Goal: Task Accomplishment & Management: Use online tool/utility

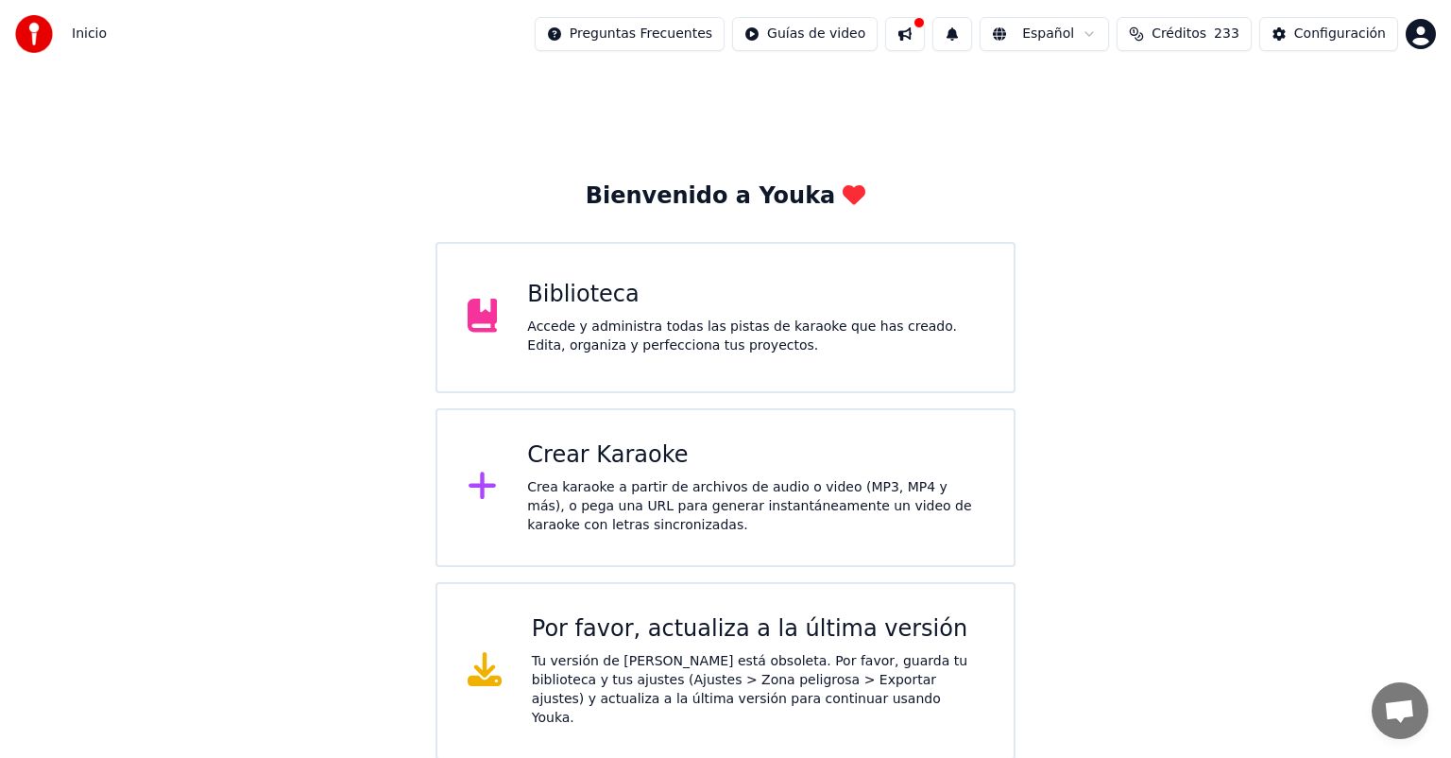
click at [890, 335] on div "Accede y administra todas las pistas de karaoke que has creado. Edita, organiza…" at bounding box center [755, 336] width 456 height 38
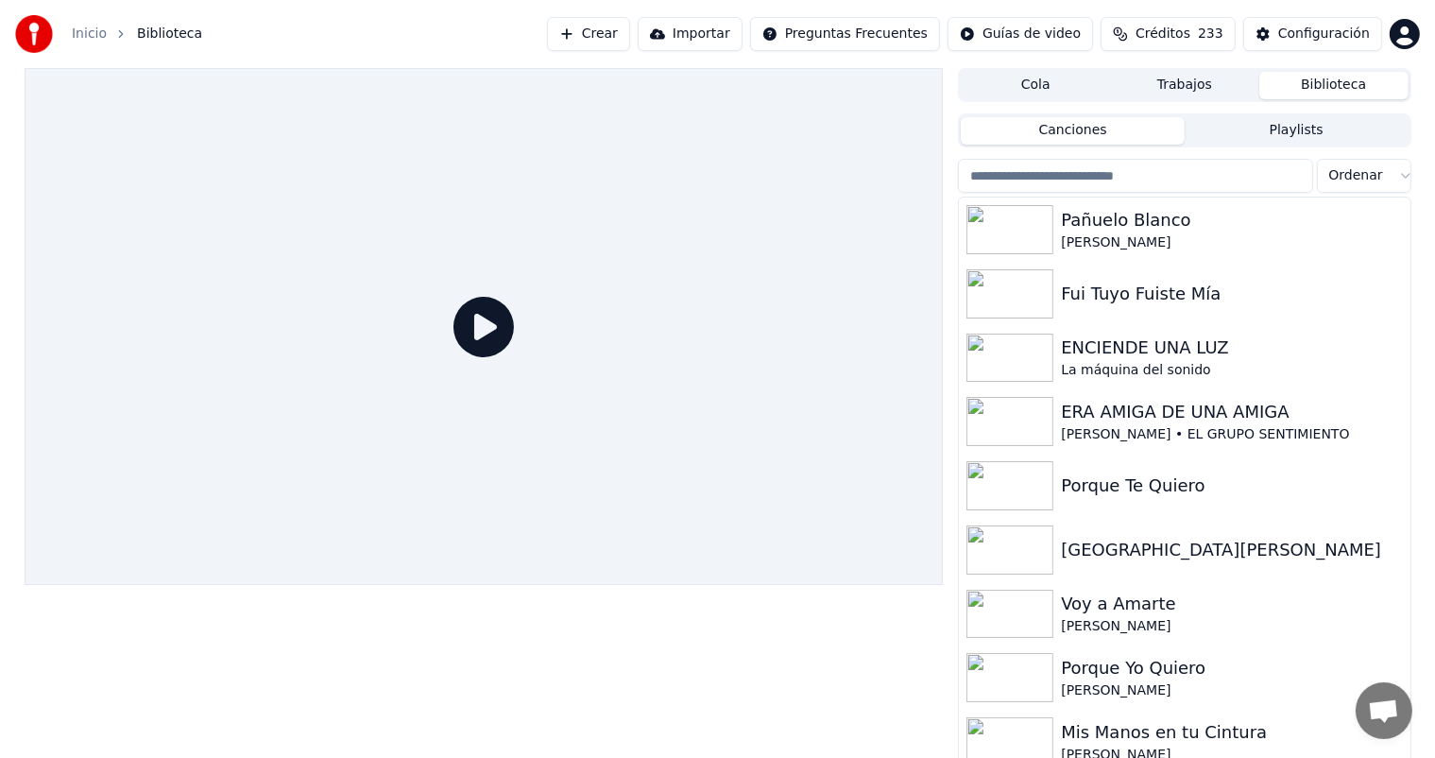
click at [1145, 183] on input "search" at bounding box center [1135, 176] width 354 height 34
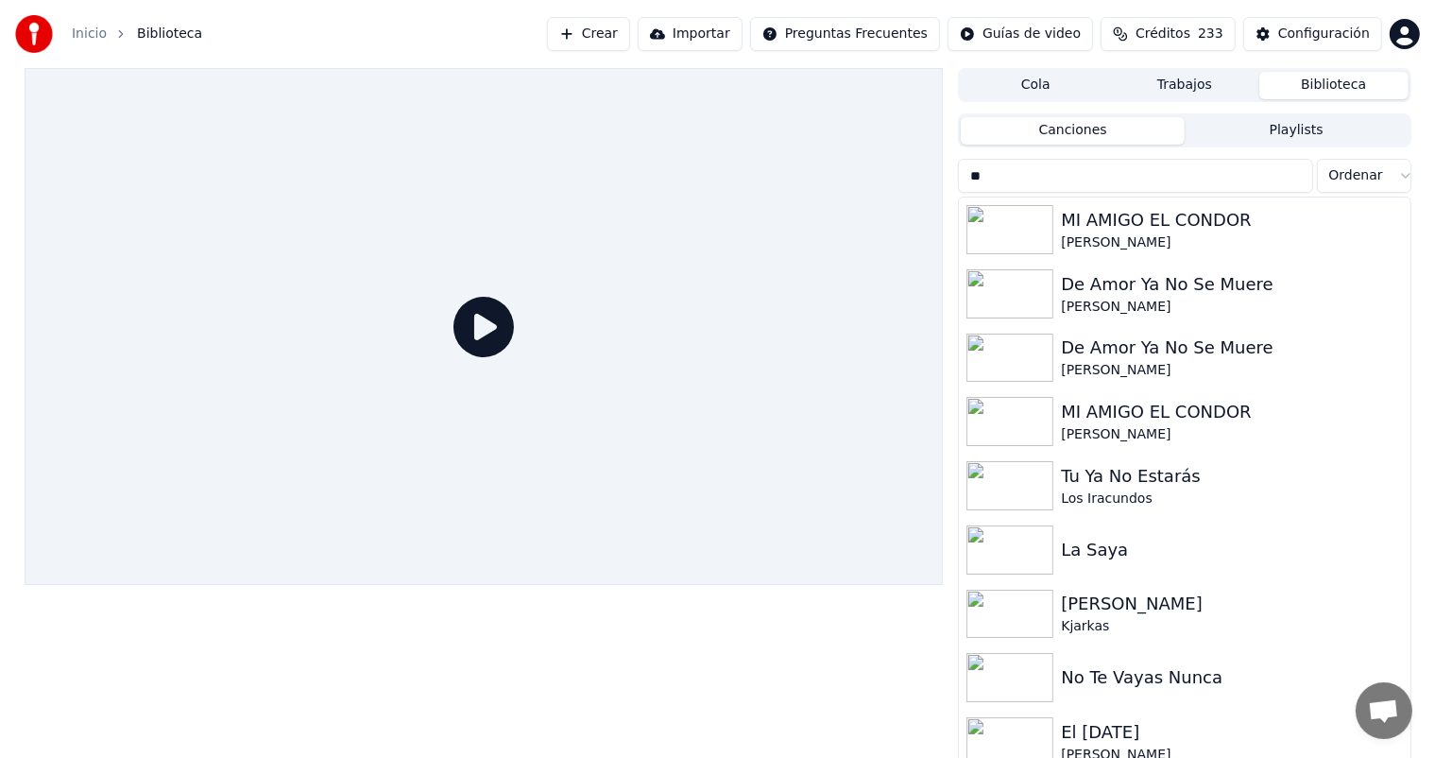
type input "*"
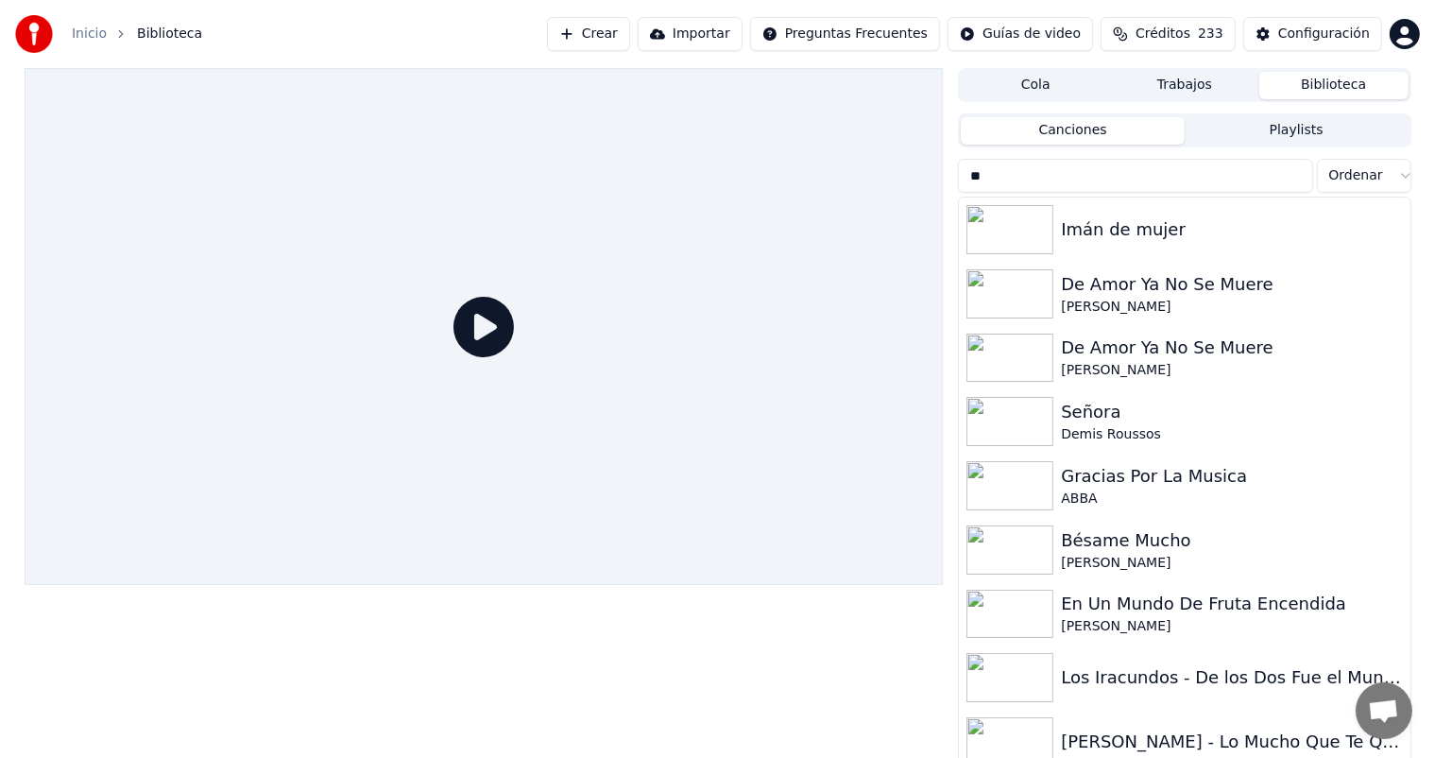
type input "*"
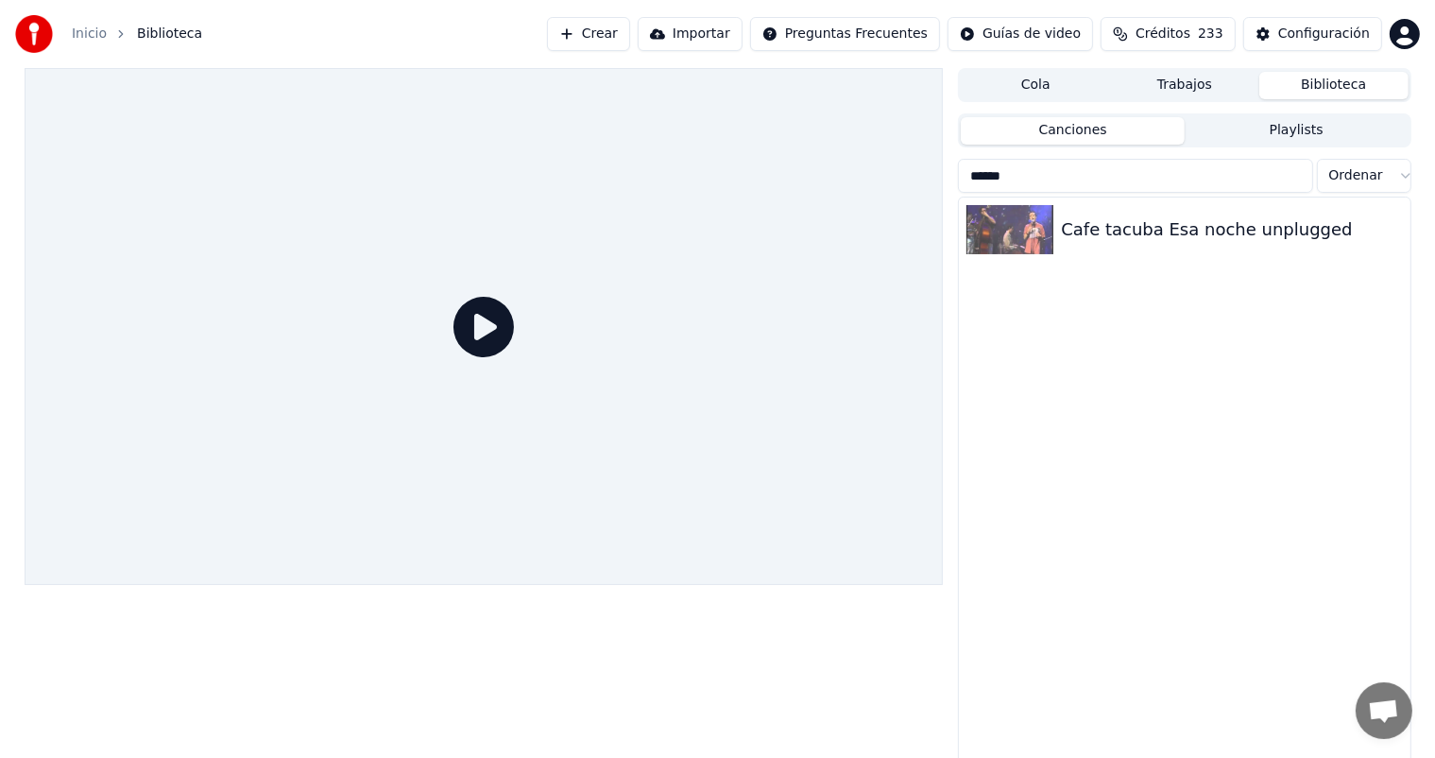
type input "******"
click at [584, 26] on button "Crear" at bounding box center [588, 34] width 83 height 34
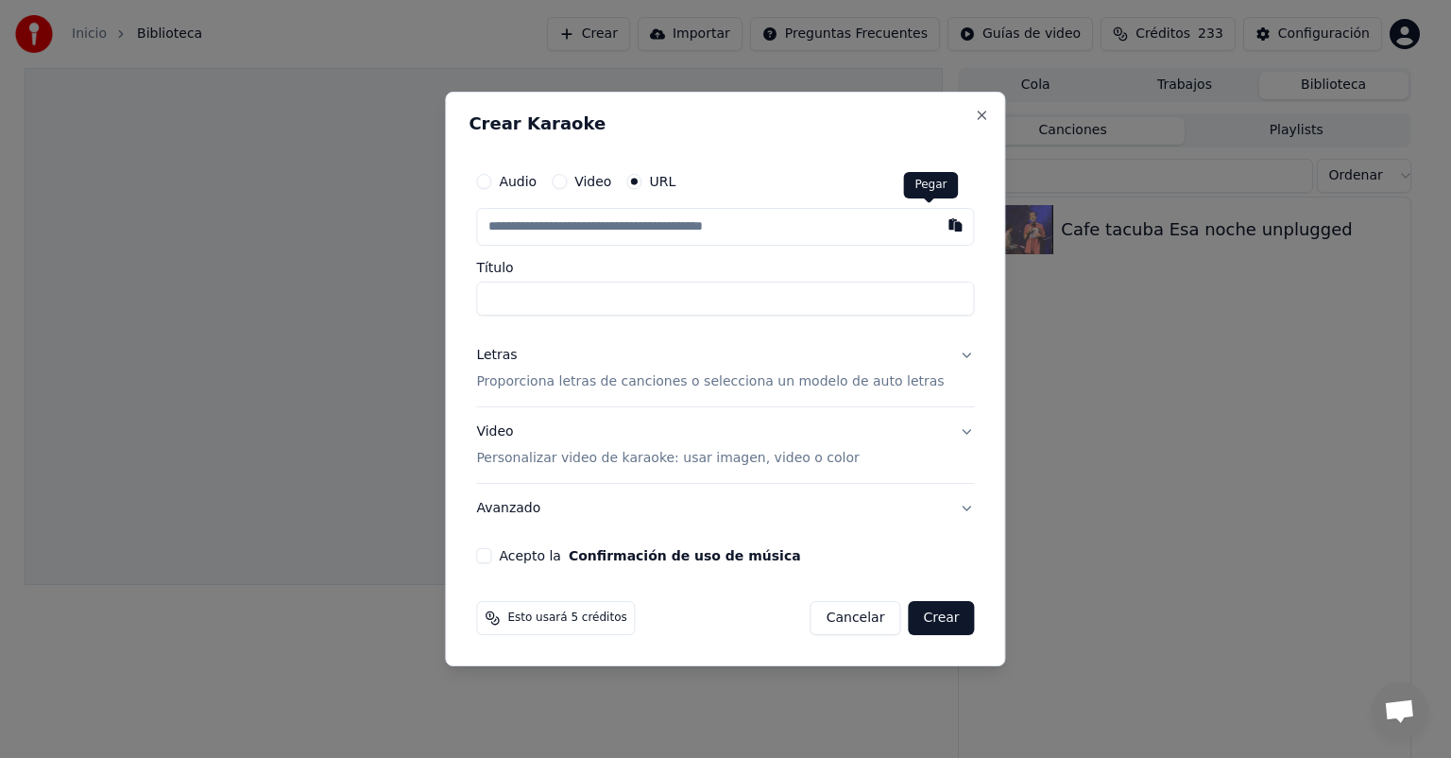
click at [937, 230] on button "button" at bounding box center [956, 225] width 38 height 34
type input "**********"
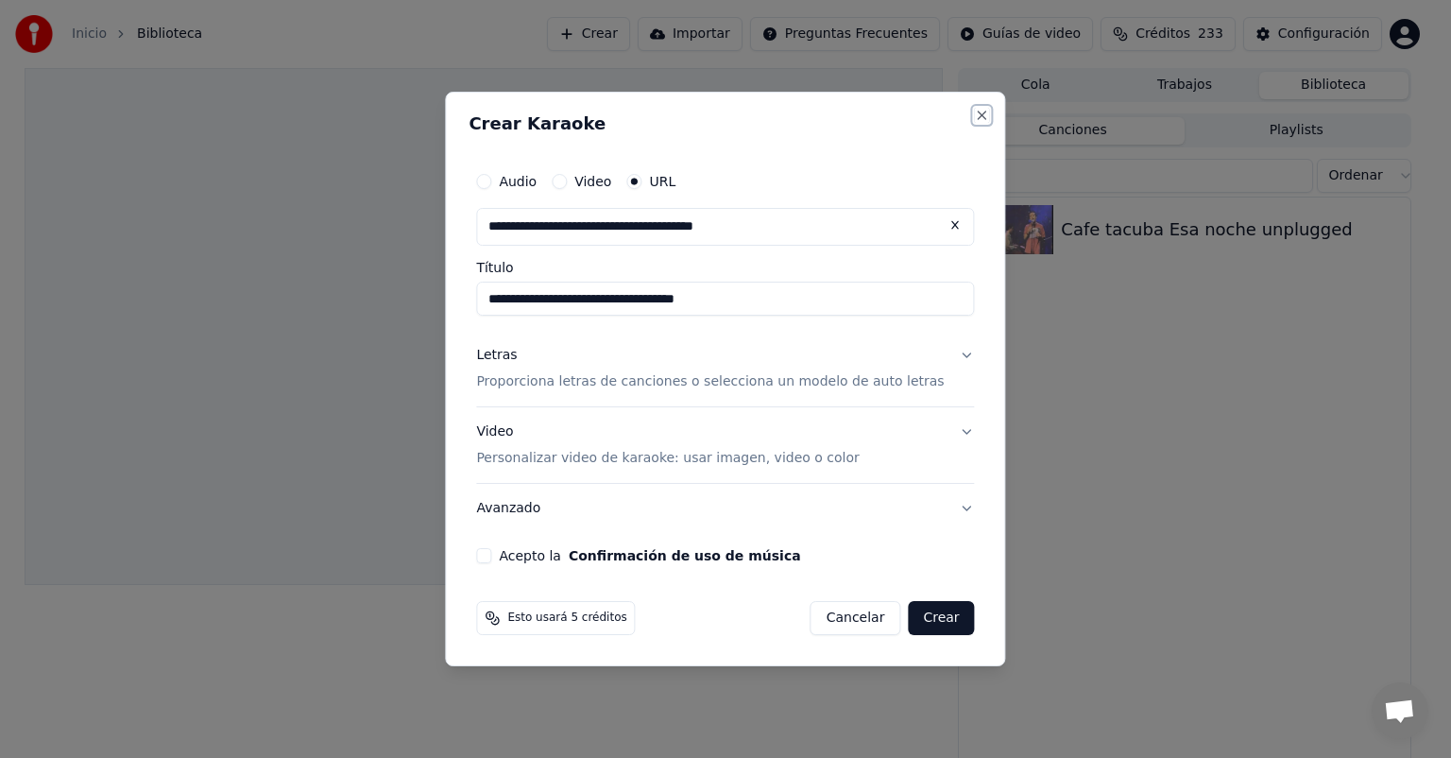
click at [975, 116] on button "Close" at bounding box center [982, 115] width 15 height 15
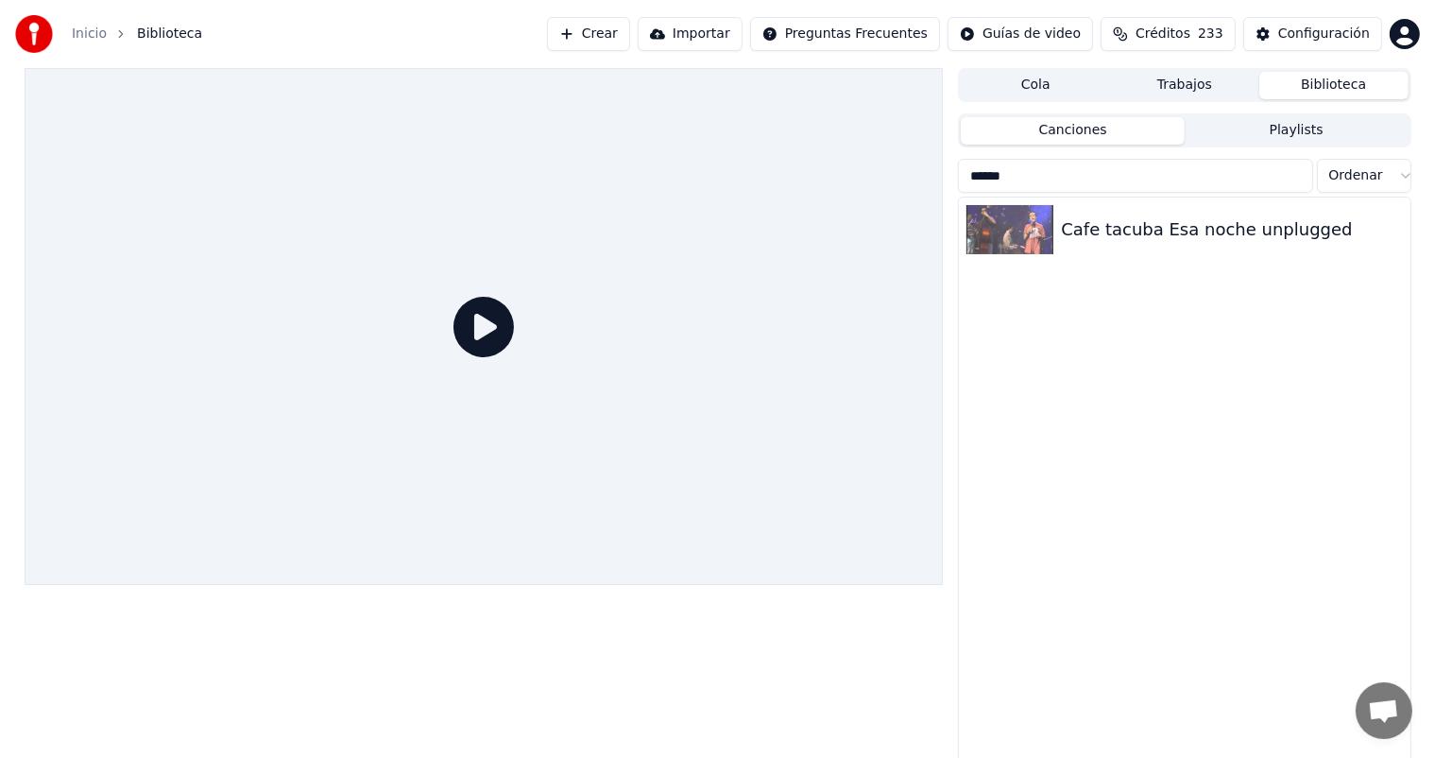
click at [617, 28] on button "Crear" at bounding box center [588, 34] width 83 height 34
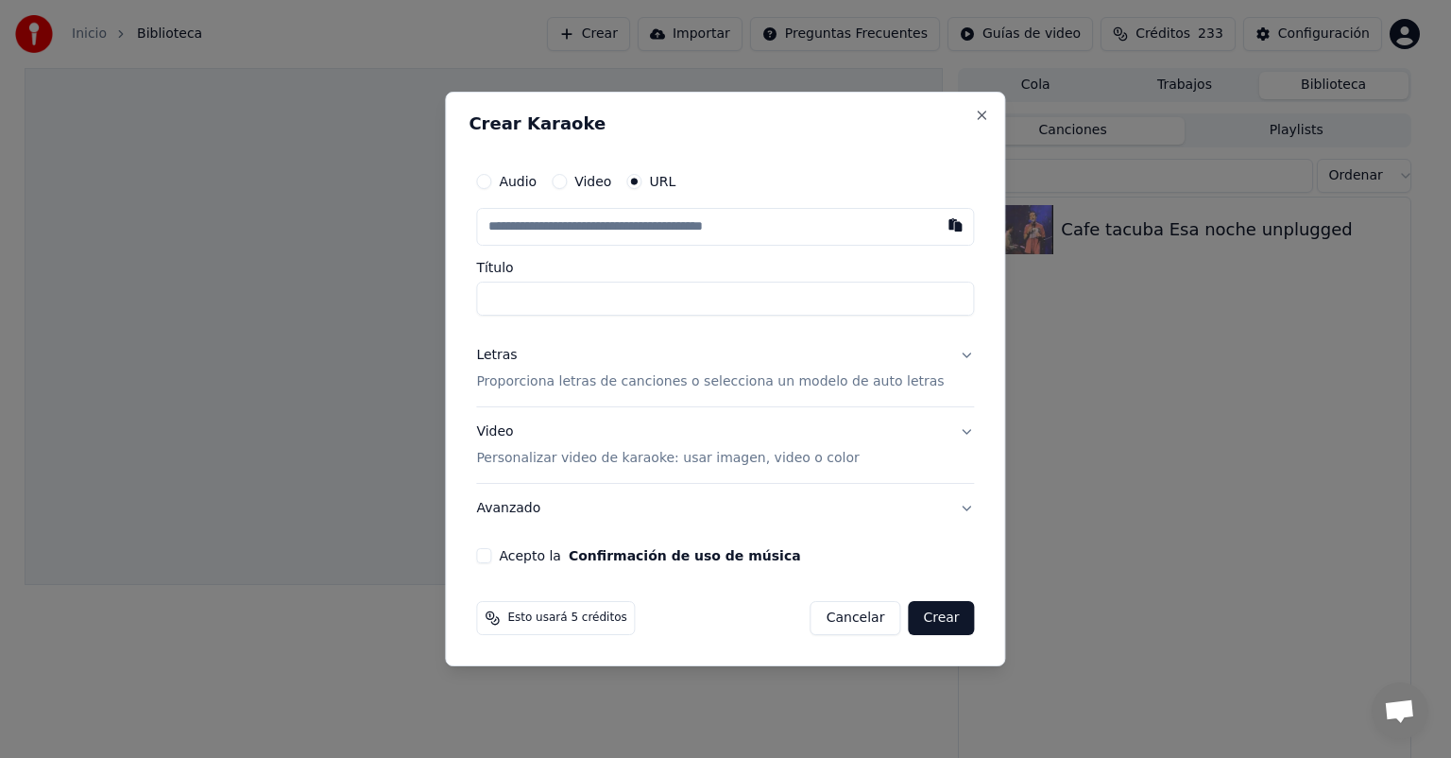
click at [585, 190] on div "Audio Video URL" at bounding box center [725, 181] width 498 height 38
click at [567, 184] on button "Video" at bounding box center [559, 181] width 15 height 15
click at [593, 218] on div "Seleccionar archivo" at bounding box center [557, 227] width 160 height 34
type input "**********"
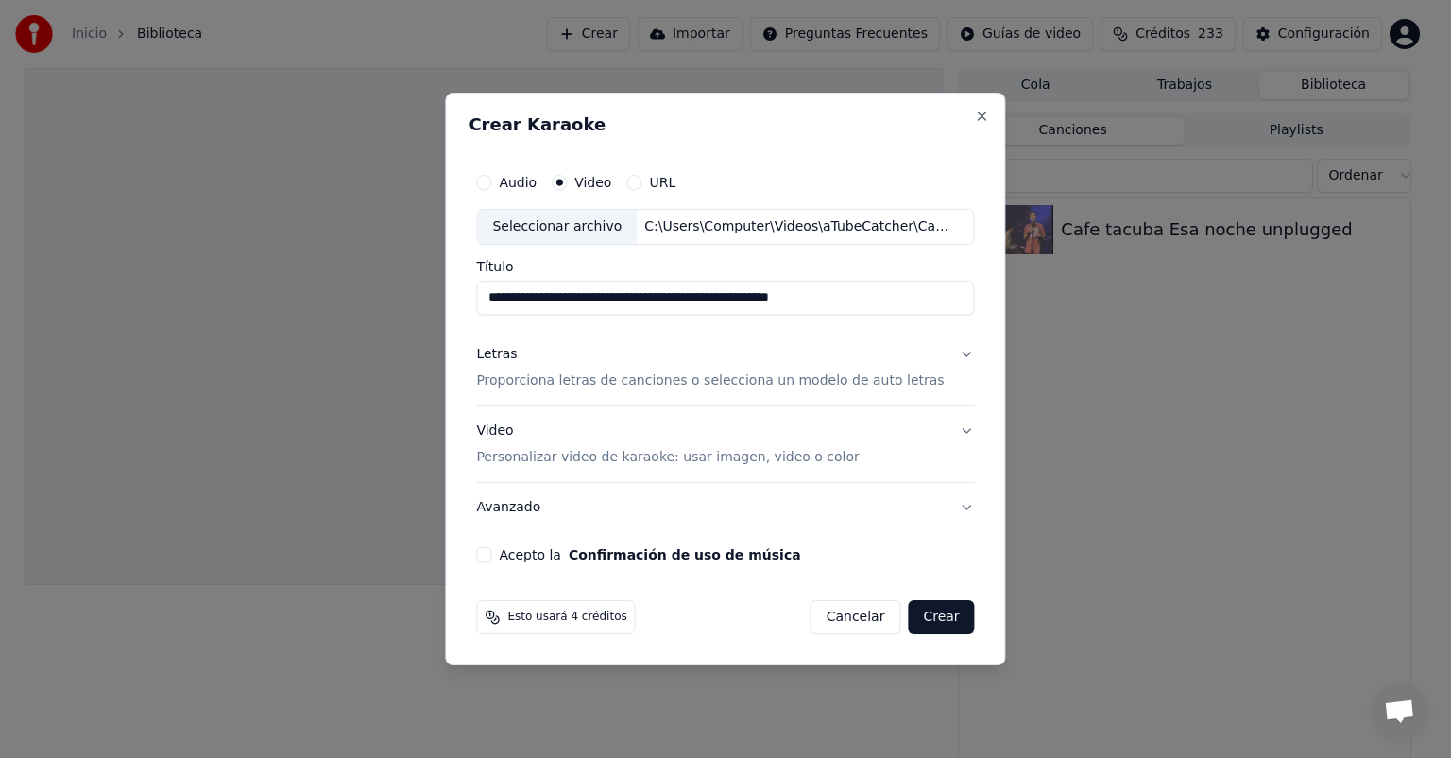
click at [555, 377] on p "Proporciona letras de canciones o selecciona un modelo de auto letras" at bounding box center [710, 380] width 468 height 19
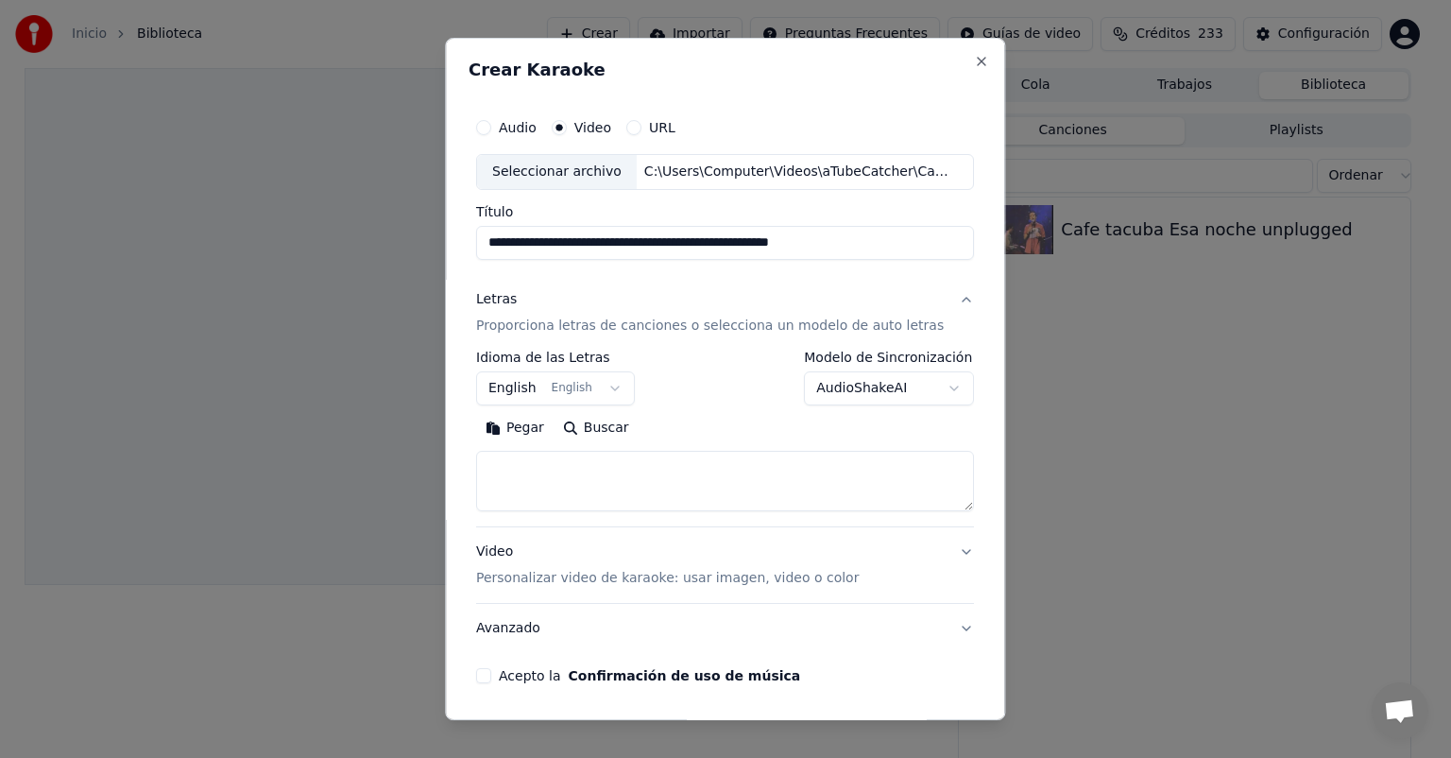
click at [520, 423] on button "Pegar" at bounding box center [514, 428] width 77 height 30
click at [836, 504] on textarea at bounding box center [708, 481] width 465 height 60
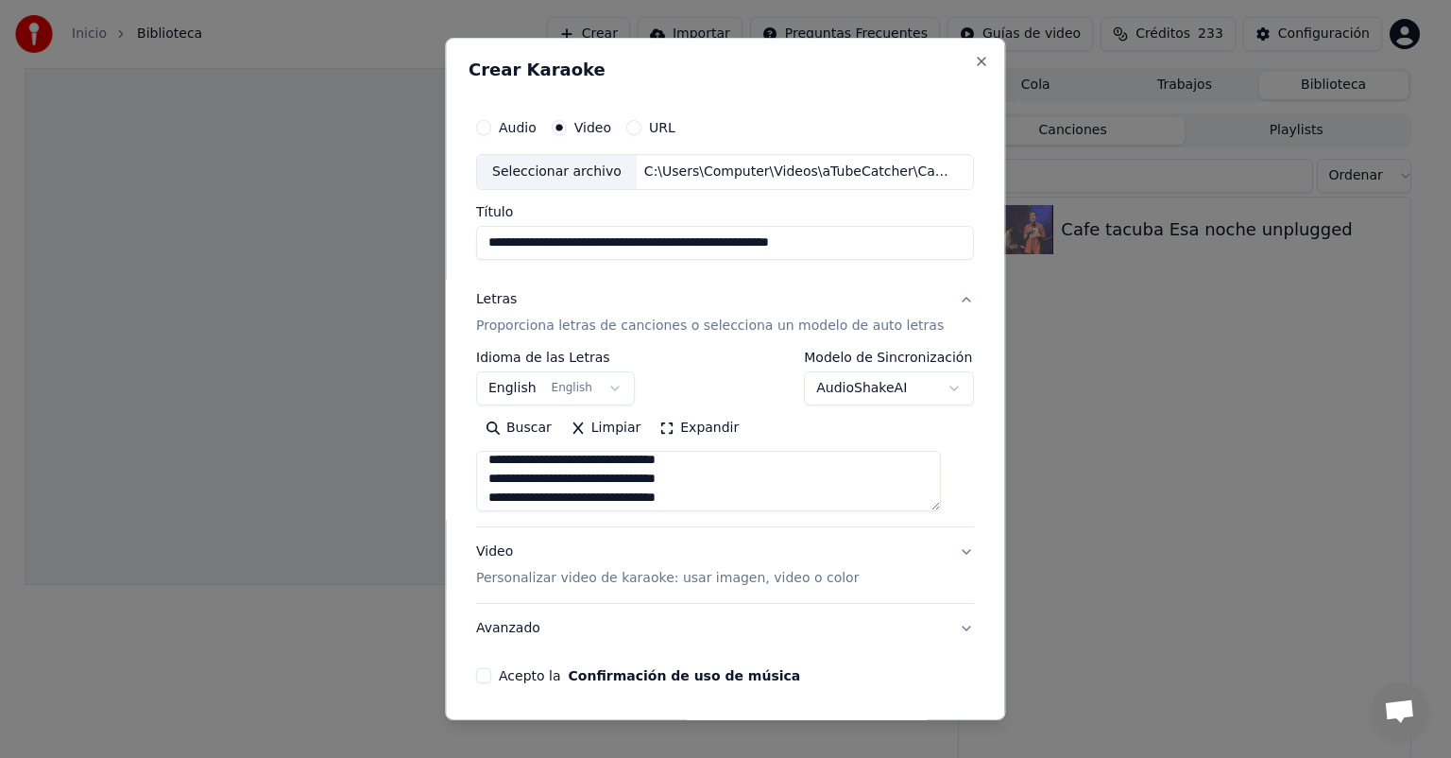
scroll to position [779, 0]
type textarea "**********"
click at [690, 581] on p "Personalizar video de karaoke: usar imagen, video o color" at bounding box center [667, 578] width 383 height 19
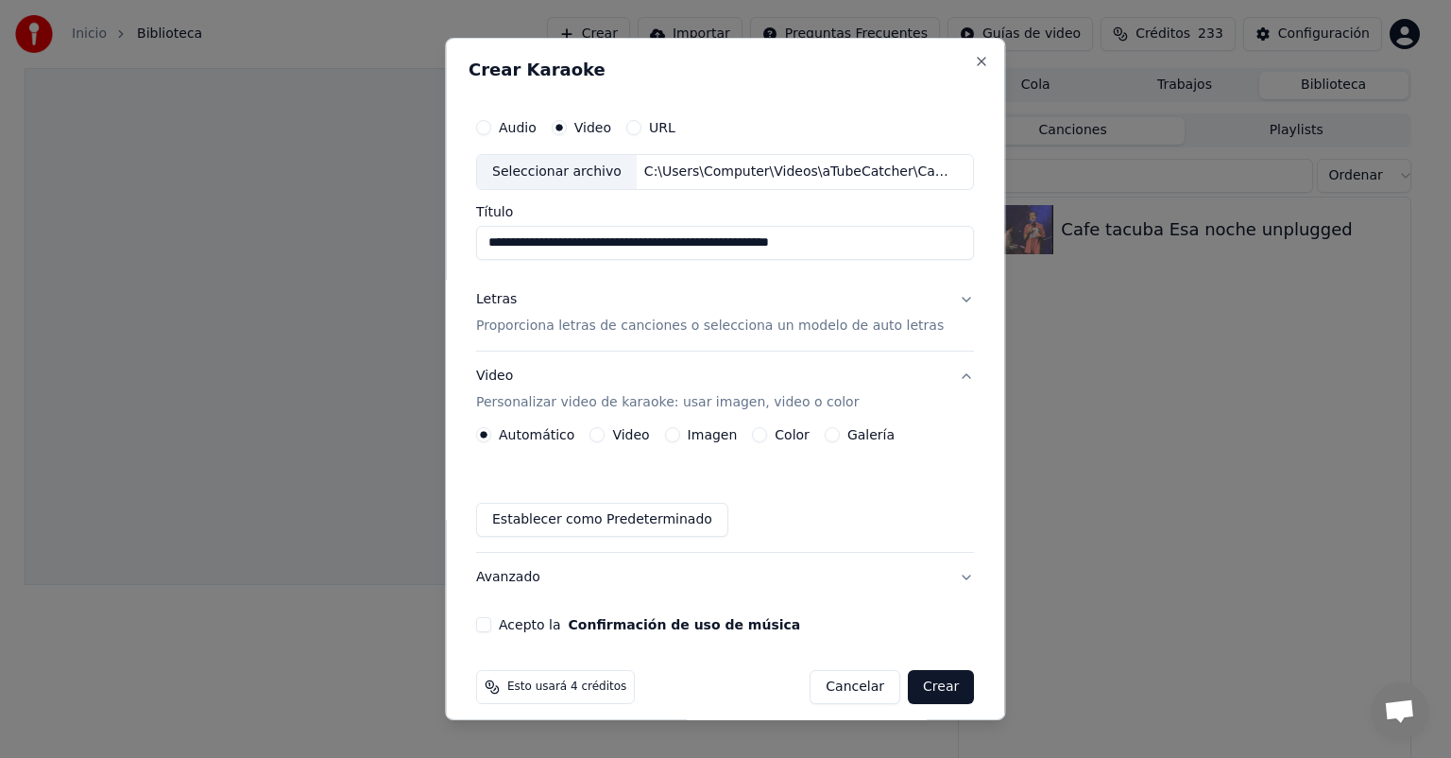
click at [684, 443] on div "Automático Video Imagen Color Galería Establecer como Predeterminado" at bounding box center [725, 482] width 498 height 110
click at [669, 435] on button "Imagen" at bounding box center [672, 434] width 15 height 15
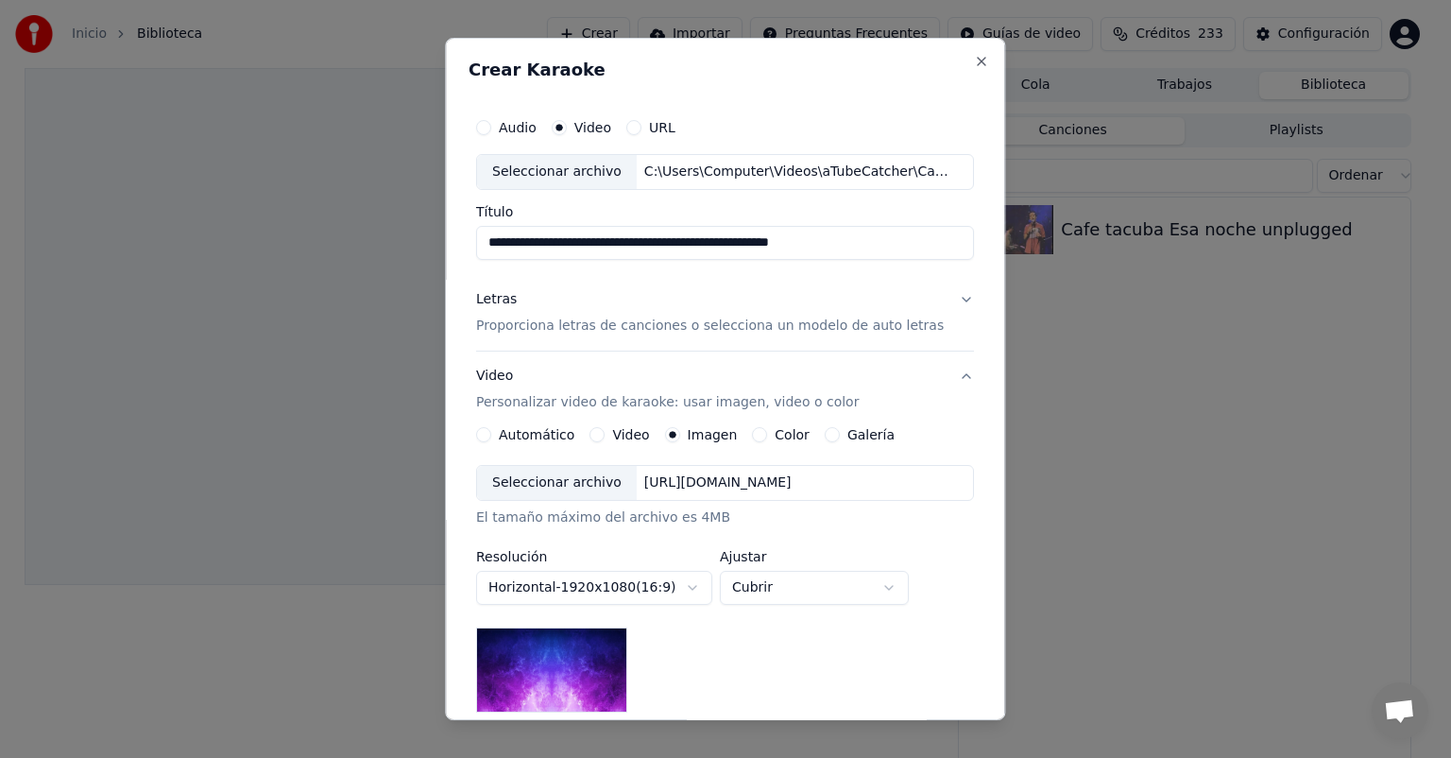
click at [584, 480] on div "Seleccionar archivo" at bounding box center [557, 483] width 160 height 34
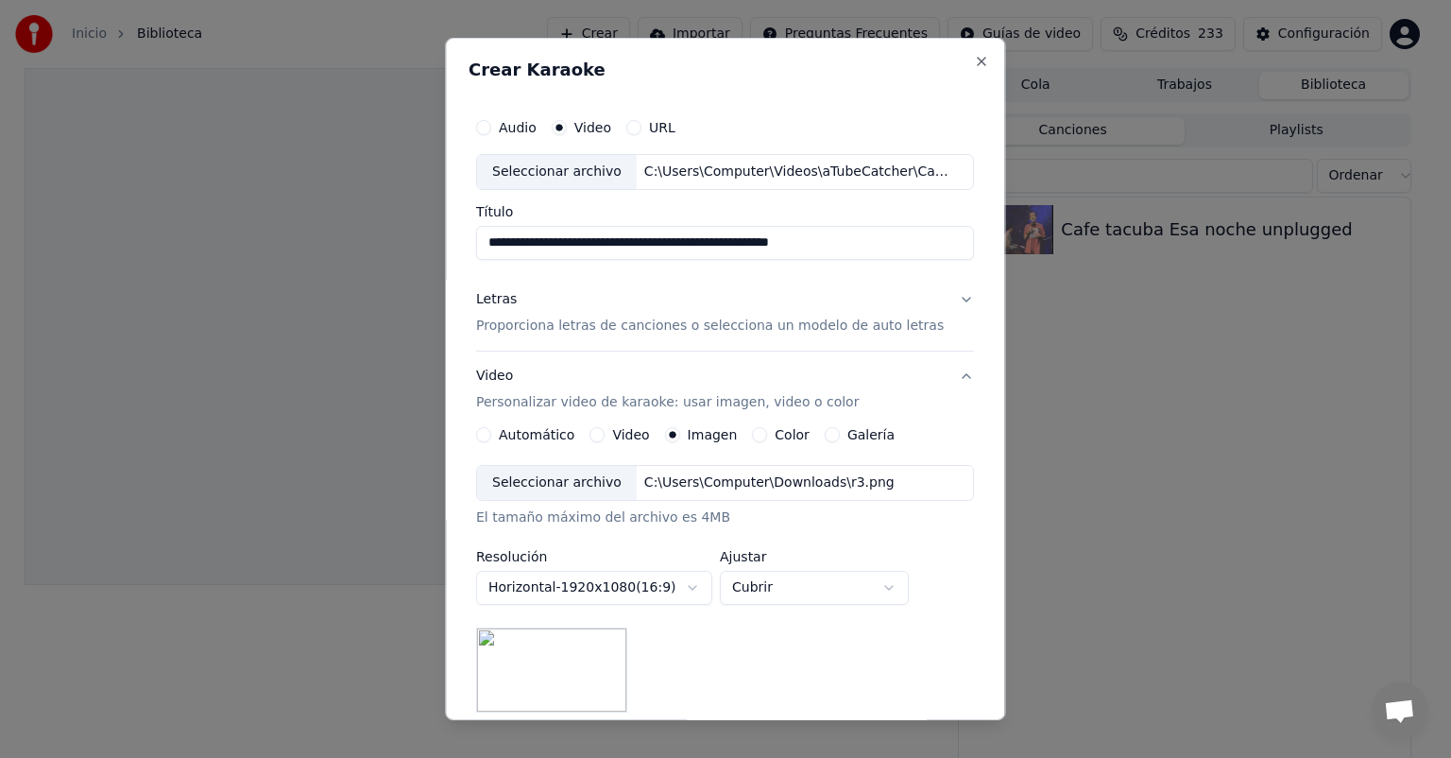
click at [823, 597] on body "**********" at bounding box center [717, 379] width 1435 height 758
select select "*******"
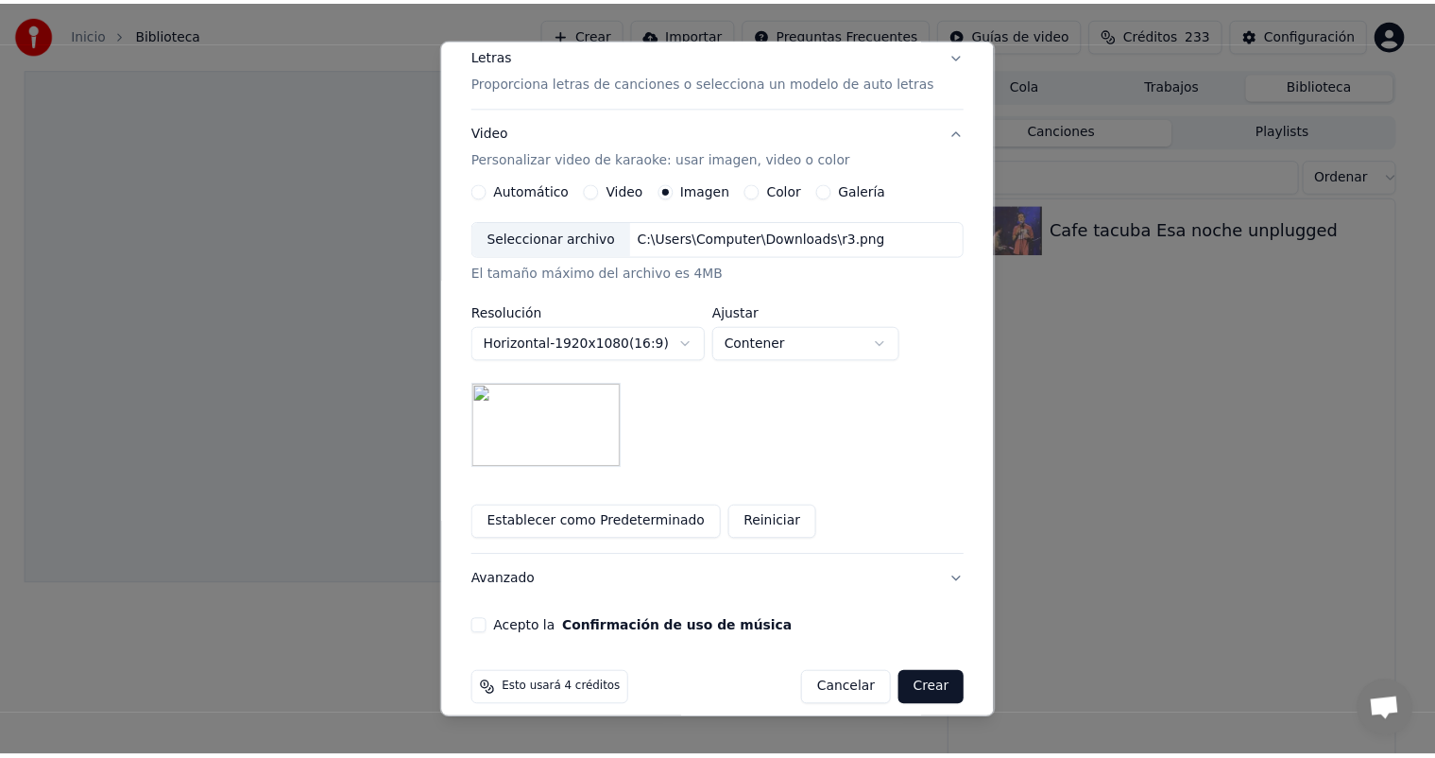
scroll to position [263, 0]
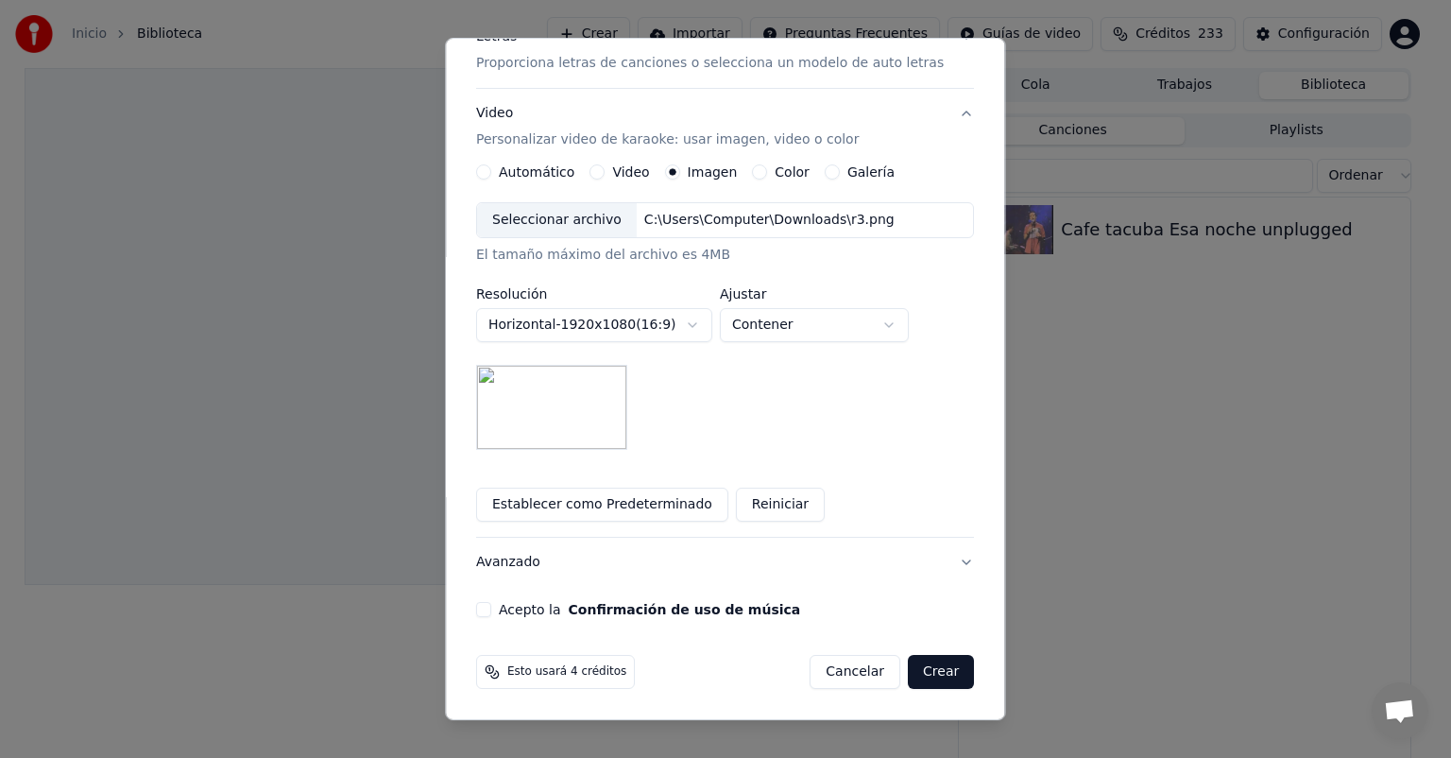
click at [491, 611] on button "Acepto la Confirmación de uso de música" at bounding box center [483, 609] width 15 height 15
click at [910, 668] on button "Crear" at bounding box center [941, 672] width 66 height 34
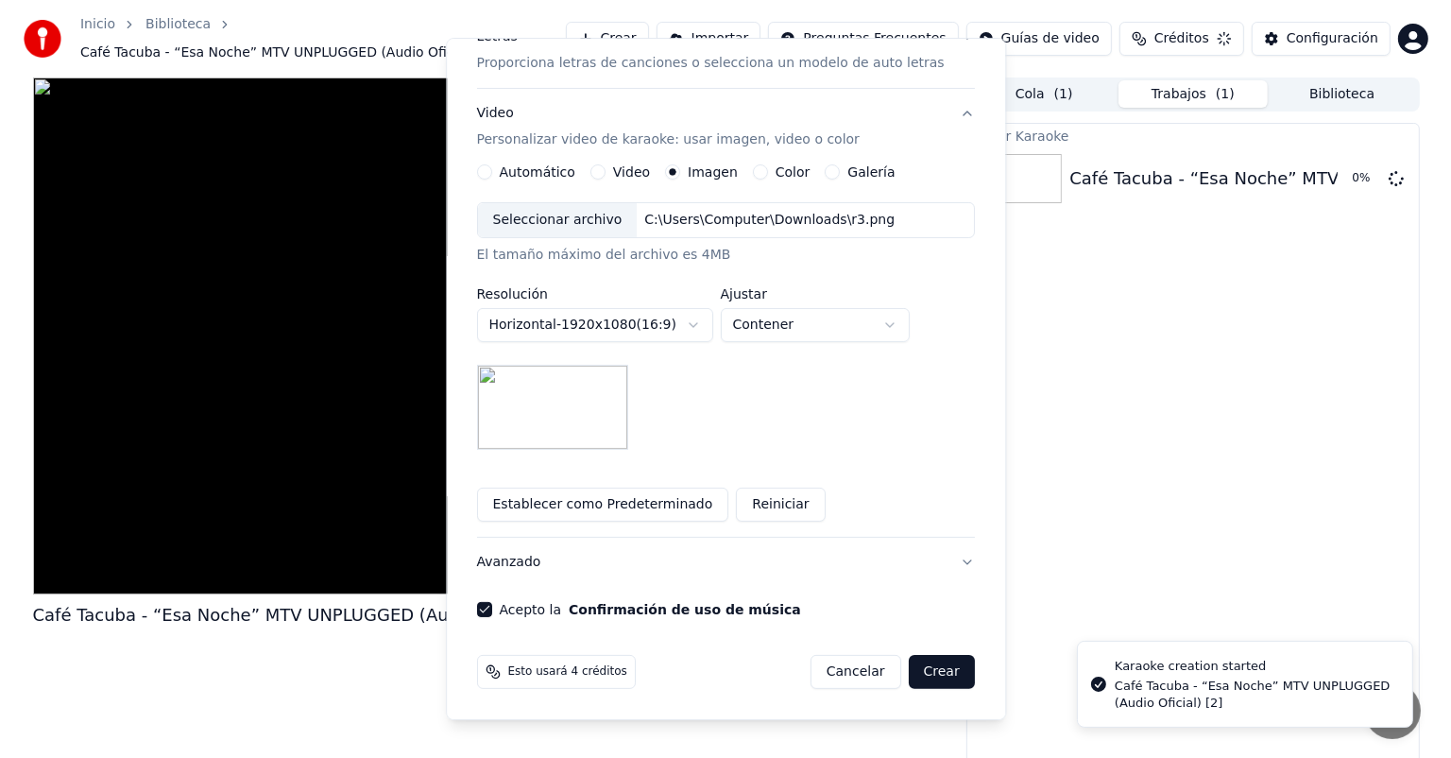
scroll to position [15, 0]
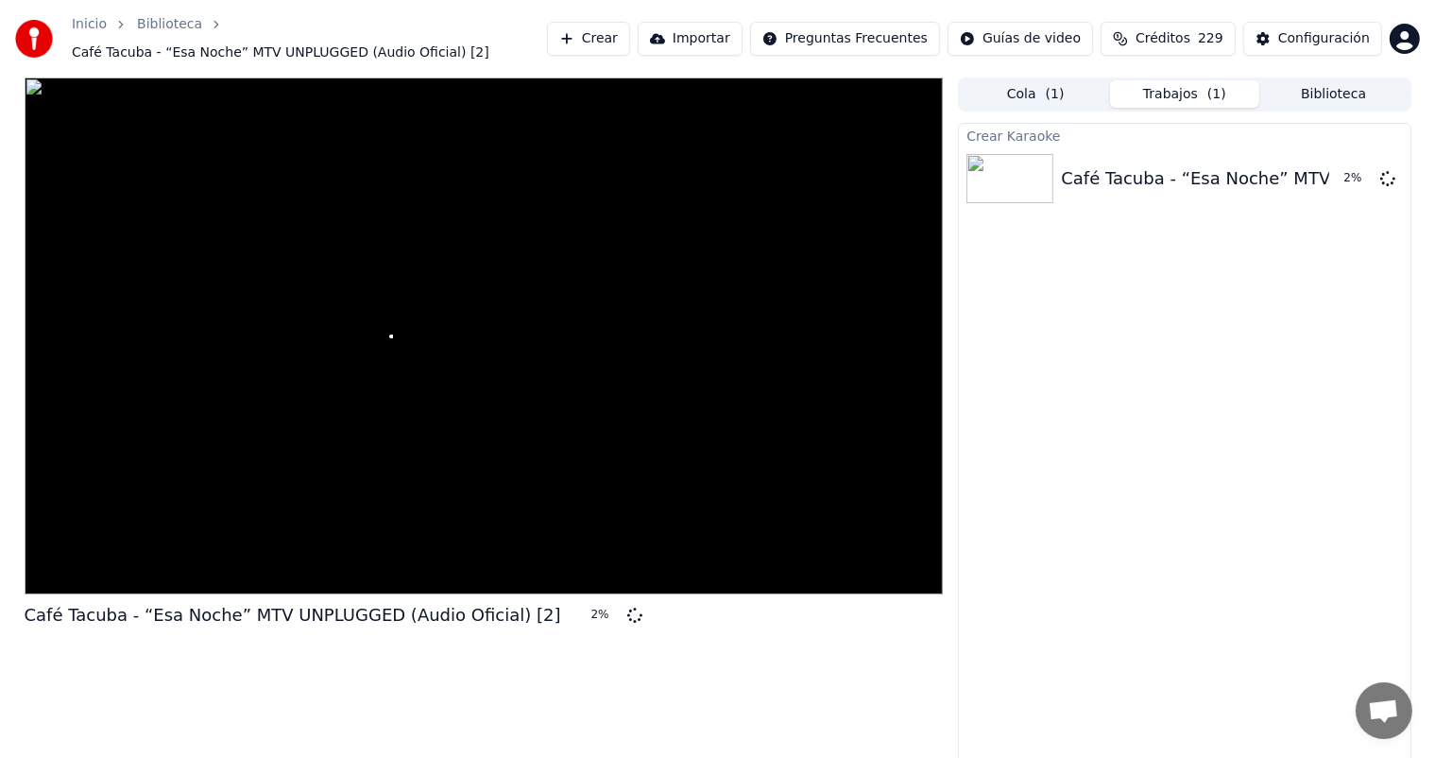
click at [910, 668] on div "Café Tacuba - “Esa Noche” MTV UNPLUGGED (Audio Oficial) [2] 2 %" at bounding box center [484, 422] width 919 height 690
click at [1326, 94] on button "Biblioteca" at bounding box center [1333, 93] width 149 height 27
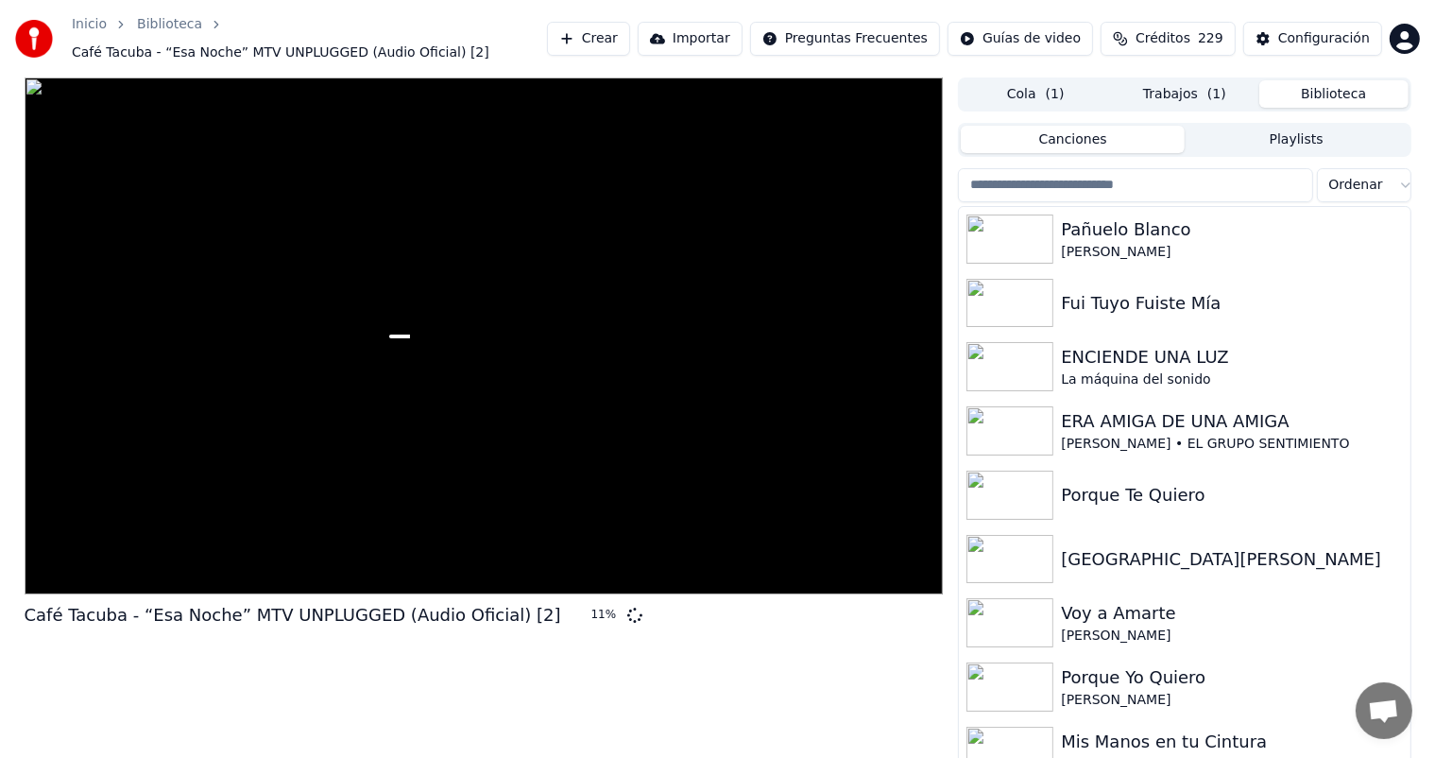
click at [1153, 181] on input "search" at bounding box center [1135, 185] width 354 height 34
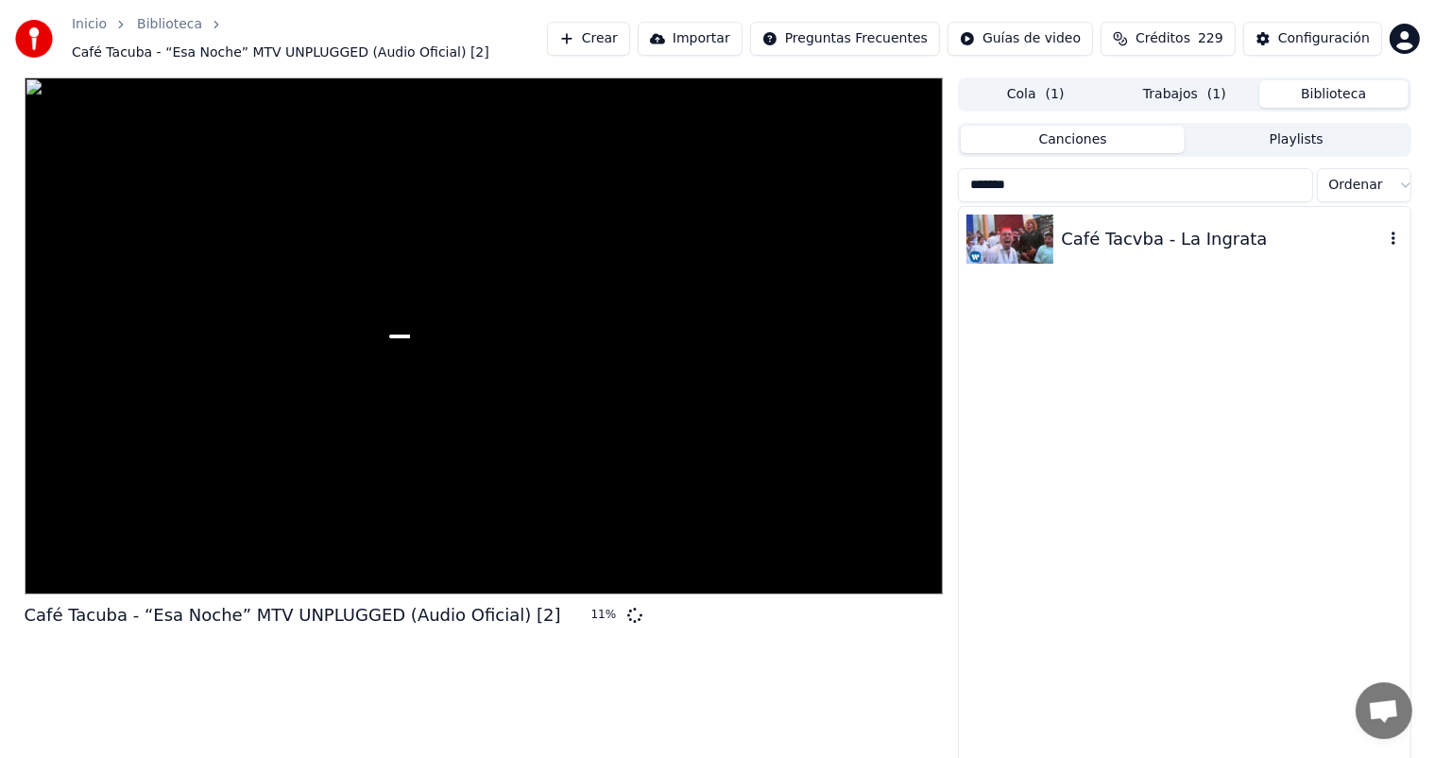
type input "*******"
click at [1104, 237] on div "Café Tacvba - La Ingrata" at bounding box center [1222, 239] width 322 height 26
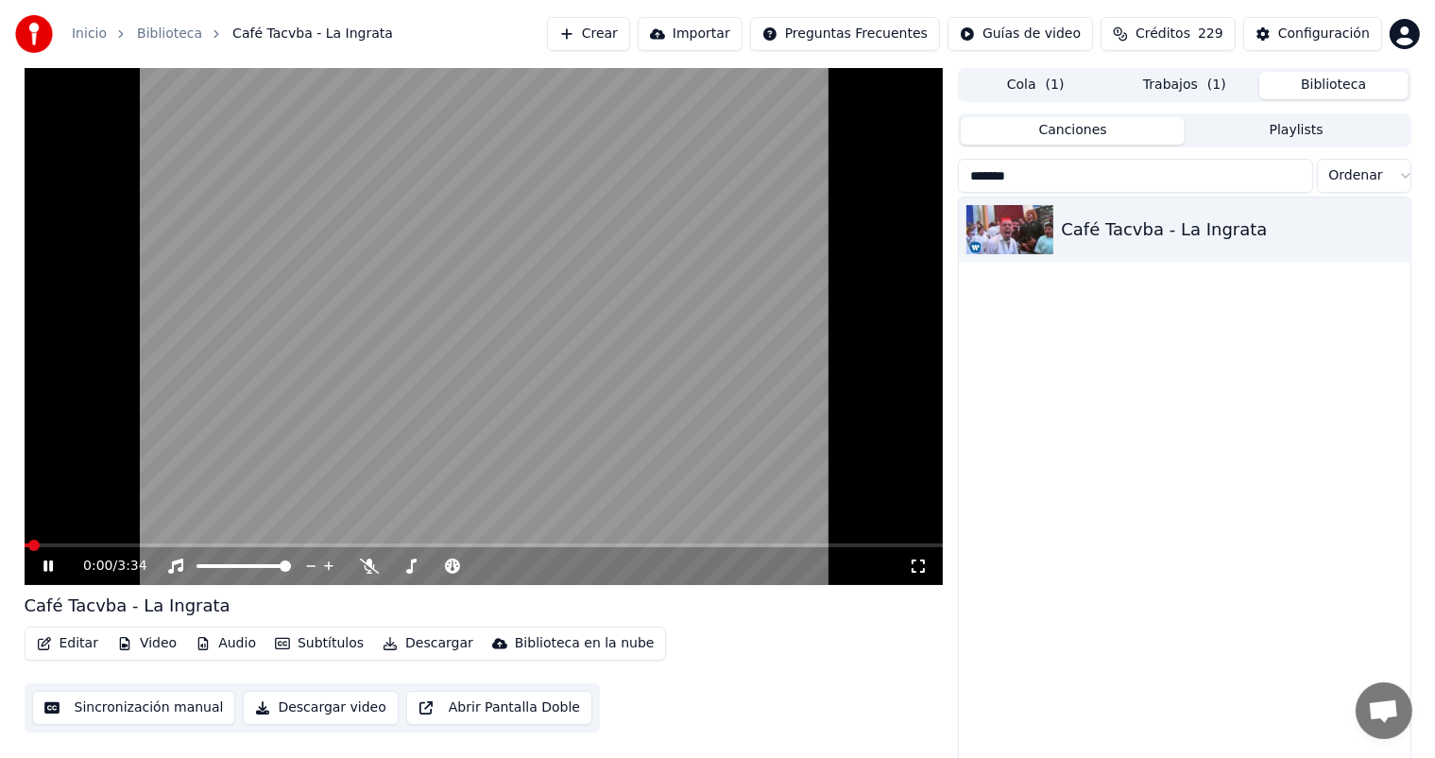
click at [60, 639] on button "Editar" at bounding box center [67, 643] width 77 height 26
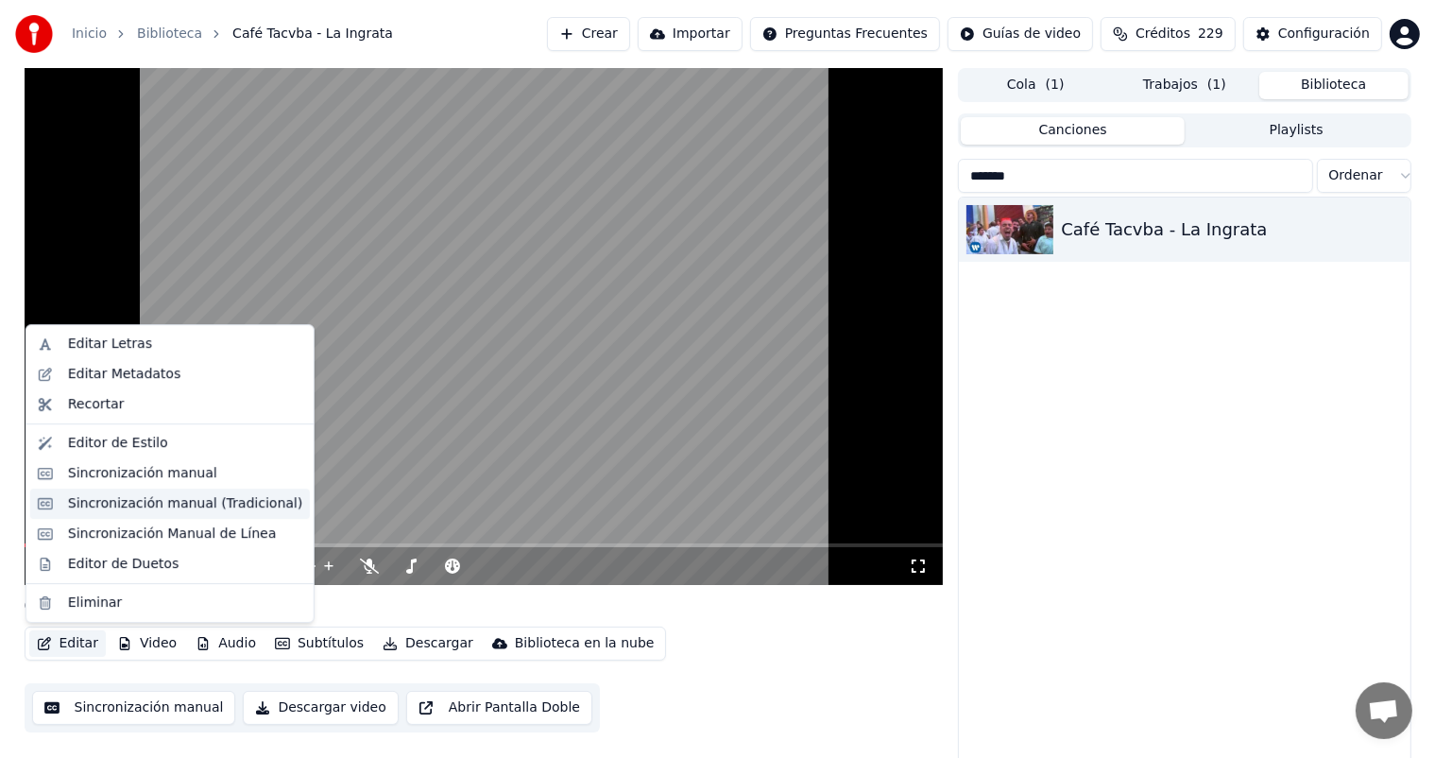
click at [112, 491] on div "Sincronización manual (Tradicional)" at bounding box center [170, 503] width 280 height 30
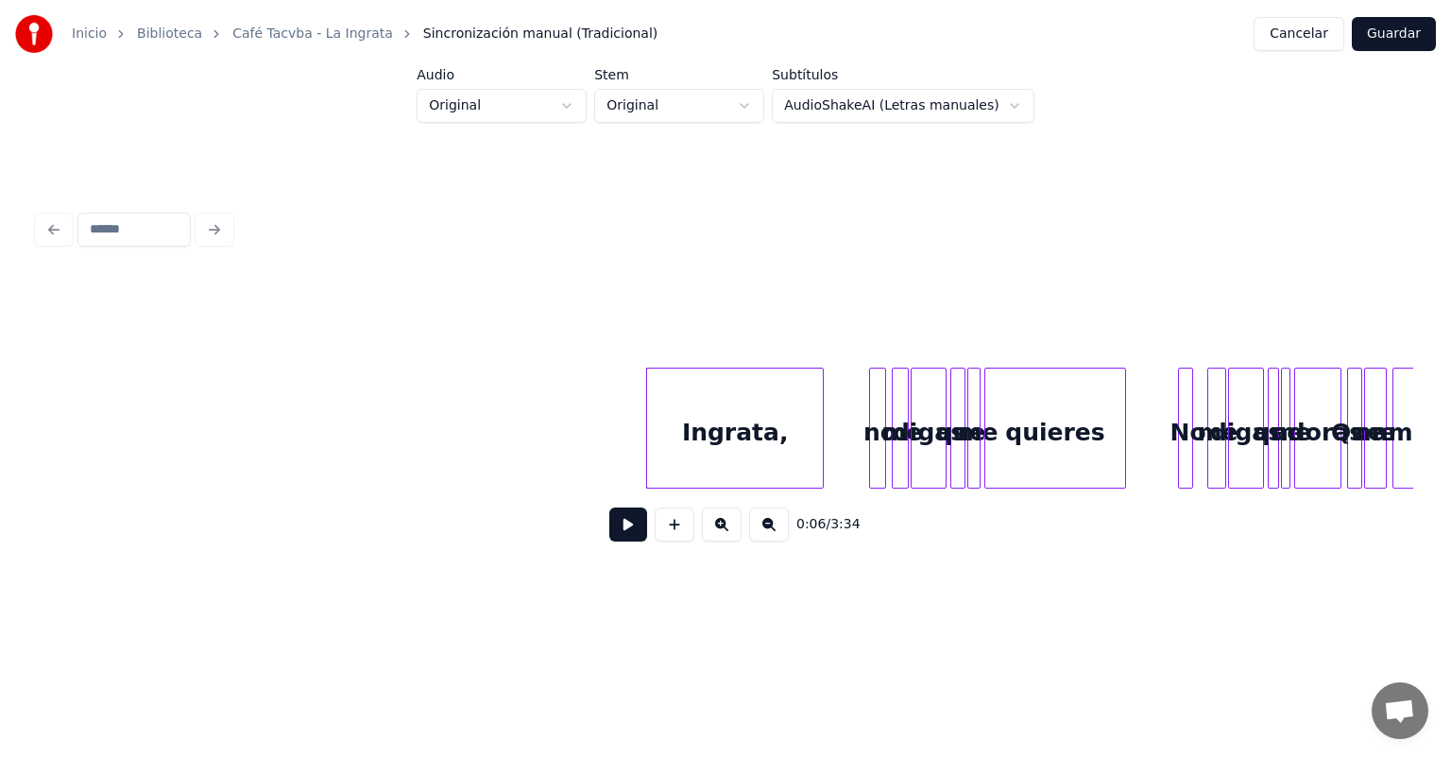
click at [874, 475] on div "no" at bounding box center [879, 432] width 19 height 128
click at [867, 475] on div "no" at bounding box center [875, 427] width 17 height 121
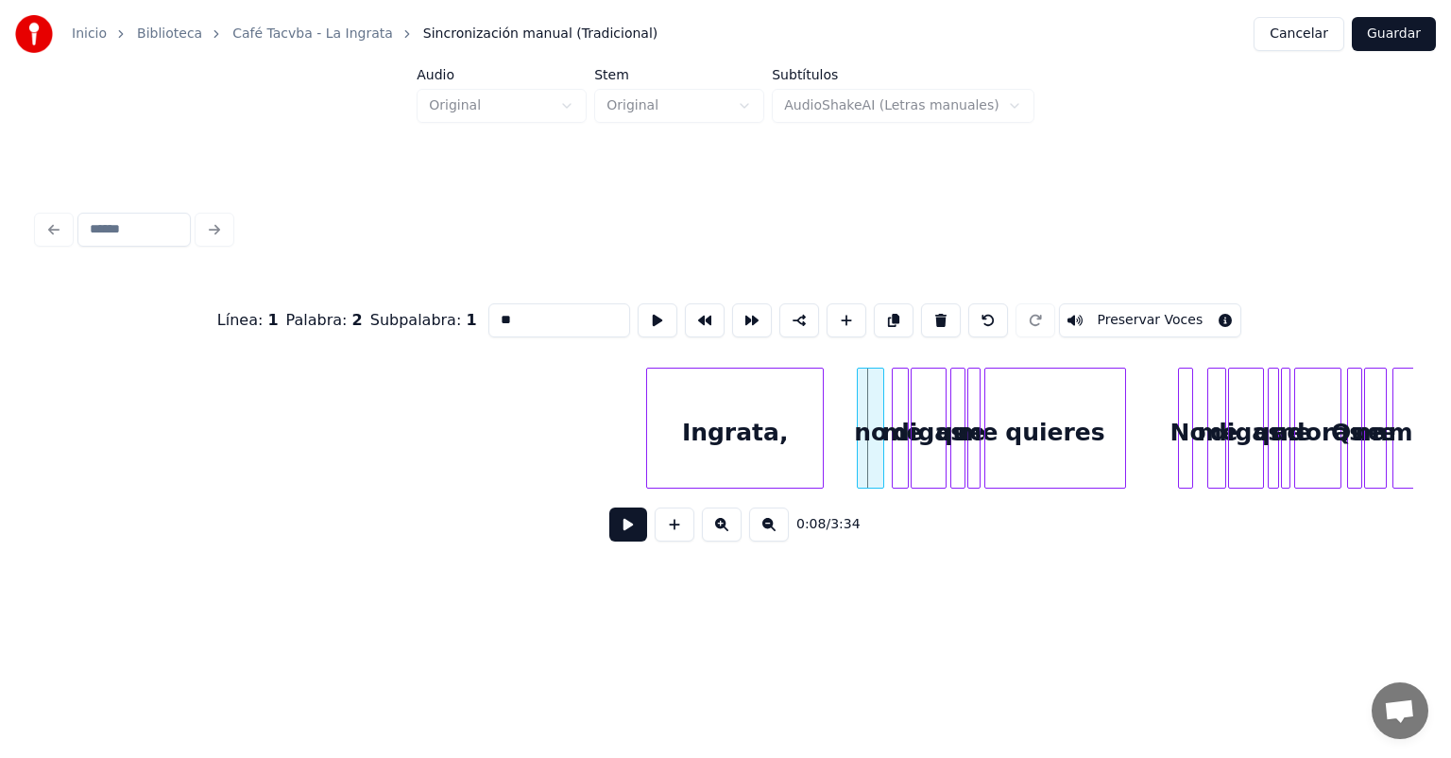
click at [860, 473] on div at bounding box center [861, 427] width 6 height 119
click at [588, 521] on div "0:08 / 3:34" at bounding box center [725, 525] width 1345 height 42
click at [609, 524] on button at bounding box center [628, 524] width 38 height 34
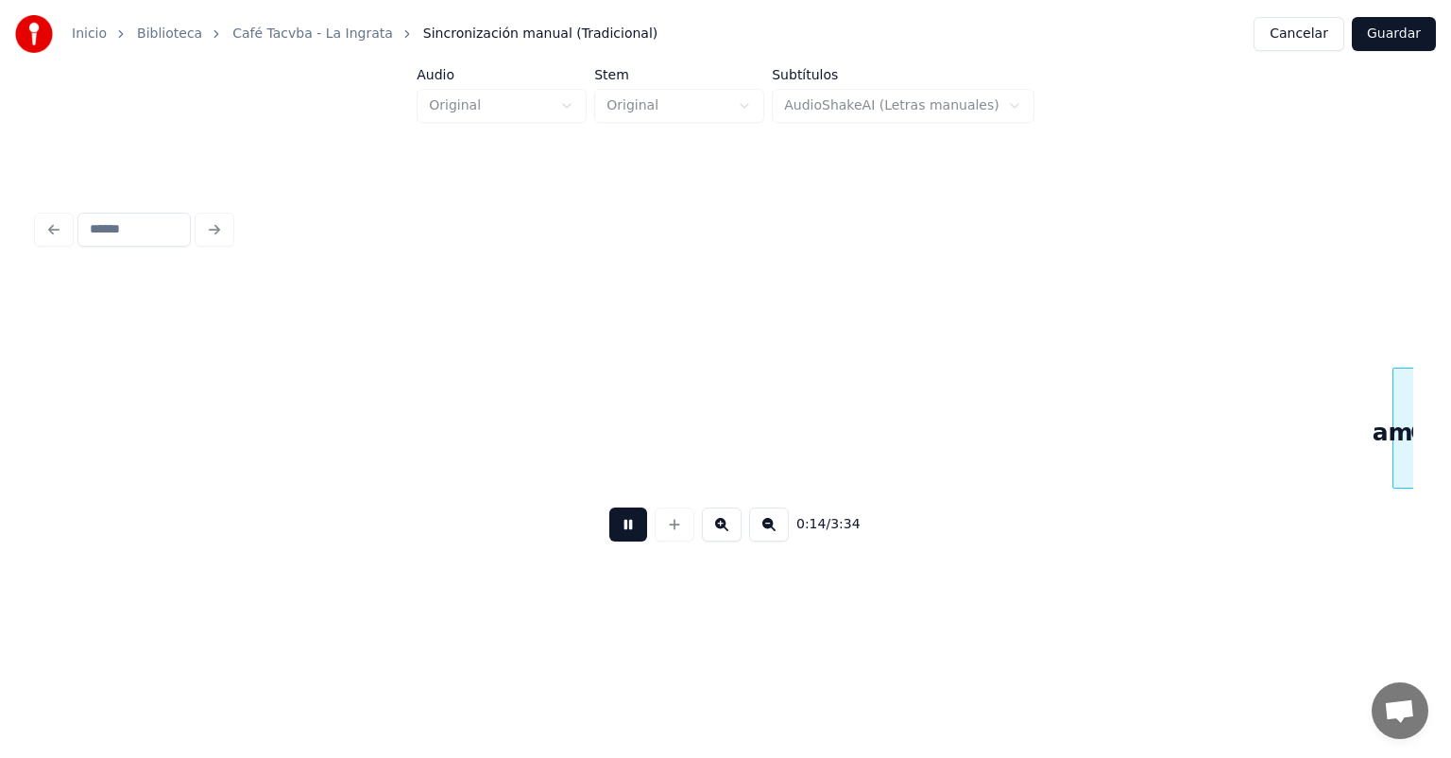
scroll to position [0, 1376]
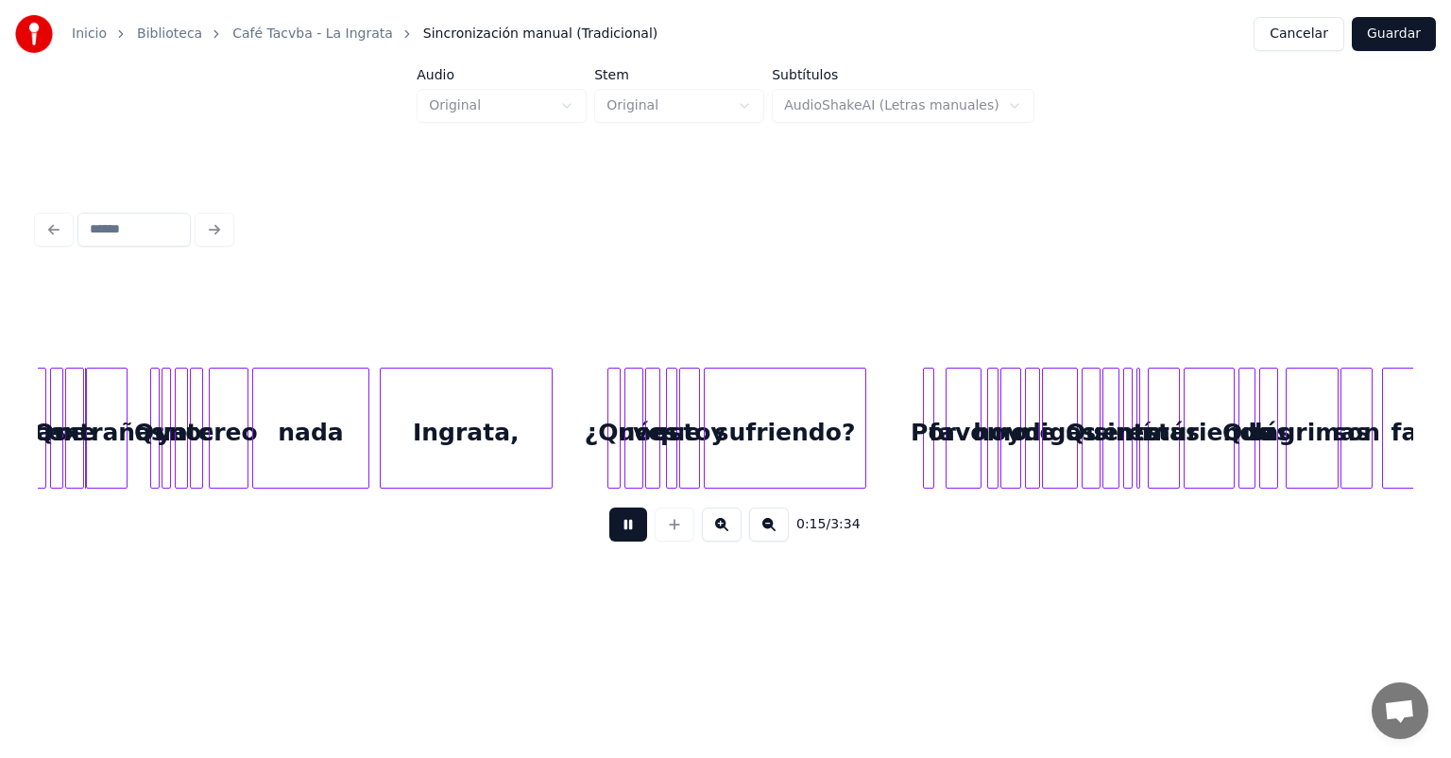
click at [863, 510] on div "0:15 / 3:34" at bounding box center [725, 524] width 1375 height 72
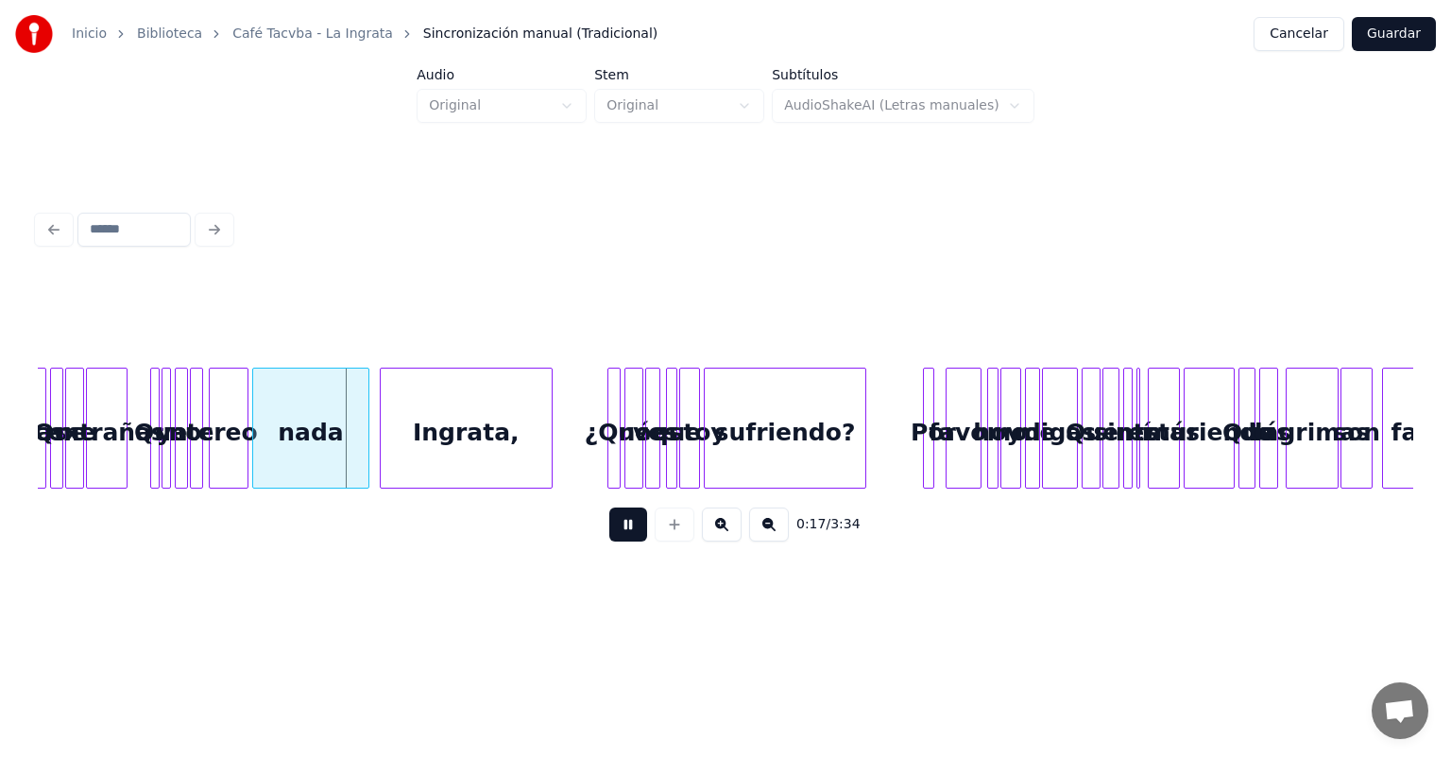
click at [707, 524] on button at bounding box center [722, 524] width 40 height 34
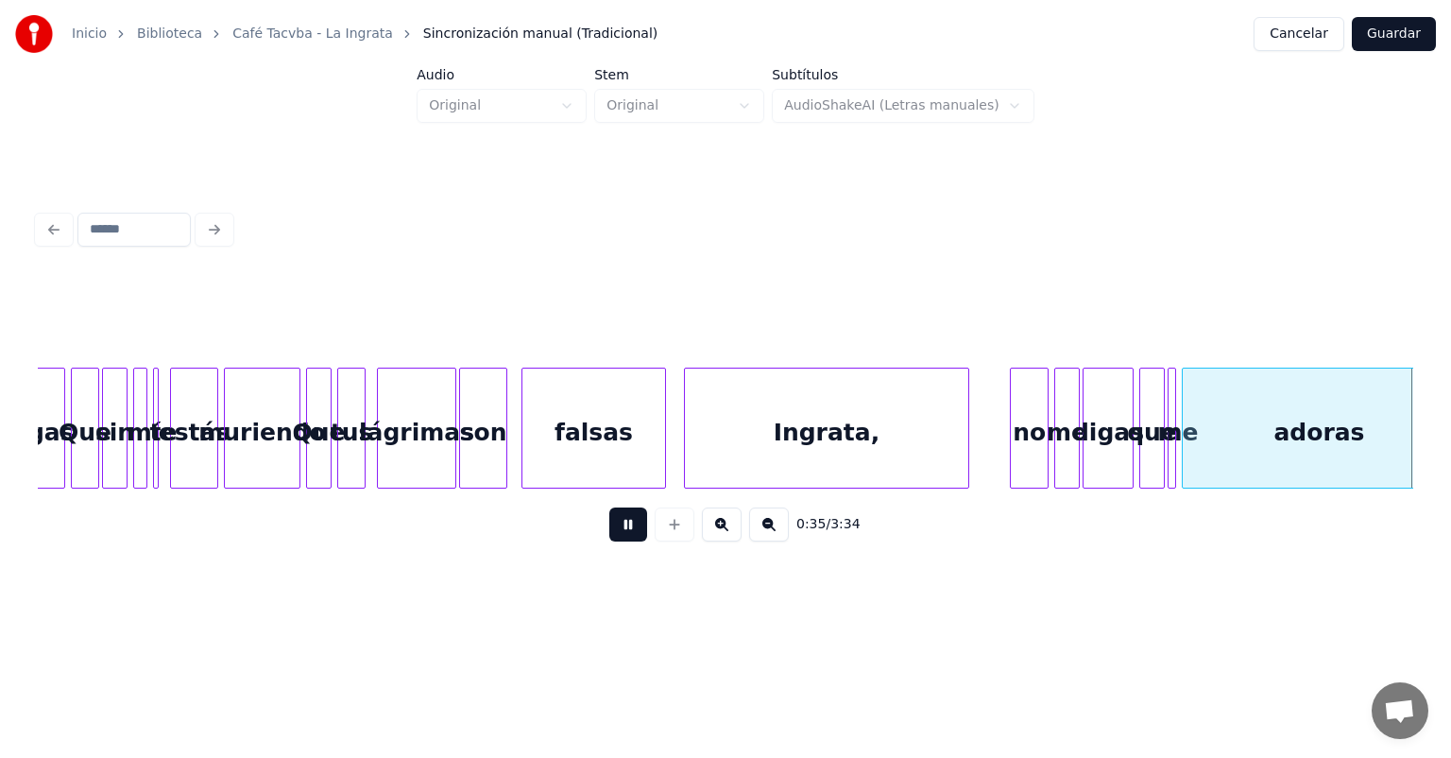
scroll to position [0, 4974]
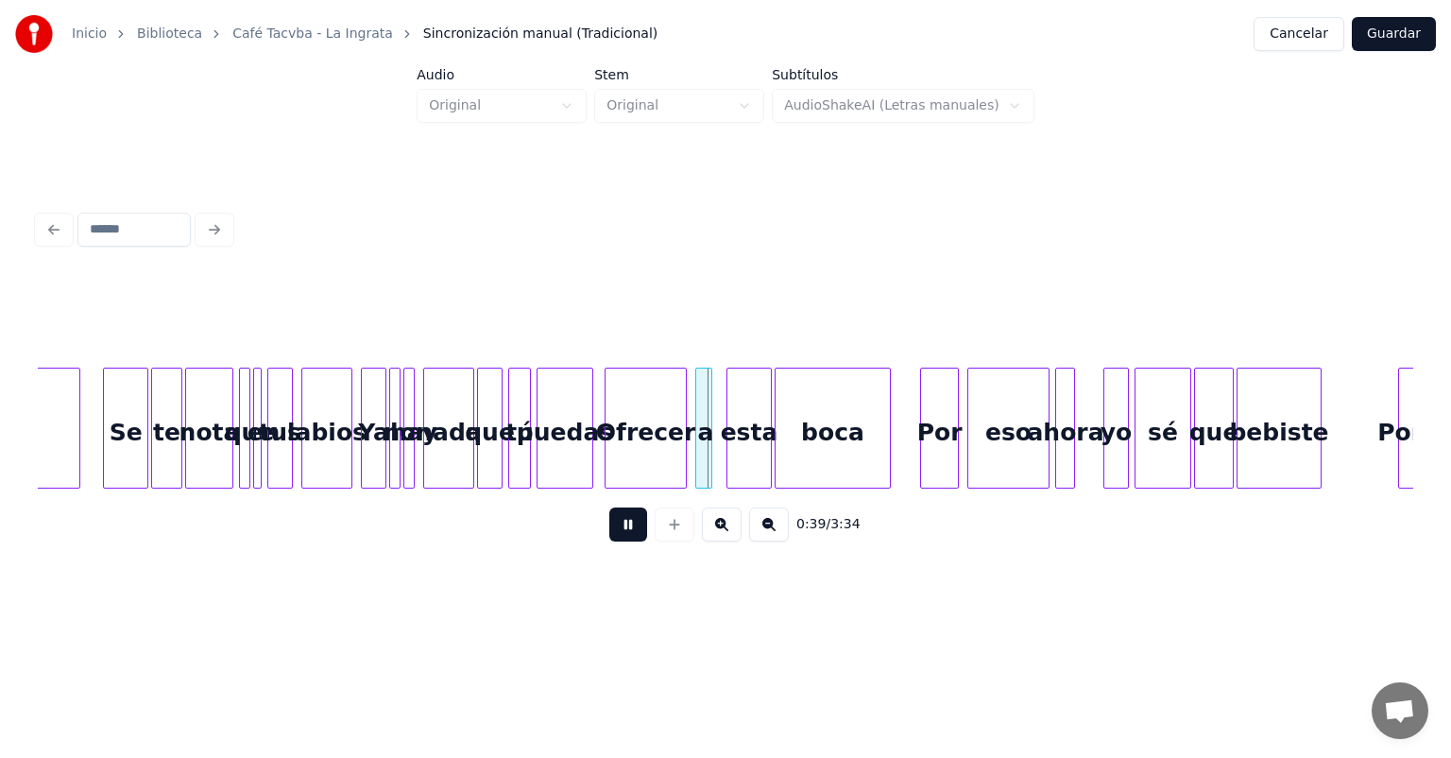
click at [105, 456] on div at bounding box center [107, 427] width 6 height 119
click at [617, 540] on button at bounding box center [628, 524] width 38 height 34
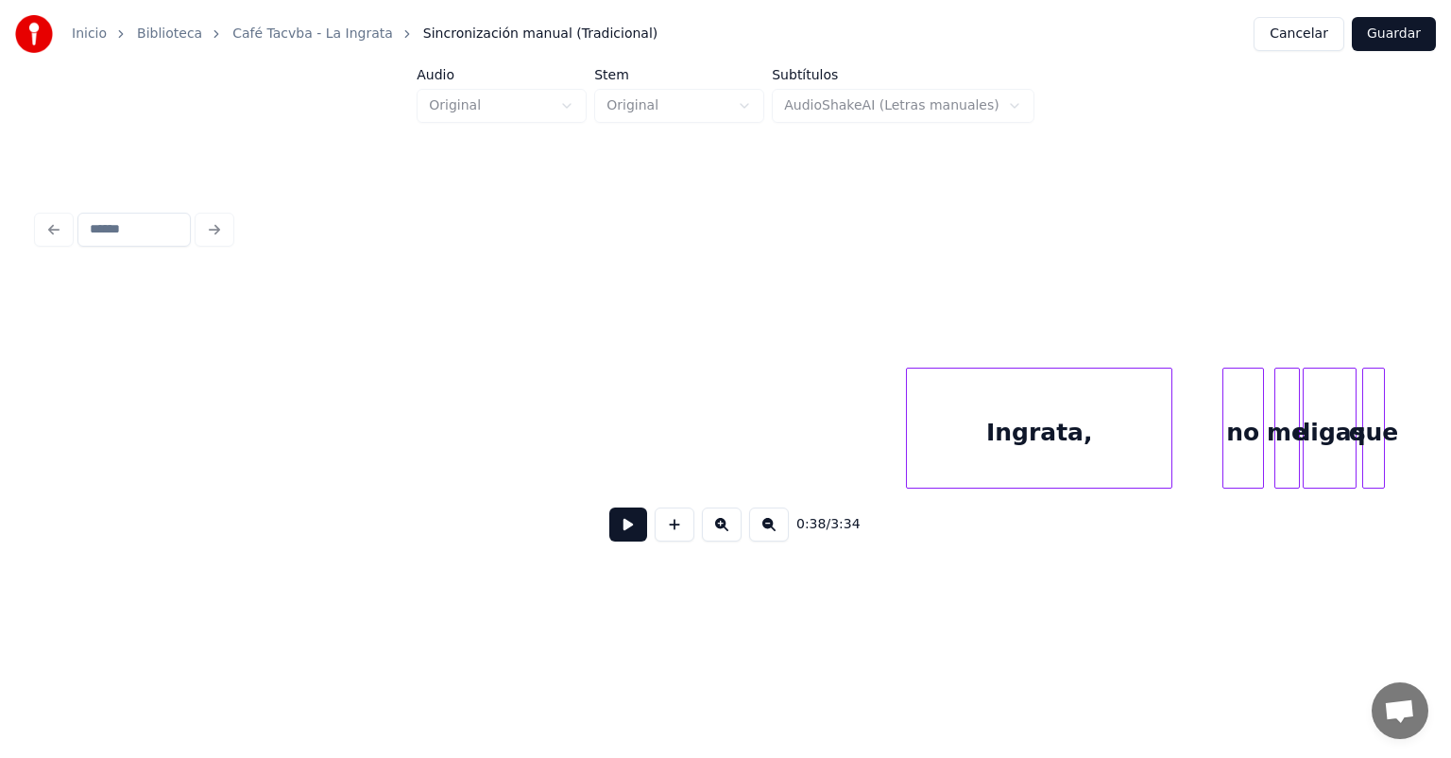
scroll to position [0, 2]
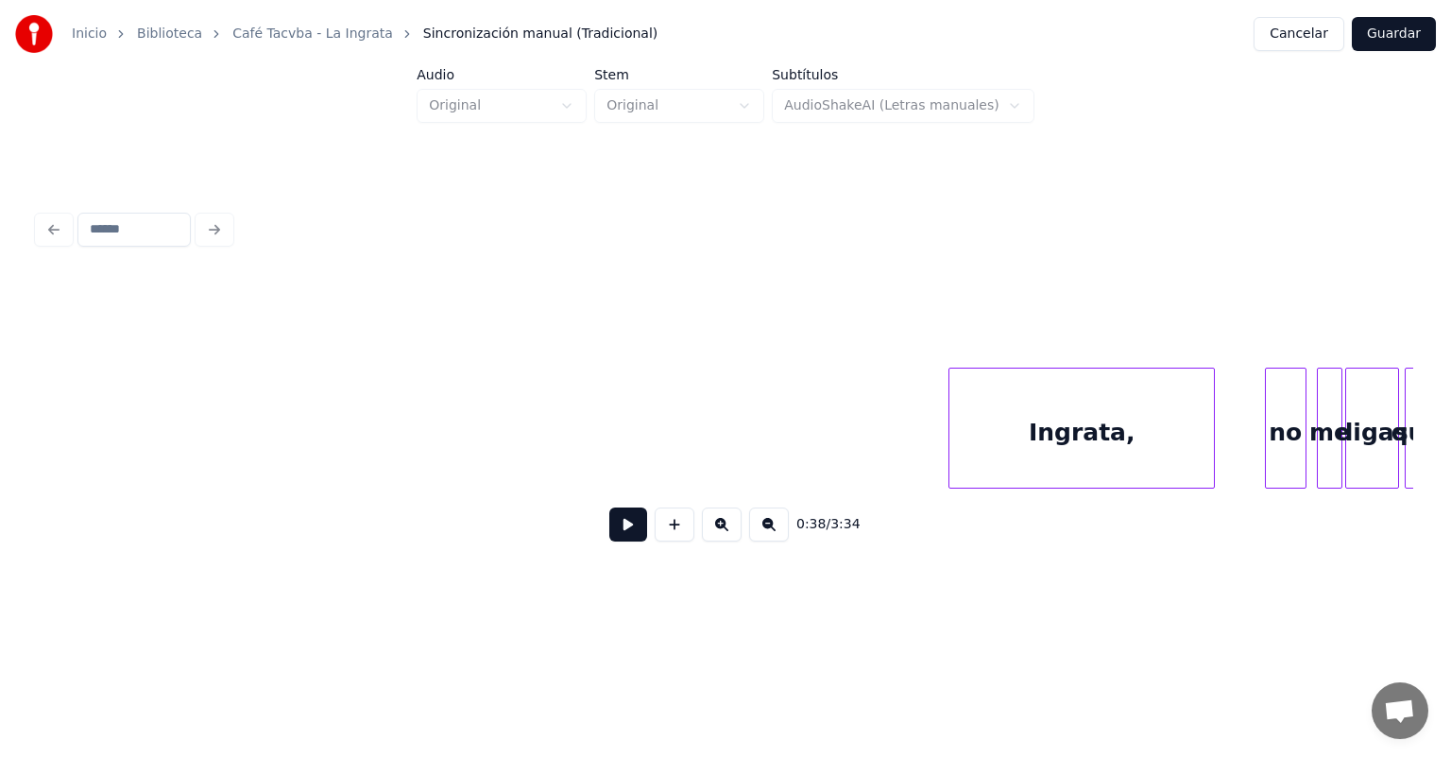
click at [976, 465] on div "Ingrata," at bounding box center [1081, 432] width 265 height 128
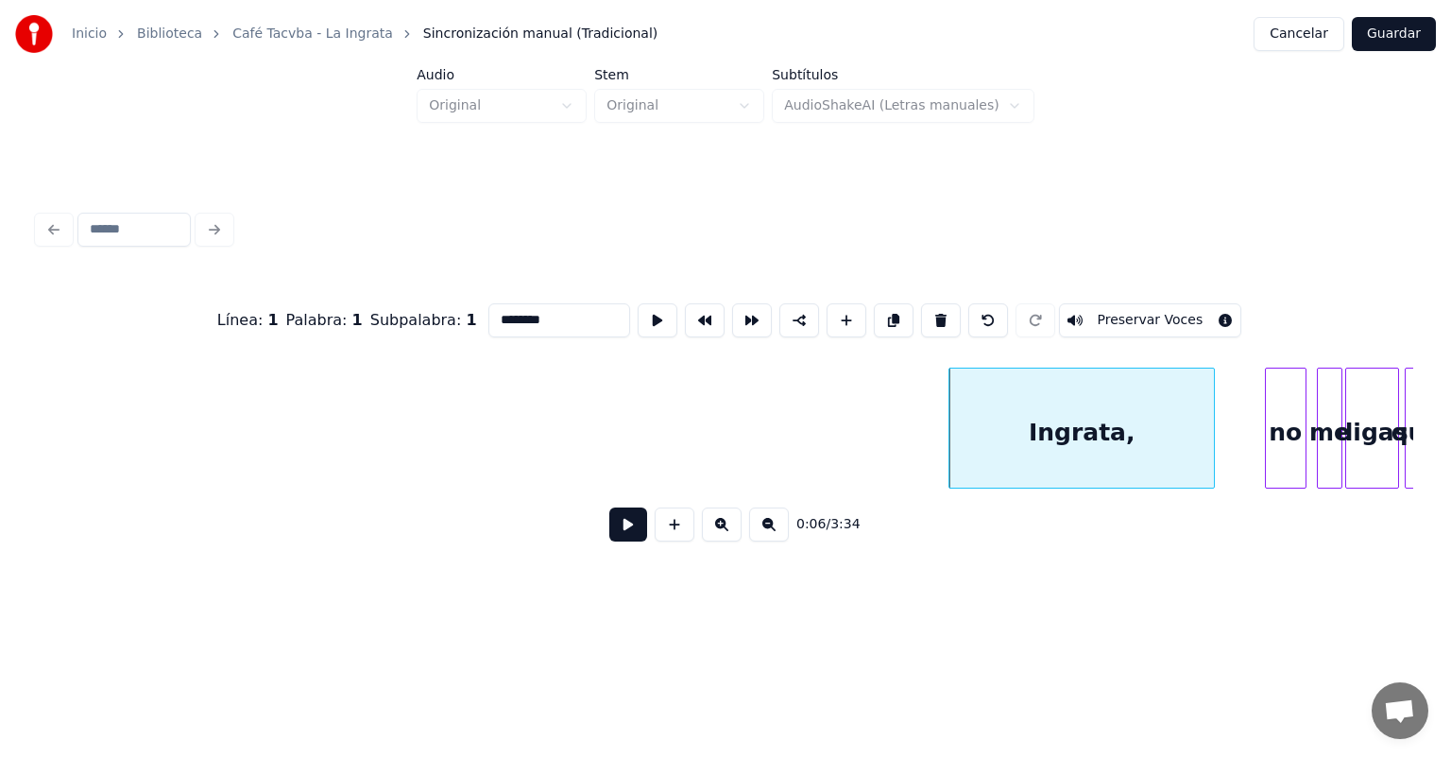
click at [624, 541] on button at bounding box center [628, 524] width 38 height 34
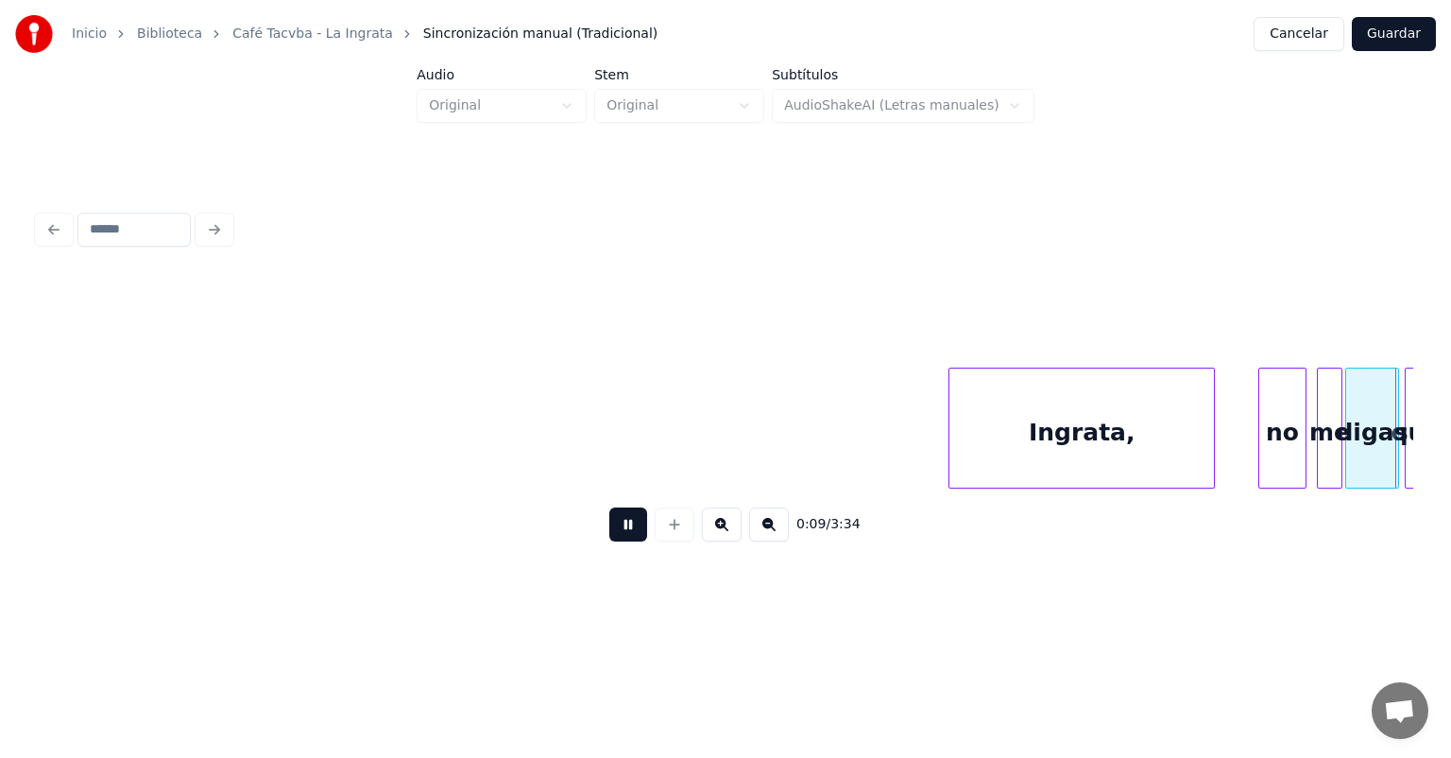
scroll to position [0, 1217]
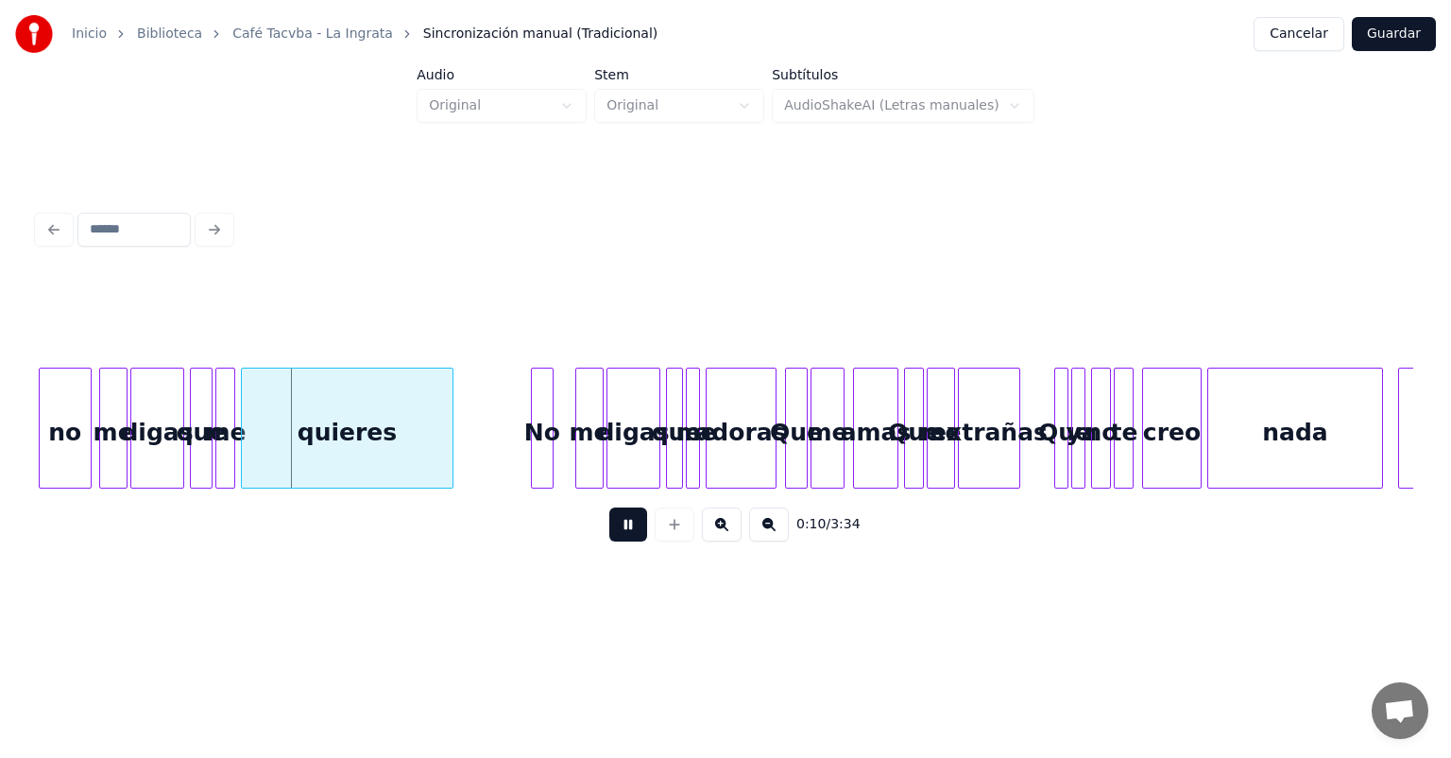
click at [105, 462] on div "me" at bounding box center [113, 432] width 26 height 128
click at [533, 459] on div at bounding box center [535, 427] width 6 height 119
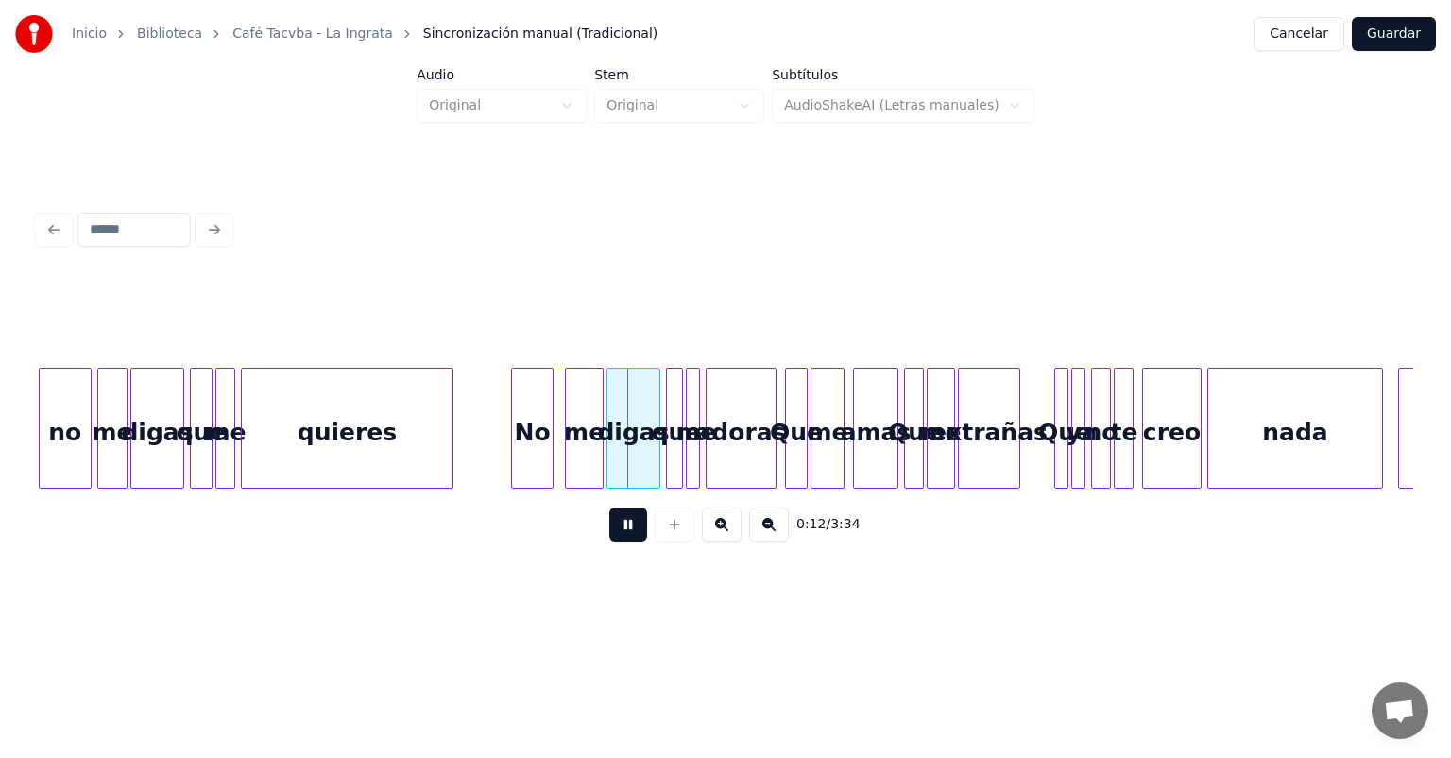
click at [578, 457] on div "me" at bounding box center [584, 432] width 37 height 128
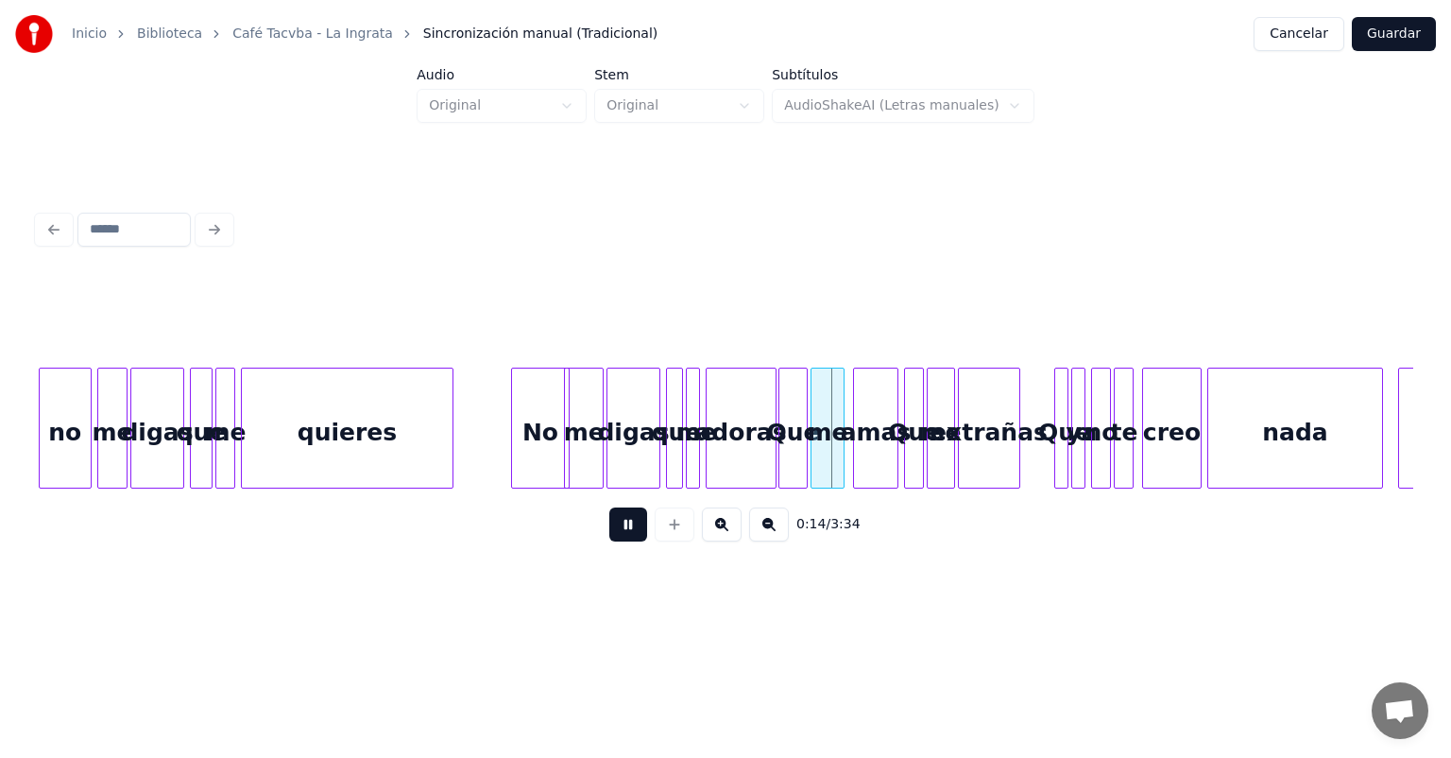
click at [788, 457] on div "Que" at bounding box center [792, 432] width 27 height 128
click at [1033, 465] on div at bounding box center [1035, 427] width 6 height 119
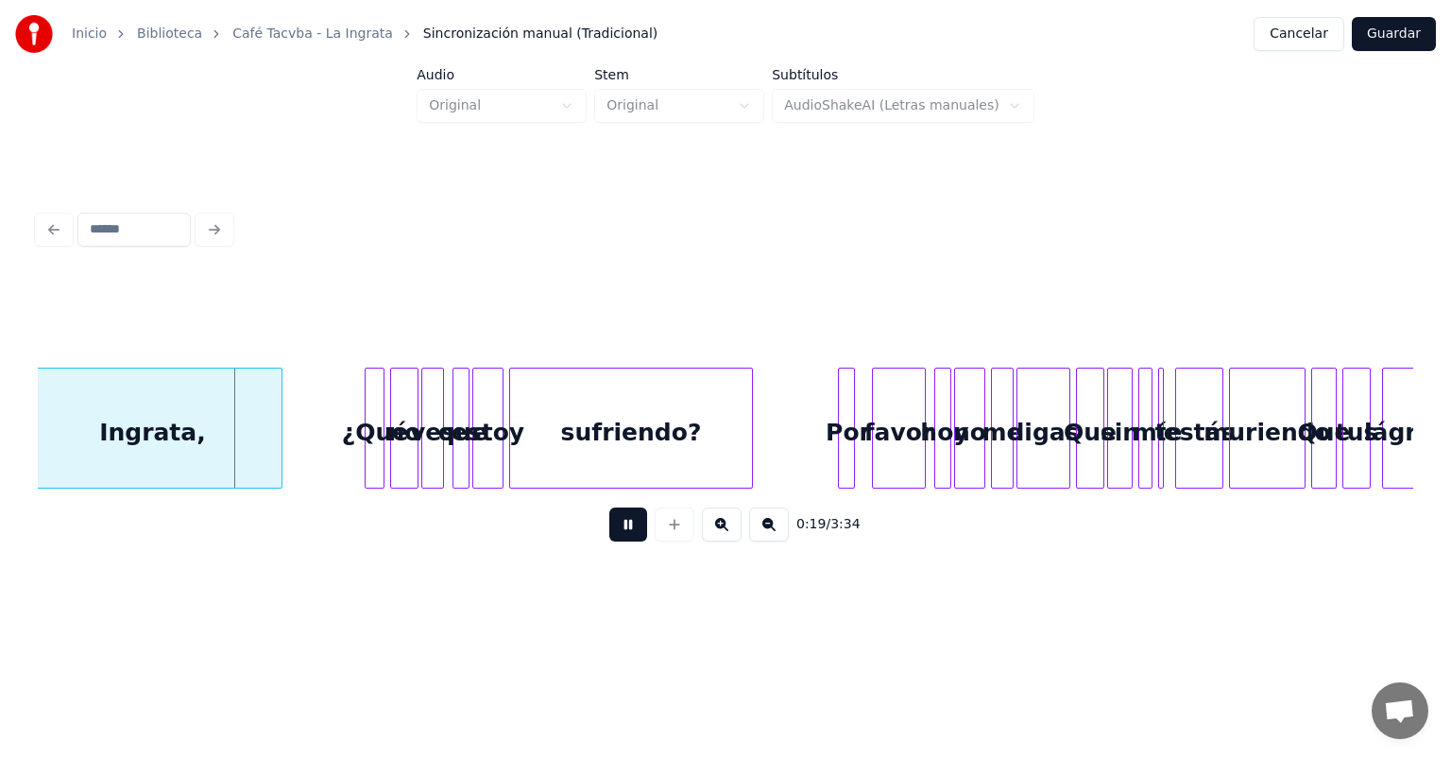
click at [367, 463] on div at bounding box center [369, 427] width 6 height 119
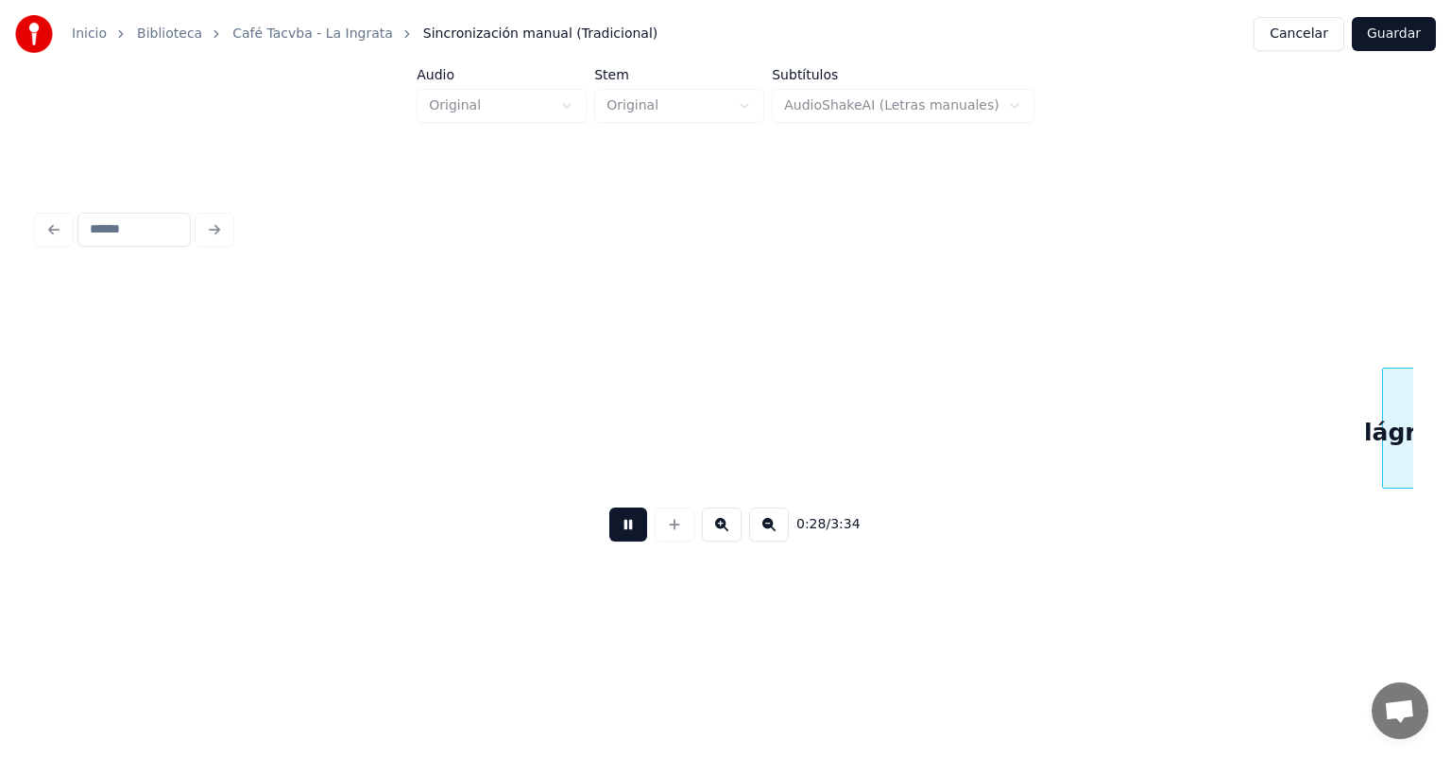
scroll to position [0, 3969]
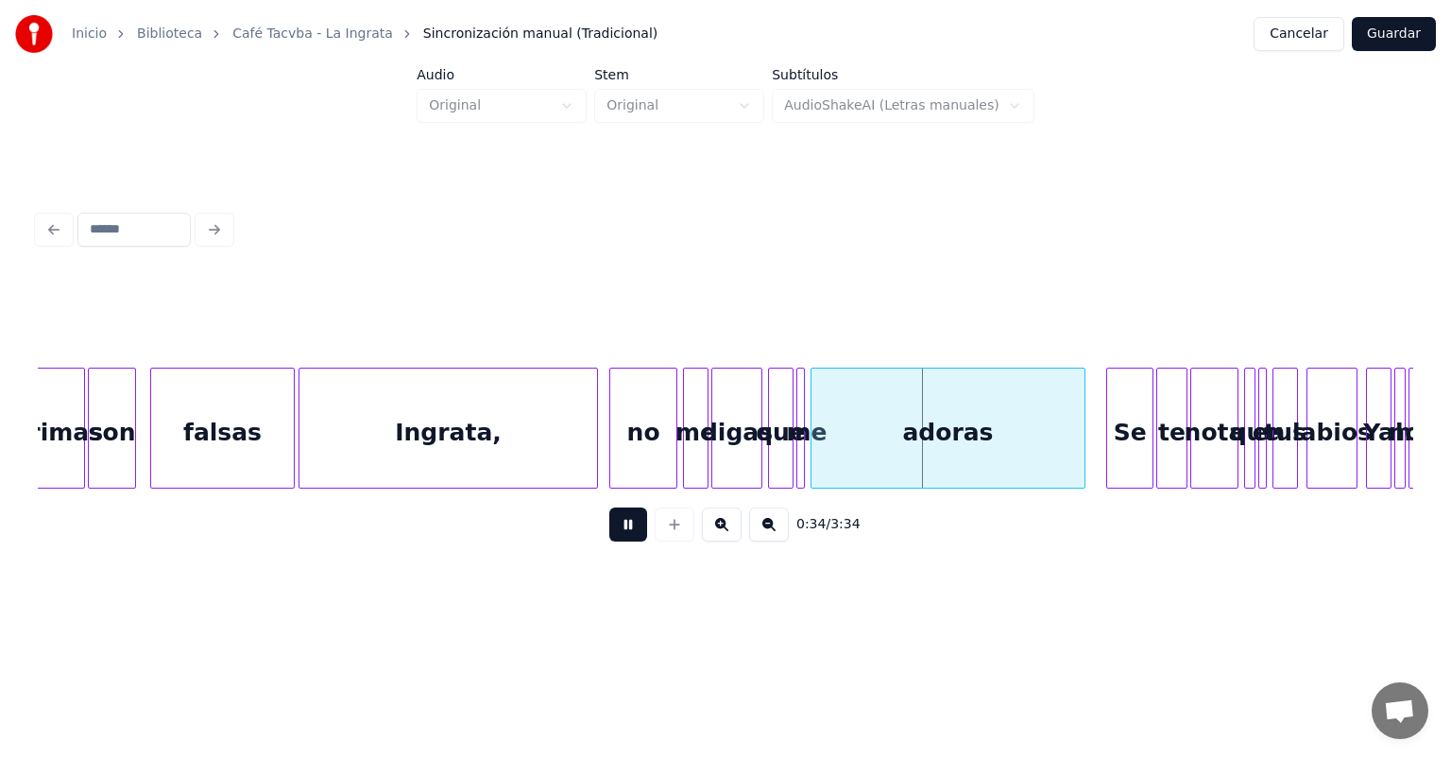
click at [1111, 449] on div "Se" at bounding box center [1129, 432] width 45 height 128
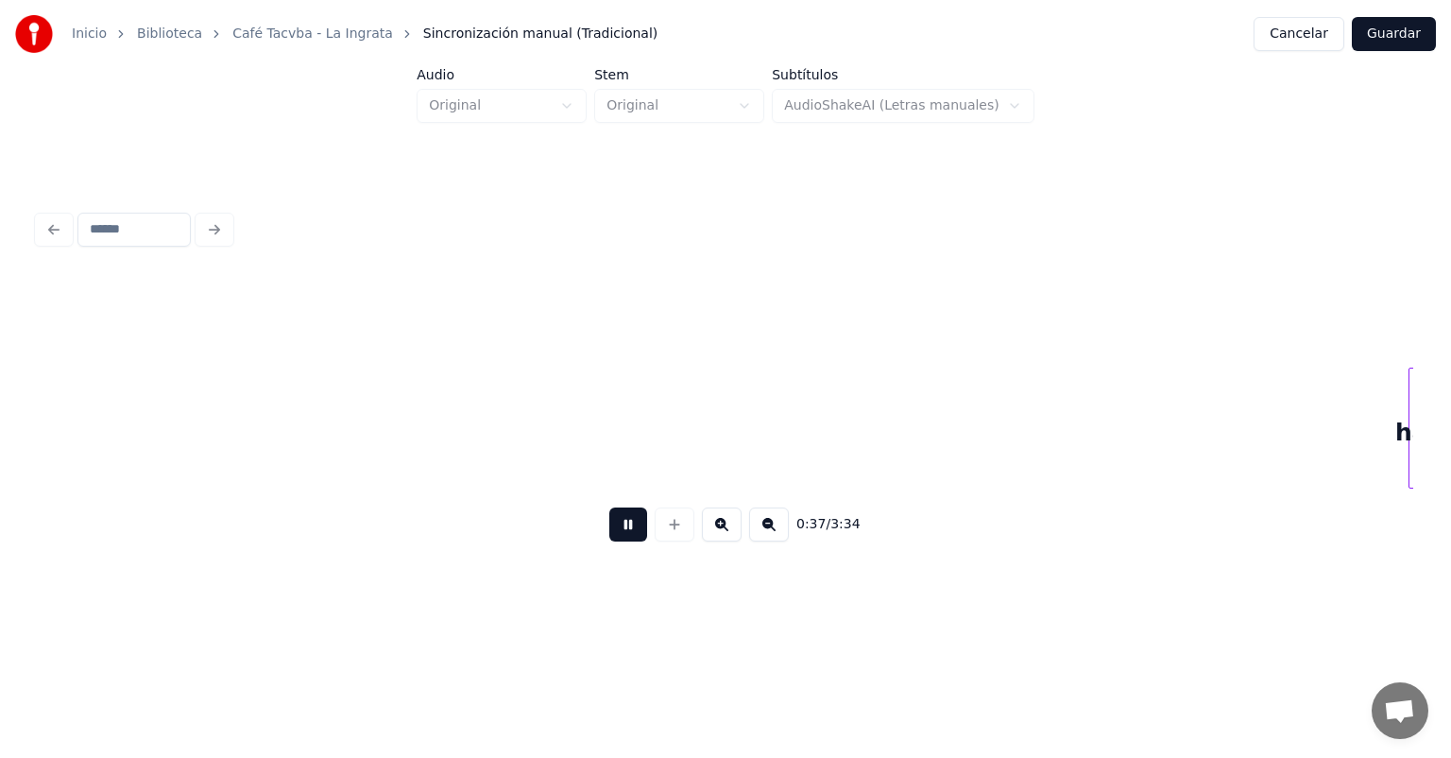
scroll to position [0, 5345]
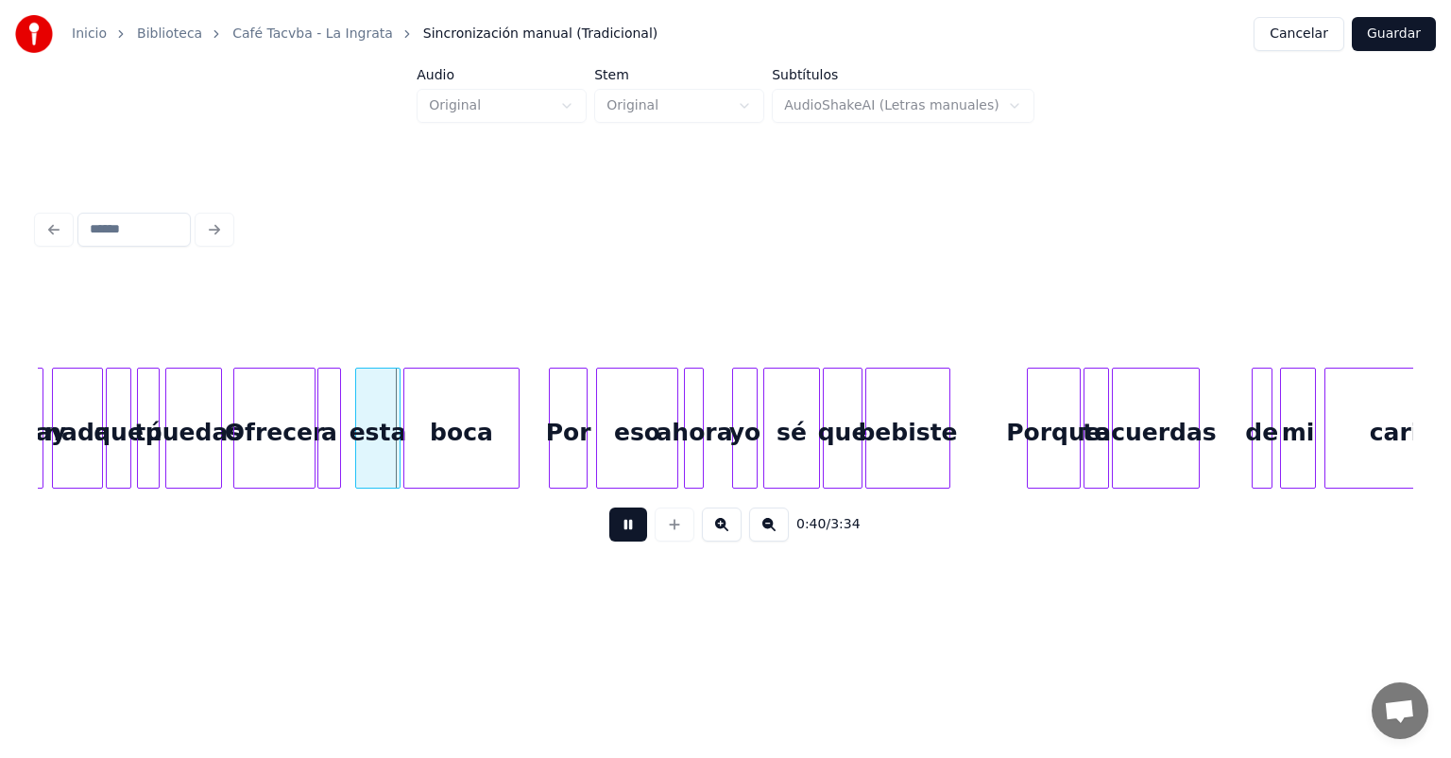
click at [329, 462] on div "a" at bounding box center [329, 432] width 22 height 128
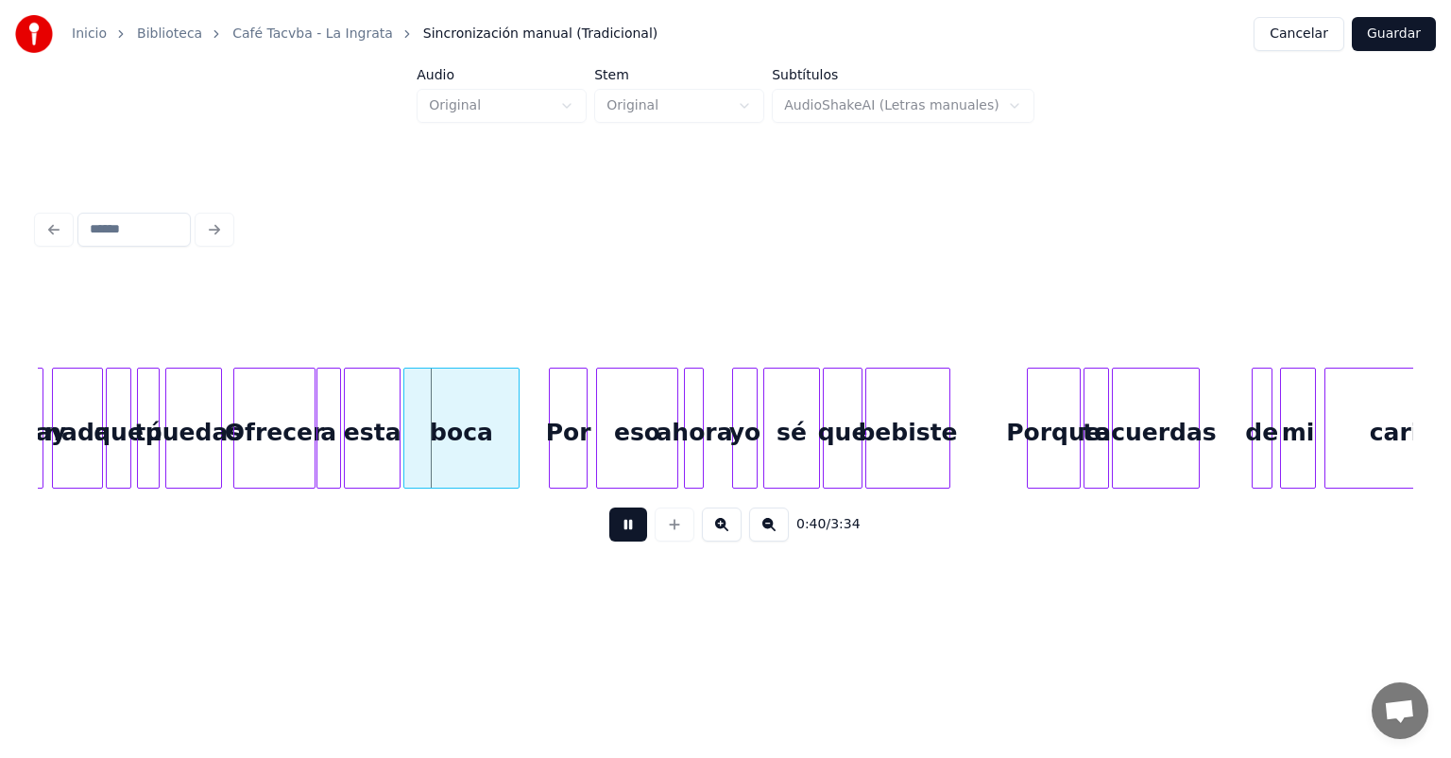
click at [358, 462] on div "esta" at bounding box center [372, 432] width 55 height 128
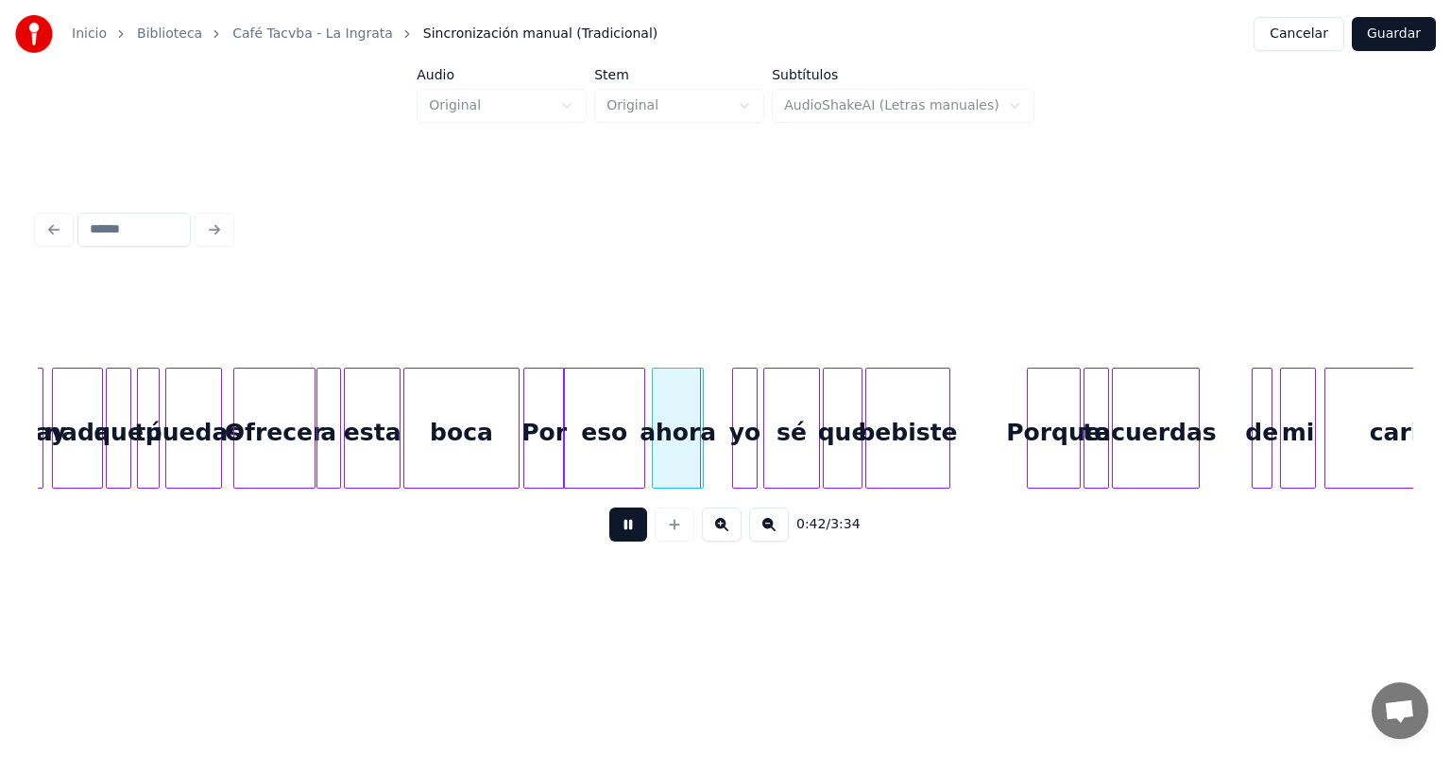
click at [623, 455] on div "eso" at bounding box center [604, 432] width 80 height 128
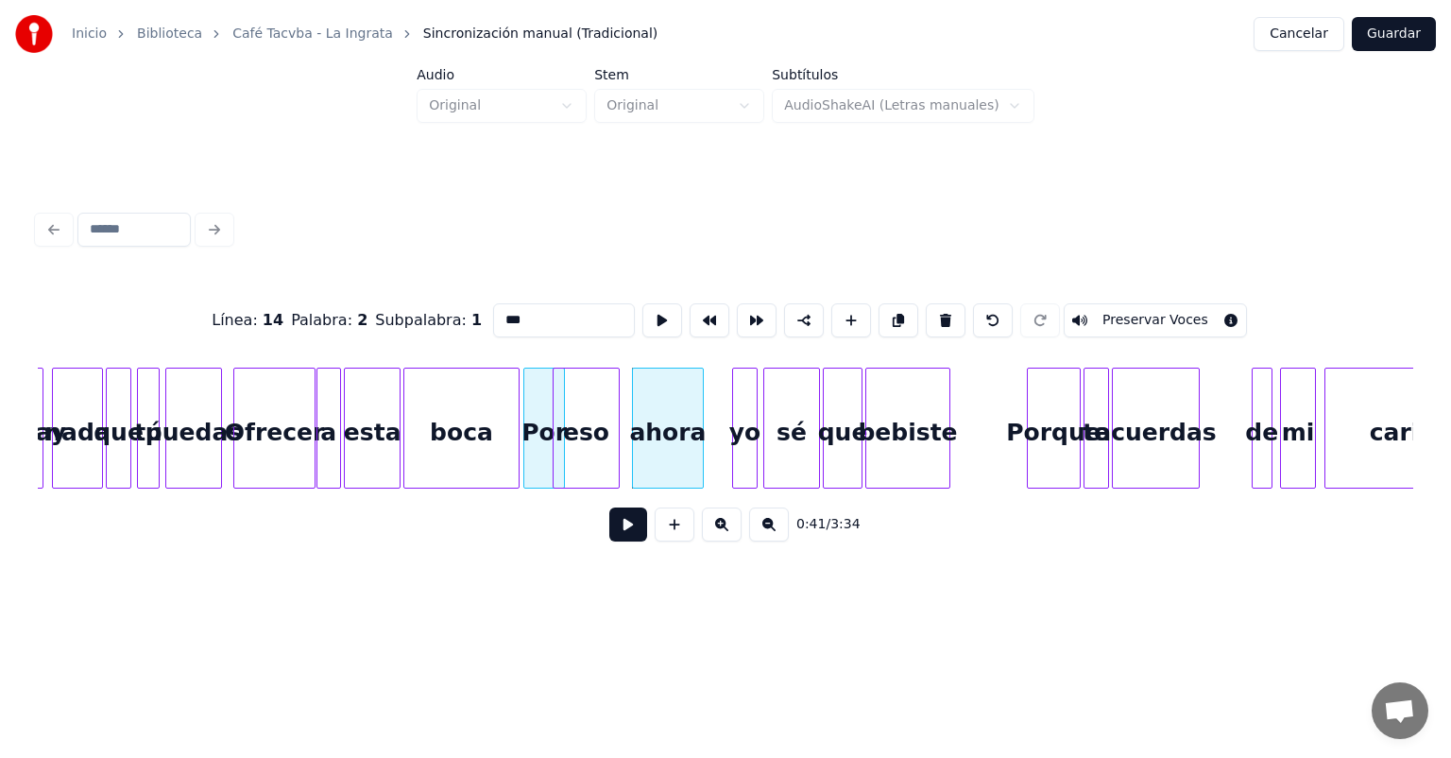
click at [615, 464] on div at bounding box center [616, 427] width 6 height 119
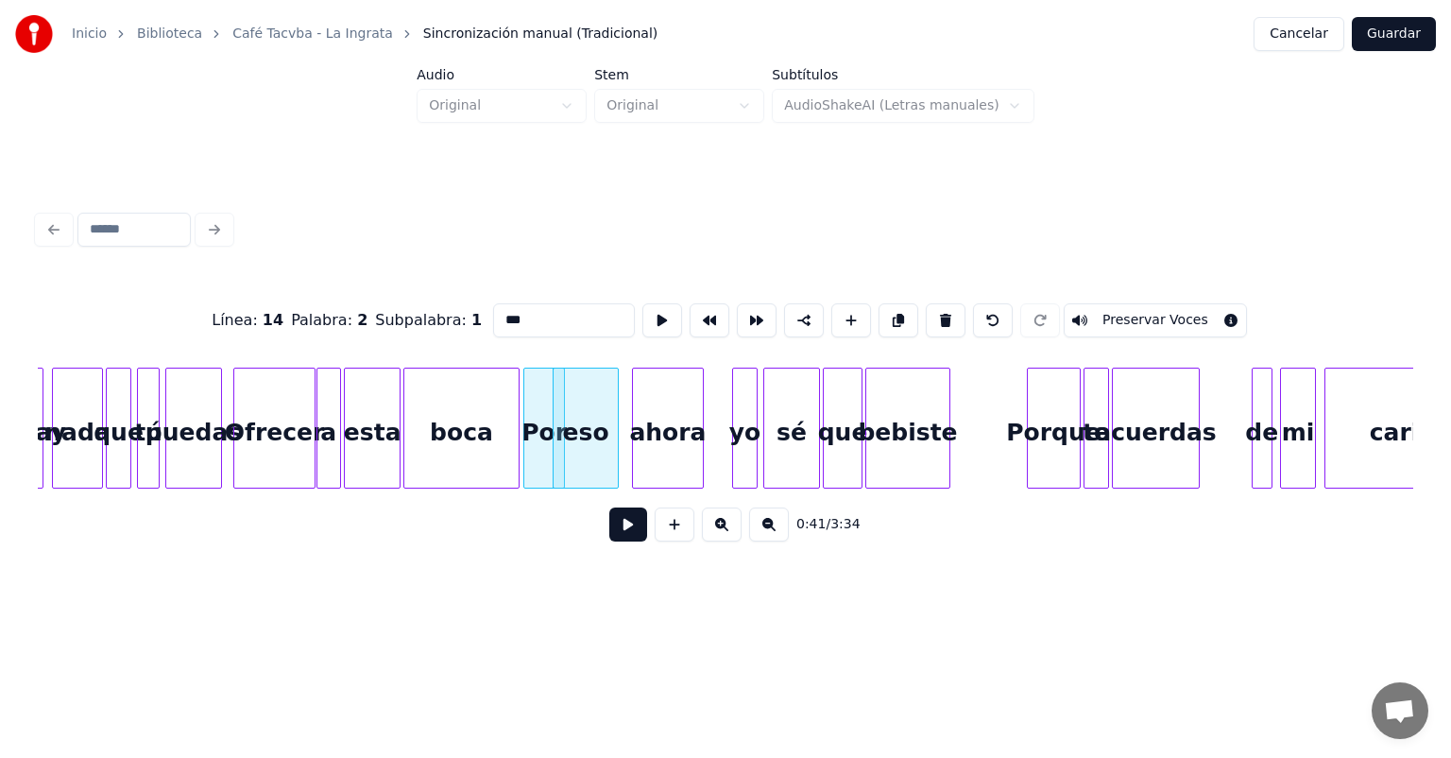
click at [588, 442] on div "eso" at bounding box center [586, 432] width 64 height 128
click at [552, 441] on div "Por" at bounding box center [540, 432] width 33 height 128
click at [595, 447] on div "eso" at bounding box center [593, 432] width 56 height 128
click at [609, 531] on button at bounding box center [628, 524] width 38 height 34
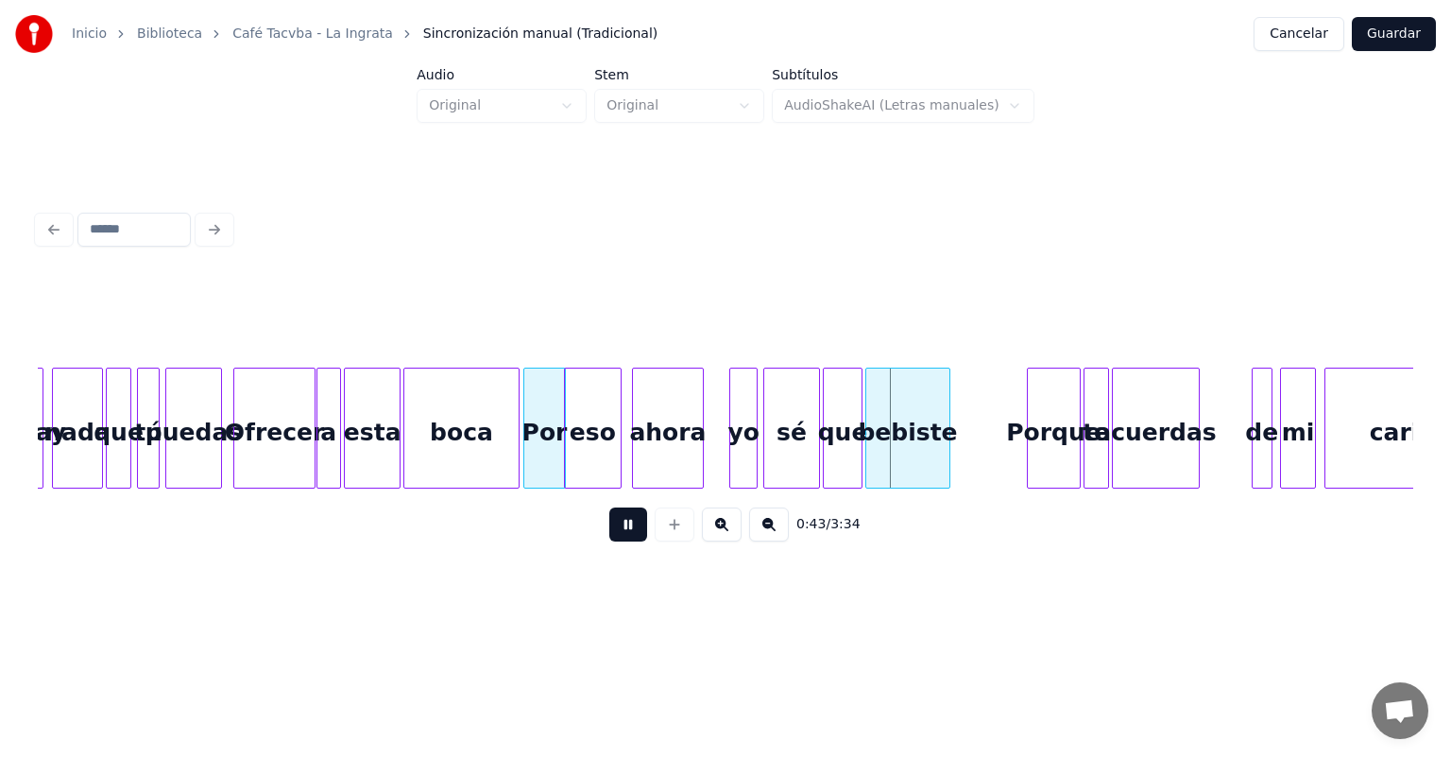
click at [735, 463] on div "yo" at bounding box center [743, 432] width 26 height 128
click at [1029, 459] on div "Porque" at bounding box center [1052, 432] width 56 height 128
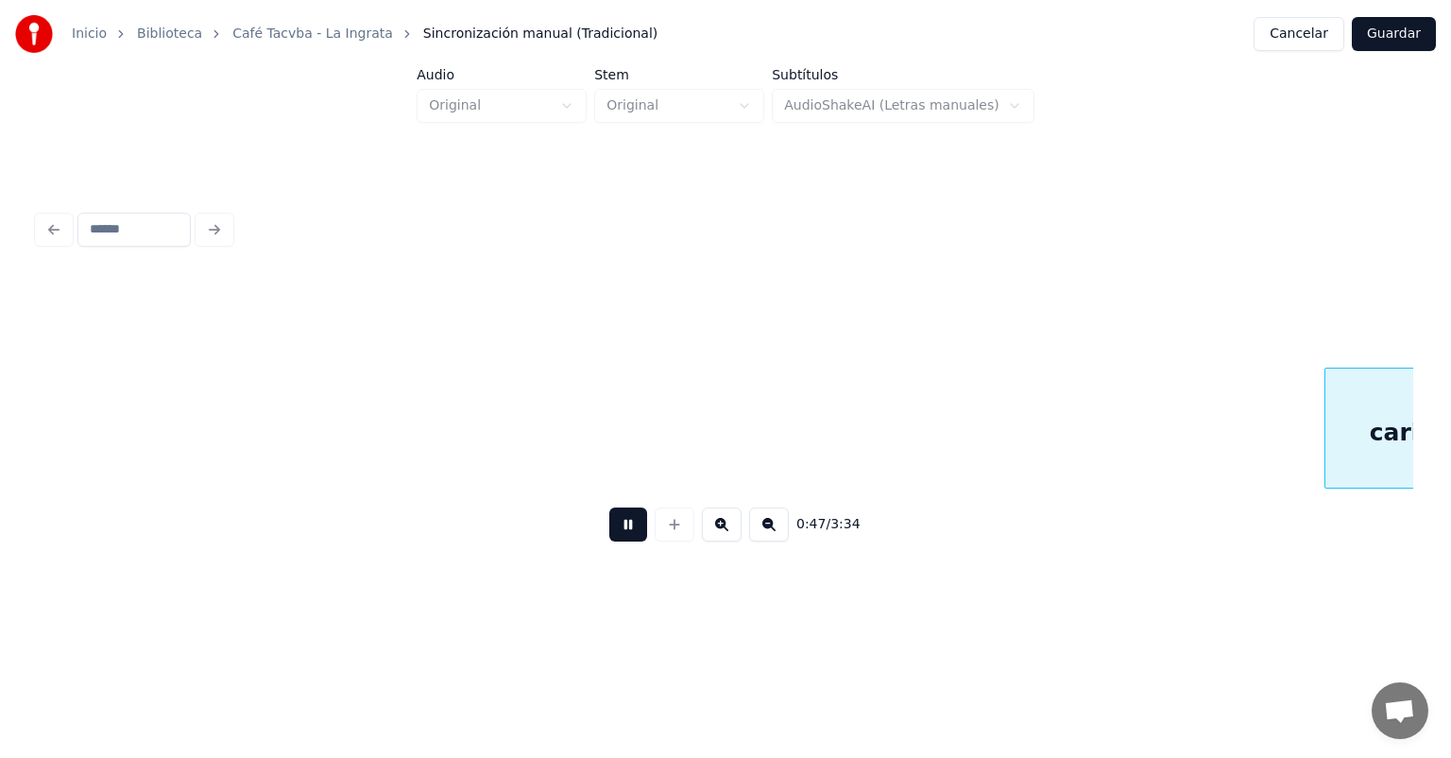
scroll to position [0, 6722]
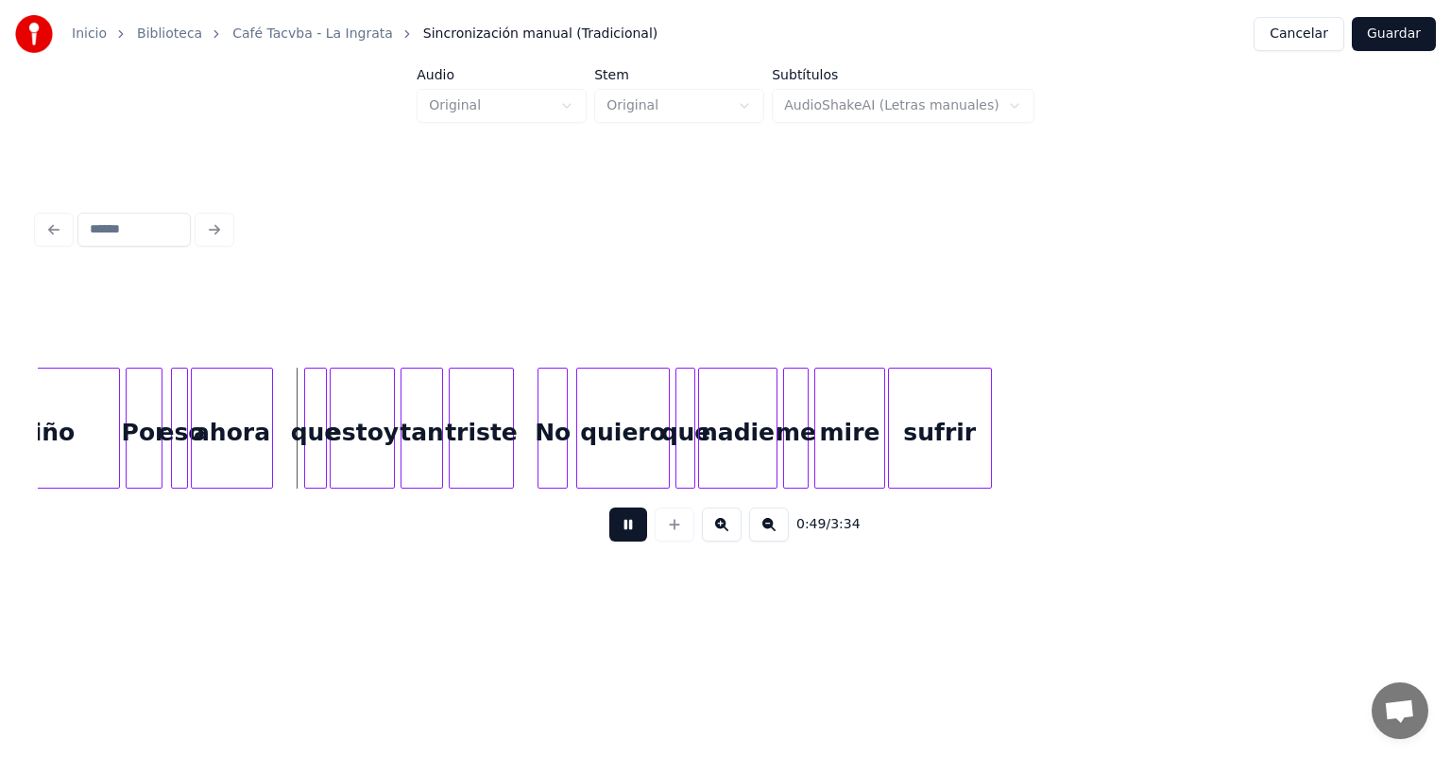
click at [143, 464] on div "Por" at bounding box center [144, 432] width 35 height 128
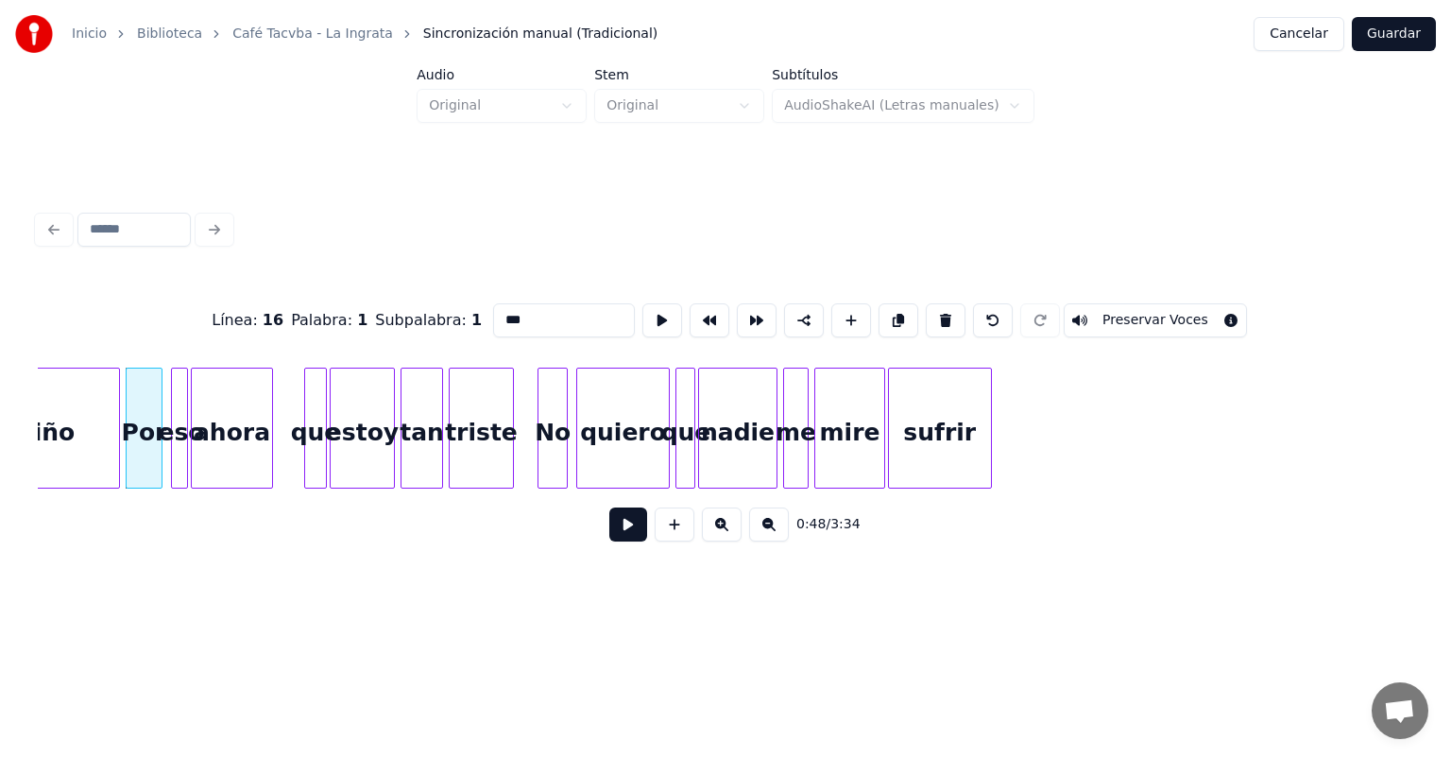
click at [207, 464] on div "ahora" at bounding box center [232, 432] width 80 height 128
type input "*****"
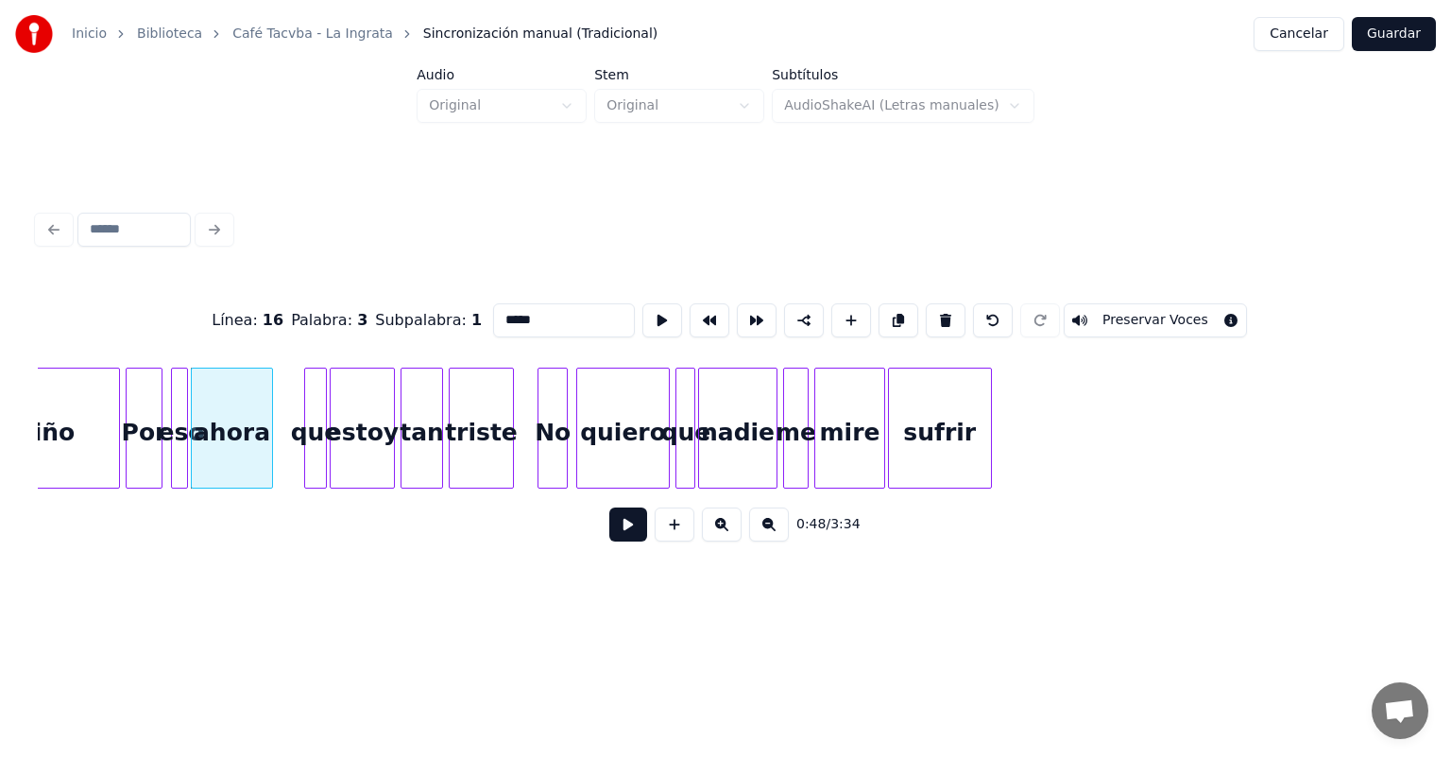
click at [620, 528] on button at bounding box center [628, 524] width 38 height 34
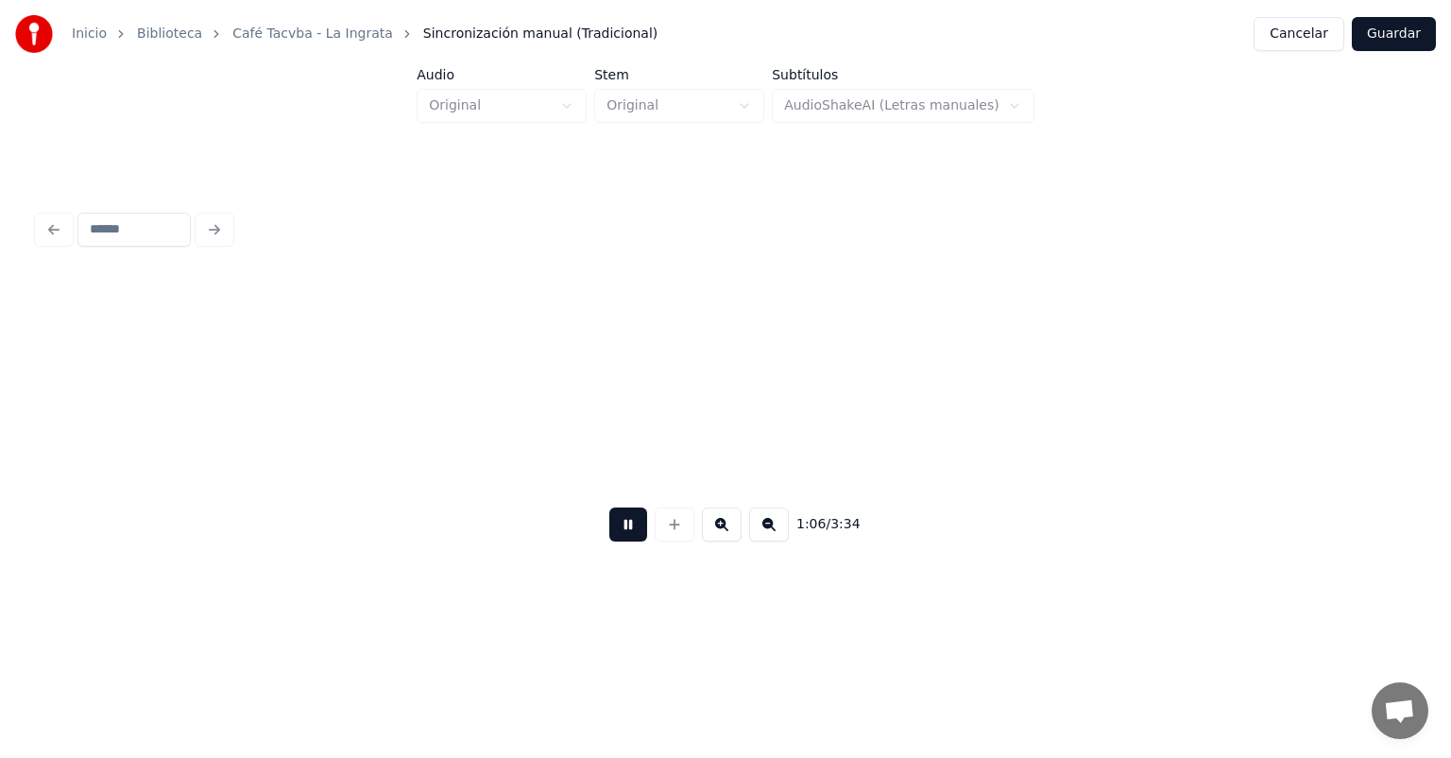
scroll to position [0, 9478]
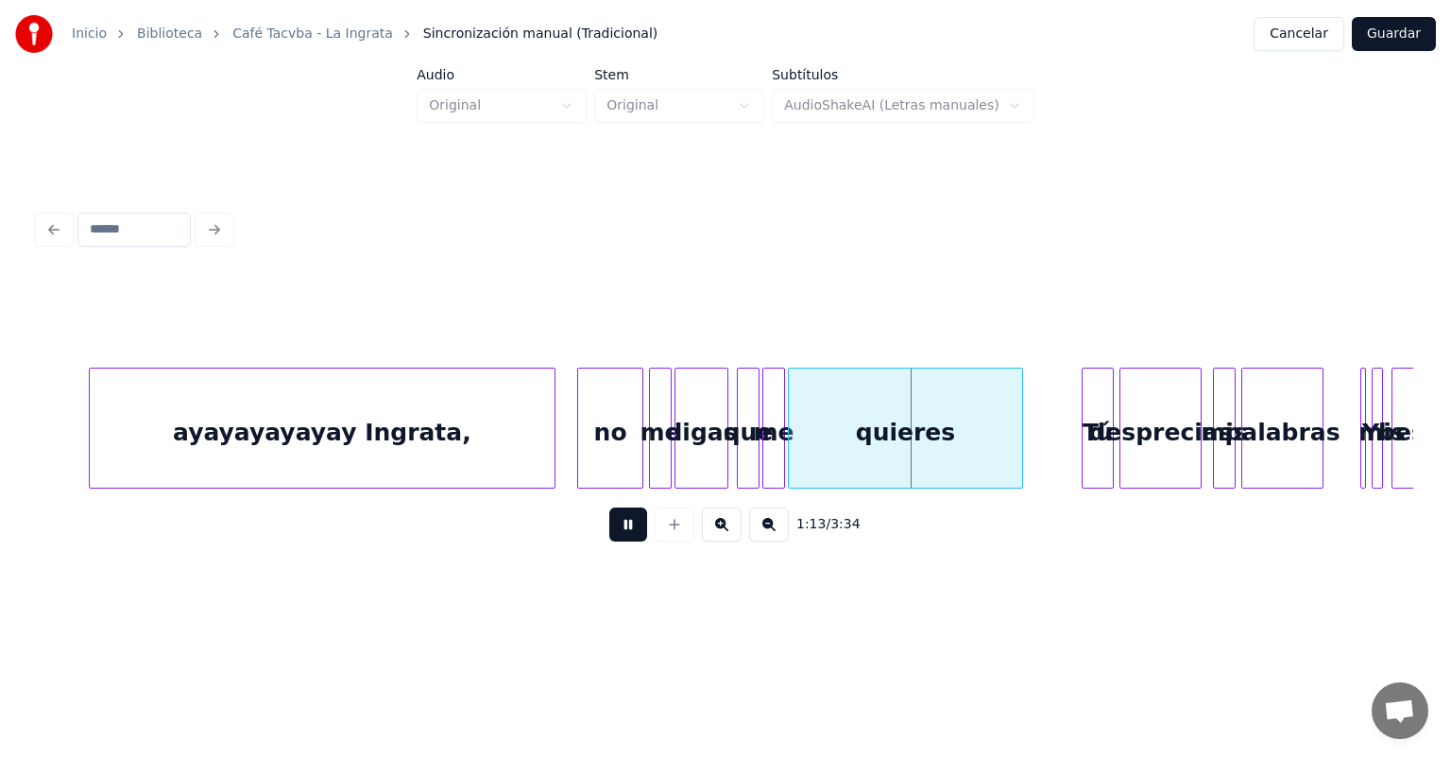
click at [1088, 448] on div "Tú" at bounding box center [1098, 432] width 30 height 128
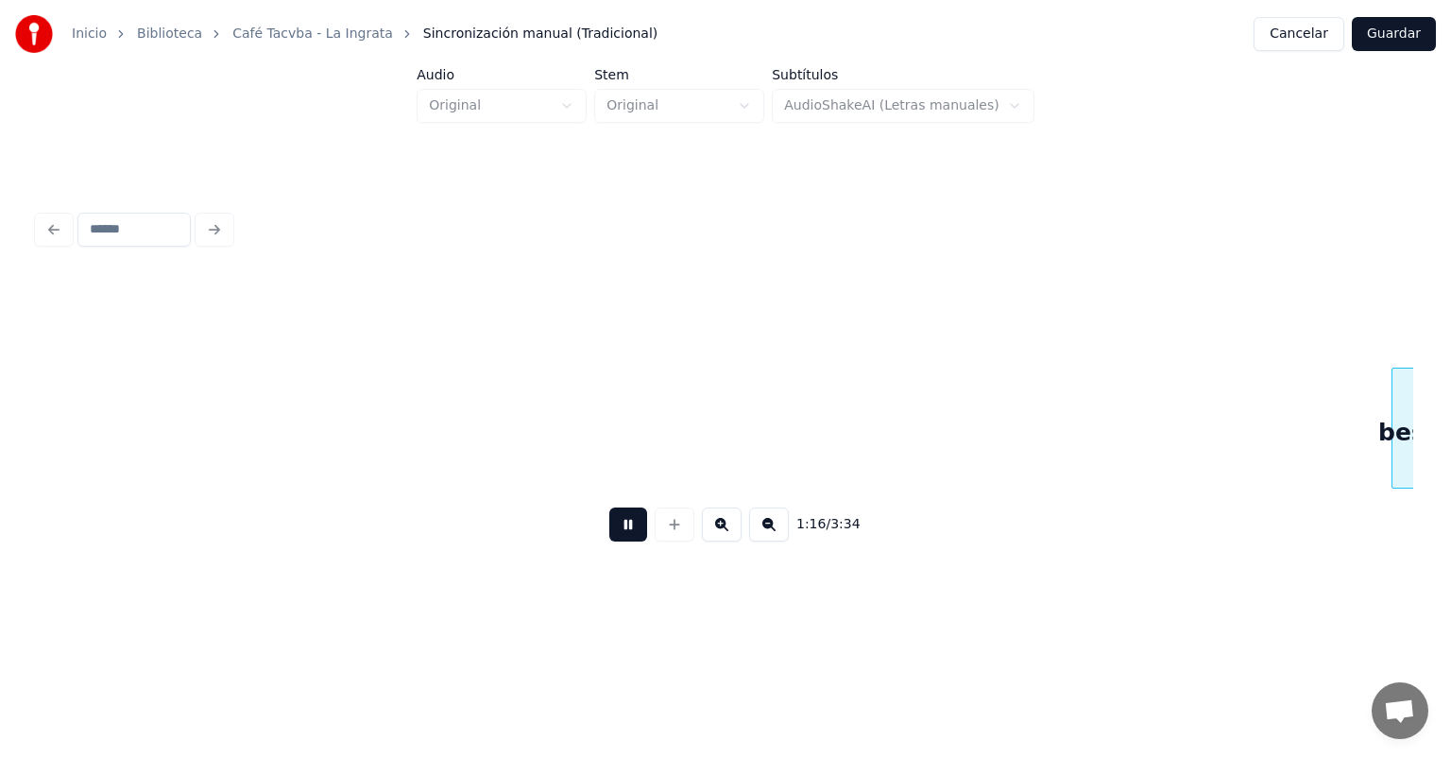
scroll to position [0, 10853]
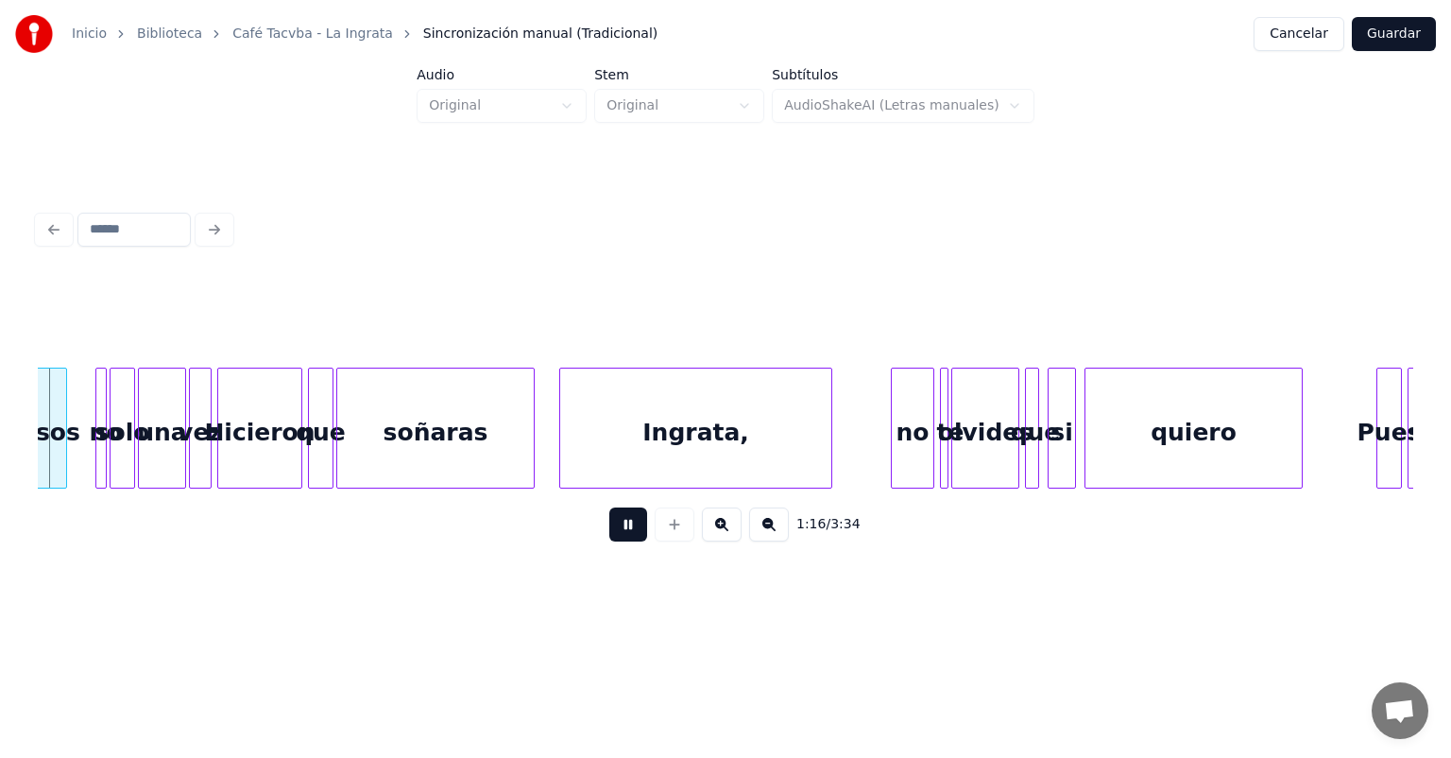
click at [625, 523] on button at bounding box center [628, 524] width 38 height 34
click at [559, 499] on div "1:16 / 3:34" at bounding box center [725, 524] width 1375 height 72
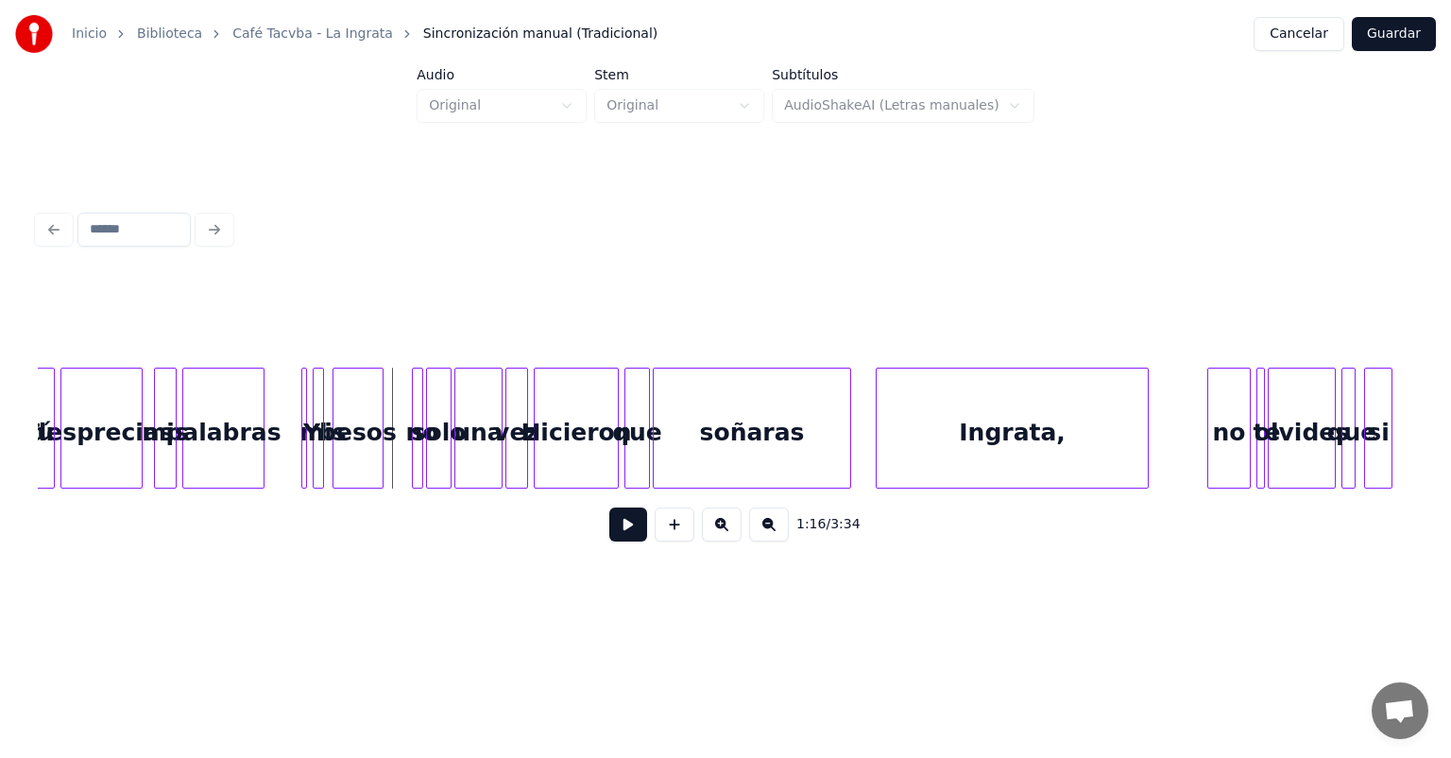
scroll to position [0, 10494]
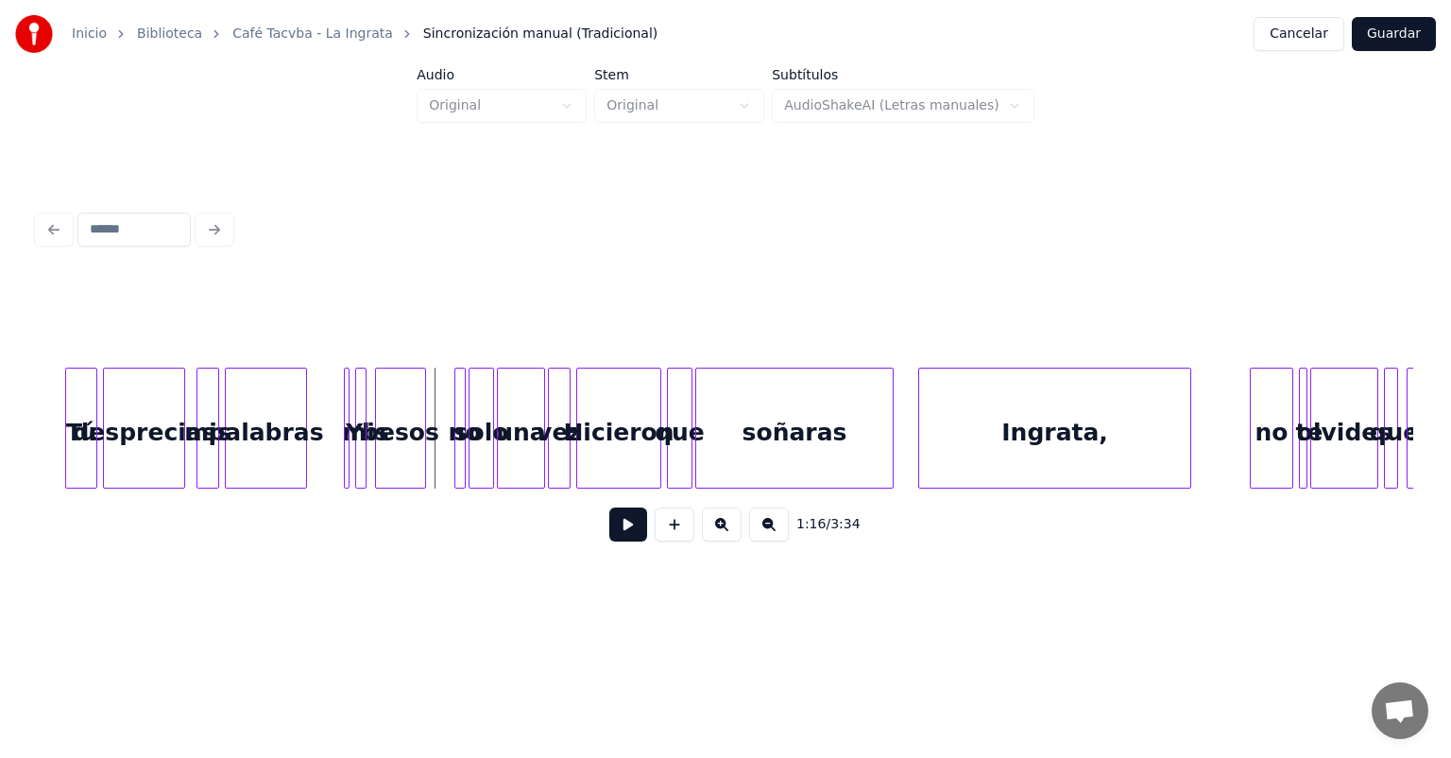
click at [345, 463] on div at bounding box center [346, 427] width 6 height 119
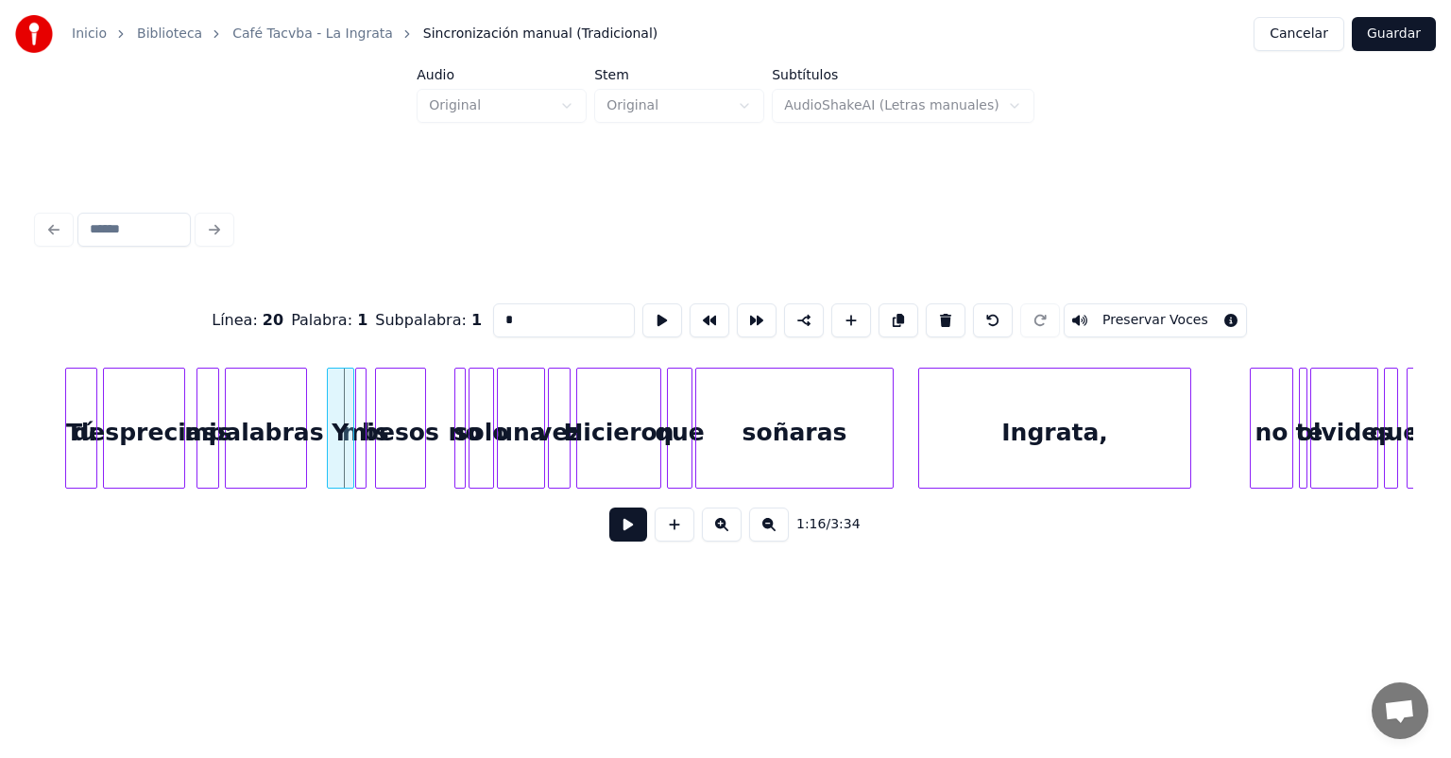
click at [328, 466] on div at bounding box center [331, 427] width 6 height 119
click at [332, 459] on div "Y" at bounding box center [331, 432] width 26 height 128
click at [619, 526] on button at bounding box center [628, 524] width 38 height 34
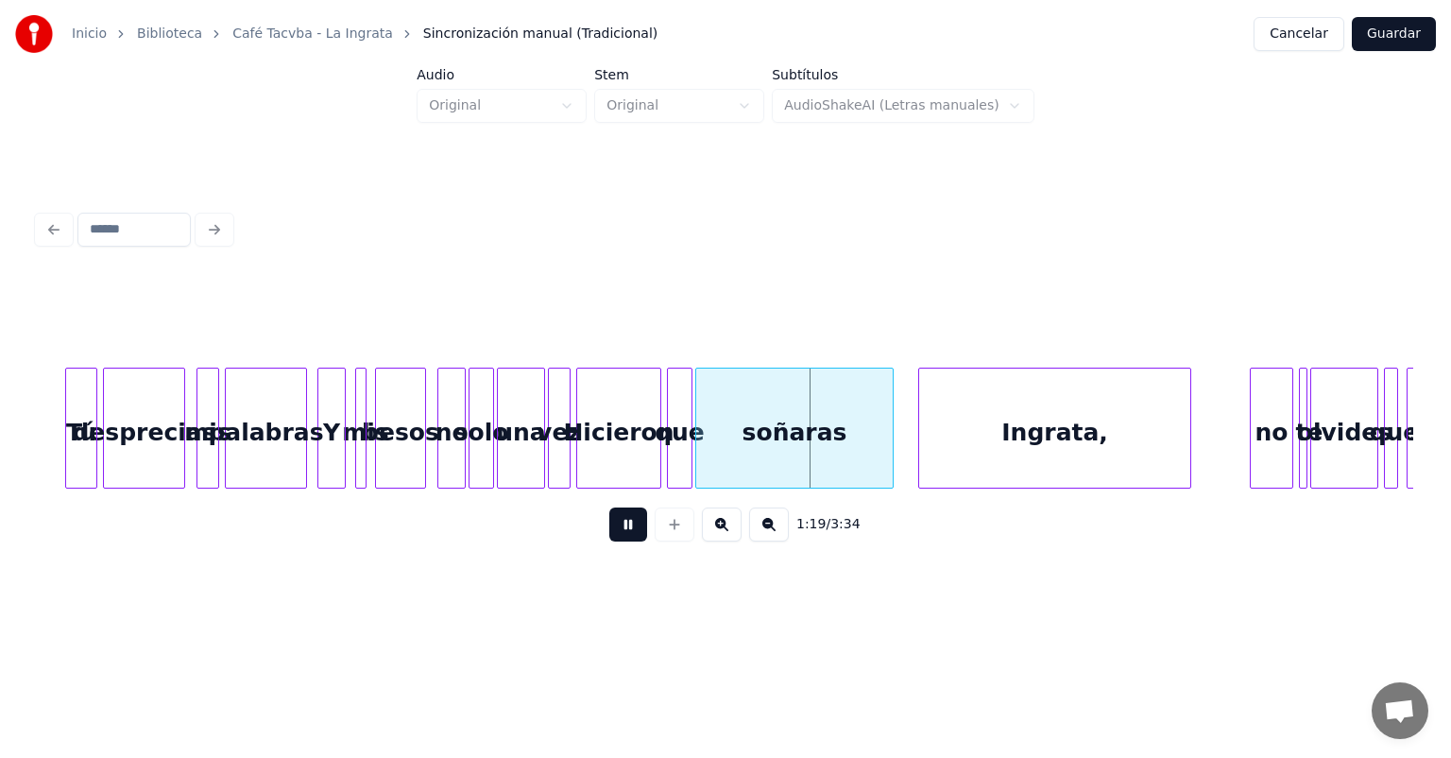
click at [440, 474] on div at bounding box center [441, 427] width 6 height 119
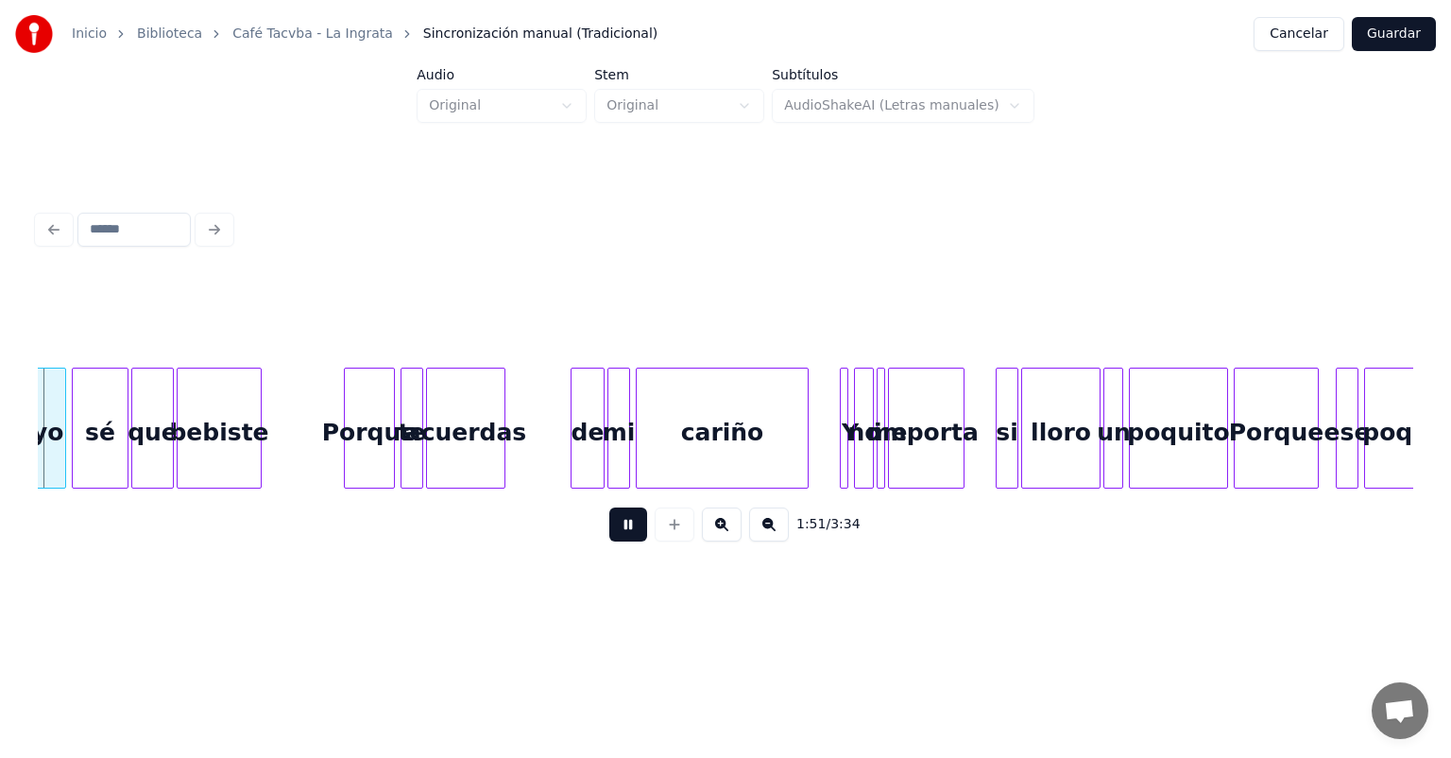
scroll to position [0, 15789]
click at [804, 453] on div at bounding box center [804, 427] width 6 height 119
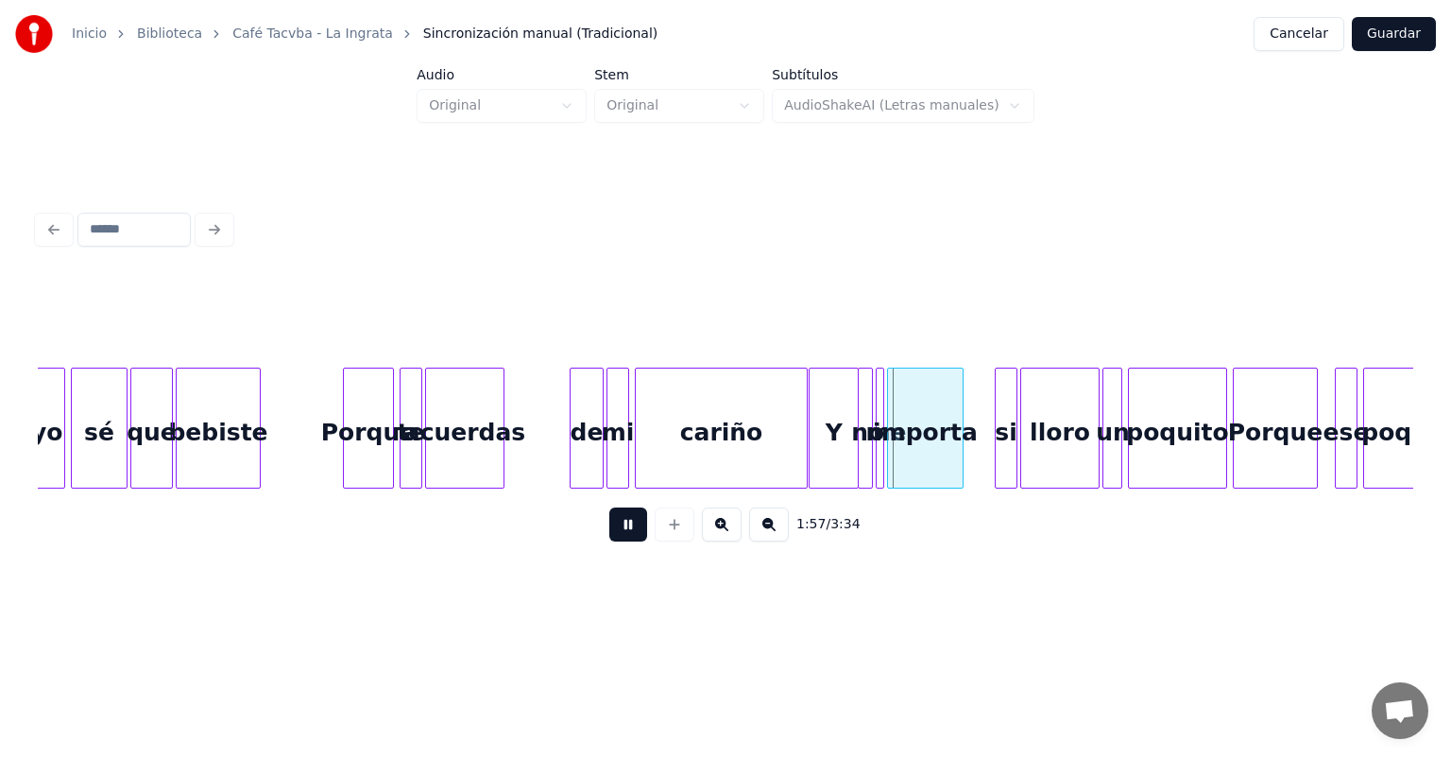
click at [826, 444] on div "Y" at bounding box center [834, 432] width 48 height 128
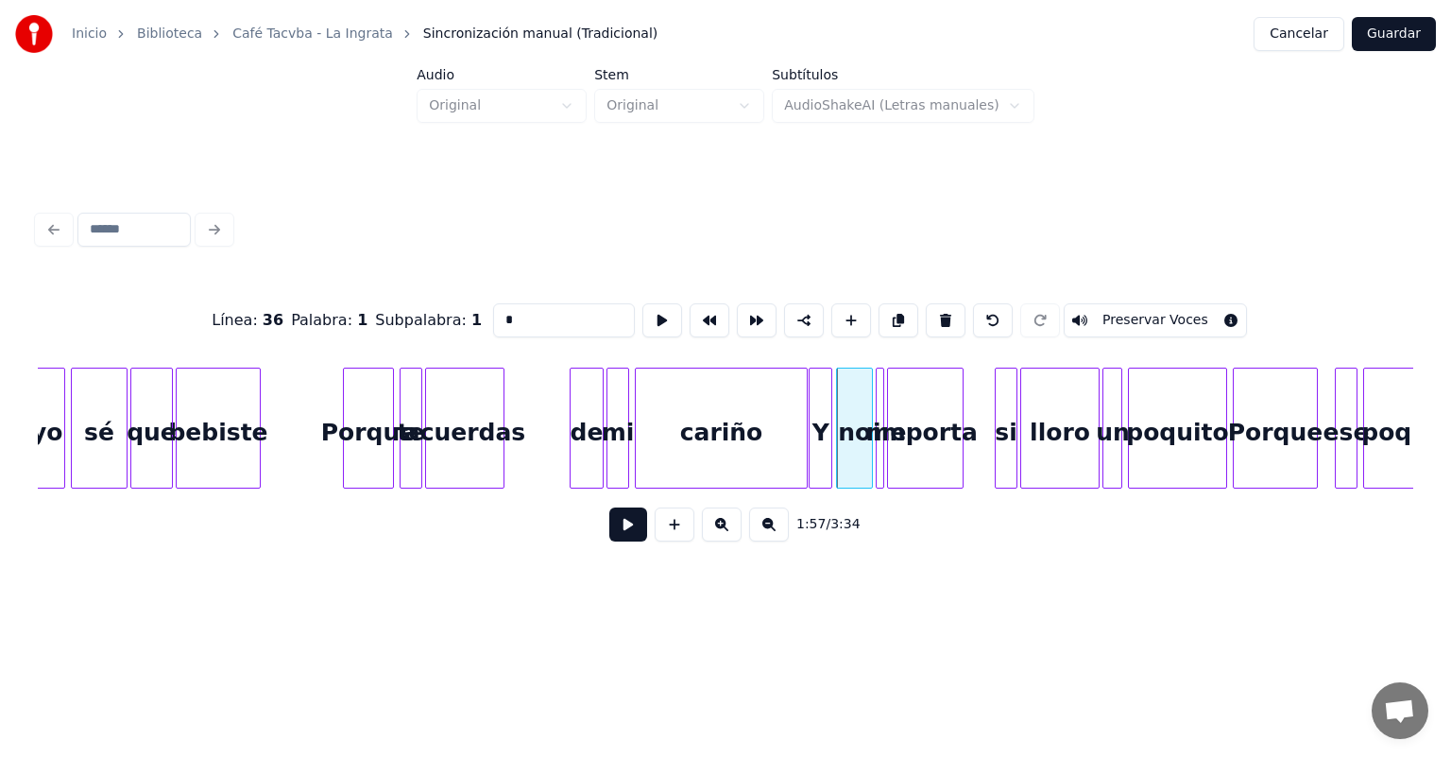
click at [615, 538] on button at bounding box center [628, 524] width 38 height 34
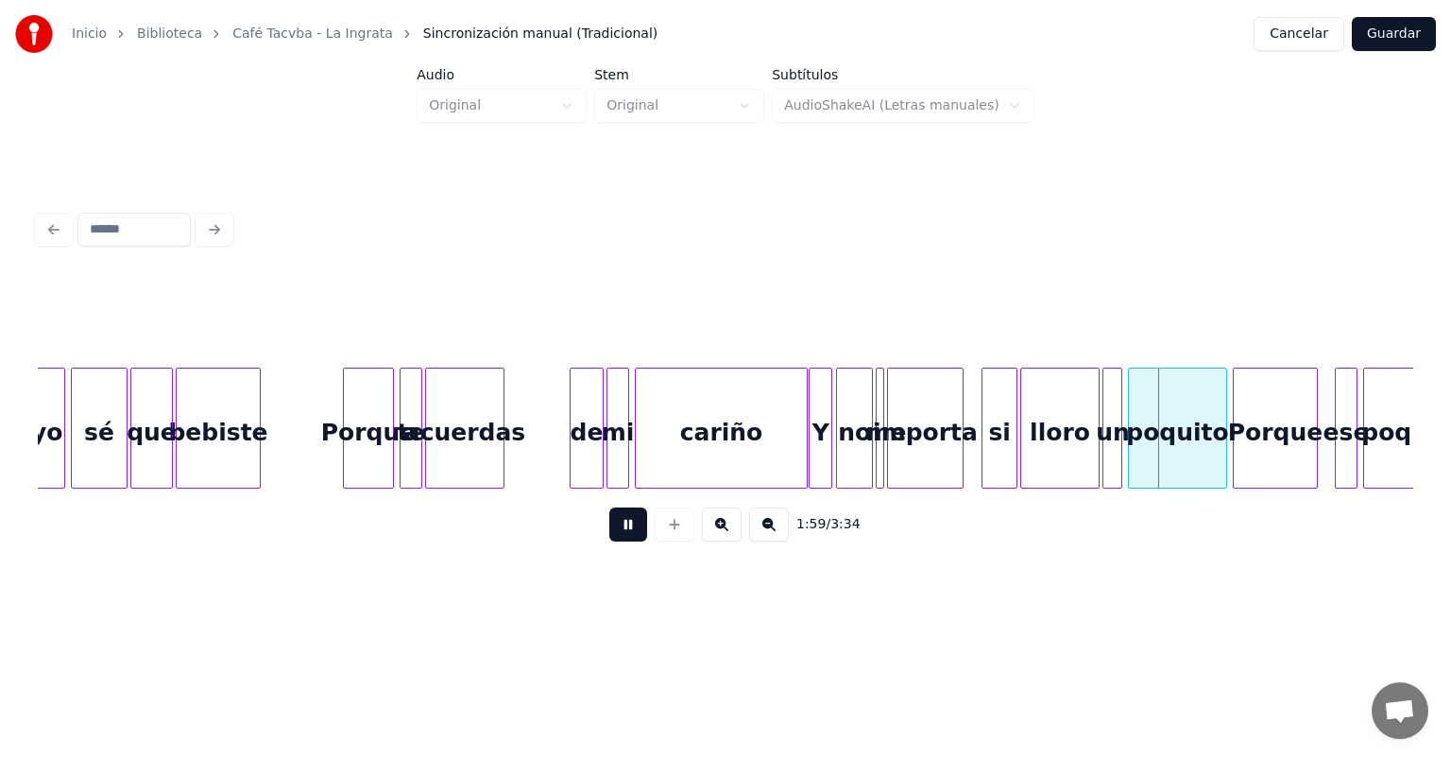
click at [998, 450] on div "si" at bounding box center [999, 432] width 34 height 128
click at [1338, 445] on div "ese" at bounding box center [1346, 432] width 21 height 128
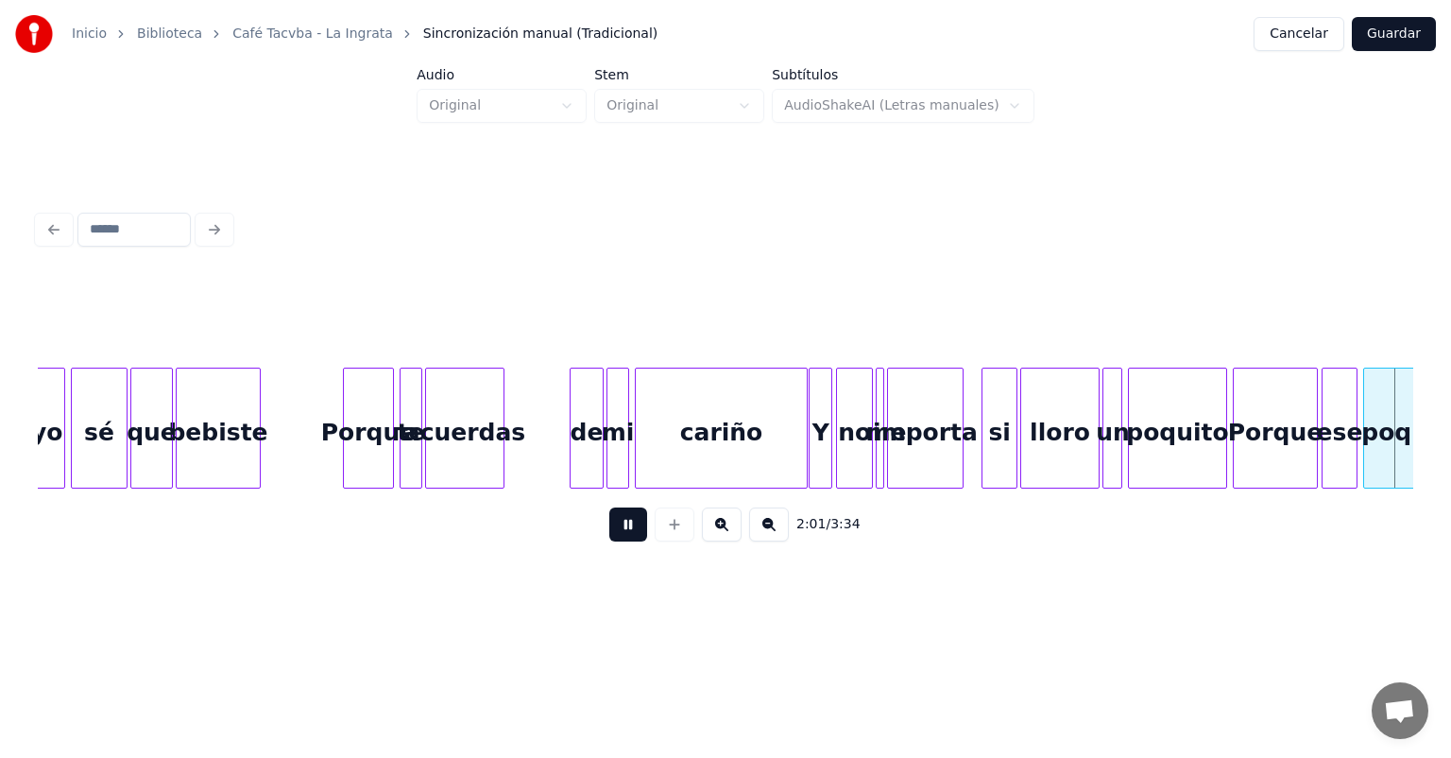
scroll to position [0, 17165]
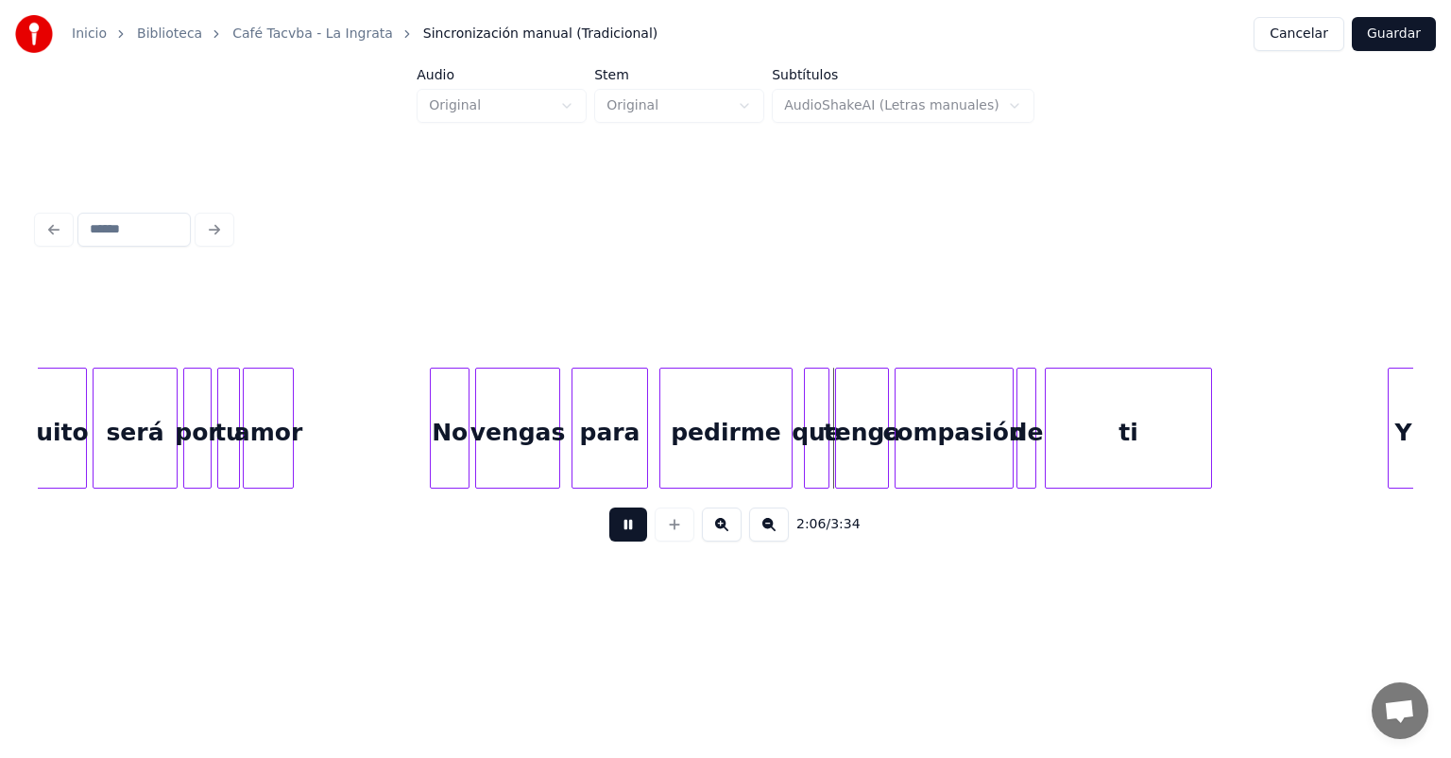
click at [660, 452] on div at bounding box center [663, 427] width 6 height 119
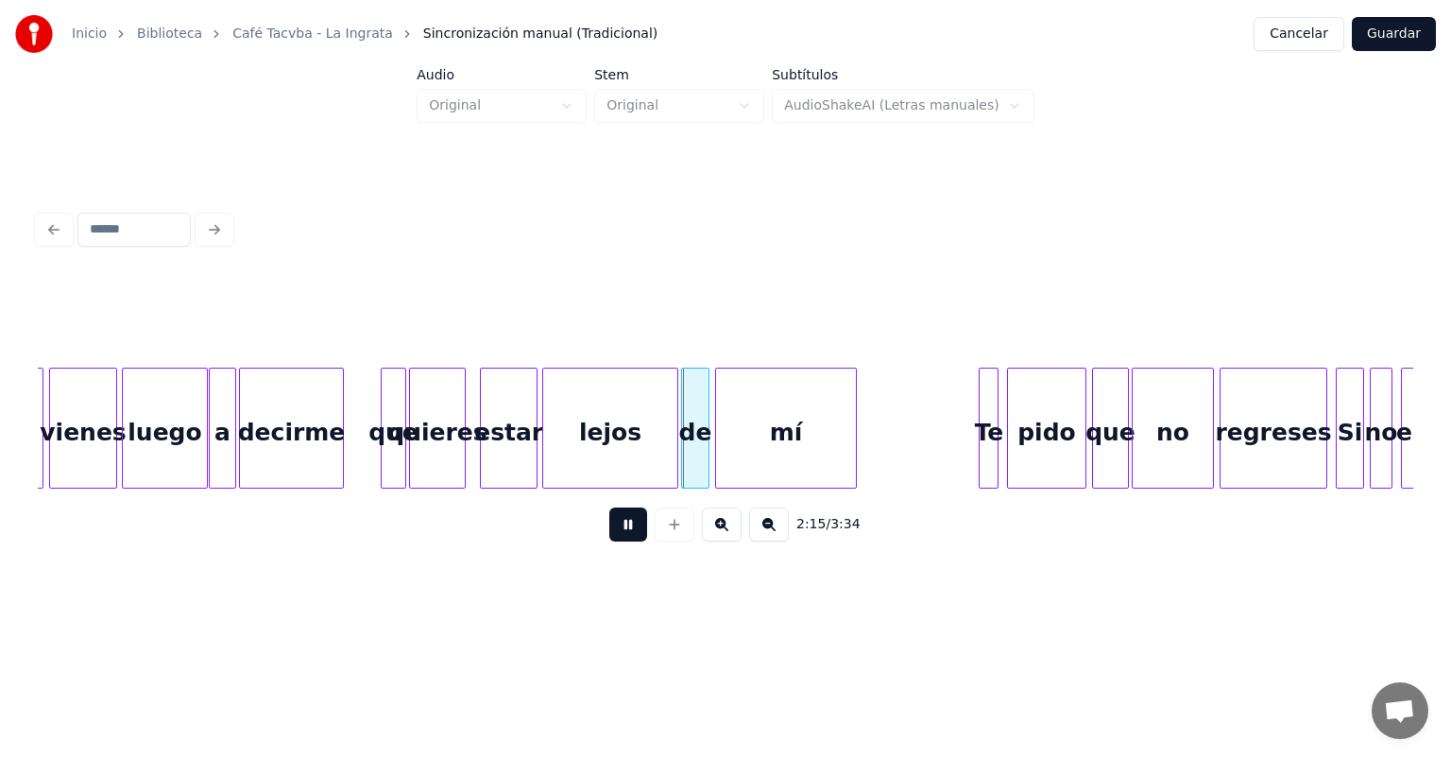
click at [527, 467] on div "estar" at bounding box center [509, 432] width 56 height 128
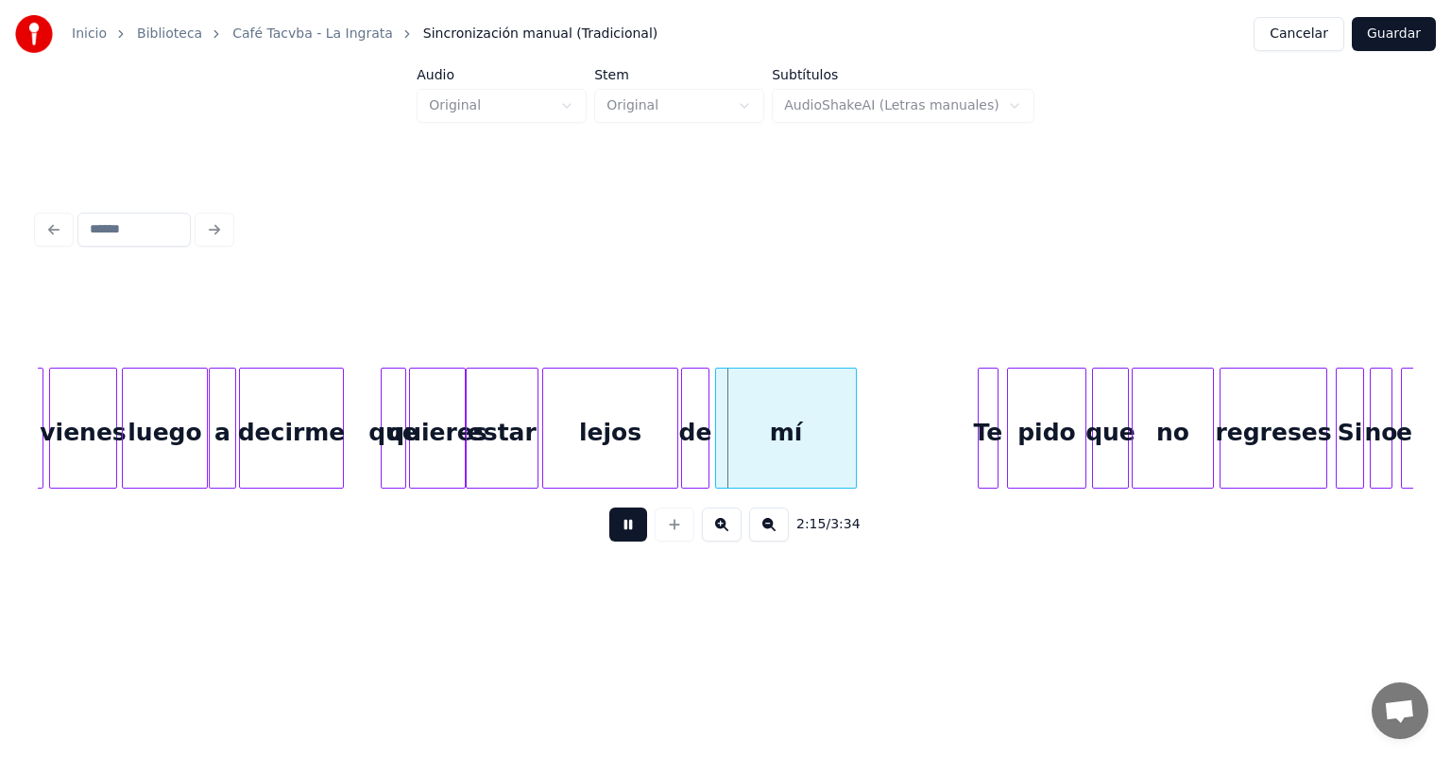
click at [978, 450] on div "Te" at bounding box center [988, 427] width 21 height 121
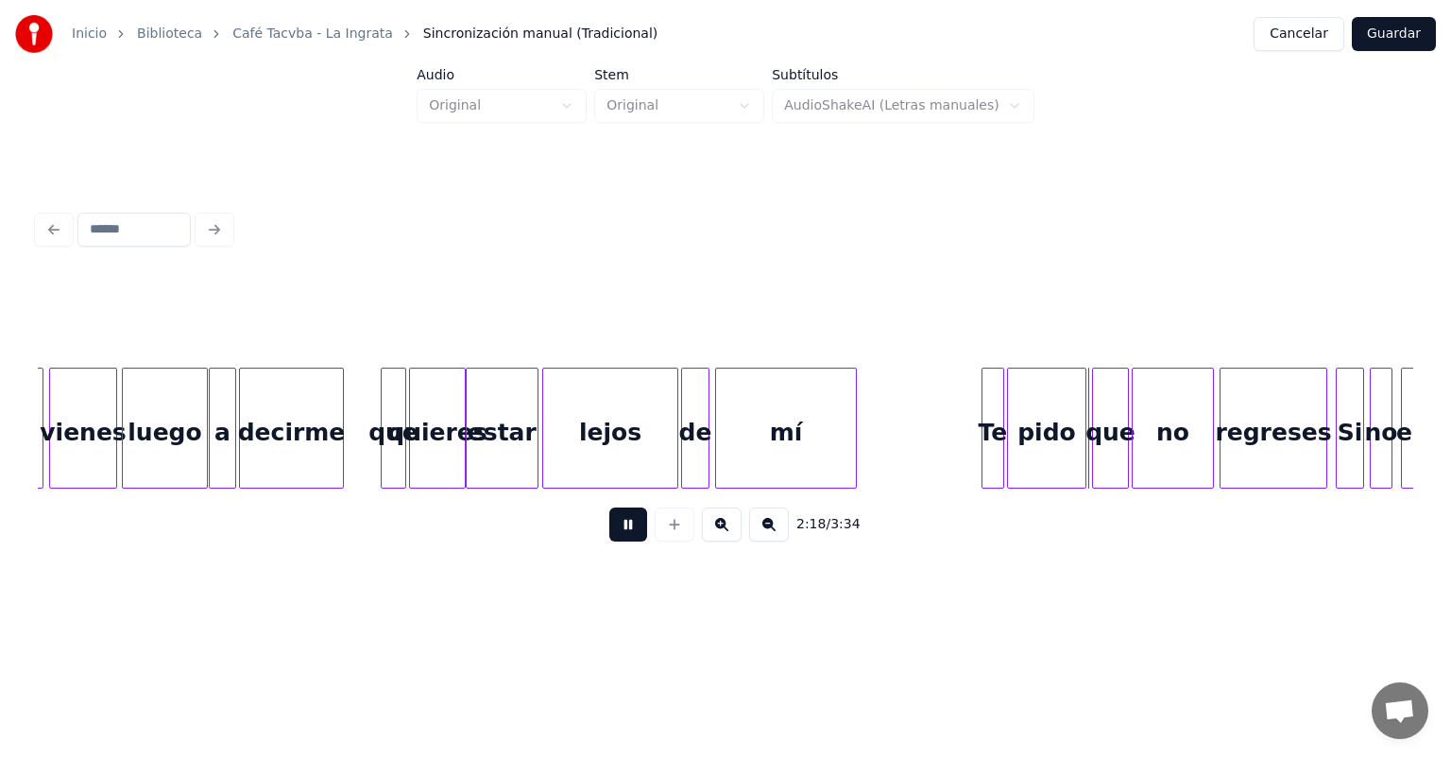
click at [985, 453] on div "Te" at bounding box center [988, 432] width 30 height 128
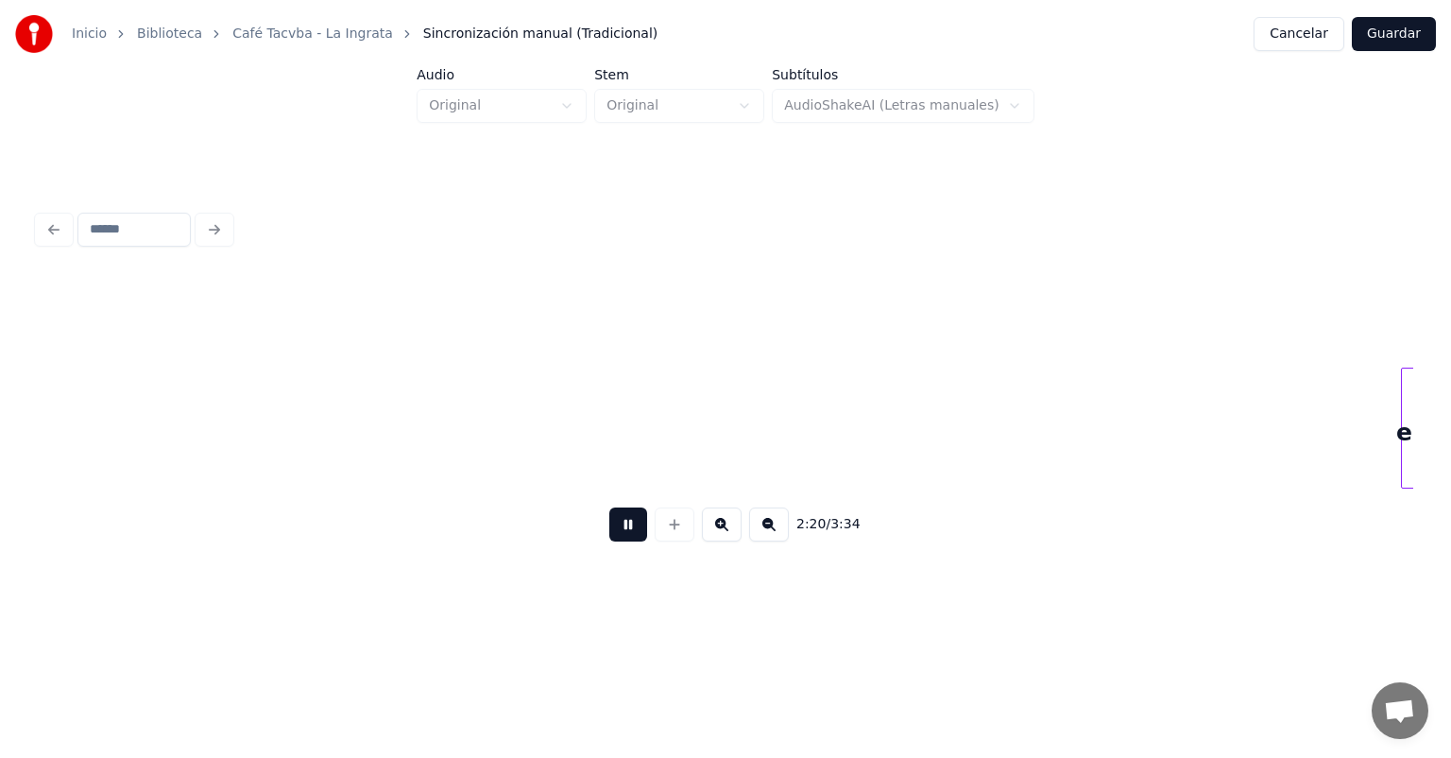
scroll to position [0, 19918]
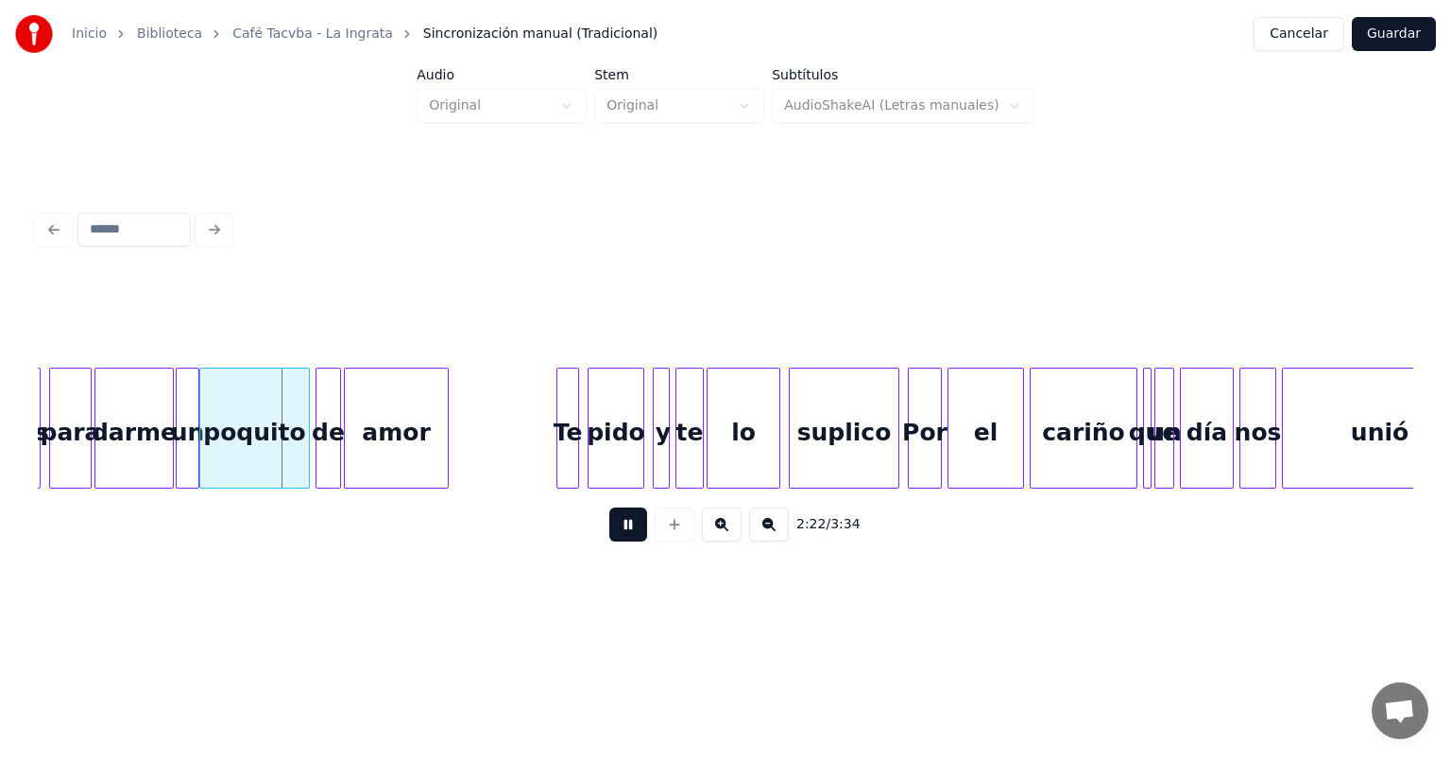
click at [185, 463] on div "un" at bounding box center [188, 432] width 22 height 128
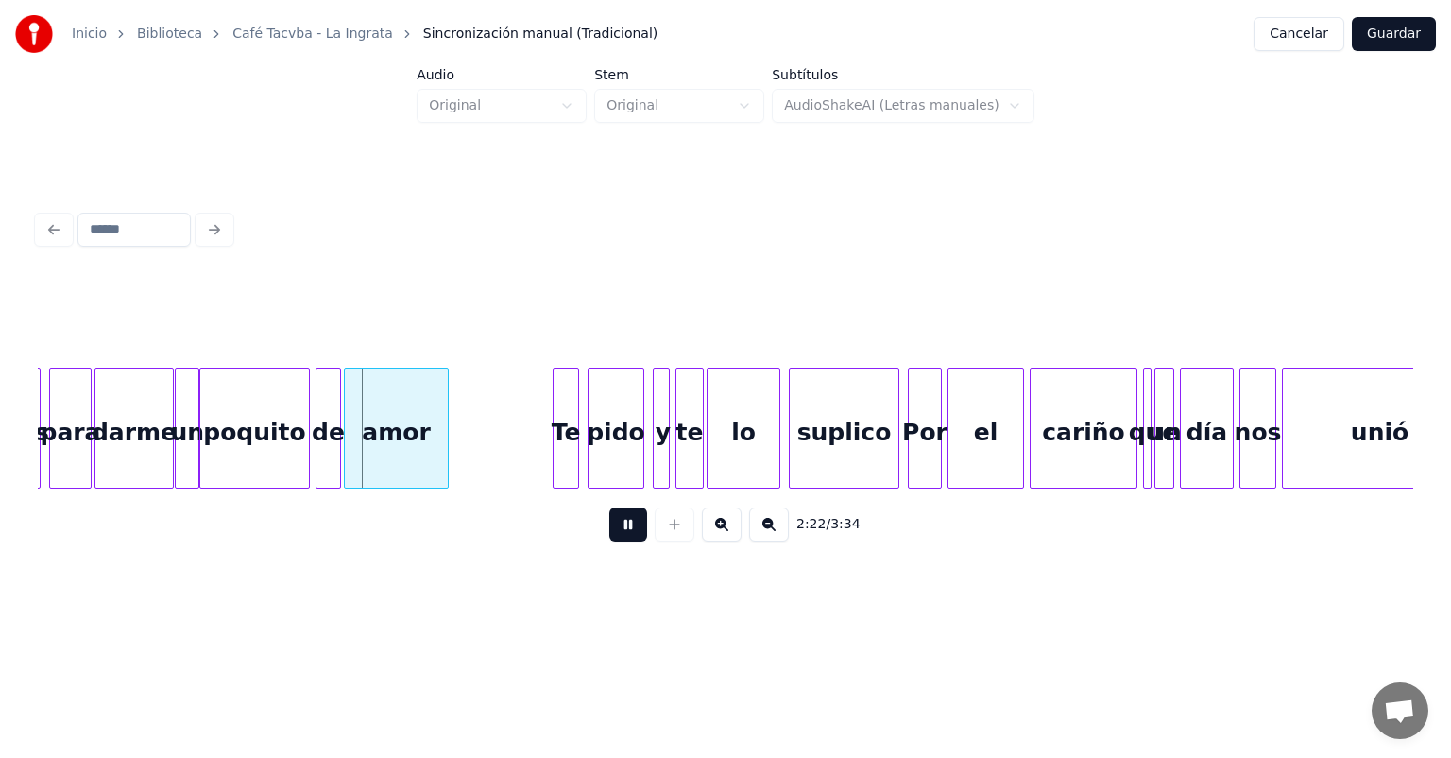
click at [557, 449] on div "Te" at bounding box center [566, 432] width 25 height 128
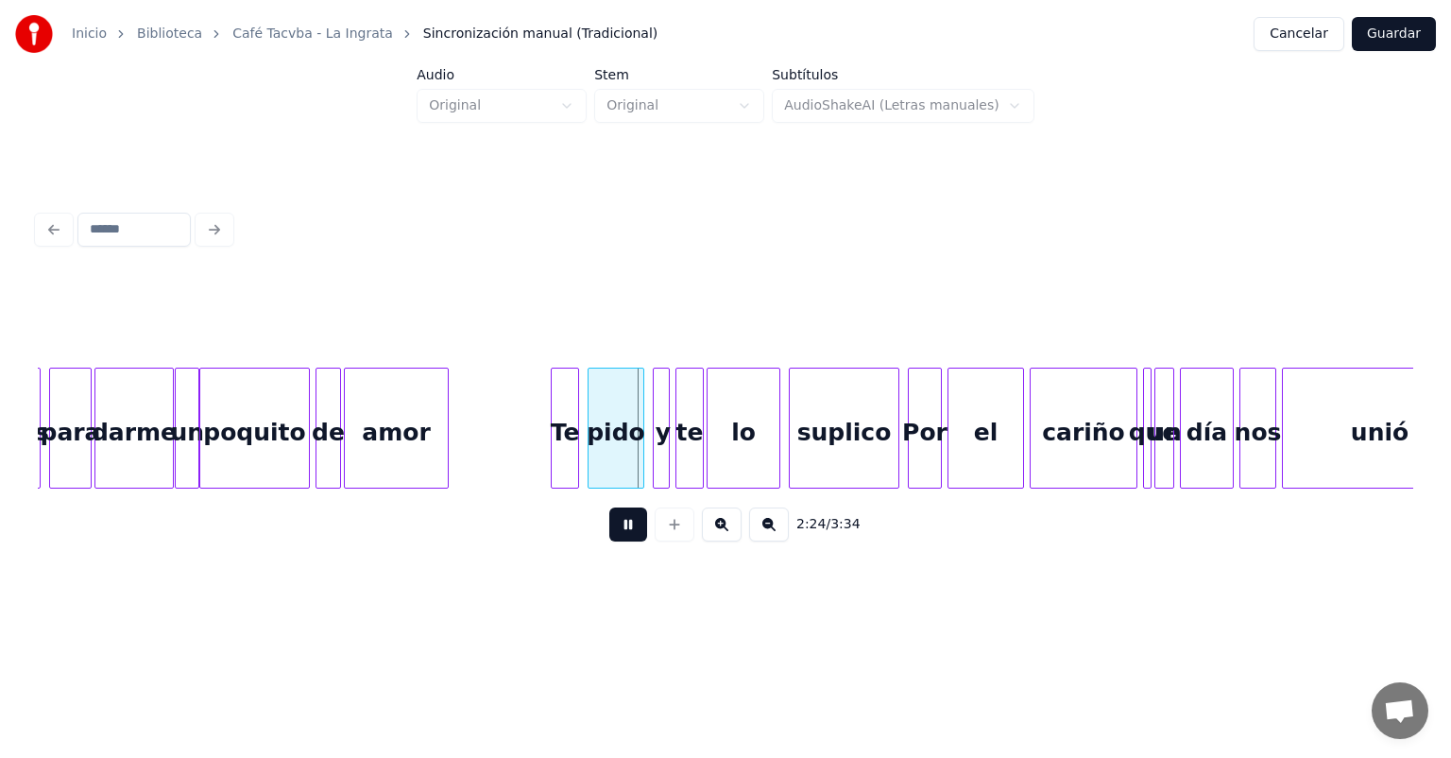
click at [590, 454] on div "pido" at bounding box center [616, 432] width 55 height 128
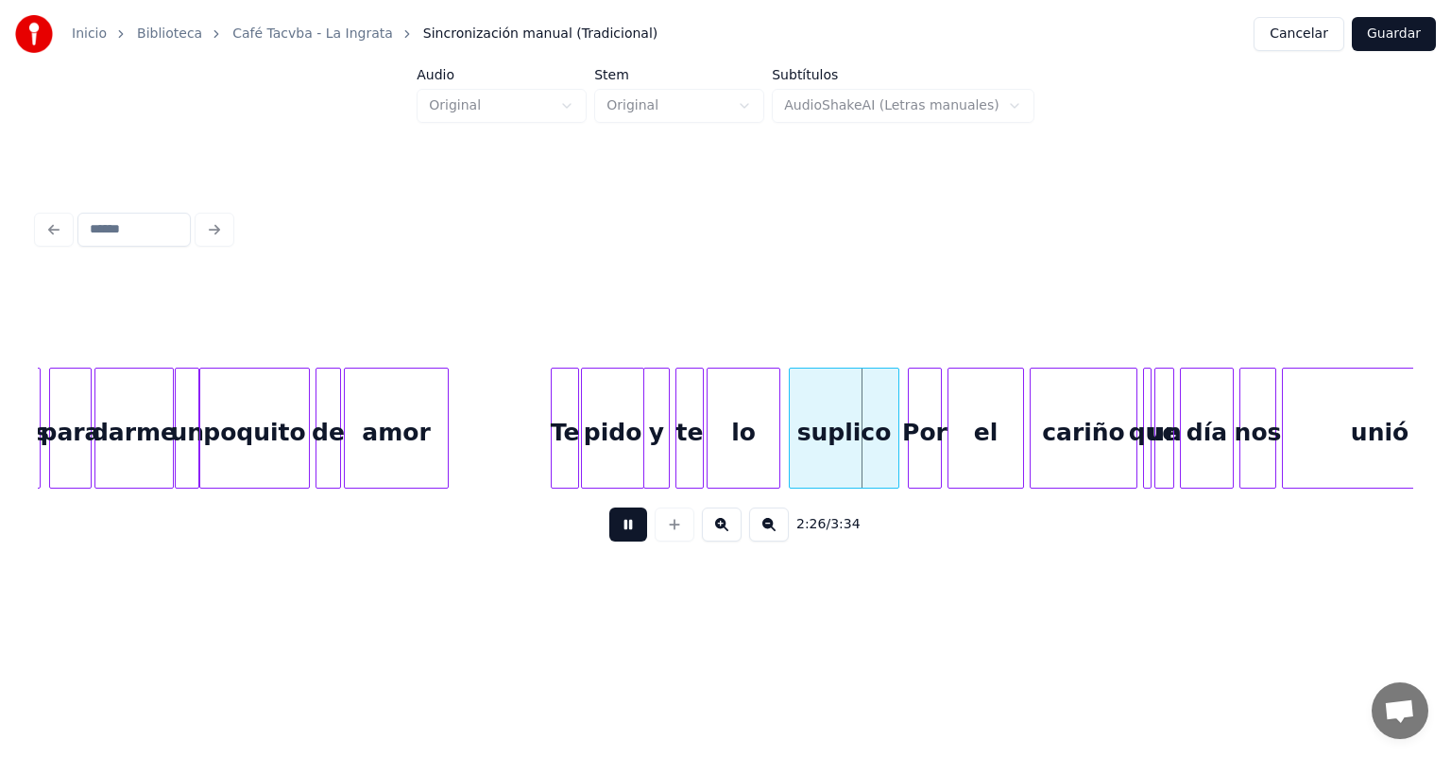
click at [656, 455] on div "y" at bounding box center [656, 432] width 25 height 128
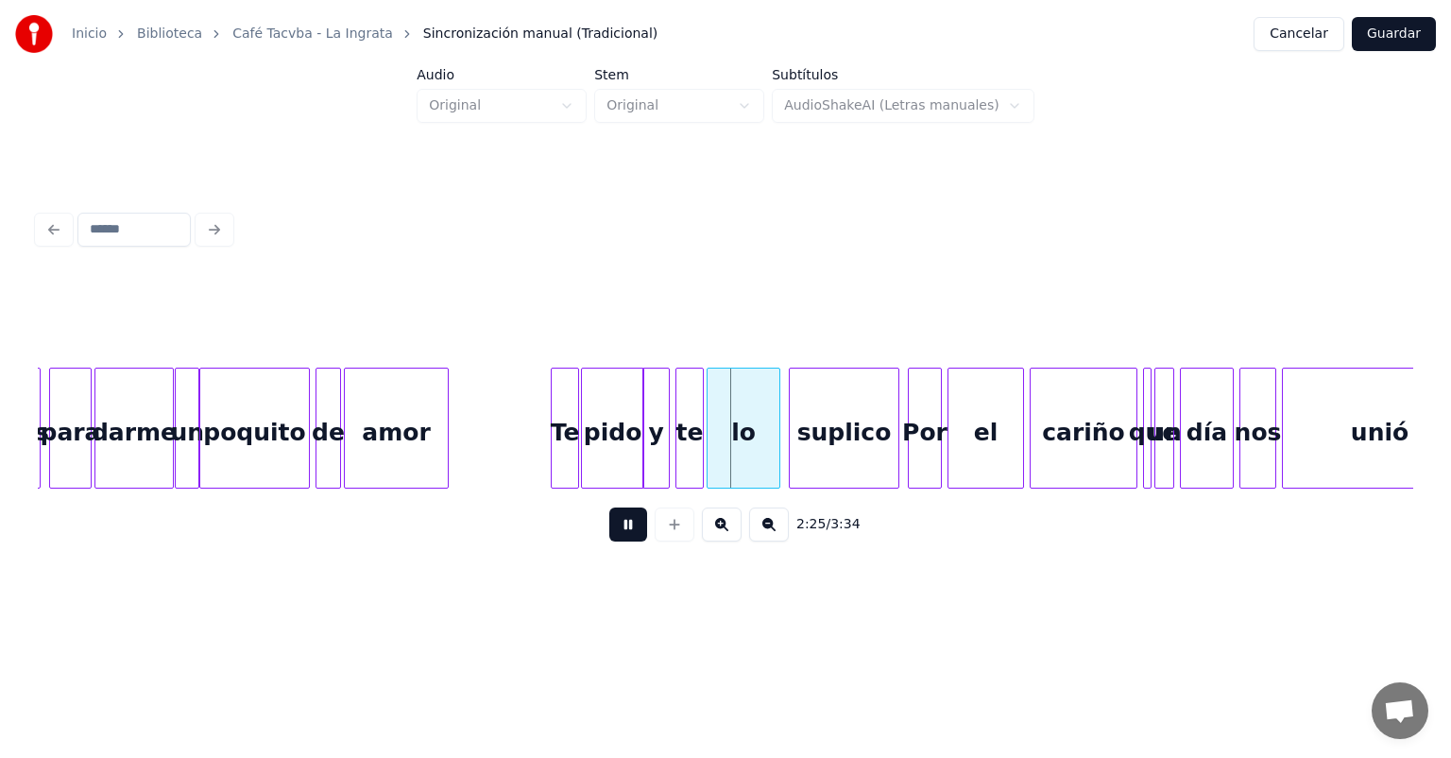
click at [665, 453] on div "y" at bounding box center [655, 427] width 27 height 121
click at [656, 450] on div "y" at bounding box center [654, 432] width 22 height 128
click at [666, 446] on div "y" at bounding box center [660, 432] width 22 height 128
click at [678, 446] on div "te" at bounding box center [686, 432] width 34 height 128
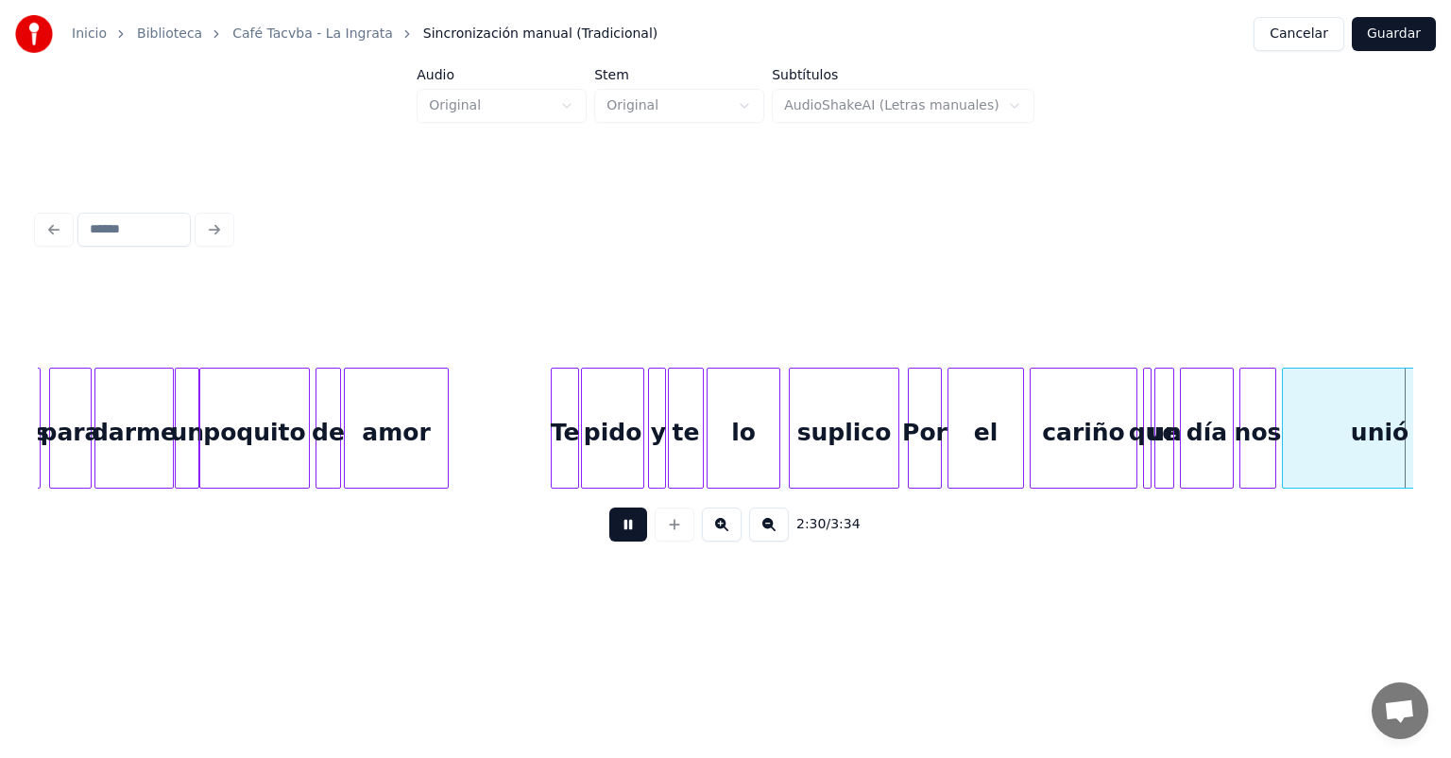
scroll to position [0, 21294]
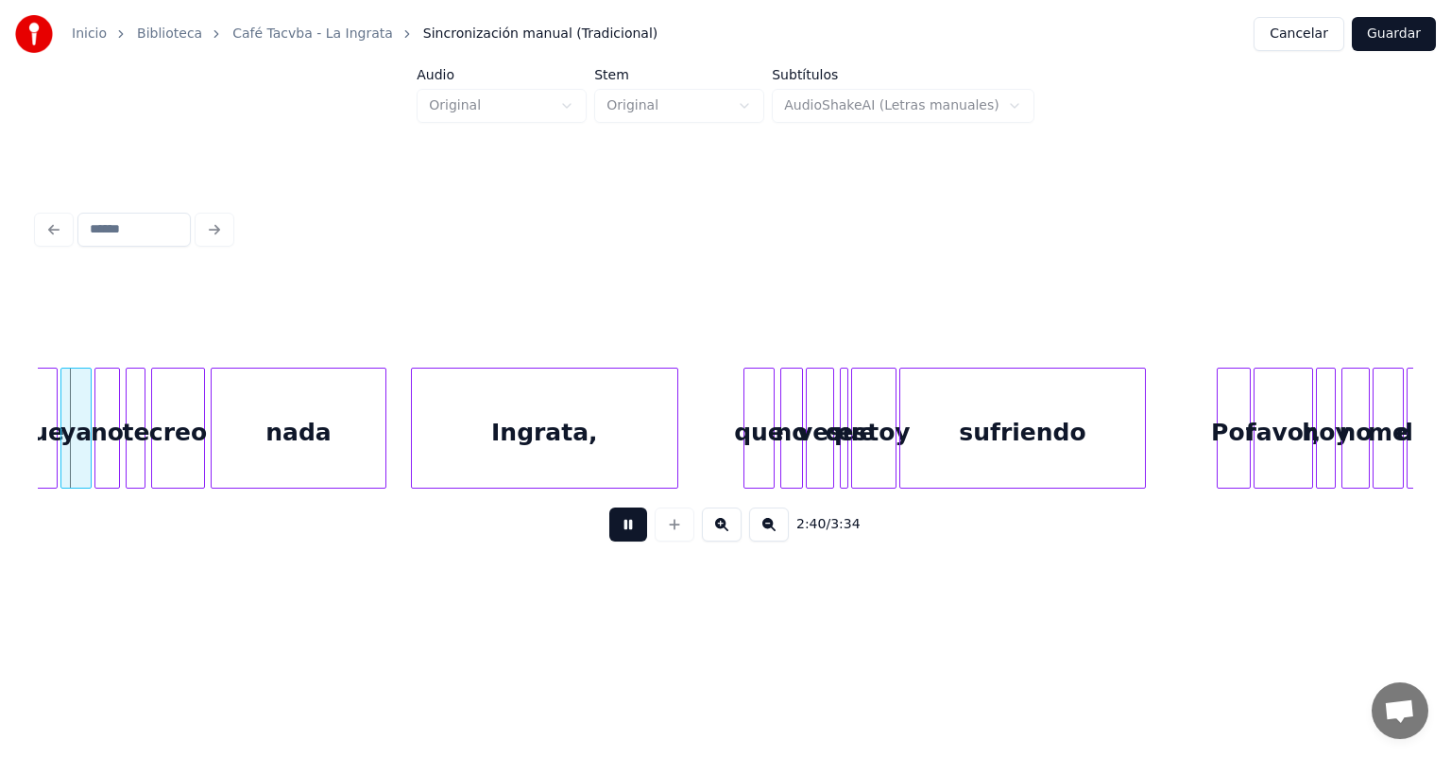
click at [1145, 440] on div "sufriendo" at bounding box center [1022, 432] width 245 height 128
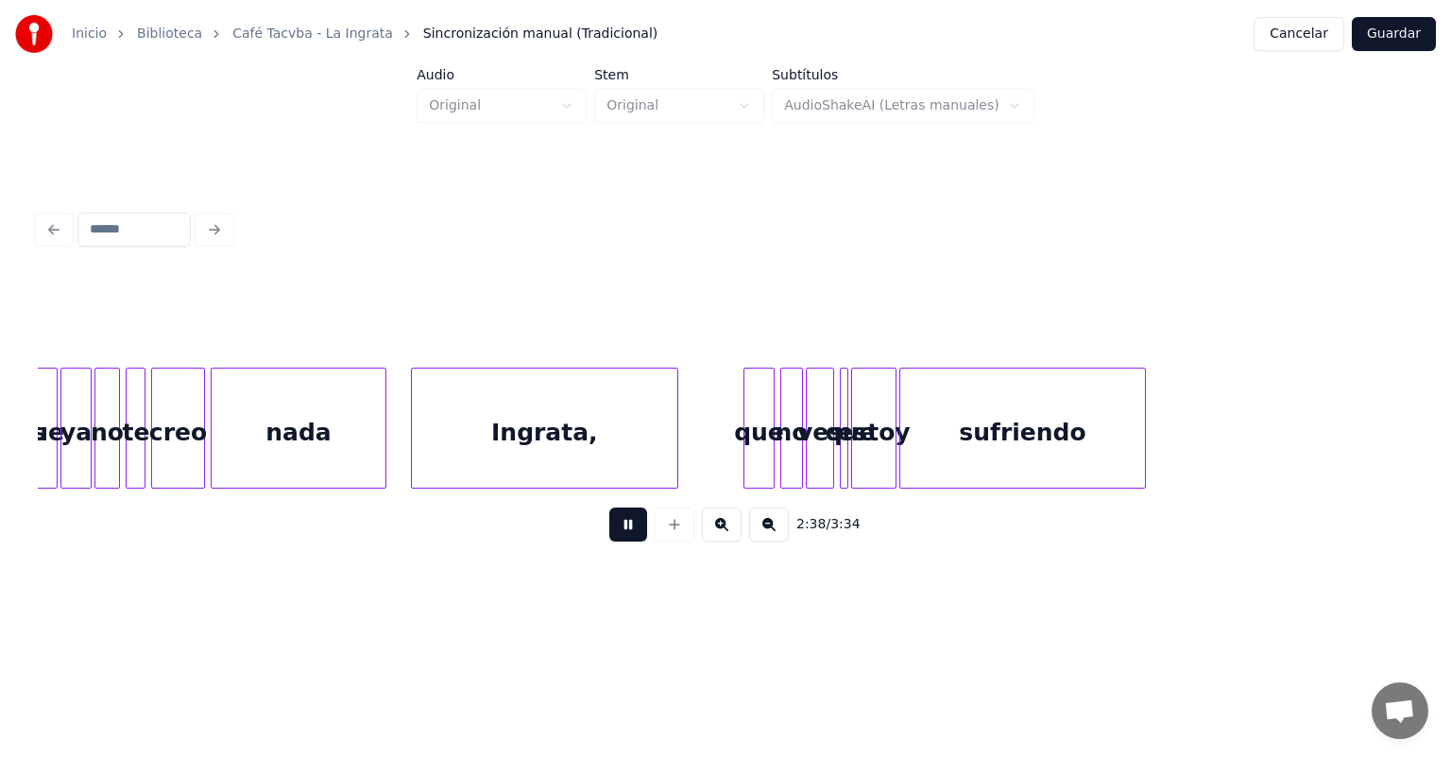
scroll to position [0, 22450]
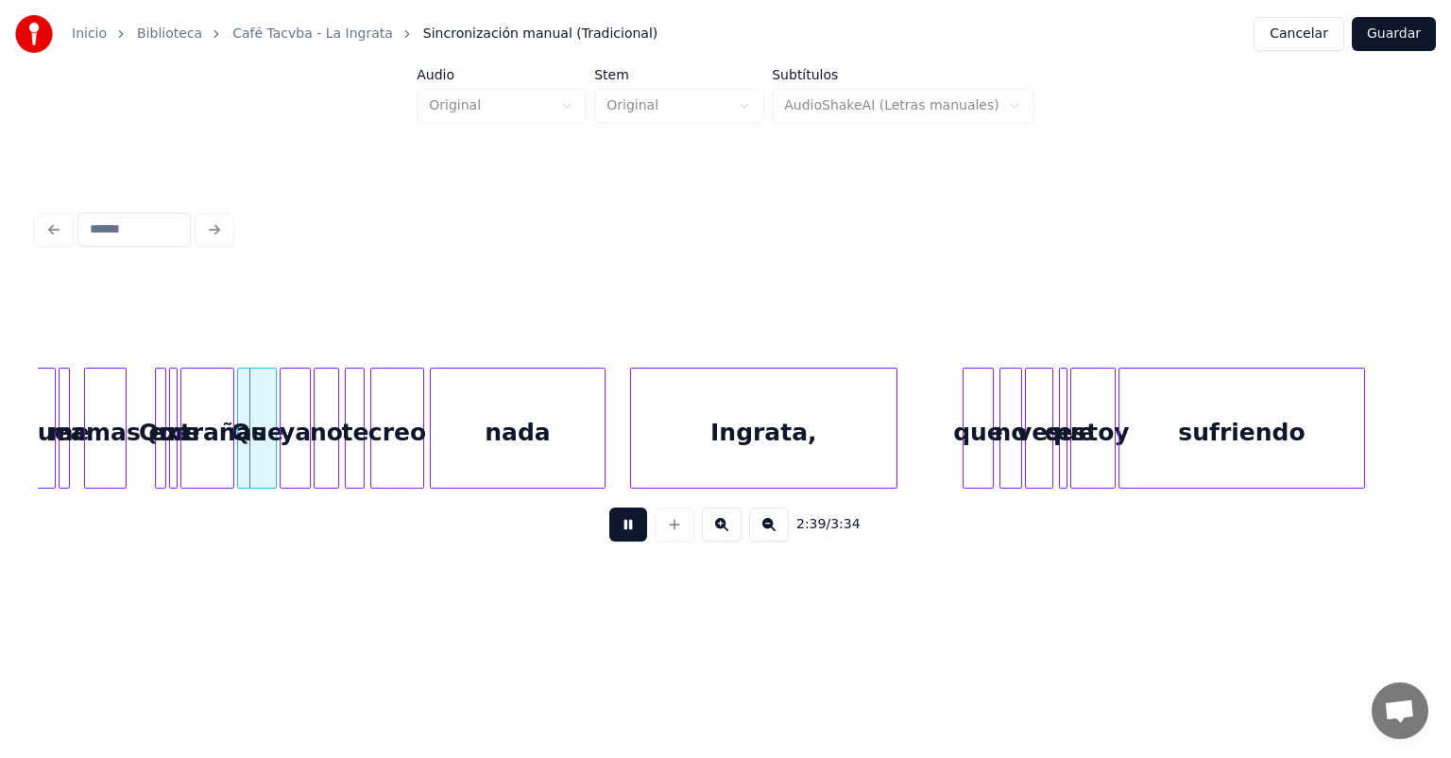
click at [39, 461] on div at bounding box center [36, 427] width 6 height 119
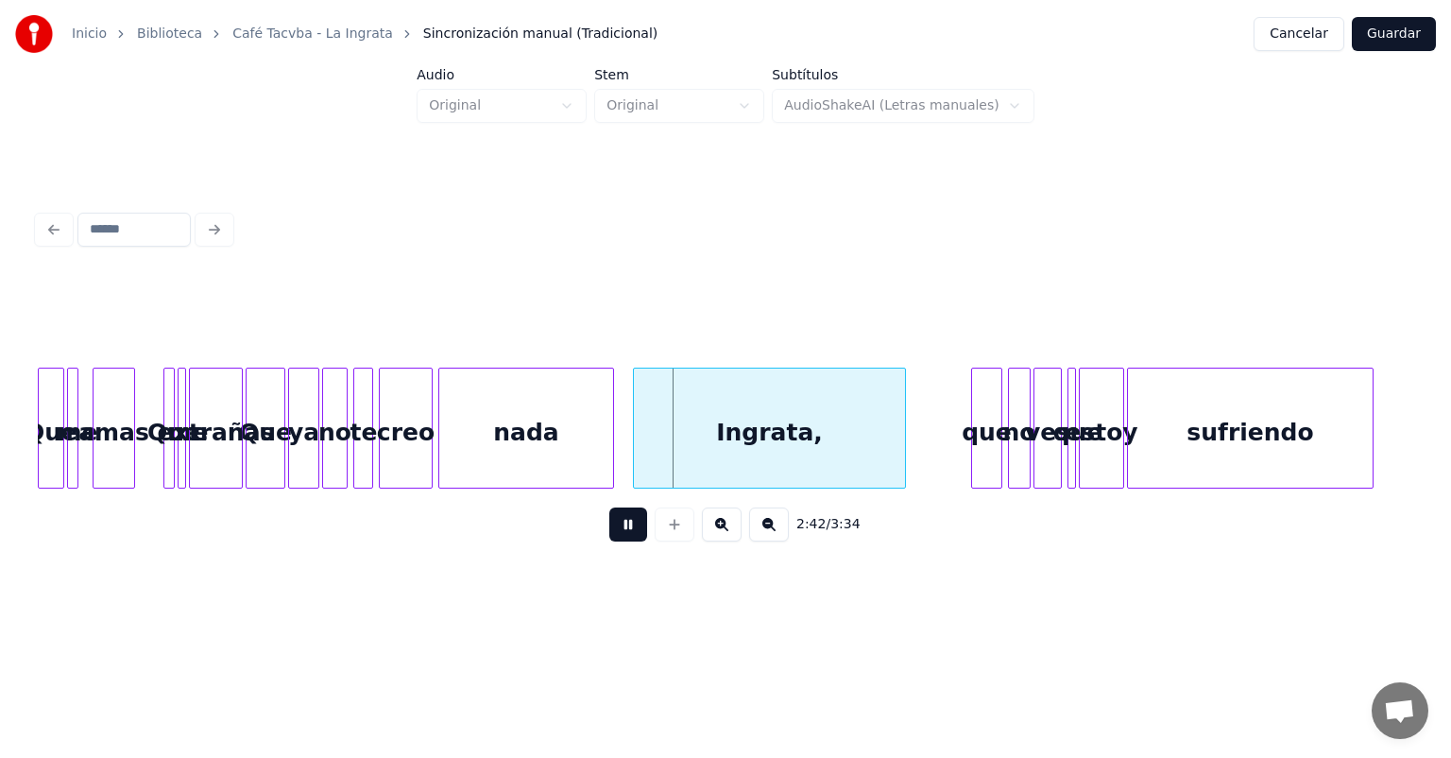
click at [641, 457] on div "Ingrata," at bounding box center [769, 432] width 271 height 128
click at [973, 448] on div at bounding box center [975, 427] width 6 height 119
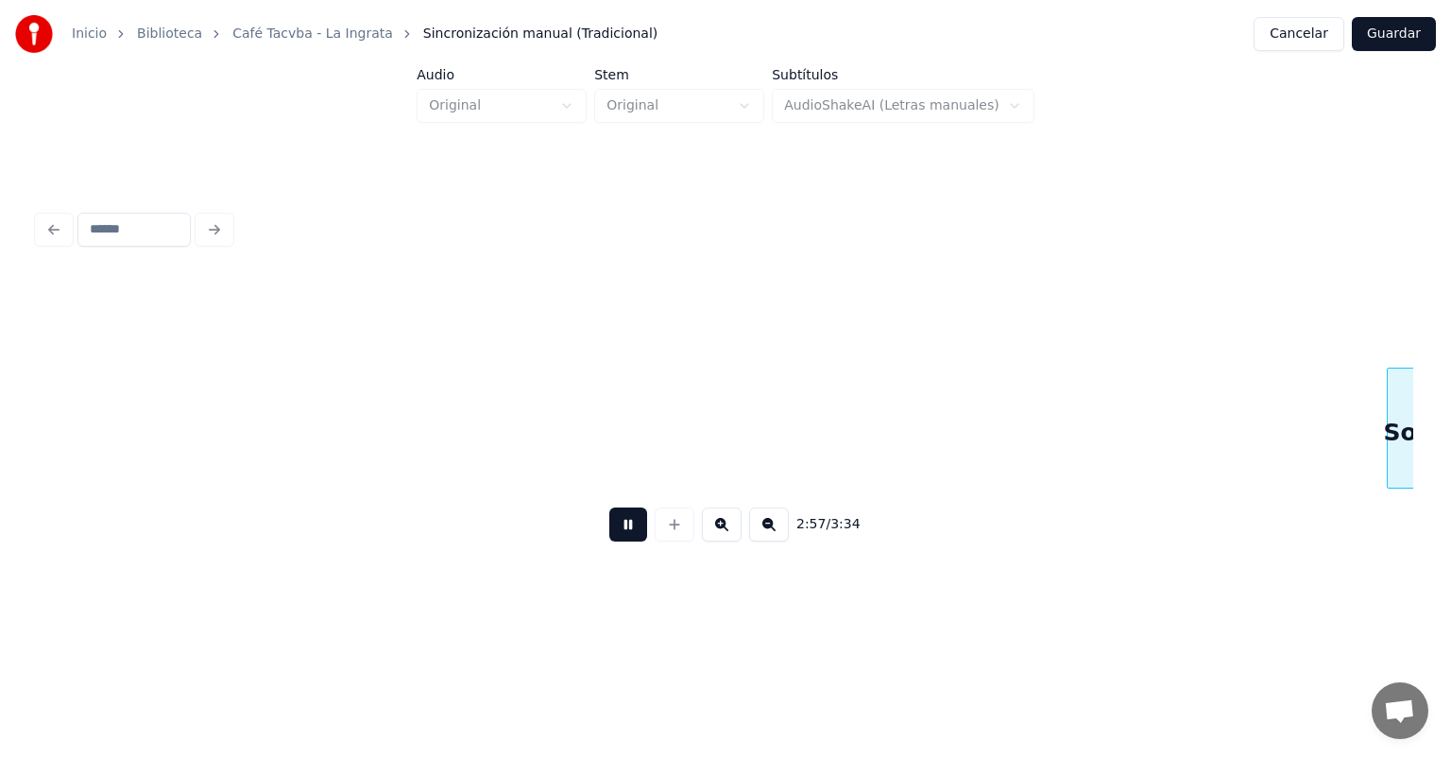
scroll to position [0, 25193]
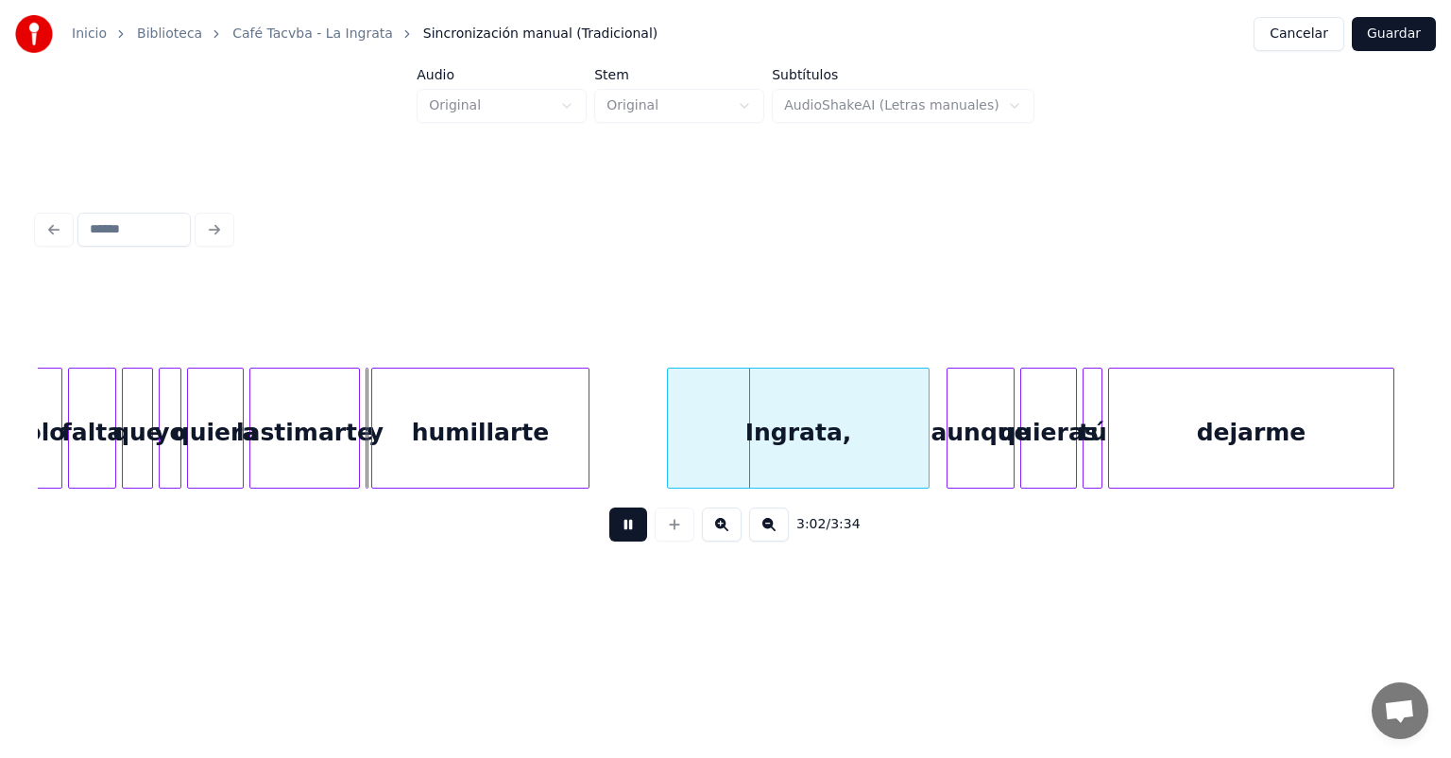
click at [668, 444] on div at bounding box center [671, 427] width 6 height 119
click at [950, 441] on div "aunque" at bounding box center [981, 432] width 66 height 128
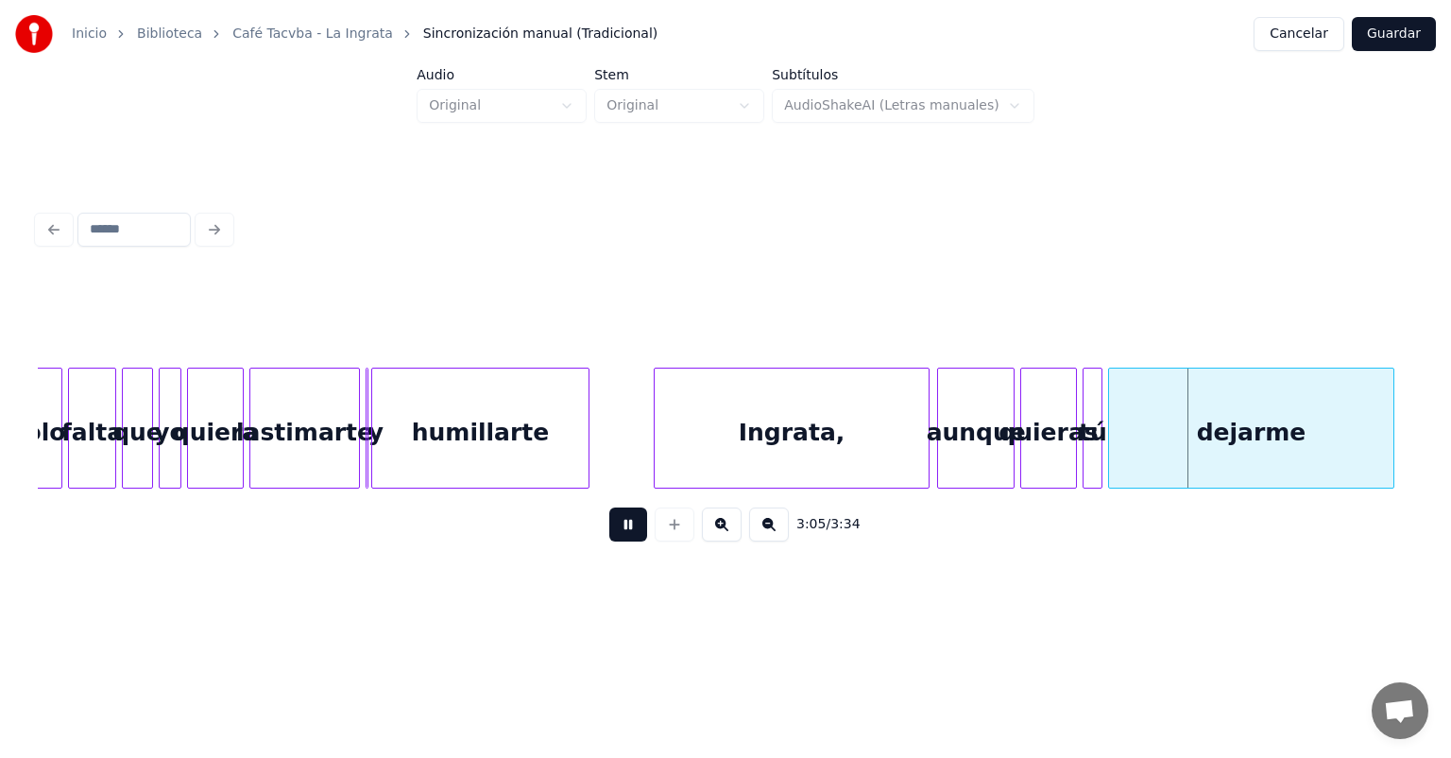
click at [724, 537] on button at bounding box center [722, 524] width 40 height 34
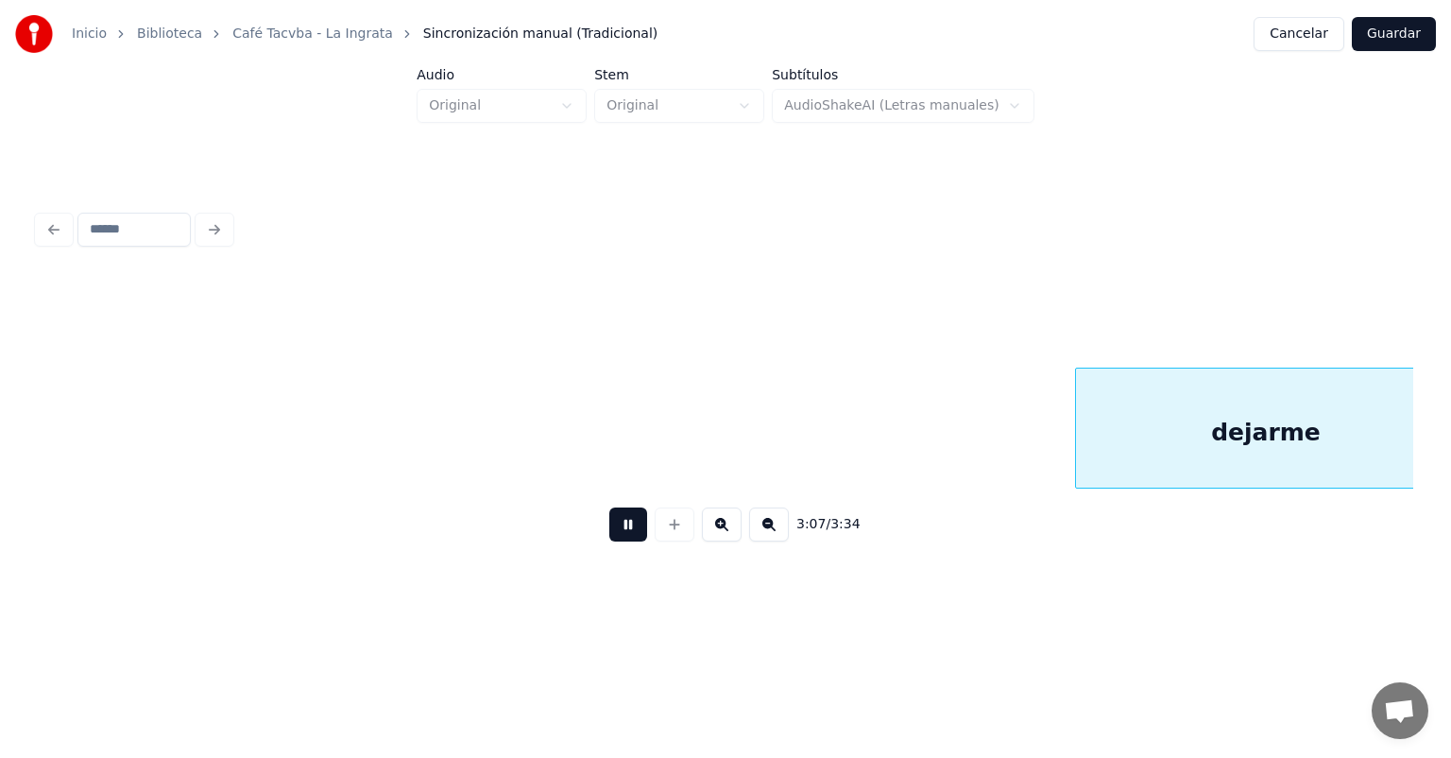
scroll to position [0, 35356]
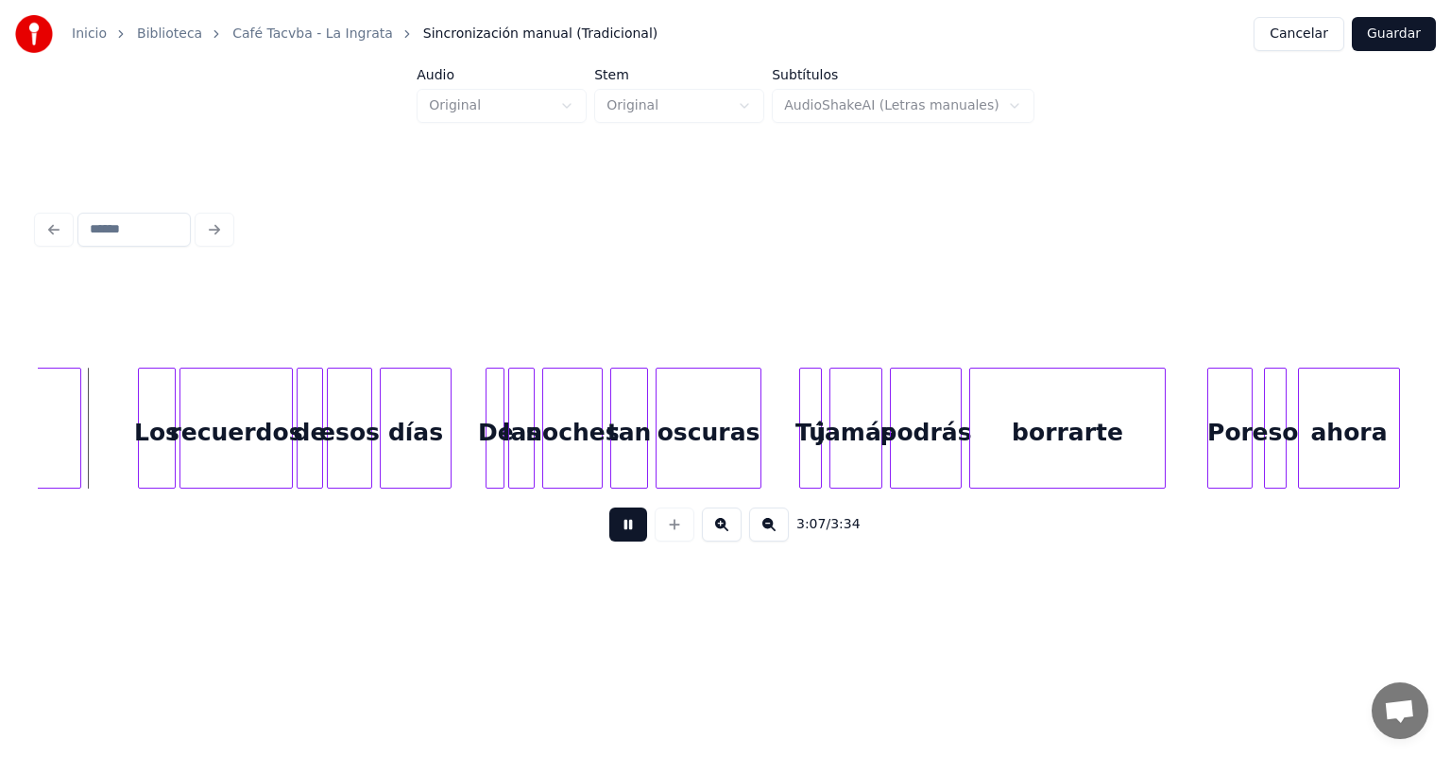
click at [609, 537] on button at bounding box center [628, 524] width 38 height 34
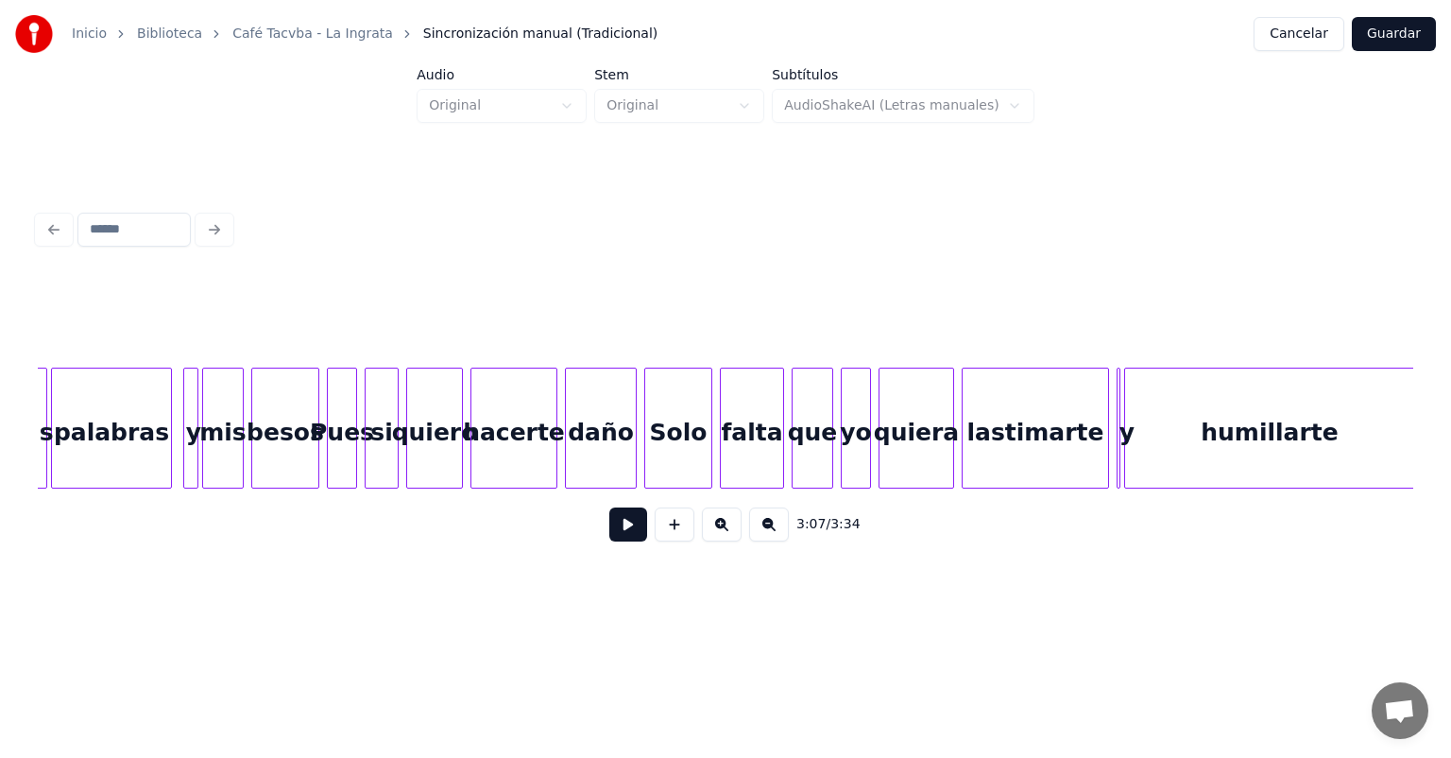
scroll to position [0, 31745]
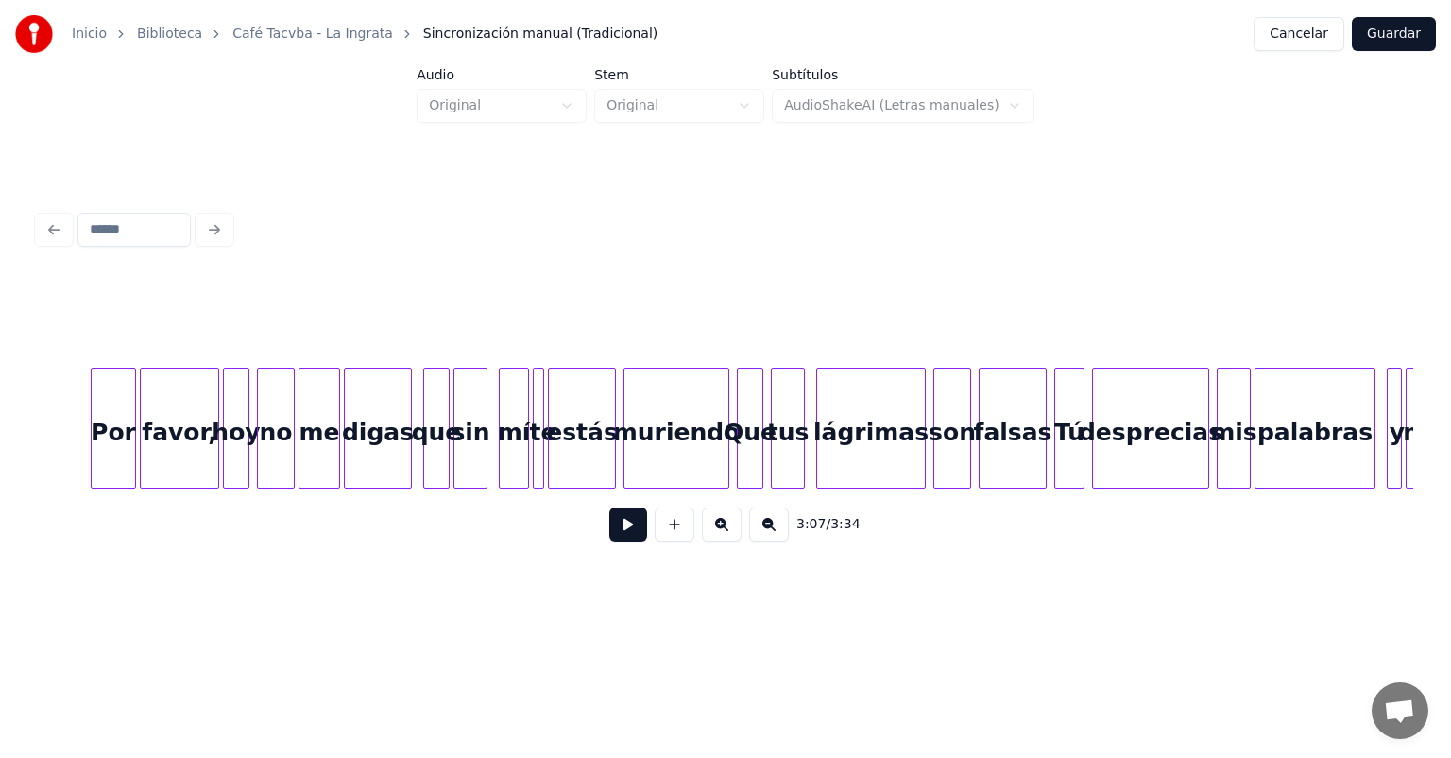
click at [593, 497] on div "3:07 / 3:34" at bounding box center [725, 524] width 1375 height 72
click at [588, 497] on div "3:07 / 3:34" at bounding box center [725, 524] width 1375 height 72
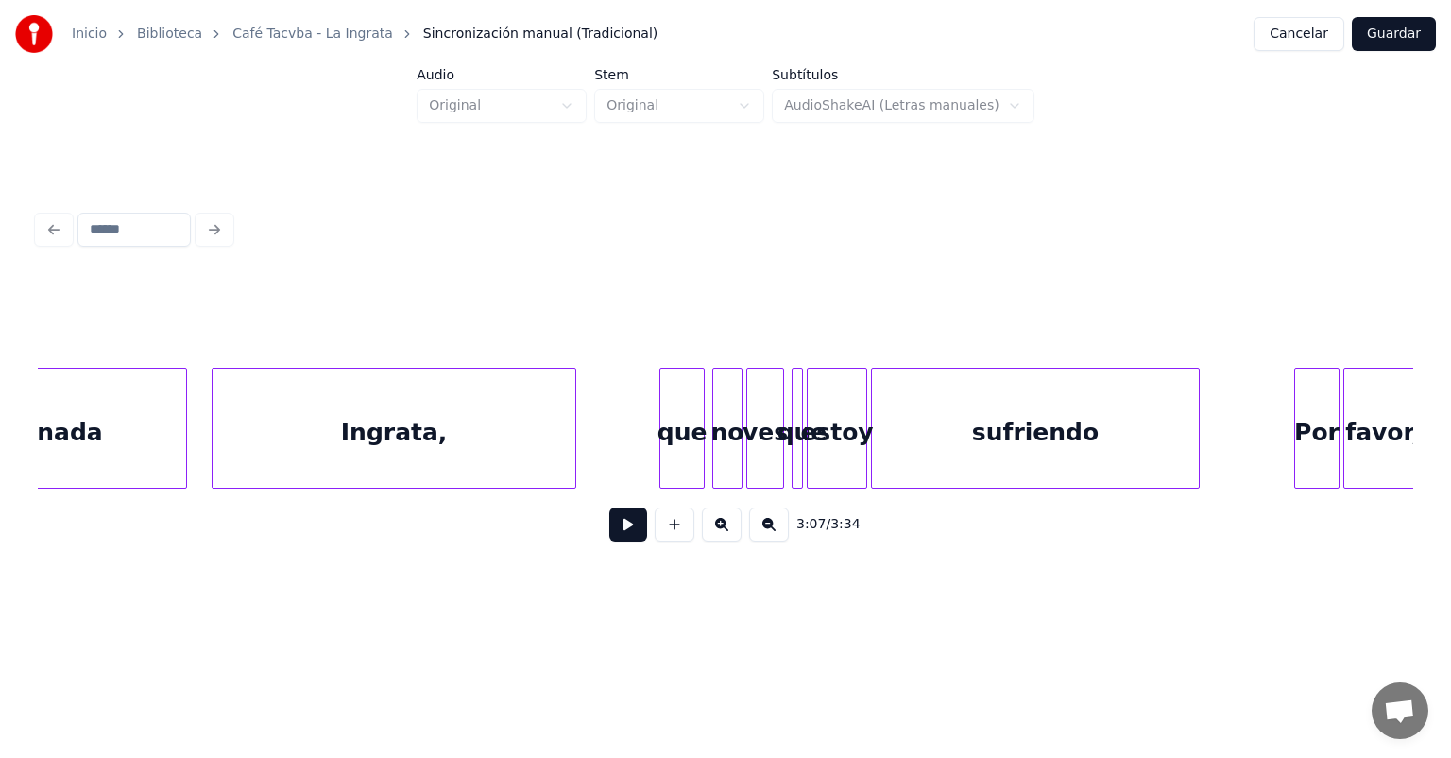
scroll to position [0, 29338]
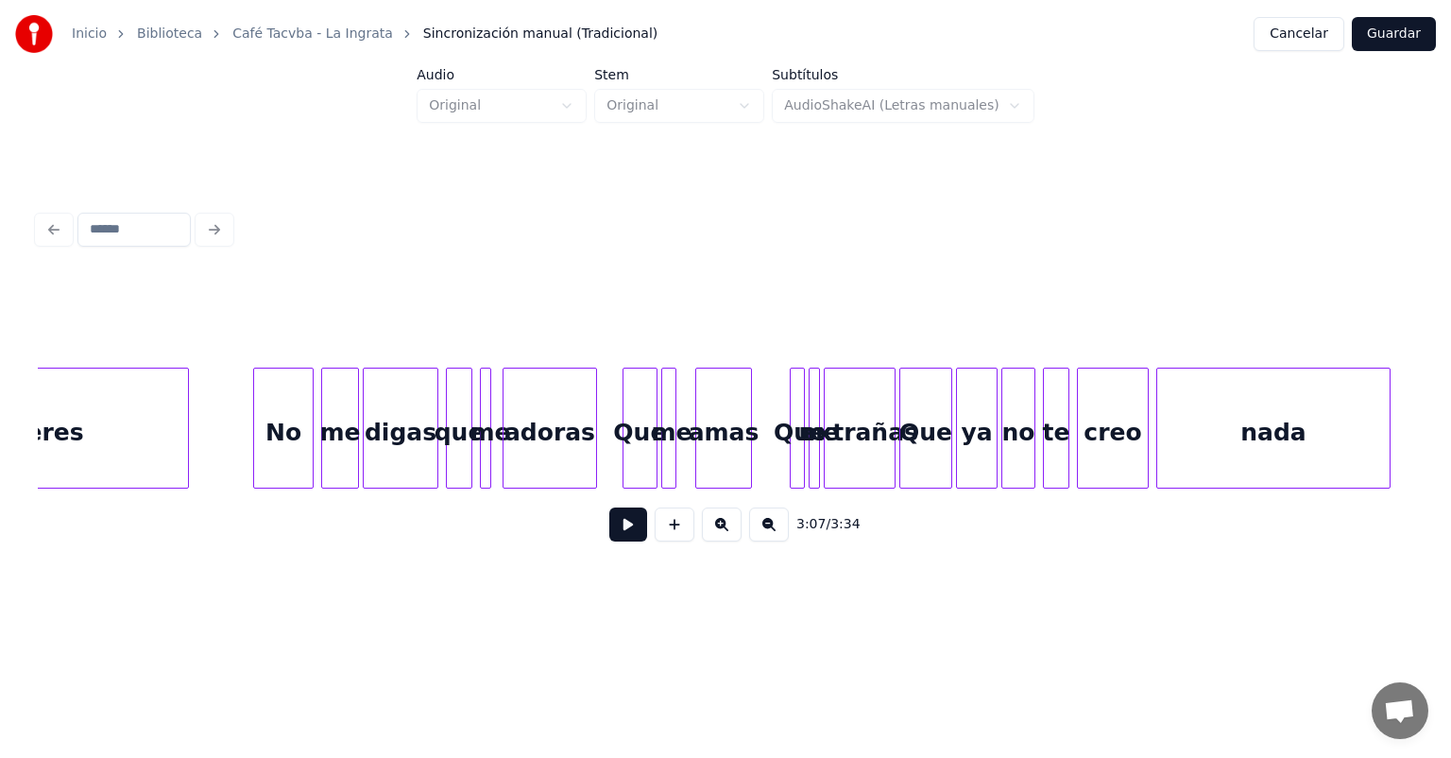
click at [309, 431] on div at bounding box center [310, 427] width 6 height 119
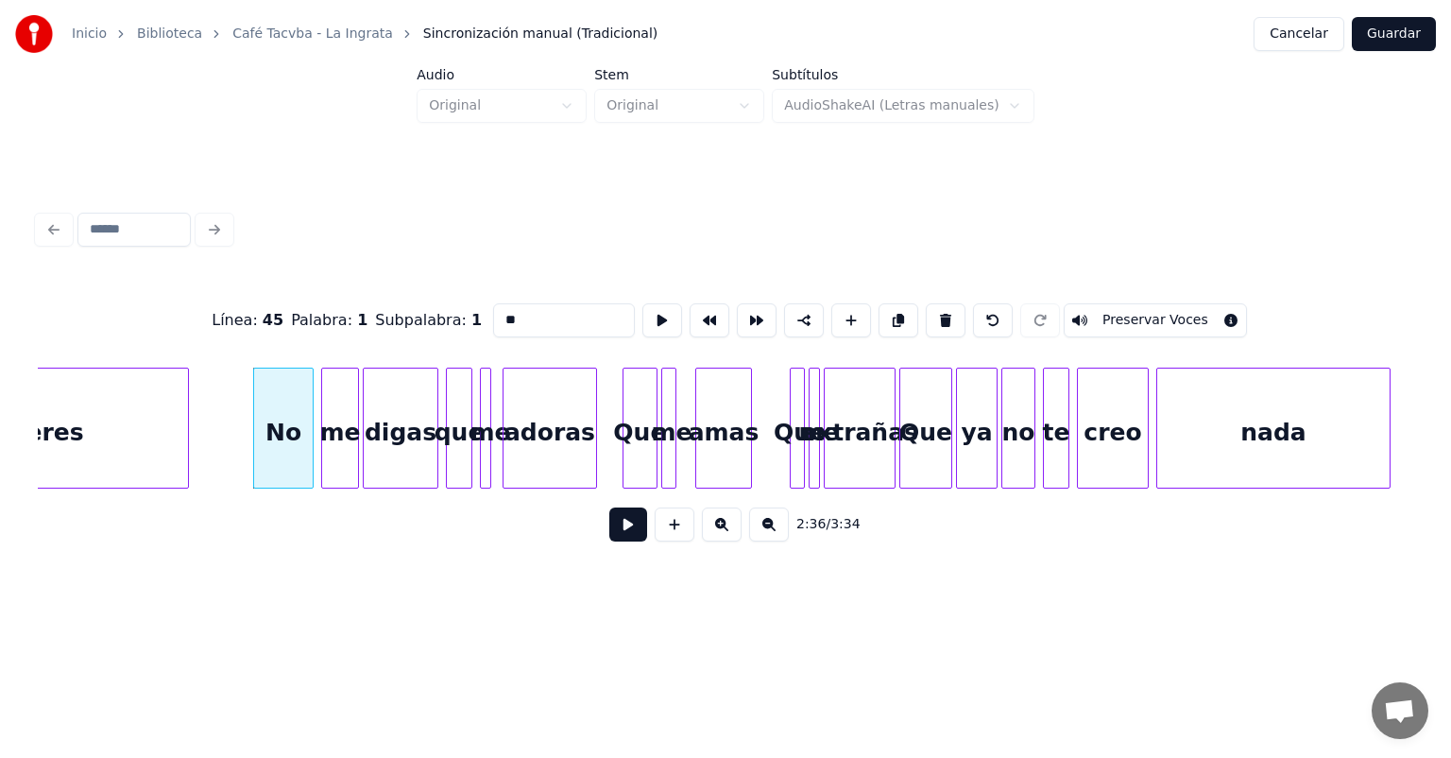
click at [609, 541] on button at bounding box center [628, 524] width 38 height 34
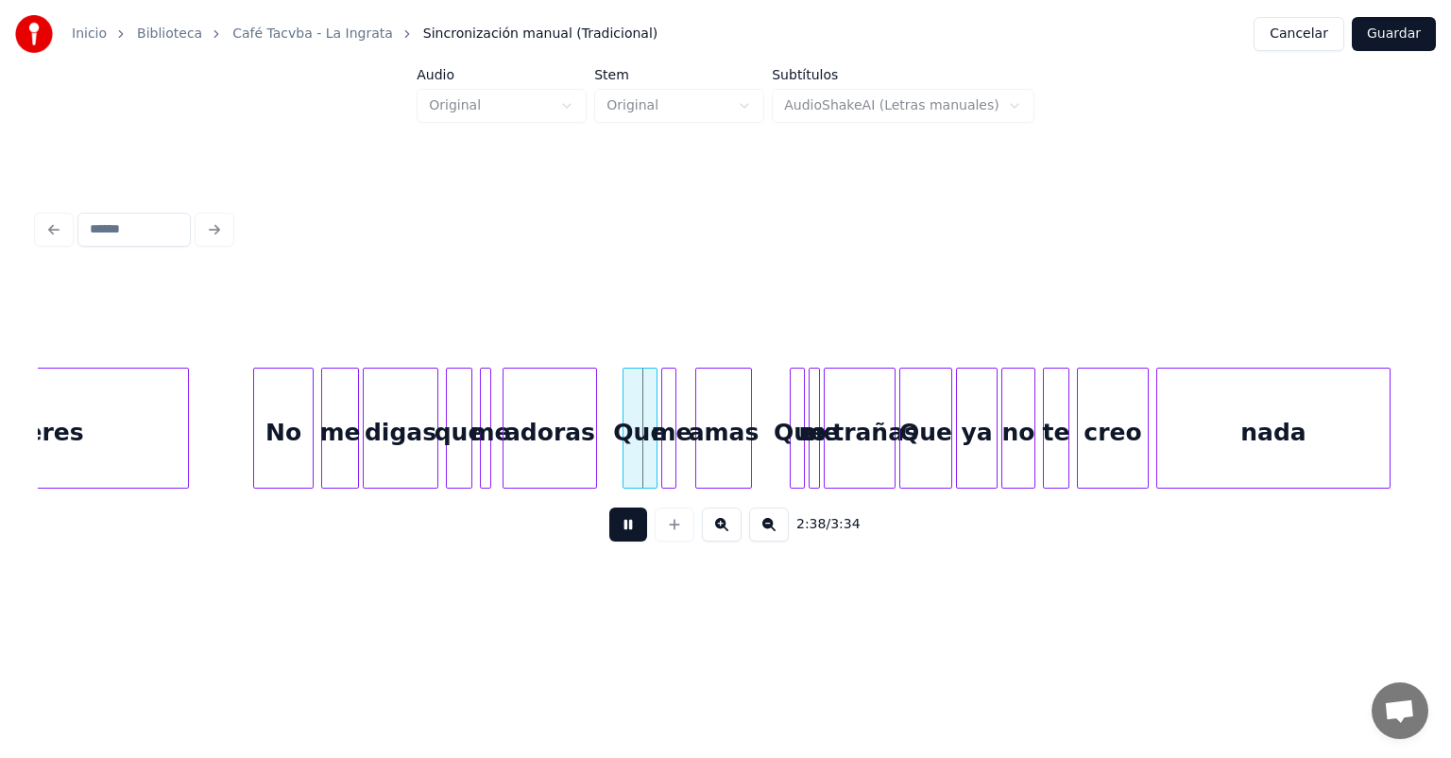
click at [710, 534] on button at bounding box center [722, 524] width 40 height 34
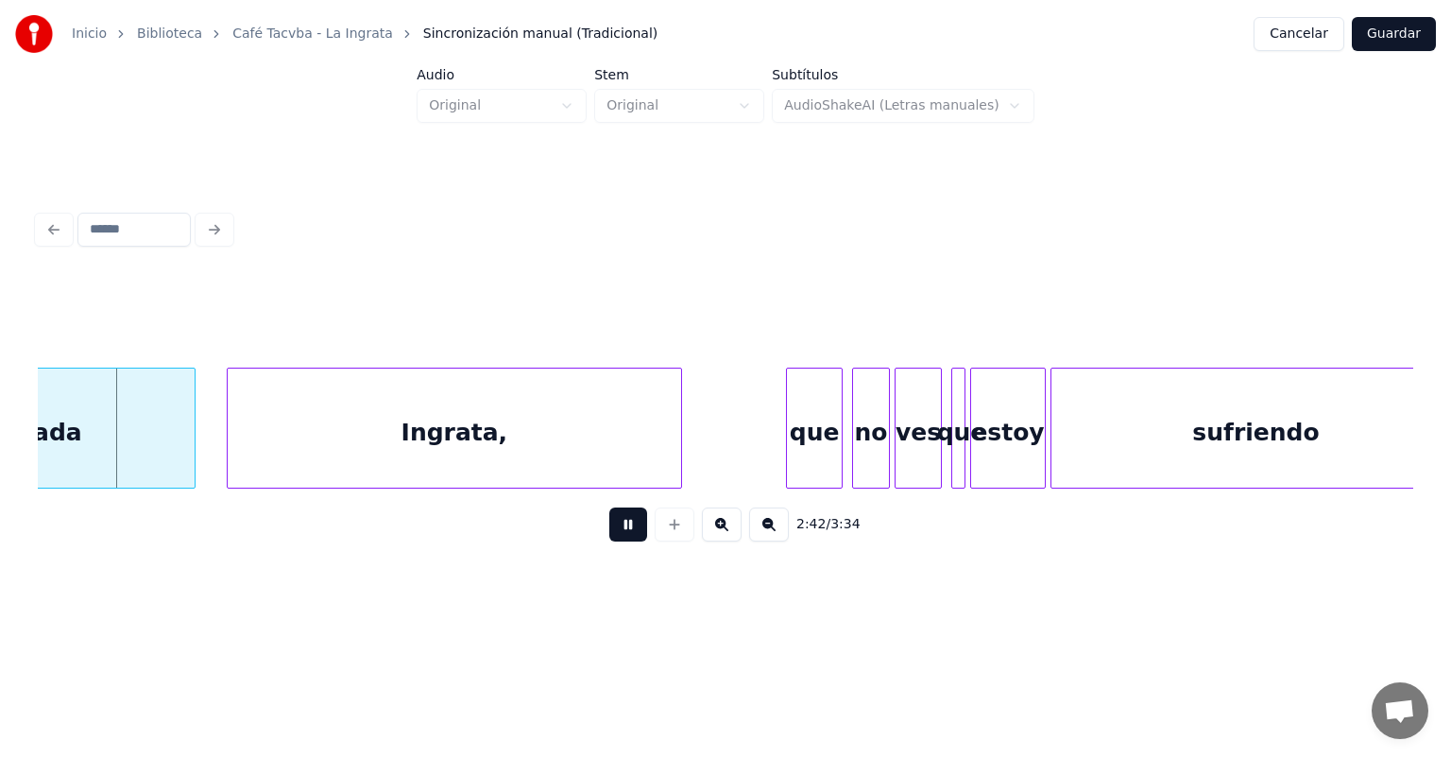
click at [713, 533] on button at bounding box center [722, 524] width 40 height 34
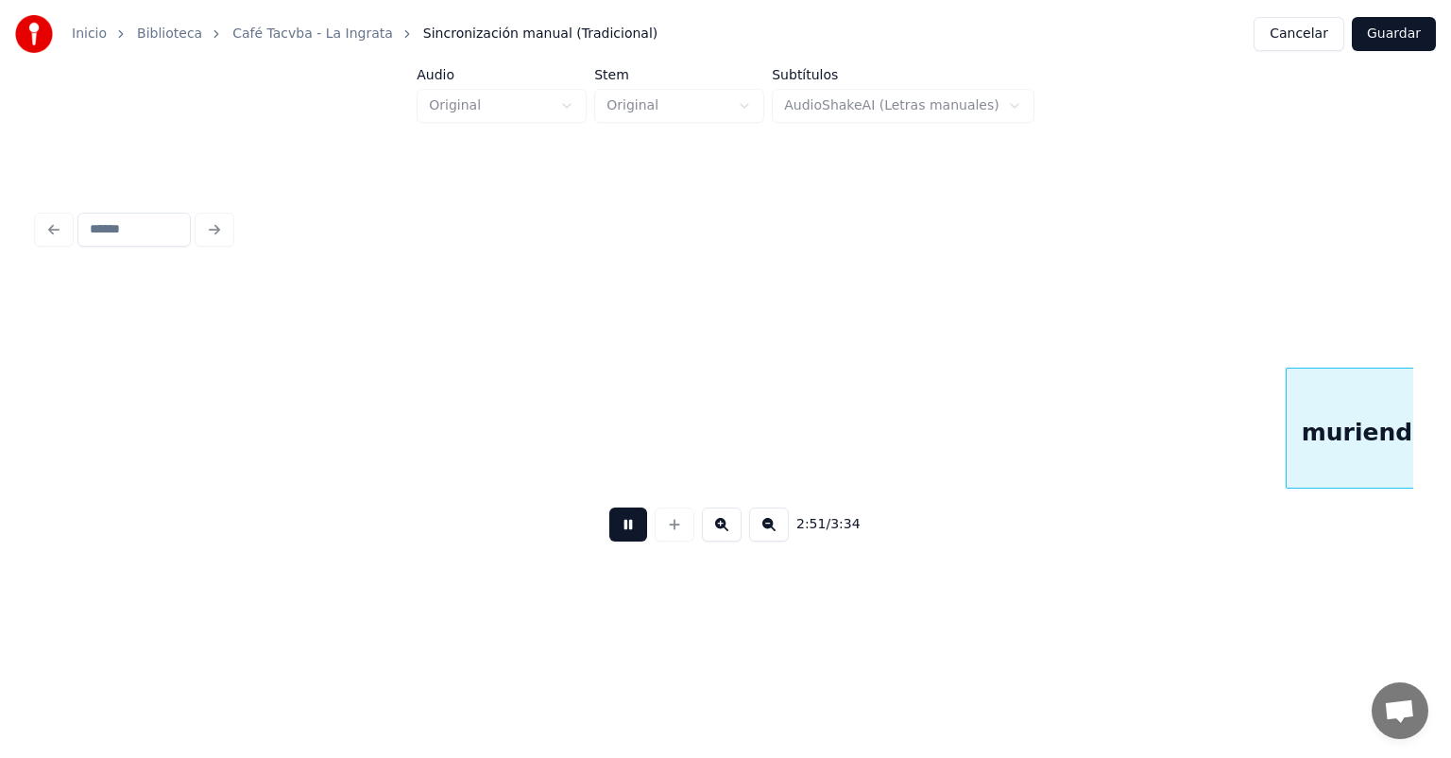
scroll to position [0, 48624]
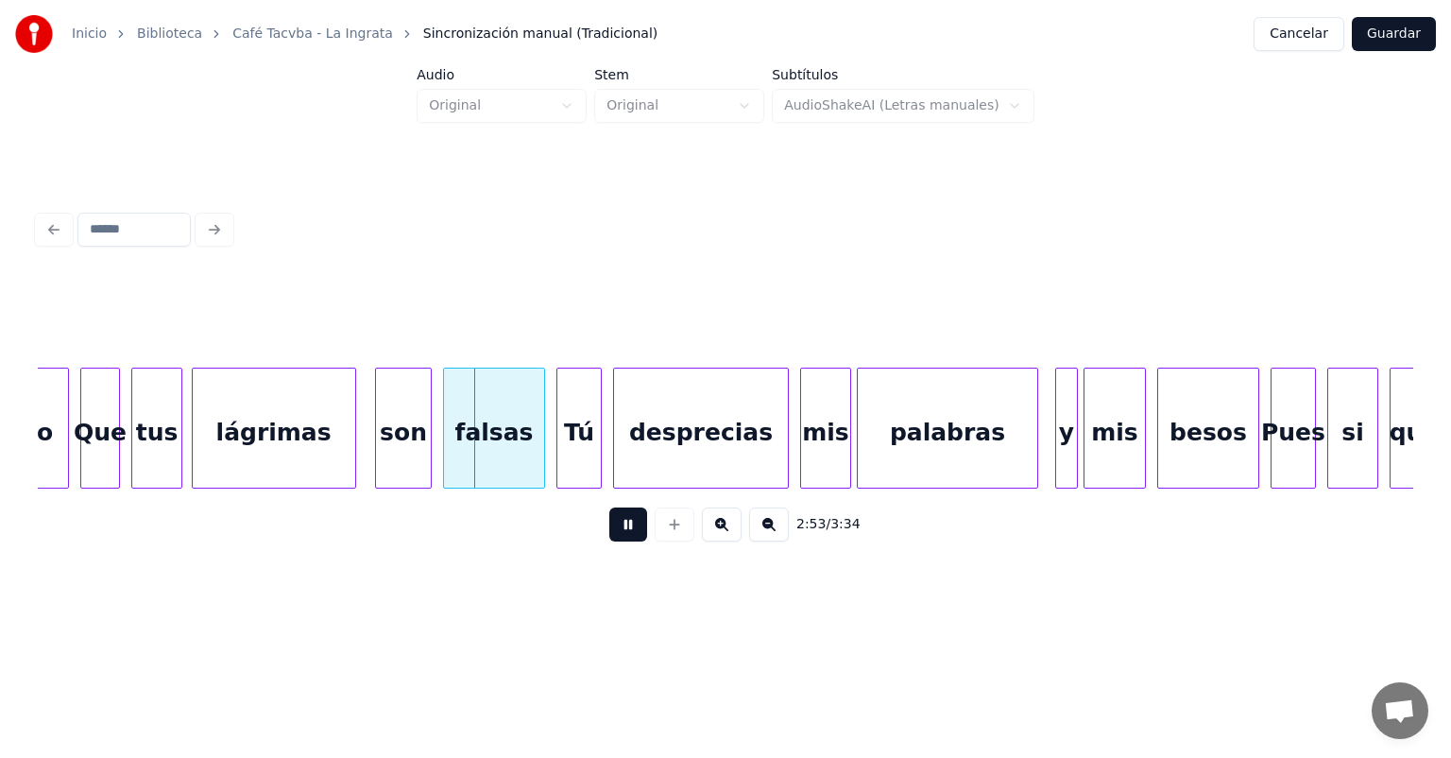
click at [214, 465] on div "lágrimas" at bounding box center [274, 432] width 162 height 128
click at [351, 461] on div "lágrimas" at bounding box center [274, 432] width 162 height 128
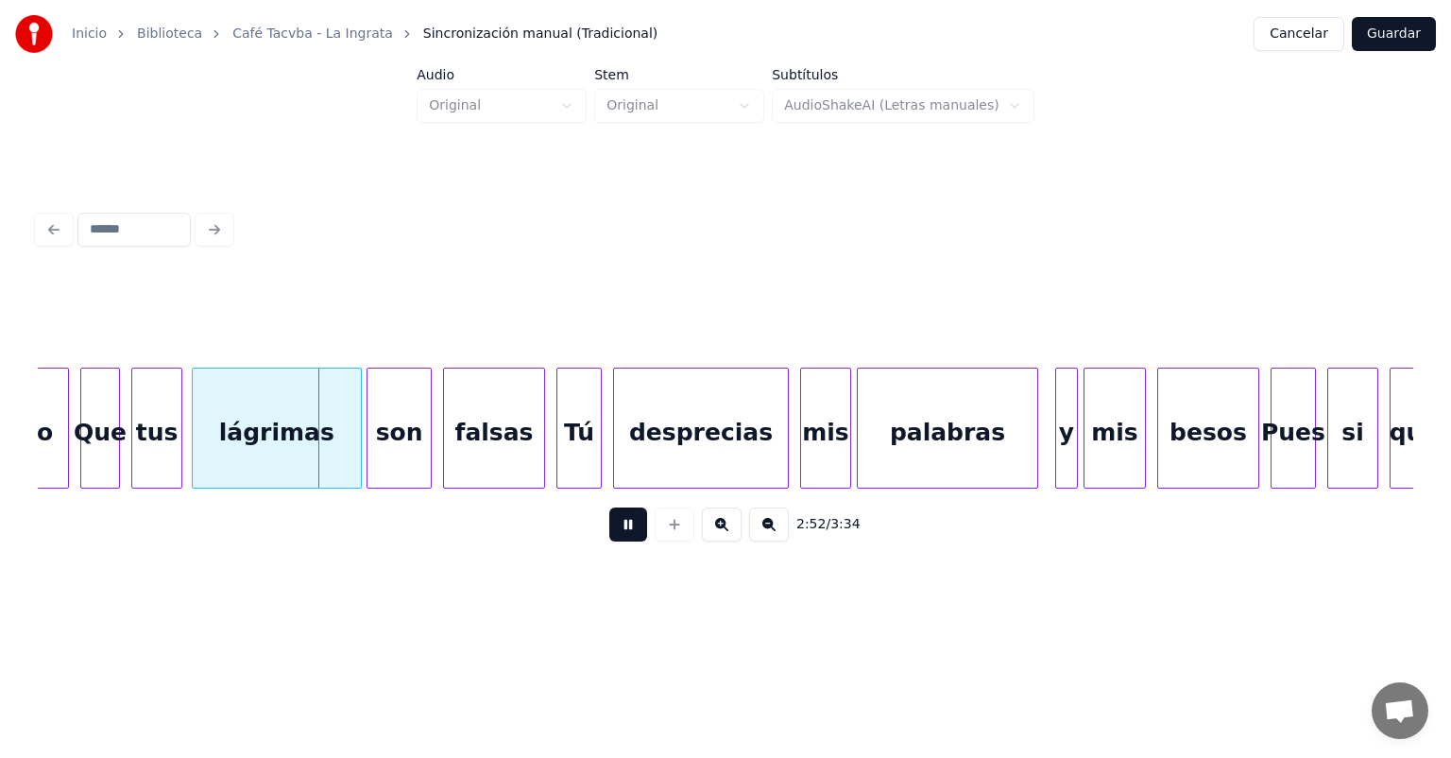
click at [376, 459] on div "son" at bounding box center [398, 432] width 63 height 128
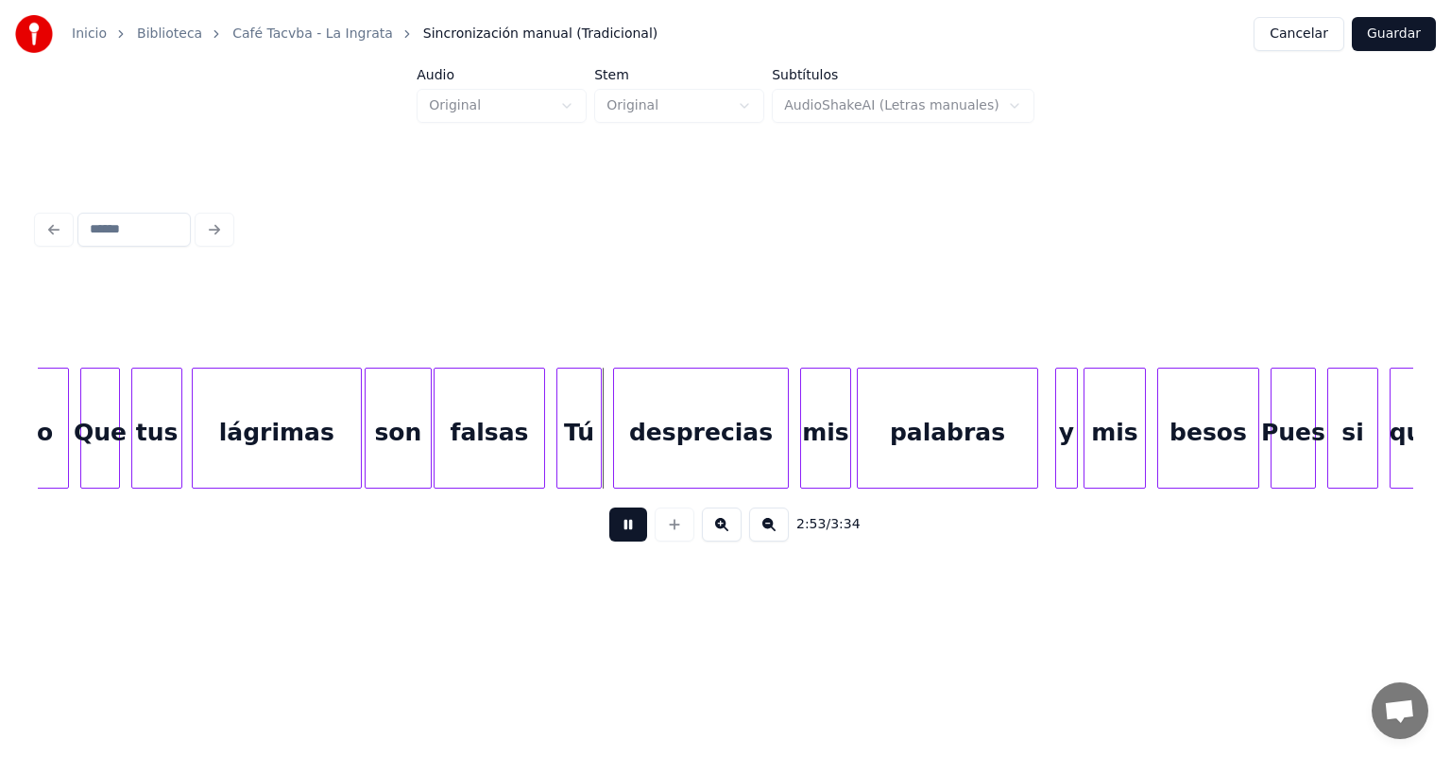
click at [445, 459] on div "falsas" at bounding box center [490, 432] width 110 height 128
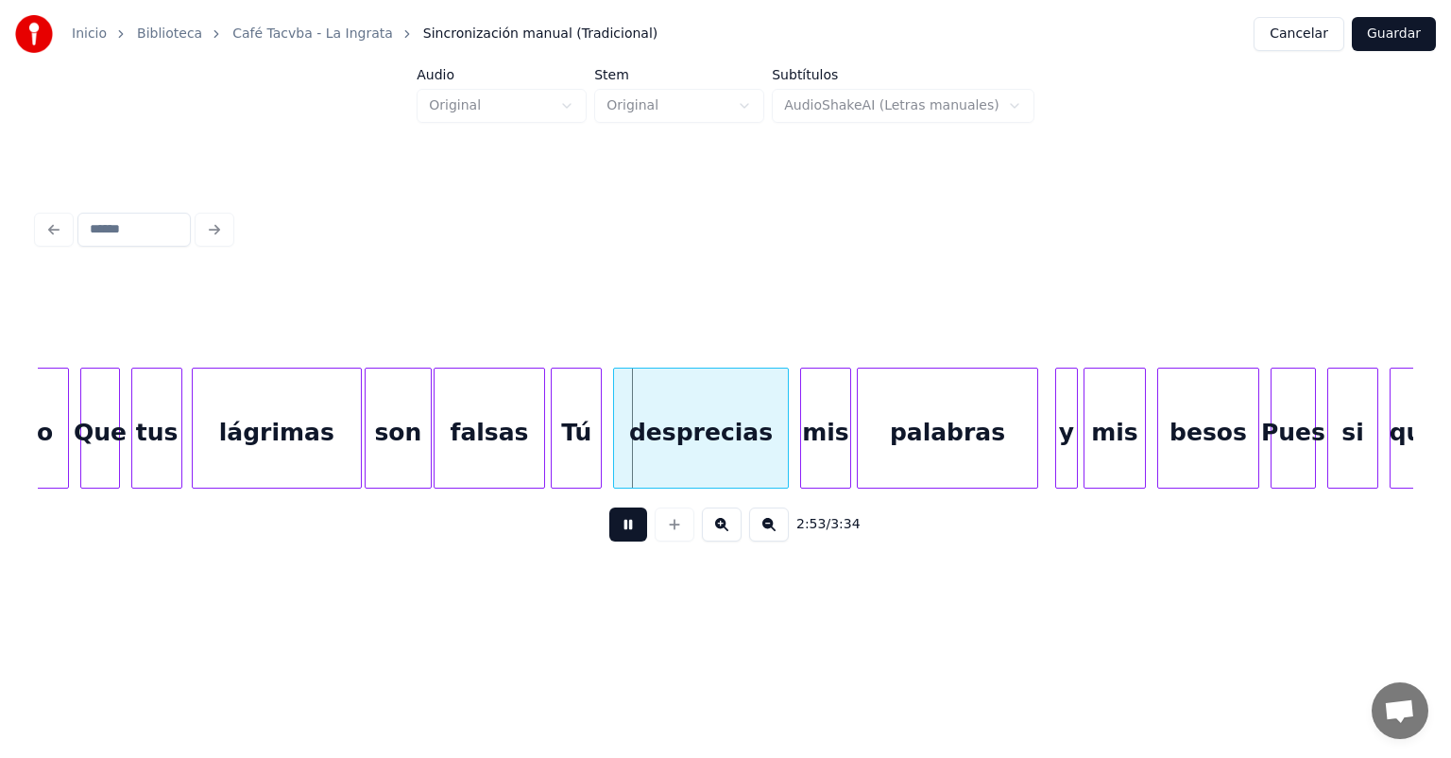
click at [557, 461] on div "Tú" at bounding box center [576, 432] width 49 height 128
click at [616, 454] on div "desprecias" at bounding box center [696, 432] width 183 height 128
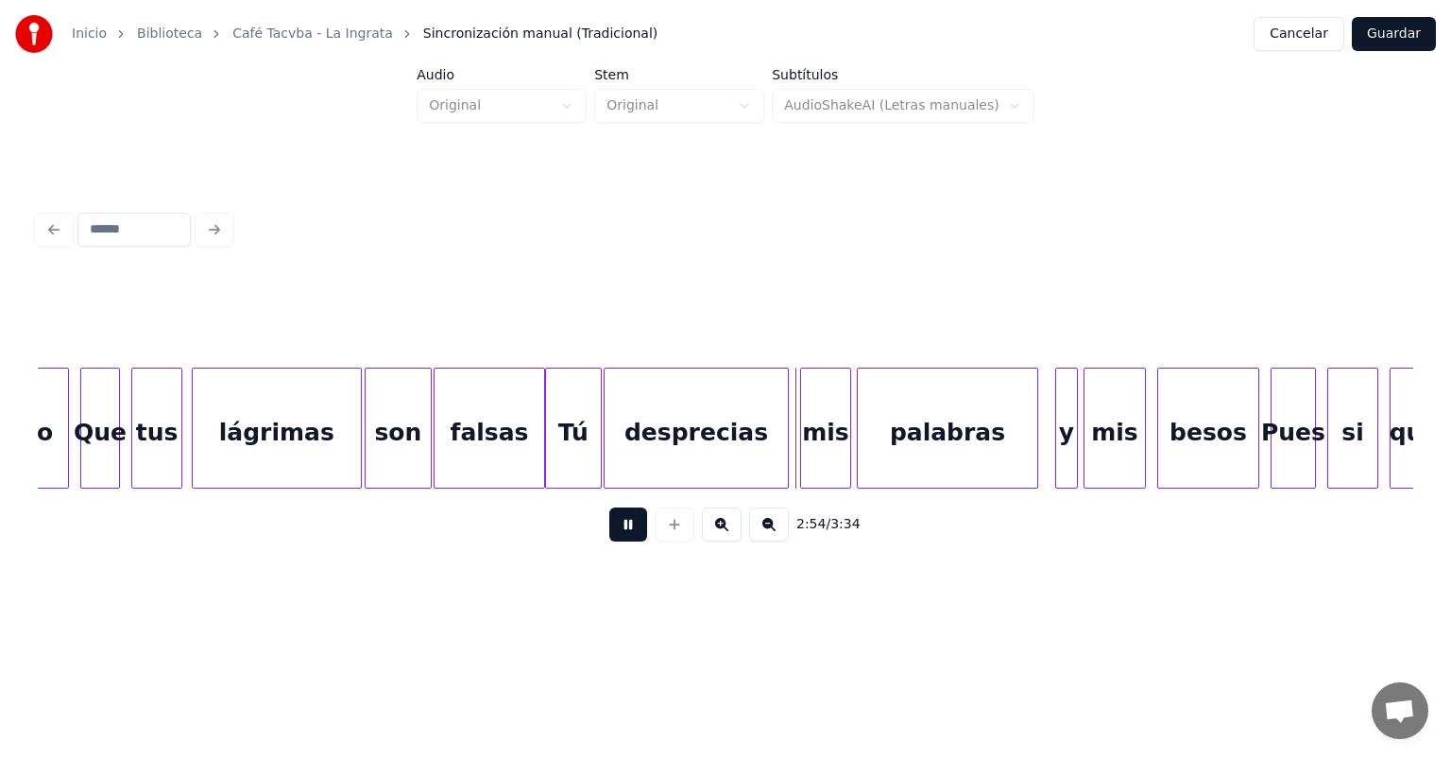
click at [782, 463] on div at bounding box center [785, 427] width 6 height 119
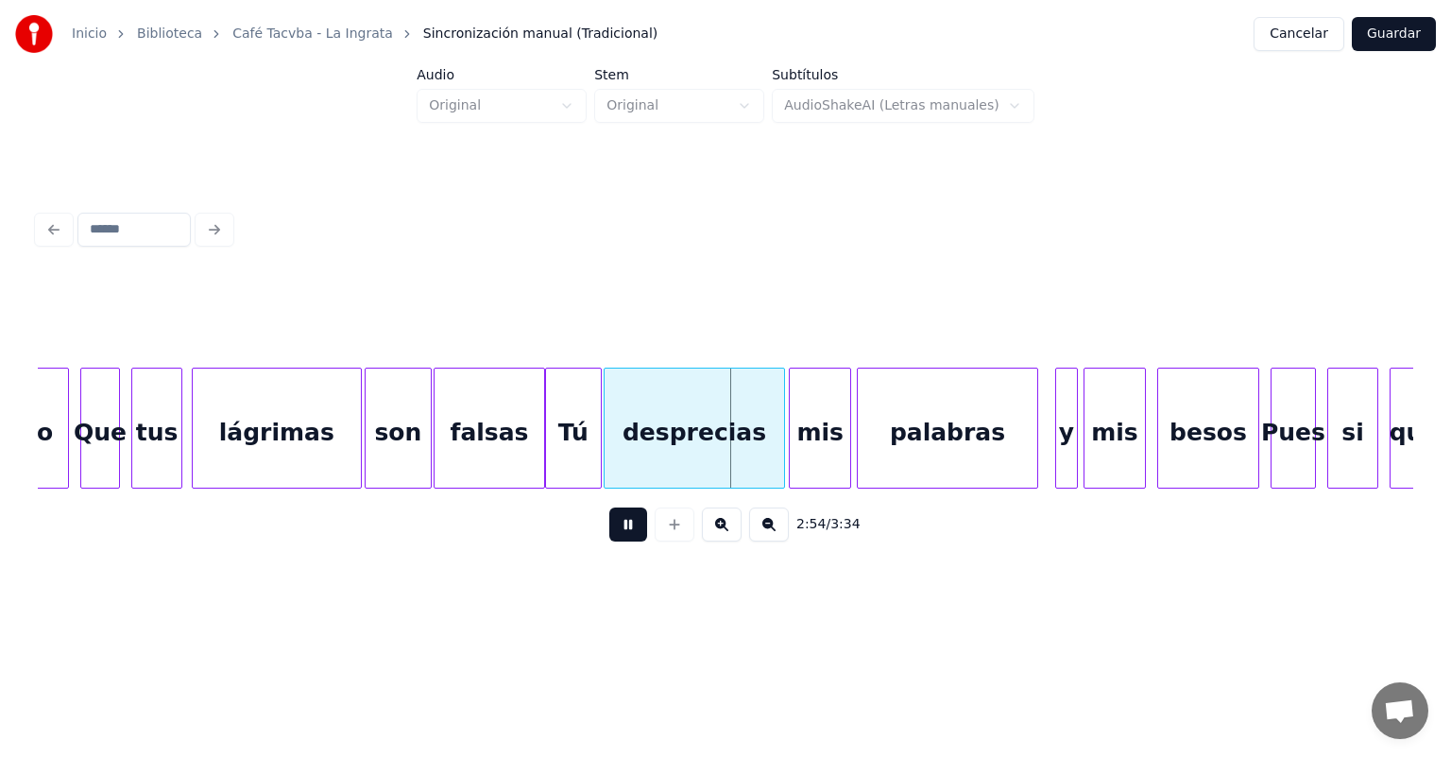
click at [803, 457] on div "mis" at bounding box center [820, 432] width 60 height 128
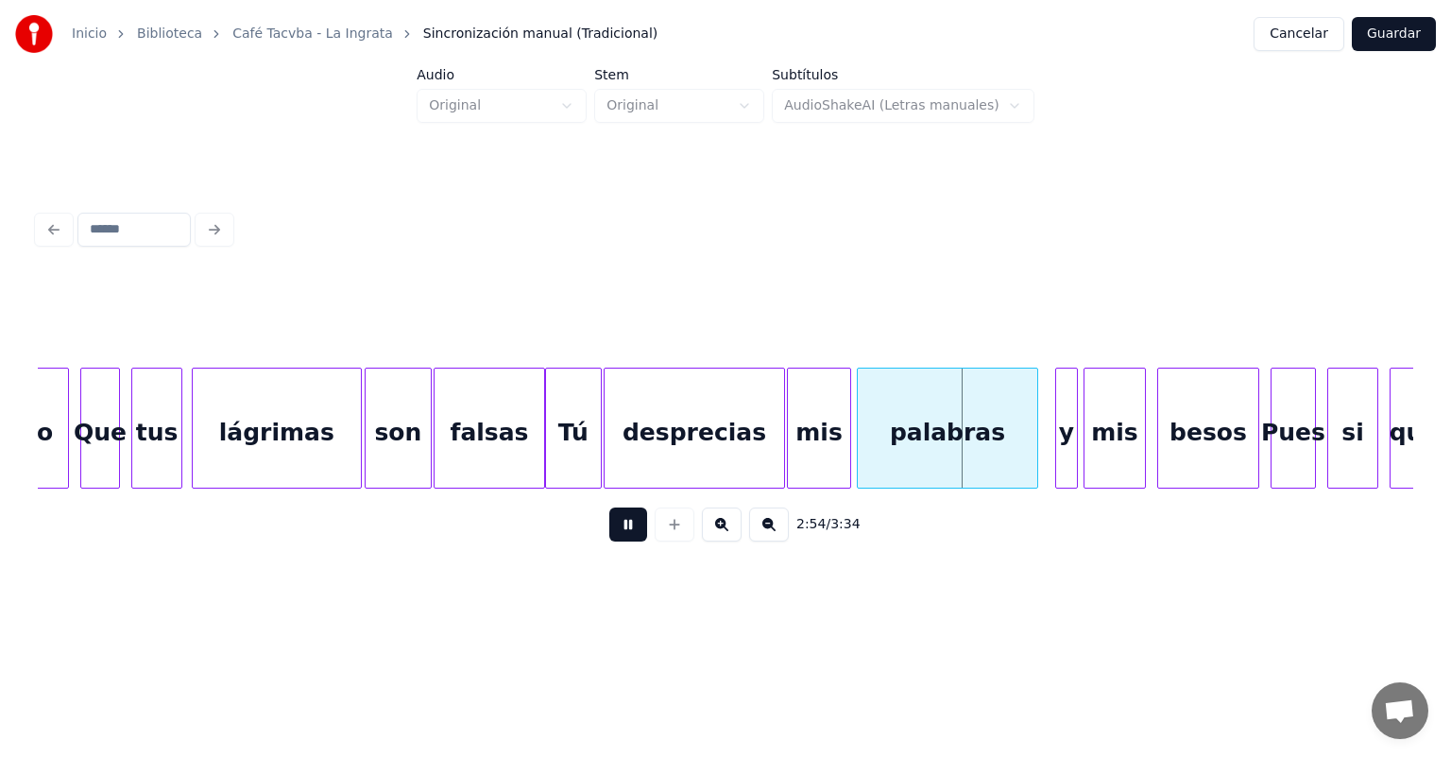
click at [846, 454] on div at bounding box center [848, 427] width 6 height 119
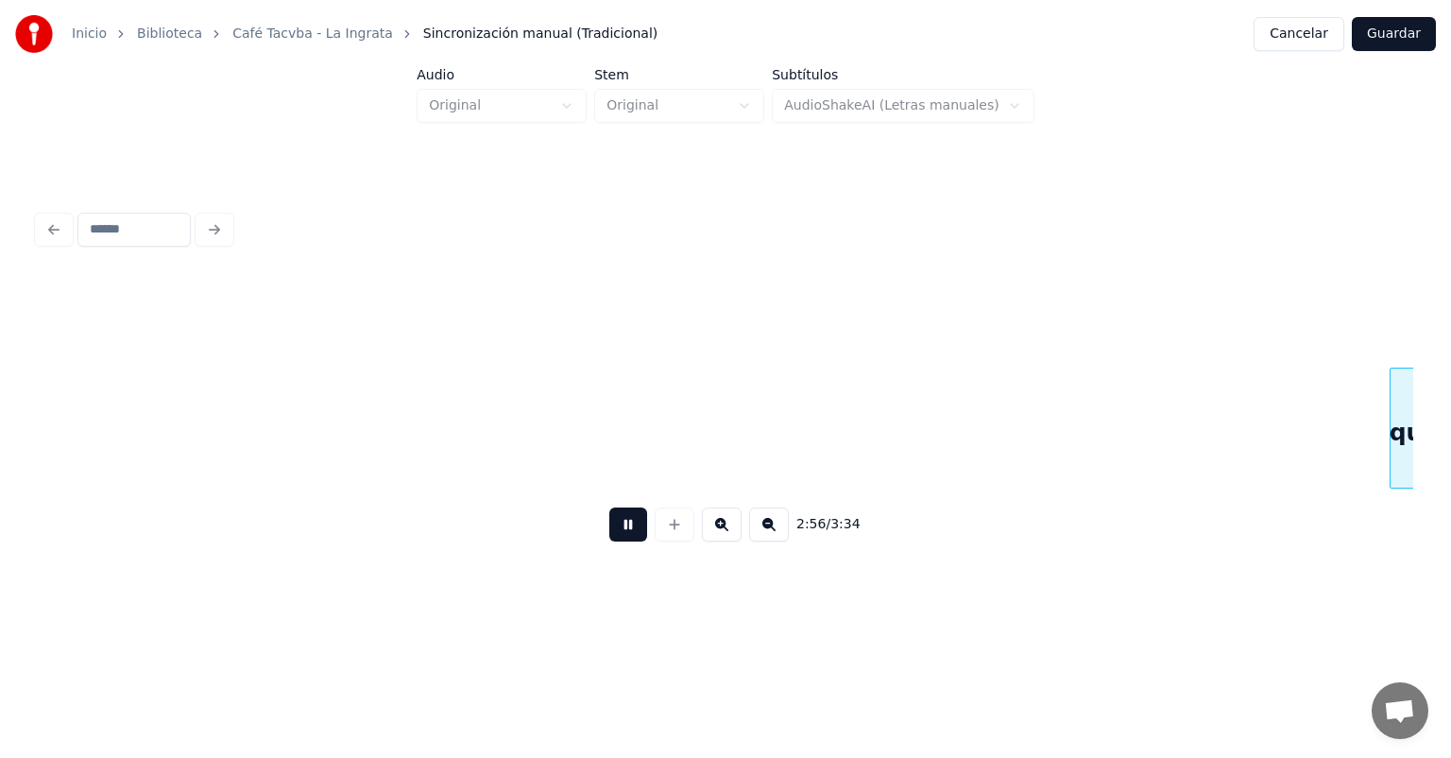
scroll to position [0, 50000]
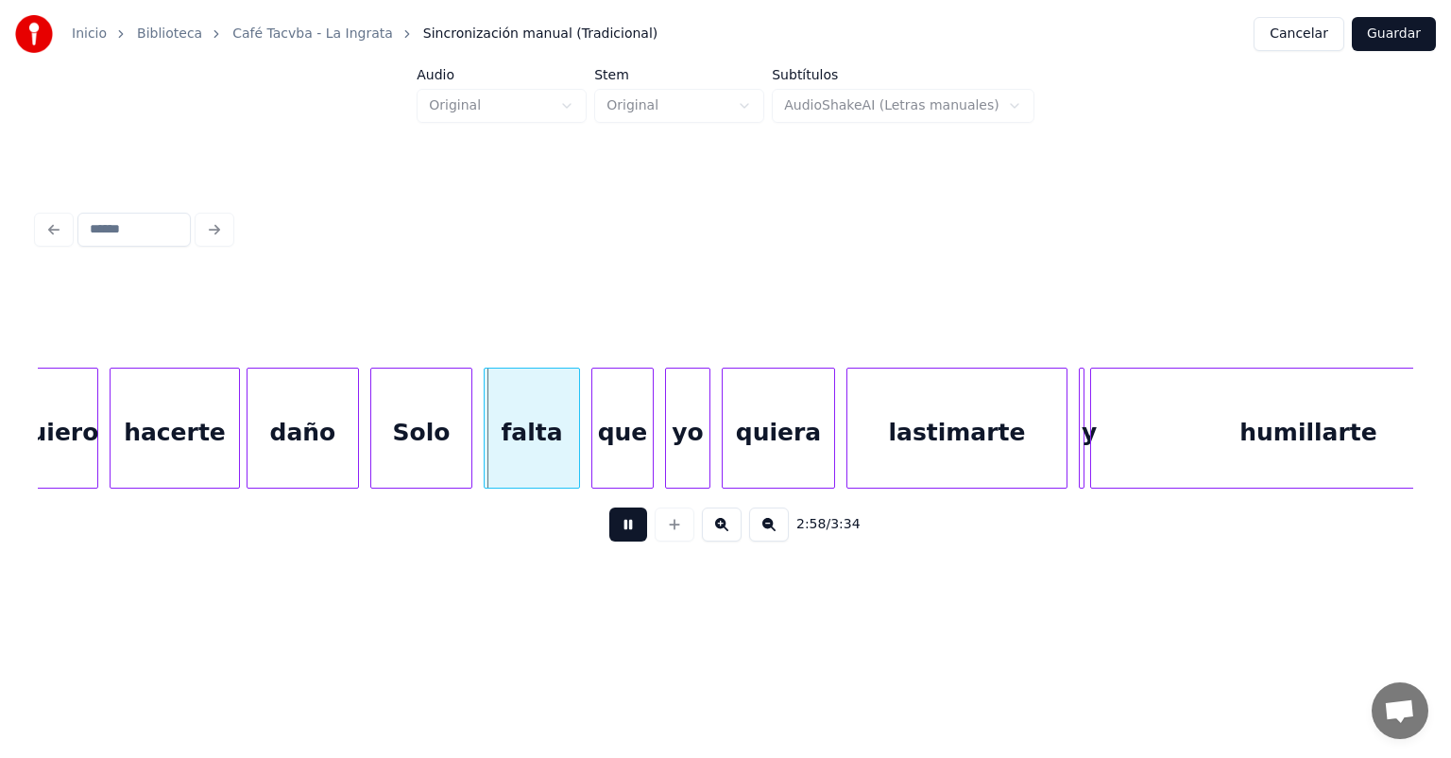
click at [251, 453] on div "daño" at bounding box center [303, 432] width 111 height 128
click at [375, 452] on div "Solo" at bounding box center [418, 432] width 107 height 128
click at [469, 452] on div at bounding box center [468, 427] width 6 height 119
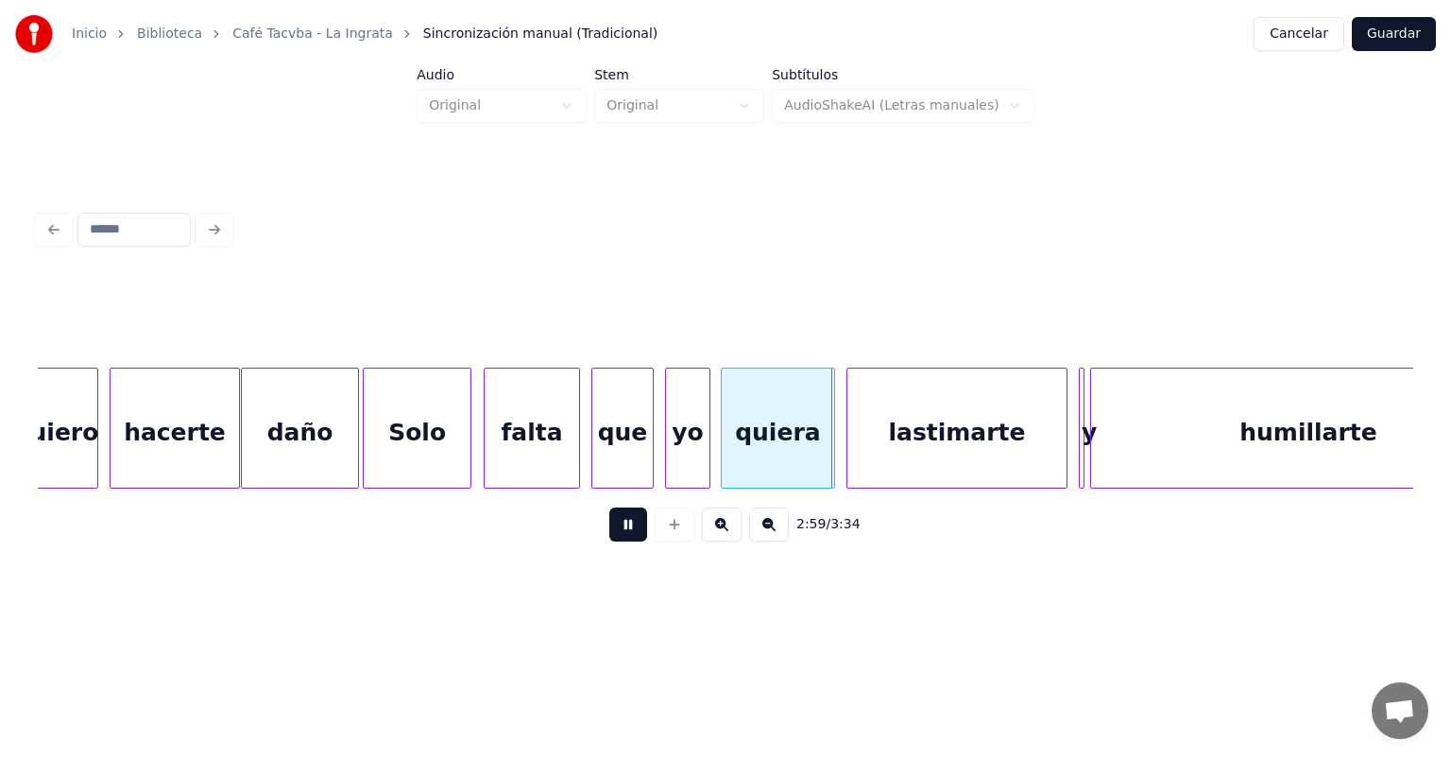
click at [726, 457] on div "quiera" at bounding box center [778, 432] width 112 height 128
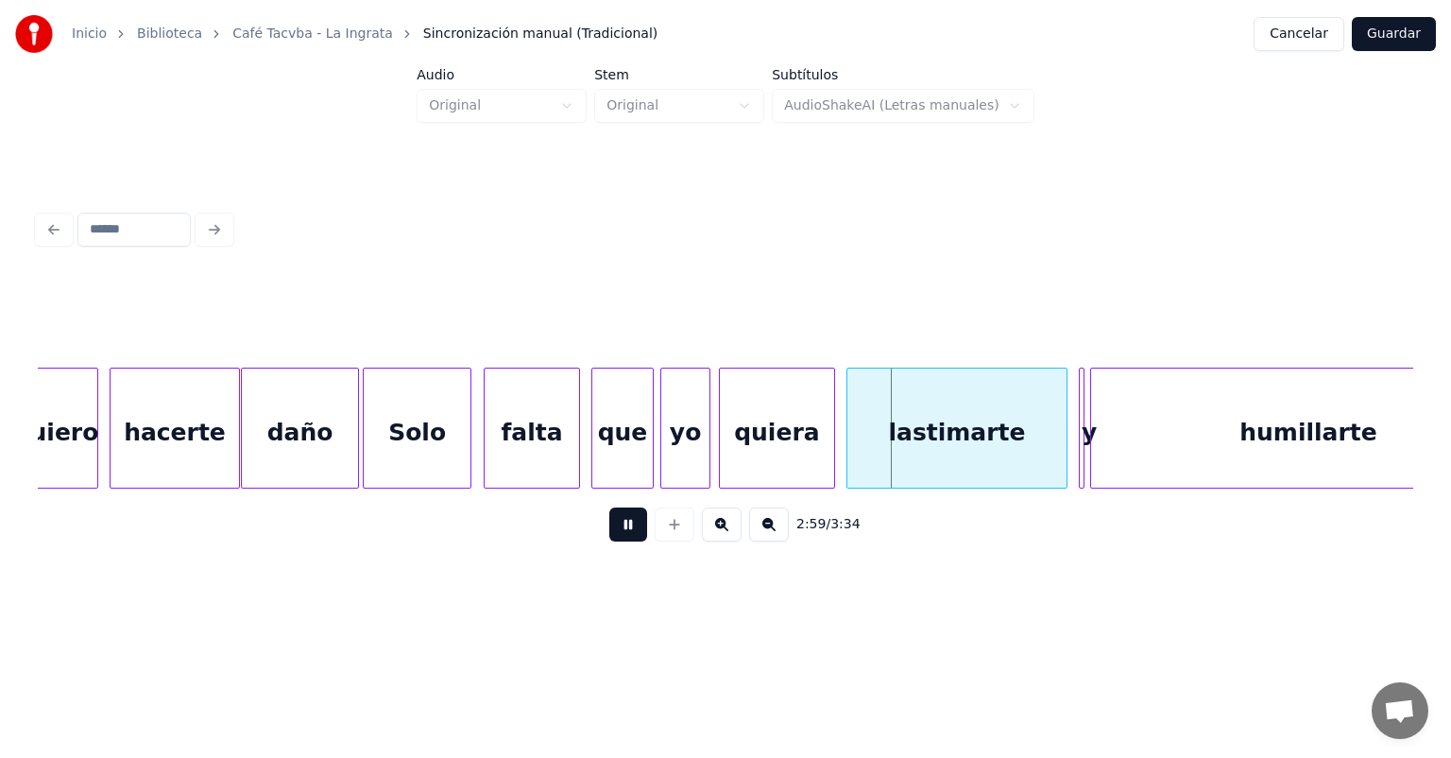
click at [669, 452] on div "yo" at bounding box center [685, 432] width 48 height 128
click at [850, 449] on div "lastimarte" at bounding box center [955, 432] width 223 height 128
click at [842, 452] on div "lastimarte" at bounding box center [949, 432] width 234 height 128
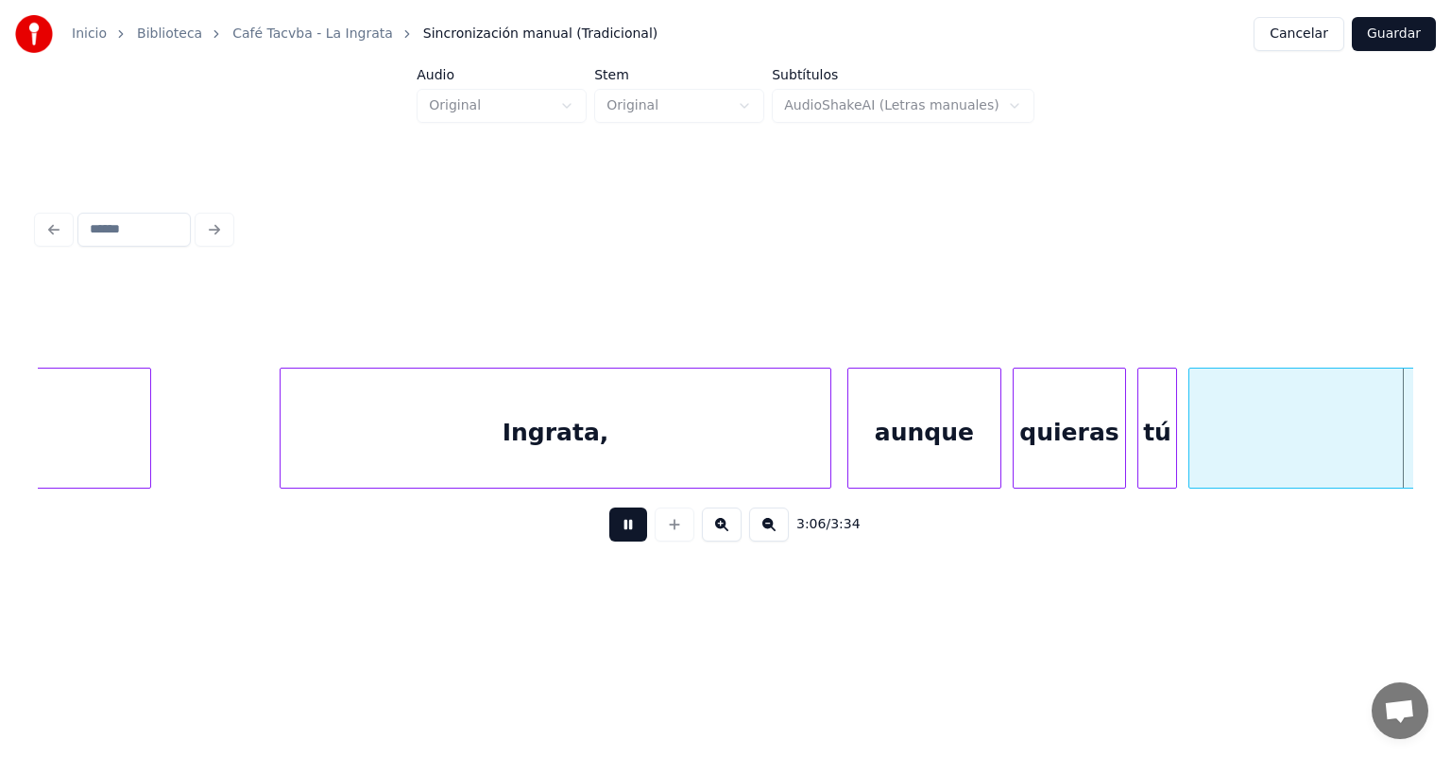
scroll to position [0, 52753]
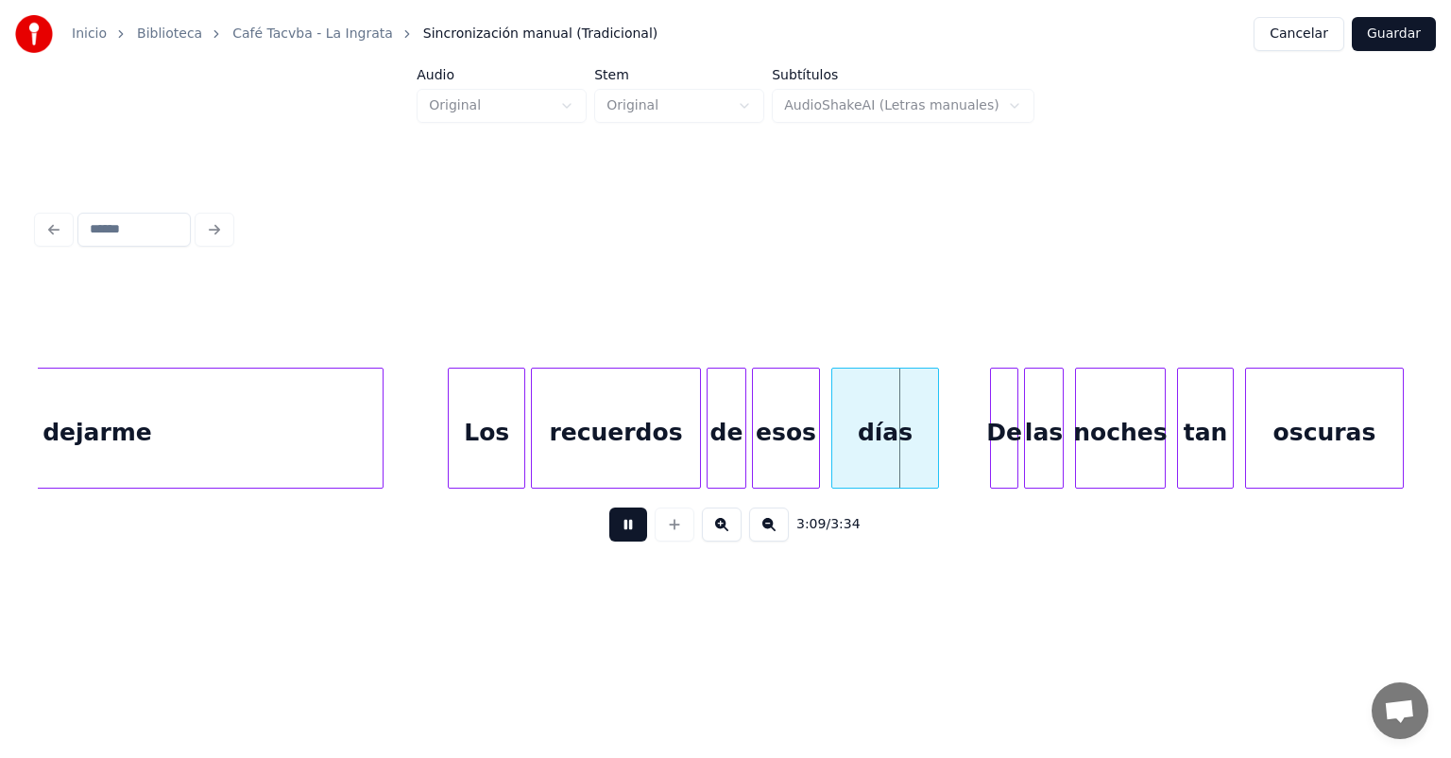
click at [994, 443] on div "De" at bounding box center [1004, 432] width 26 height 128
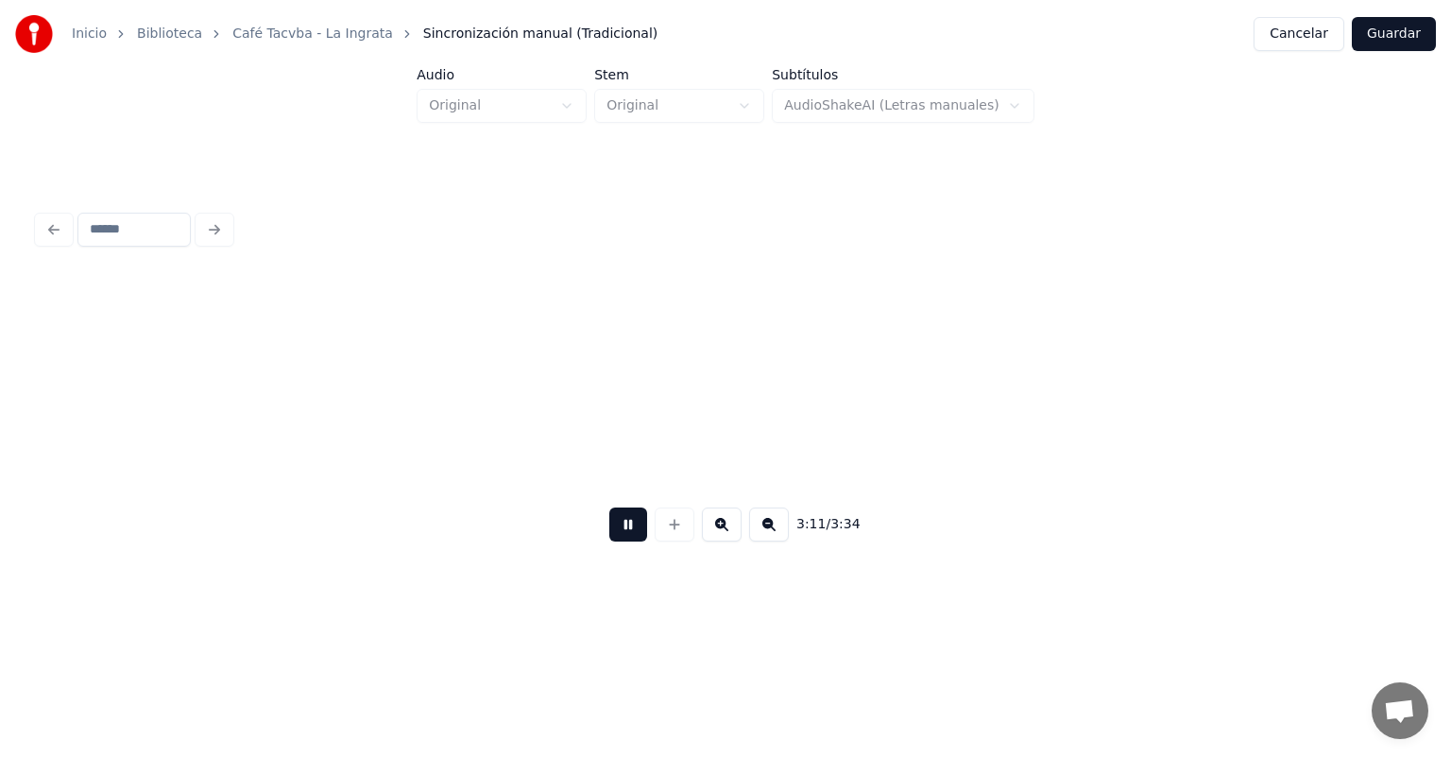
scroll to position [0, 54132]
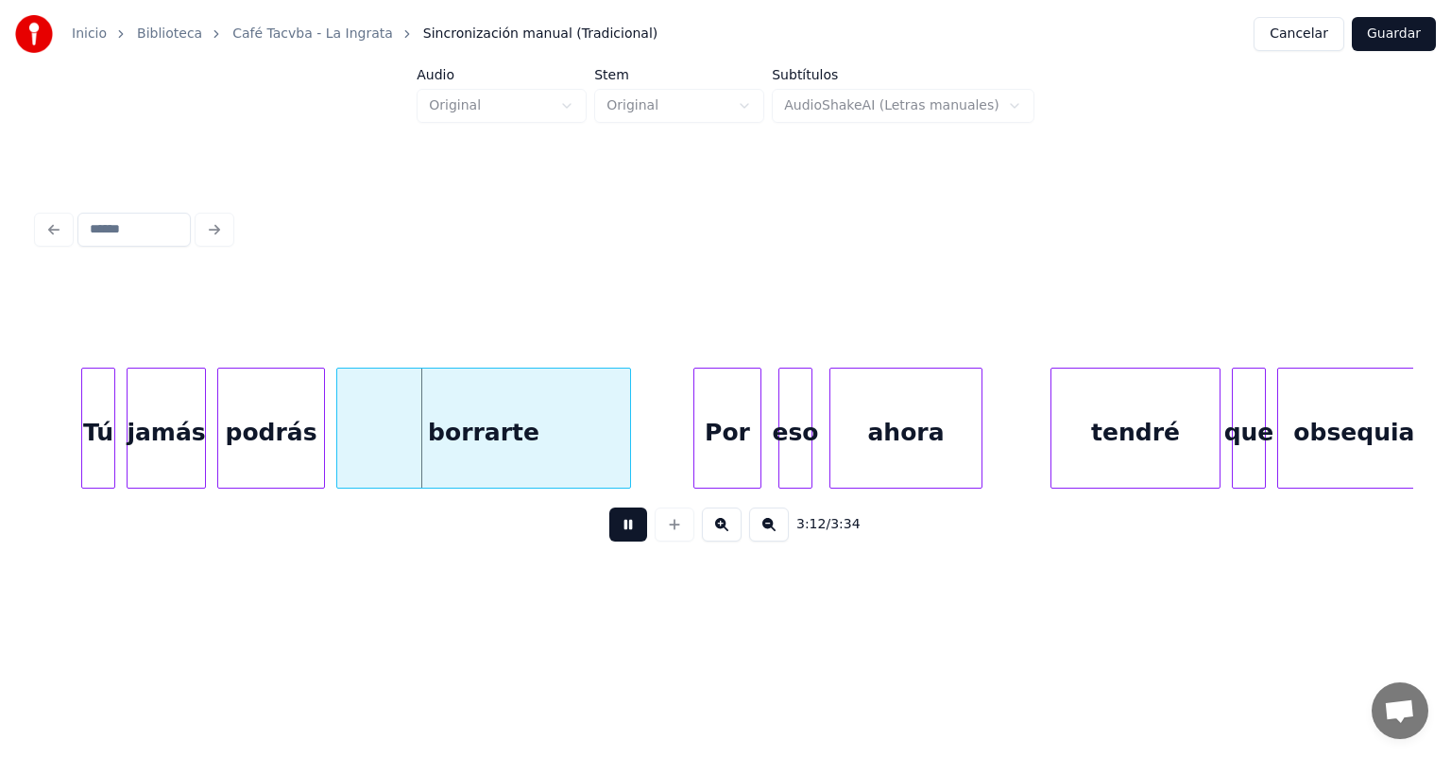
click at [340, 453] on div "borrarte" at bounding box center [483, 432] width 293 height 128
click at [697, 450] on div "Por" at bounding box center [726, 432] width 69 height 128
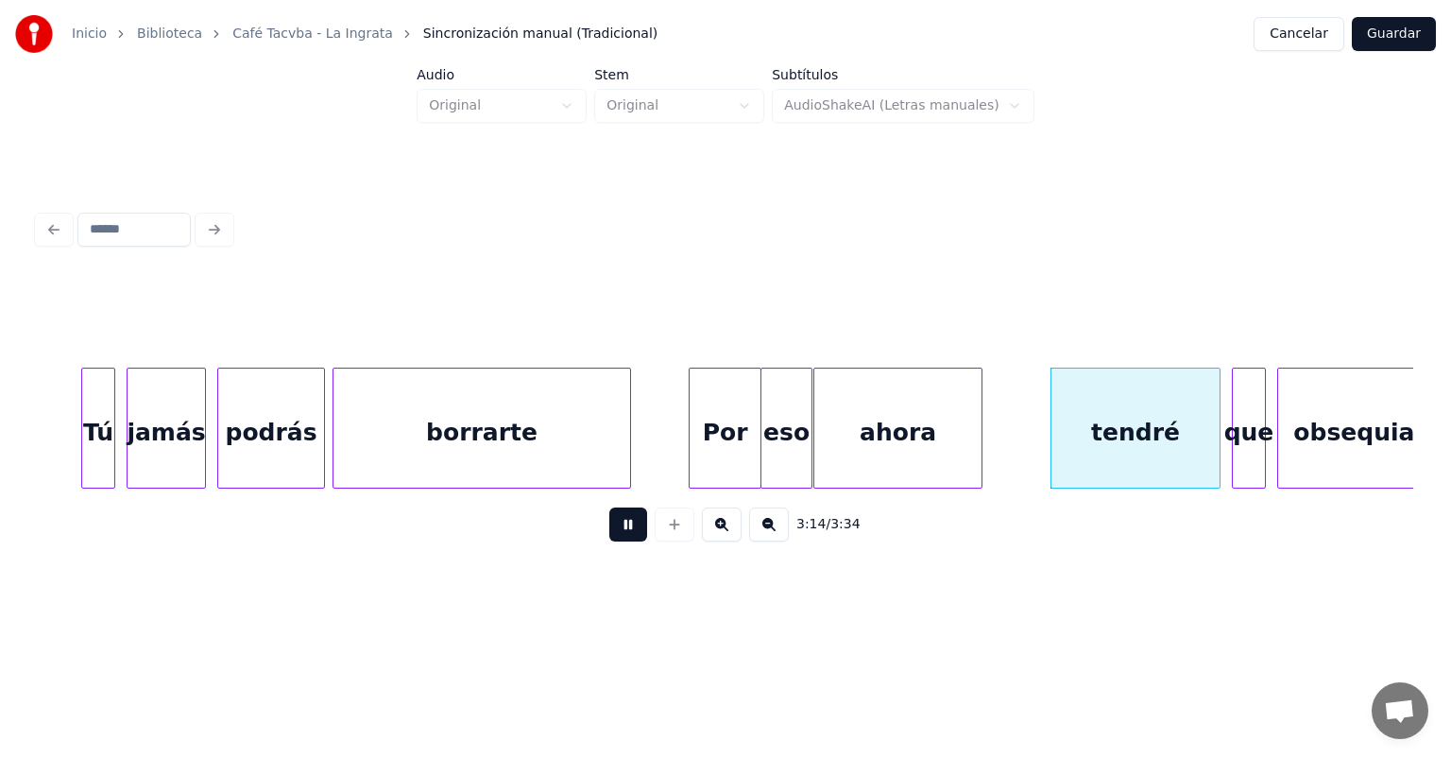
click at [1051, 453] on div at bounding box center [1054, 427] width 6 height 119
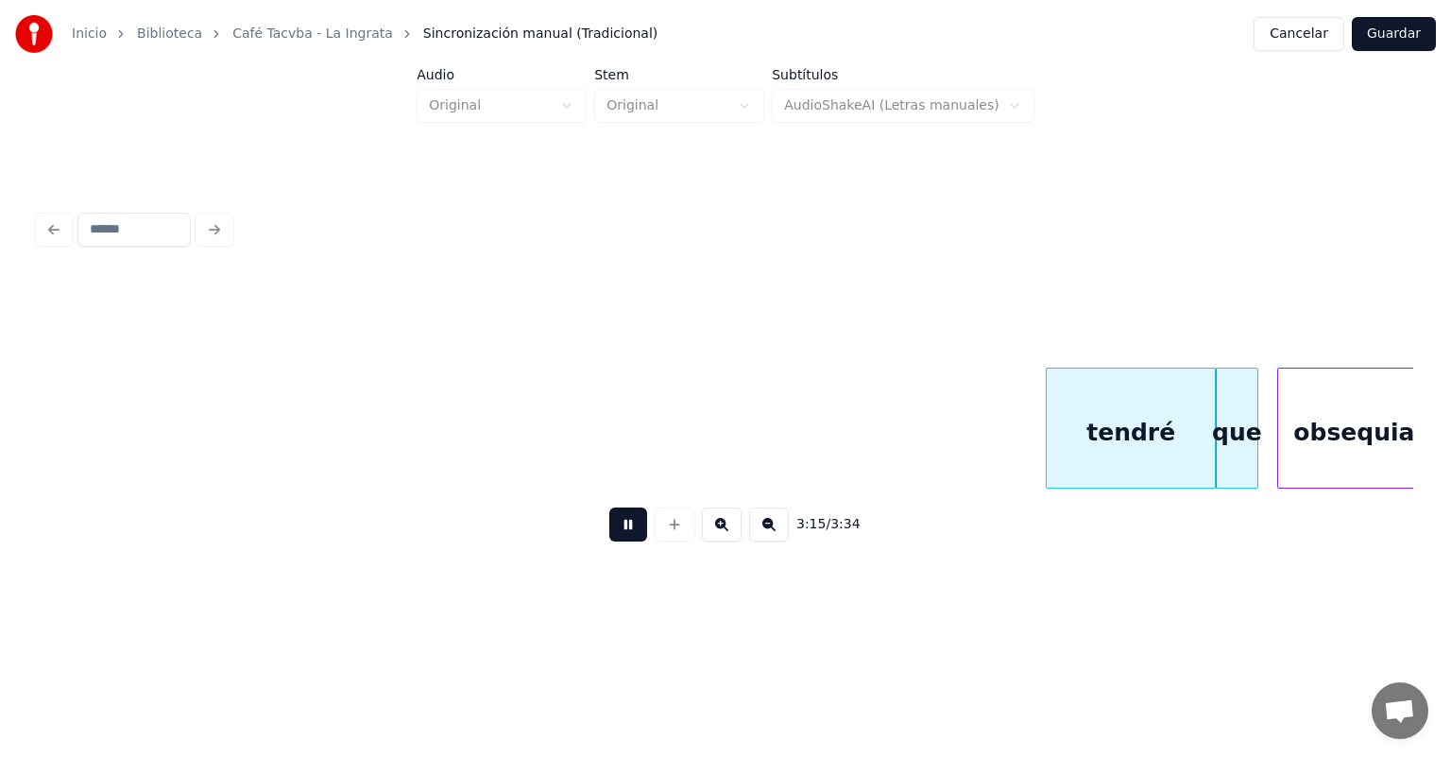
scroll to position [0, 55309]
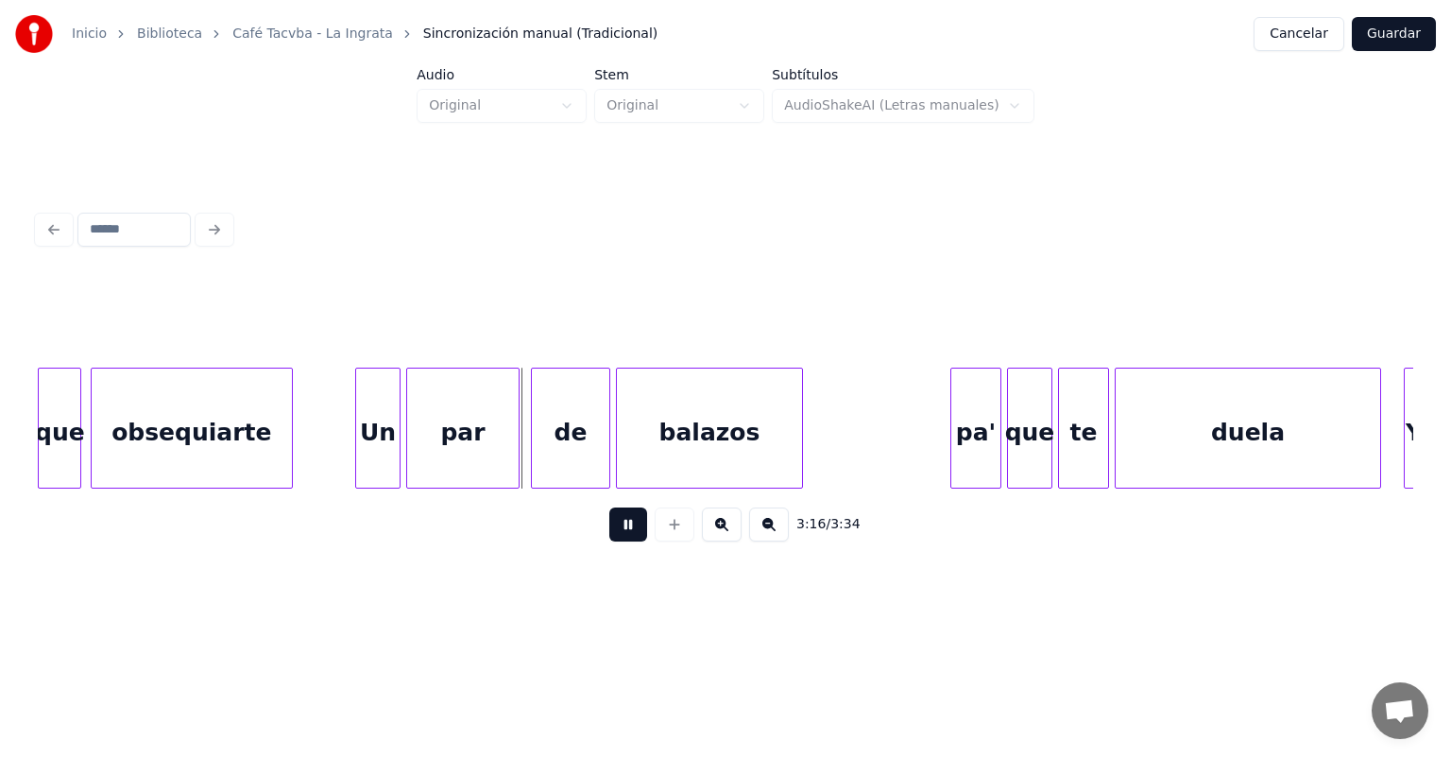
click at [106, 443] on div "obsequiarte" at bounding box center [192, 432] width 200 height 128
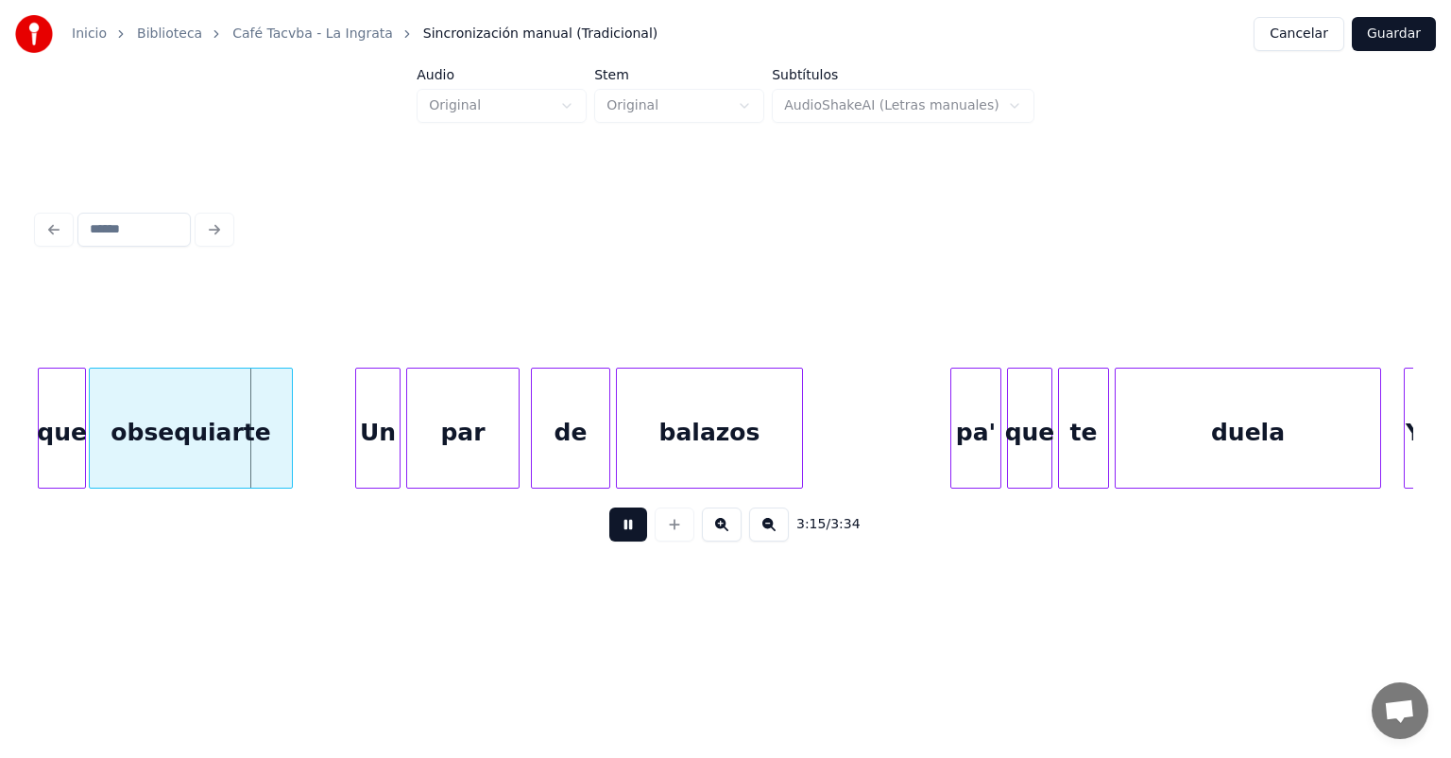
click at [79, 434] on div "que" at bounding box center [61, 432] width 45 height 128
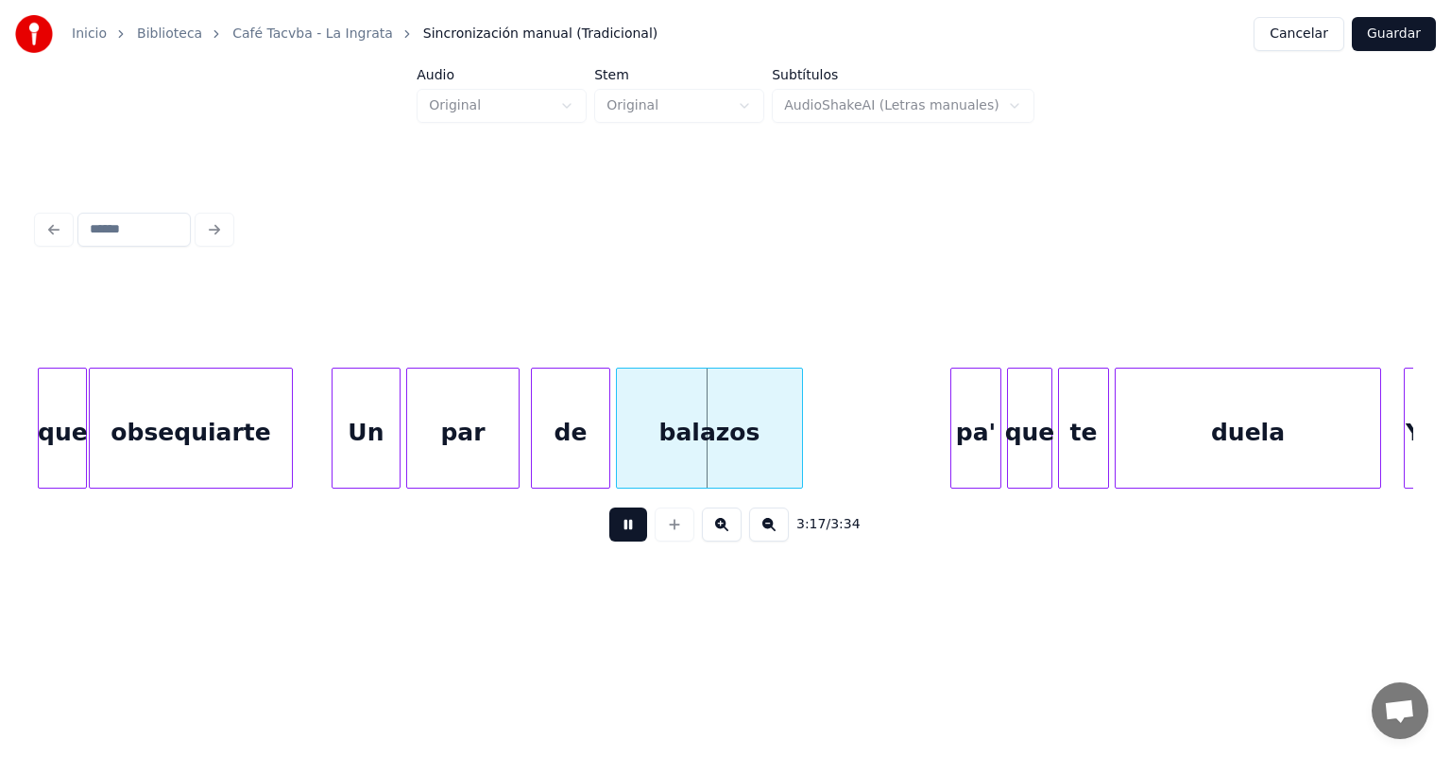
click at [954, 447] on div "pa'" at bounding box center [975, 432] width 49 height 128
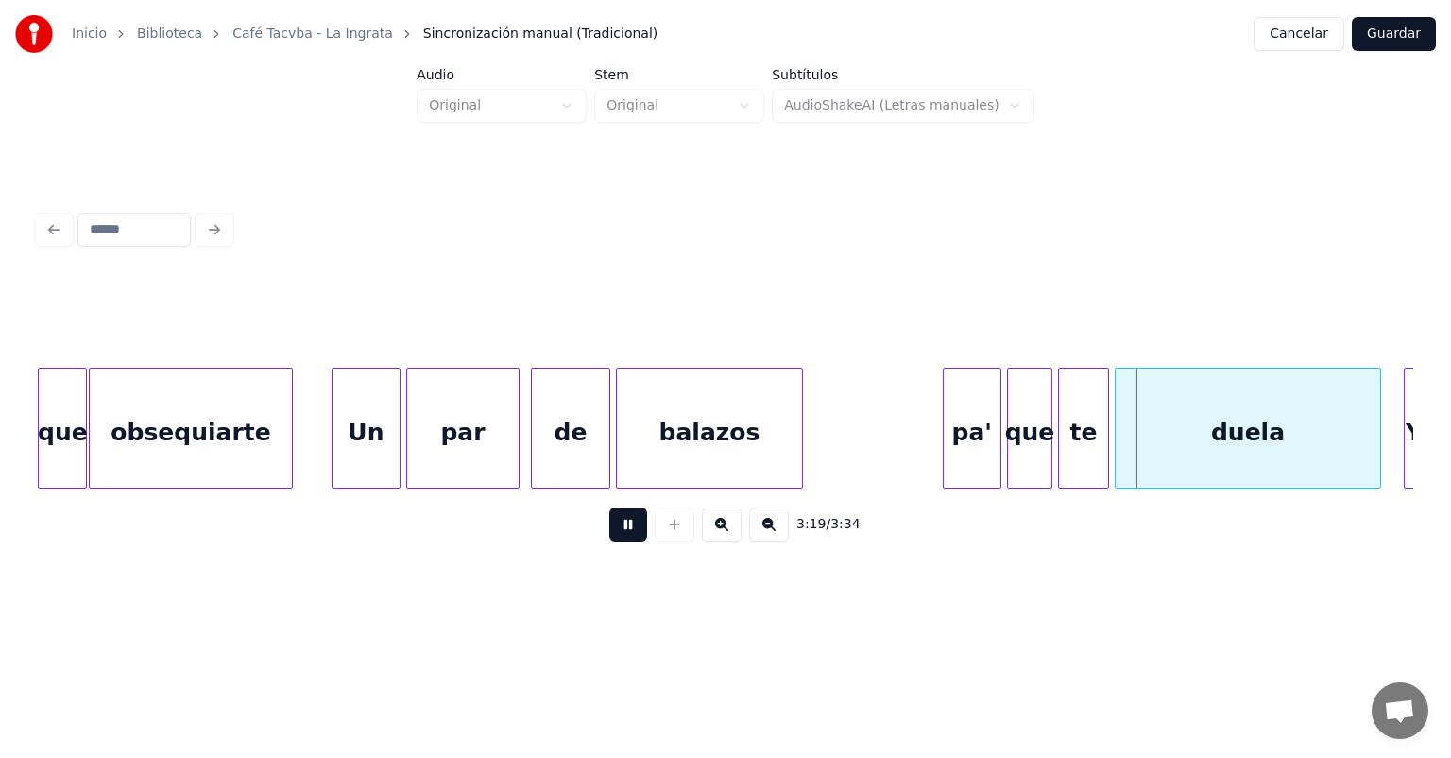
click at [1009, 455] on div "que" at bounding box center [1029, 432] width 43 height 128
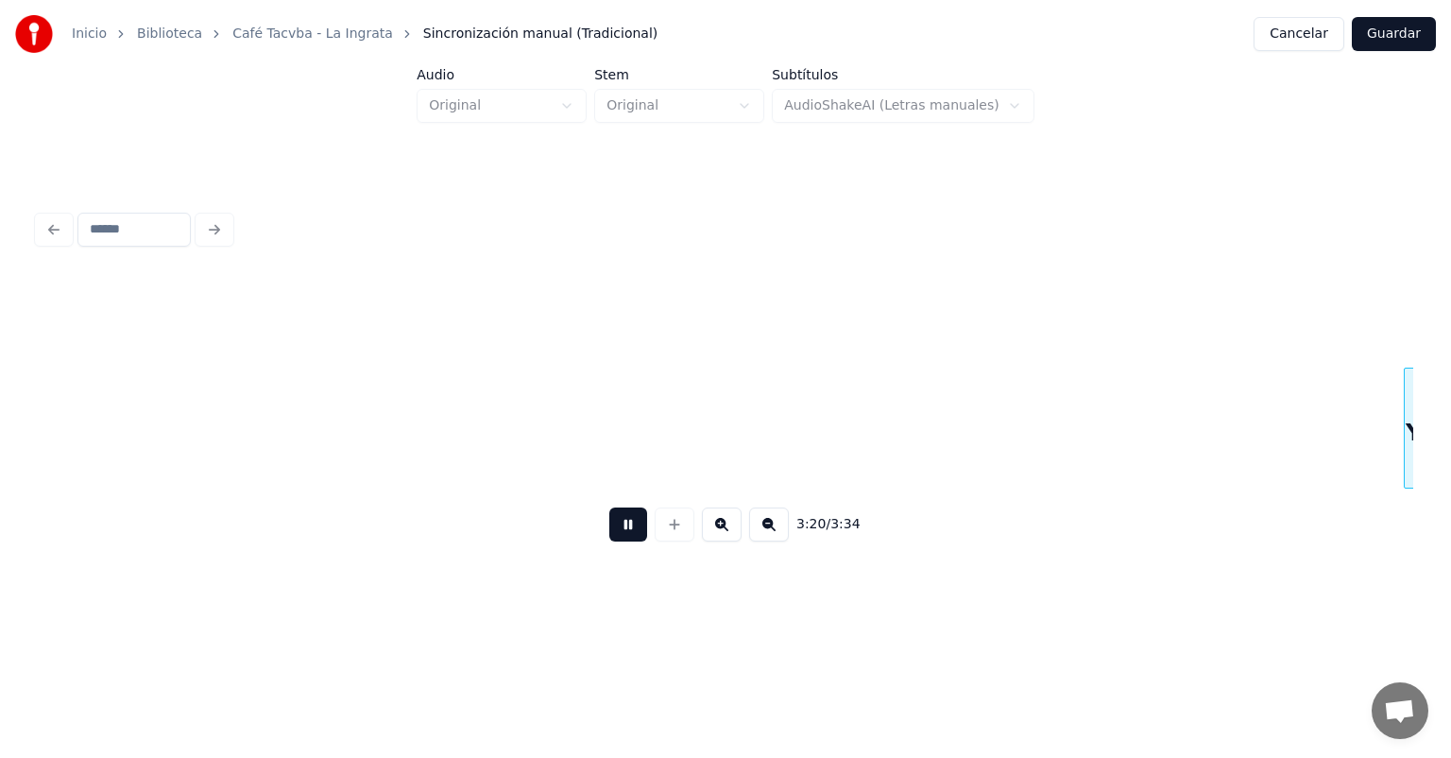
scroll to position [0, 56686]
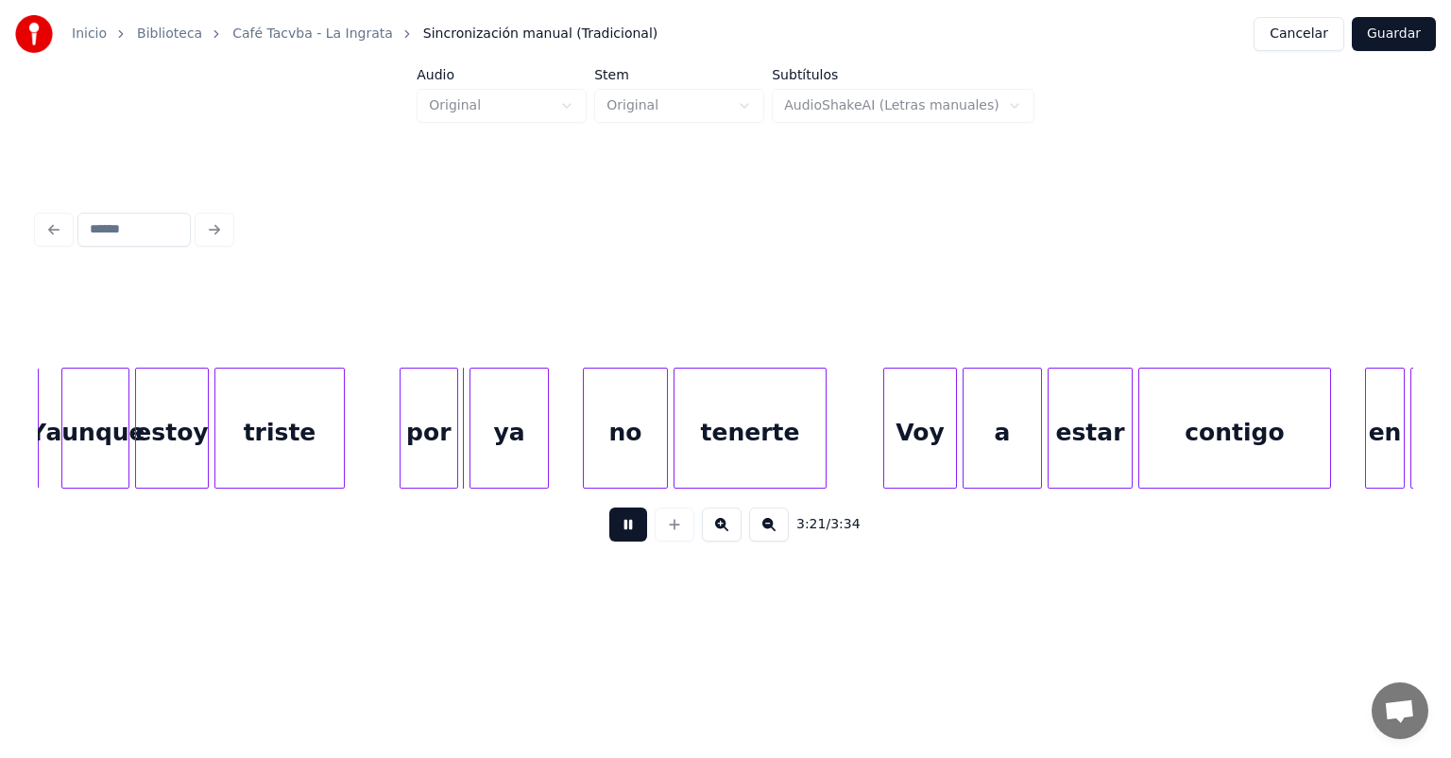
click at [405, 453] on div "por" at bounding box center [429, 432] width 57 height 128
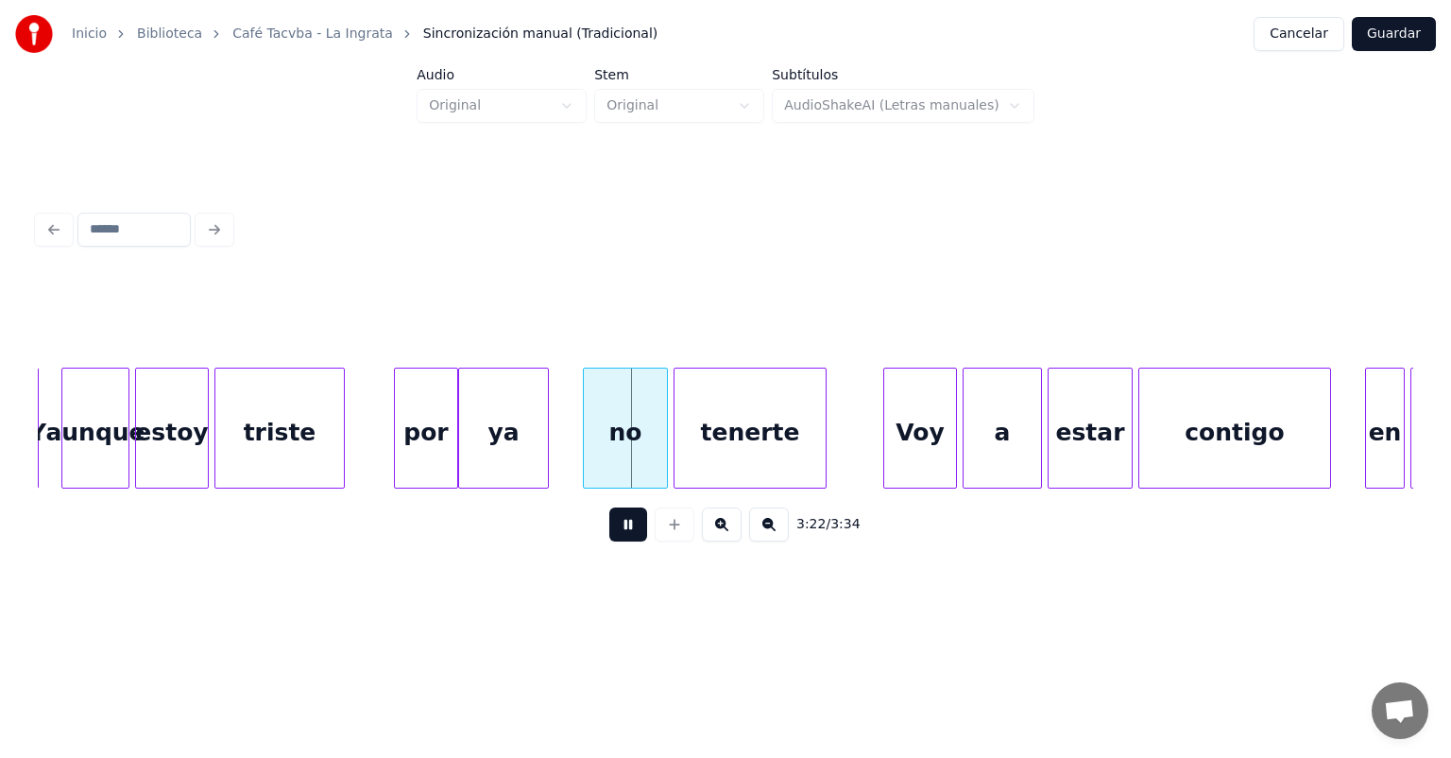
click at [470, 462] on div "ya" at bounding box center [503, 432] width 89 height 128
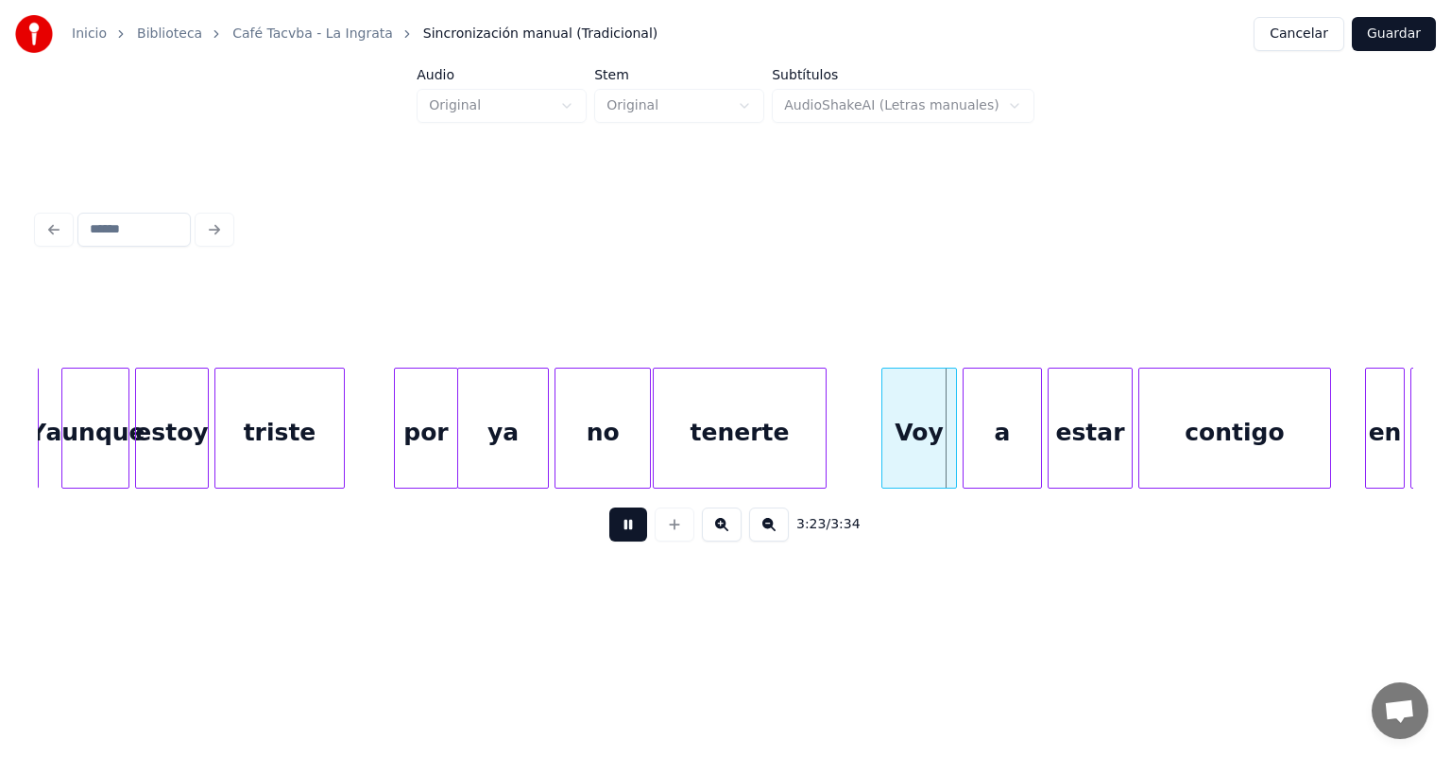
click at [886, 442] on div "Voy" at bounding box center [919, 432] width 74 height 128
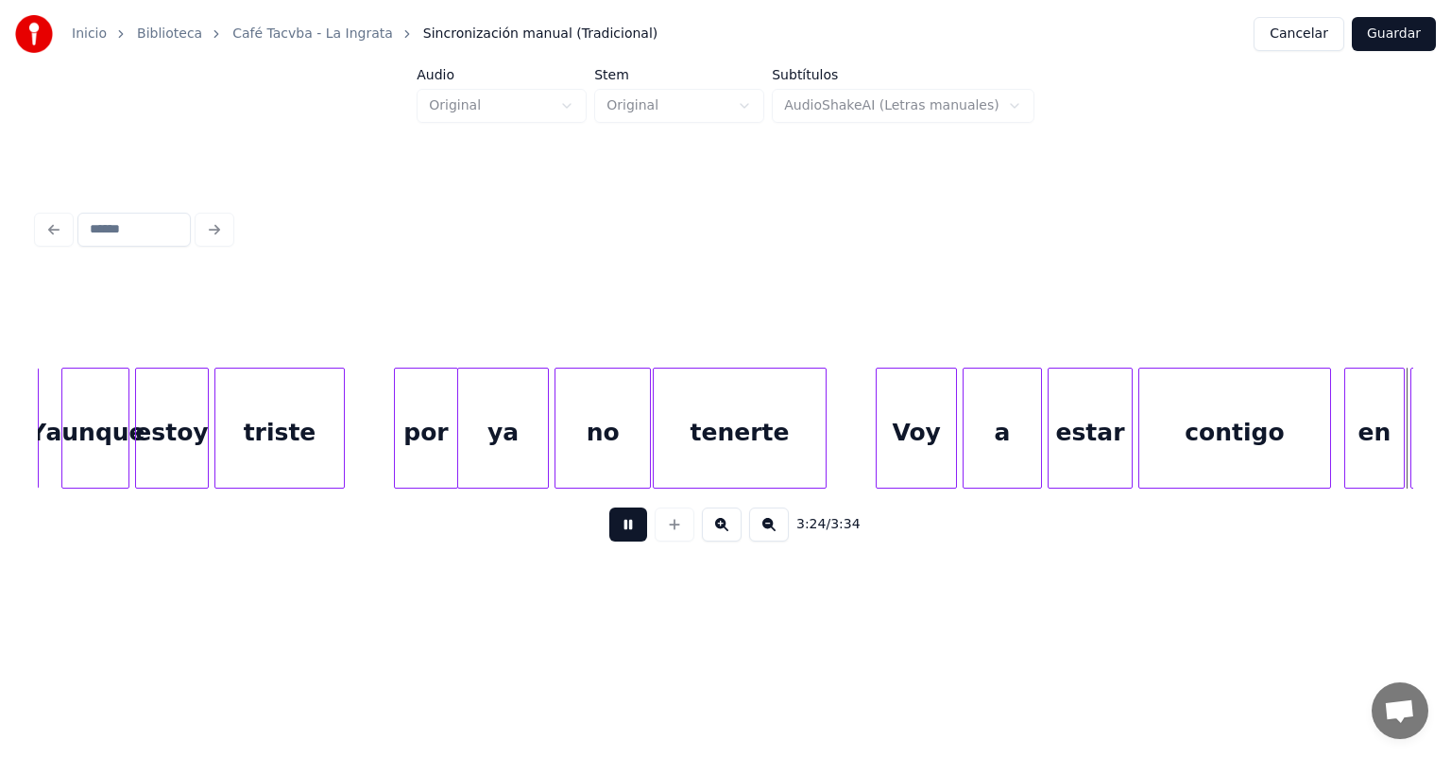
scroll to position [0, 58065]
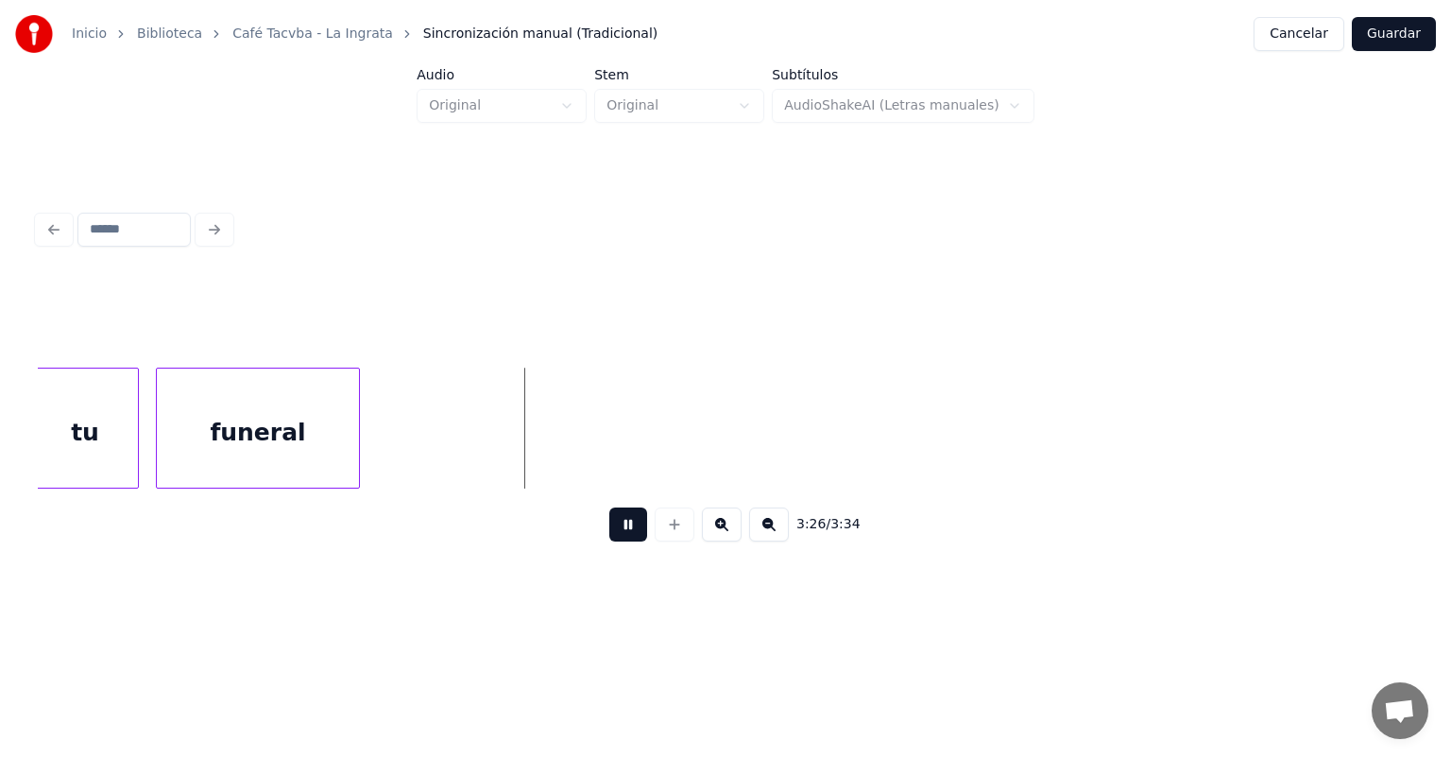
click at [1393, 35] on button "Guardar" at bounding box center [1394, 34] width 84 height 34
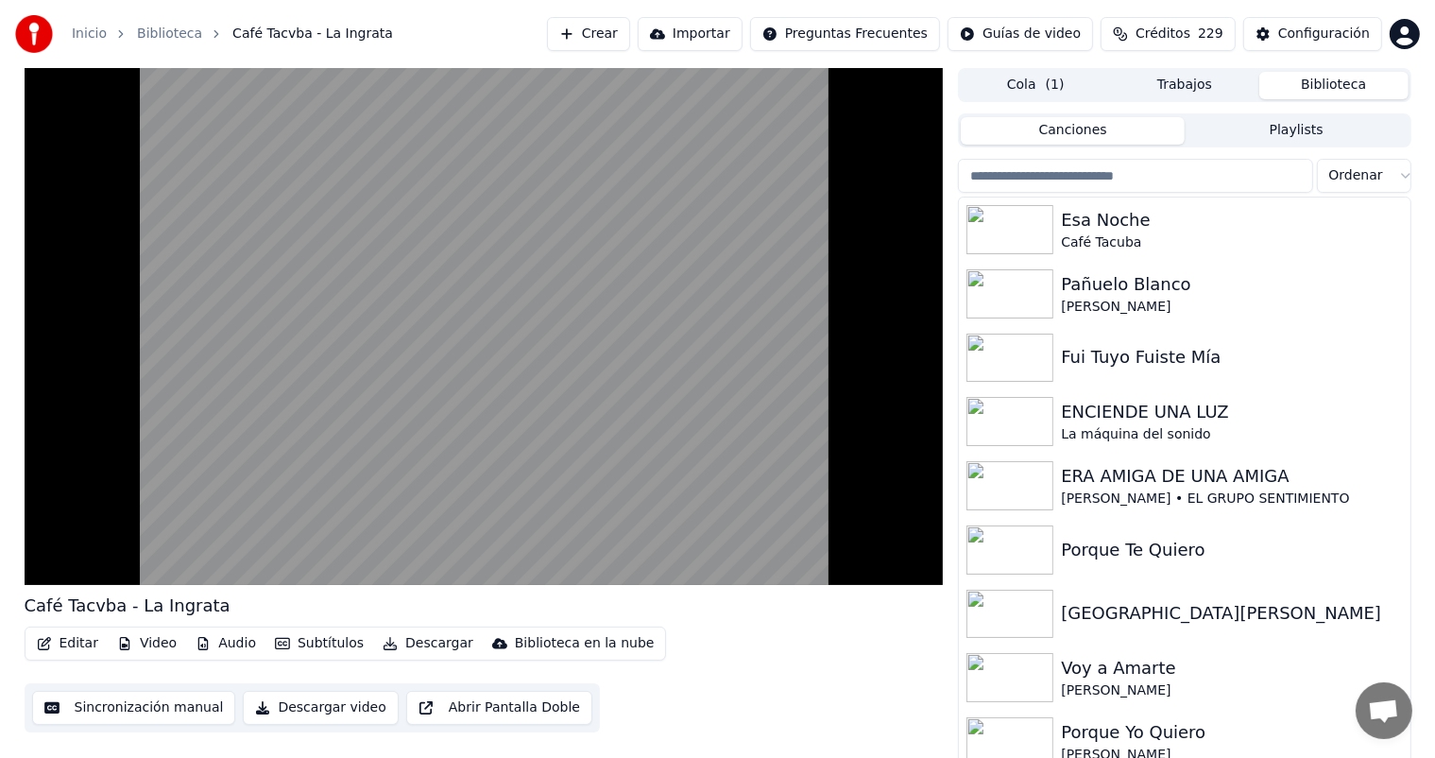
click at [394, 643] on button "Descargar" at bounding box center [428, 643] width 106 height 26
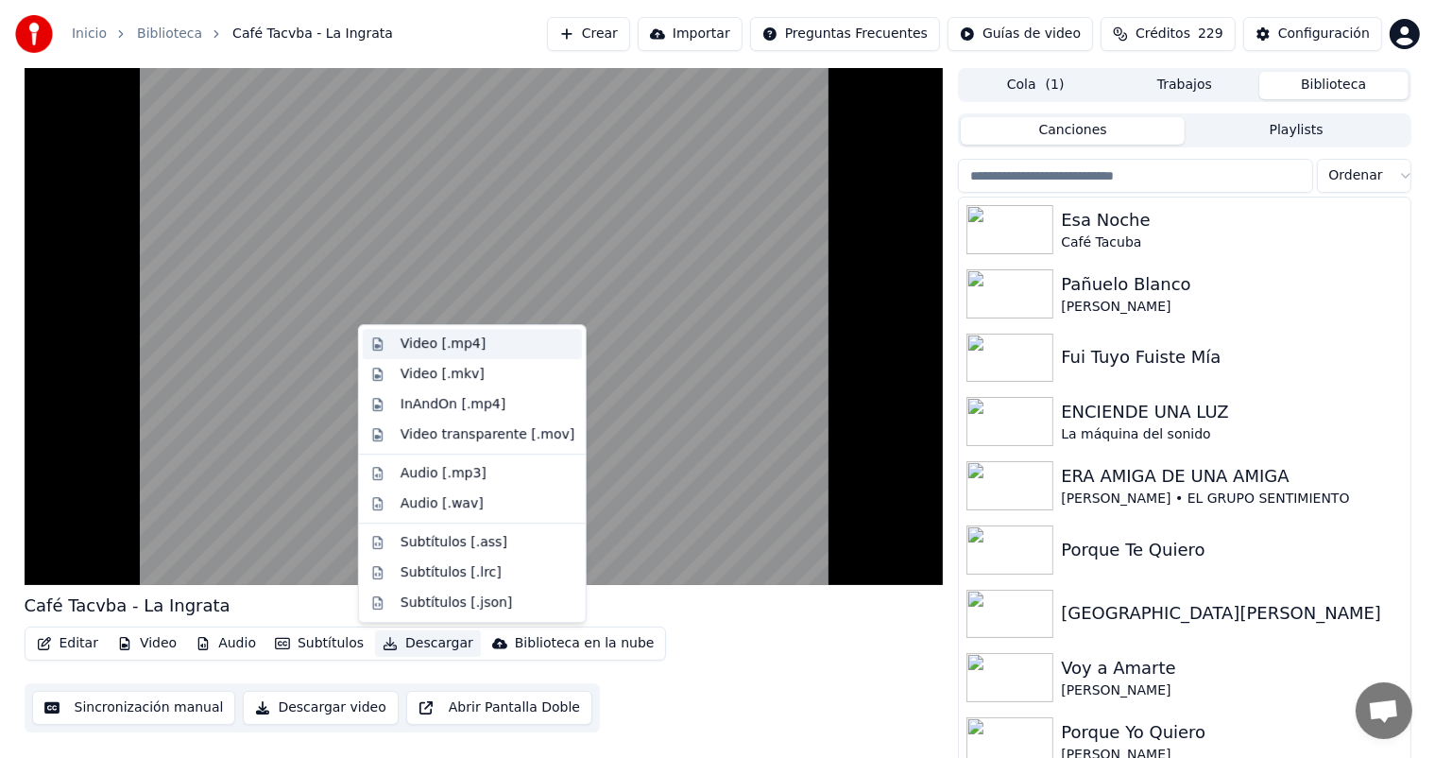
click at [396, 329] on div "Video [.mp4]" at bounding box center [472, 344] width 219 height 30
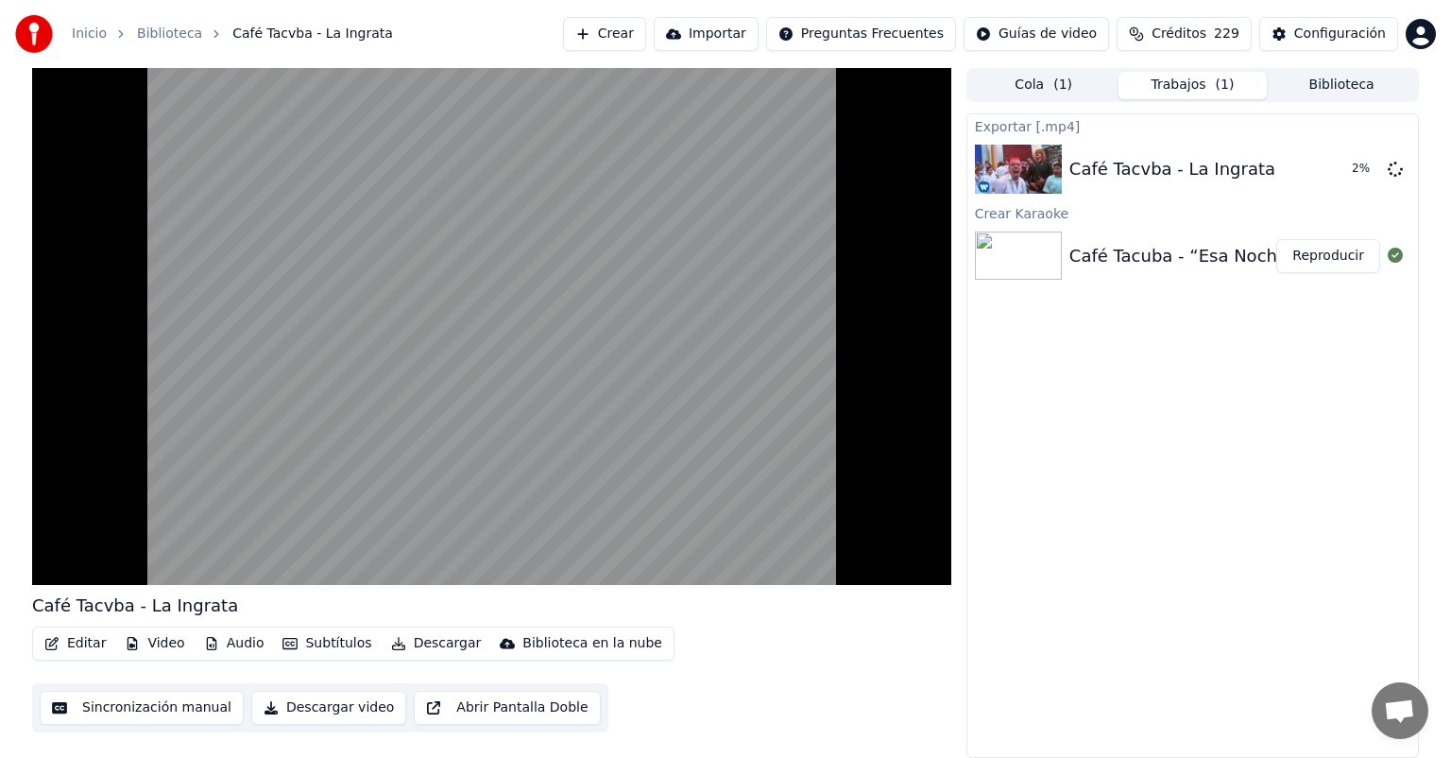
click at [1309, 256] on button "Reproducir" at bounding box center [1328, 256] width 104 height 34
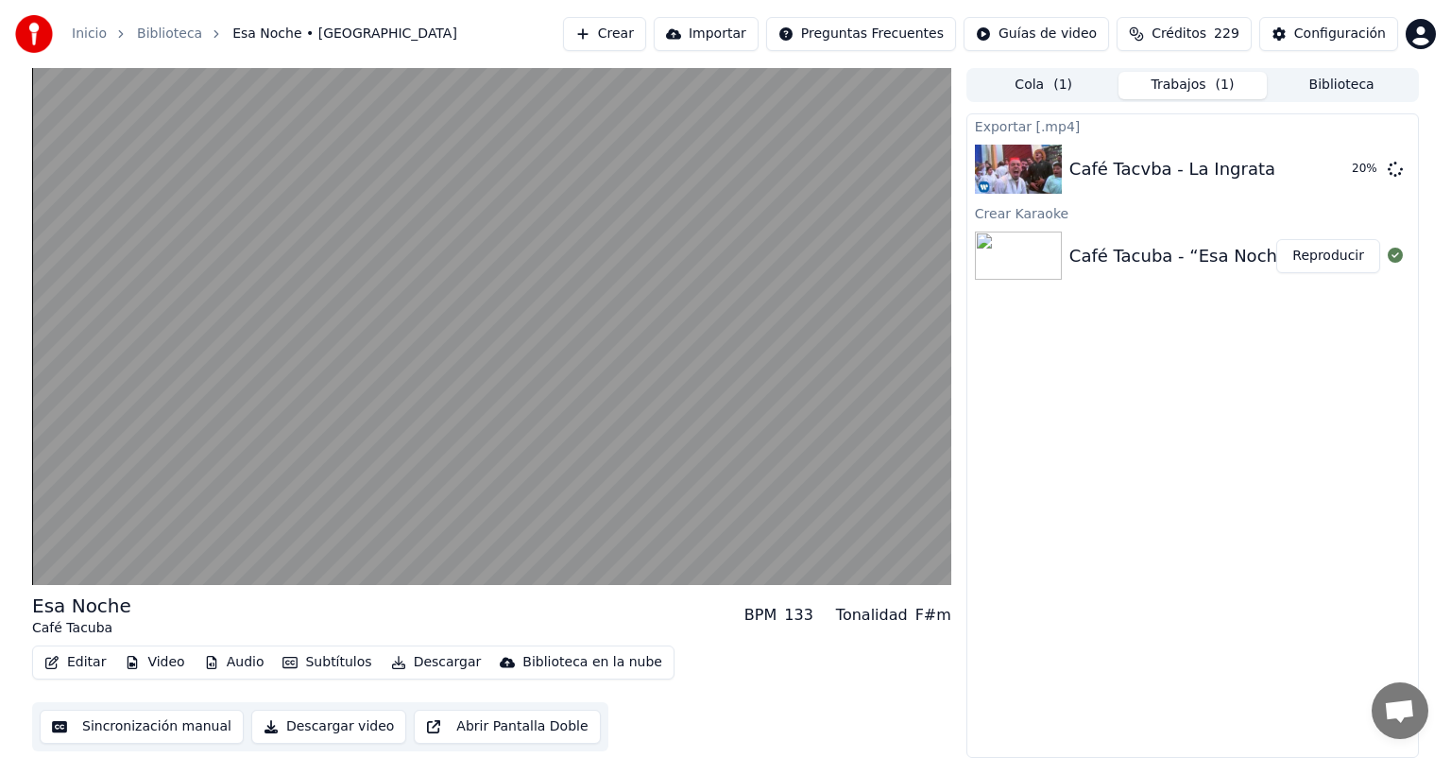
click at [132, 433] on video at bounding box center [491, 326] width 919 height 517
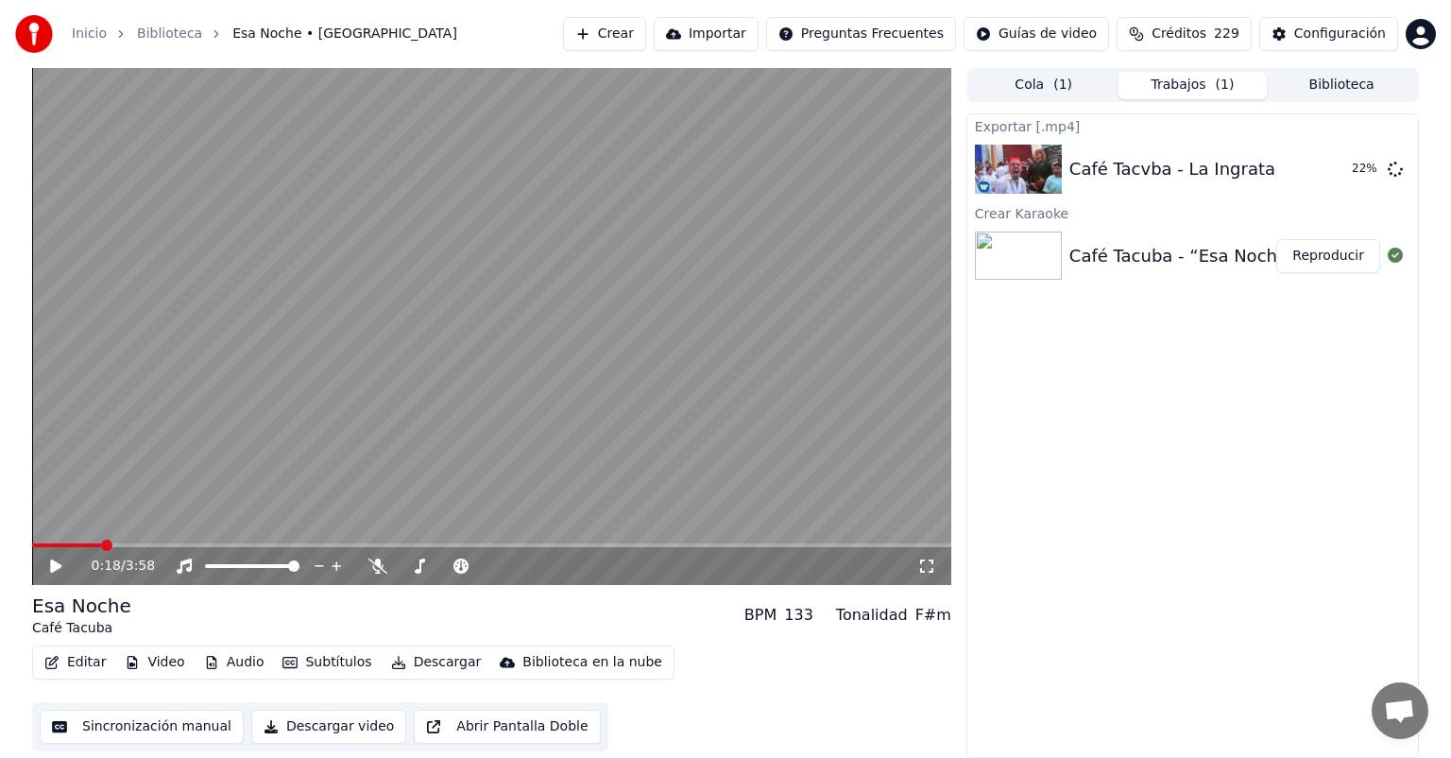
click at [47, 572] on icon at bounding box center [69, 565] width 44 height 15
click at [368, 556] on div "0:19 / 3:58" at bounding box center [505, 565] width 826 height 19
click at [379, 568] on icon at bounding box center [377, 565] width 19 height 15
click at [1321, 261] on button "Reproducir" at bounding box center [1328, 256] width 104 height 34
click at [771, 546] on span at bounding box center [491, 545] width 919 height 4
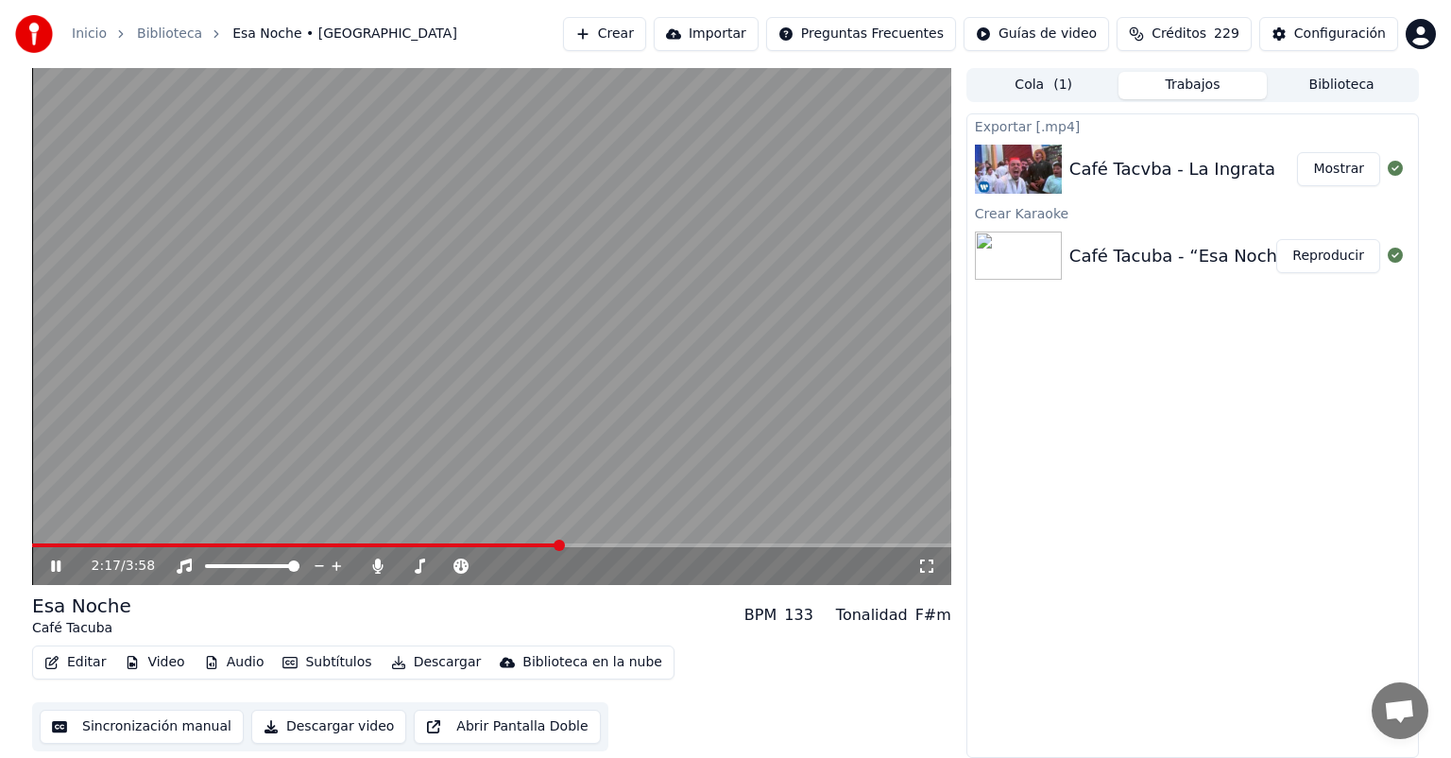
click at [559, 547] on span at bounding box center [559, 544] width 11 height 11
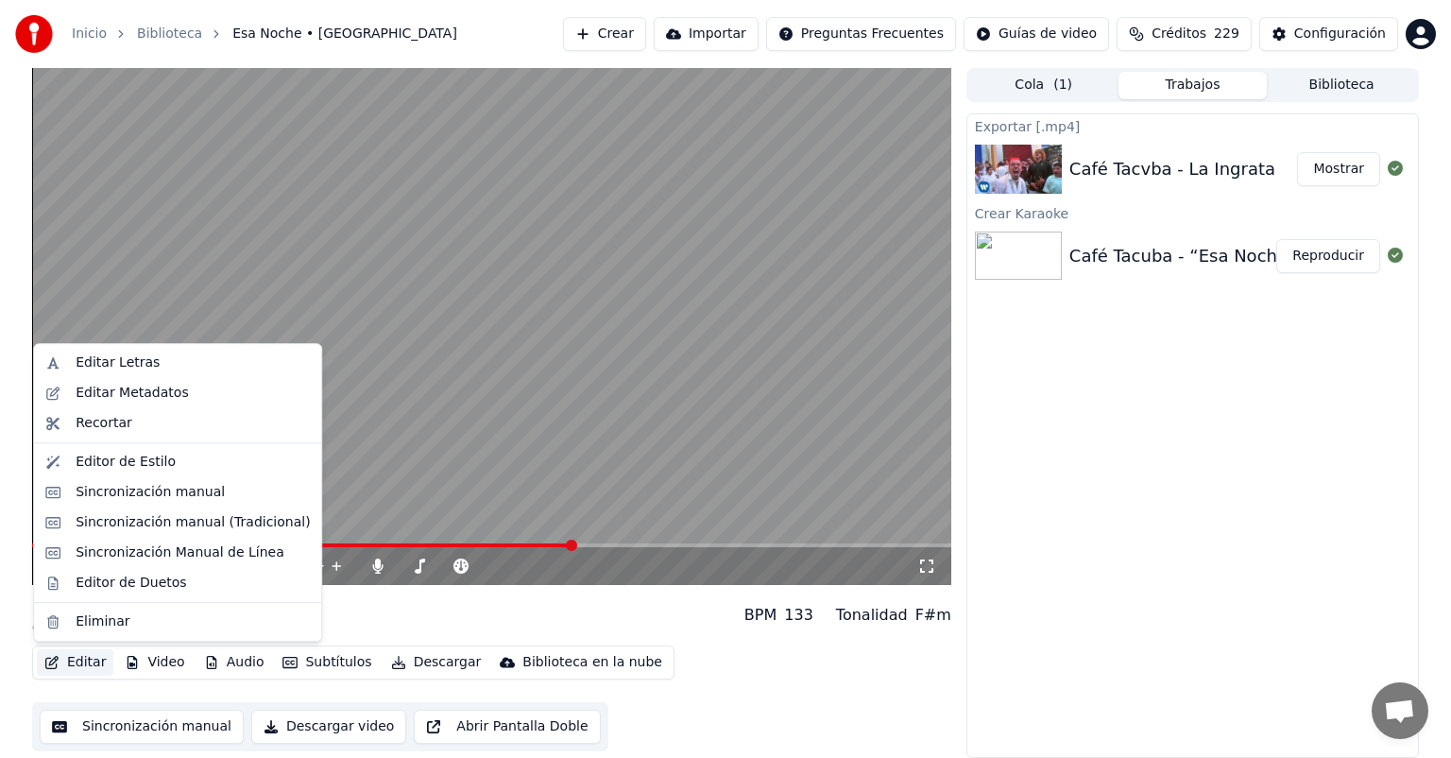
click at [68, 669] on button "Editar" at bounding box center [75, 662] width 77 height 26
click at [140, 366] on div "Editar Letras" at bounding box center [118, 362] width 84 height 19
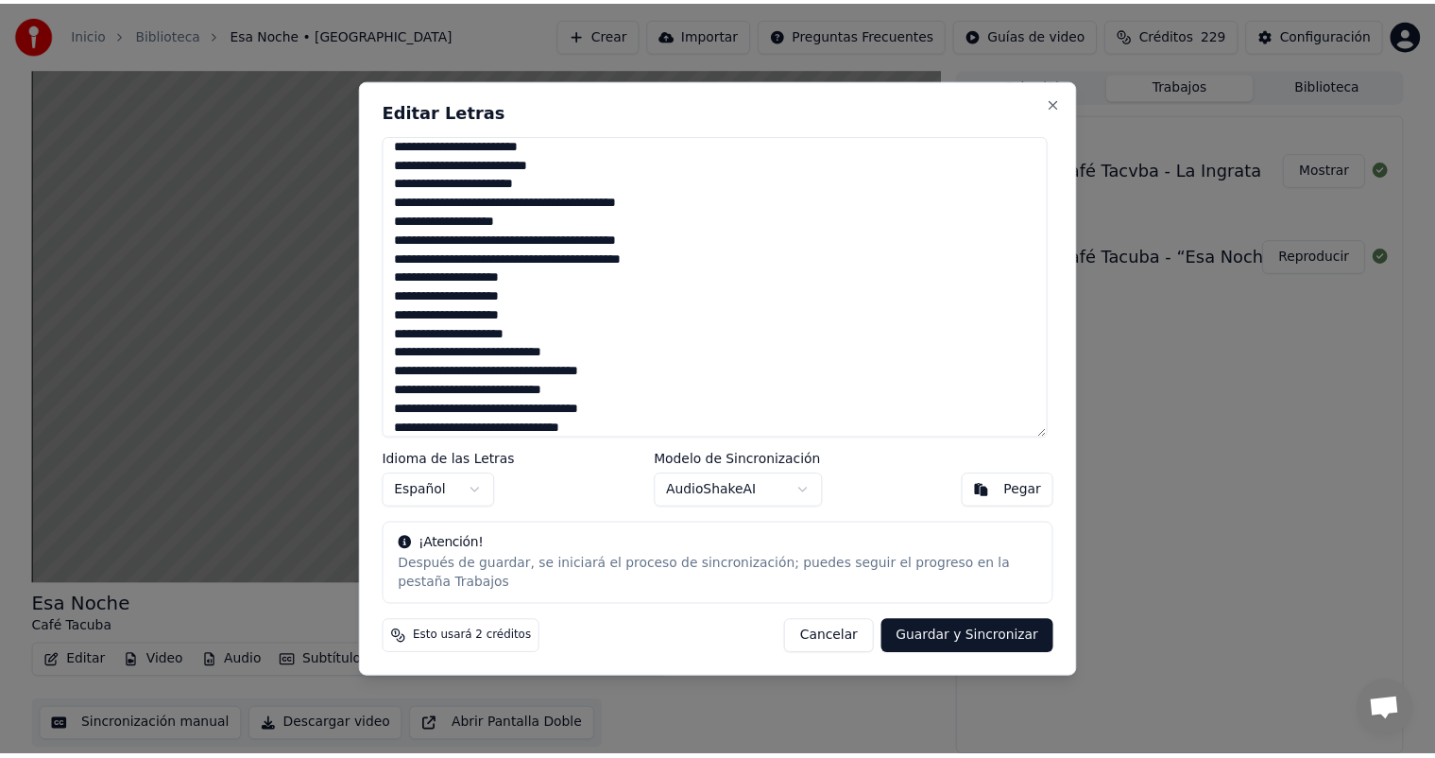
scroll to position [404, 0]
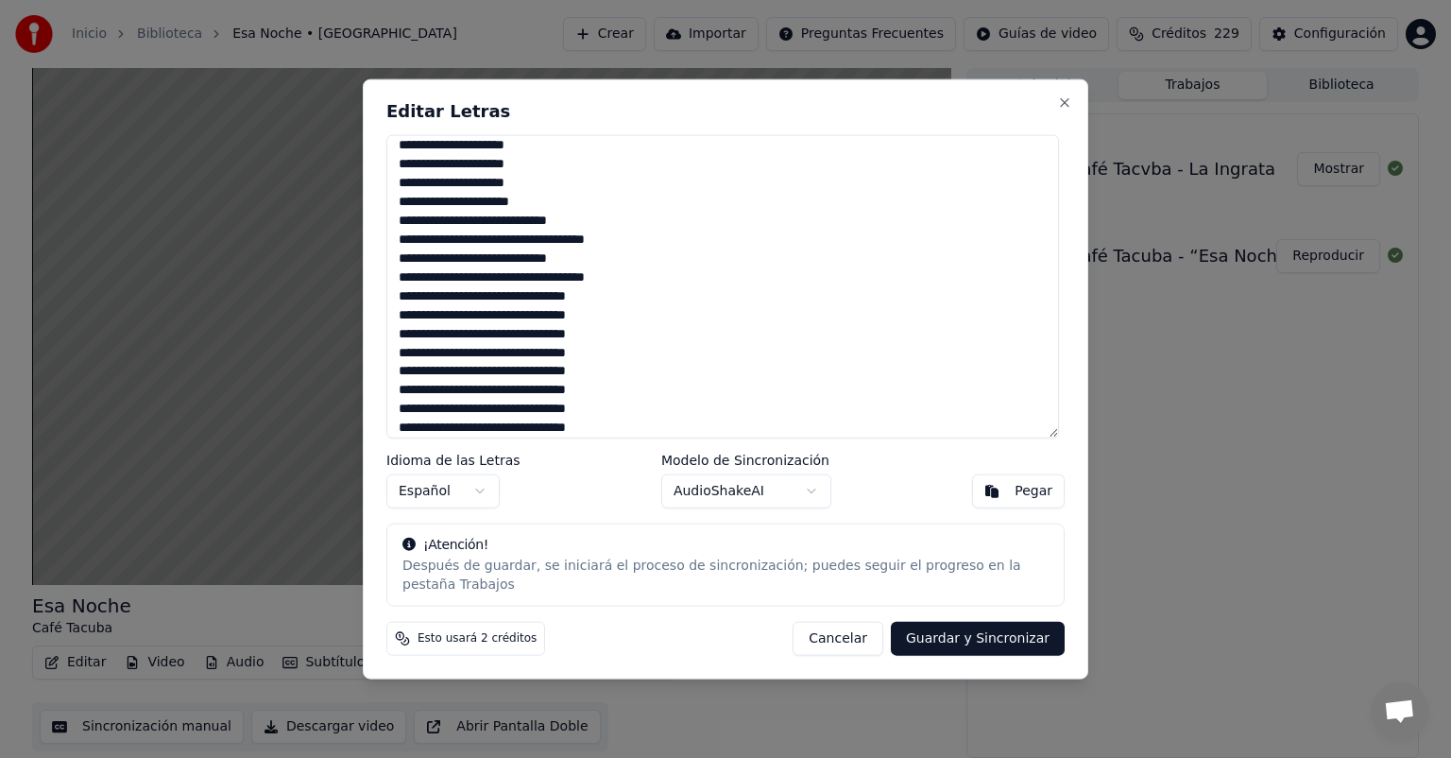
click at [538, 333] on textarea at bounding box center [722, 286] width 673 height 303
click at [861, 633] on button "Cancelar" at bounding box center [838, 638] width 91 height 34
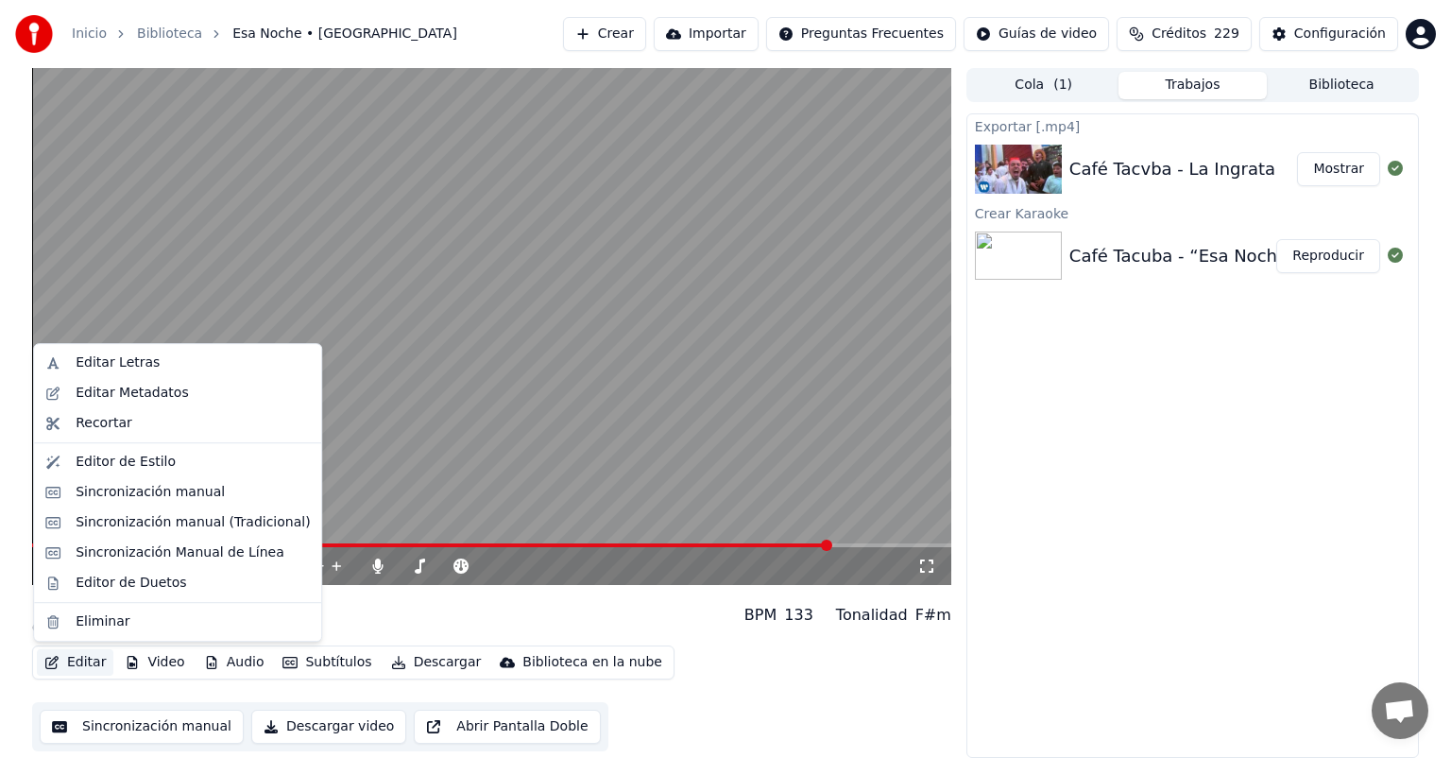
click at [43, 655] on button "Editar" at bounding box center [75, 662] width 77 height 26
click at [151, 500] on div "Sincronización manual" at bounding box center [150, 492] width 149 height 19
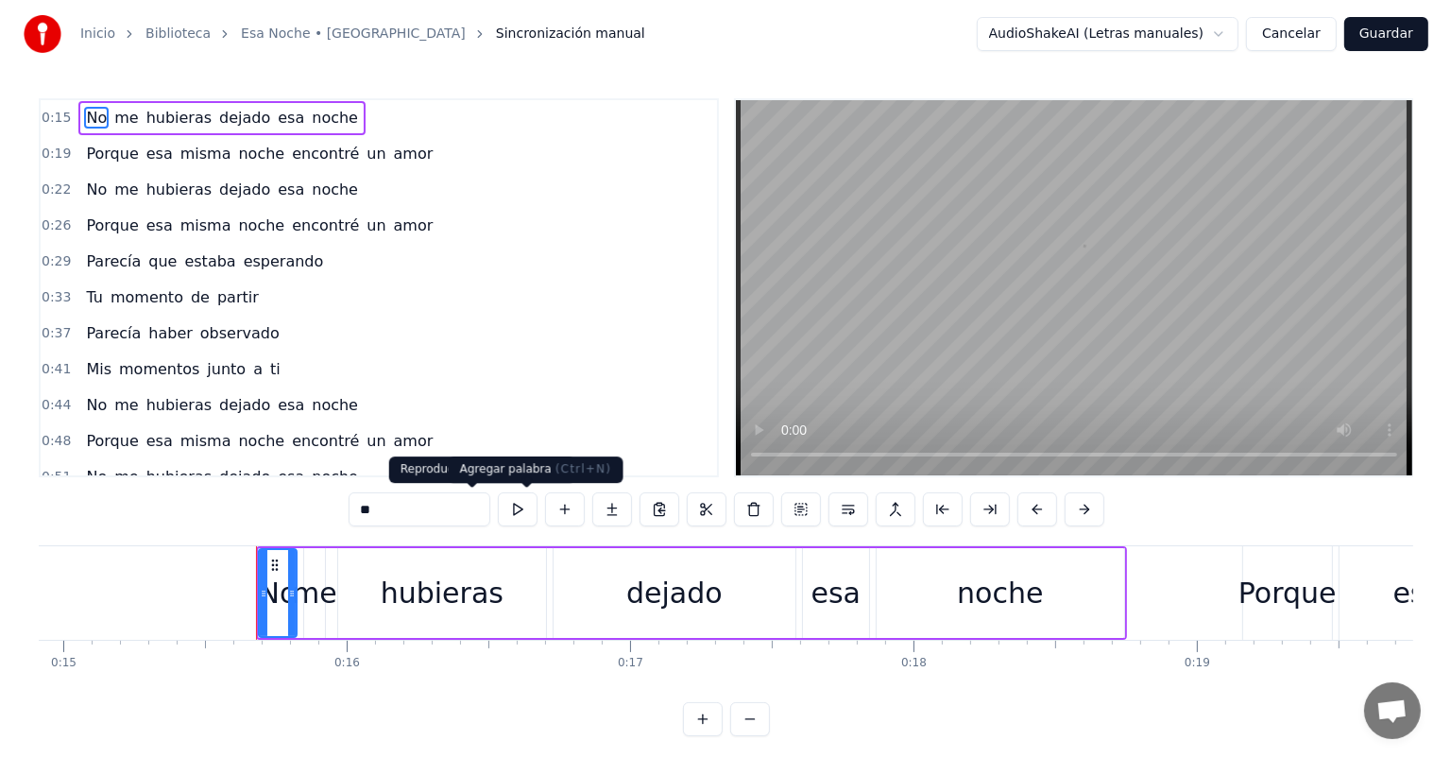
scroll to position [0, 4349]
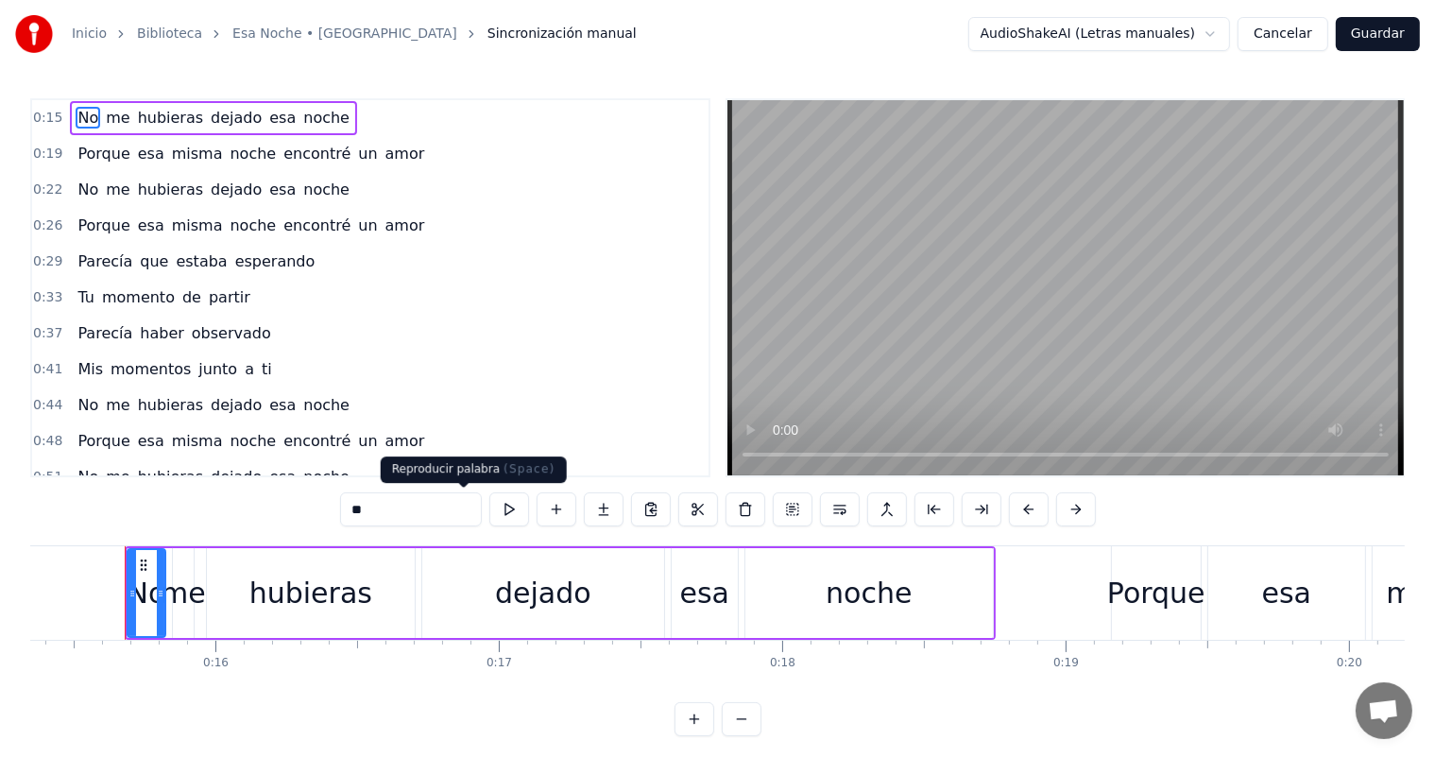
click at [489, 519] on button at bounding box center [509, 509] width 40 height 34
click at [489, 492] on button at bounding box center [509, 509] width 40 height 34
click at [324, 578] on div "hubieras" at bounding box center [310, 593] width 123 height 43
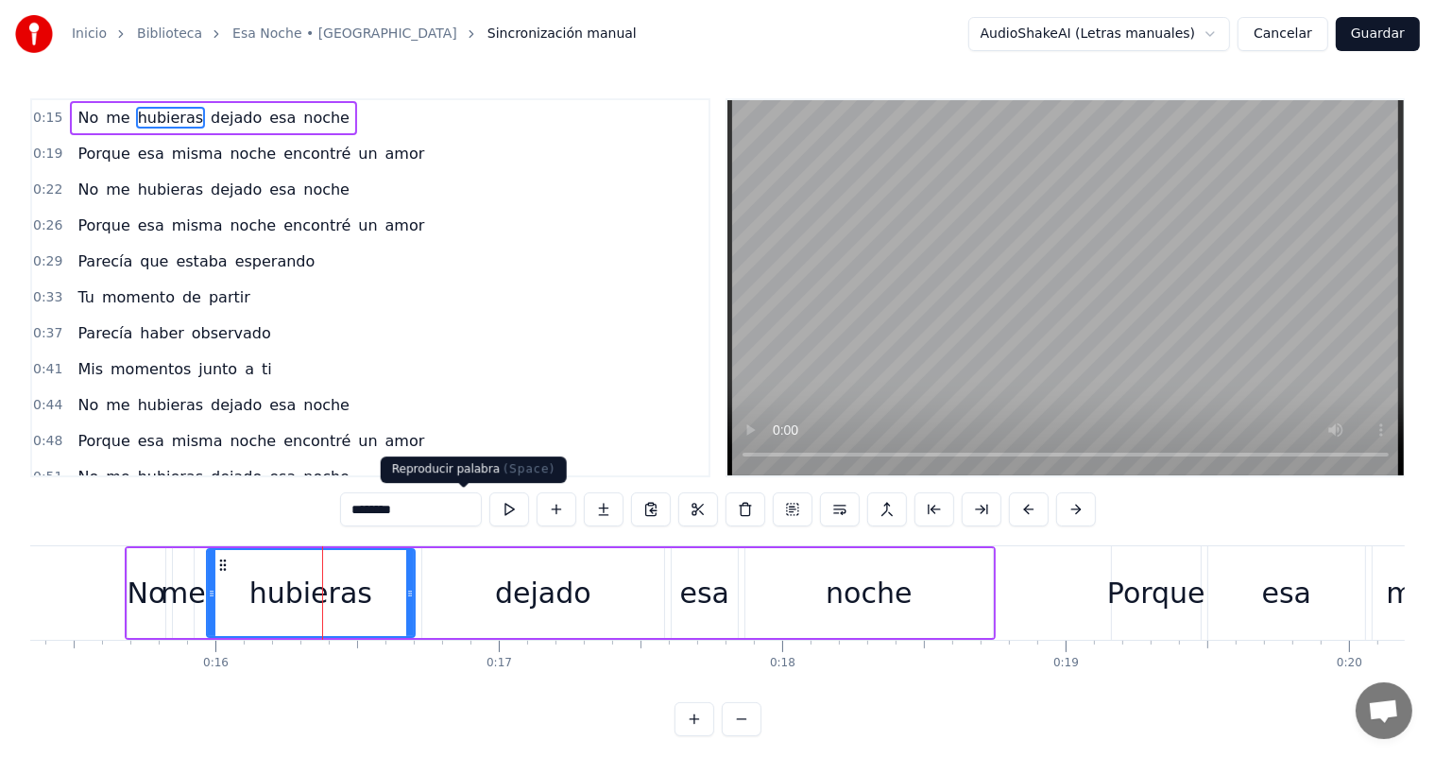
click at [489, 495] on button at bounding box center [509, 509] width 40 height 34
click at [495, 629] on div "dejado" at bounding box center [543, 593] width 242 height 90
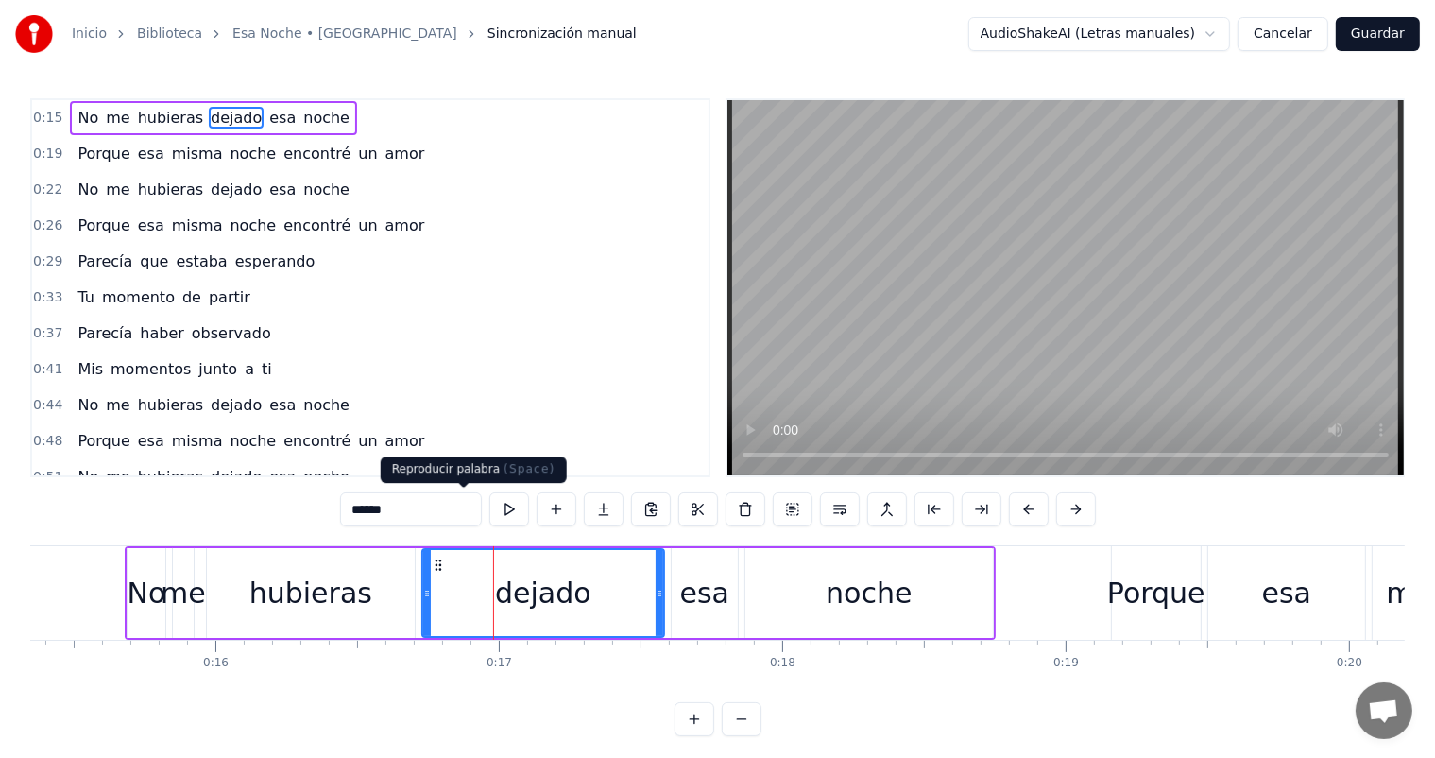
click at [489, 517] on button at bounding box center [509, 509] width 40 height 34
click at [721, 567] on div "esa" at bounding box center [705, 593] width 66 height 90
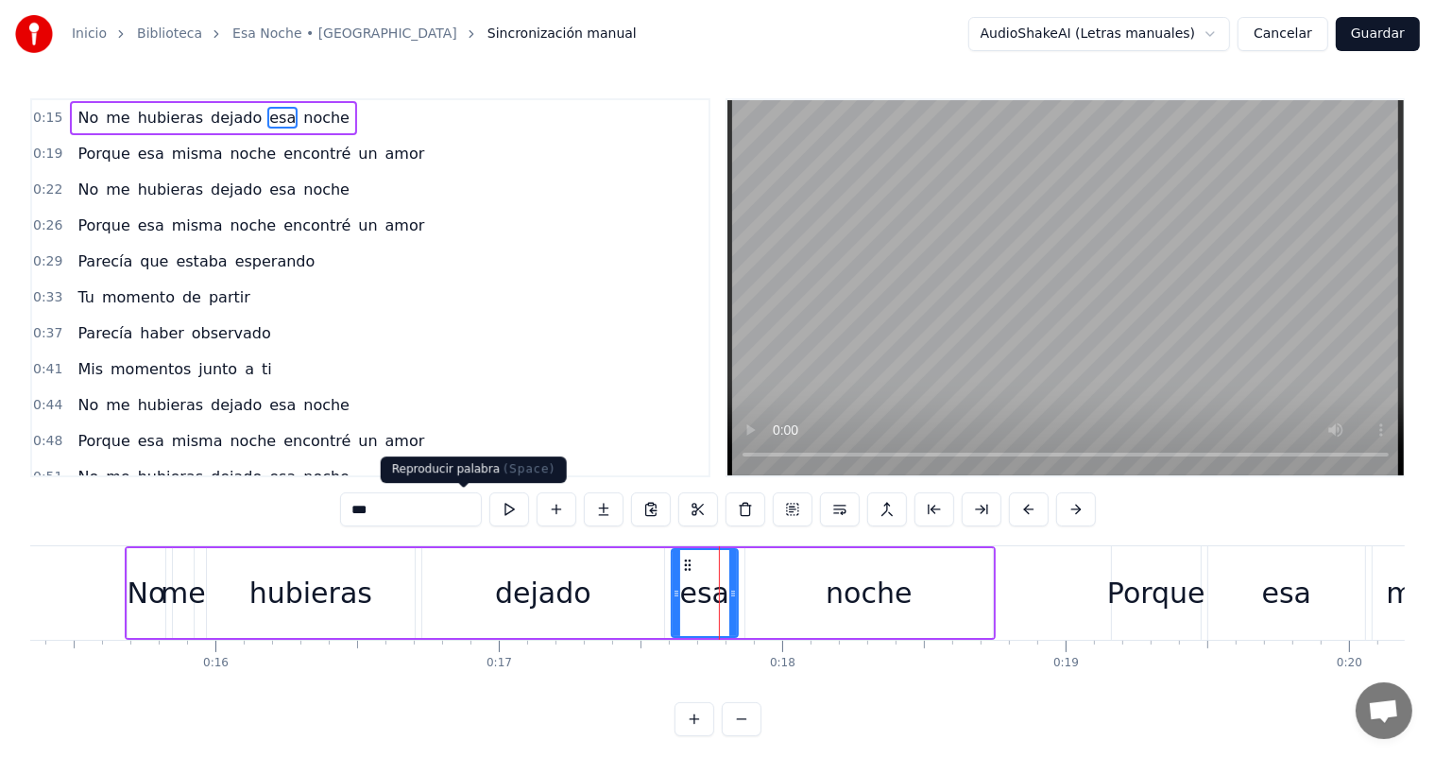
click at [489, 515] on button at bounding box center [509, 509] width 40 height 34
drag, startPoint x: 734, startPoint y: 604, endPoint x: 719, endPoint y: 614, distance: 18.3
click at [719, 614] on div at bounding box center [718, 593] width 8 height 86
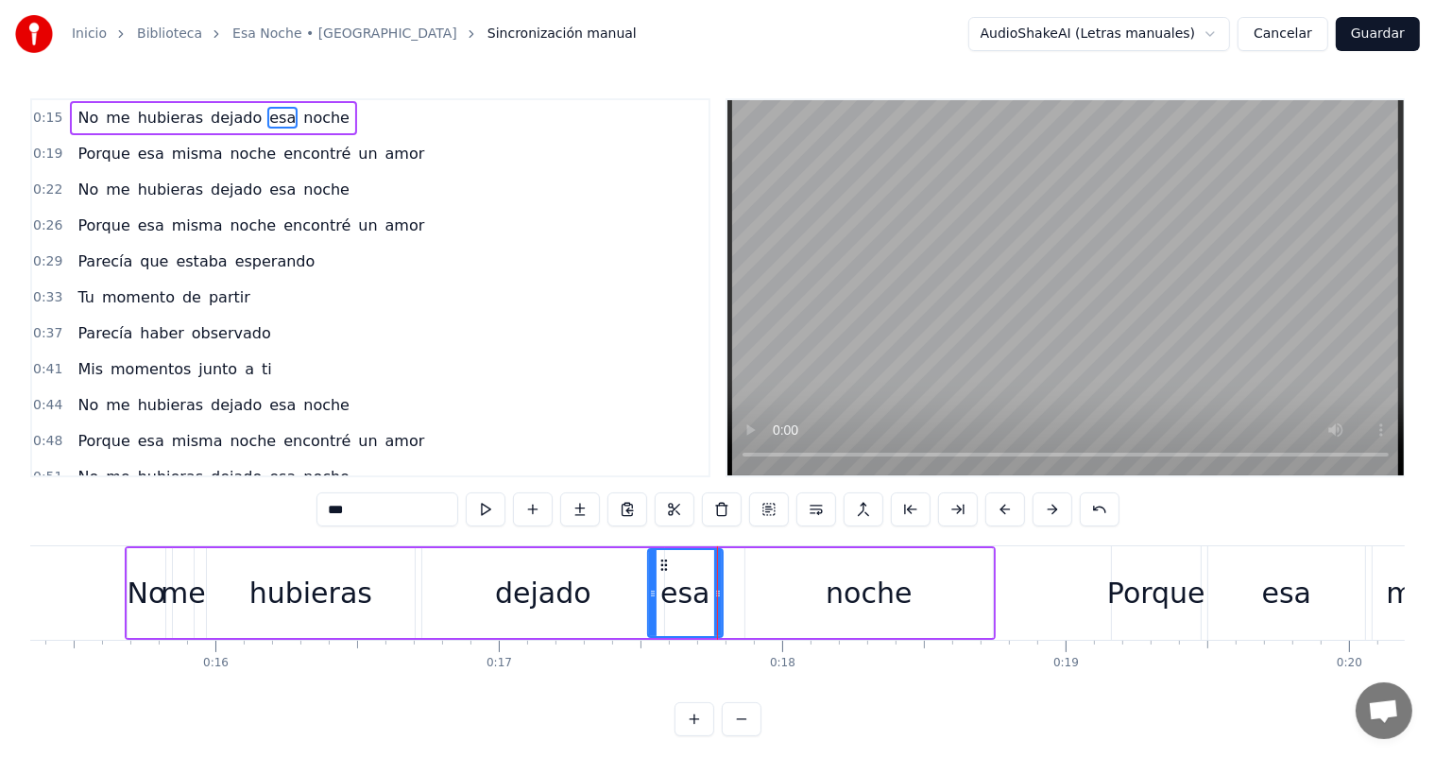
drag, startPoint x: 673, startPoint y: 603, endPoint x: 649, endPoint y: 606, distance: 23.9
click at [649, 606] on div at bounding box center [653, 593] width 8 height 86
click at [547, 600] on div "dejado" at bounding box center [543, 593] width 96 height 43
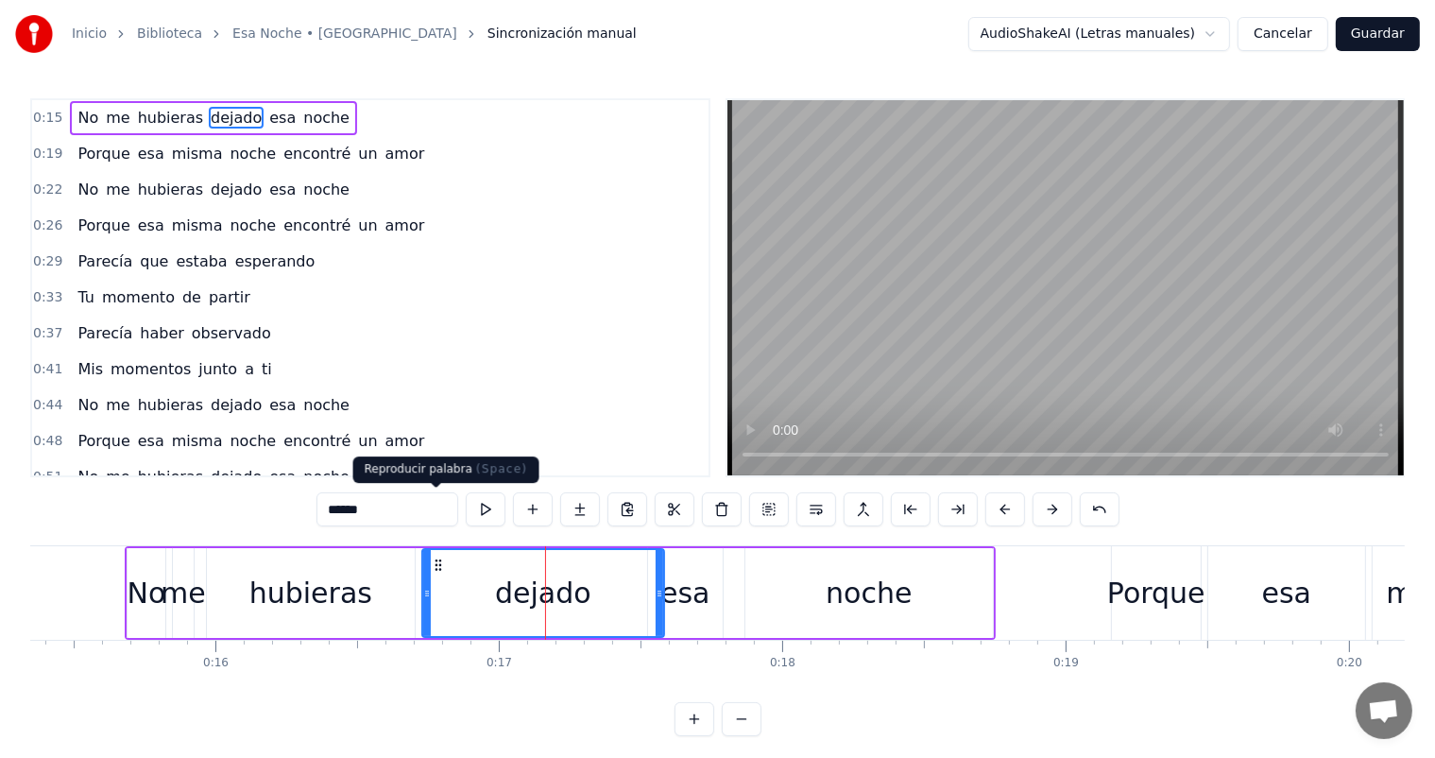
click at [466, 521] on button at bounding box center [486, 509] width 40 height 34
click at [771, 589] on div "noche" at bounding box center [869, 593] width 248 height 90
type input "*****"
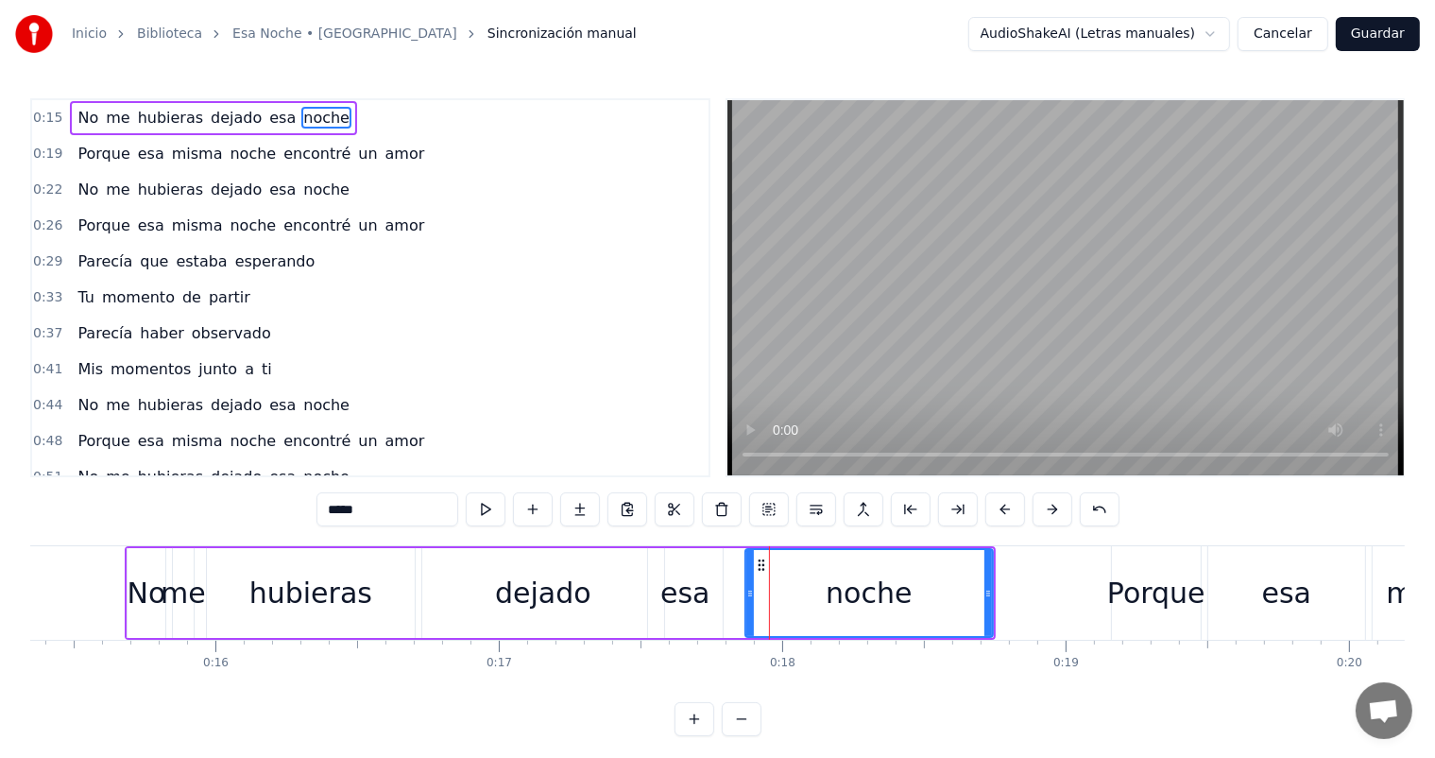
drag, startPoint x: 771, startPoint y: 589, endPoint x: 745, endPoint y: 589, distance: 25.5
click at [745, 589] on div "noche" at bounding box center [868, 593] width 249 height 90
drag, startPoint x: 748, startPoint y: 589, endPoint x: 727, endPoint y: 592, distance: 21.0
click at [727, 592] on icon at bounding box center [730, 593] width 8 height 15
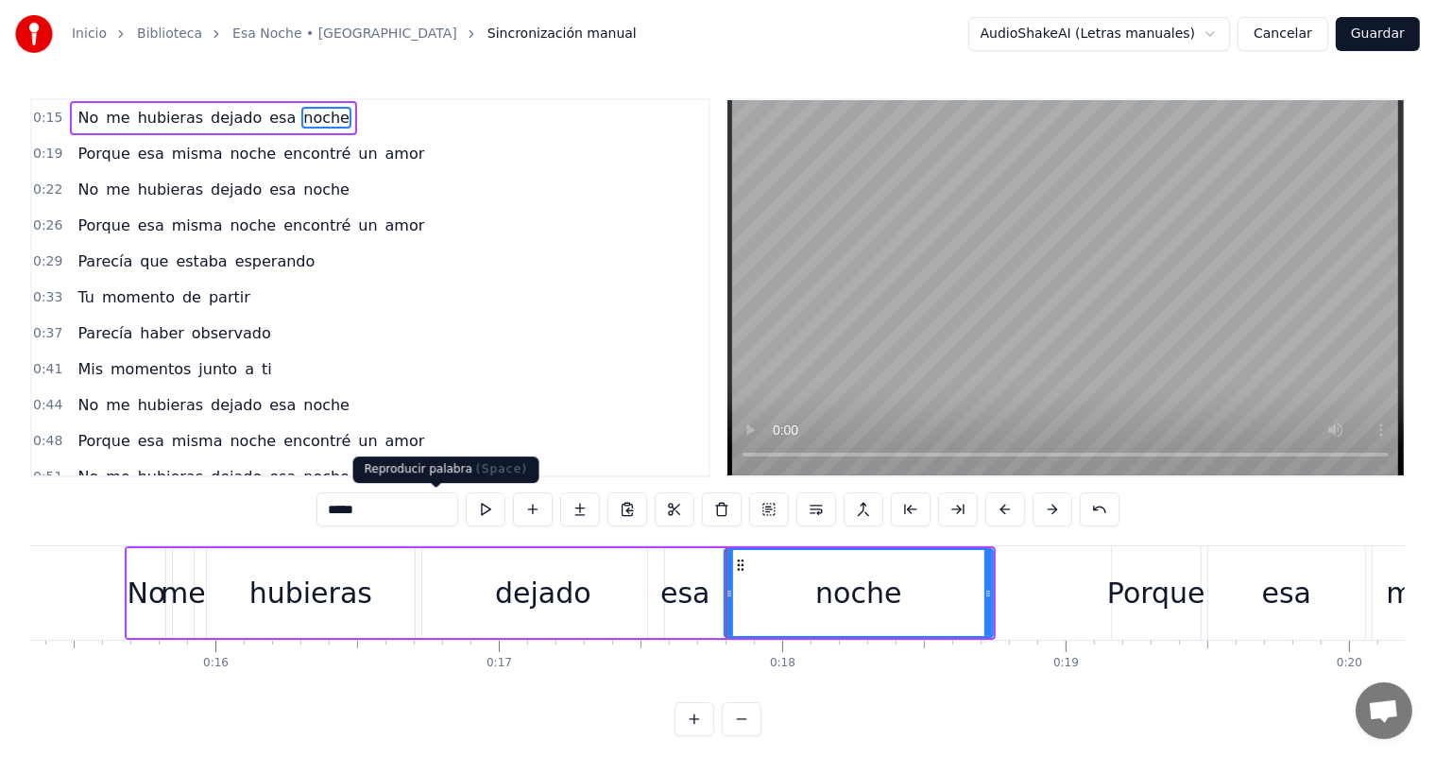
click at [466, 499] on button at bounding box center [486, 509] width 40 height 34
click at [1375, 26] on button "Guardar" at bounding box center [1378, 34] width 84 height 34
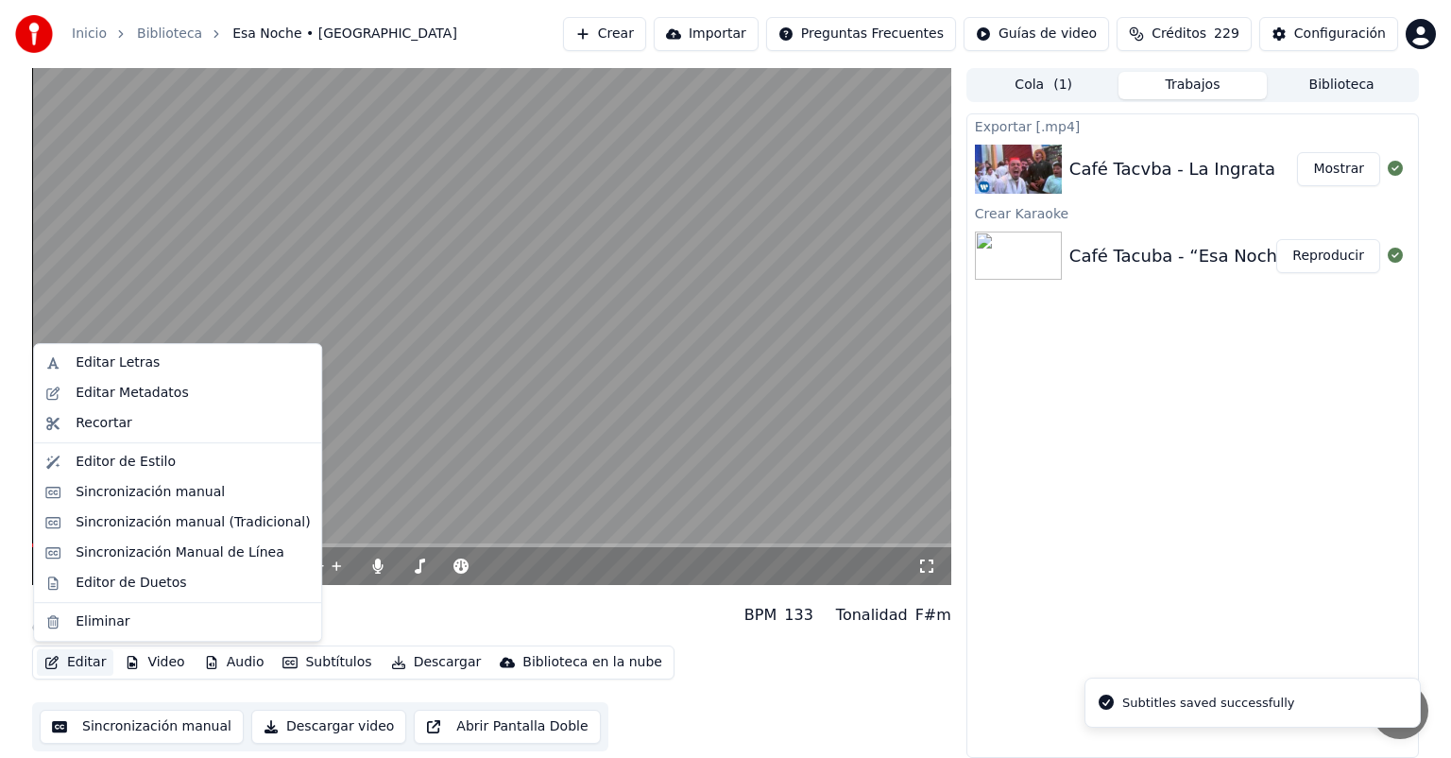
click at [87, 654] on button "Editar" at bounding box center [75, 662] width 77 height 26
click at [140, 531] on div "Sincronización manual (Tradicional)" at bounding box center [193, 522] width 234 height 19
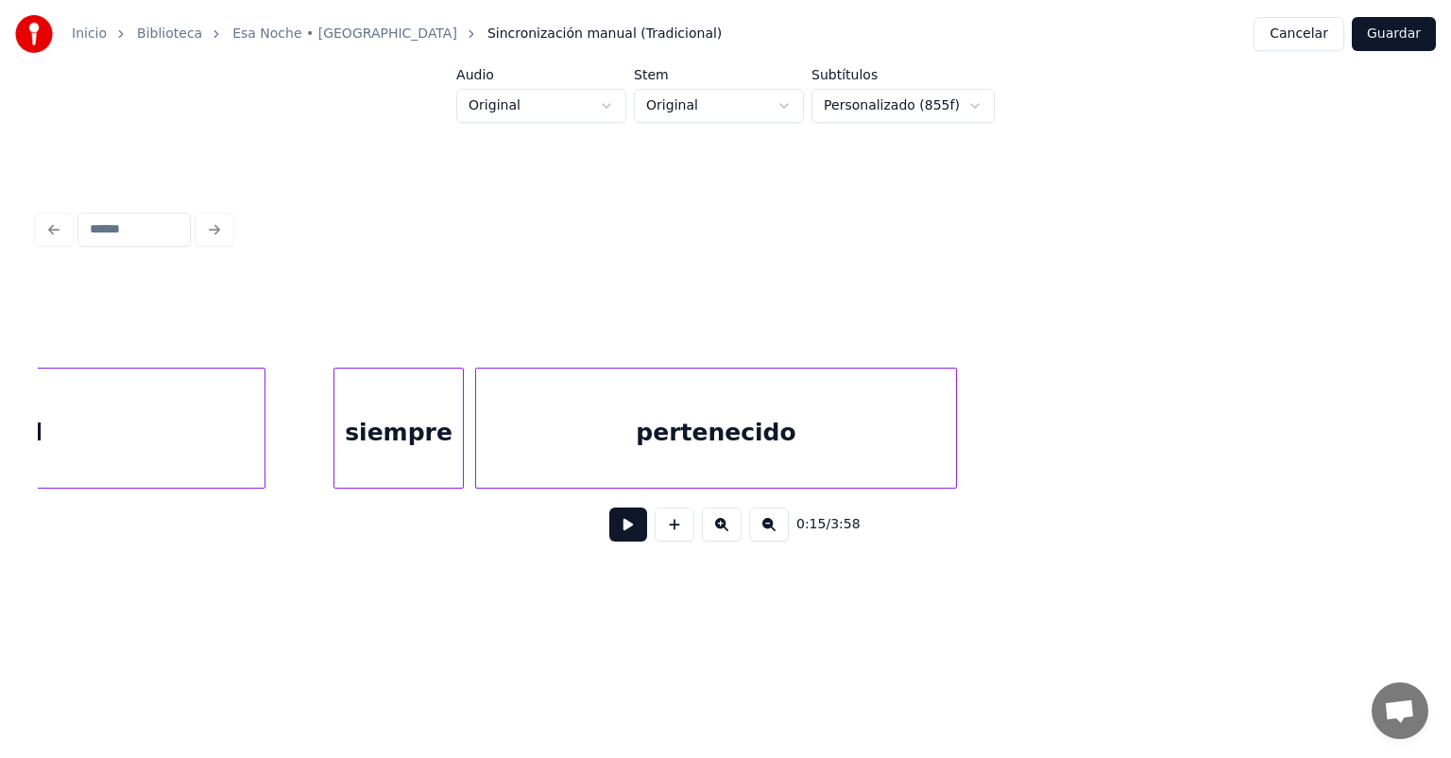
scroll to position [0, 51400]
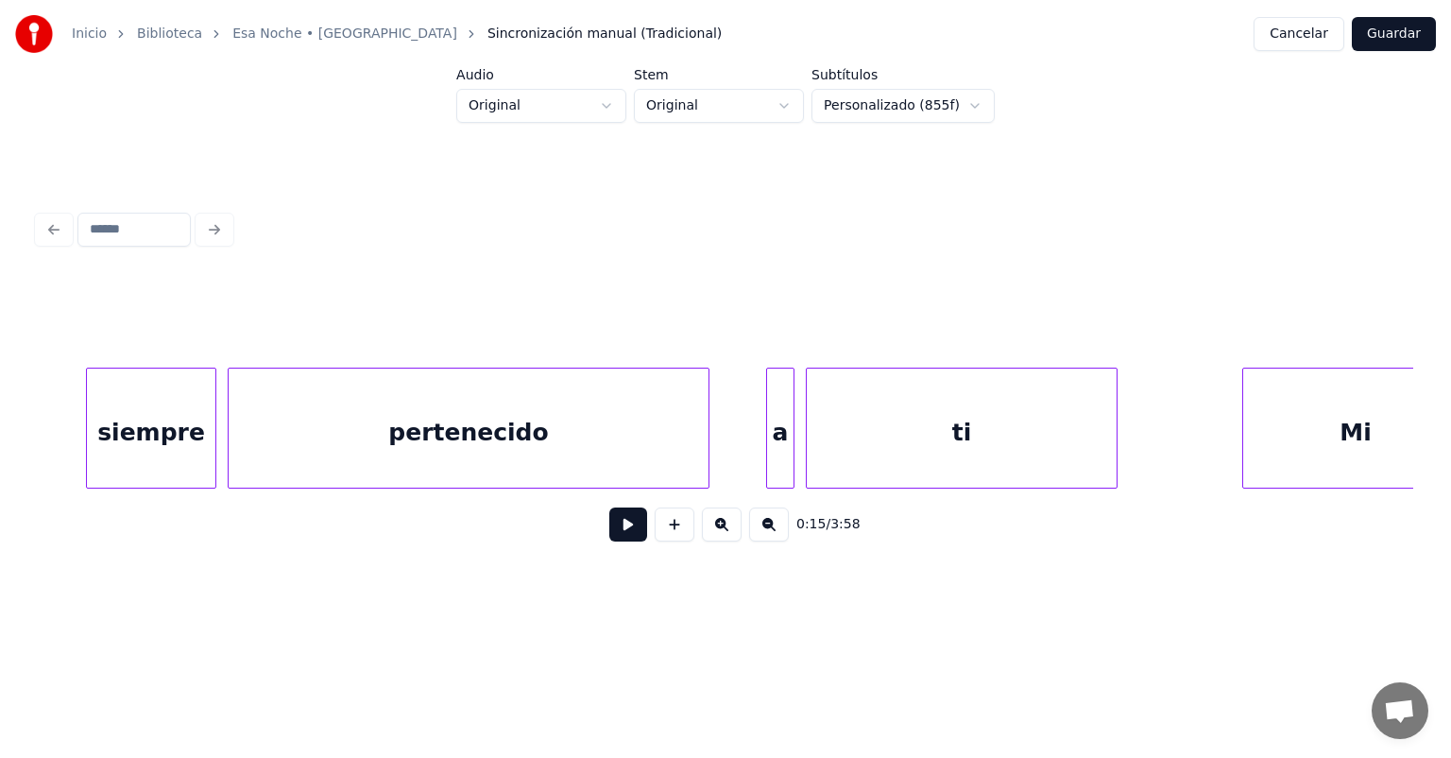
click at [999, 447] on div "ti" at bounding box center [962, 432] width 310 height 128
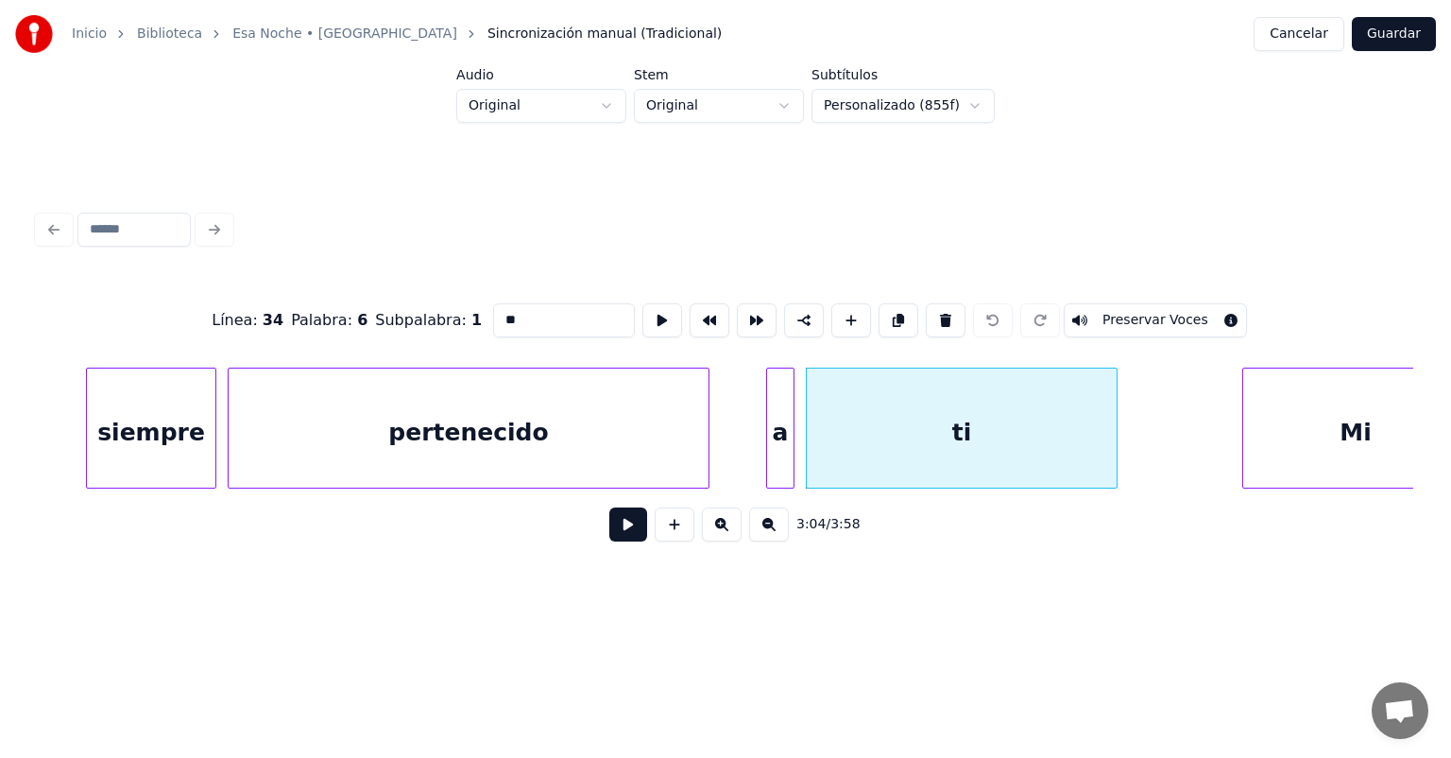
click at [611, 540] on button at bounding box center [628, 524] width 38 height 34
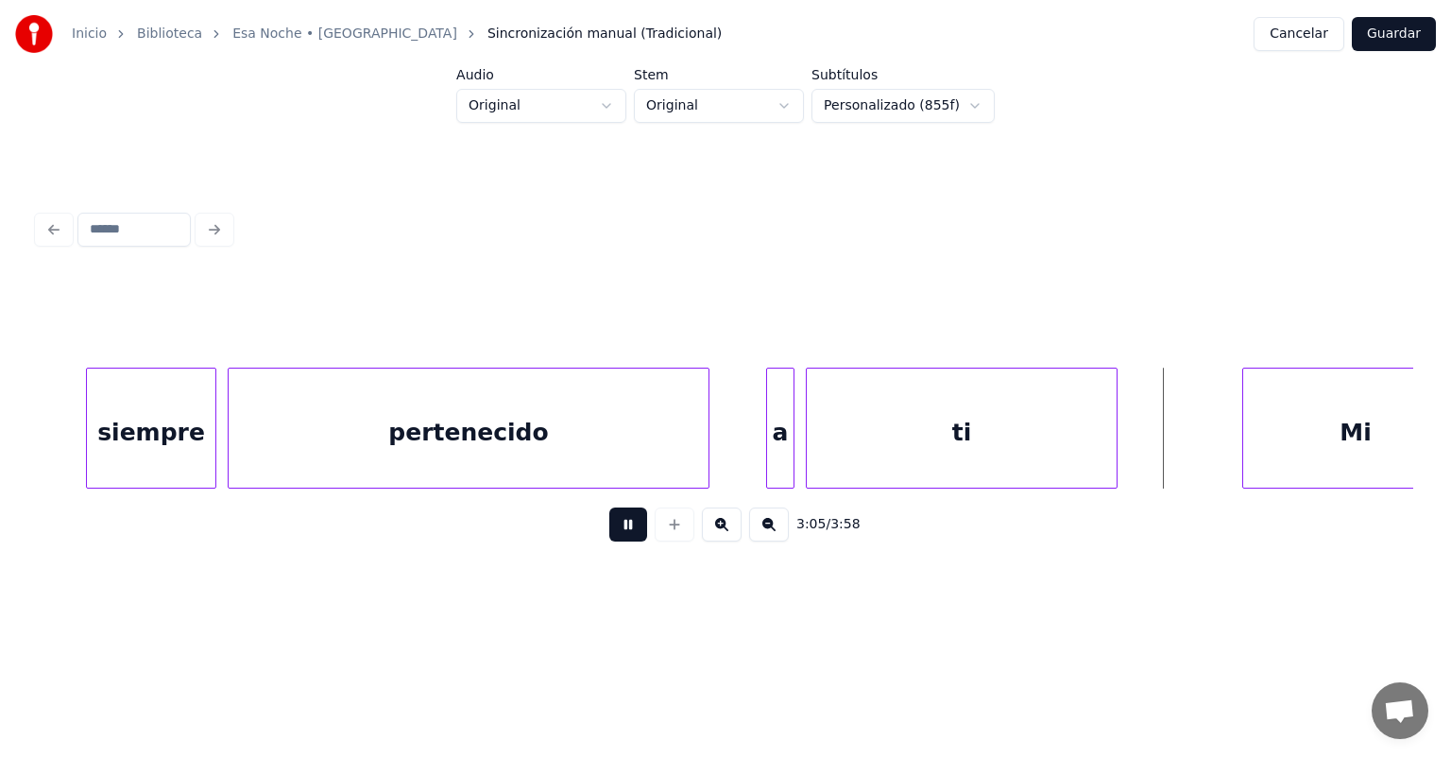
click at [619, 450] on div "pertenecido" at bounding box center [469, 432] width 480 height 128
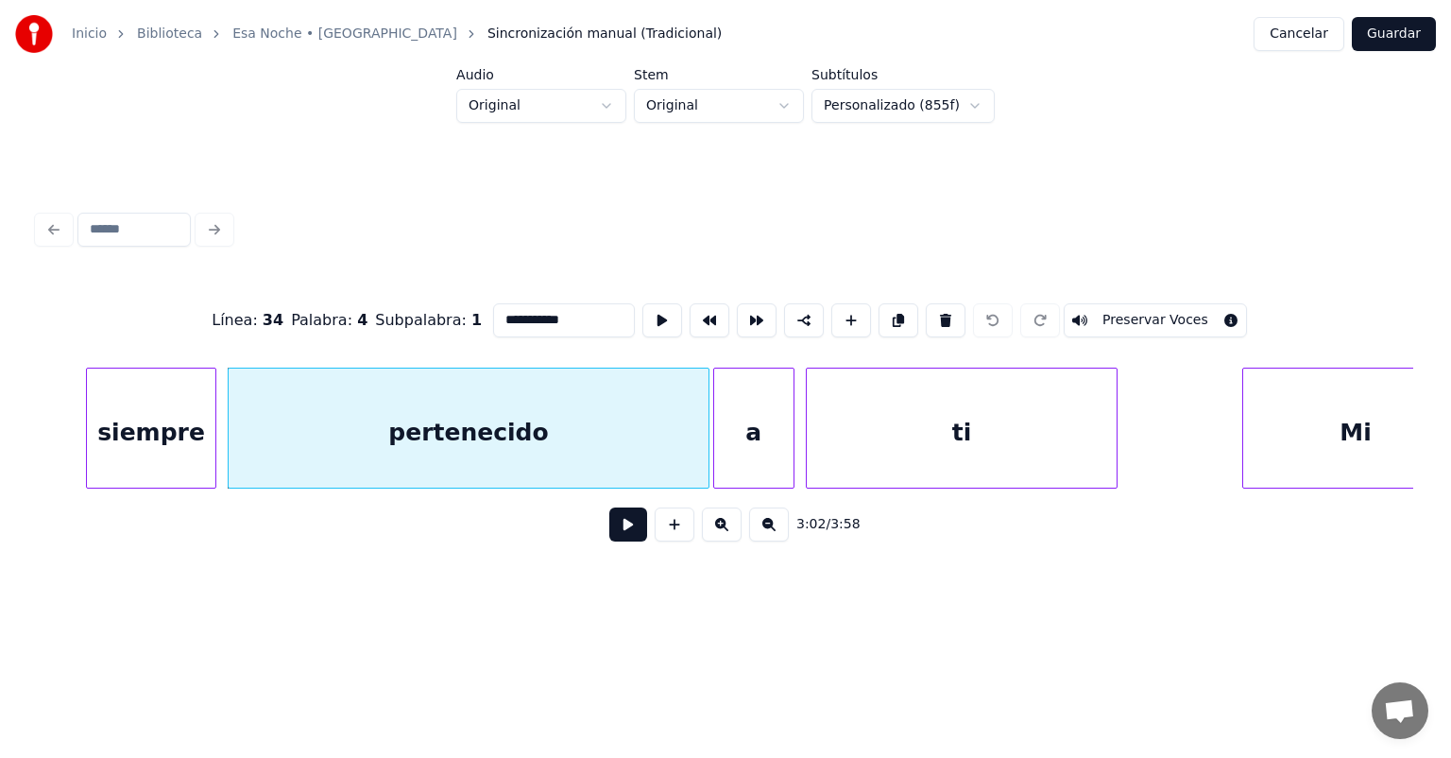
click at [714, 442] on div at bounding box center [717, 427] width 6 height 119
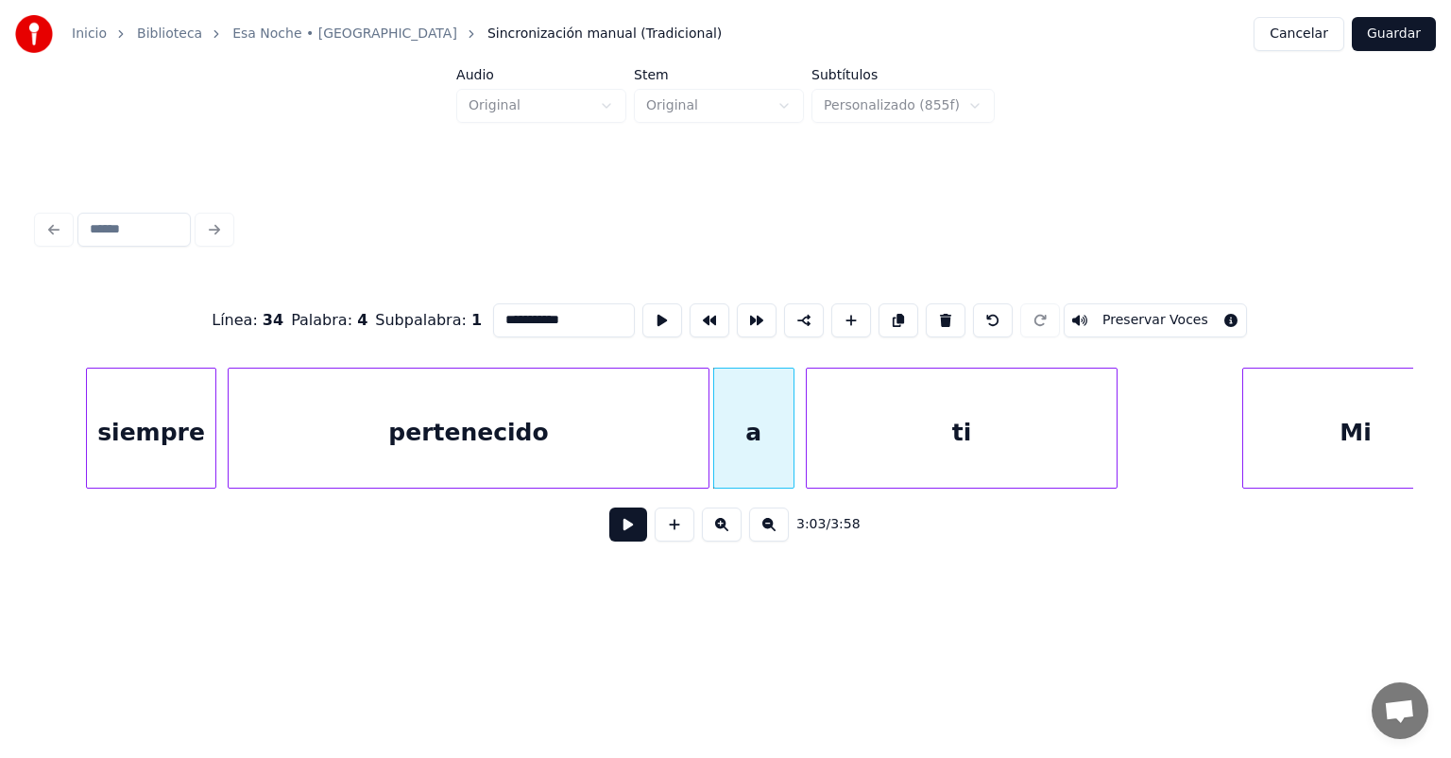
click at [620, 541] on button at bounding box center [628, 524] width 38 height 34
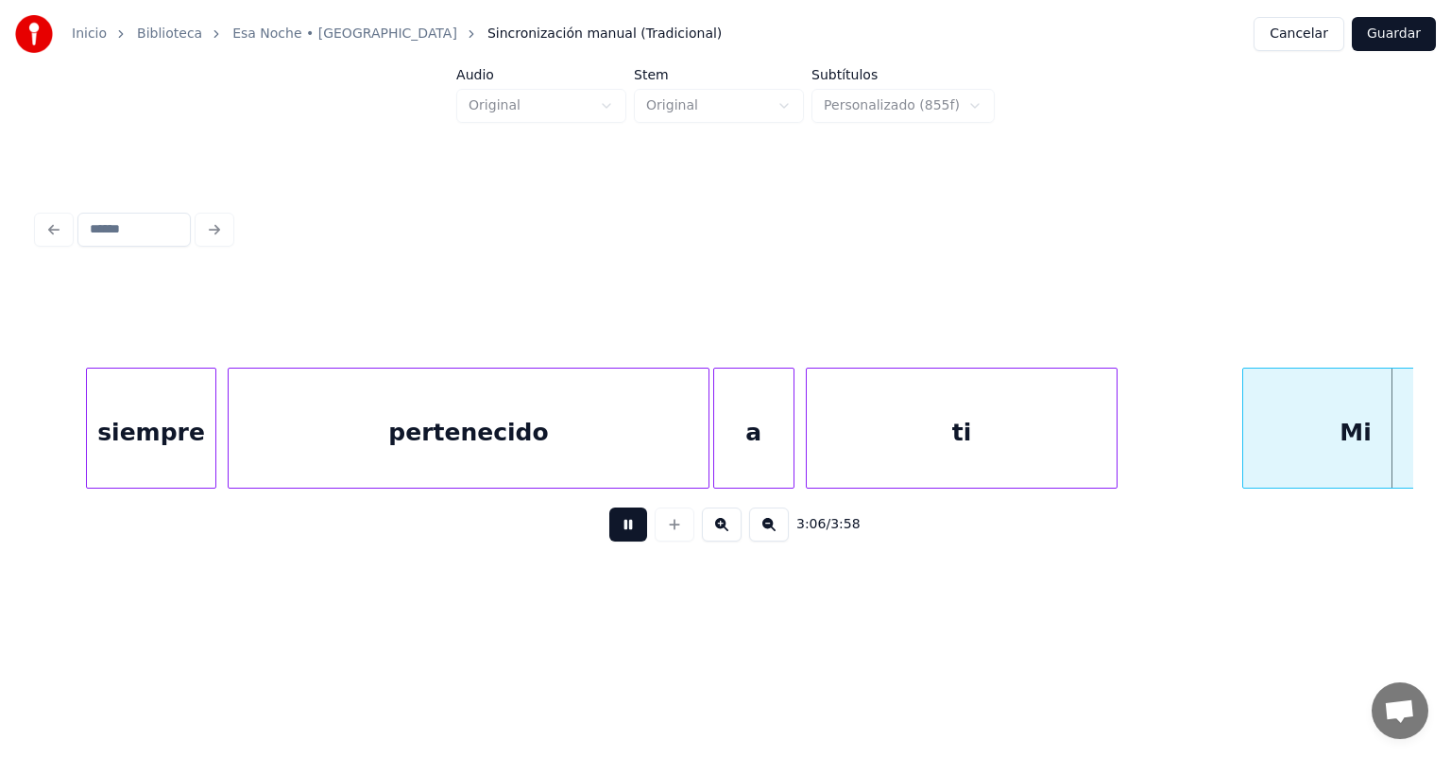
scroll to position [0, 52779]
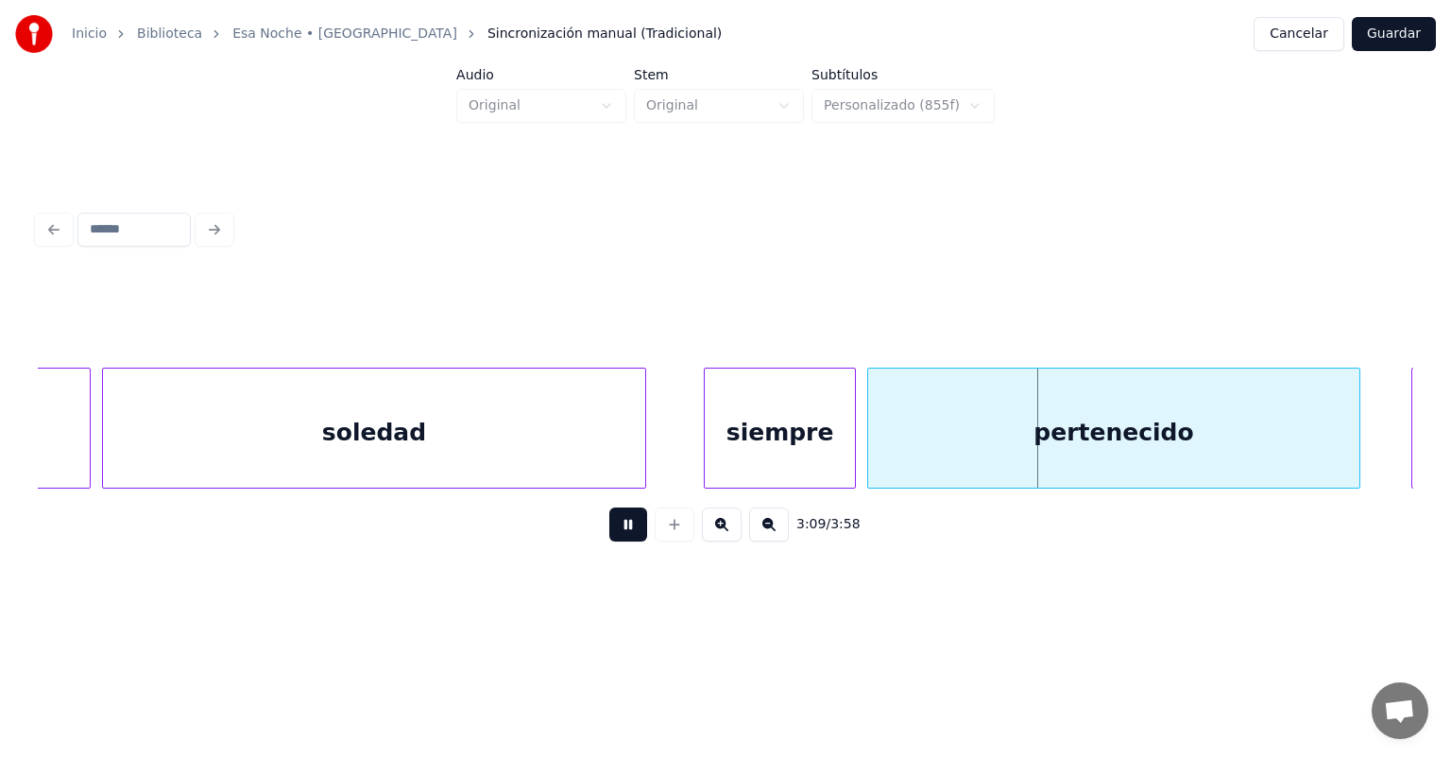
click at [870, 434] on div "pertenecido" at bounding box center [1113, 432] width 491 height 128
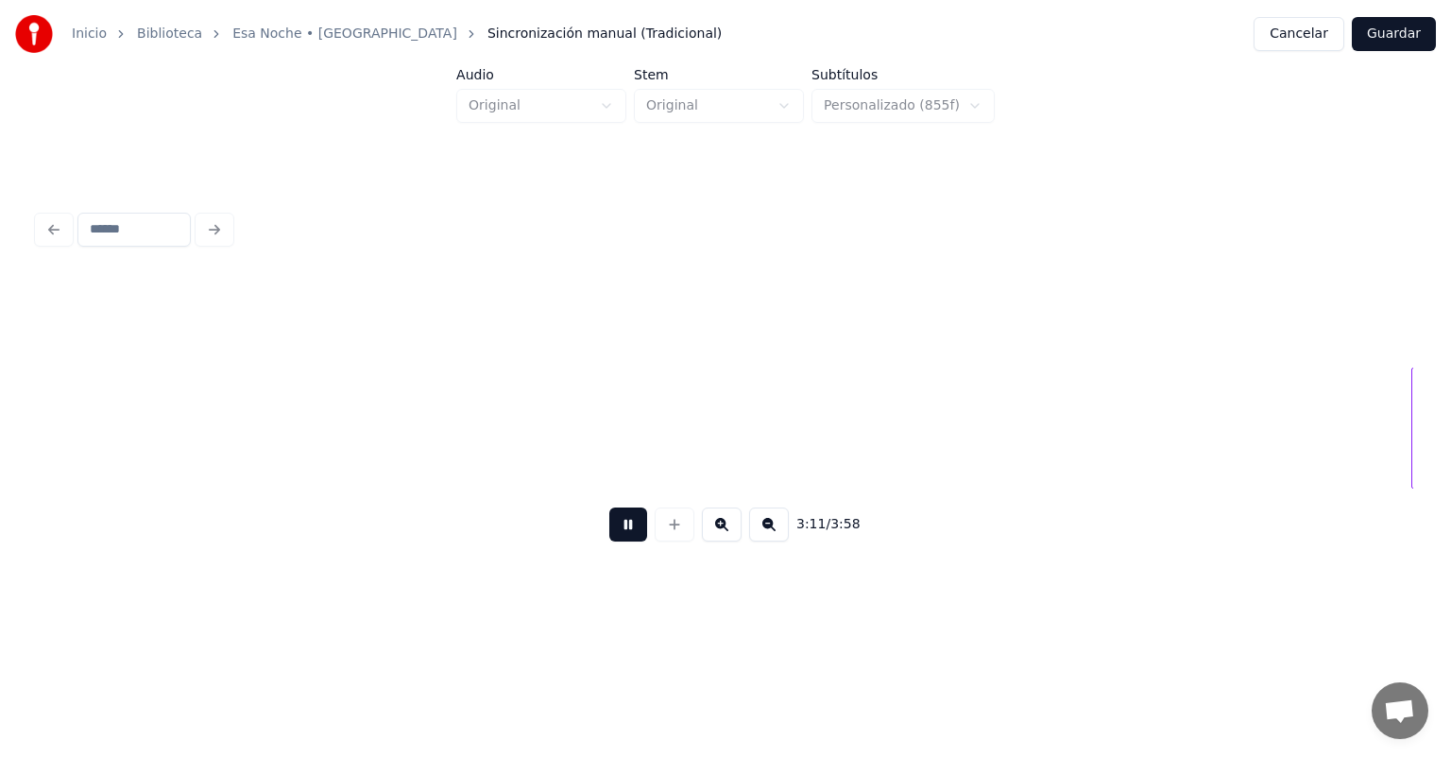
scroll to position [0, 54157]
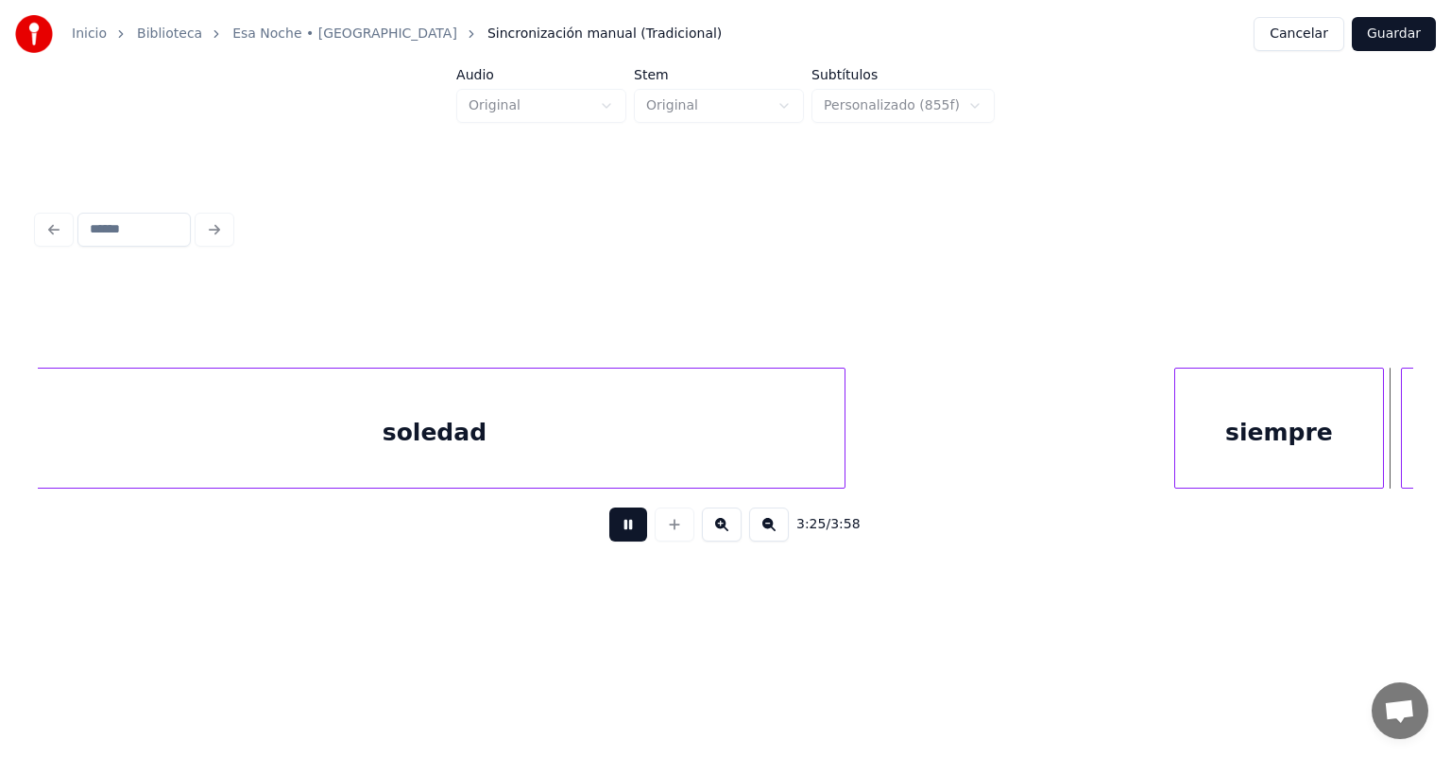
scroll to position [0, 58287]
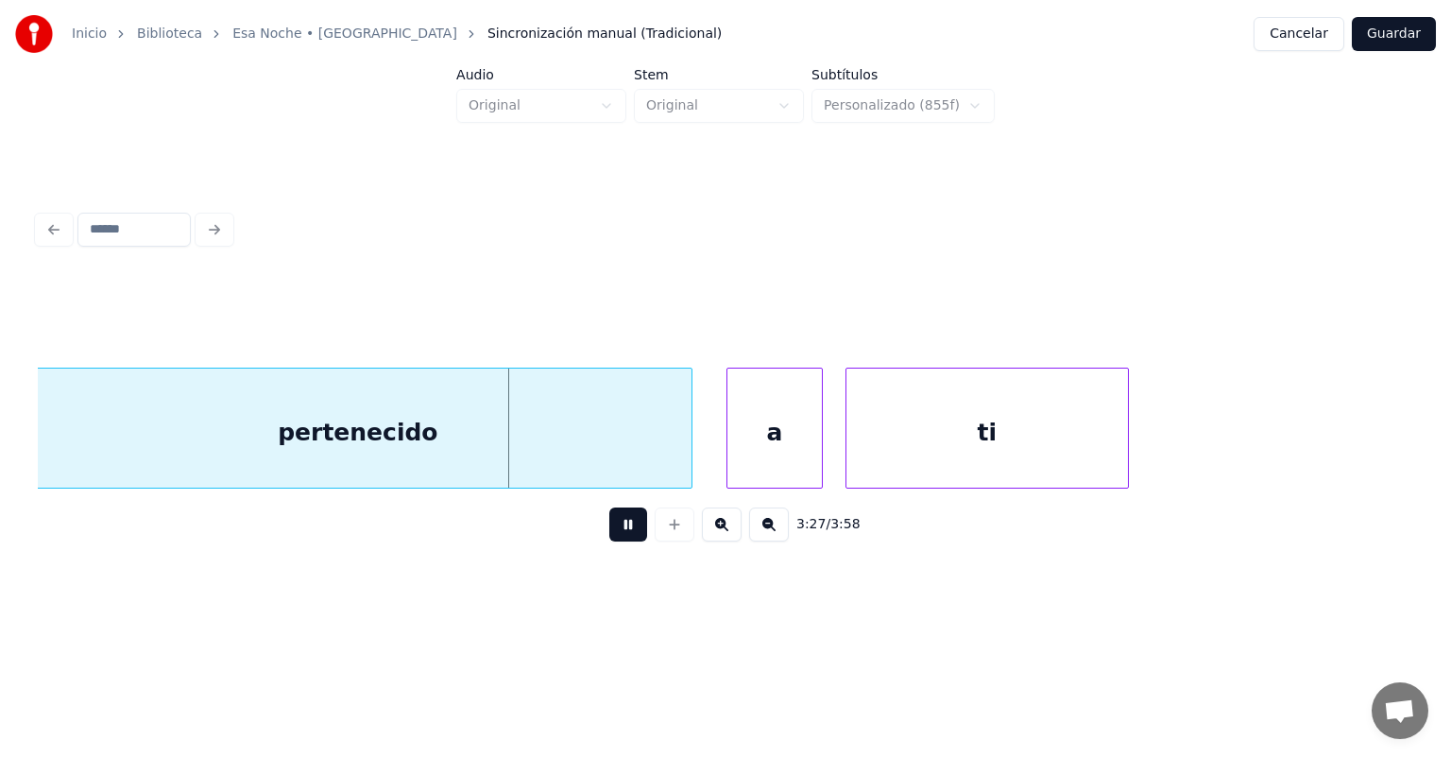
click at [1300, 35] on button "Cancelar" at bounding box center [1299, 34] width 91 height 34
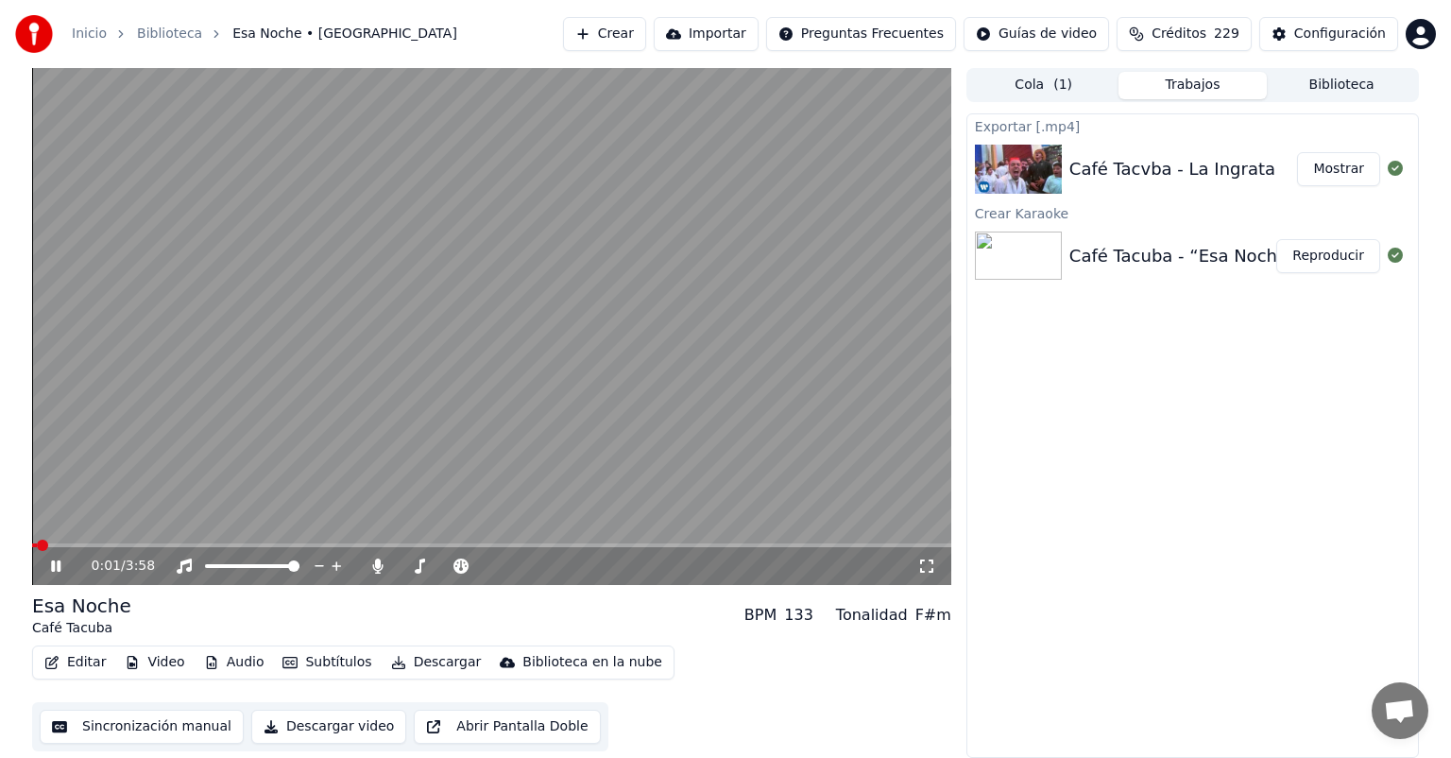
click at [89, 657] on button "Editar" at bounding box center [75, 662] width 77 height 26
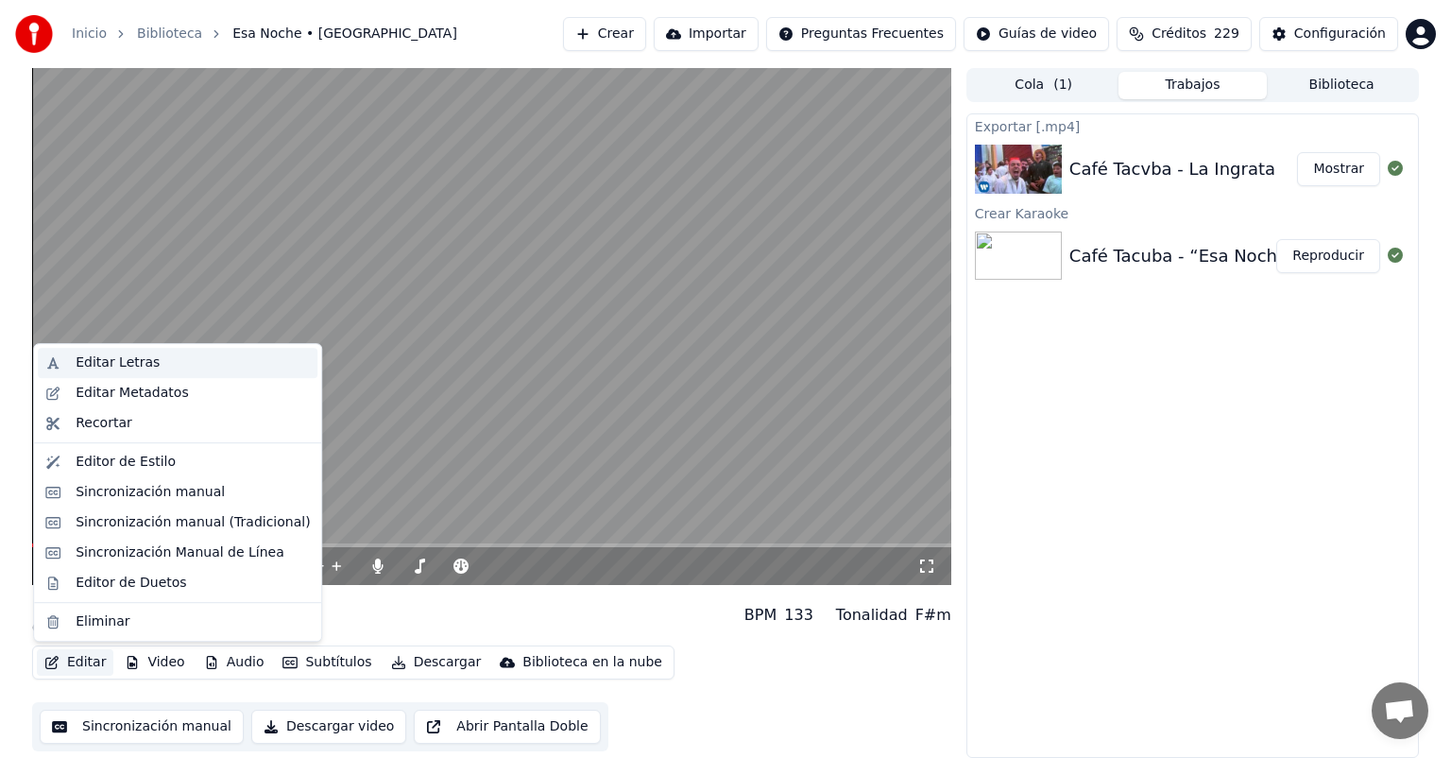
click at [125, 367] on div "Editar Letras" at bounding box center [118, 362] width 84 height 19
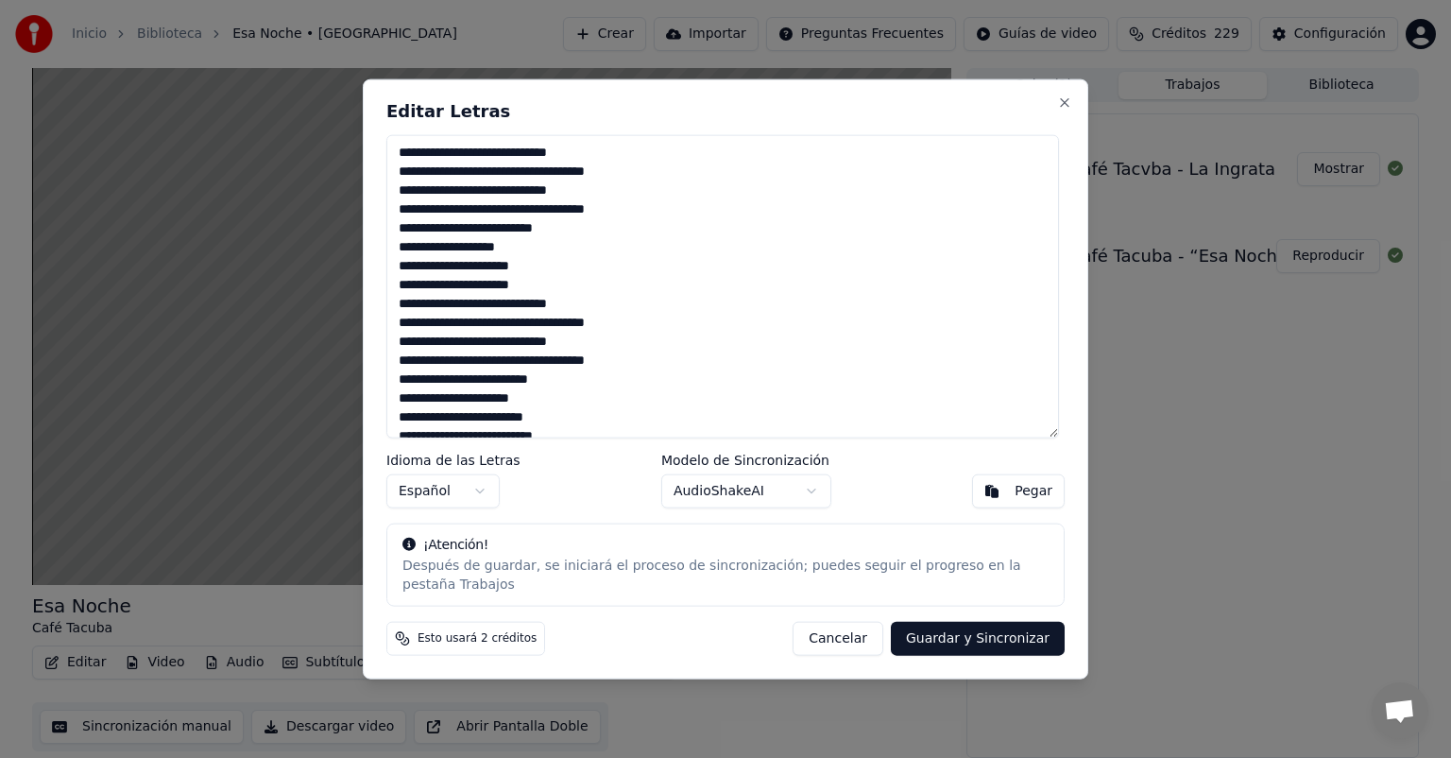
scroll to position [412, 0]
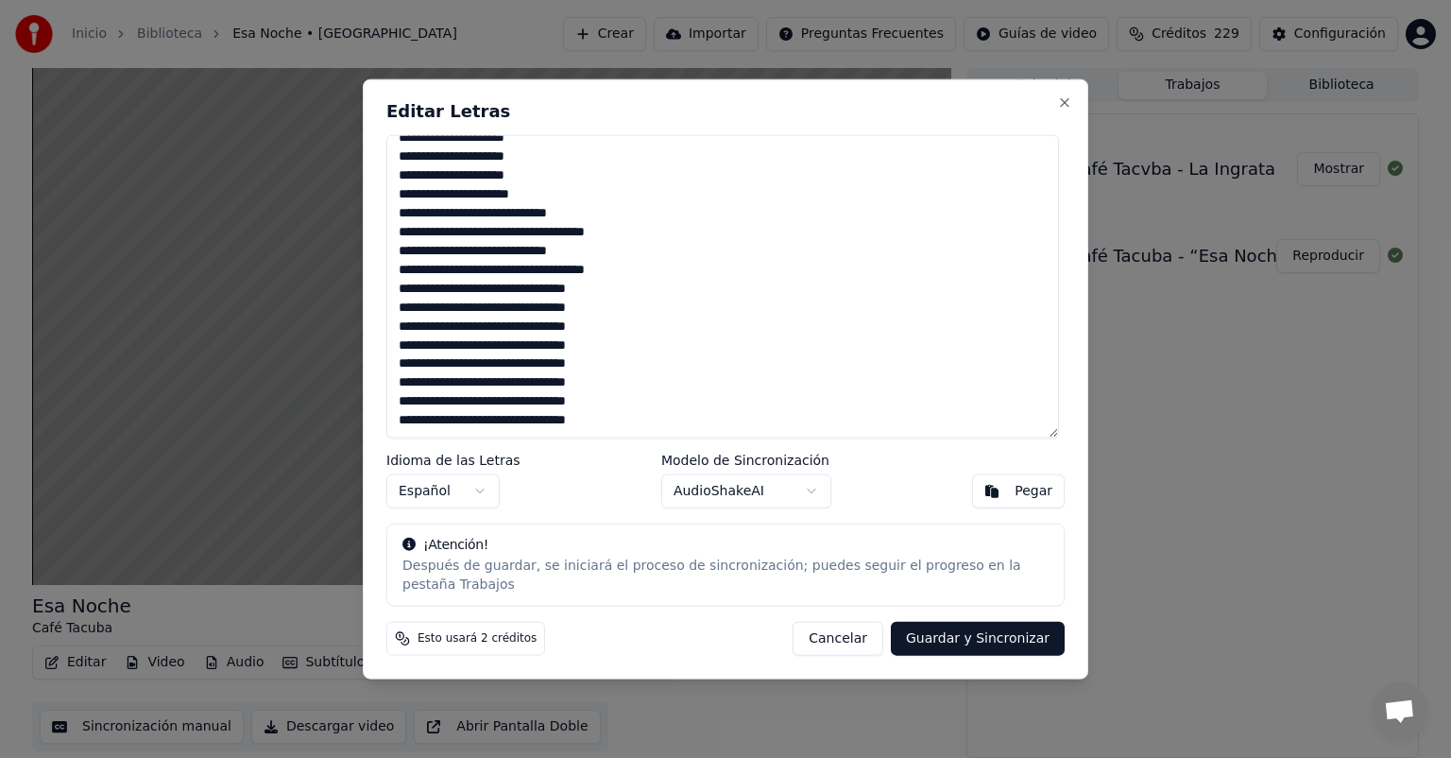
click at [655, 425] on textarea at bounding box center [722, 286] width 673 height 303
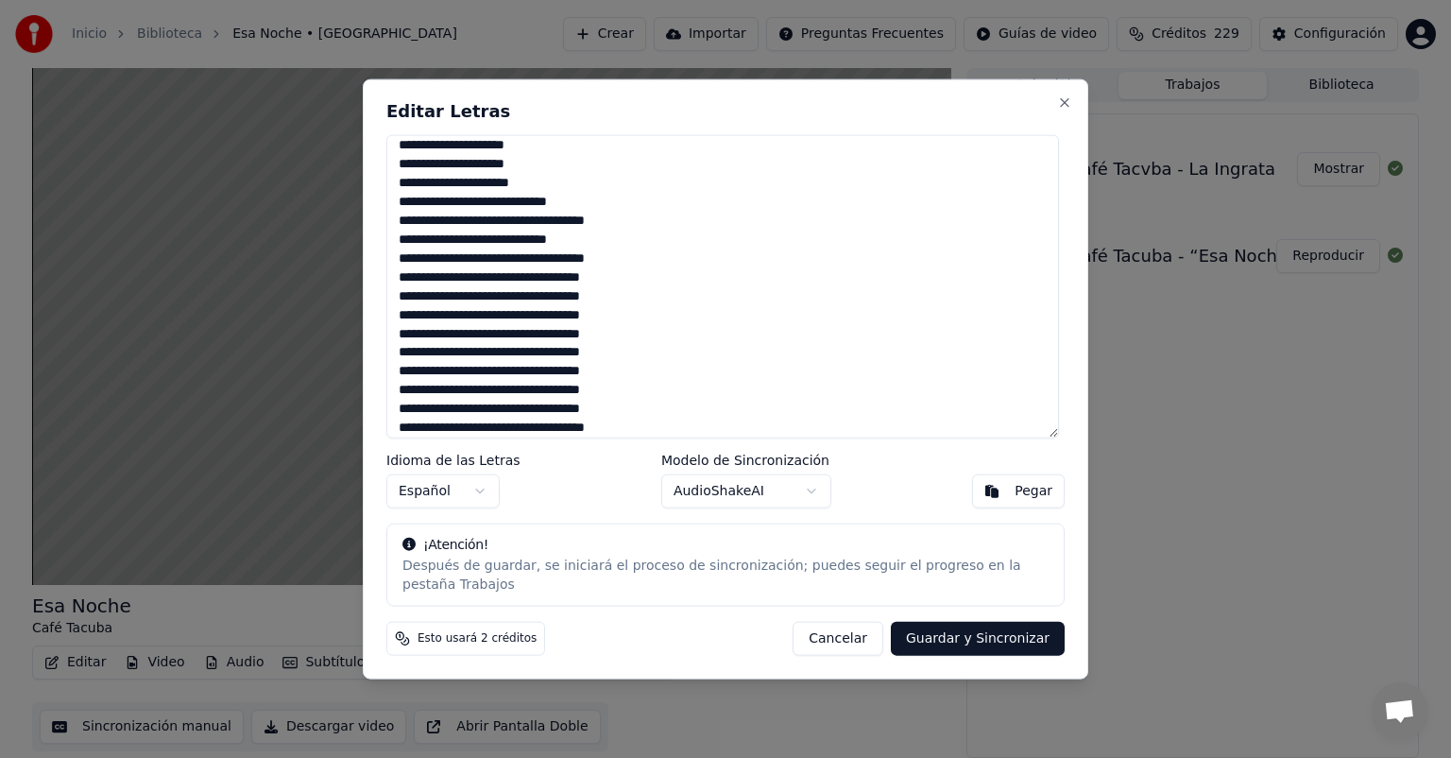
click at [965, 623] on button "Guardar y Sincronizar" at bounding box center [978, 638] width 174 height 34
type textarea "**********"
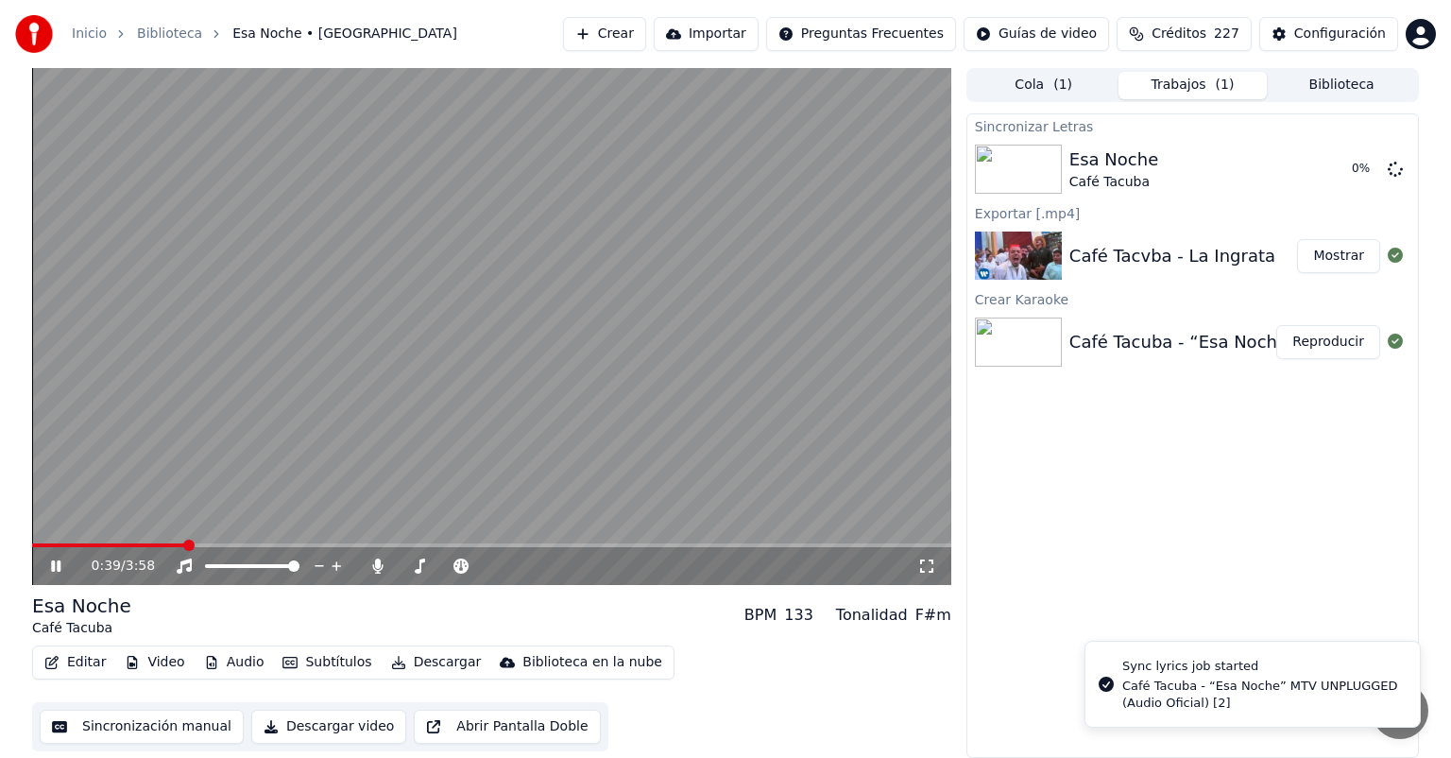
click at [194, 432] on video at bounding box center [491, 326] width 919 height 517
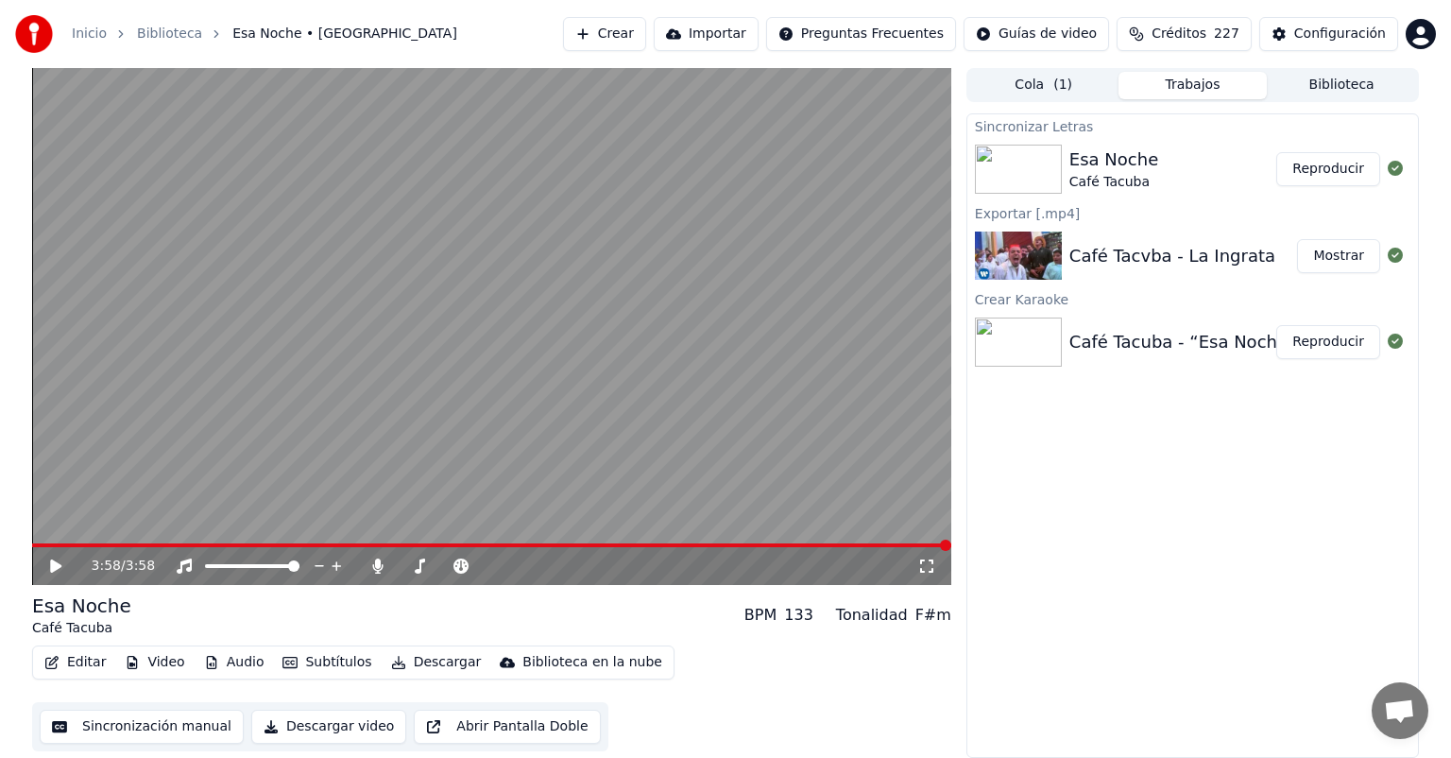
click at [51, 569] on icon at bounding box center [55, 565] width 11 height 13
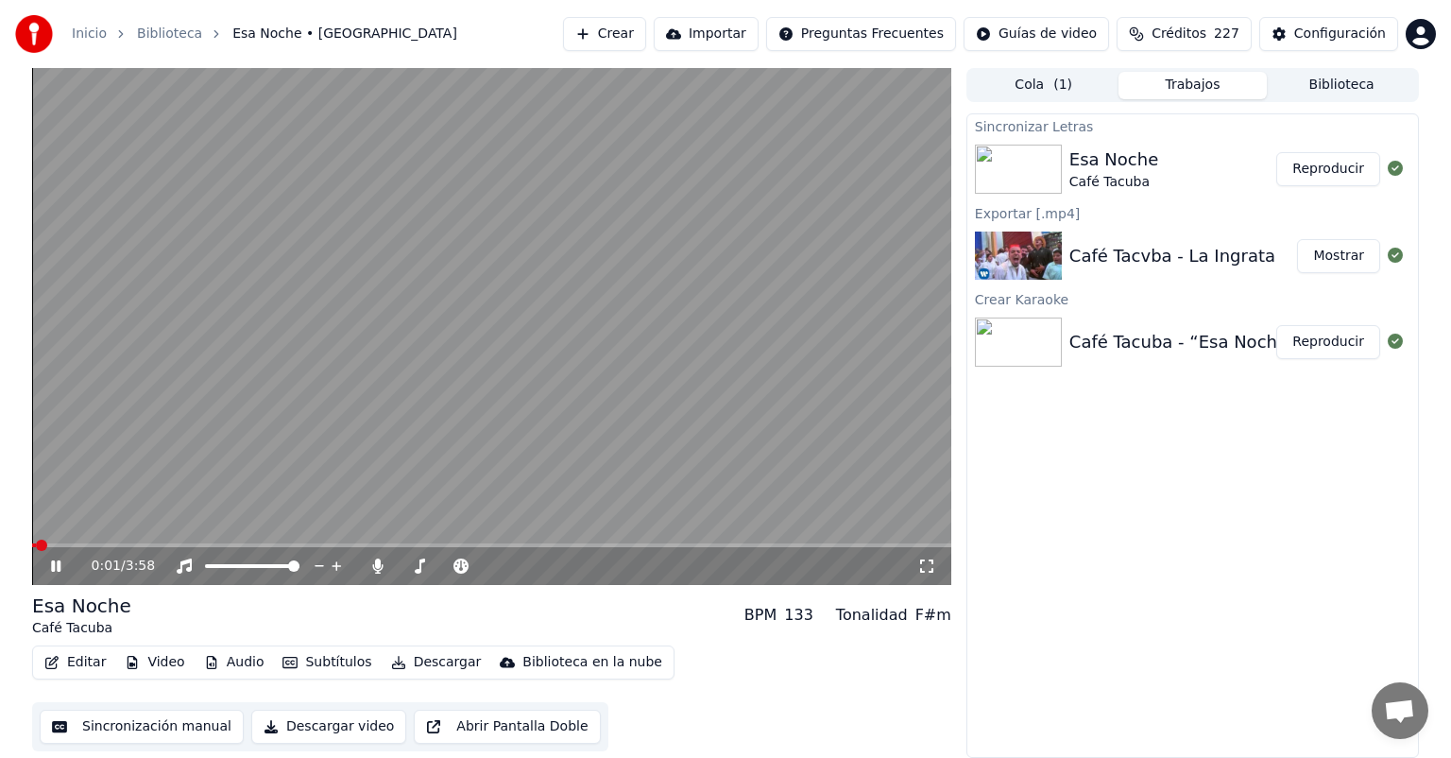
click at [776, 545] on span at bounding box center [491, 545] width 919 height 4
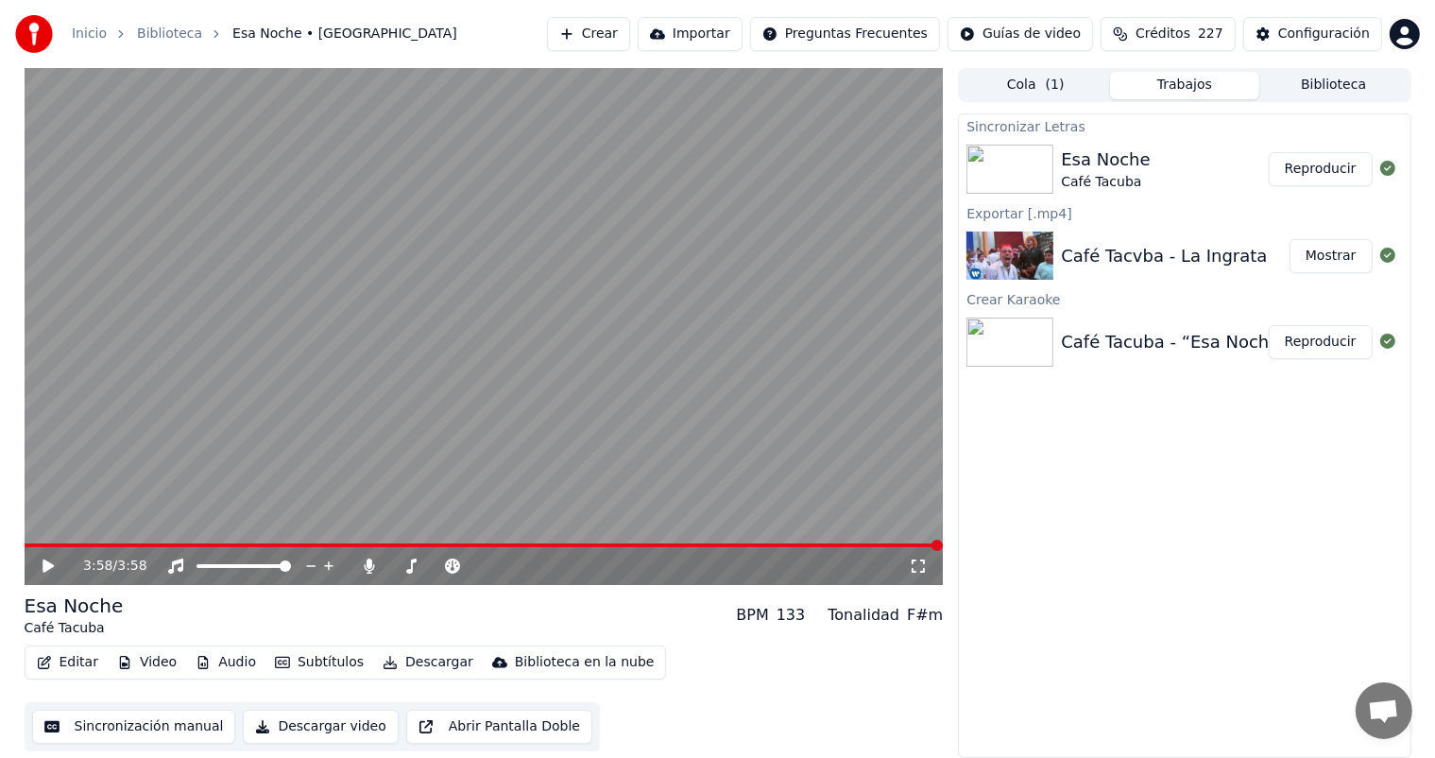
click at [1289, 89] on button "Biblioteca" at bounding box center [1333, 85] width 149 height 27
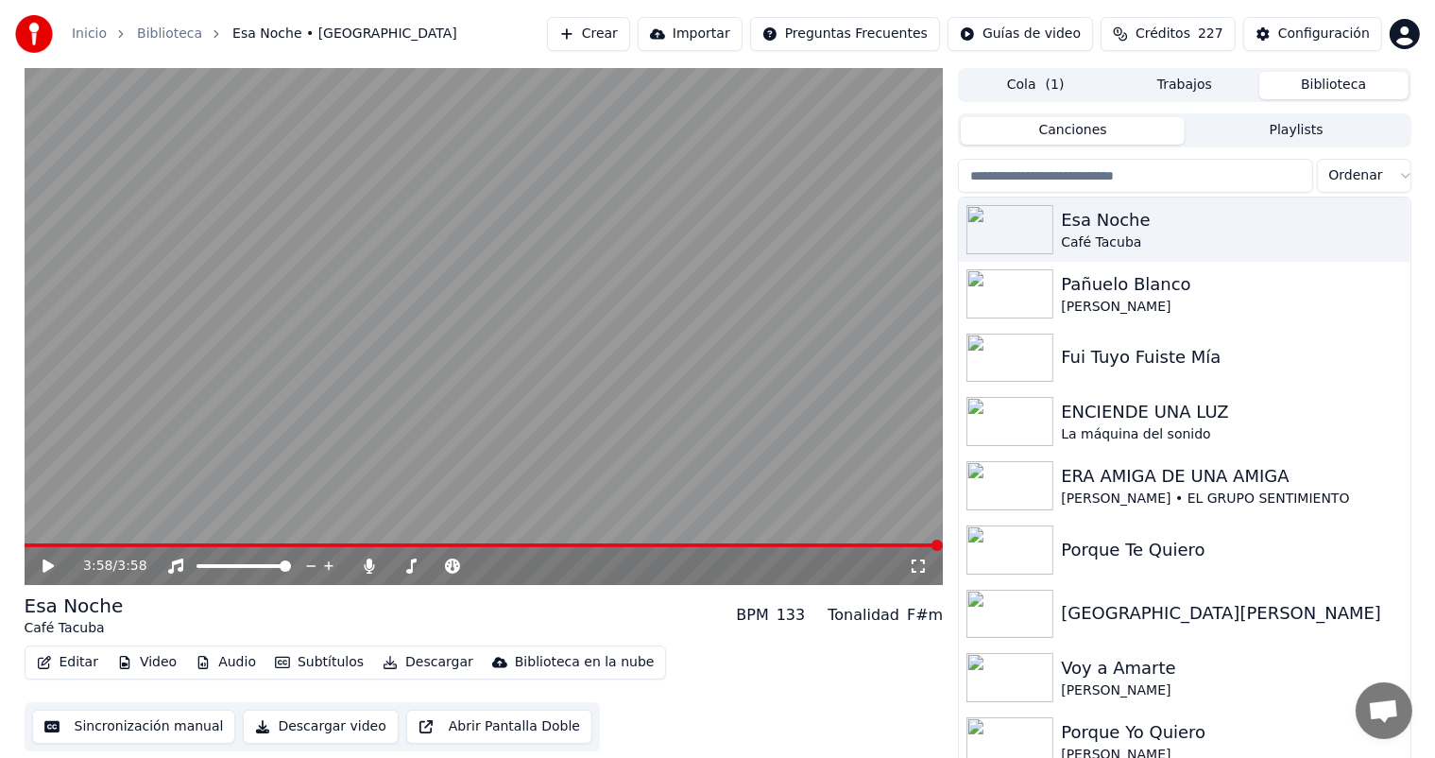
click at [1117, 182] on input "search" at bounding box center [1135, 176] width 354 height 34
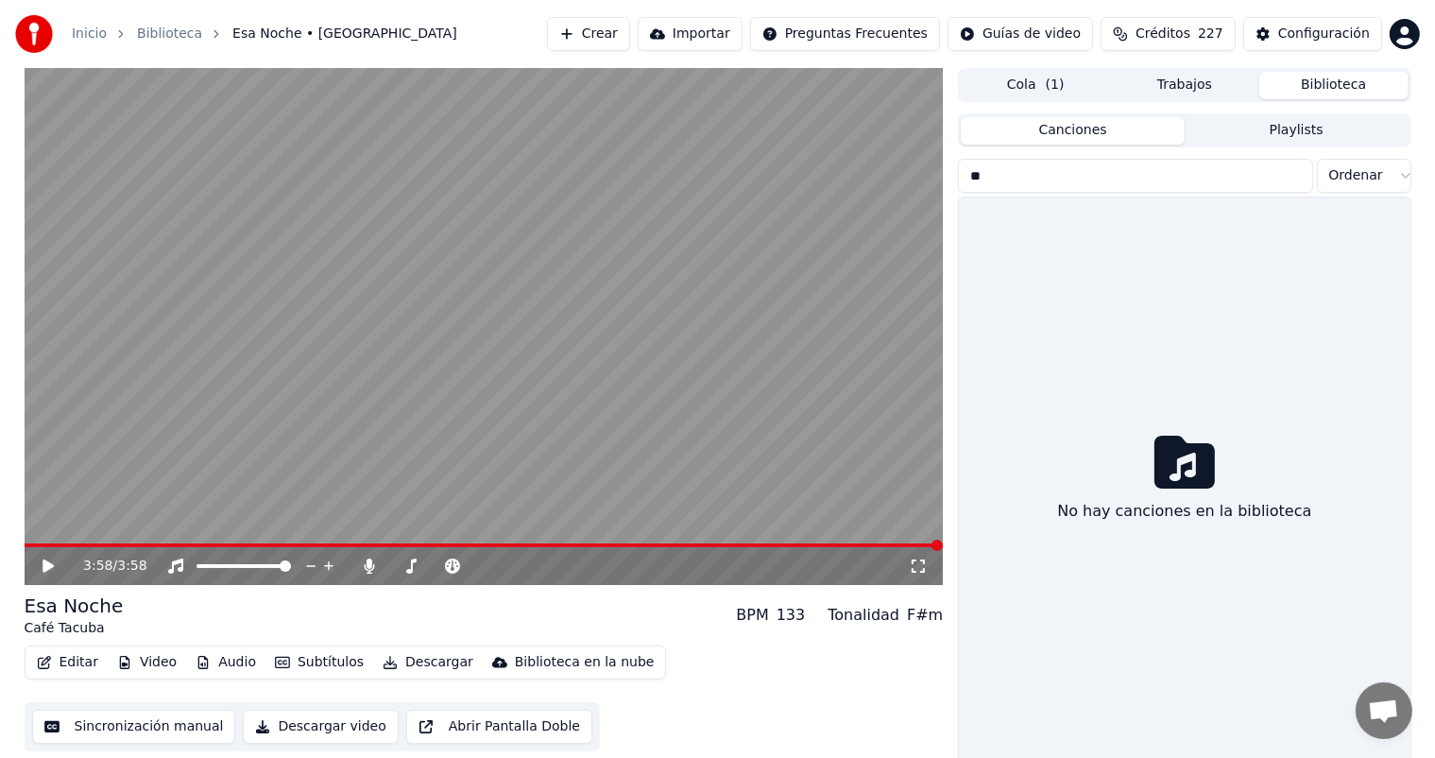
type input "*"
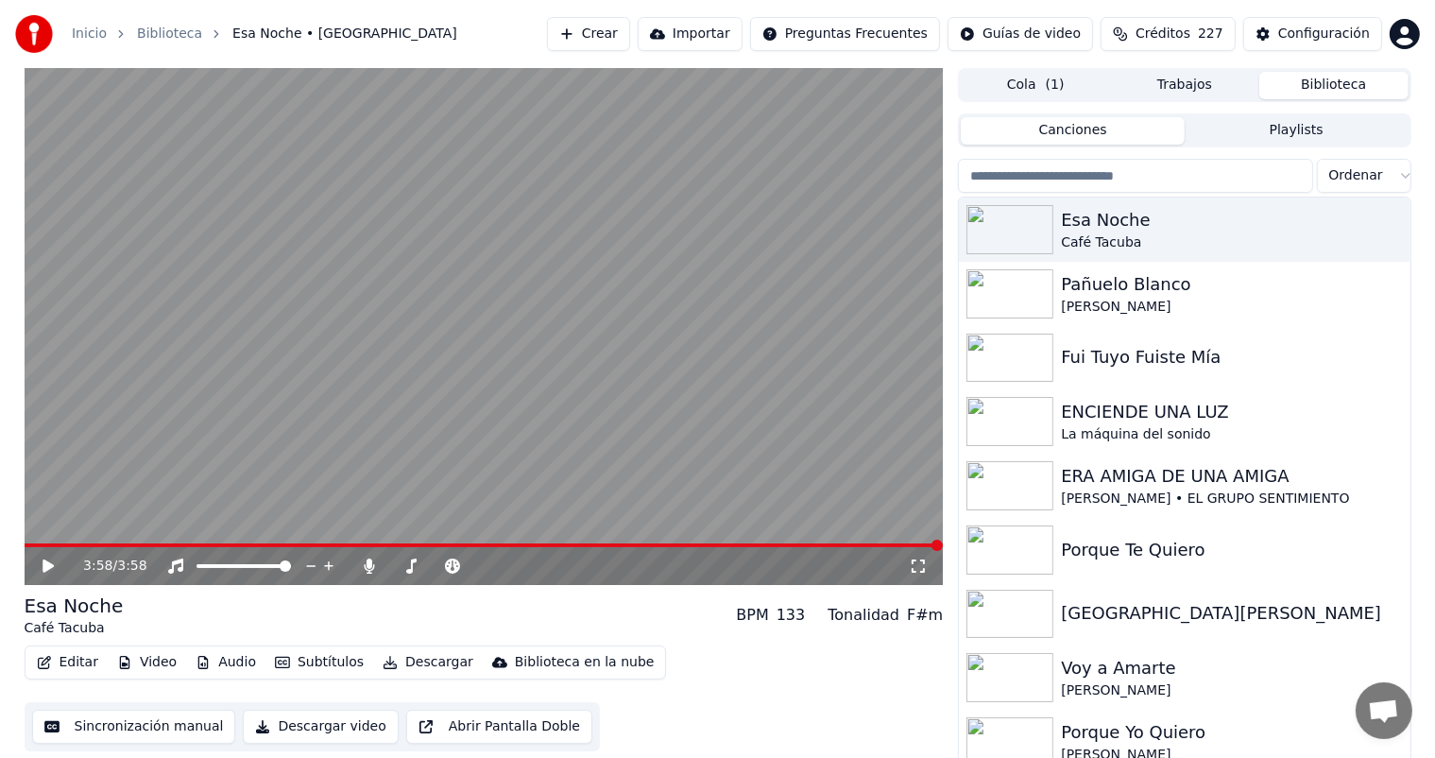
click at [599, 35] on button "Crear" at bounding box center [588, 34] width 83 height 34
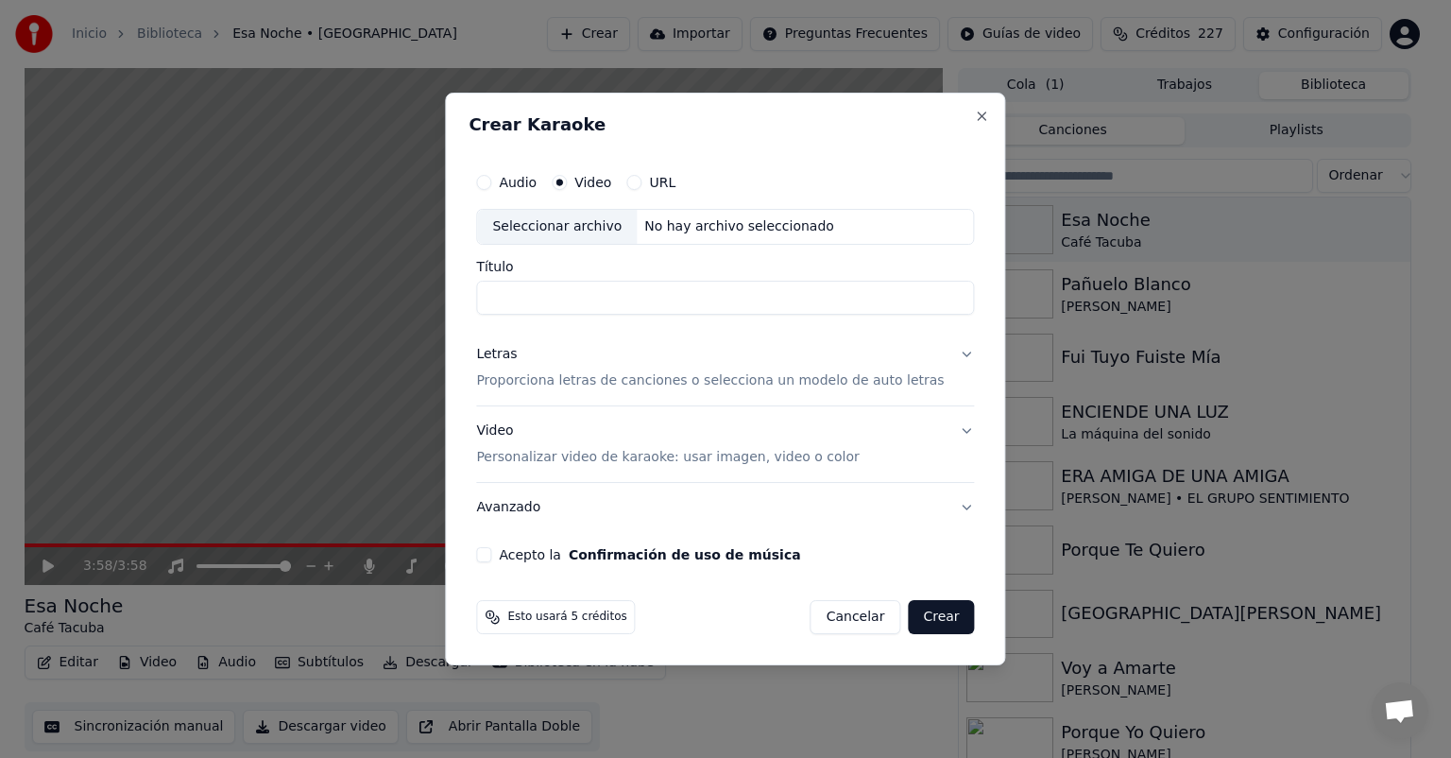
click at [641, 183] on button "URL" at bounding box center [633, 182] width 15 height 15
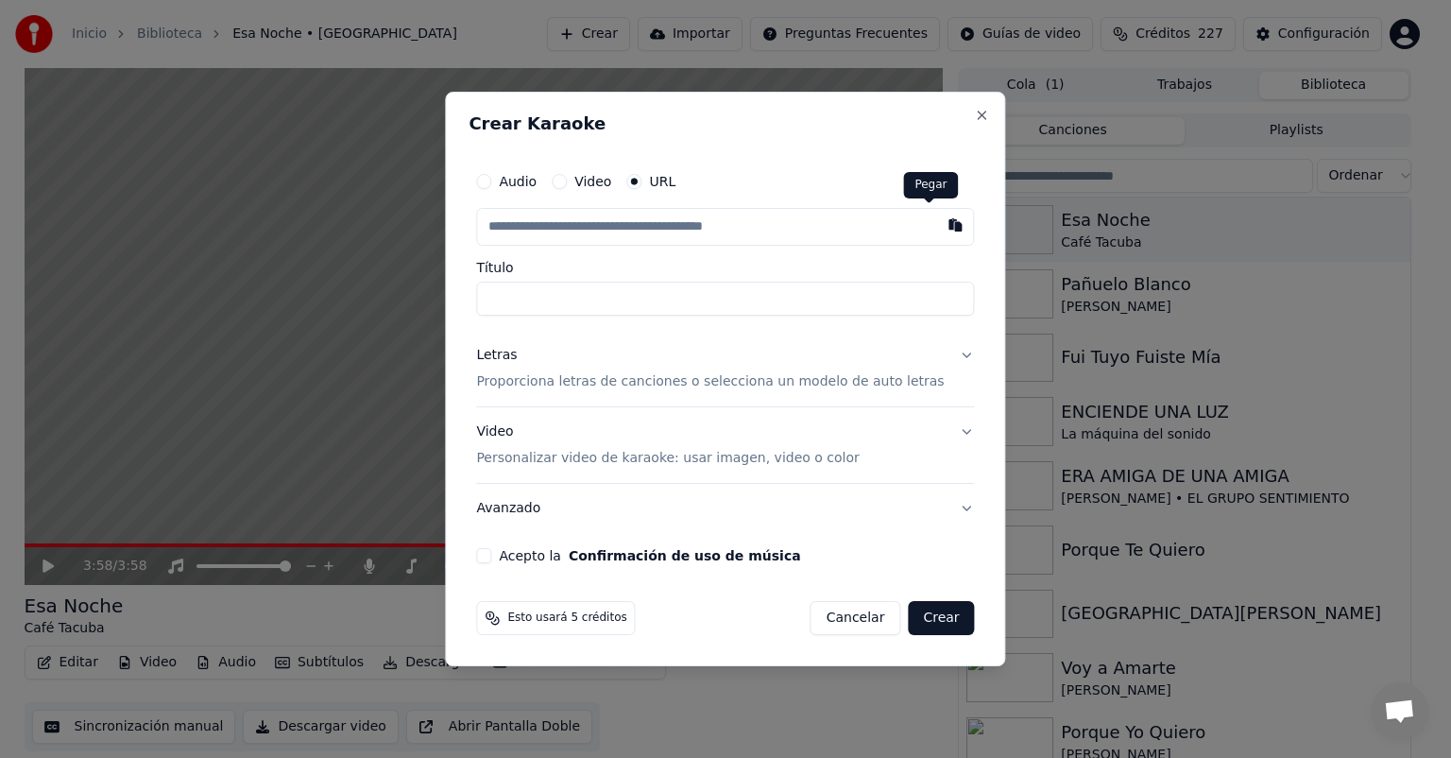
click at [937, 227] on button "button" at bounding box center [956, 225] width 38 height 34
type input "**********"
click at [676, 397] on button "Letras Proporciona letras de canciones o selecciona un modelo de auto letras" at bounding box center [725, 369] width 498 height 76
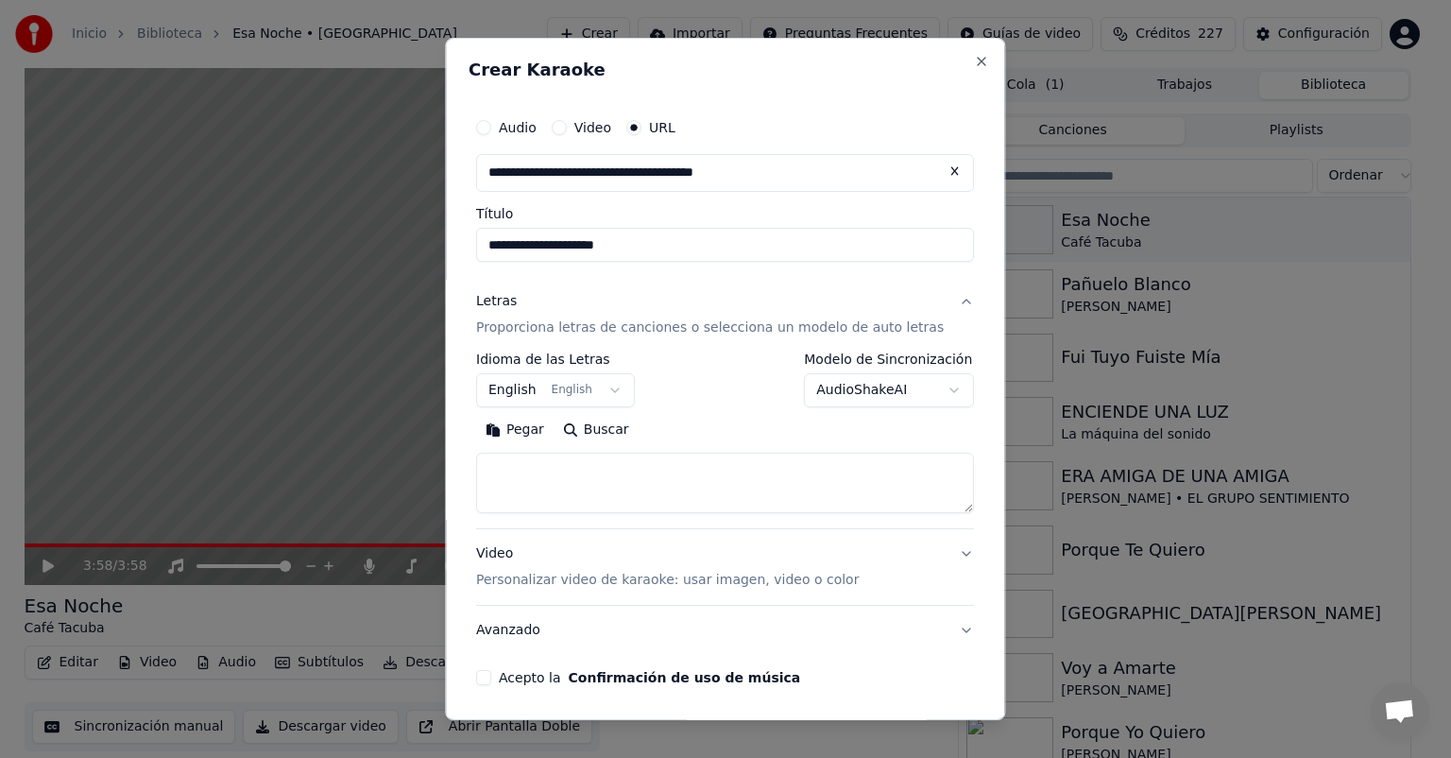
click at [545, 414] on div "**********" at bounding box center [725, 432] width 498 height 161
click at [544, 428] on button "Pegar" at bounding box center [514, 430] width 77 height 30
click at [573, 596] on button "Video Personalizar video de karaoke: usar imagen, video o color" at bounding box center [725, 567] width 498 height 76
type textarea "**********"
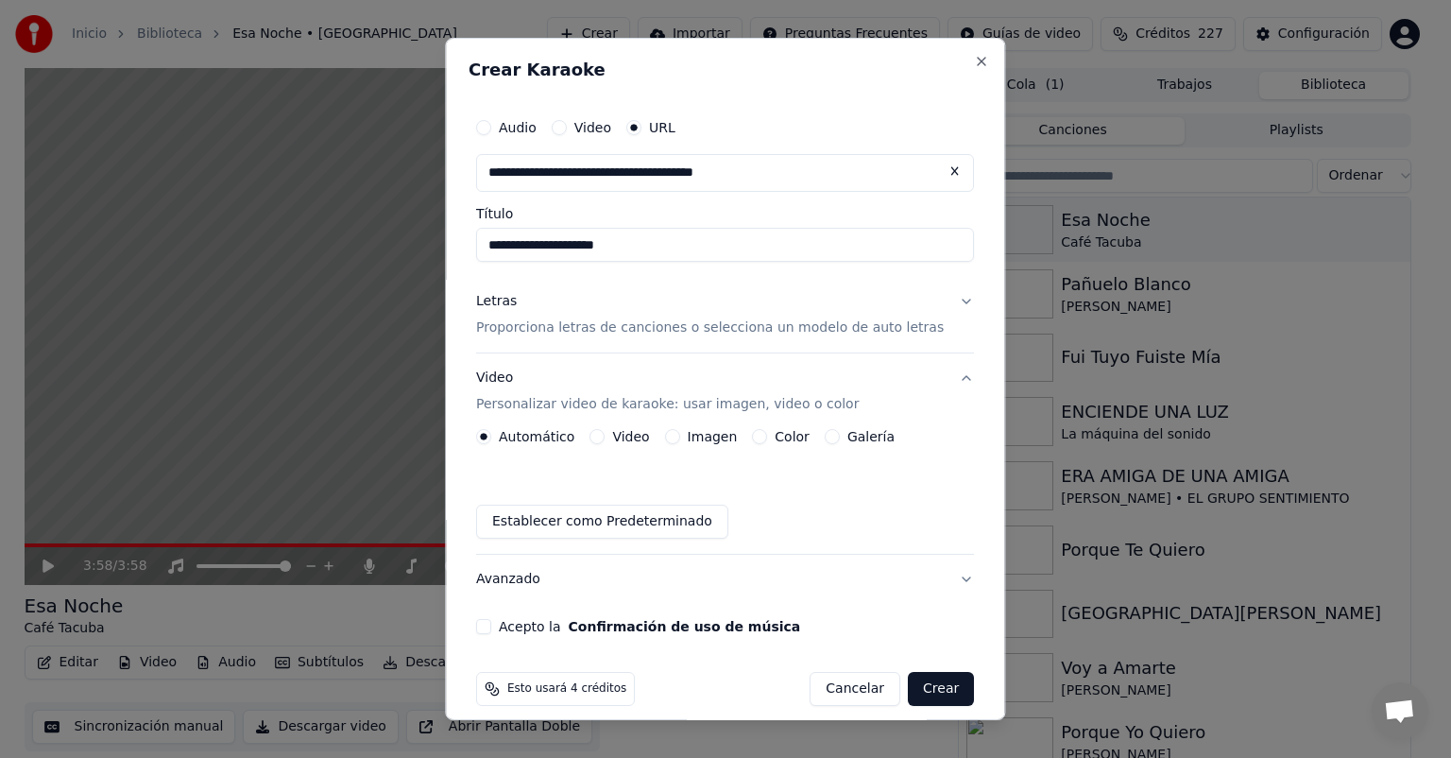
click at [680, 439] on button "Imagen" at bounding box center [672, 436] width 15 height 15
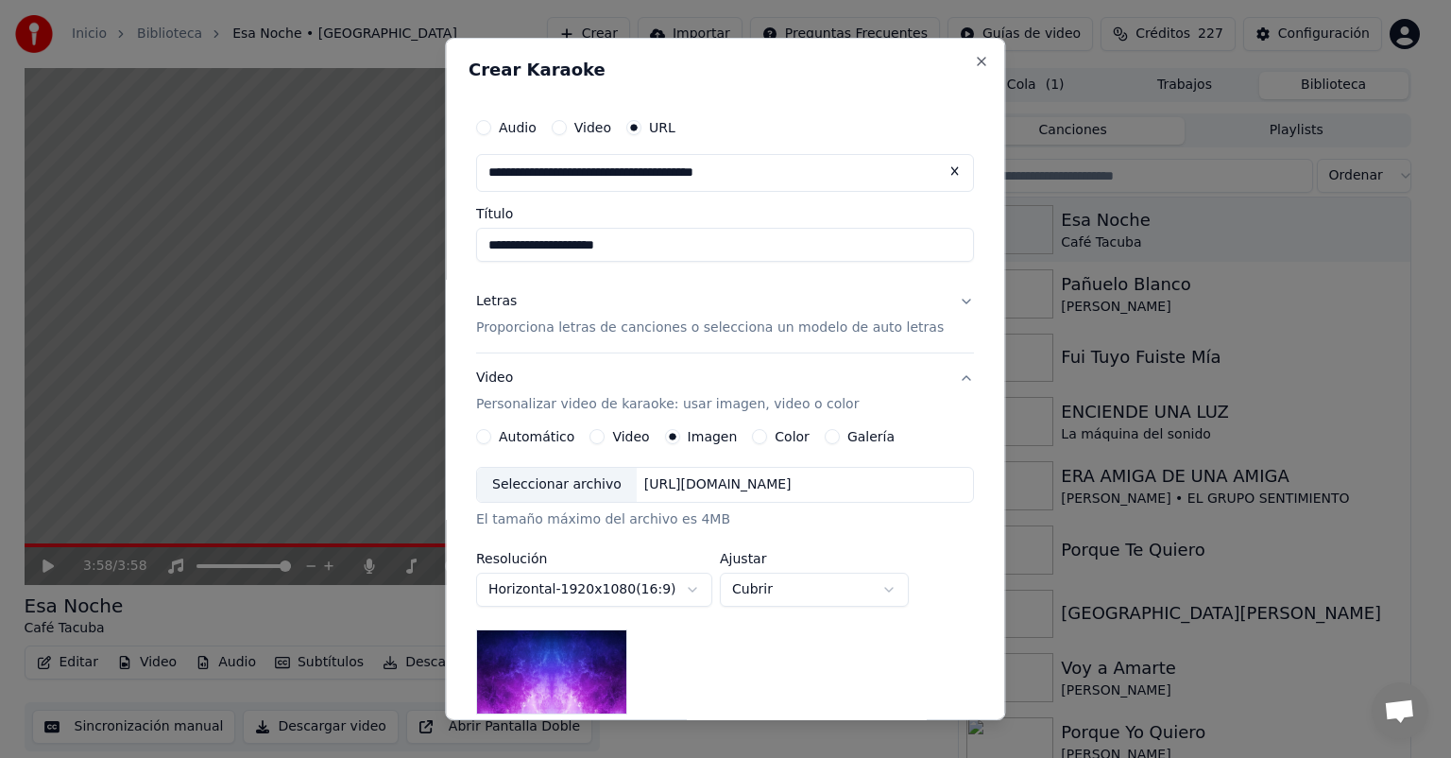
click at [555, 505] on div "Seleccionar archivo [URL][DOMAIN_NAME] El tamaño máximo del archivo es 4MB" at bounding box center [725, 498] width 498 height 62
click at [561, 496] on div "Seleccionar archivo" at bounding box center [557, 485] width 160 height 34
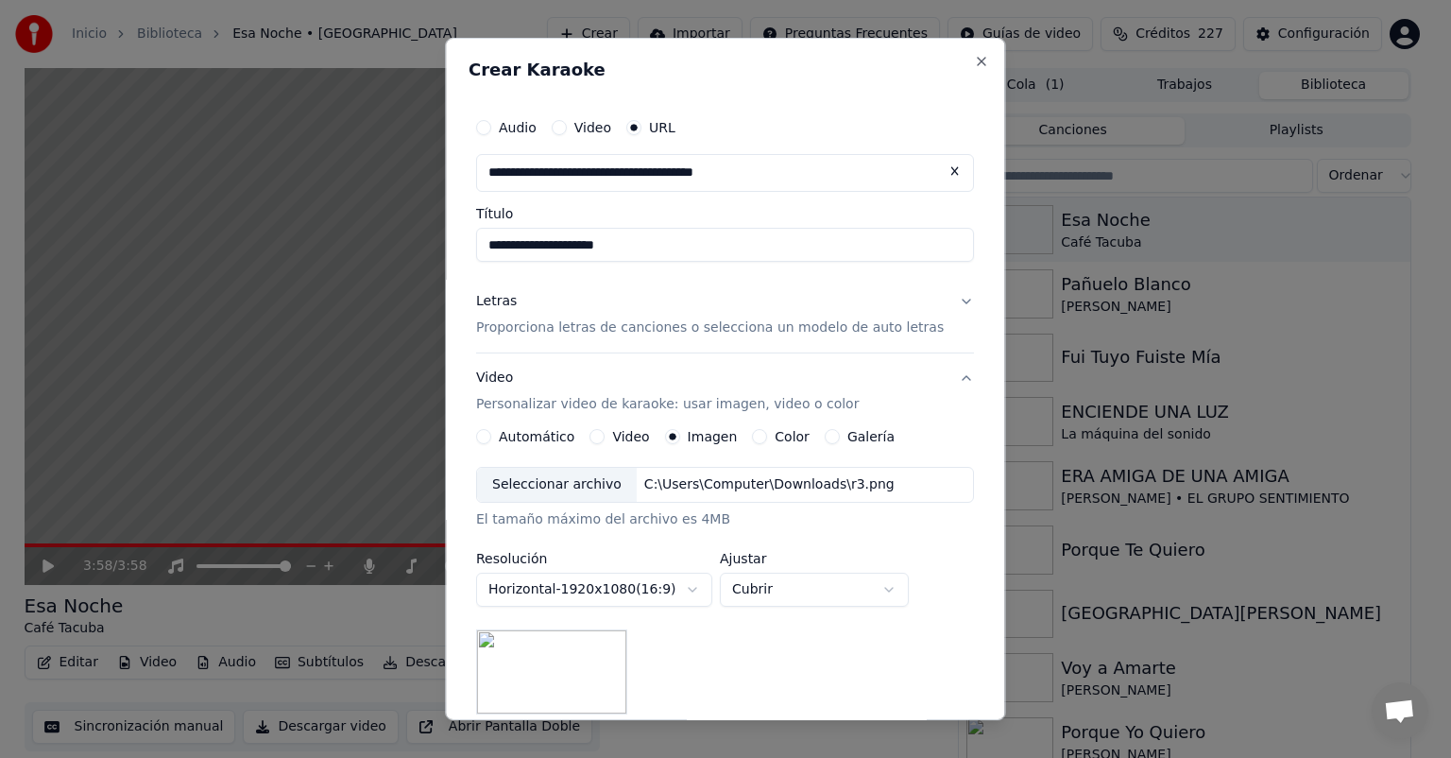
click at [816, 592] on body "**********" at bounding box center [717, 379] width 1435 height 758
select select "*******"
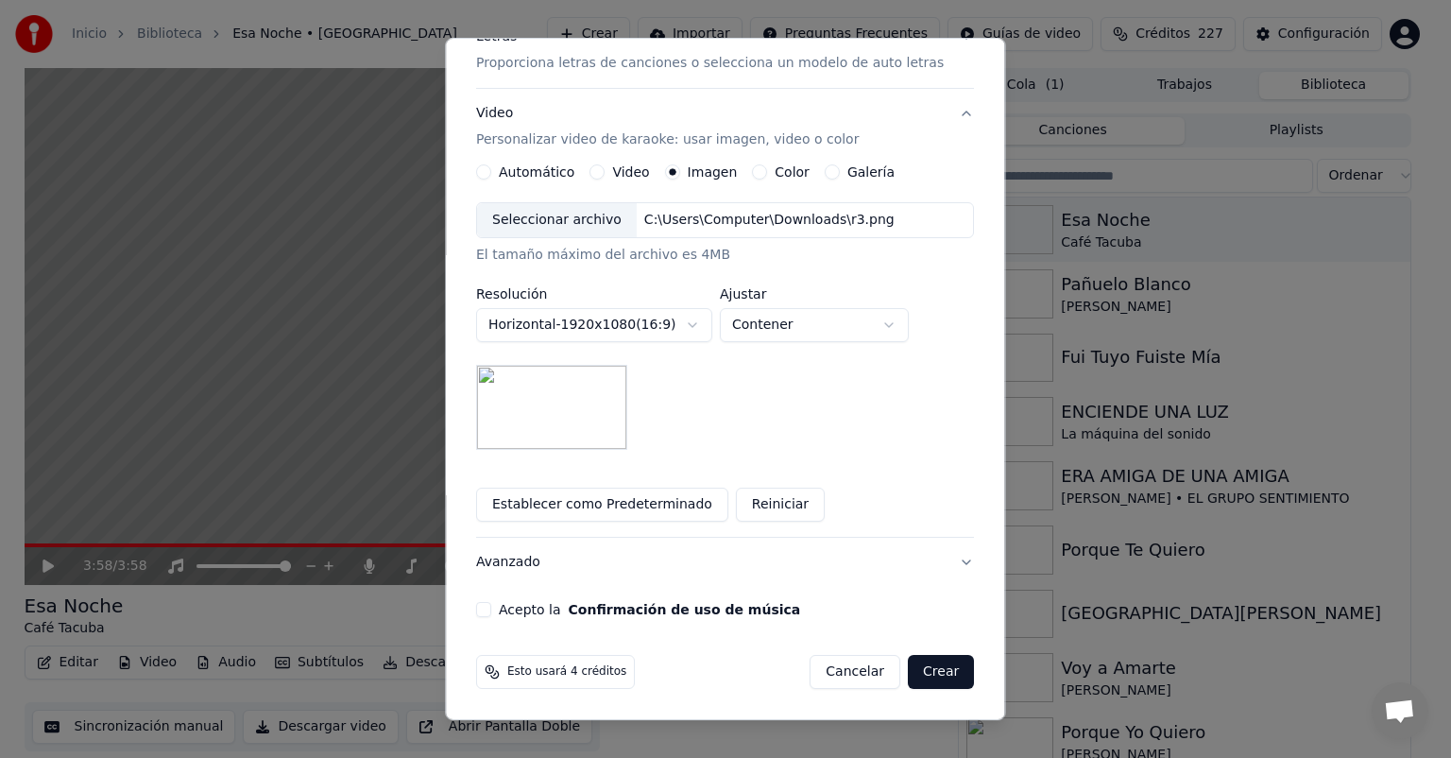
click at [491, 615] on button "Acepto la Confirmación de uso de música" at bounding box center [483, 609] width 15 height 15
click at [909, 671] on button "Crear" at bounding box center [941, 672] width 66 height 34
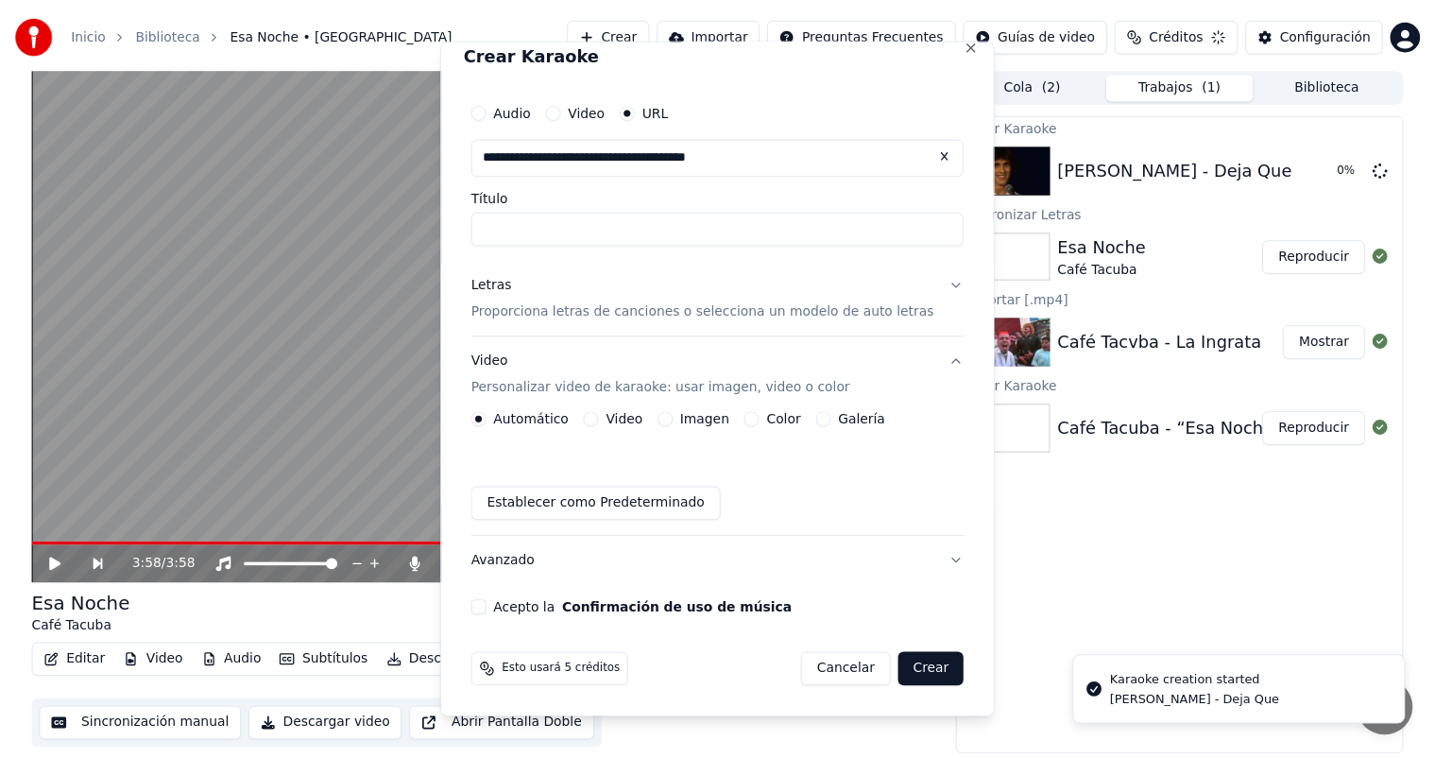
scroll to position [17, 0]
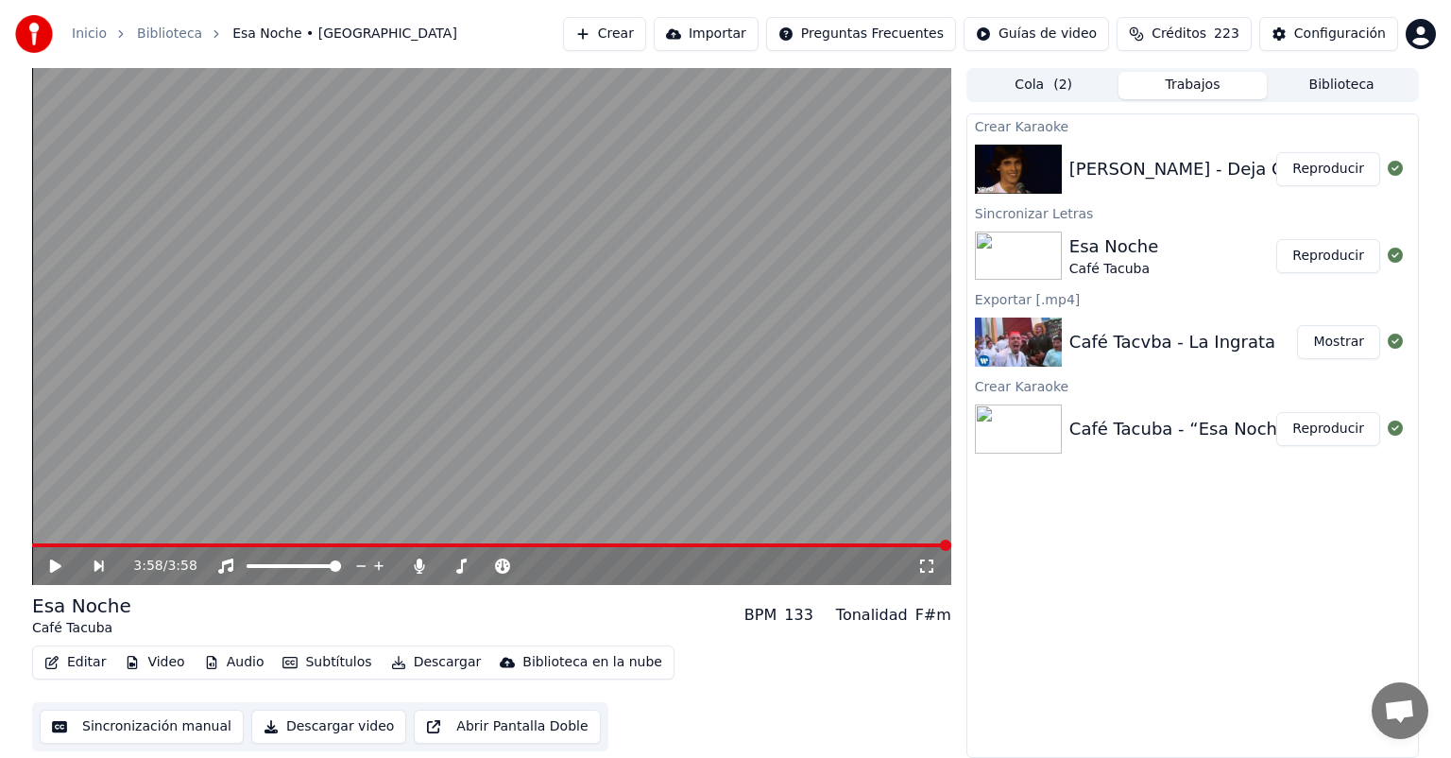
click at [1321, 157] on button "Reproducir" at bounding box center [1328, 169] width 104 height 34
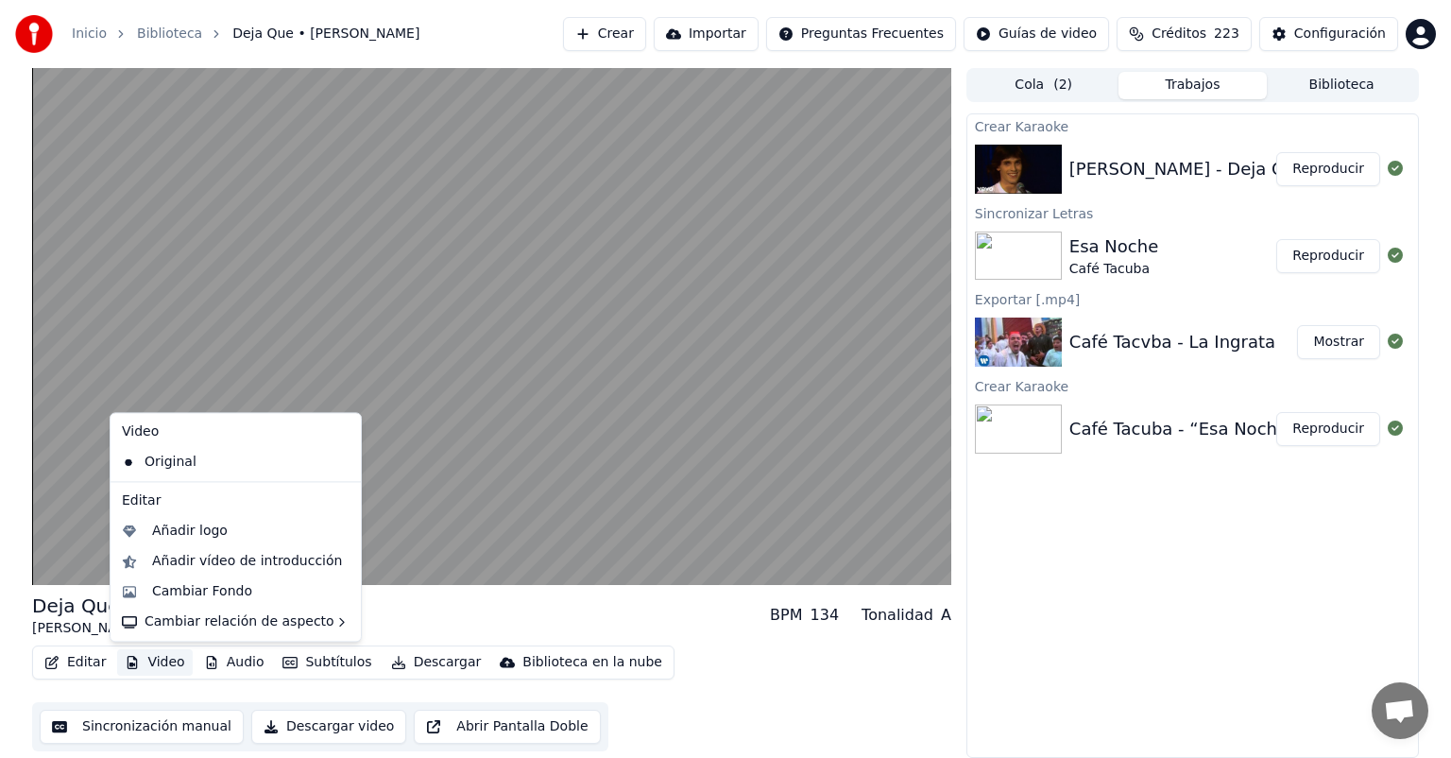
click at [156, 664] on button "Video" at bounding box center [154, 662] width 75 height 26
drag, startPoint x: 177, startPoint y: 598, endPoint x: 179, endPoint y: 580, distance: 18.2
click at [179, 580] on div "Cambiar Fondo" at bounding box center [235, 591] width 243 height 30
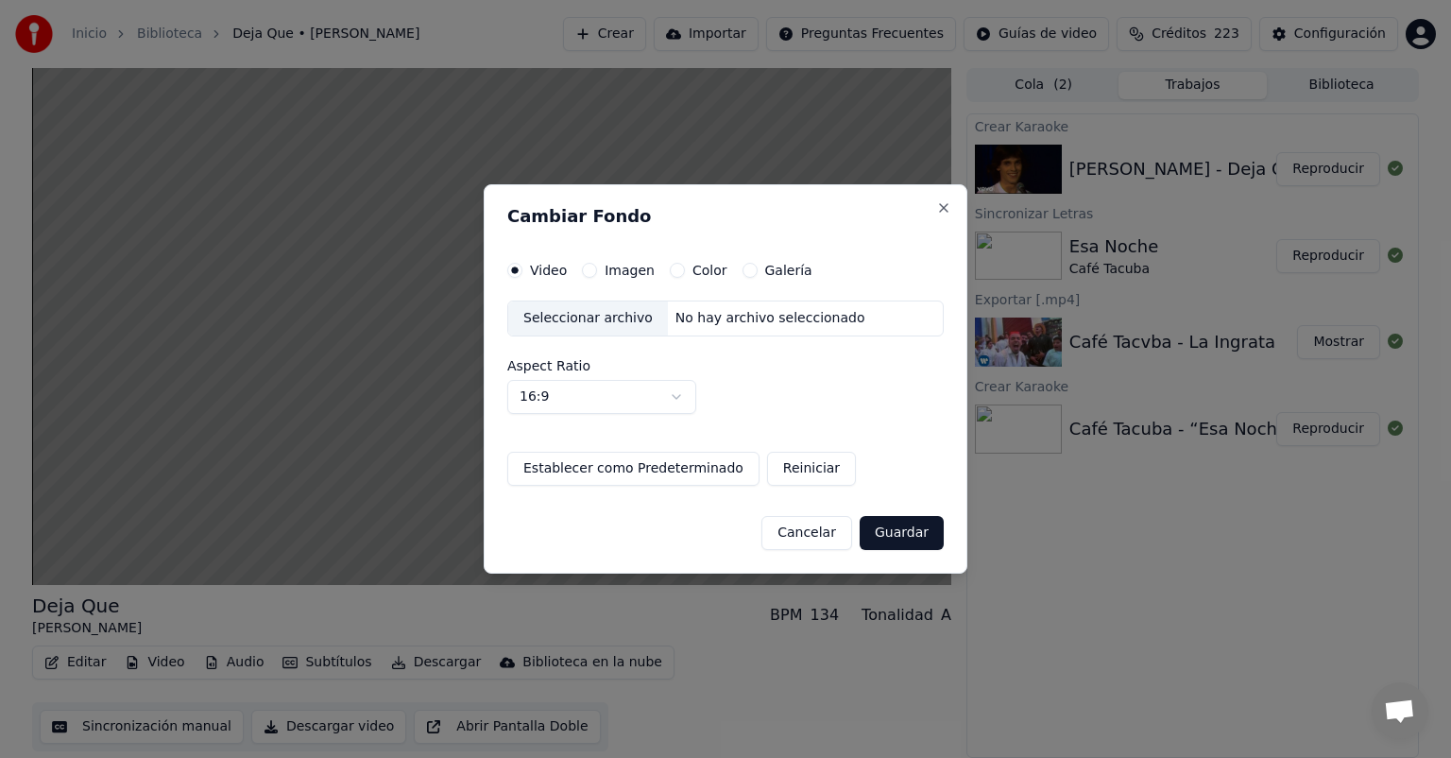
click at [793, 476] on button "Reiniciar" at bounding box center [811, 469] width 89 height 34
click at [908, 538] on button "Guardar" at bounding box center [902, 533] width 84 height 34
click at [765, 272] on label "Galería" at bounding box center [788, 270] width 47 height 13
click at [758, 272] on button "Galería" at bounding box center [750, 270] width 15 height 15
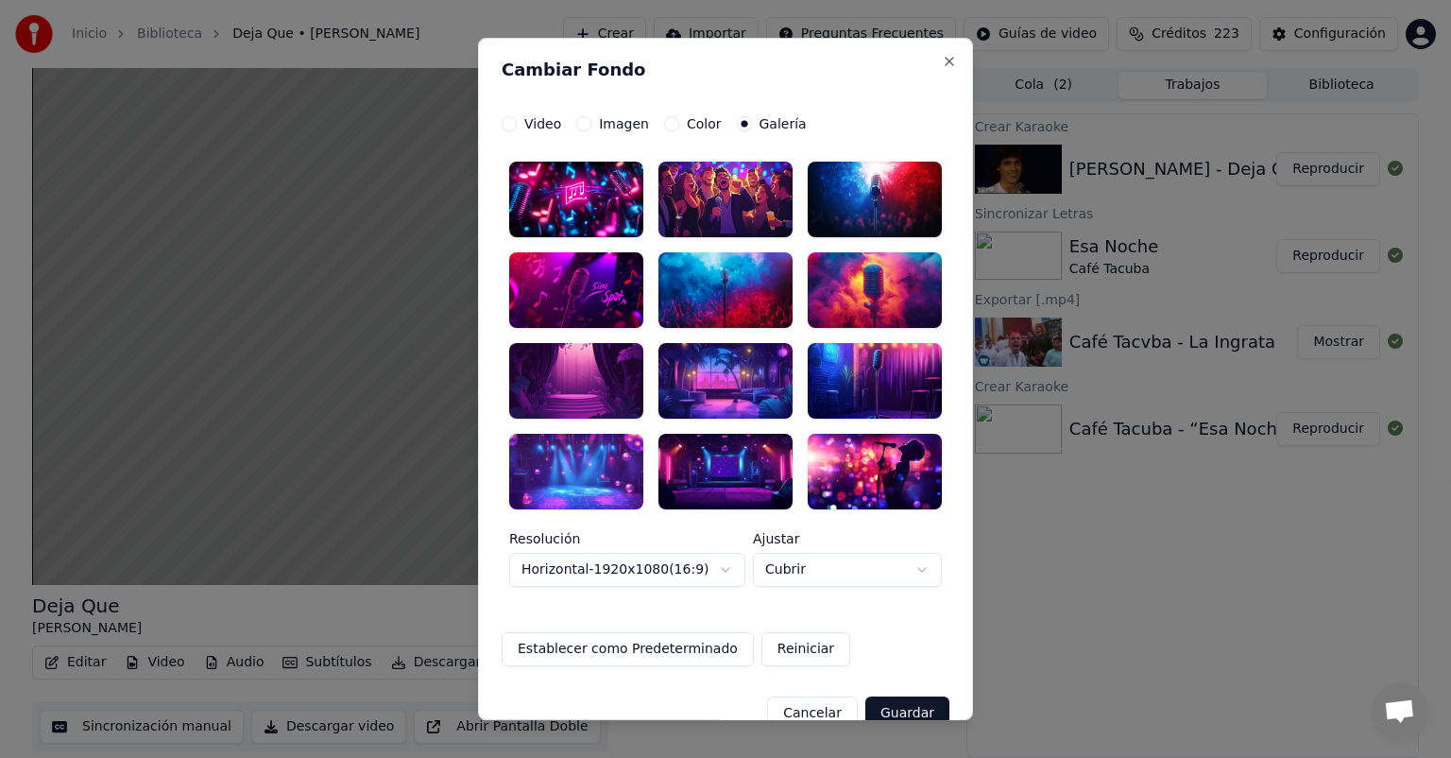
click at [502, 123] on button "Video" at bounding box center [509, 123] width 15 height 15
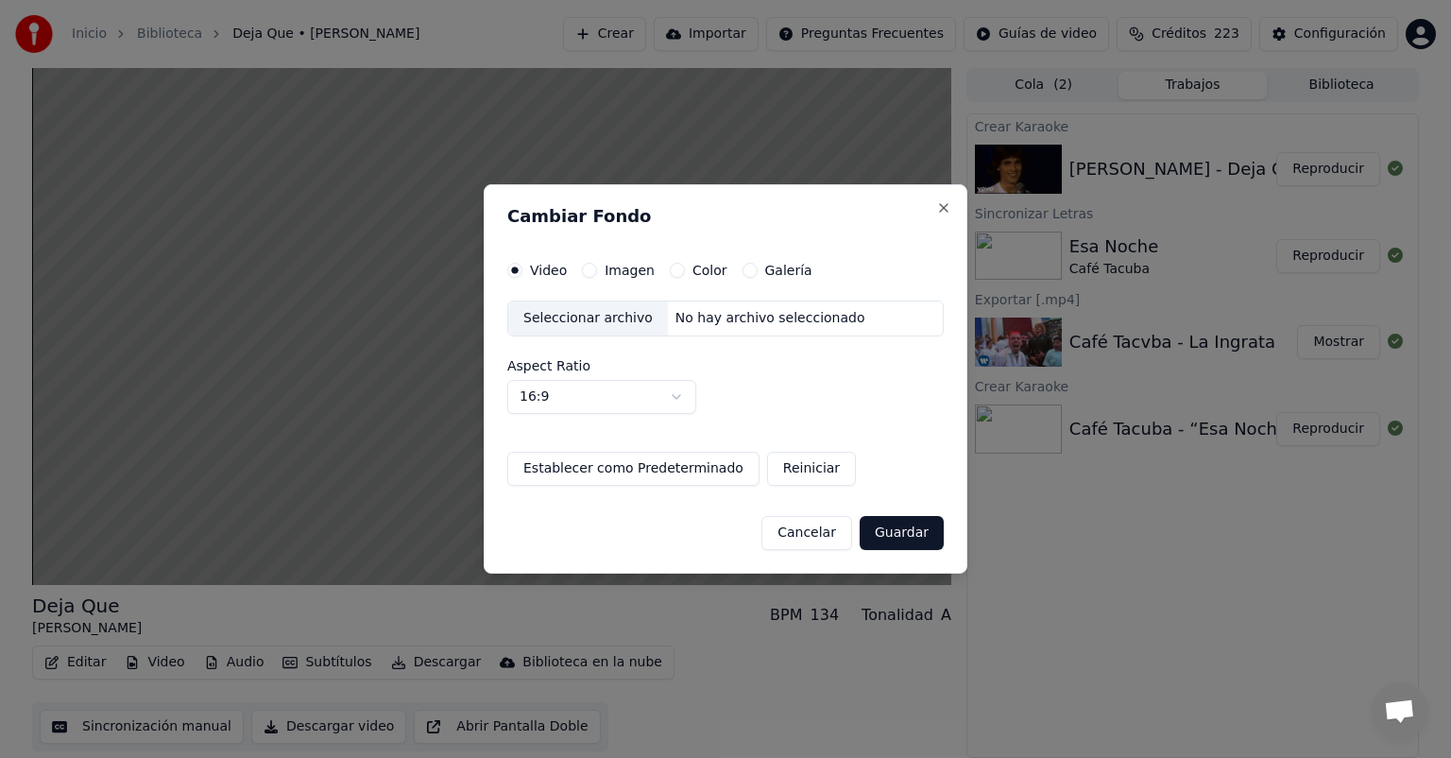
click at [547, 318] on div "Seleccionar archivo" at bounding box center [588, 318] width 160 height 34
click at [813, 542] on button "Cancelar" at bounding box center [806, 533] width 91 height 34
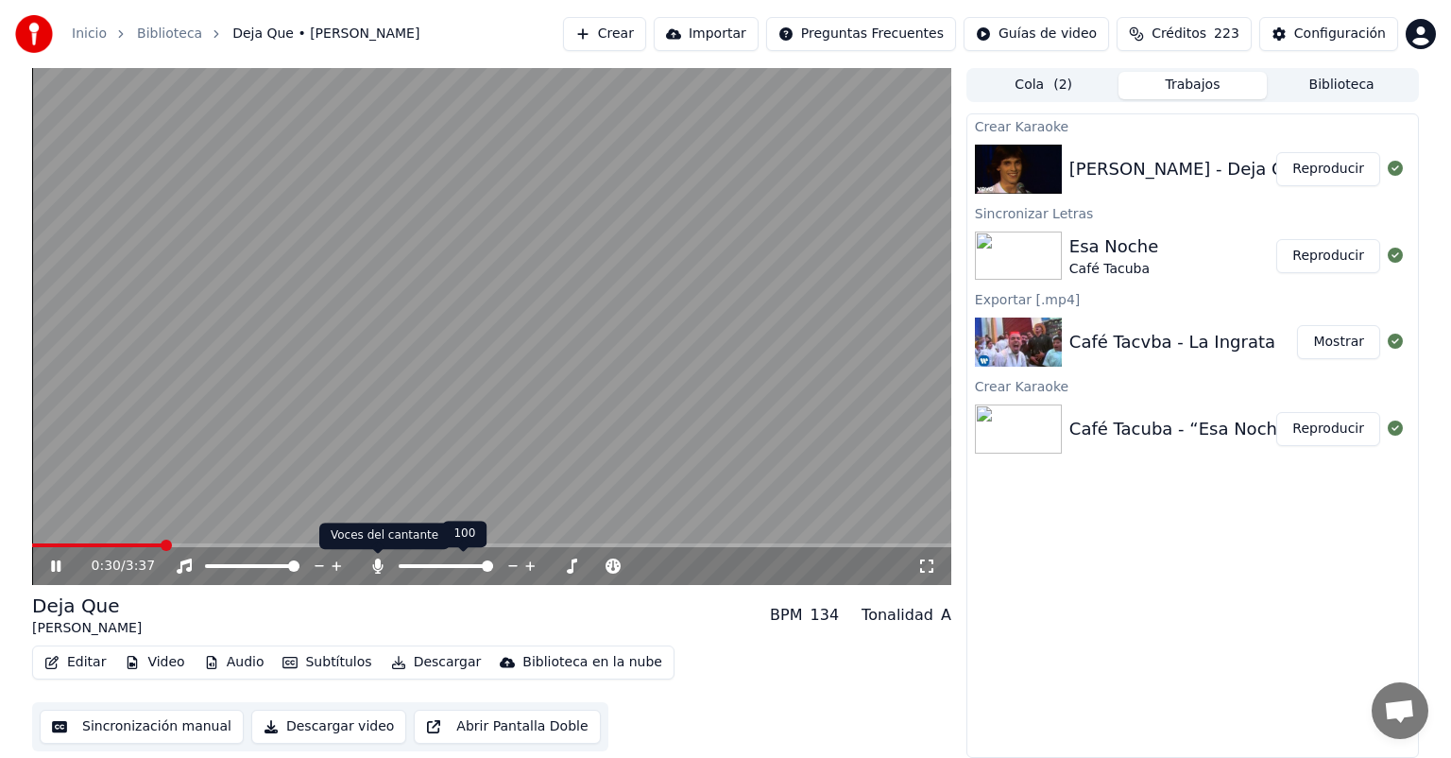
click at [382, 563] on icon at bounding box center [377, 565] width 19 height 15
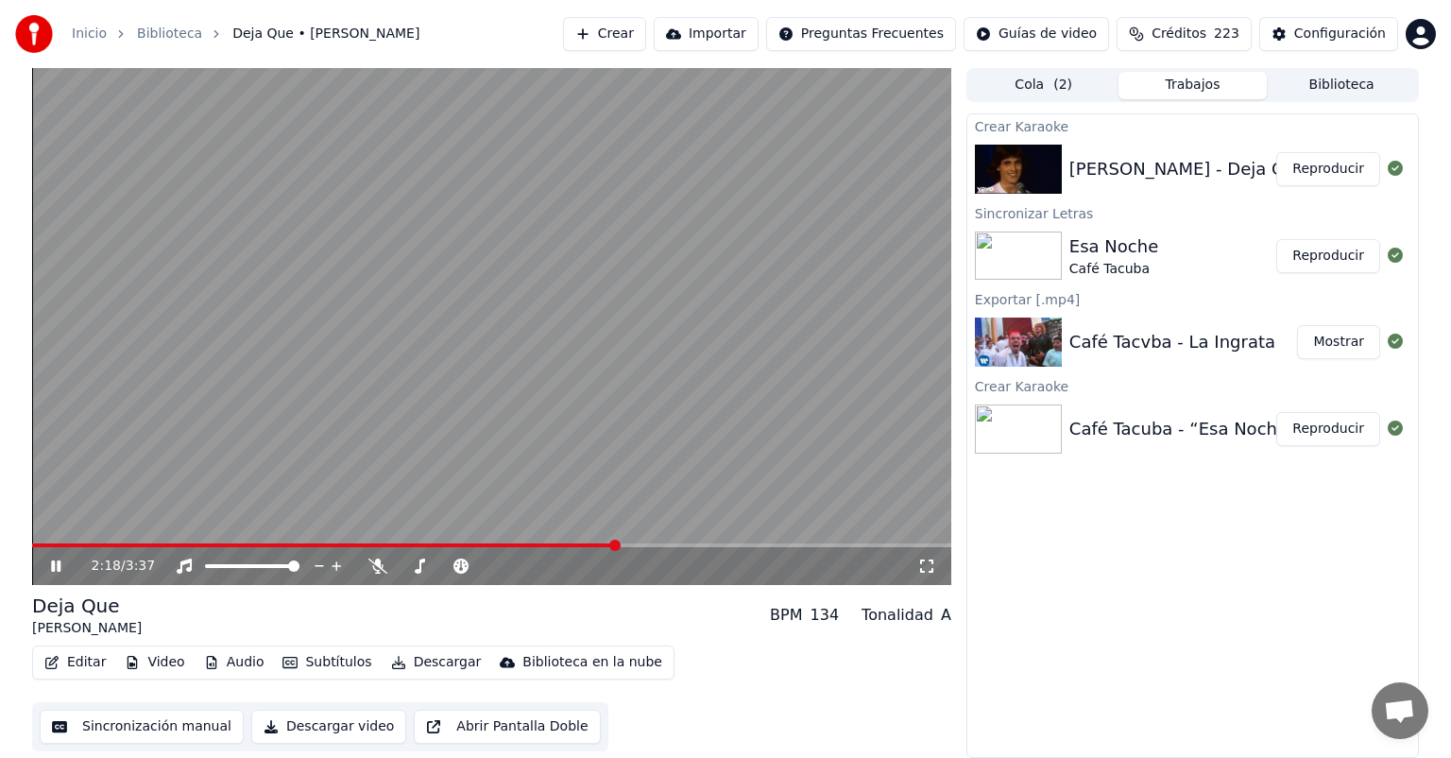
click at [616, 539] on span at bounding box center [614, 544] width 11 height 11
click at [435, 671] on button "Descargar" at bounding box center [437, 662] width 106 height 26
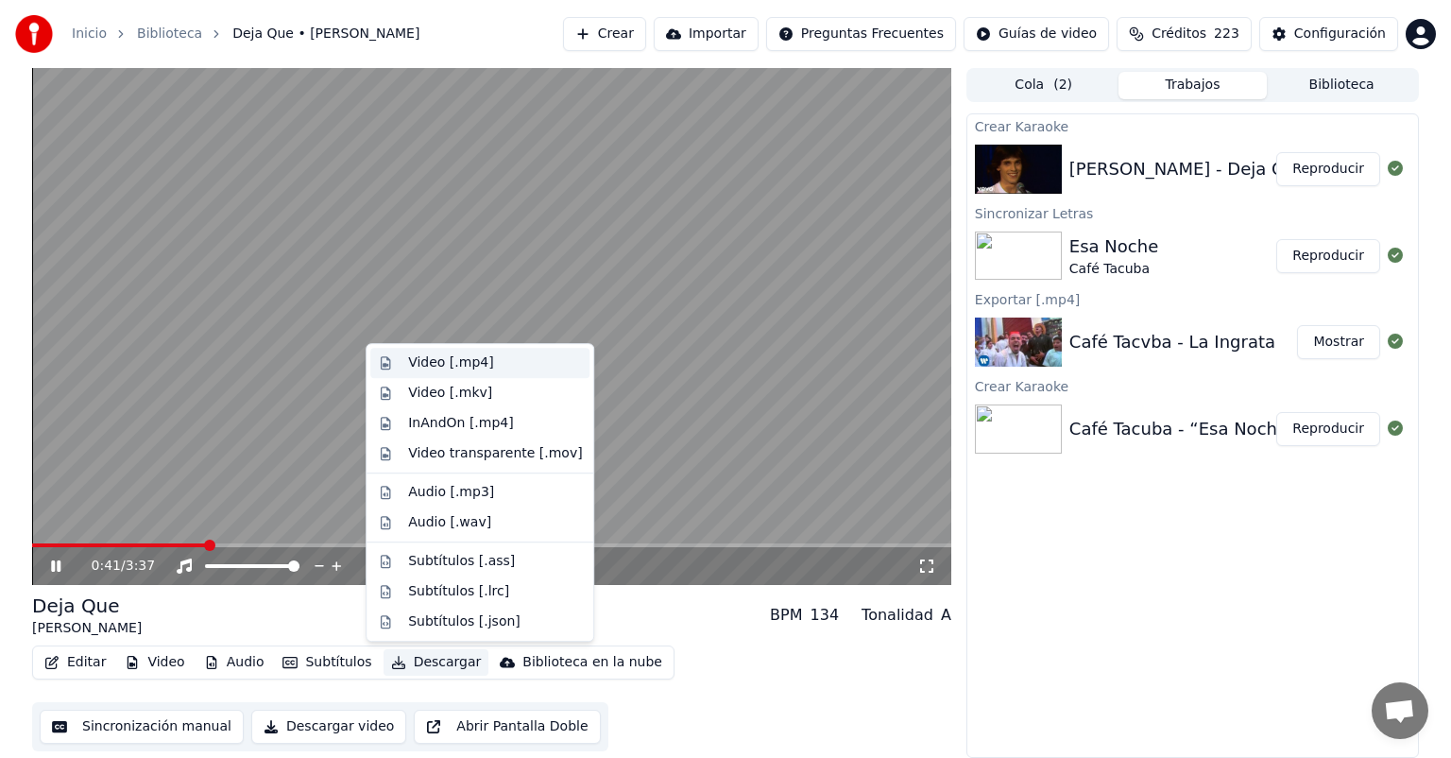
click at [456, 354] on div "Video [.mp4]" at bounding box center [450, 362] width 85 height 19
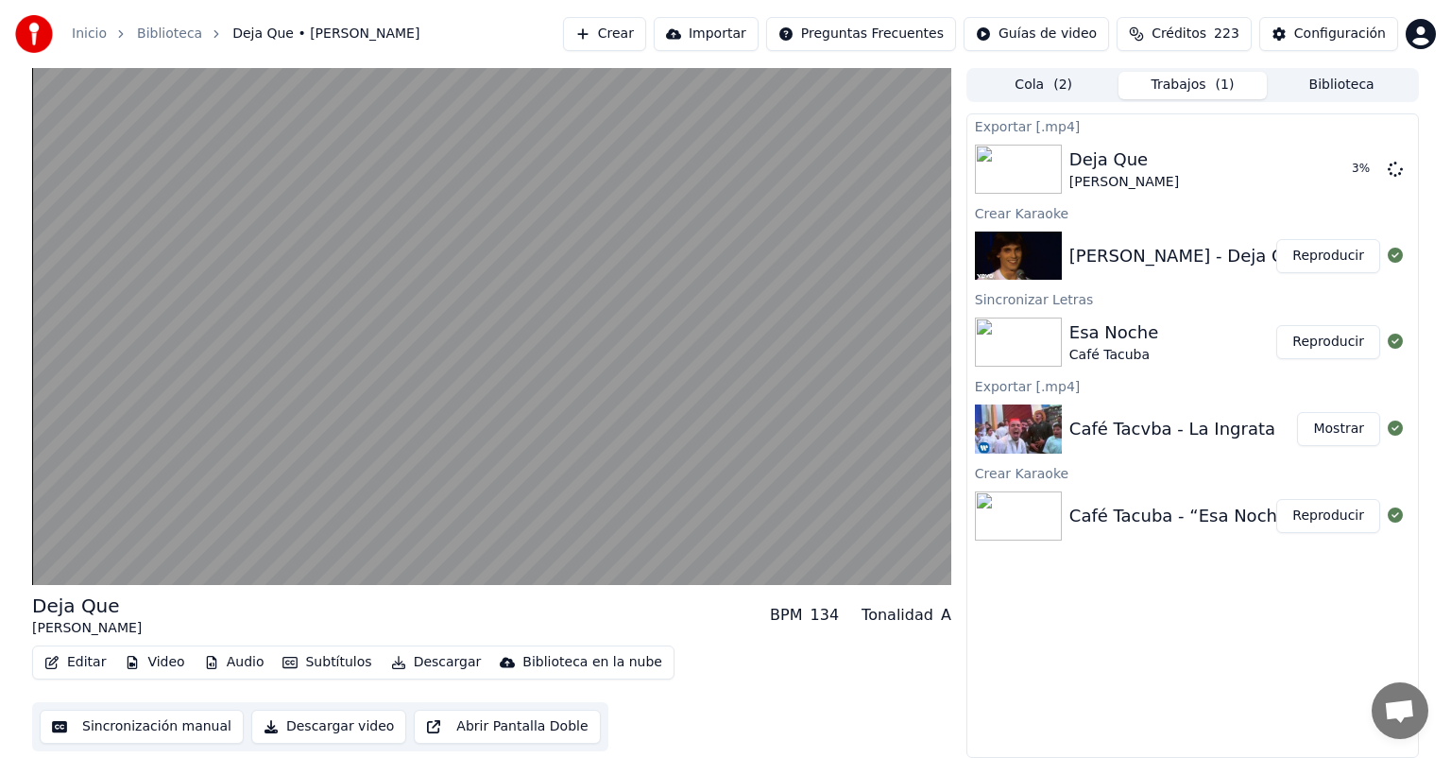
click at [1333, 346] on button "Reproducir" at bounding box center [1328, 342] width 104 height 34
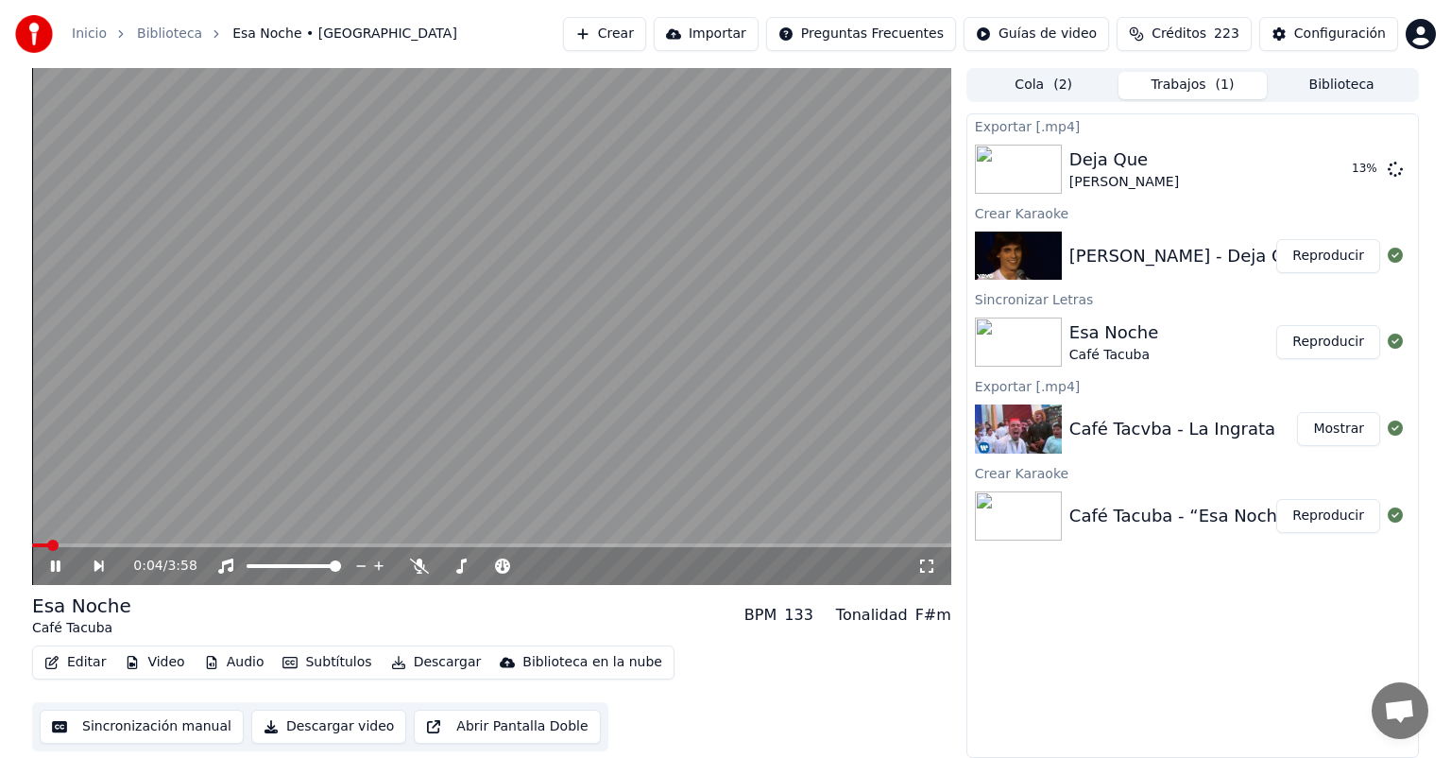
click at [71, 666] on button "Editar" at bounding box center [75, 662] width 77 height 26
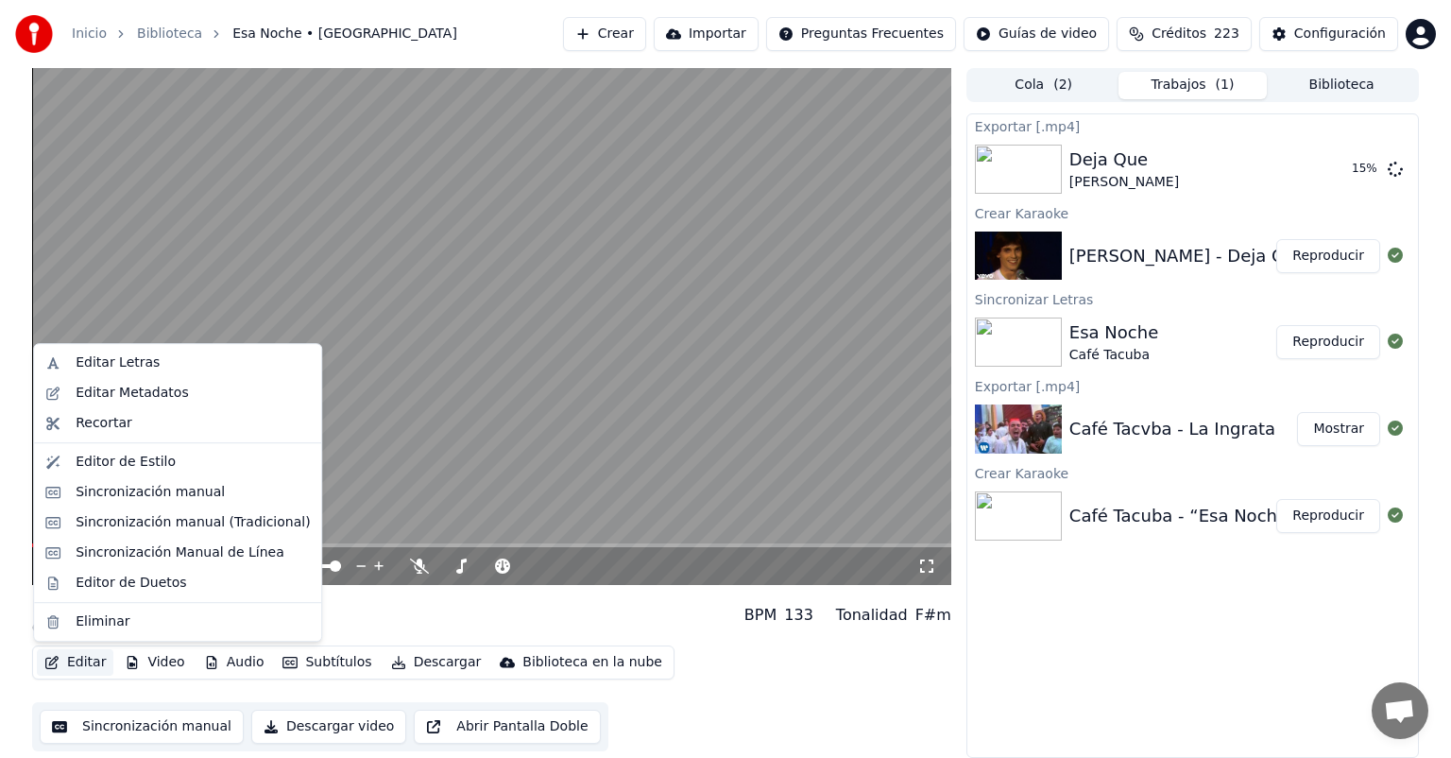
click at [425, 446] on video at bounding box center [491, 326] width 919 height 517
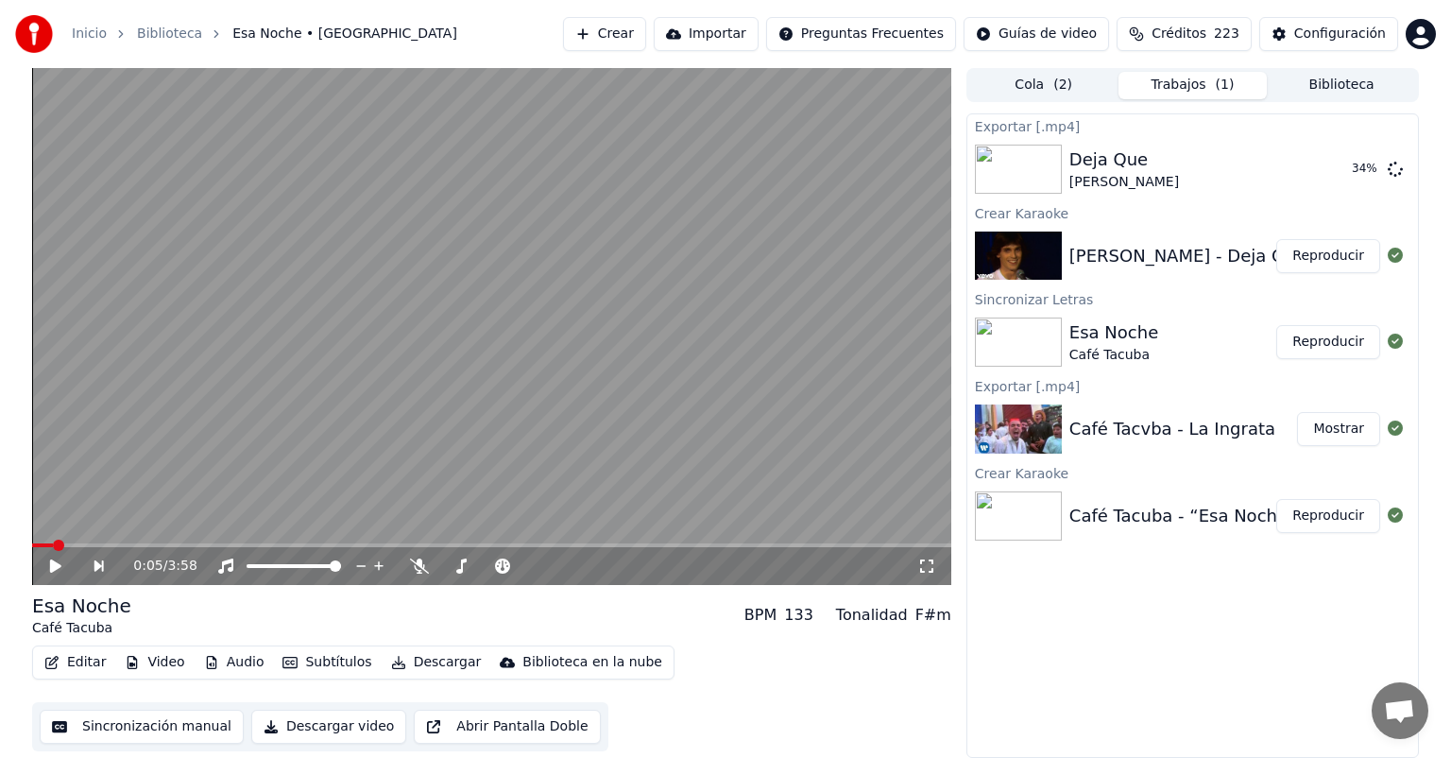
click at [1343, 588] on div "Exportar [.mp4] Deja Que [PERSON_NAME] 34 % Crear Karaoke [PERSON_NAME] - Deja …" at bounding box center [1192, 435] width 453 height 644
click at [1295, 529] on button "Reproducir" at bounding box center [1328, 516] width 104 height 34
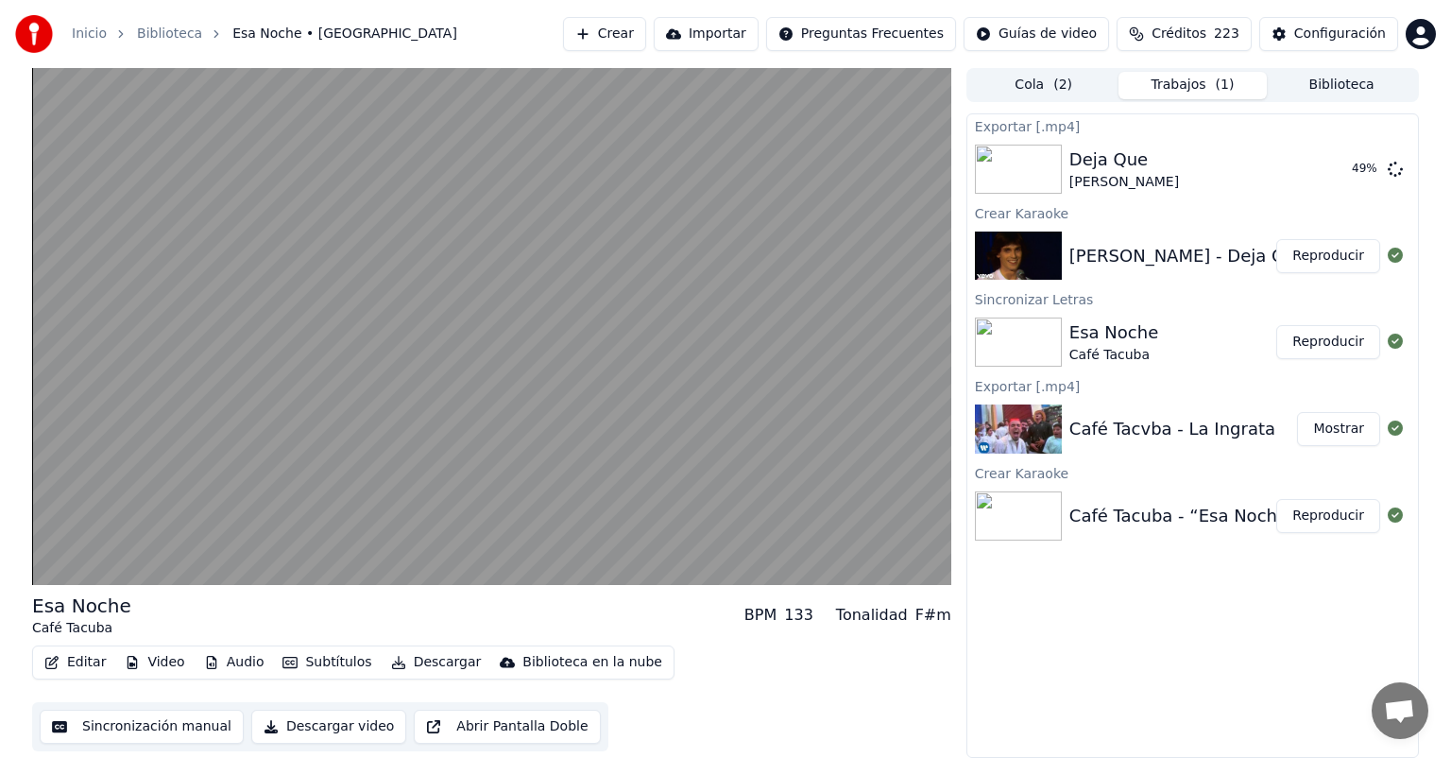
click at [1309, 350] on button "Reproducir" at bounding box center [1328, 342] width 104 height 34
click at [1265, 612] on div "Exportar [.mp4] Deja Que [PERSON_NAME] Crear Karaoke [PERSON_NAME] - Deja Que R…" at bounding box center [1192, 435] width 453 height 644
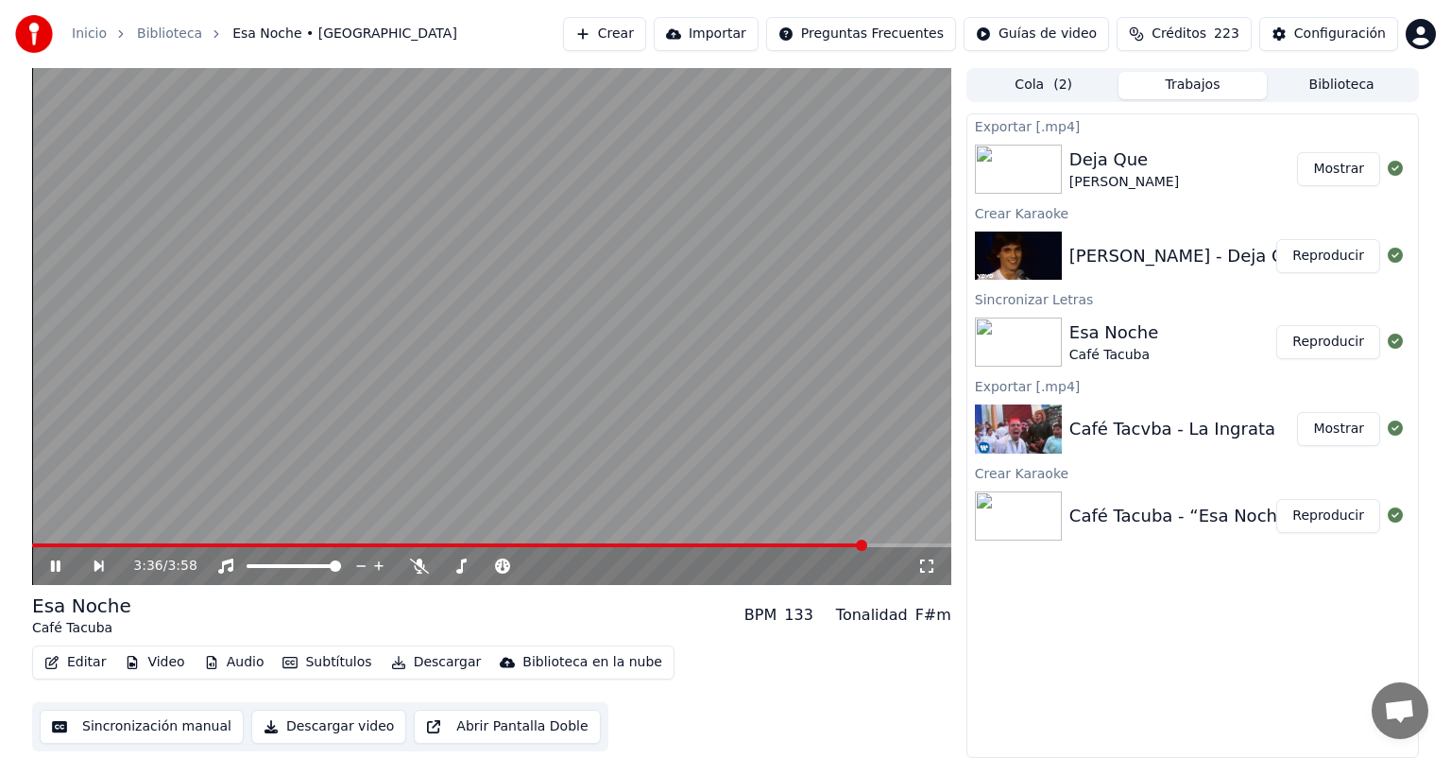
click at [79, 661] on button "Editar" at bounding box center [75, 662] width 77 height 26
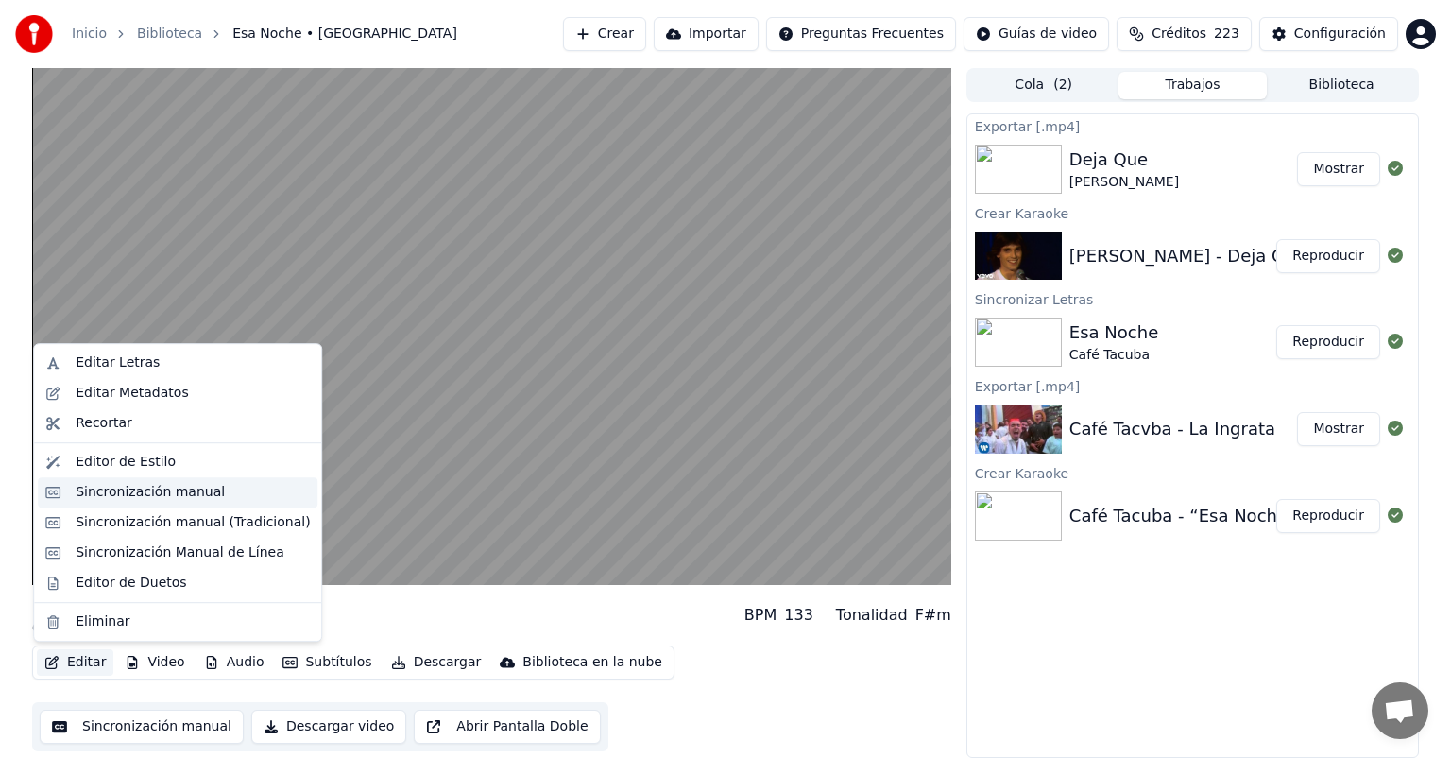
click at [112, 494] on div "Sincronización manual" at bounding box center [150, 492] width 149 height 19
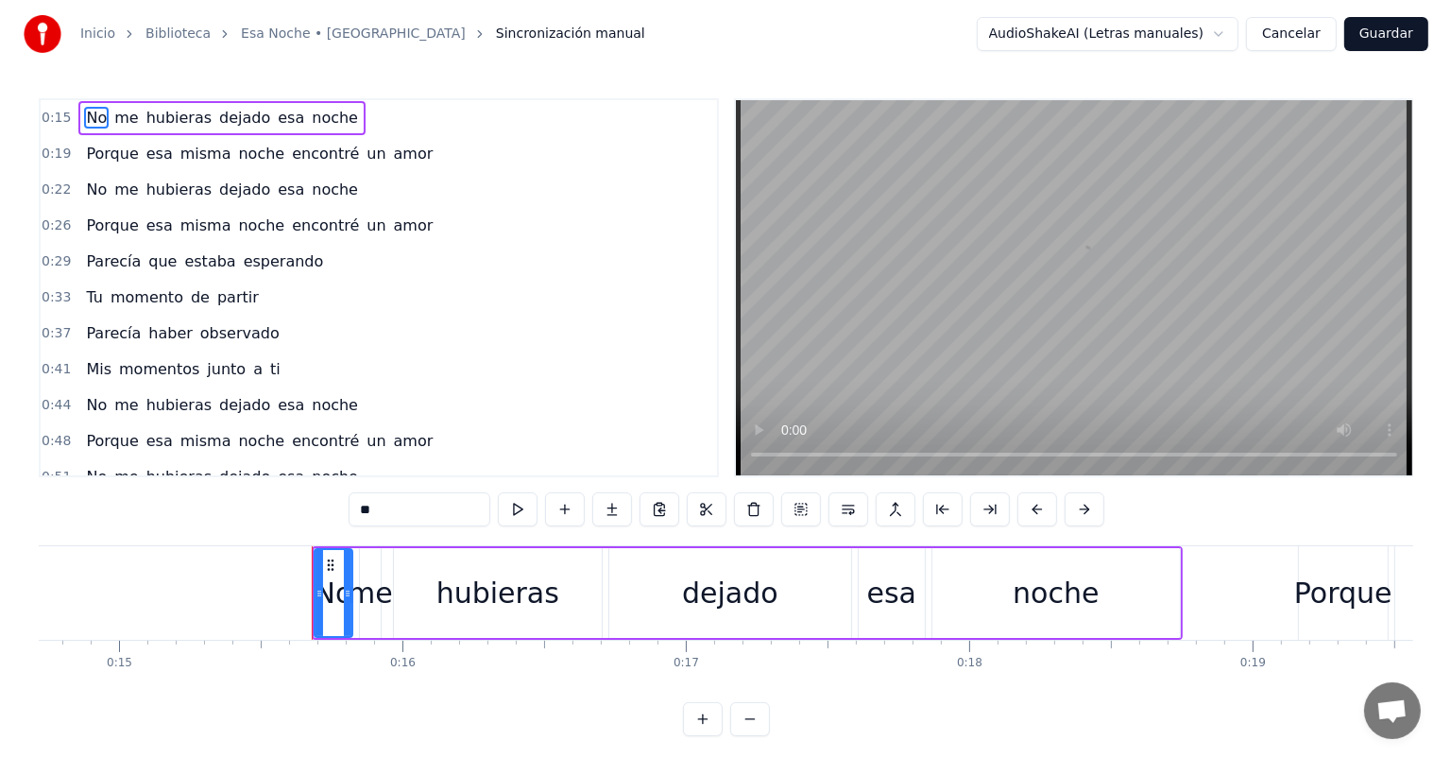
scroll to position [0, 4349]
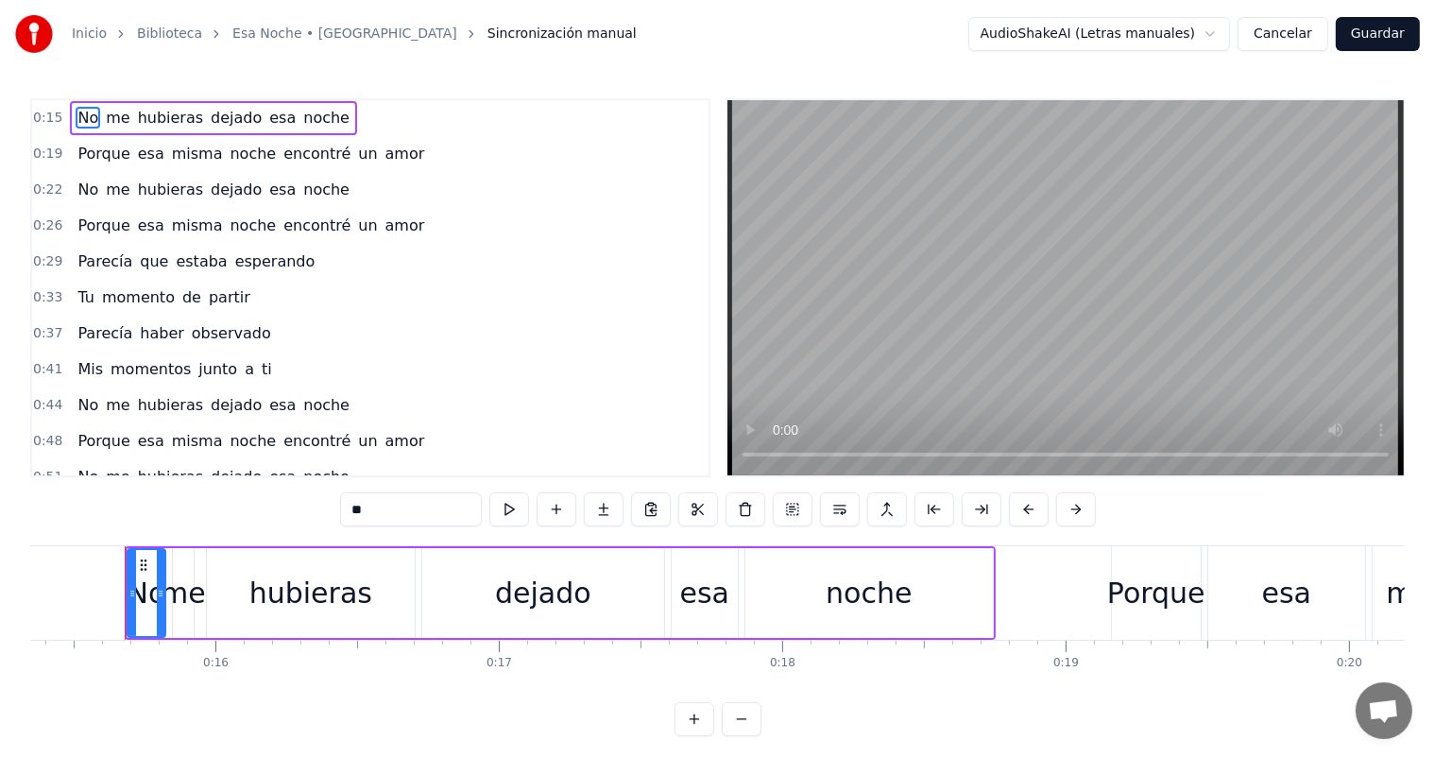
click at [1275, 38] on button "Cancelar" at bounding box center [1283, 34] width 91 height 34
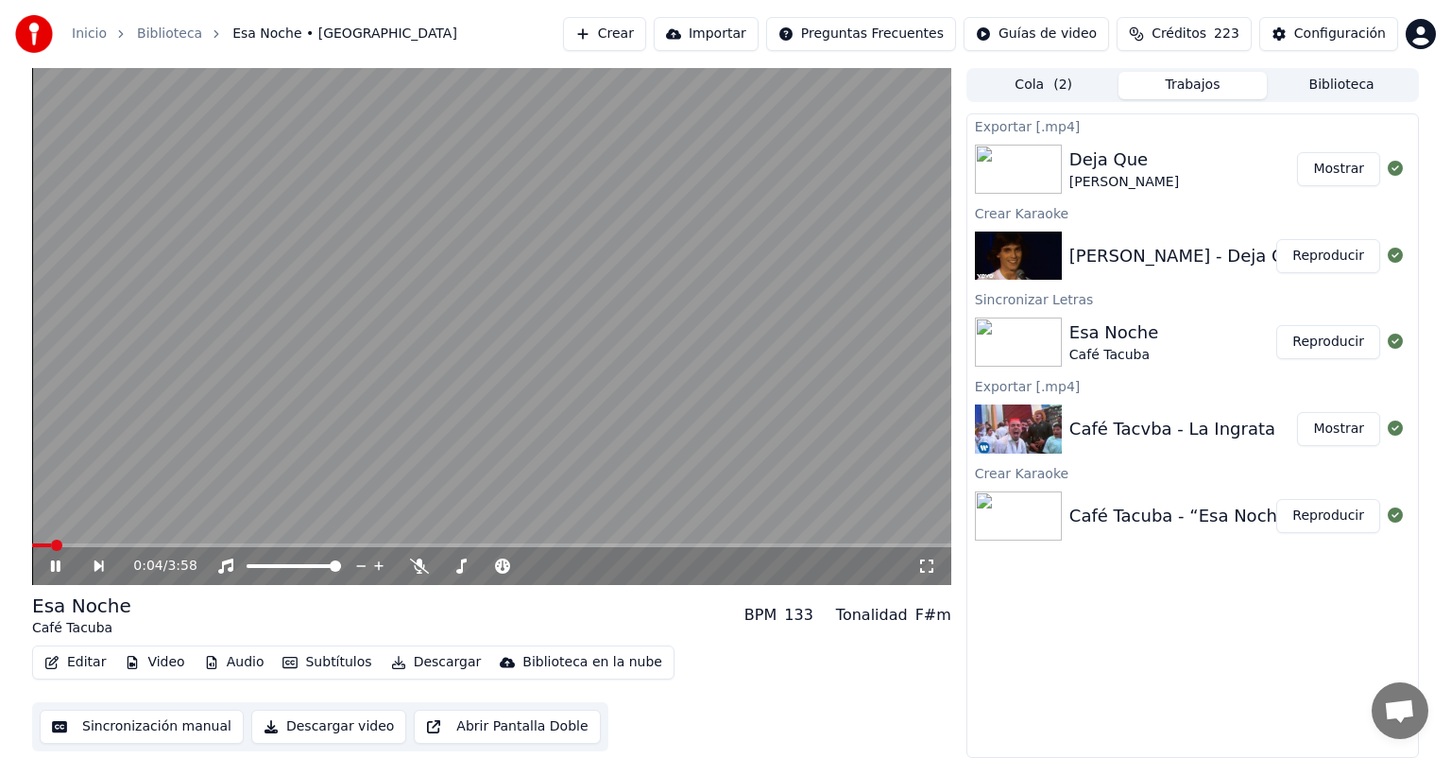
click at [60, 564] on icon at bounding box center [55, 565] width 9 height 11
click at [1358, 654] on div "Exportar [.mp4] Deja Que [PERSON_NAME] Crear Karaoke [PERSON_NAME] - Deja Que R…" at bounding box center [1192, 435] width 453 height 644
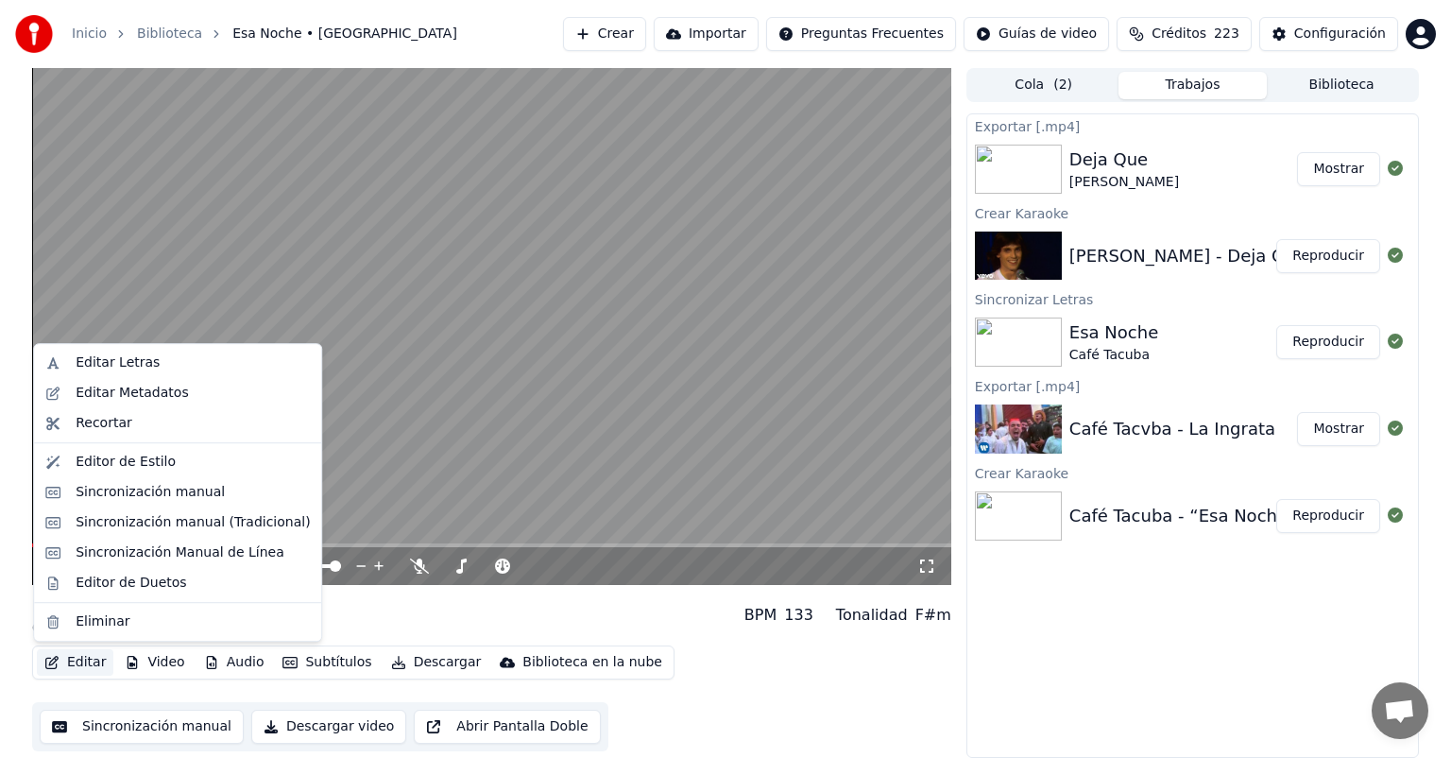
click at [66, 673] on button "Editar" at bounding box center [75, 662] width 77 height 26
drag, startPoint x: 127, startPoint y: 365, endPoint x: 122, endPoint y: 520, distance: 155.0
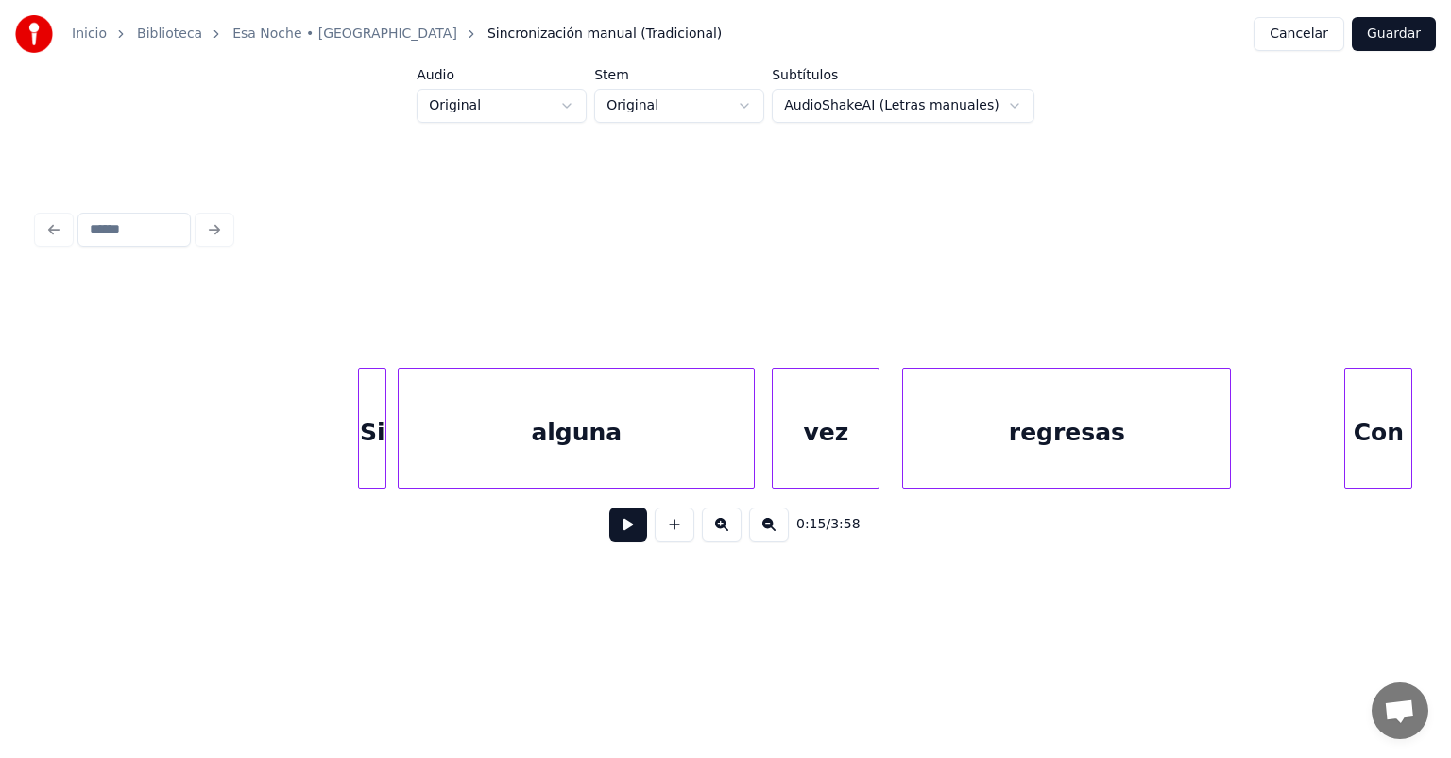
scroll to position [0, 33931]
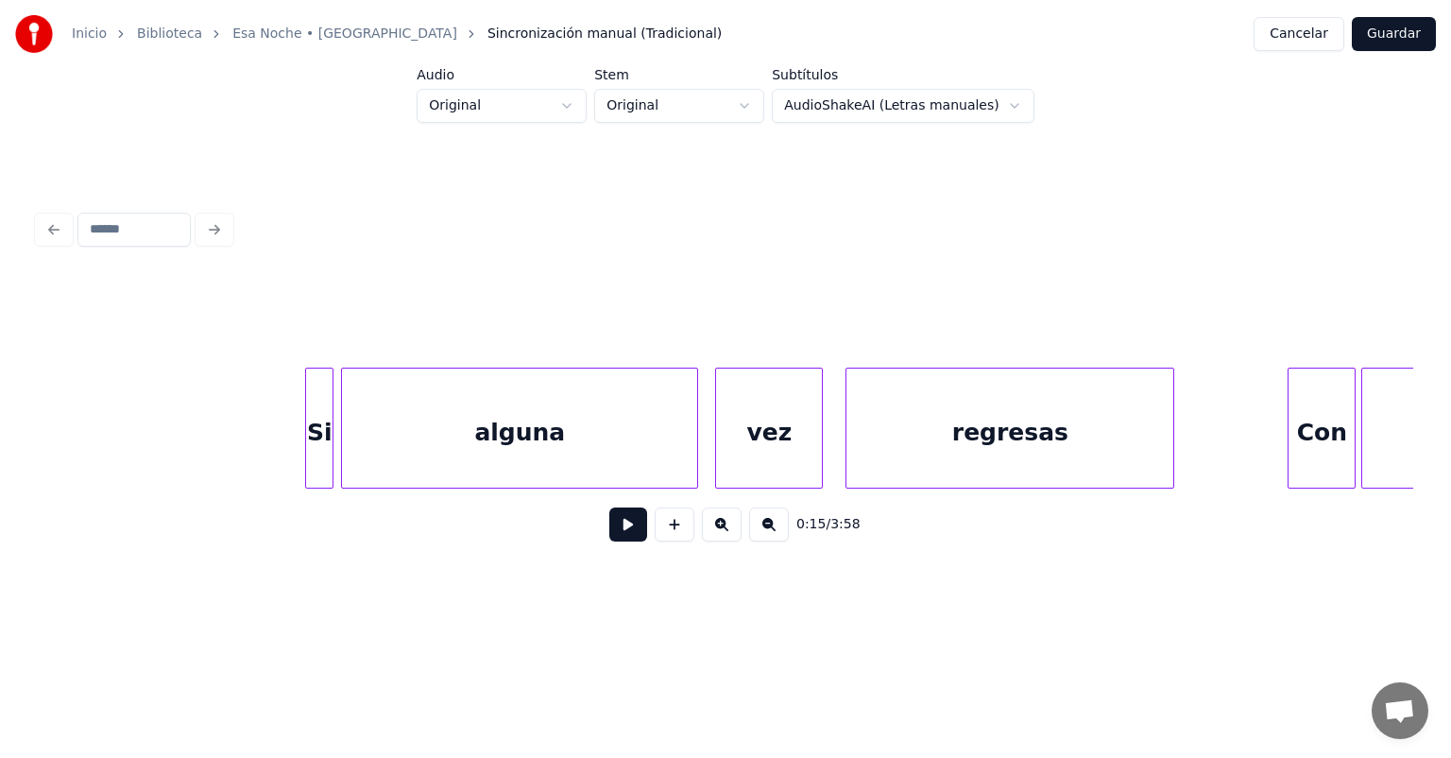
click at [312, 466] on div "Si" at bounding box center [319, 432] width 26 height 128
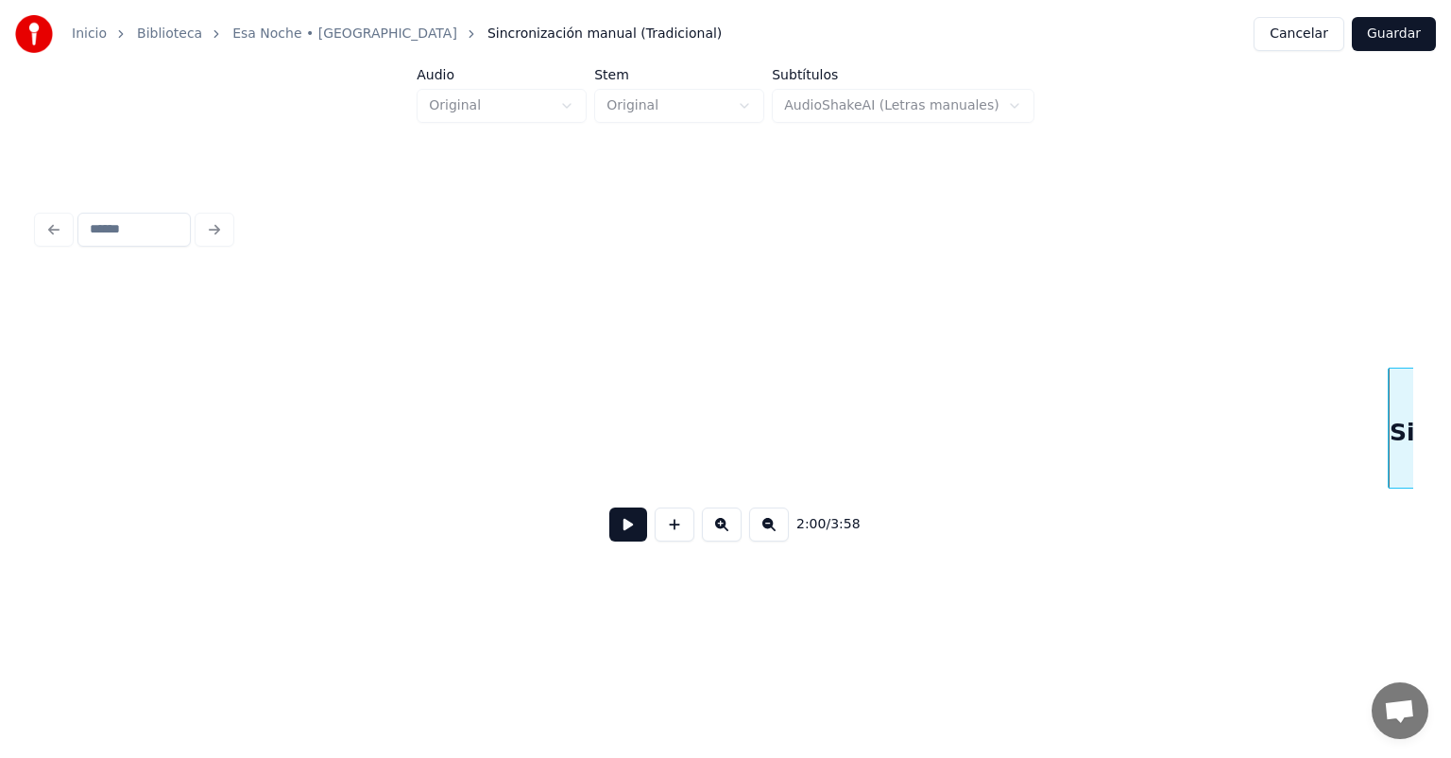
scroll to position [0, 33760]
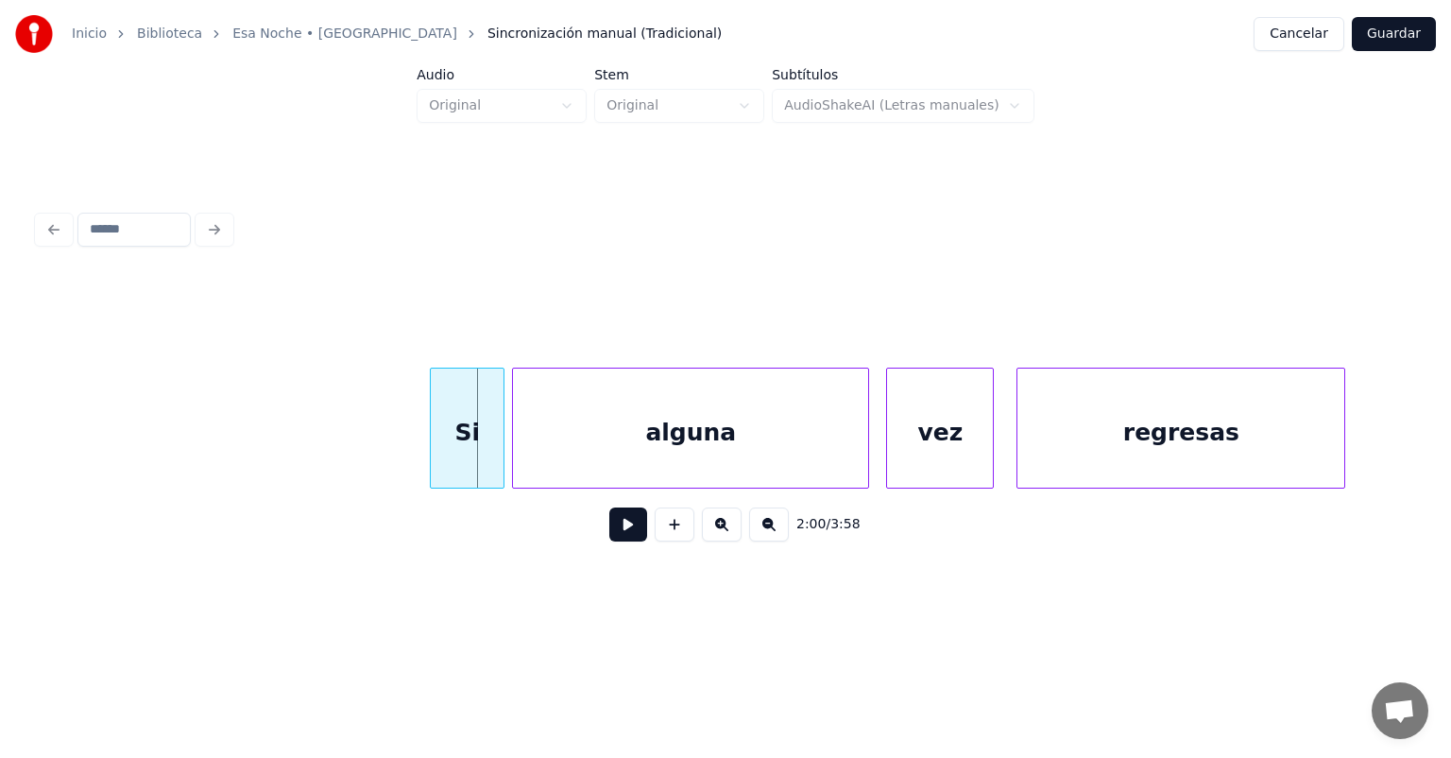
click at [434, 466] on div at bounding box center [434, 427] width 6 height 119
click at [434, 466] on div at bounding box center [433, 427] width 6 height 119
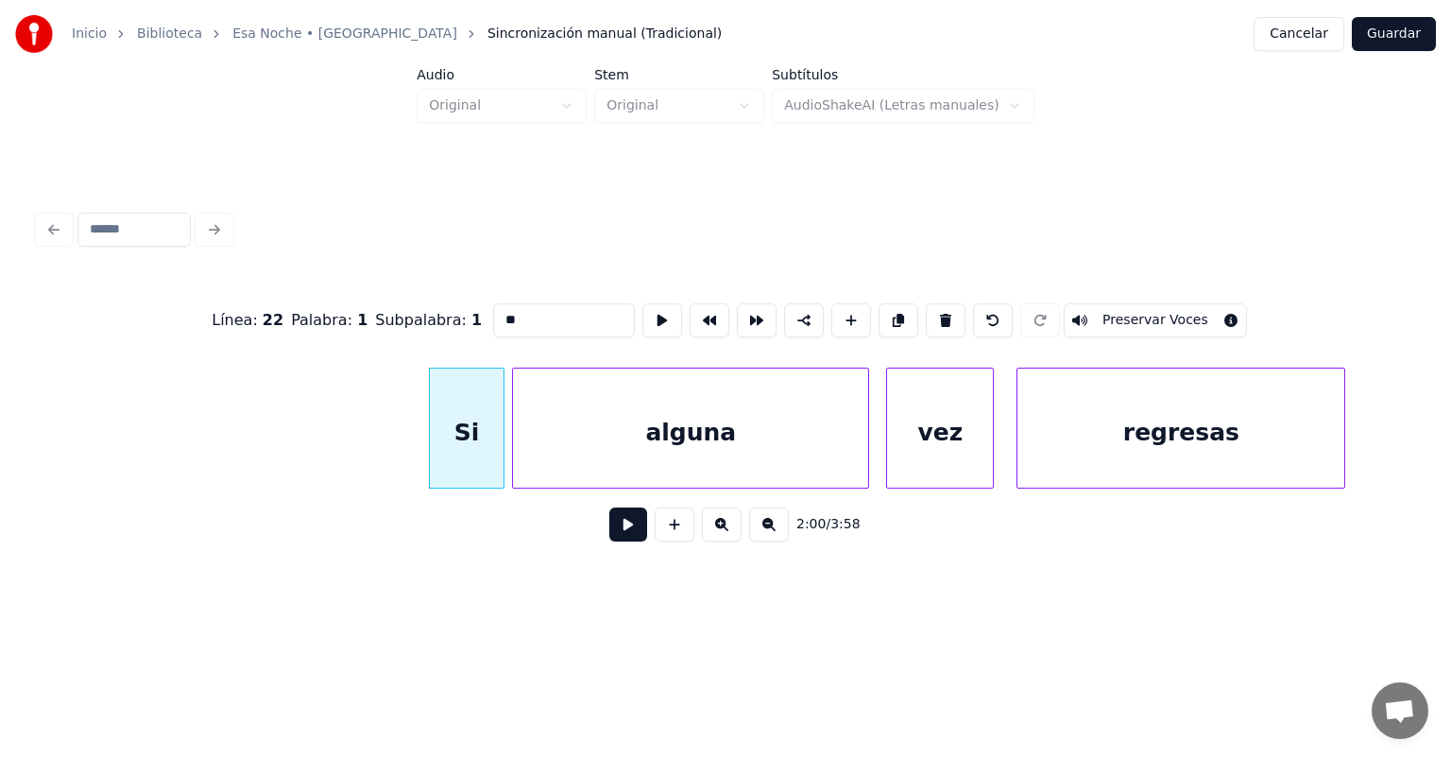
click at [451, 463] on div "Si" at bounding box center [467, 432] width 75 height 128
click at [493, 324] on input "**" at bounding box center [564, 320] width 142 height 34
type input "****"
click at [622, 536] on button at bounding box center [628, 524] width 38 height 34
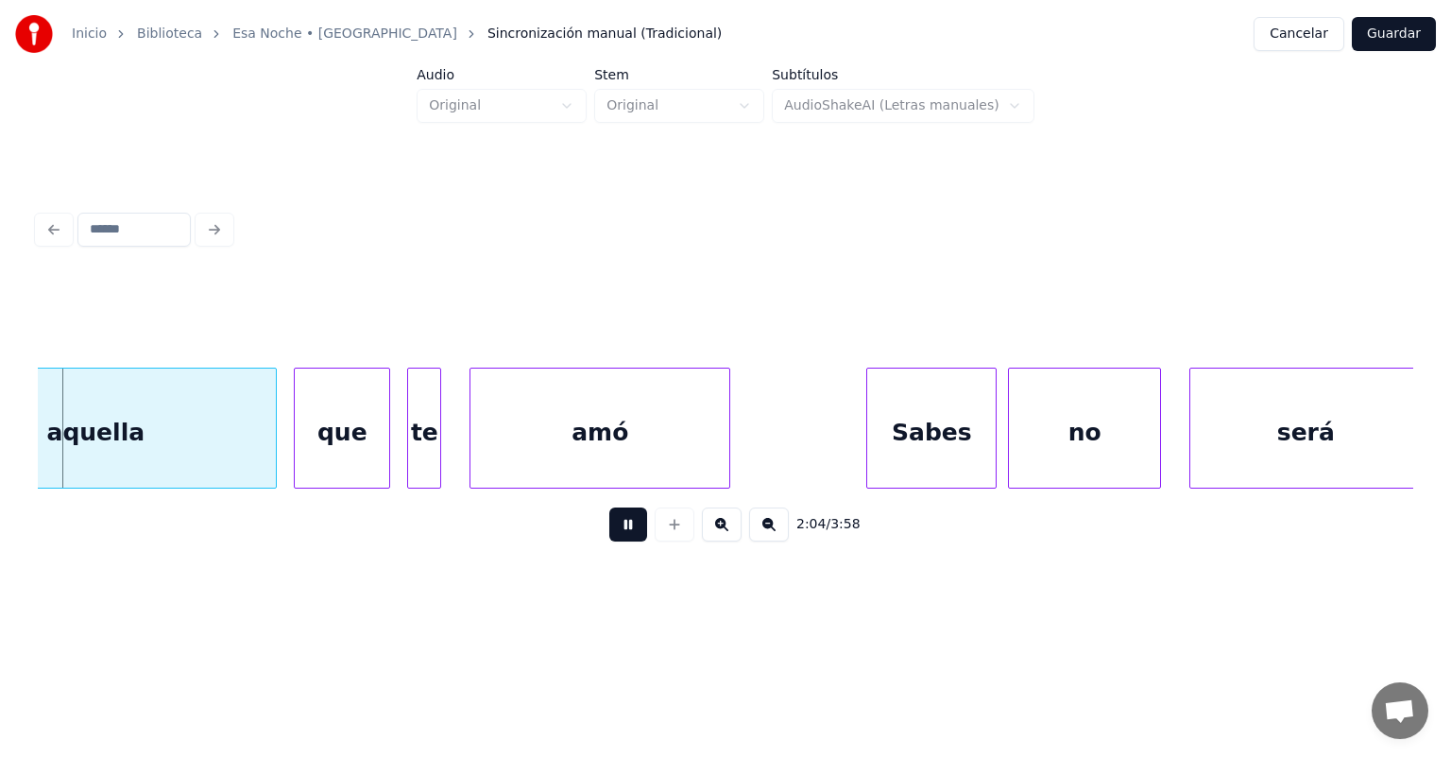
scroll to position [0, 35392]
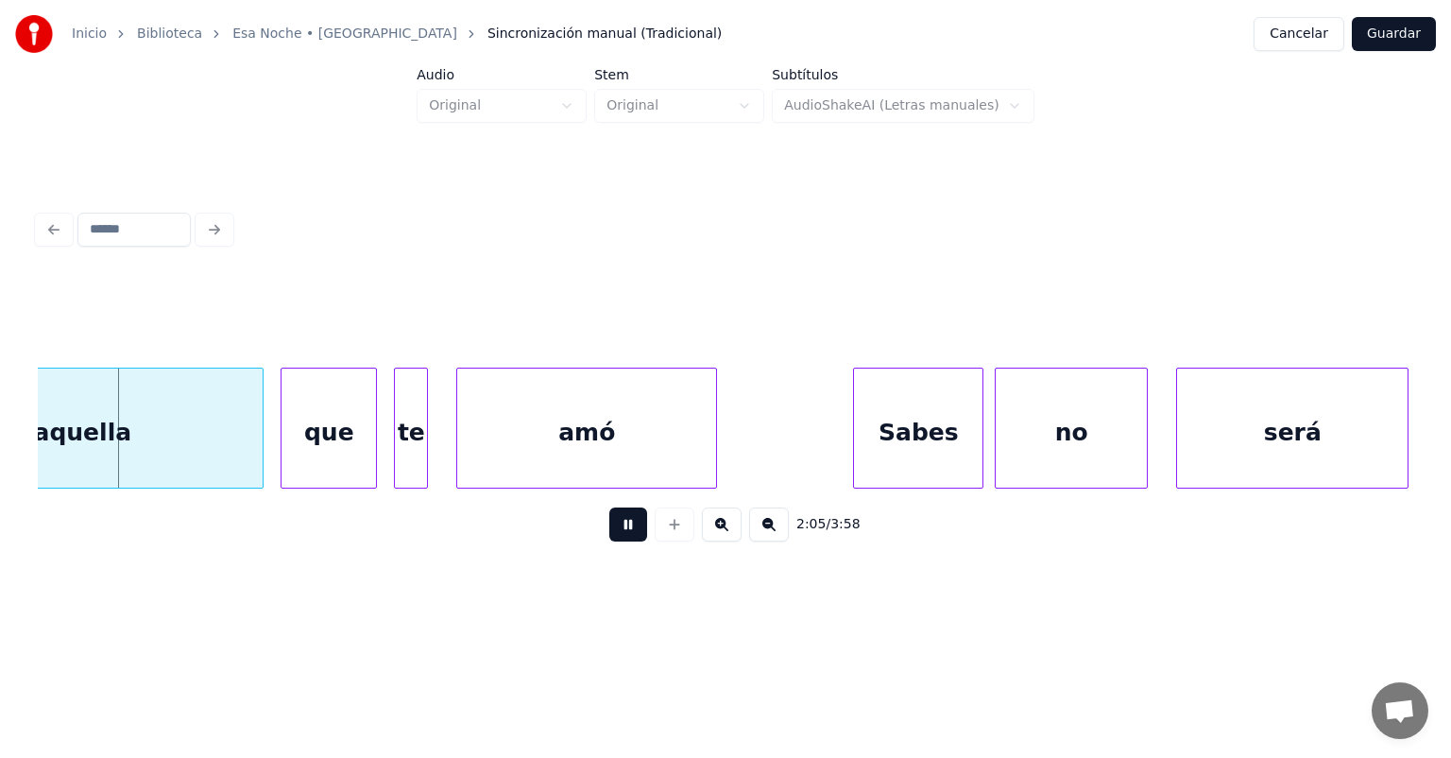
click at [614, 541] on button at bounding box center [628, 524] width 38 height 34
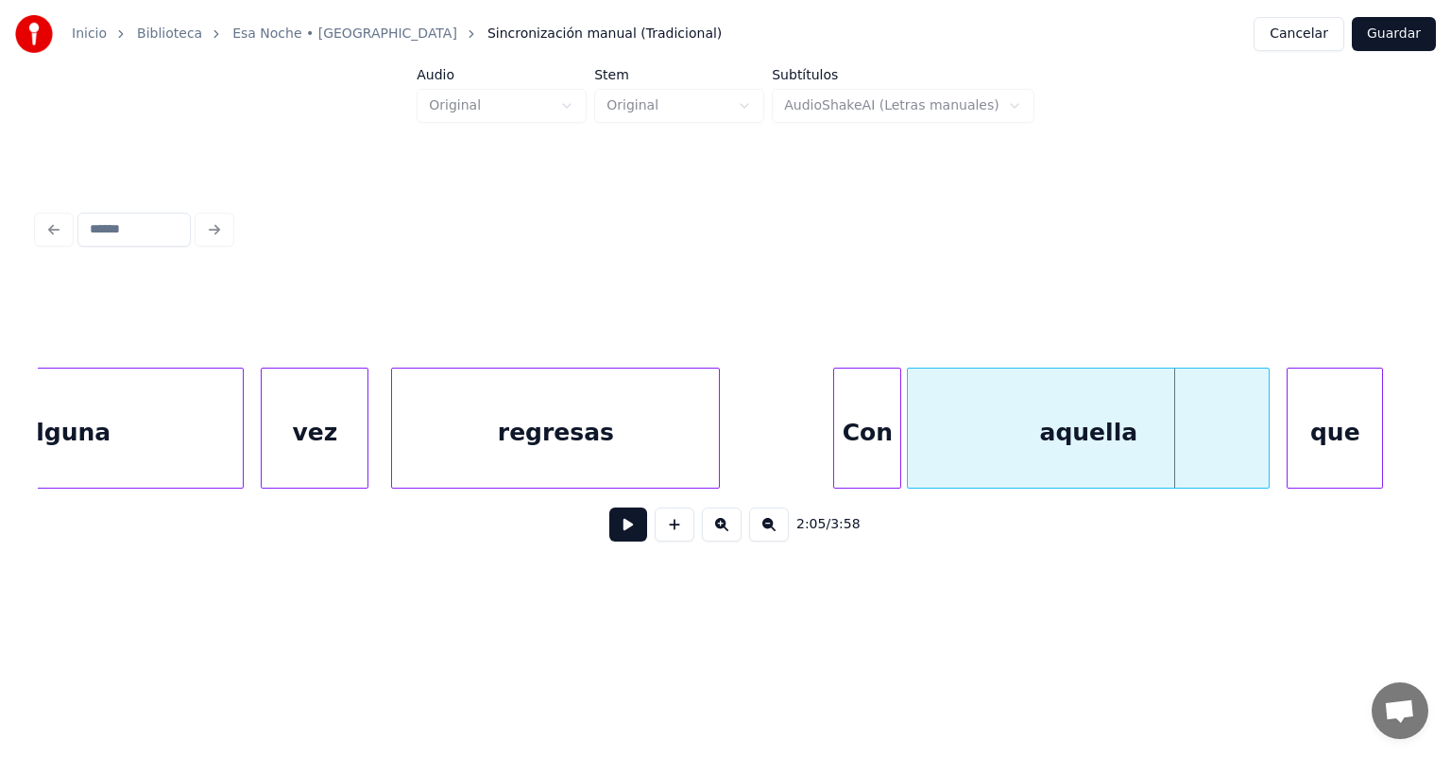
scroll to position [0, 34367]
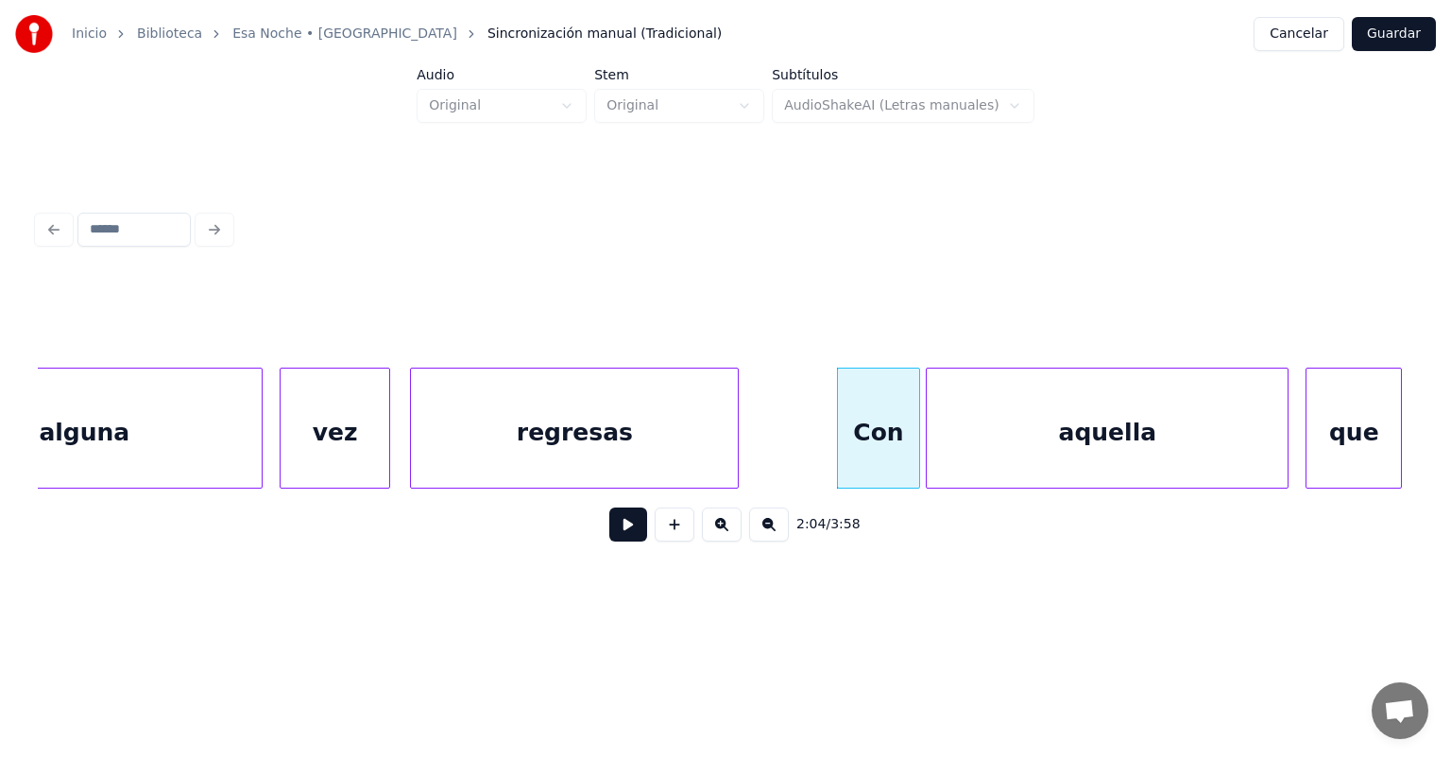
click at [384, 464] on div "vez" at bounding box center [335, 432] width 109 height 128
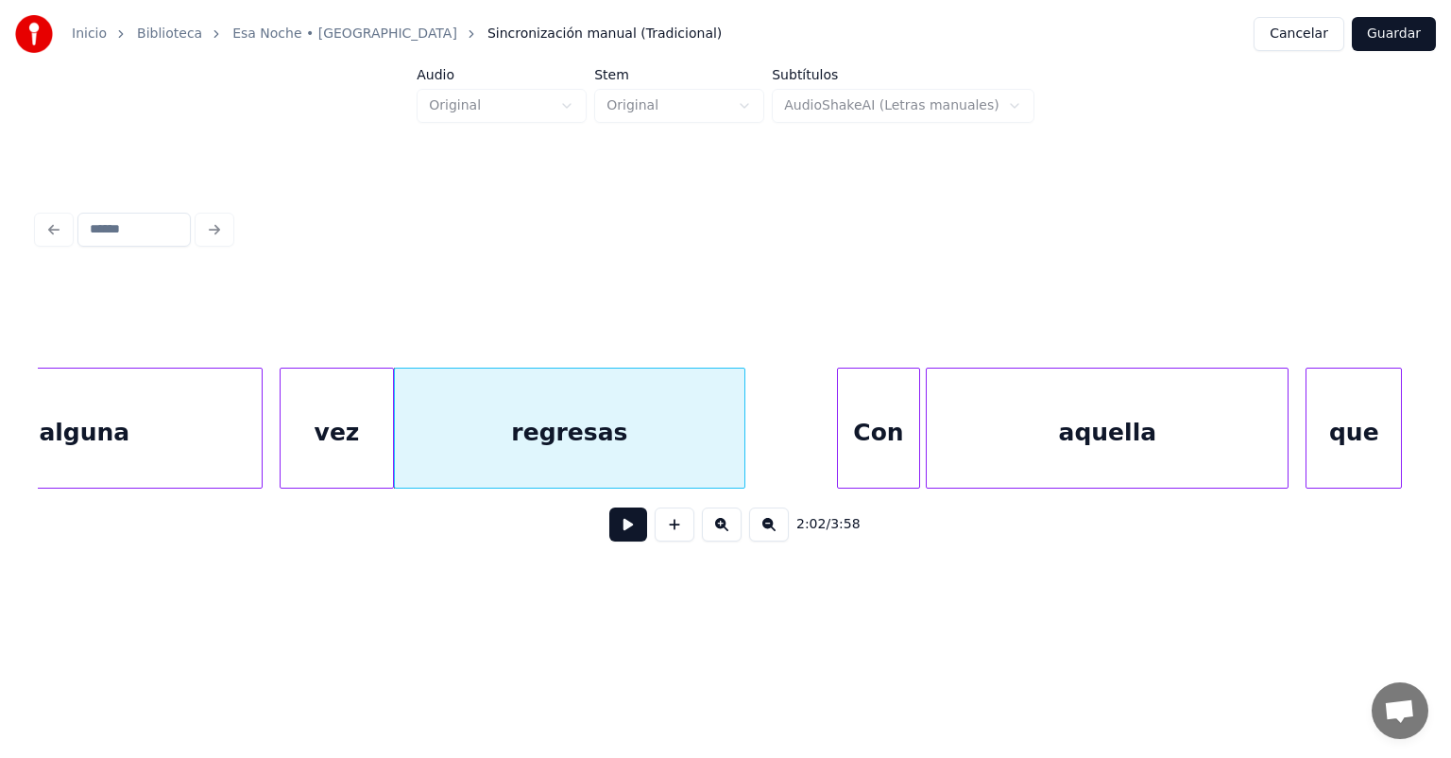
click at [623, 541] on button at bounding box center [628, 524] width 38 height 34
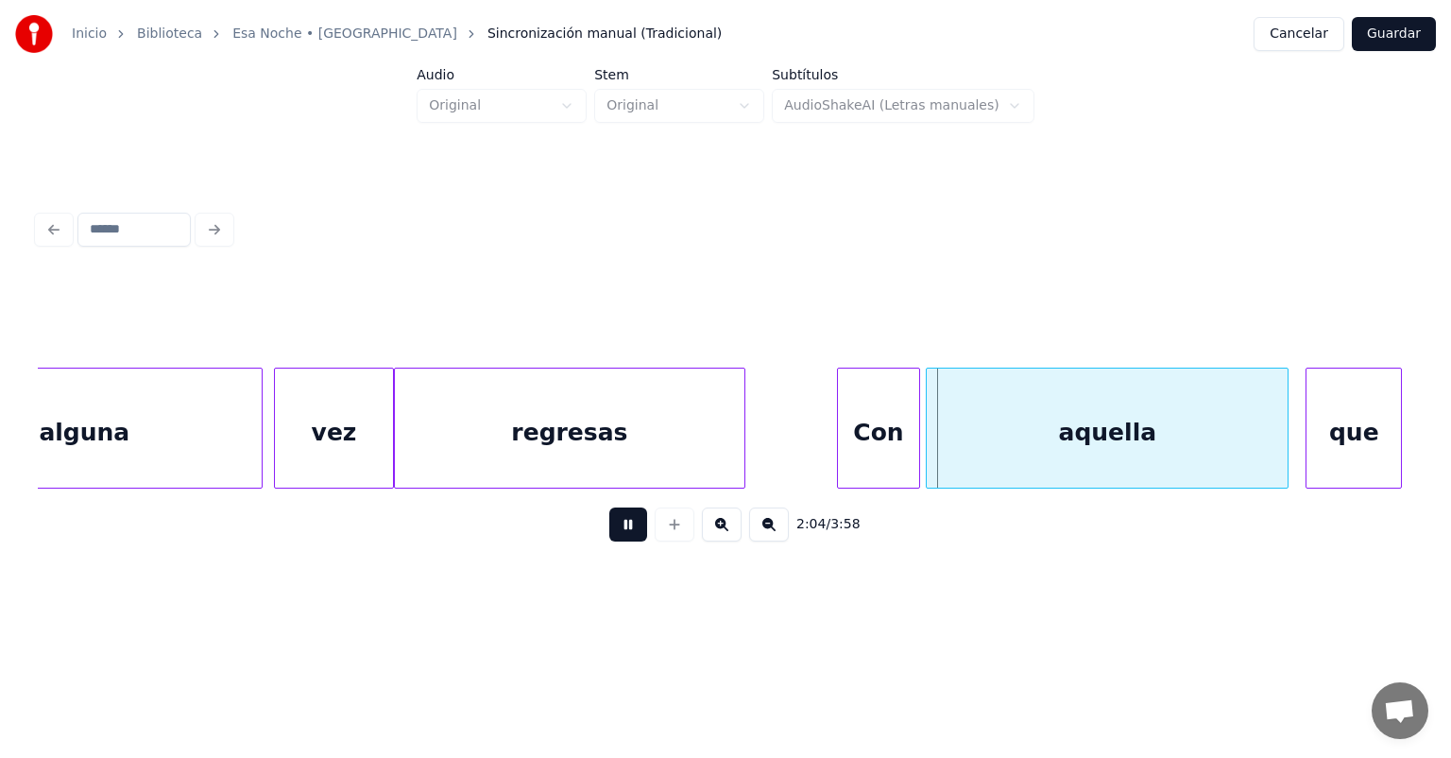
click at [284, 442] on div "vez" at bounding box center [333, 432] width 117 height 128
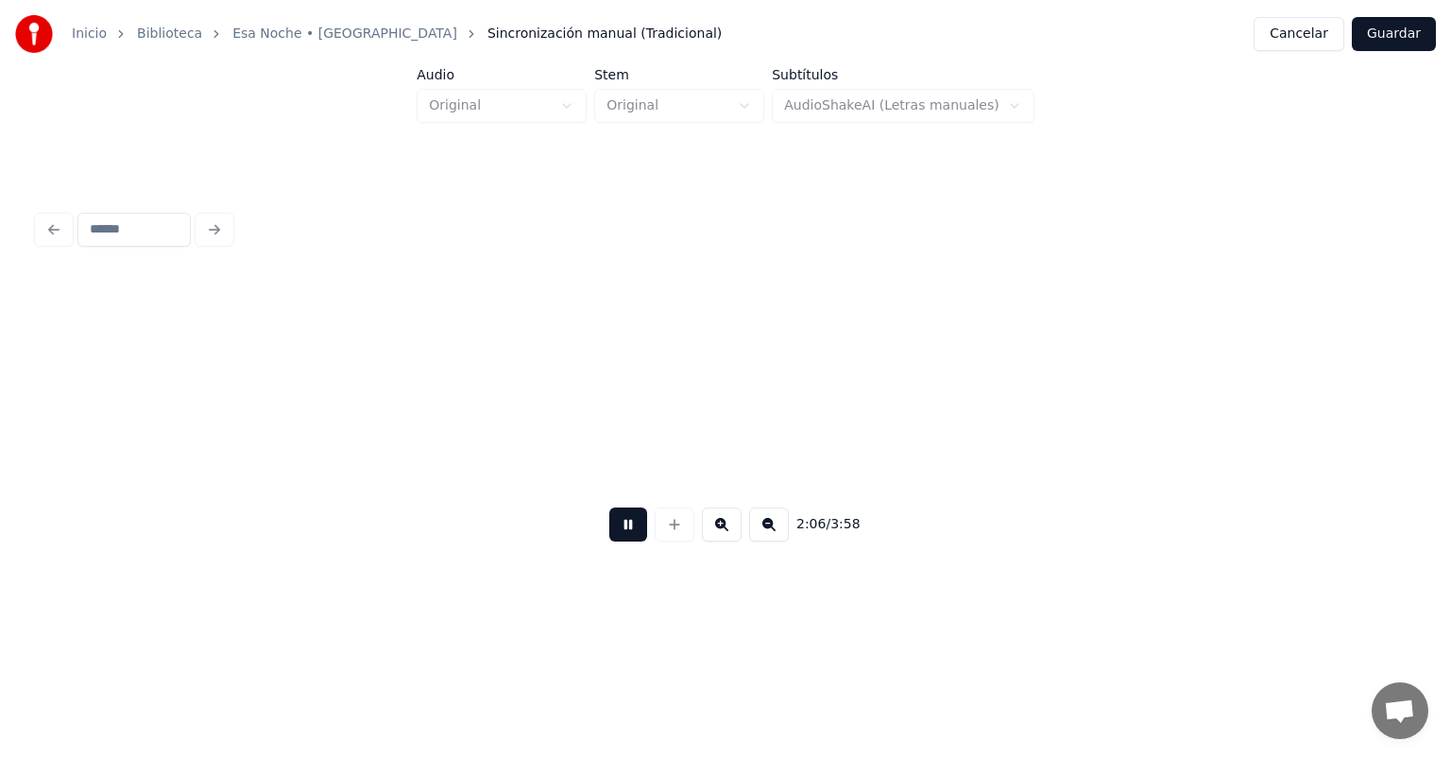
scroll to position [0, 35745]
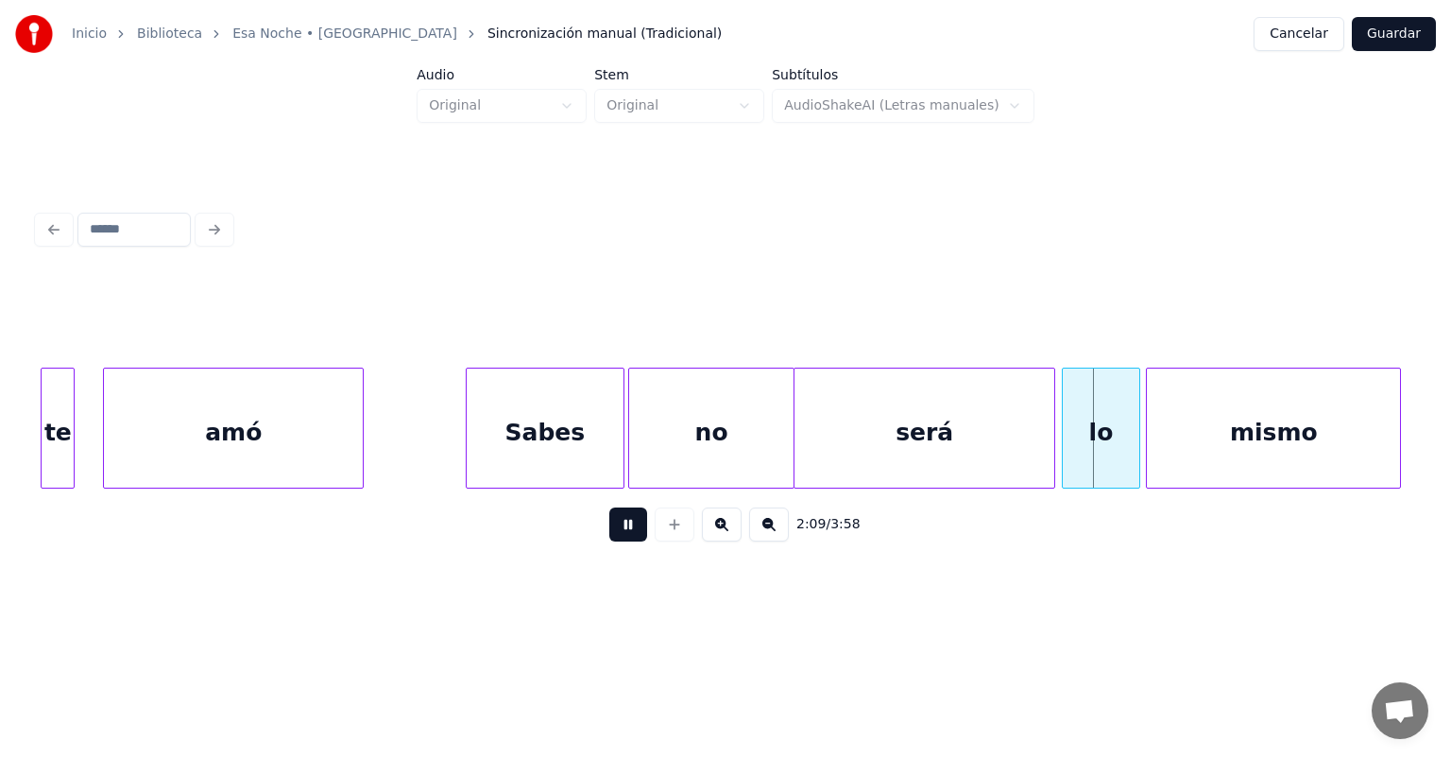
click at [1076, 453] on div "lo" at bounding box center [1101, 432] width 77 height 128
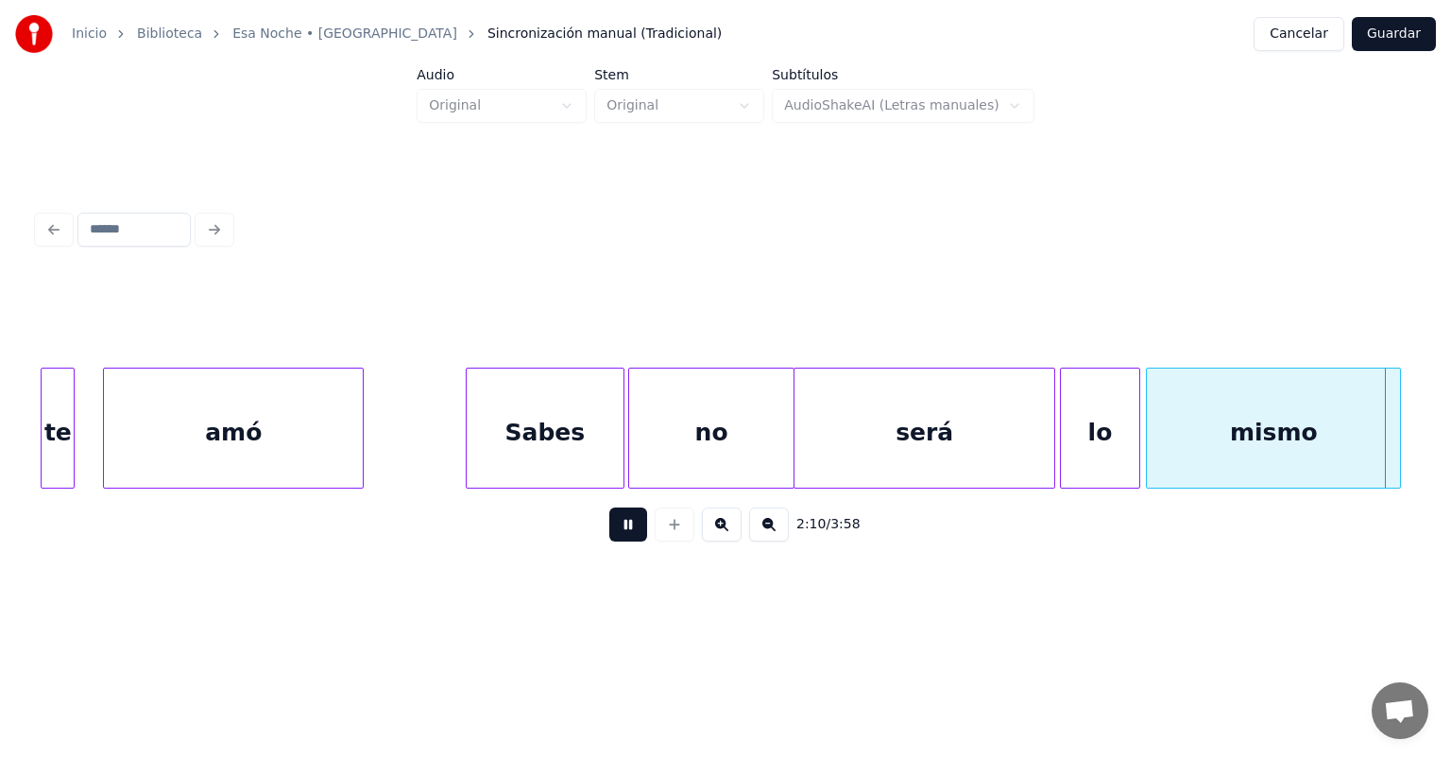
scroll to position [0, 37121]
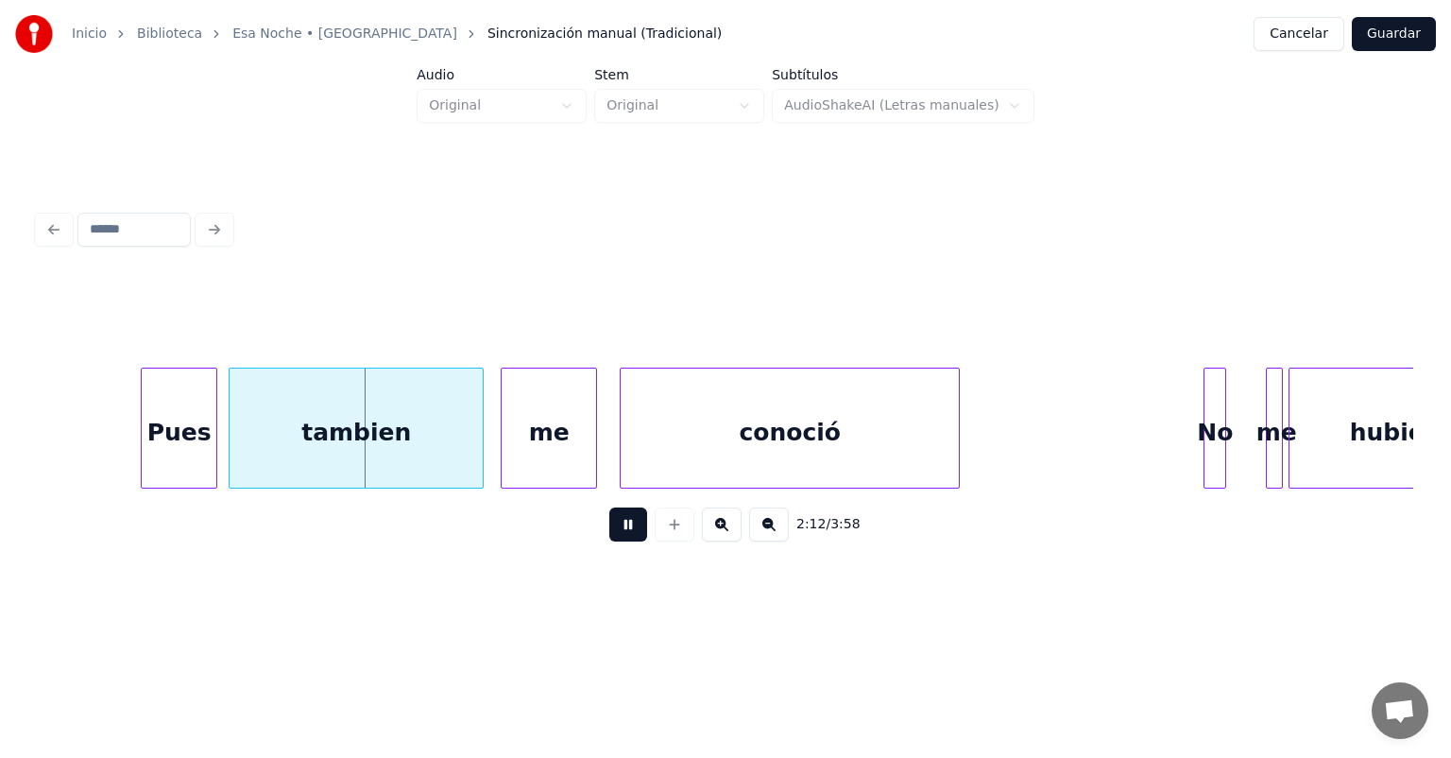
click at [146, 442] on div "Pues" at bounding box center [179, 432] width 75 height 128
click at [232, 444] on div "tambien" at bounding box center [353, 432] width 260 height 128
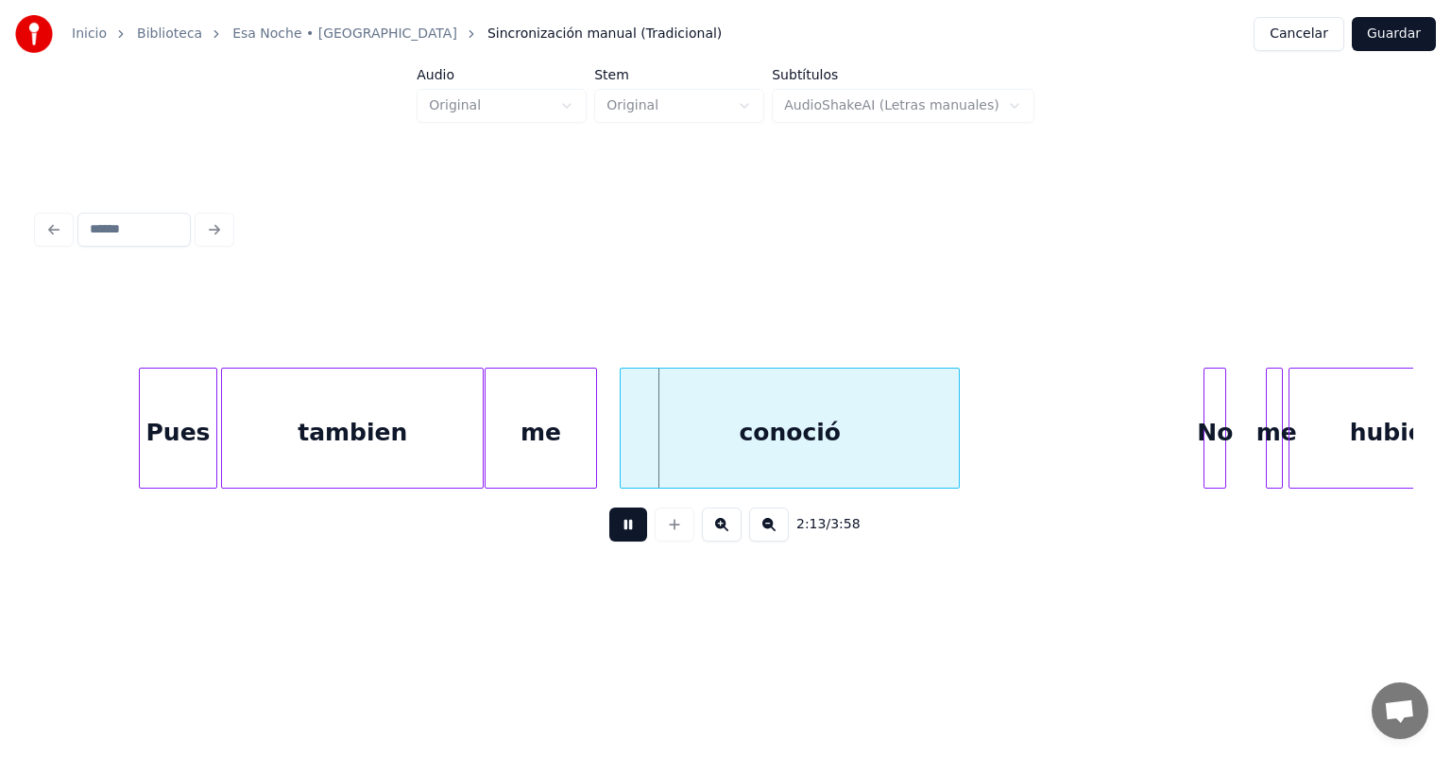
click at [623, 449] on div "conoció" at bounding box center [790, 432] width 338 height 128
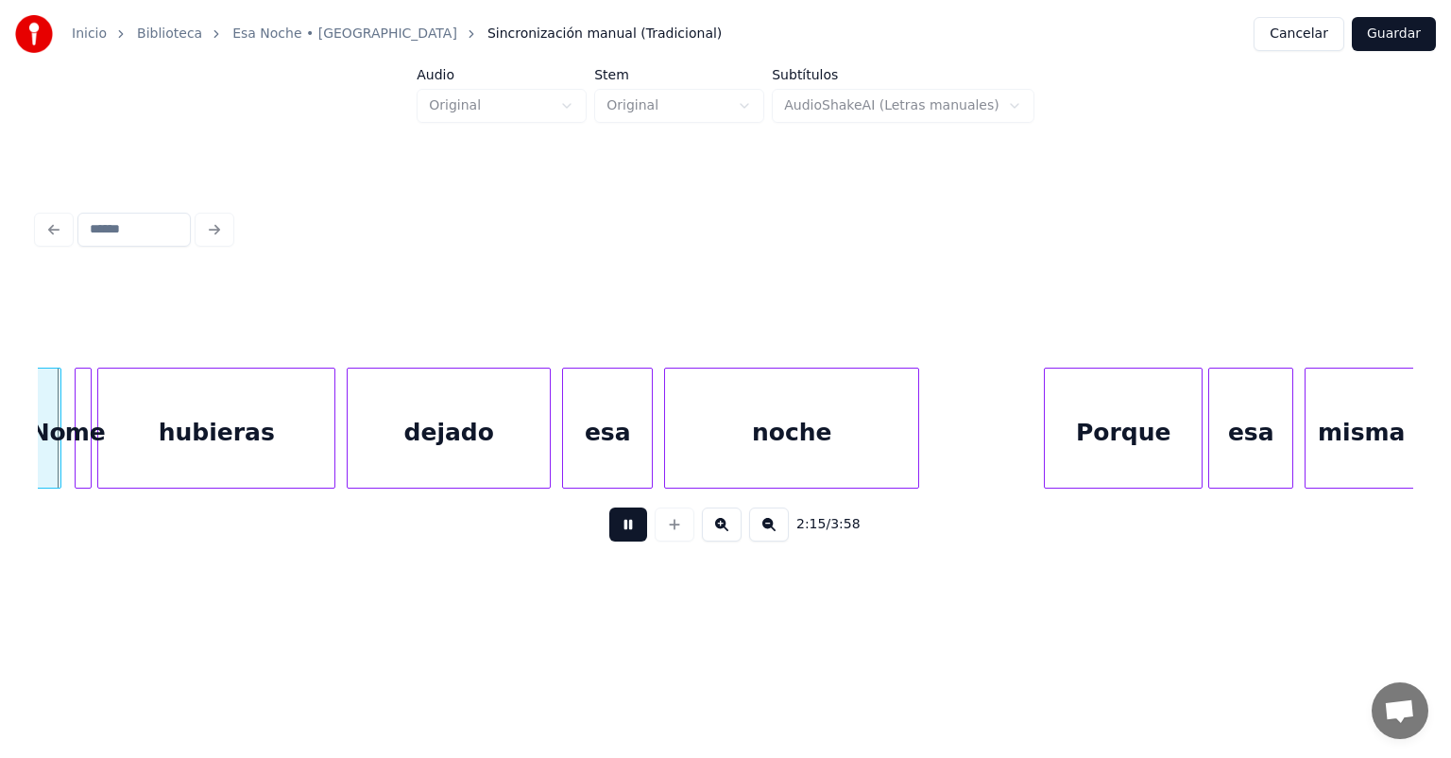
scroll to position [0, 38316]
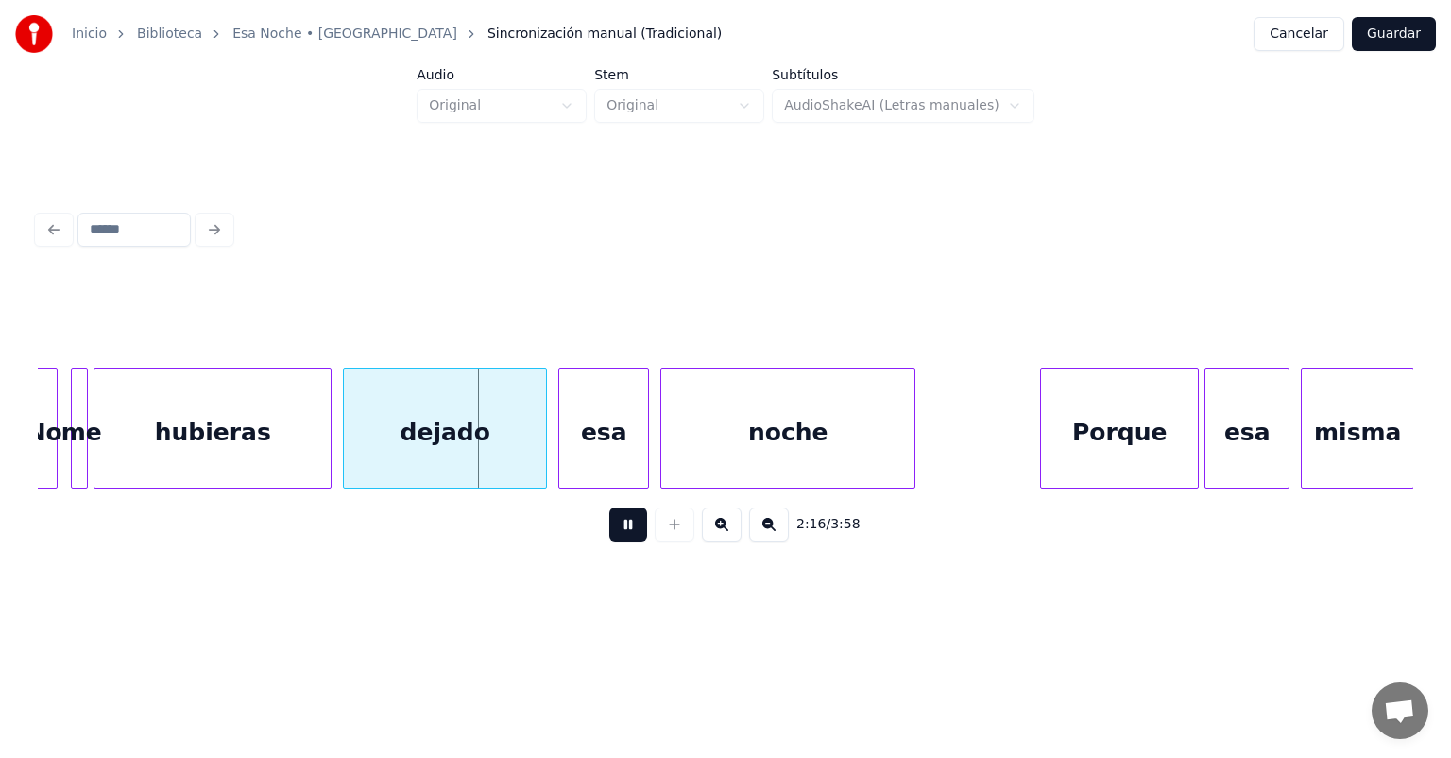
click at [55, 445] on div "No" at bounding box center [44, 432] width 26 height 128
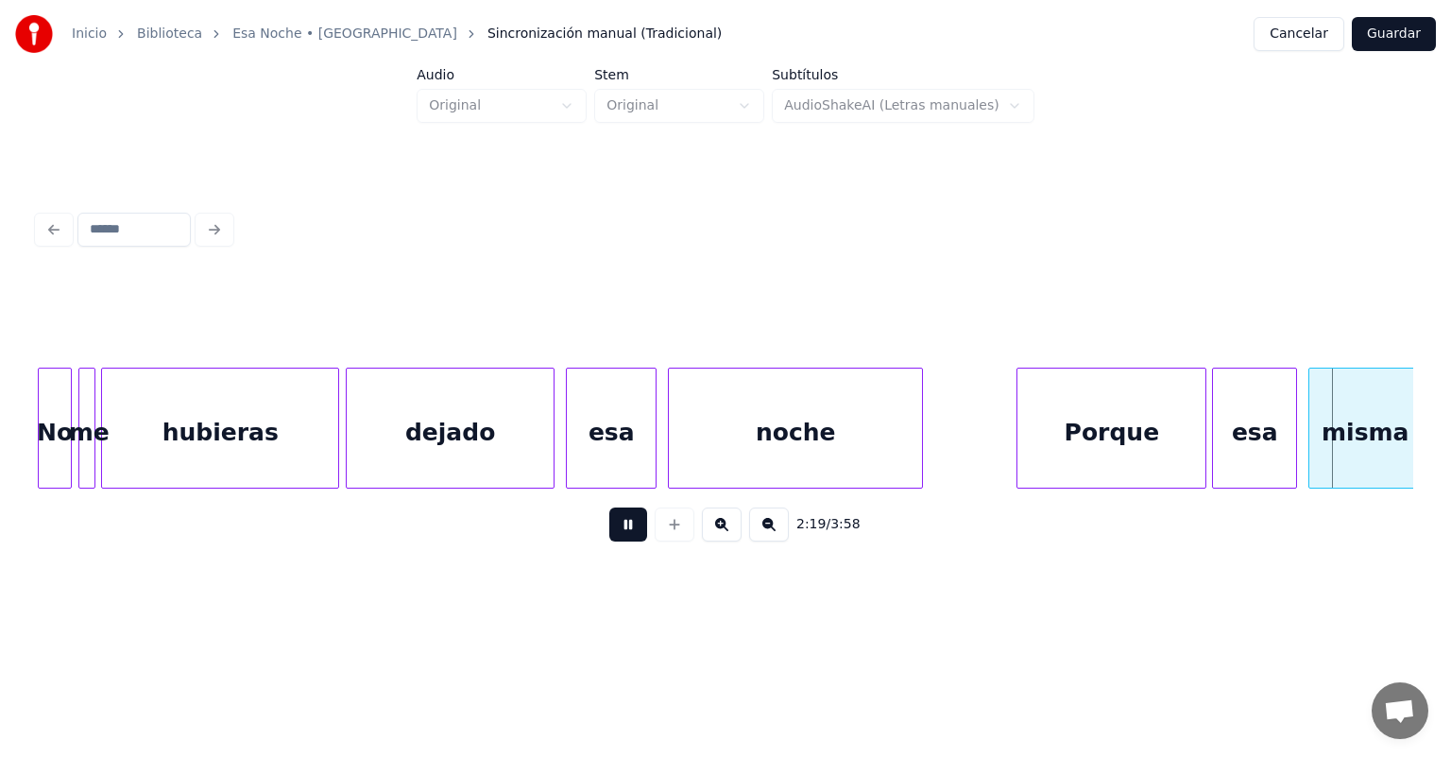
click at [351, 454] on div "dejado" at bounding box center [450, 432] width 207 height 128
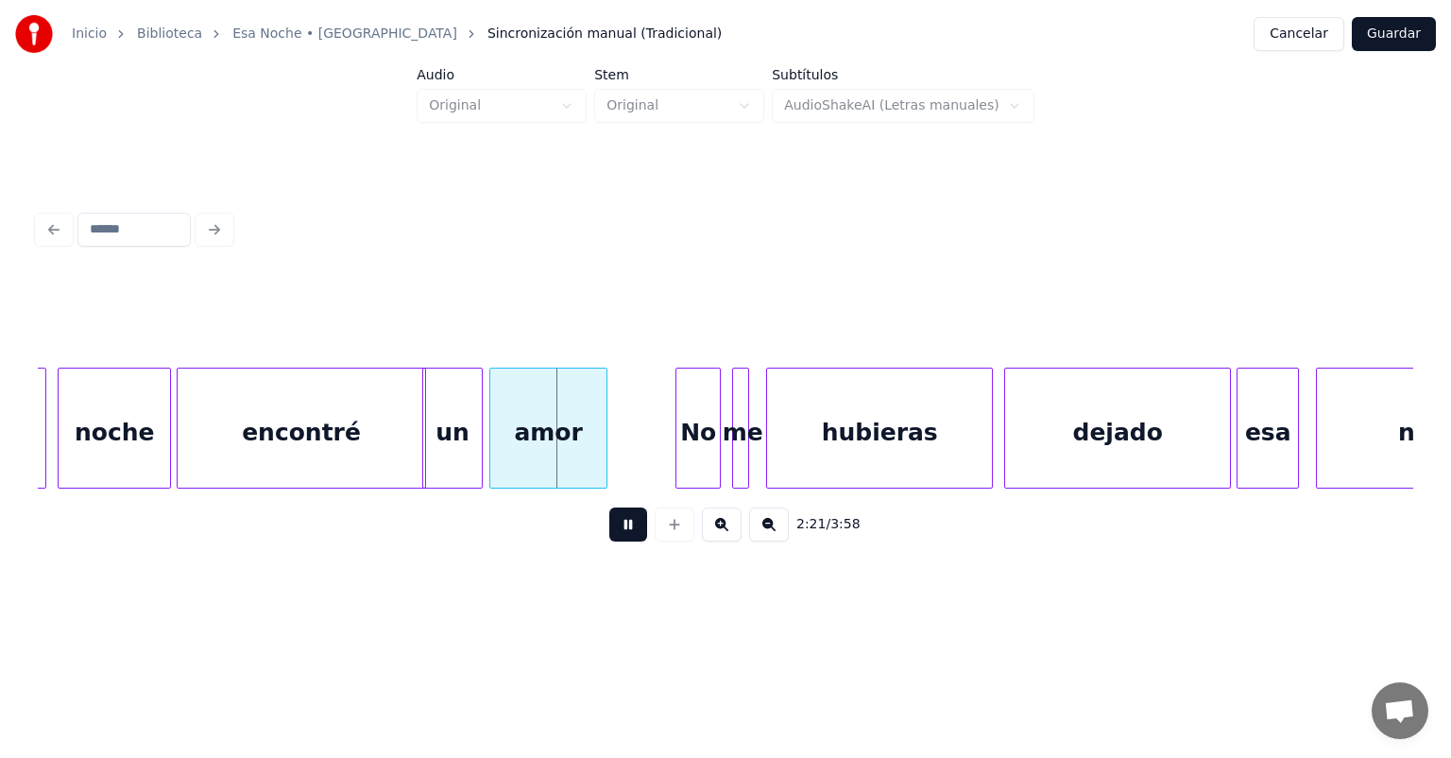
click at [497, 452] on div "amor" at bounding box center [548, 432] width 116 height 128
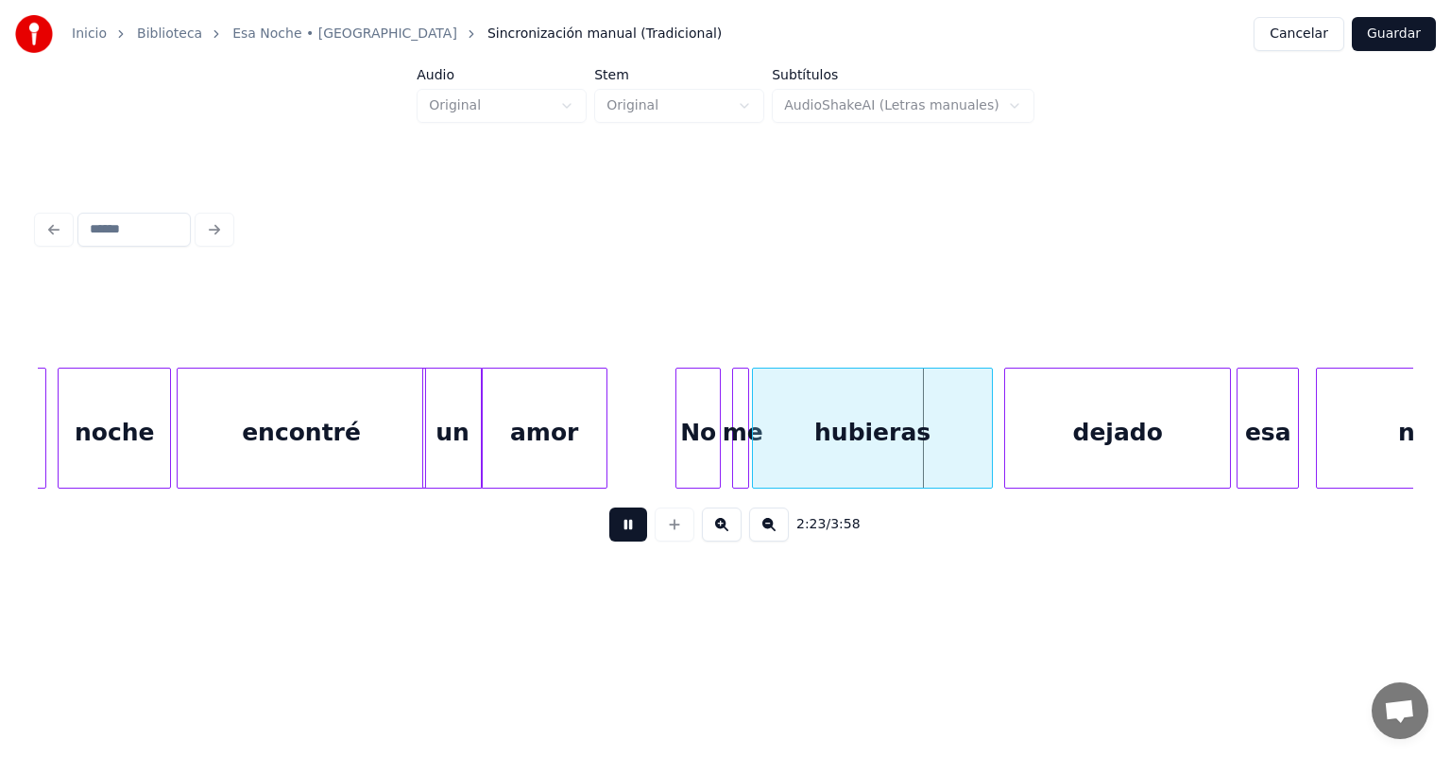
click at [735, 444] on div "me" at bounding box center [742, 432] width 19 height 128
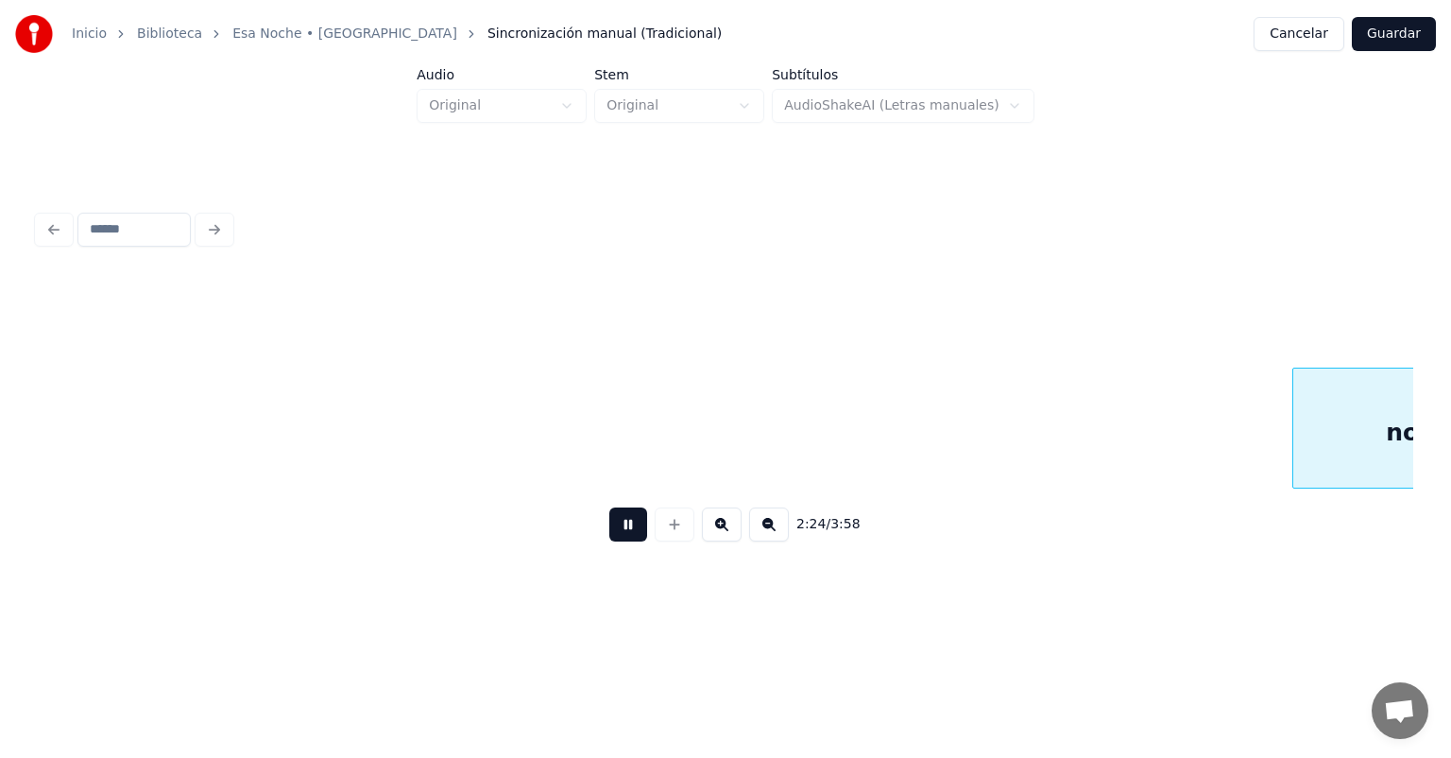
scroll to position [0, 41063]
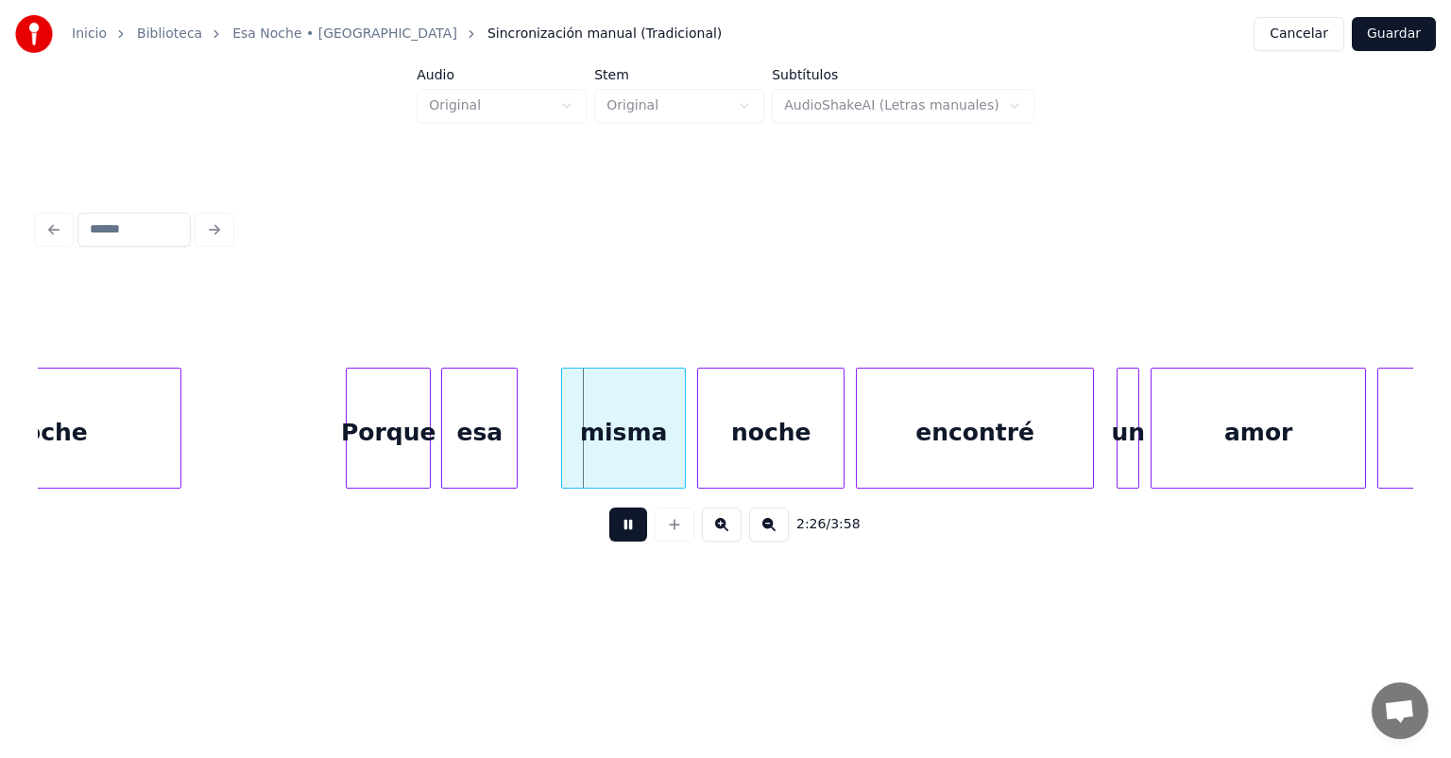
click at [490, 437] on div "esa" at bounding box center [479, 432] width 75 height 128
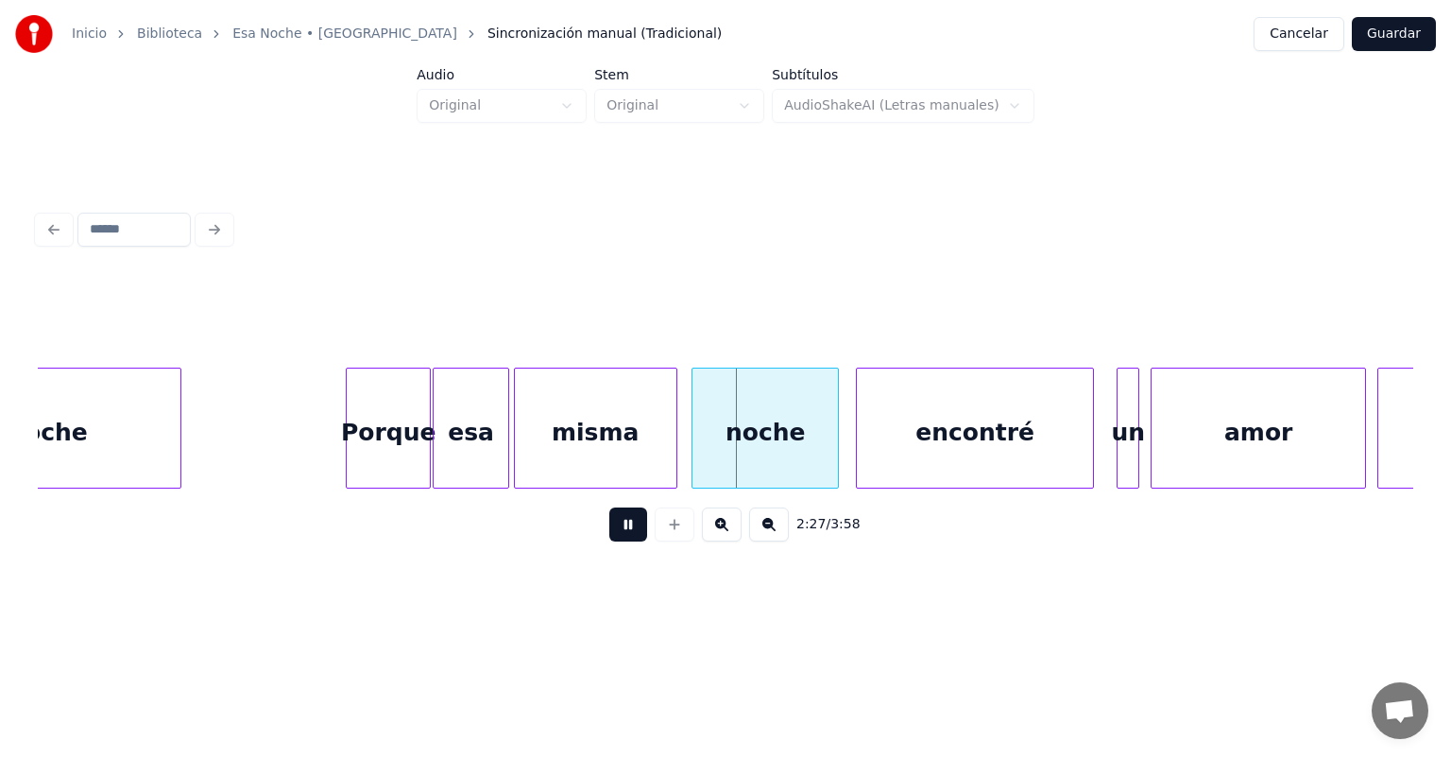
click at [731, 447] on div "noche" at bounding box center [764, 432] width 145 height 128
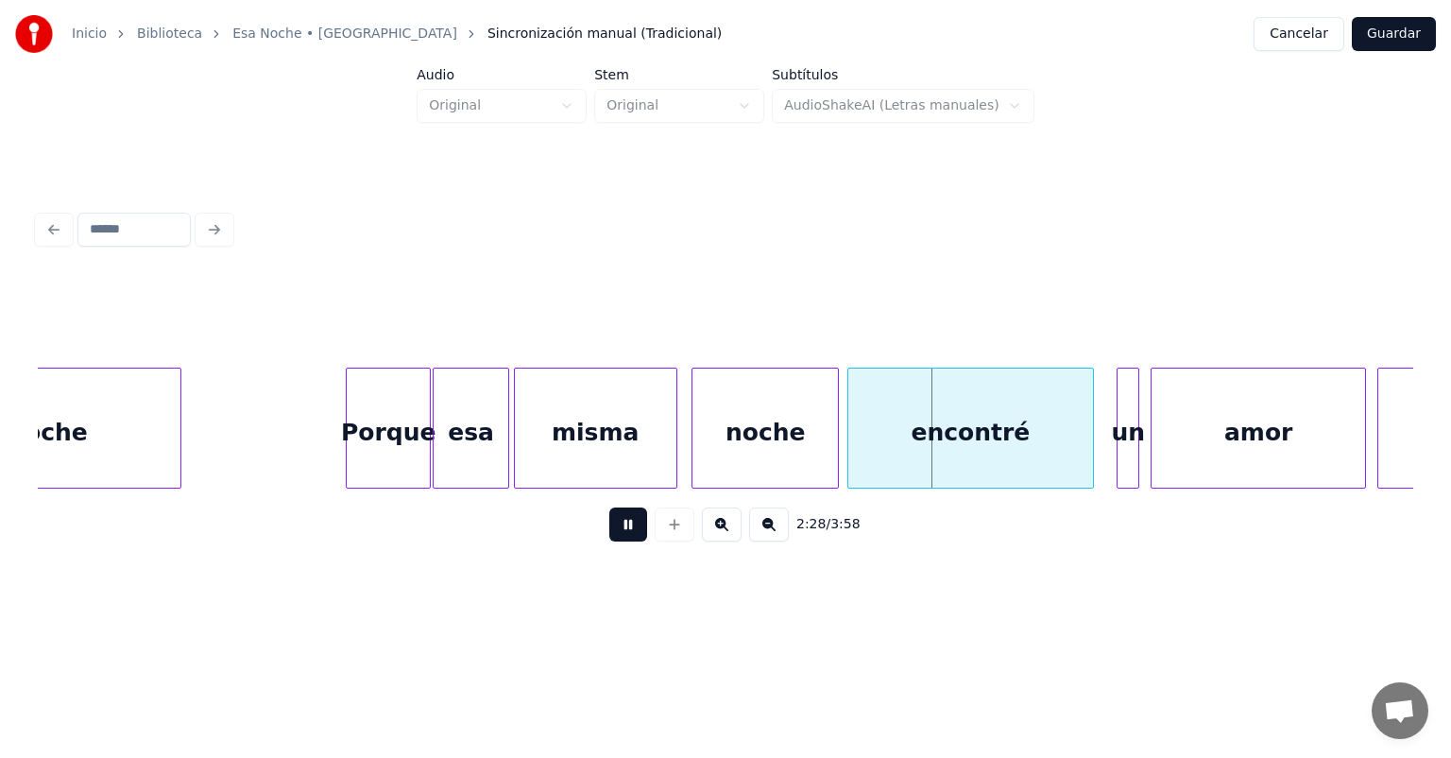
click at [861, 440] on div "encontré" at bounding box center [971, 432] width 246 height 128
click at [694, 438] on div "noche" at bounding box center [764, 432] width 145 height 128
click at [673, 434] on div "misma" at bounding box center [596, 432] width 162 height 128
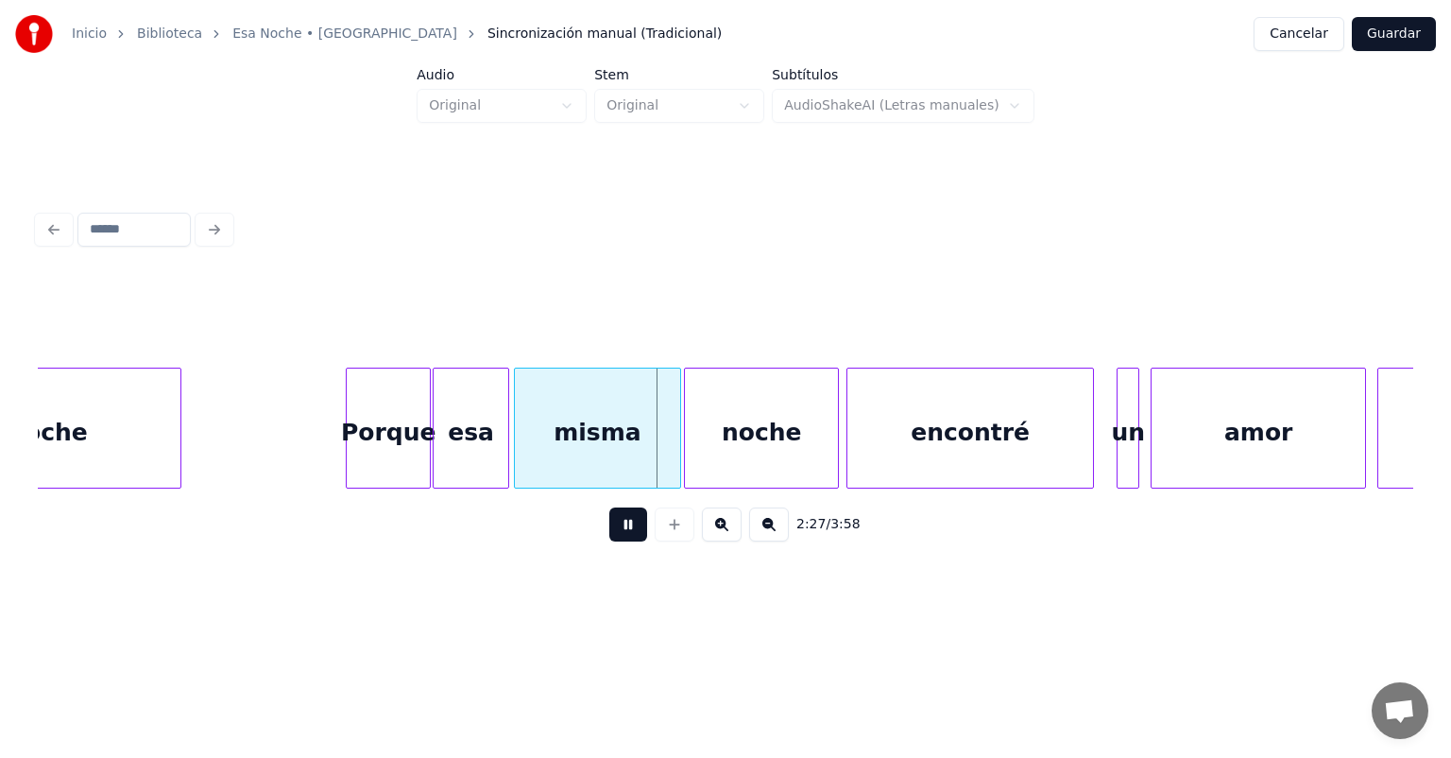
click at [834, 448] on div "noche" at bounding box center [761, 432] width 153 height 128
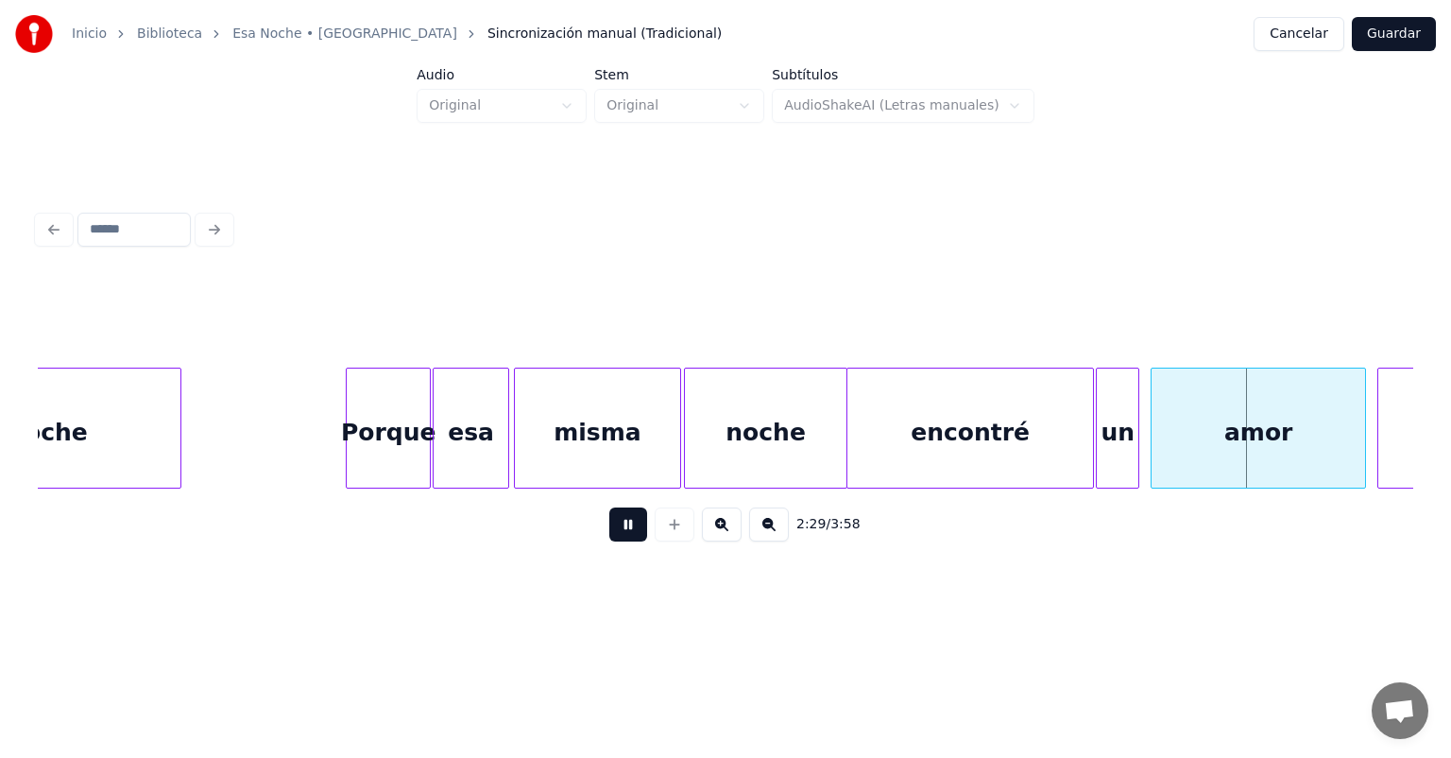
click at [1153, 437] on div "amor" at bounding box center [1258, 432] width 213 height 128
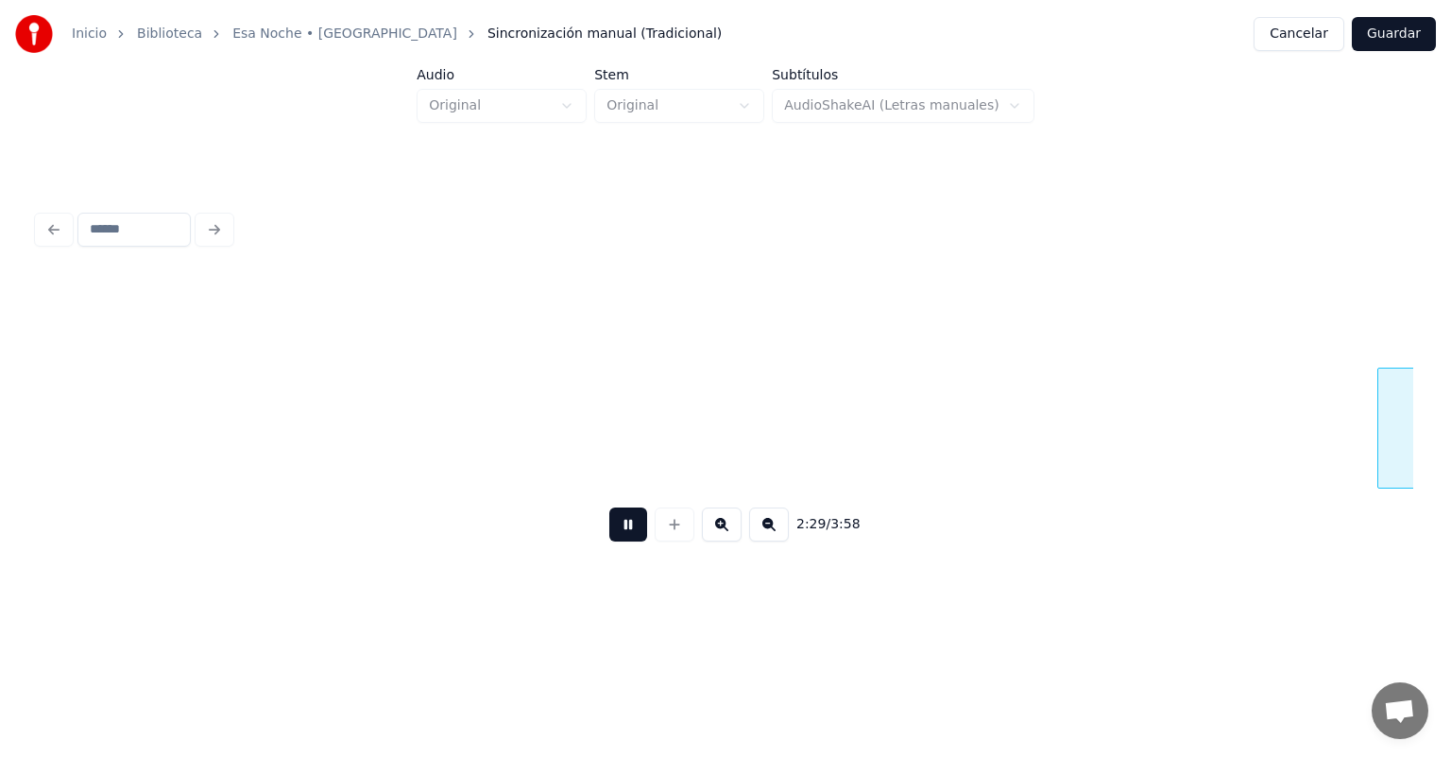
scroll to position [0, 42439]
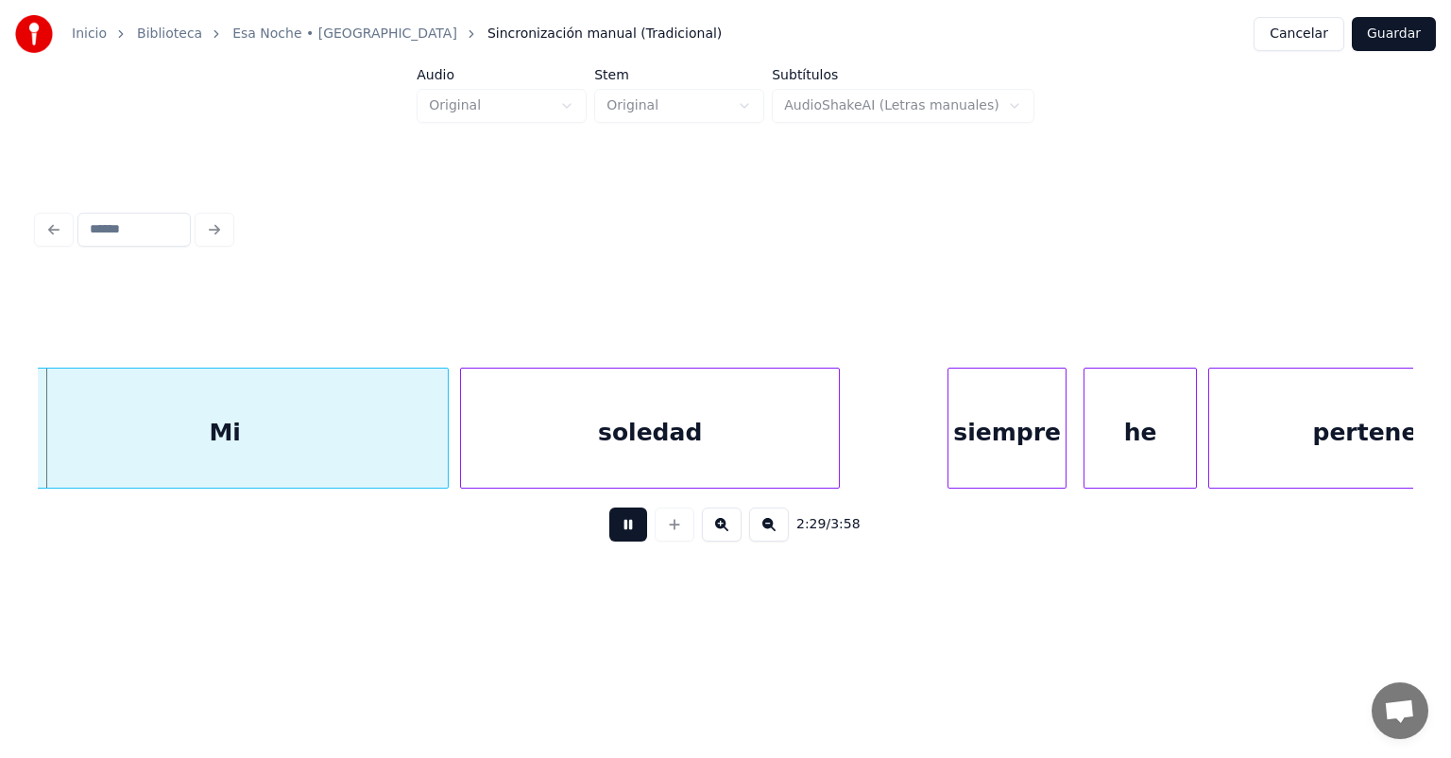
click at [609, 541] on button at bounding box center [628, 524] width 38 height 34
click at [295, 531] on div "2:29 / 3:58" at bounding box center [725, 525] width 1345 height 42
click at [202, 425] on div "Mi" at bounding box center [225, 432] width 446 height 128
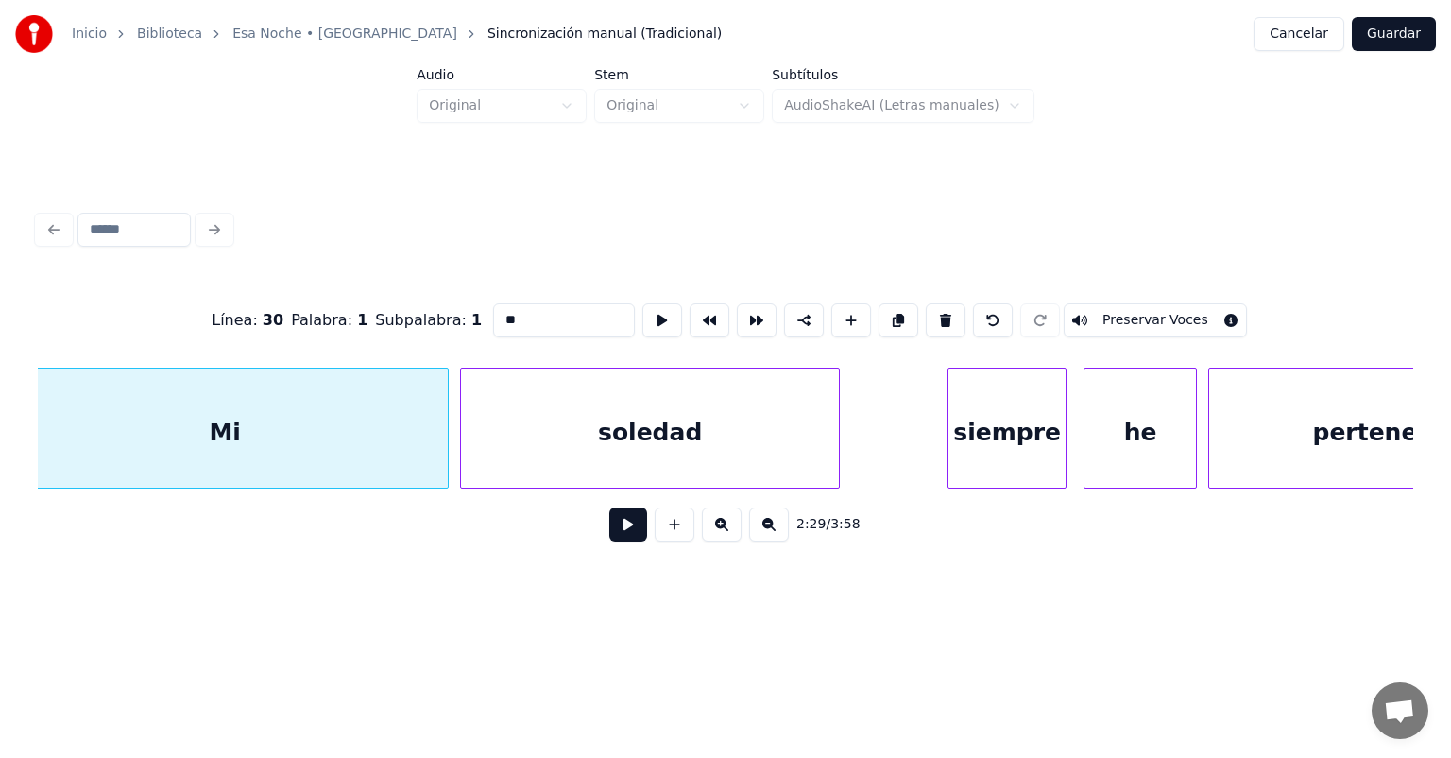
scroll to position [0, 42402]
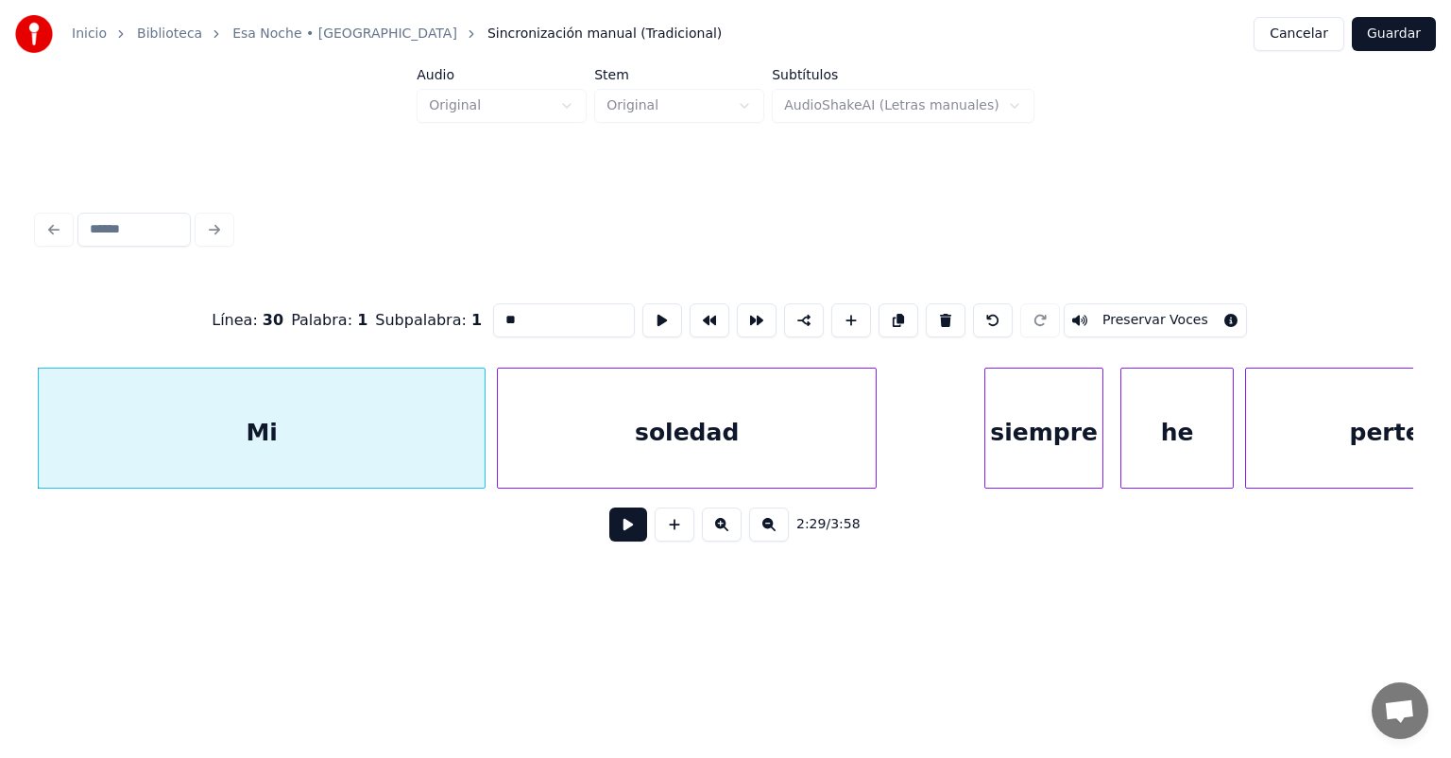
click at [610, 535] on button at bounding box center [628, 524] width 38 height 34
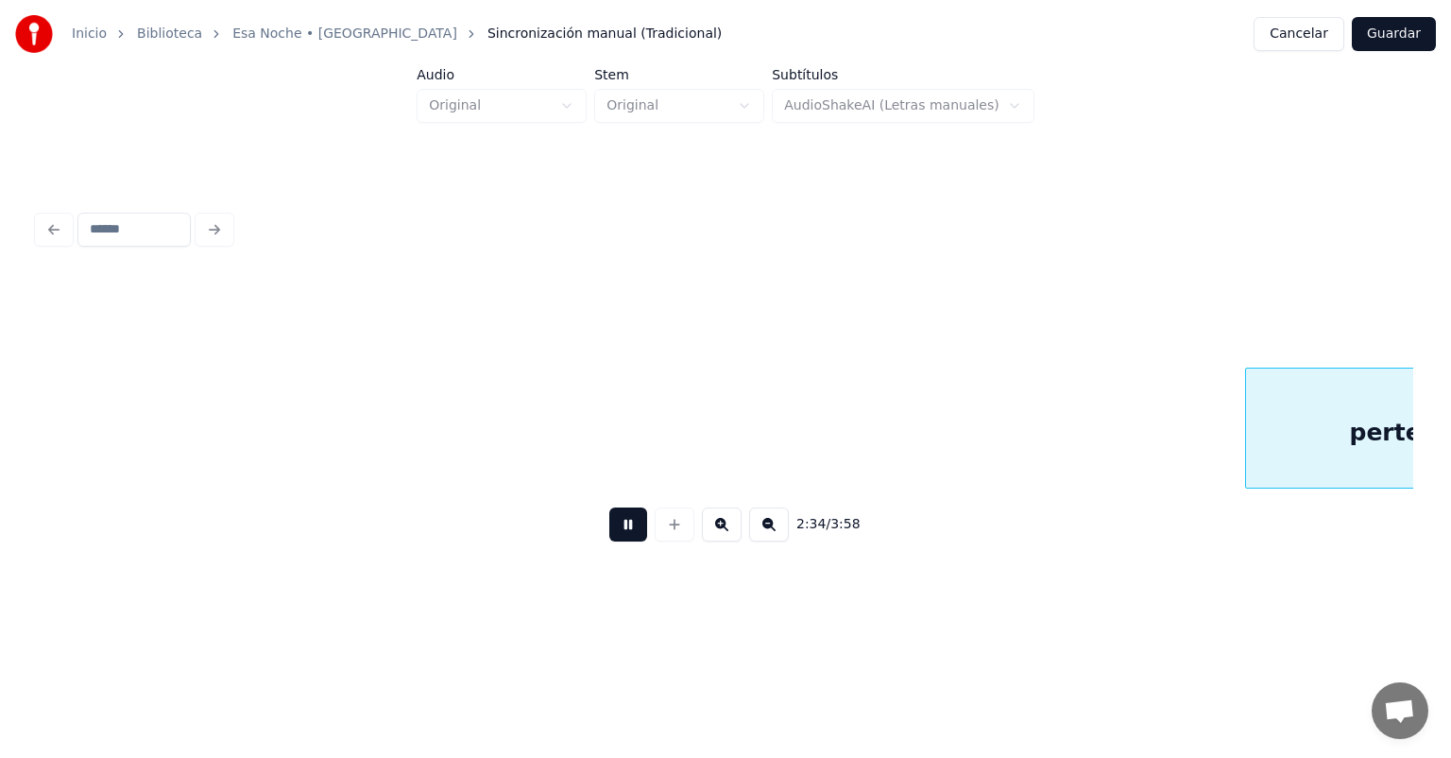
scroll to position [0, 43779]
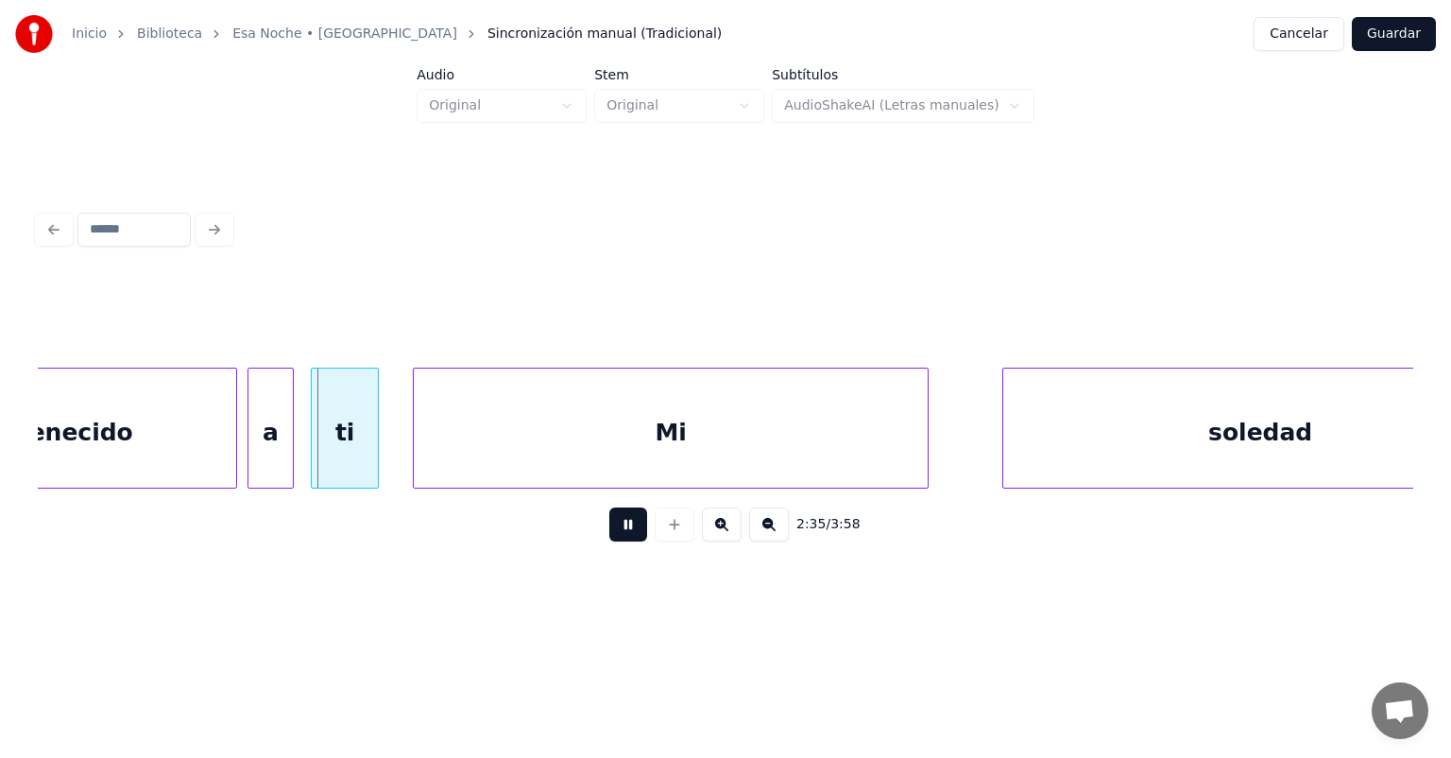
click at [289, 452] on div at bounding box center [290, 427] width 6 height 119
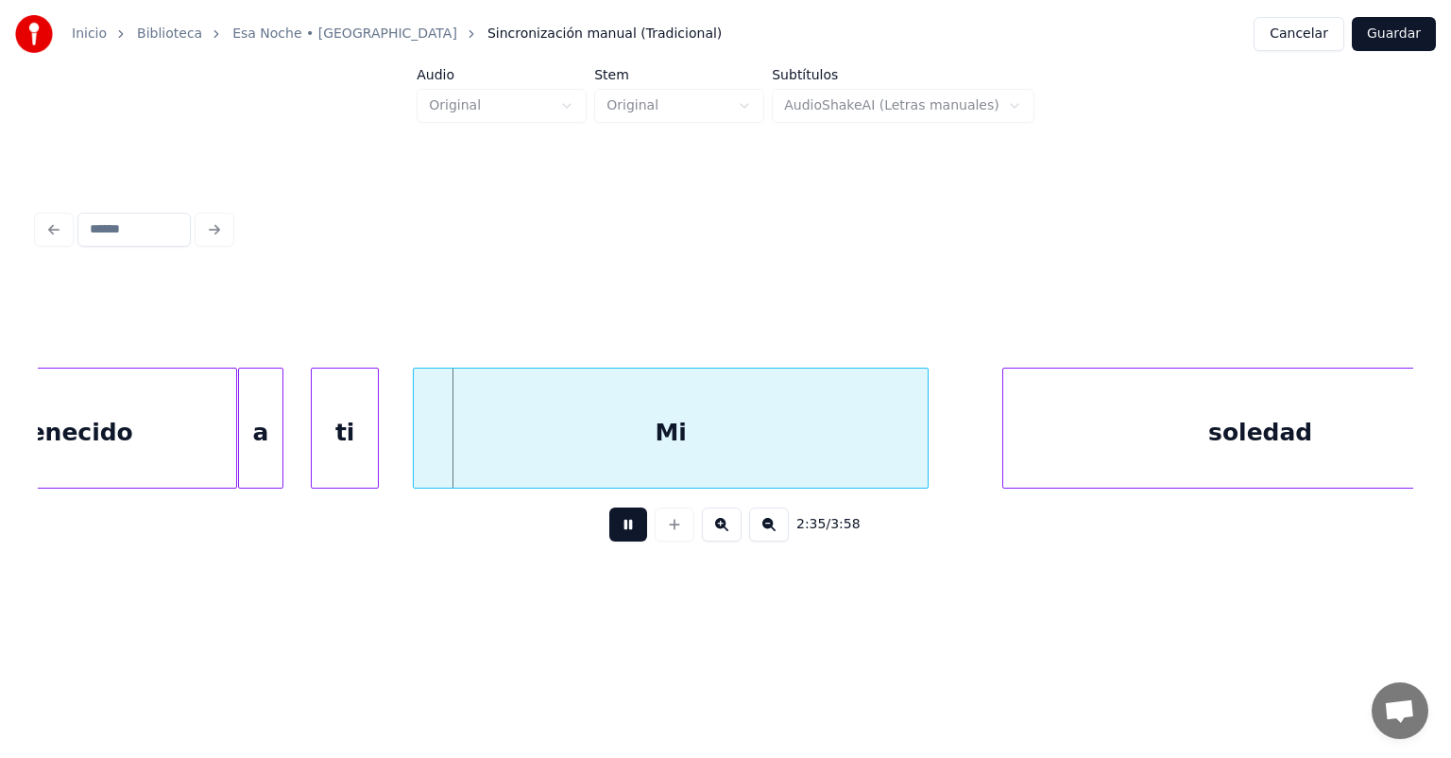
click at [263, 445] on div "a" at bounding box center [260, 432] width 43 height 128
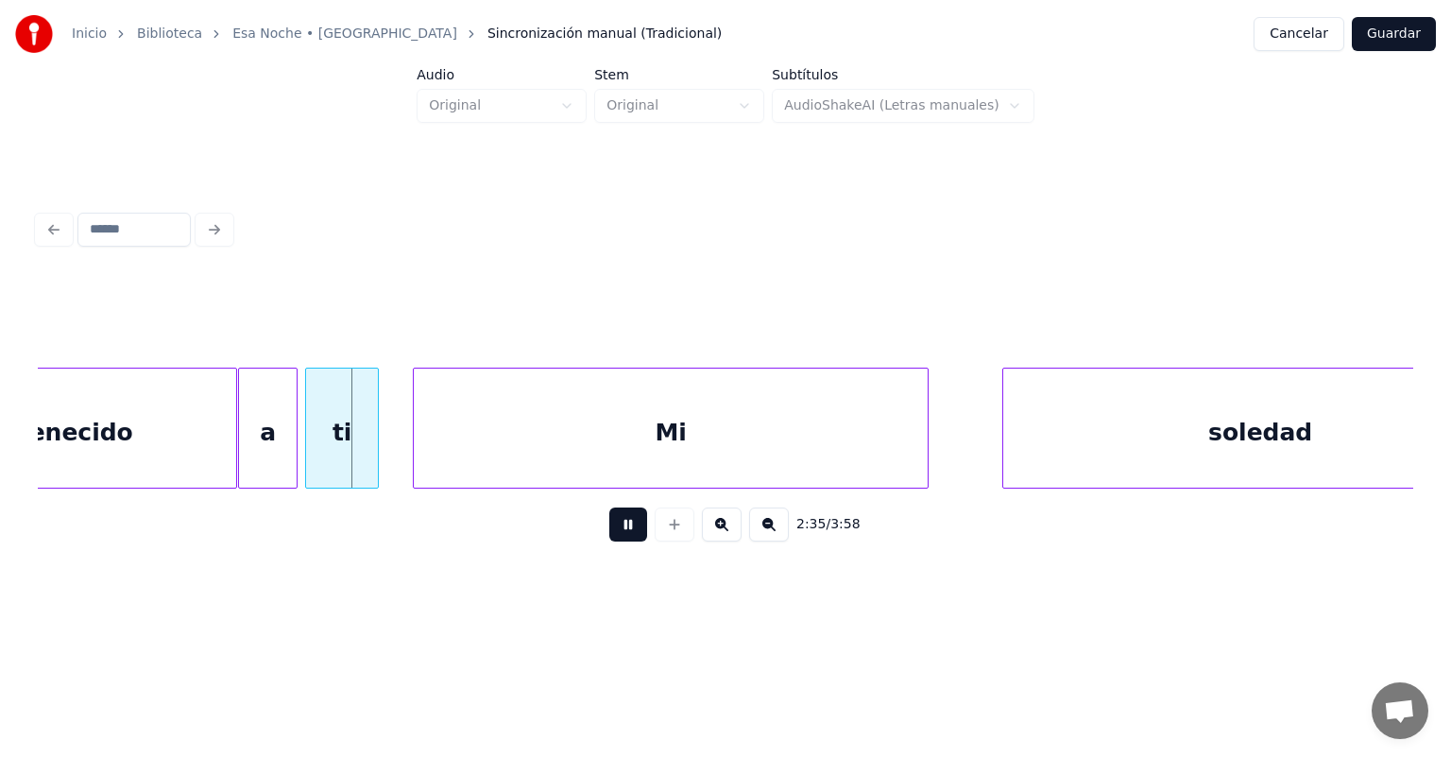
click at [314, 453] on div "ti" at bounding box center [342, 432] width 72 height 128
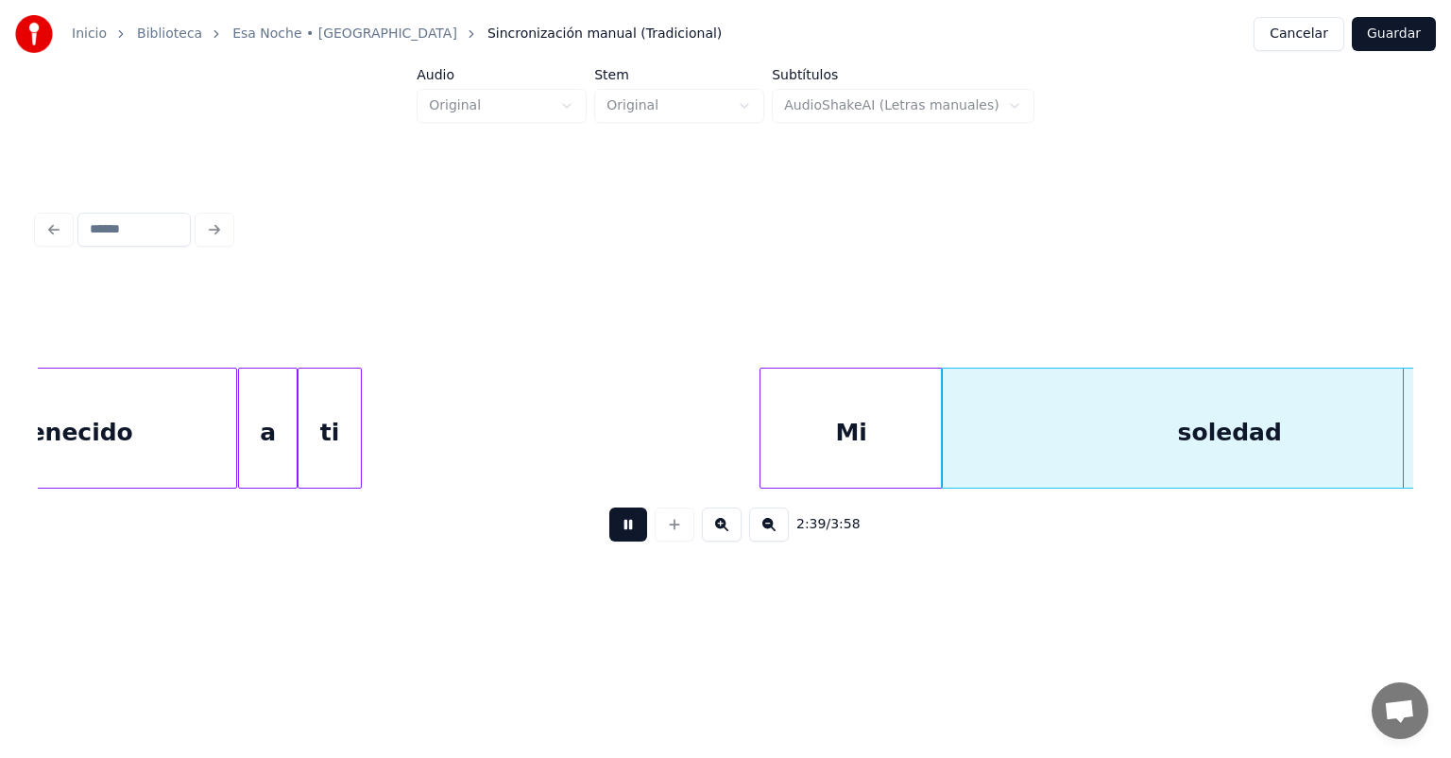
scroll to position [0, 45160]
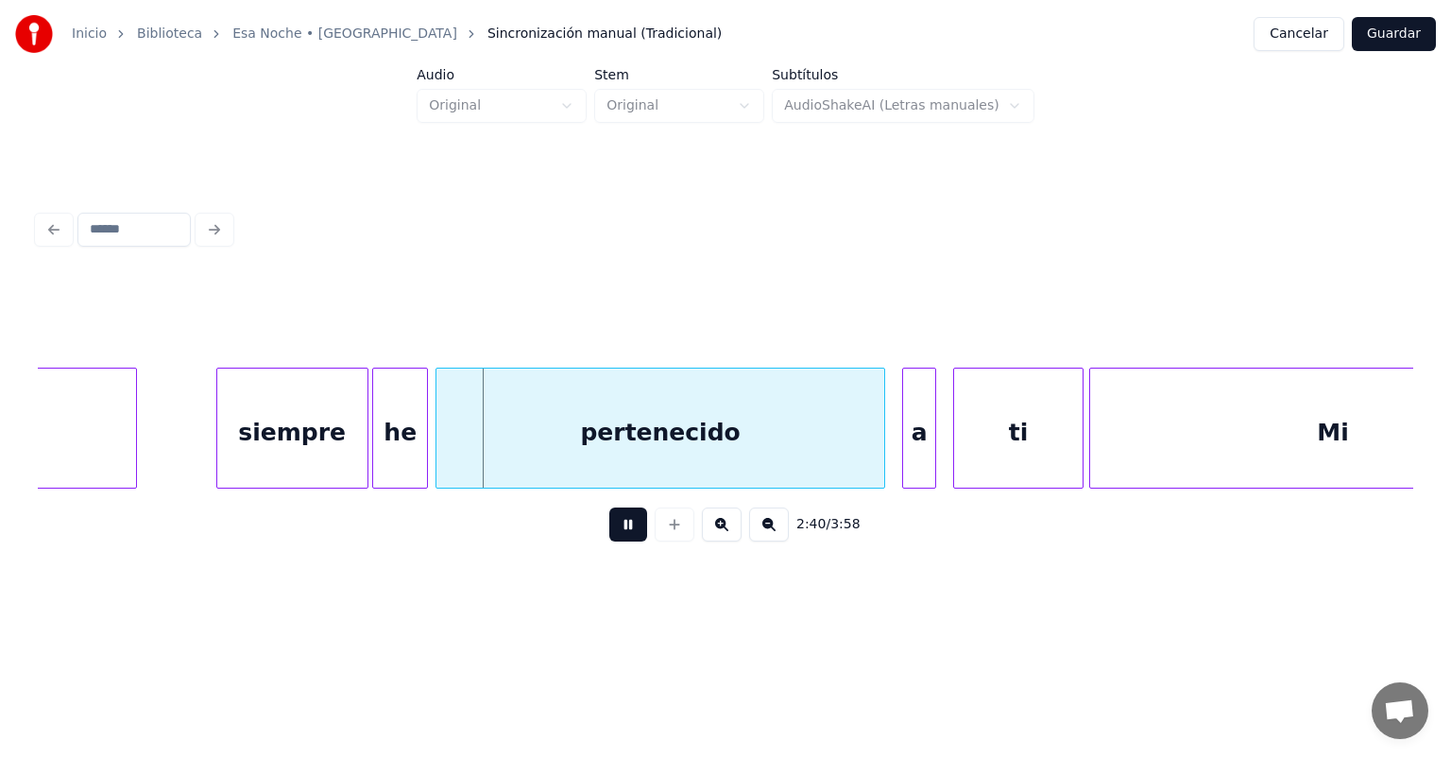
click at [447, 453] on div "pertenecido" at bounding box center [660, 432] width 448 height 128
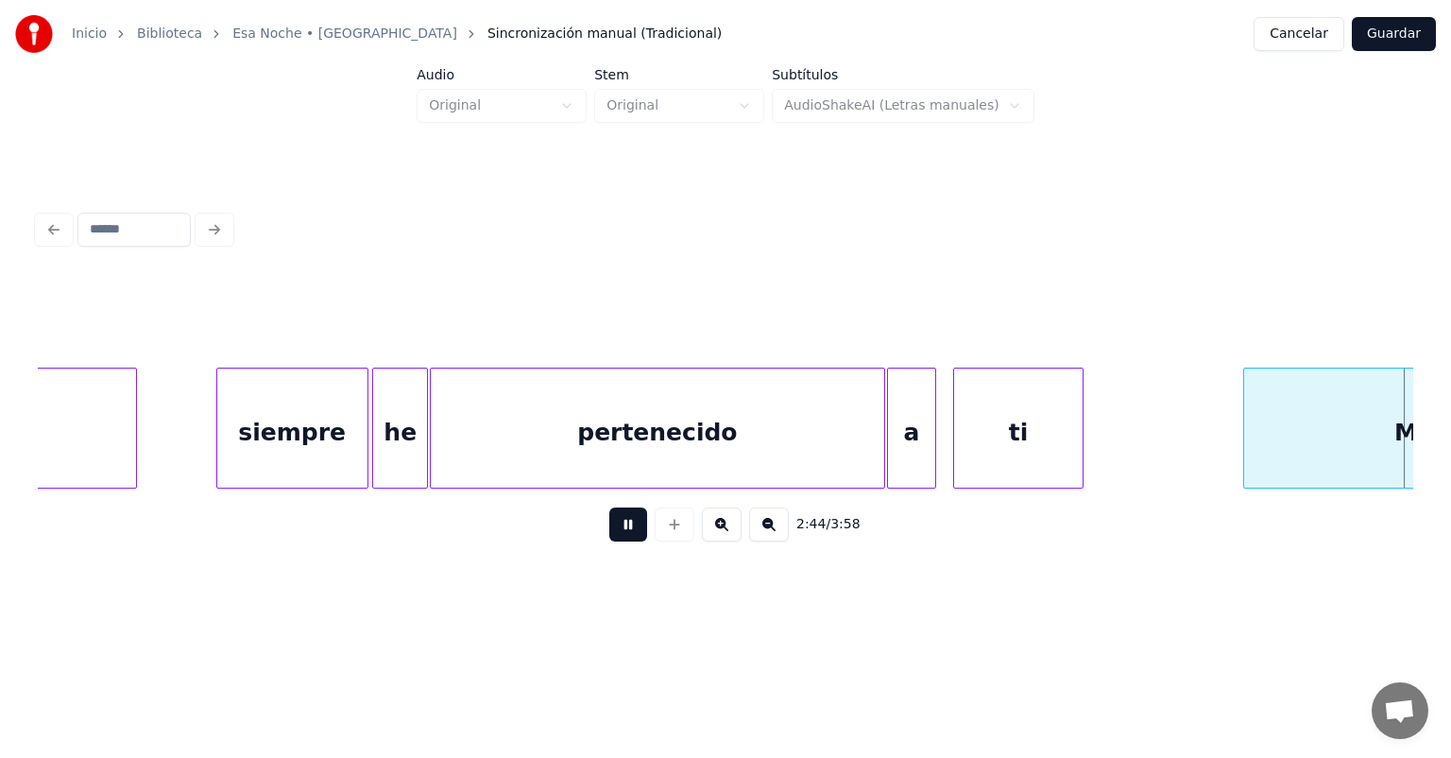
scroll to position [0, 46418]
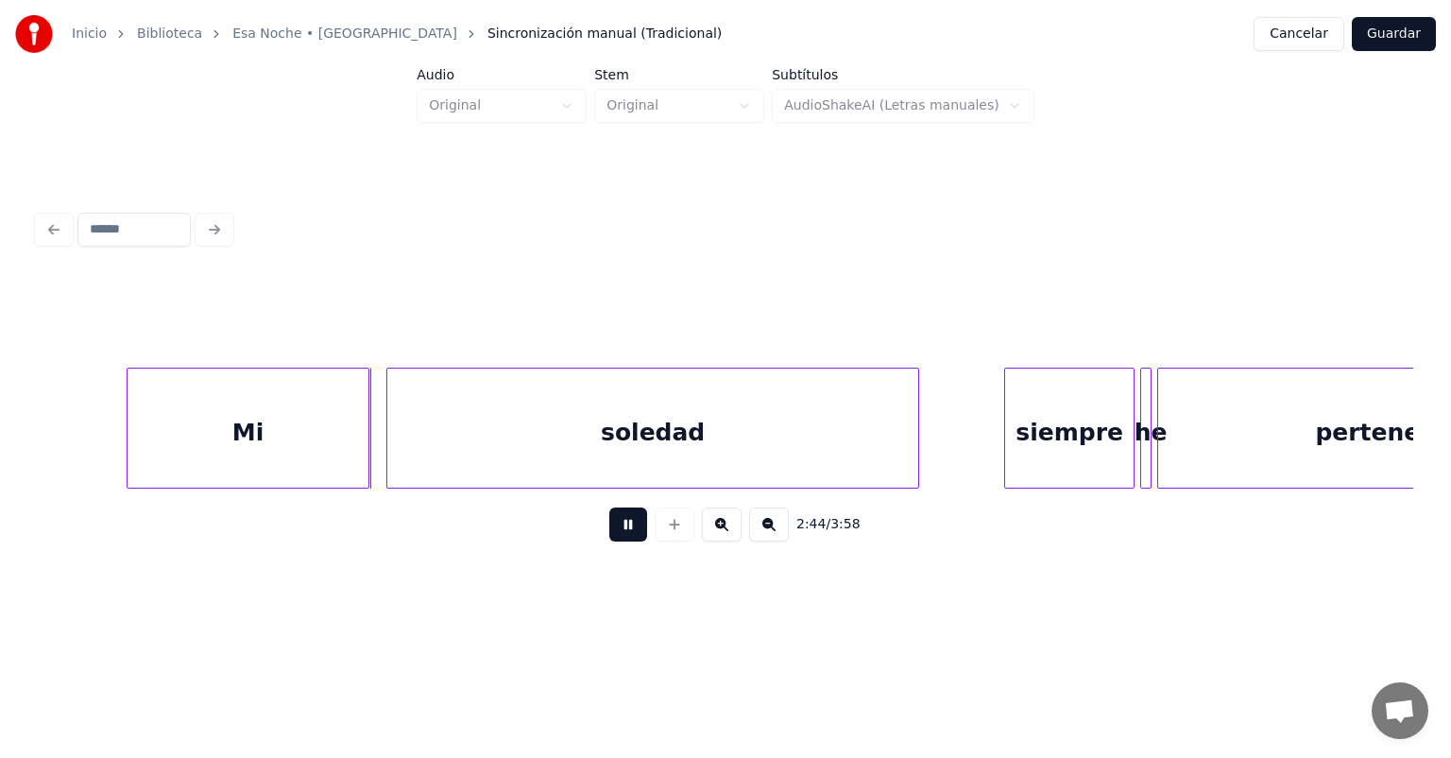
click at [356, 450] on div "Mi" at bounding box center [248, 432] width 241 height 128
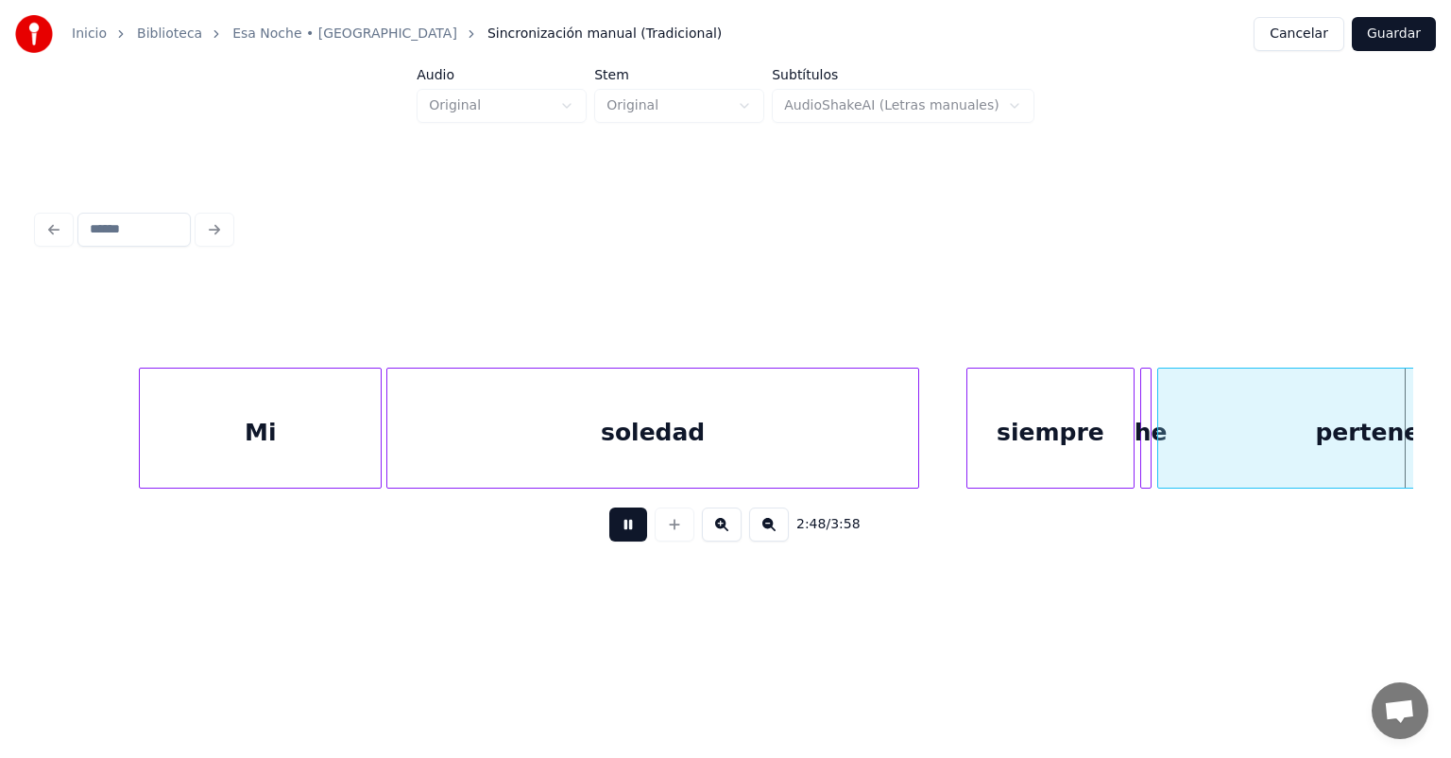
scroll to position [0, 47797]
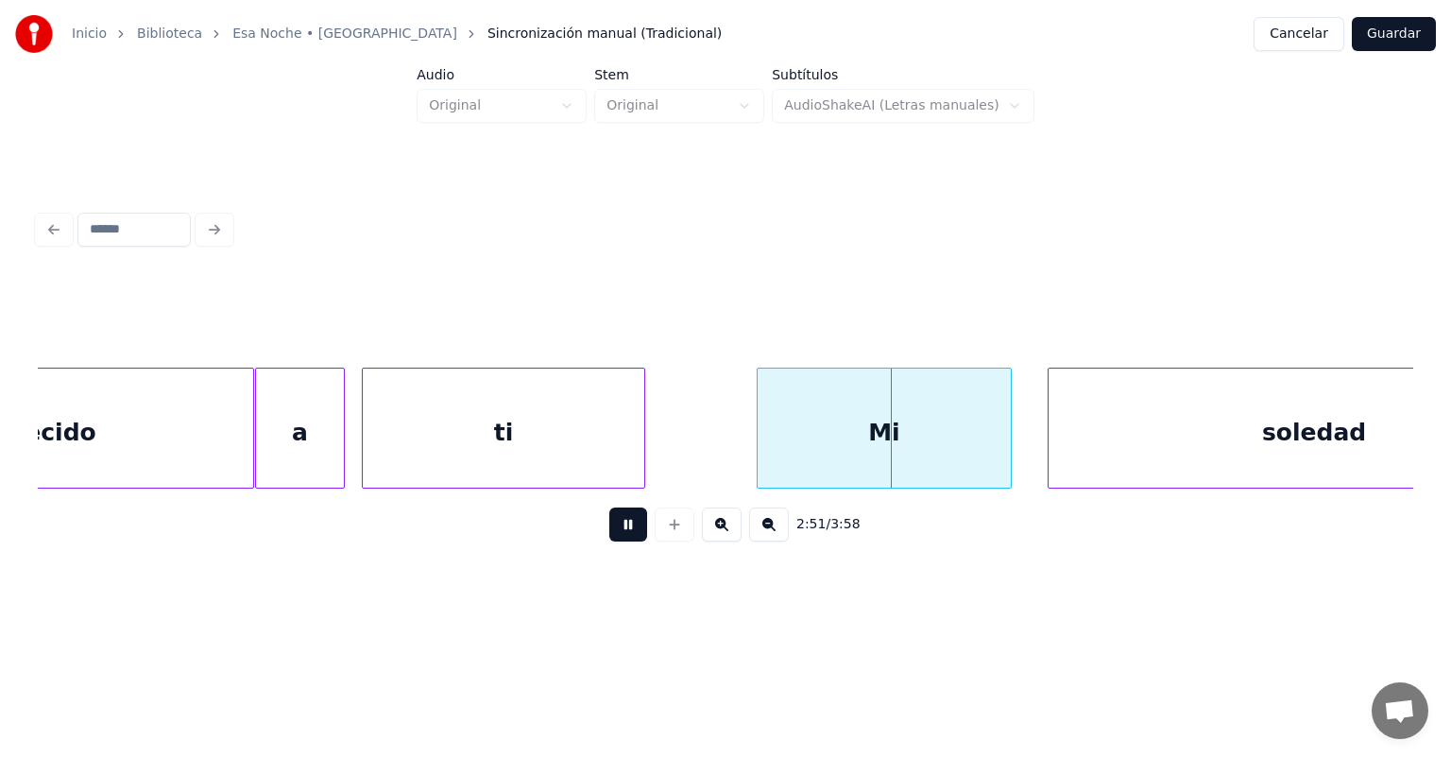
click at [988, 443] on div "Mi" at bounding box center [884, 432] width 253 height 128
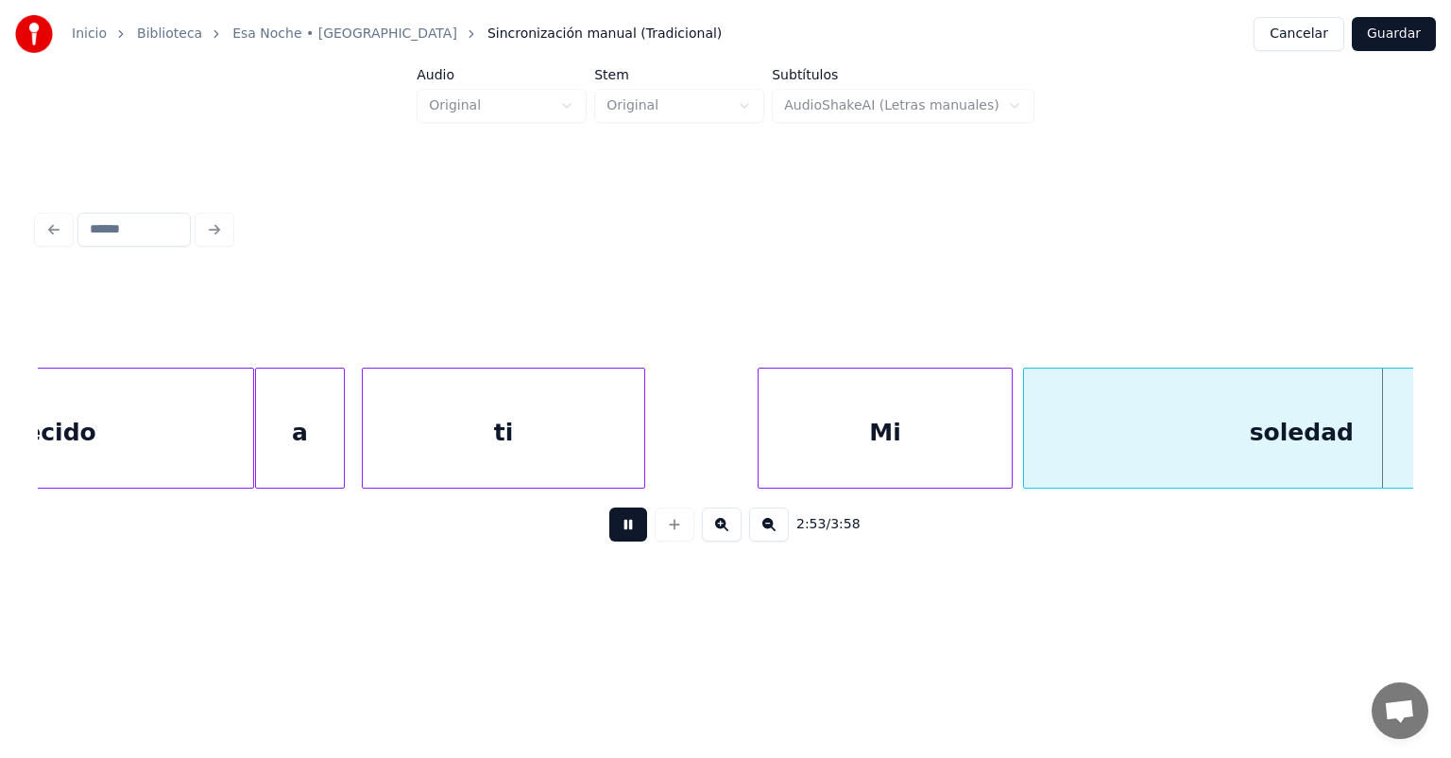
scroll to position [0, 49176]
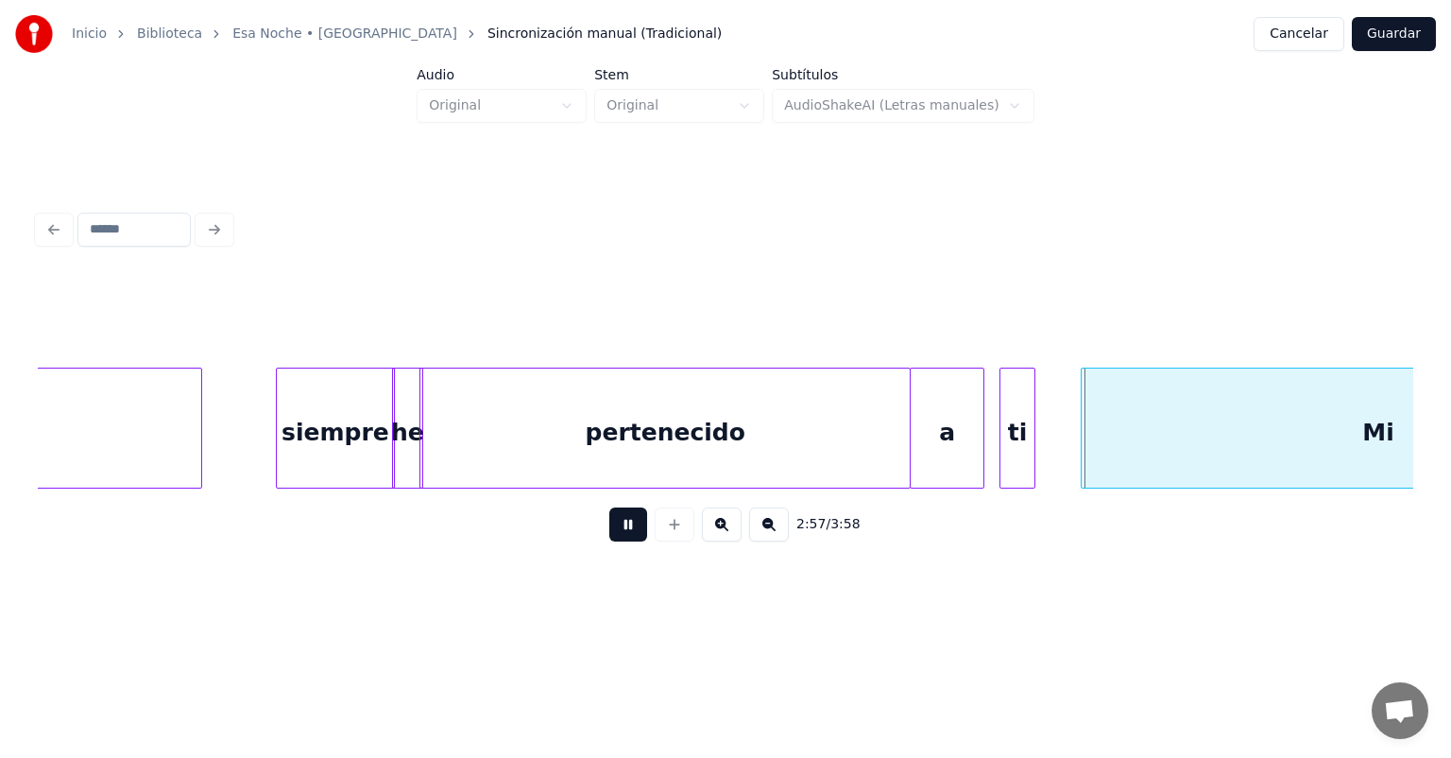
click at [1004, 437] on div "ti" at bounding box center [1017, 427] width 36 height 121
click at [1122, 426] on div "Mi" at bounding box center [1378, 432] width 593 height 128
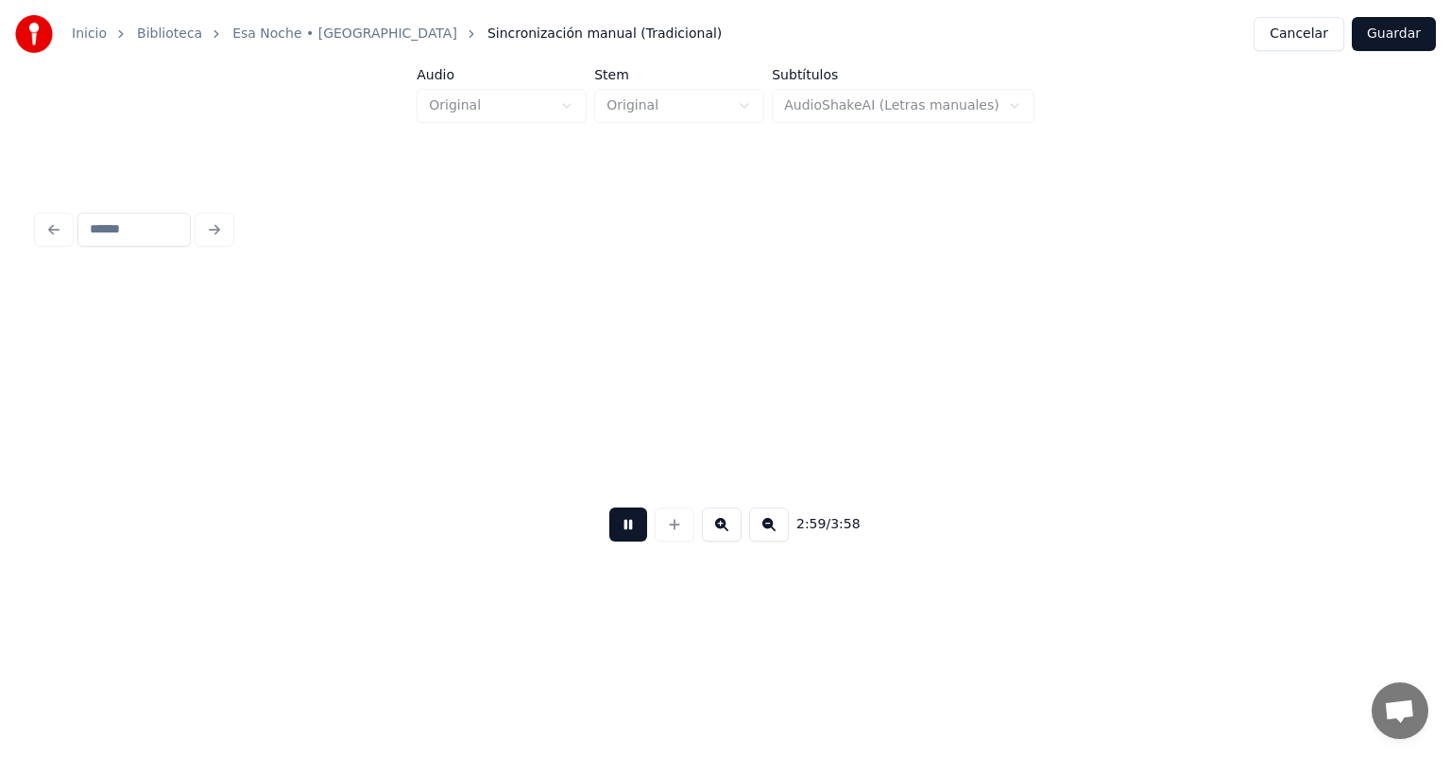
scroll to position [0, 50826]
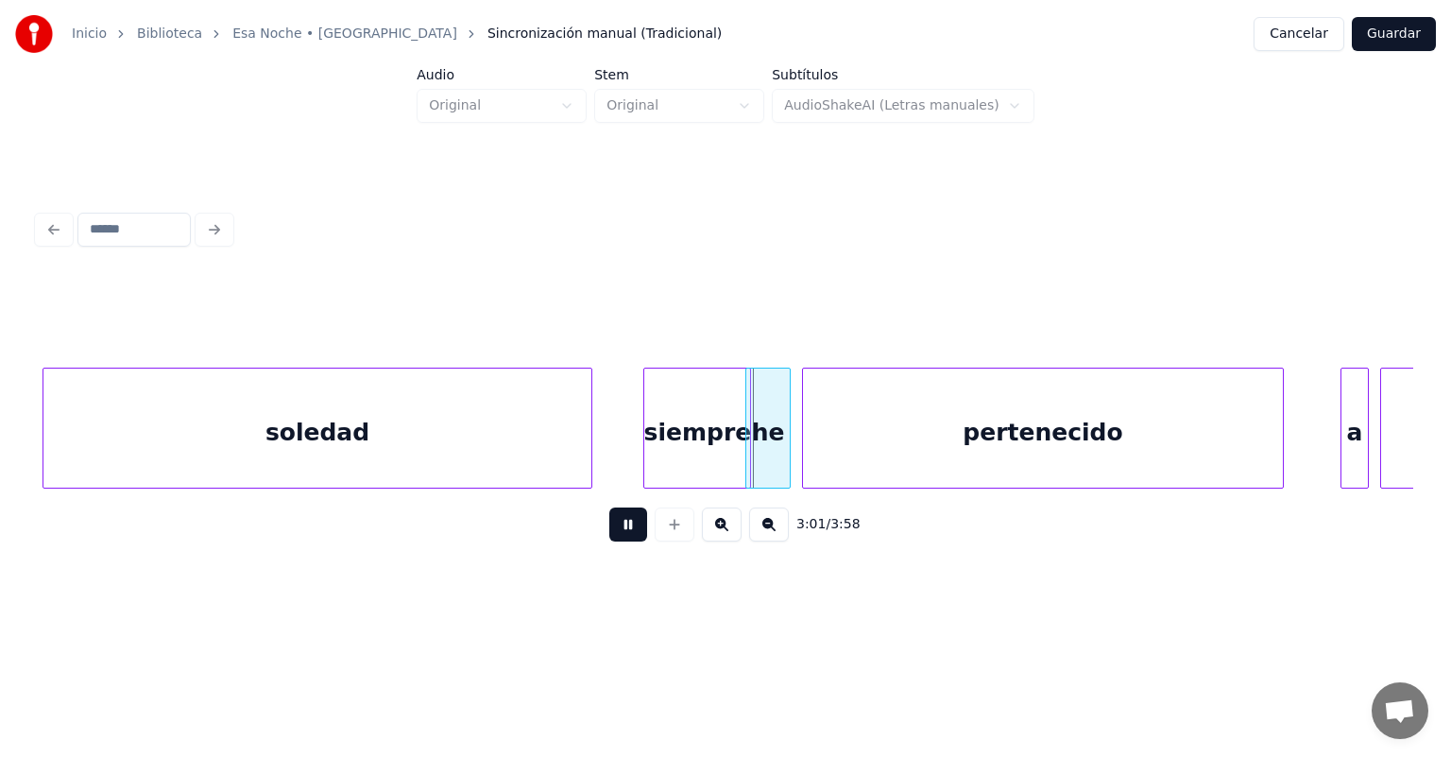
click at [744, 447] on div at bounding box center [747, 427] width 6 height 119
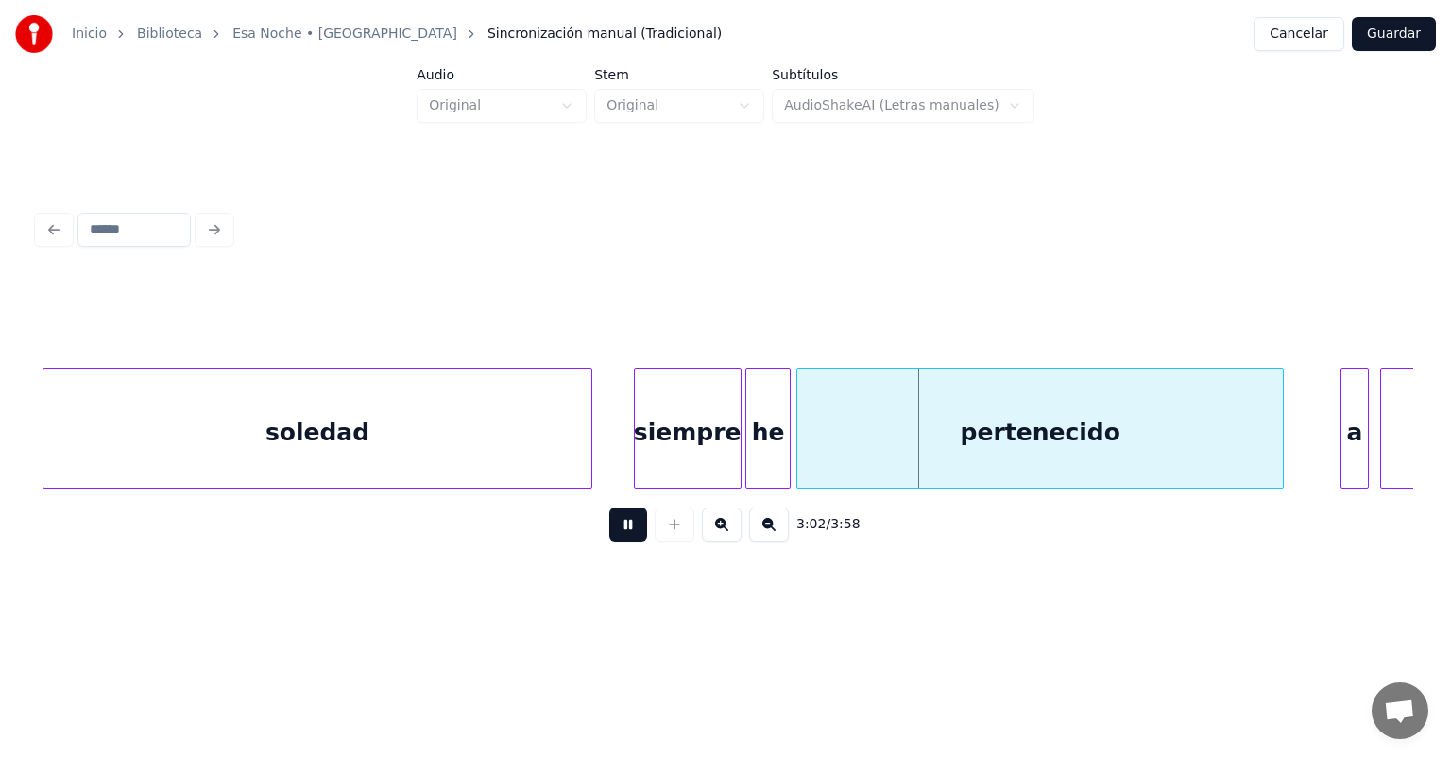
click at [805, 447] on div "pertenecido" at bounding box center [1040, 432] width 486 height 128
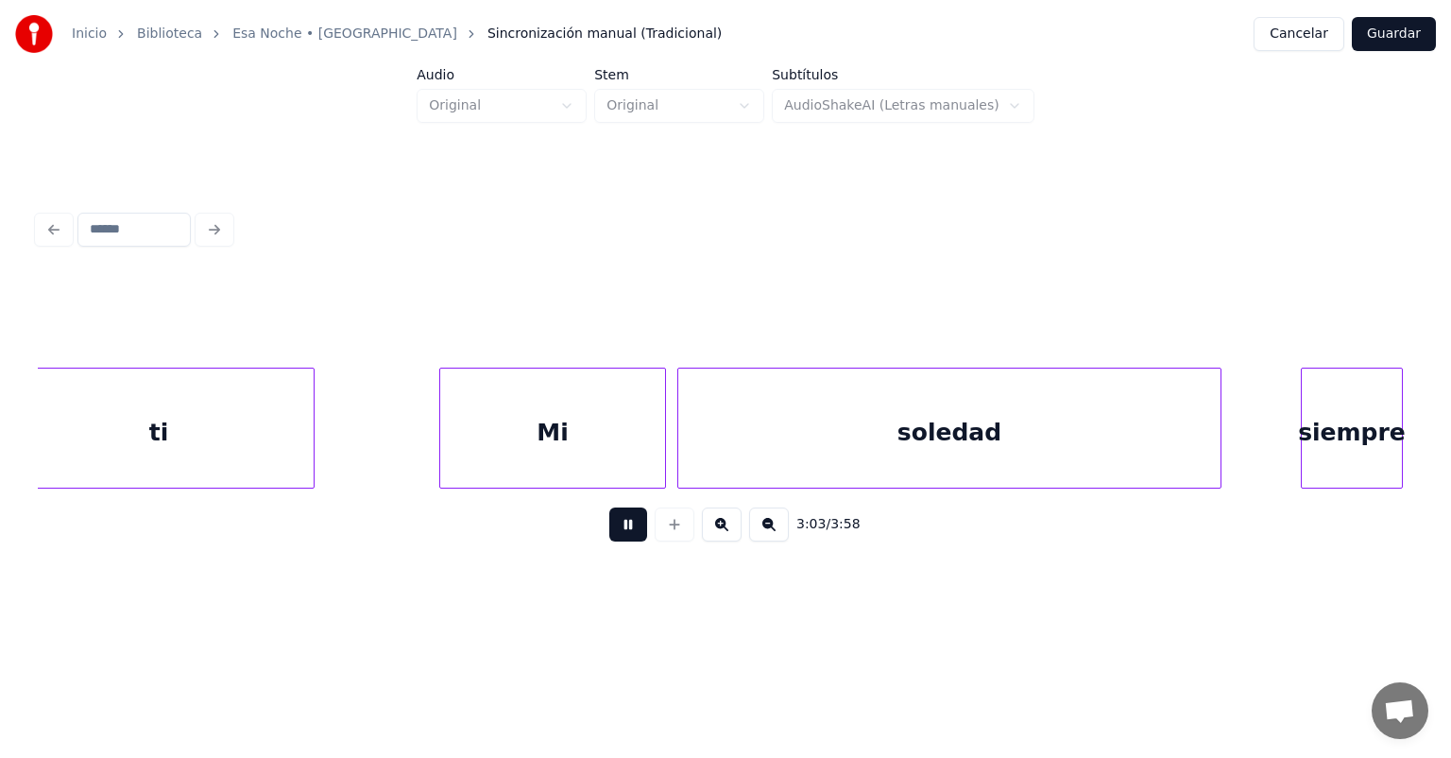
scroll to position [0, 52092]
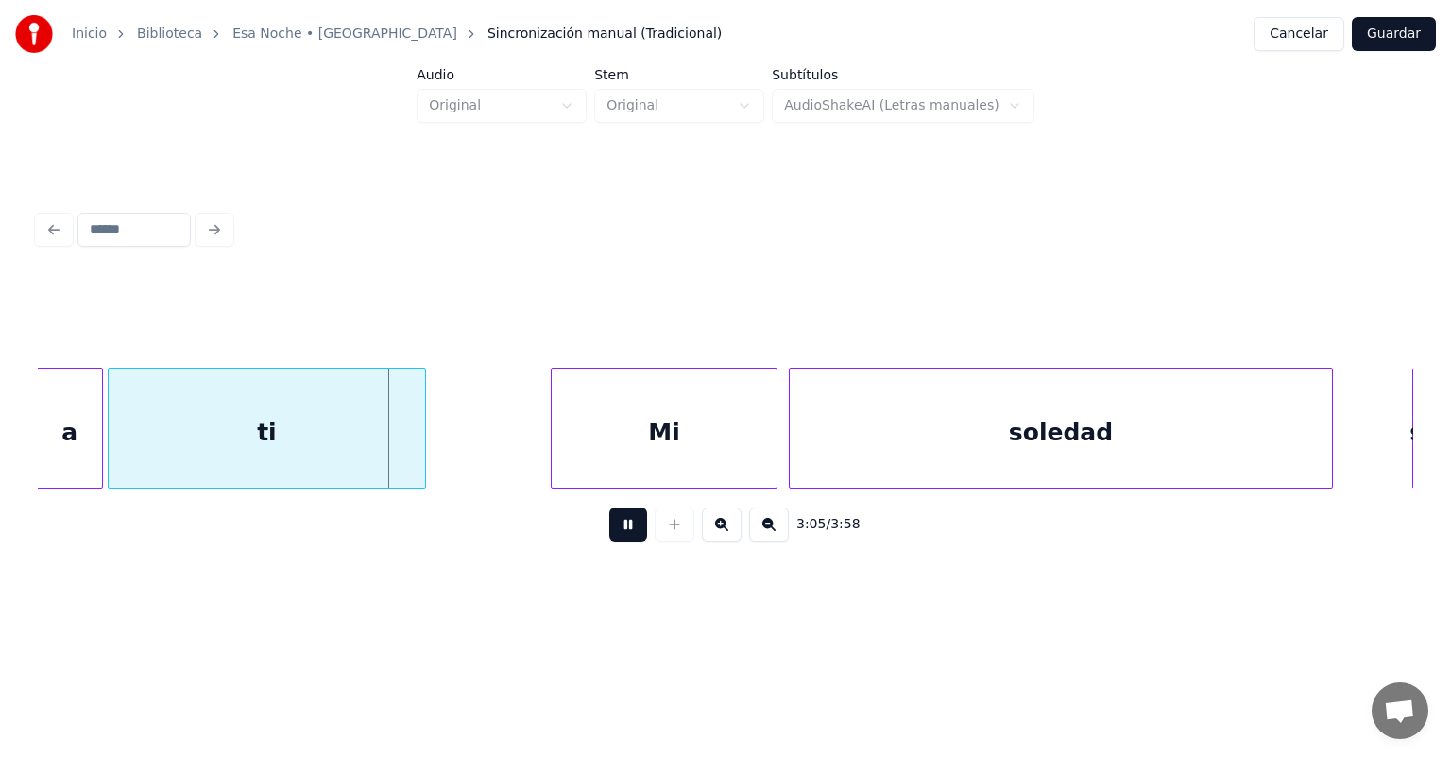
click at [117, 451] on div "ti" at bounding box center [267, 432] width 316 height 128
click at [97, 448] on div at bounding box center [99, 427] width 6 height 119
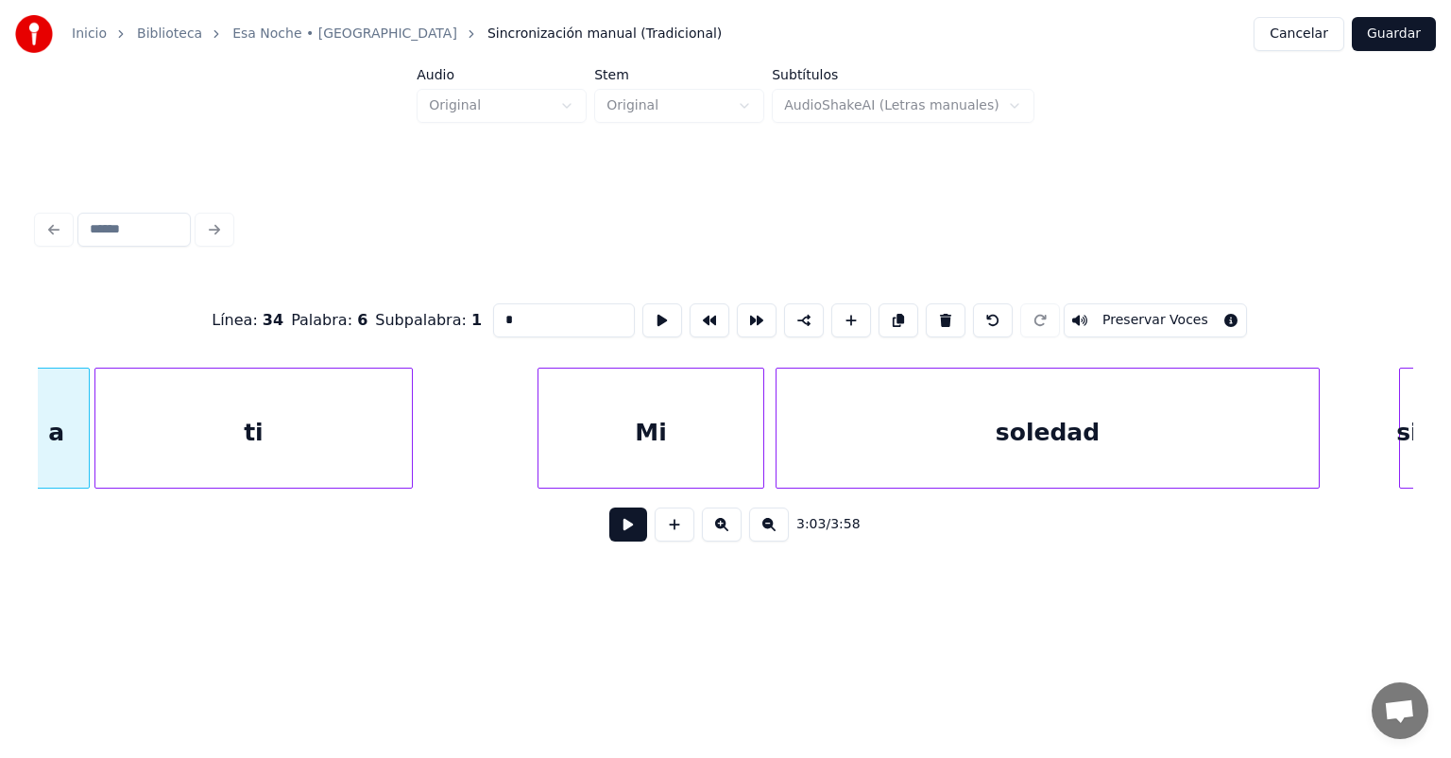
scroll to position [0, 52105]
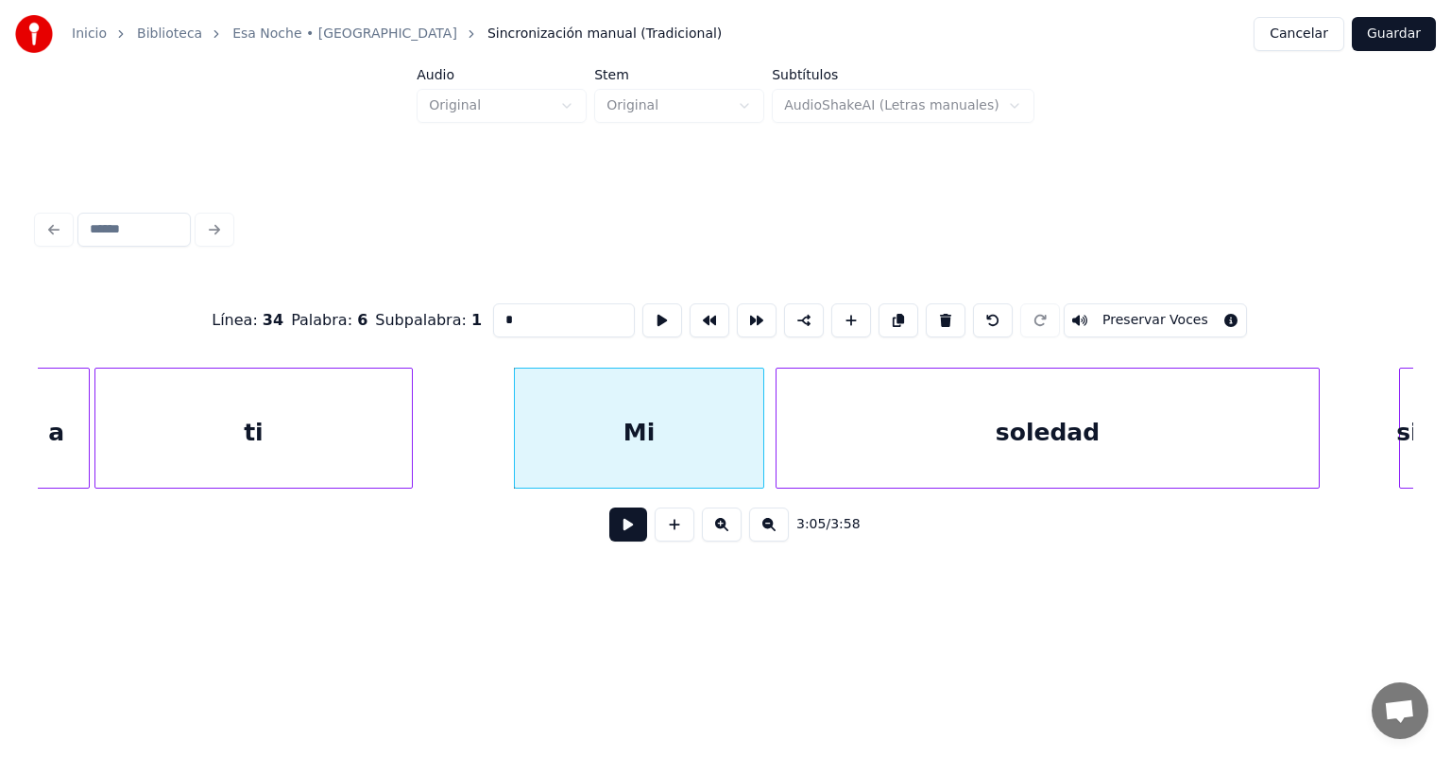
click at [778, 429] on div "soledad" at bounding box center [1048, 432] width 542 height 128
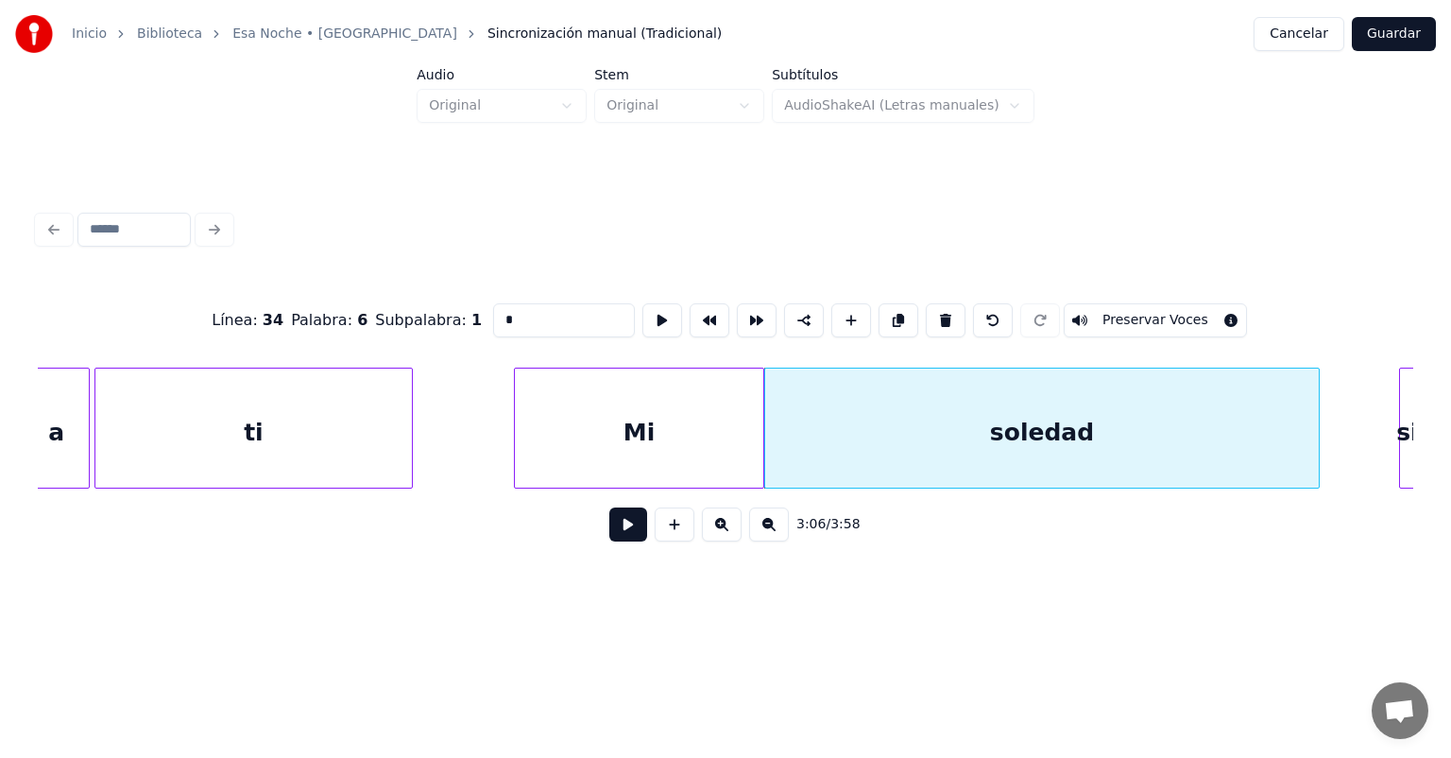
click at [609, 529] on button at bounding box center [628, 524] width 38 height 34
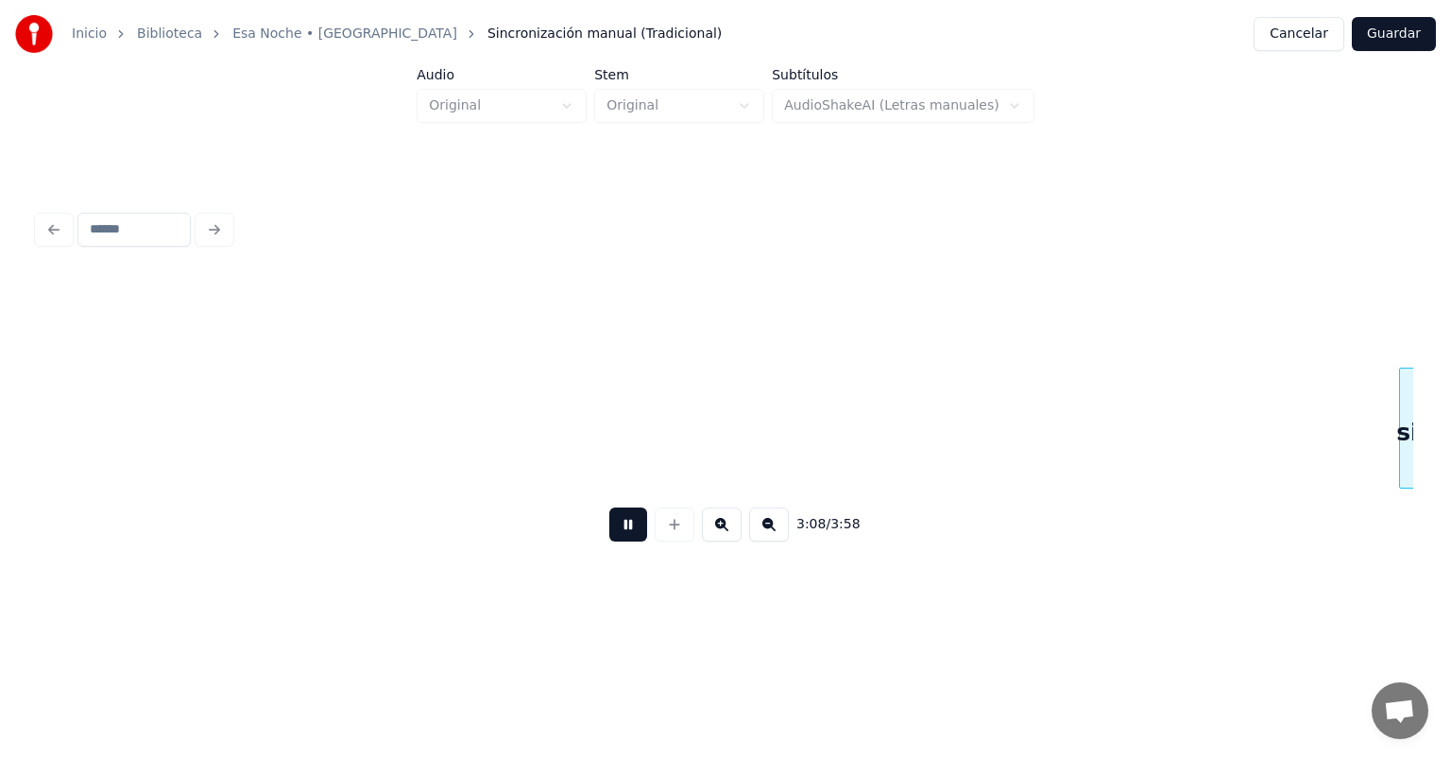
scroll to position [0, 53480]
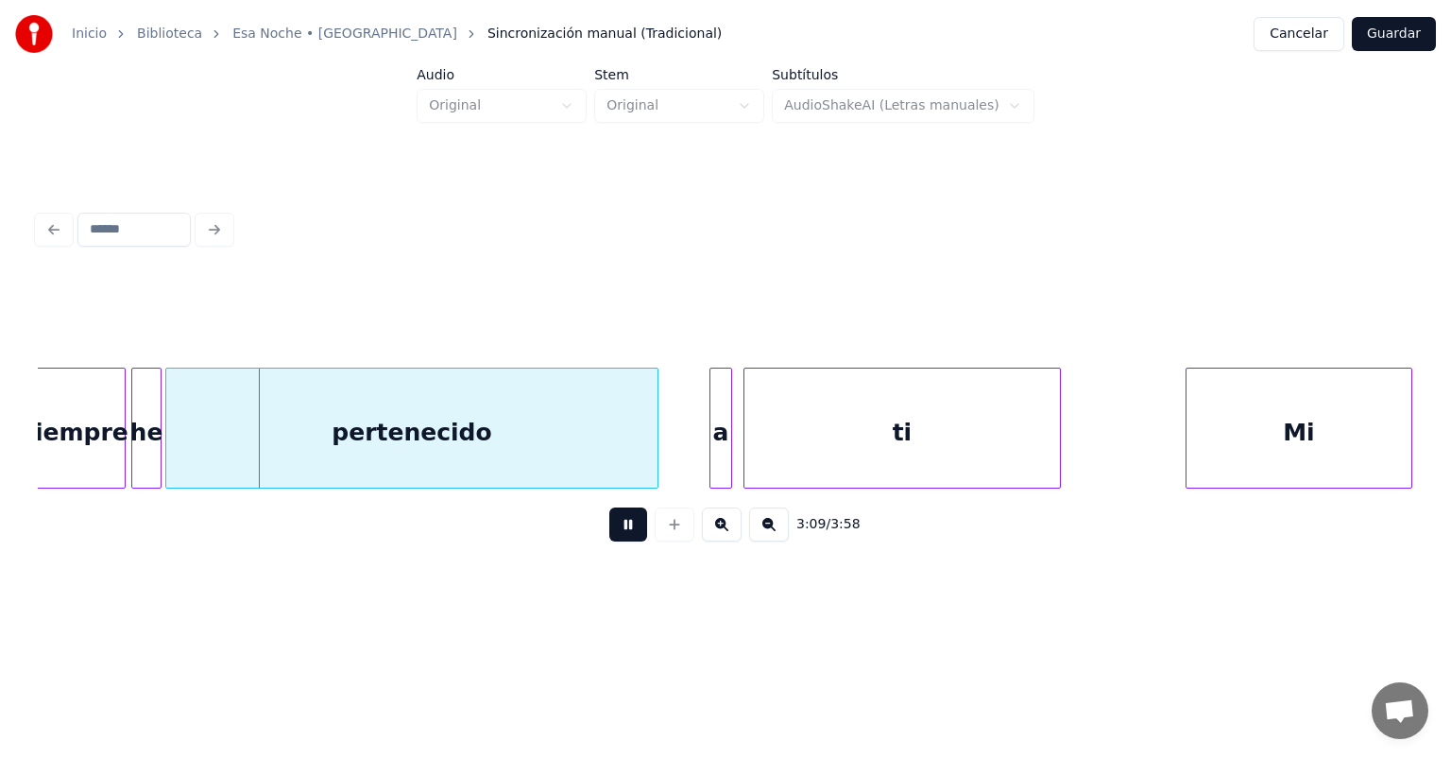
click at [147, 457] on div "he" at bounding box center [146, 432] width 28 height 128
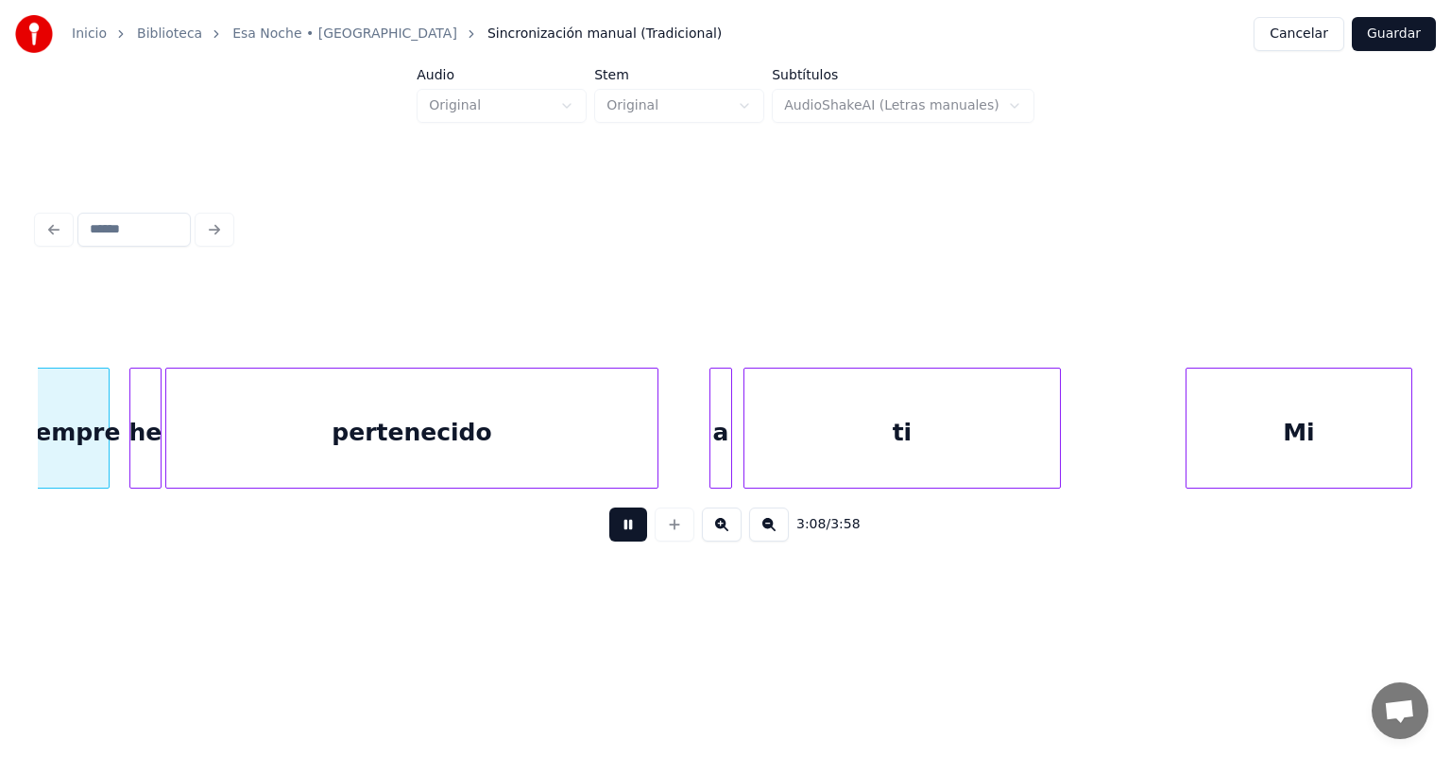
scroll to position [0, 53466]
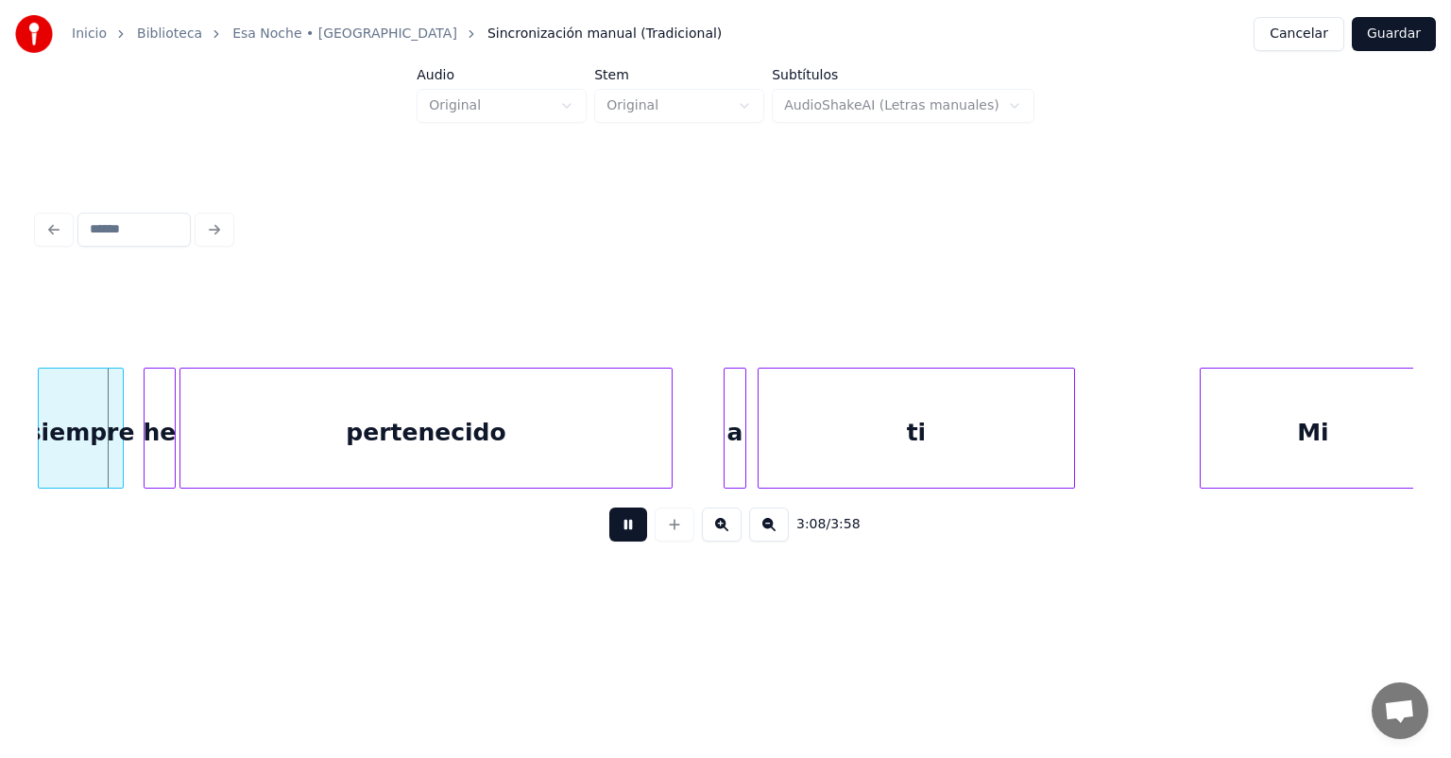
click at [119, 453] on div at bounding box center [120, 427] width 6 height 119
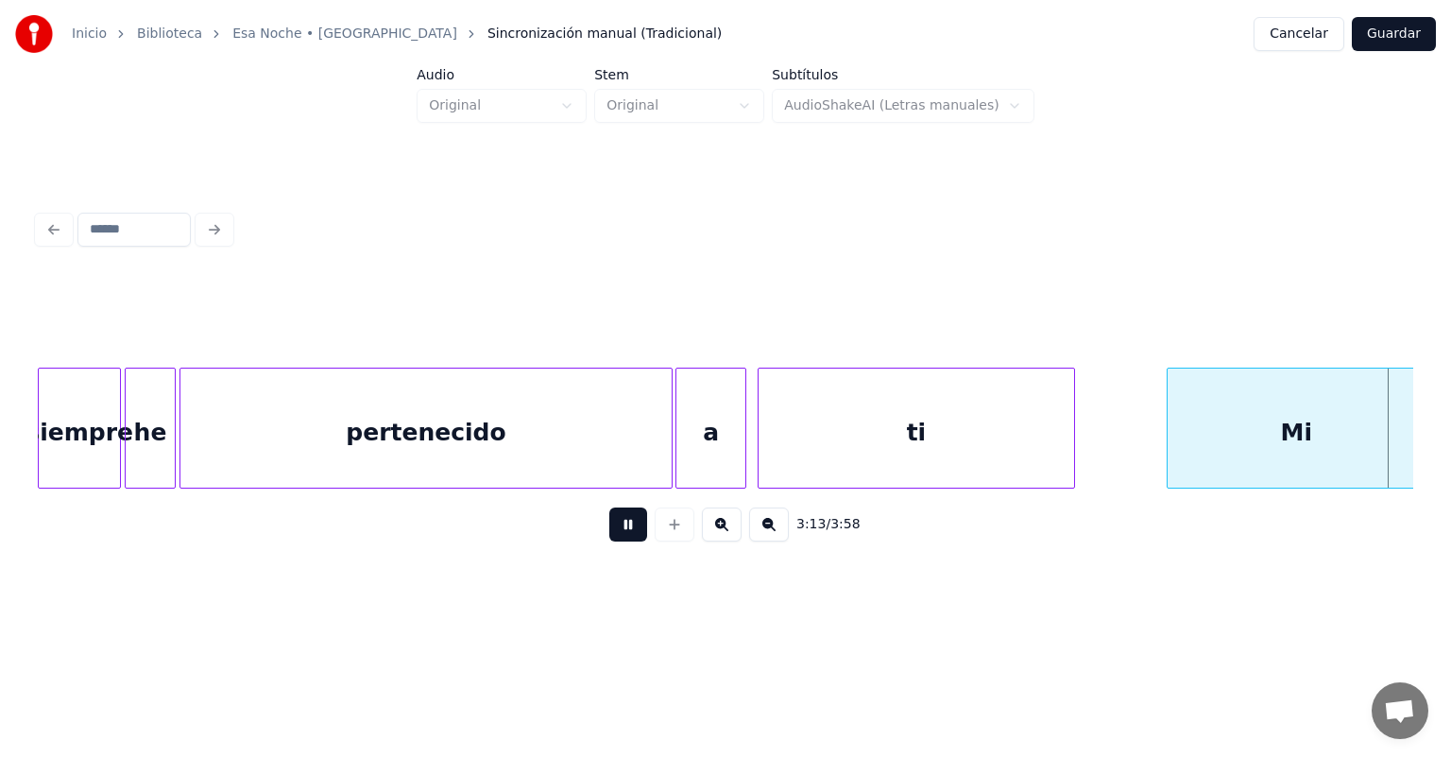
scroll to position [0, 54846]
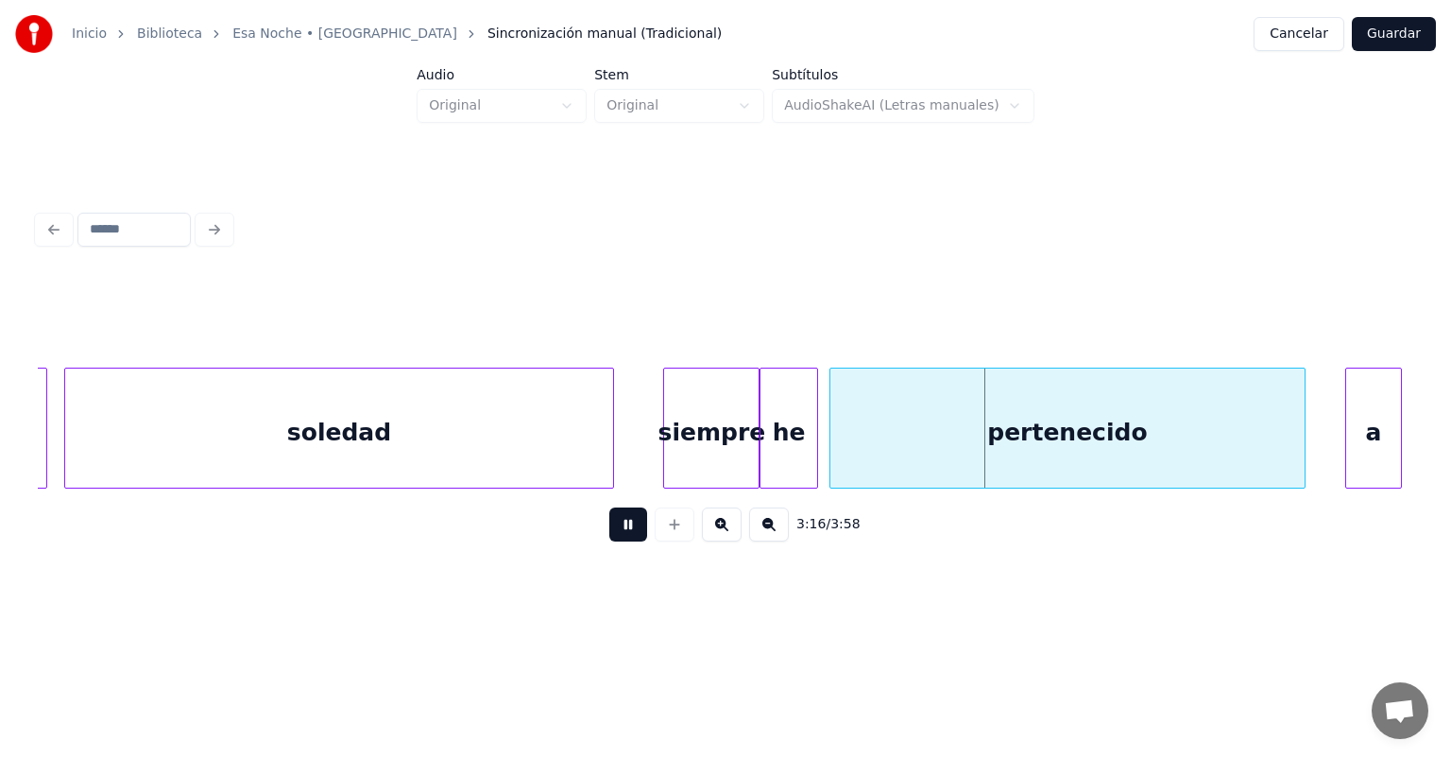
click at [832, 442] on div "pertenecido" at bounding box center [1067, 432] width 474 height 128
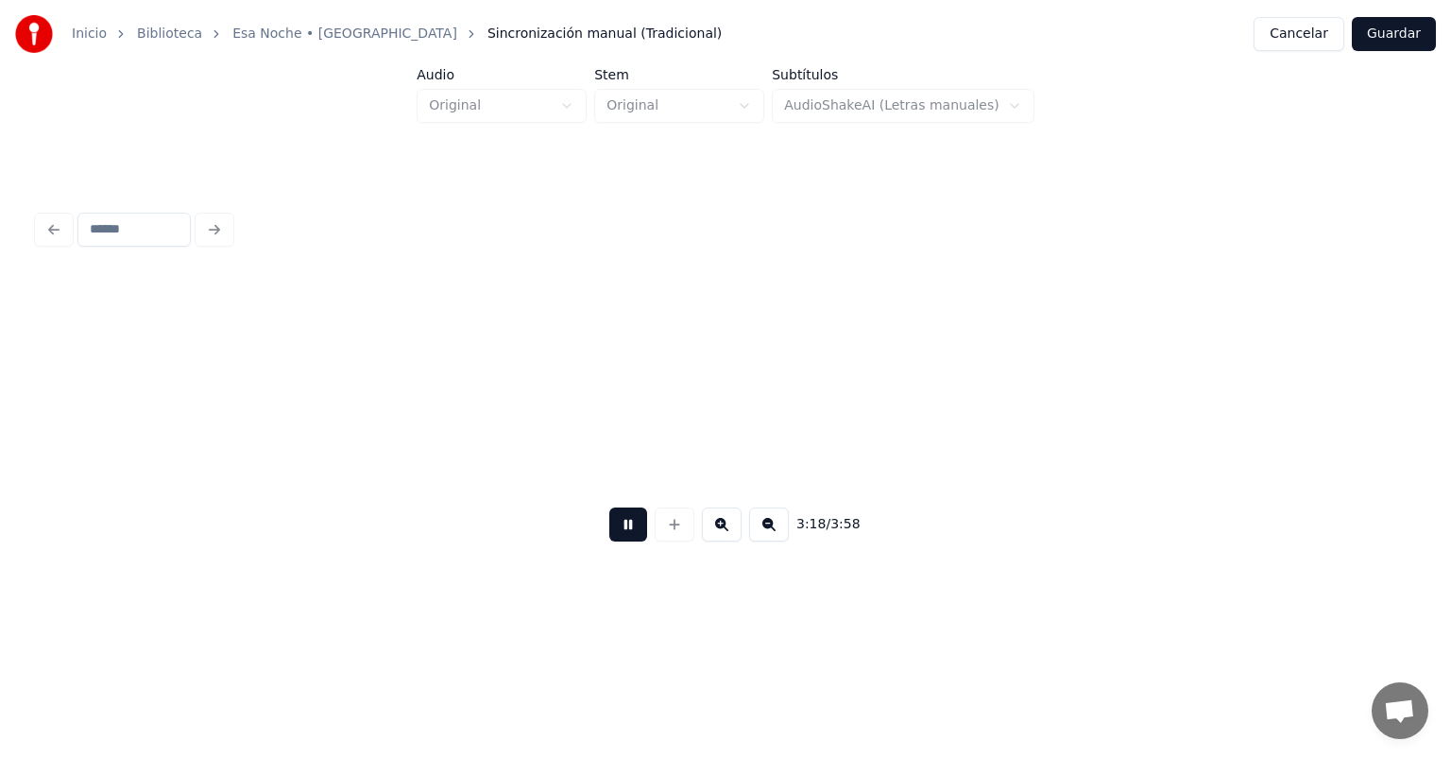
scroll to position [0, 56224]
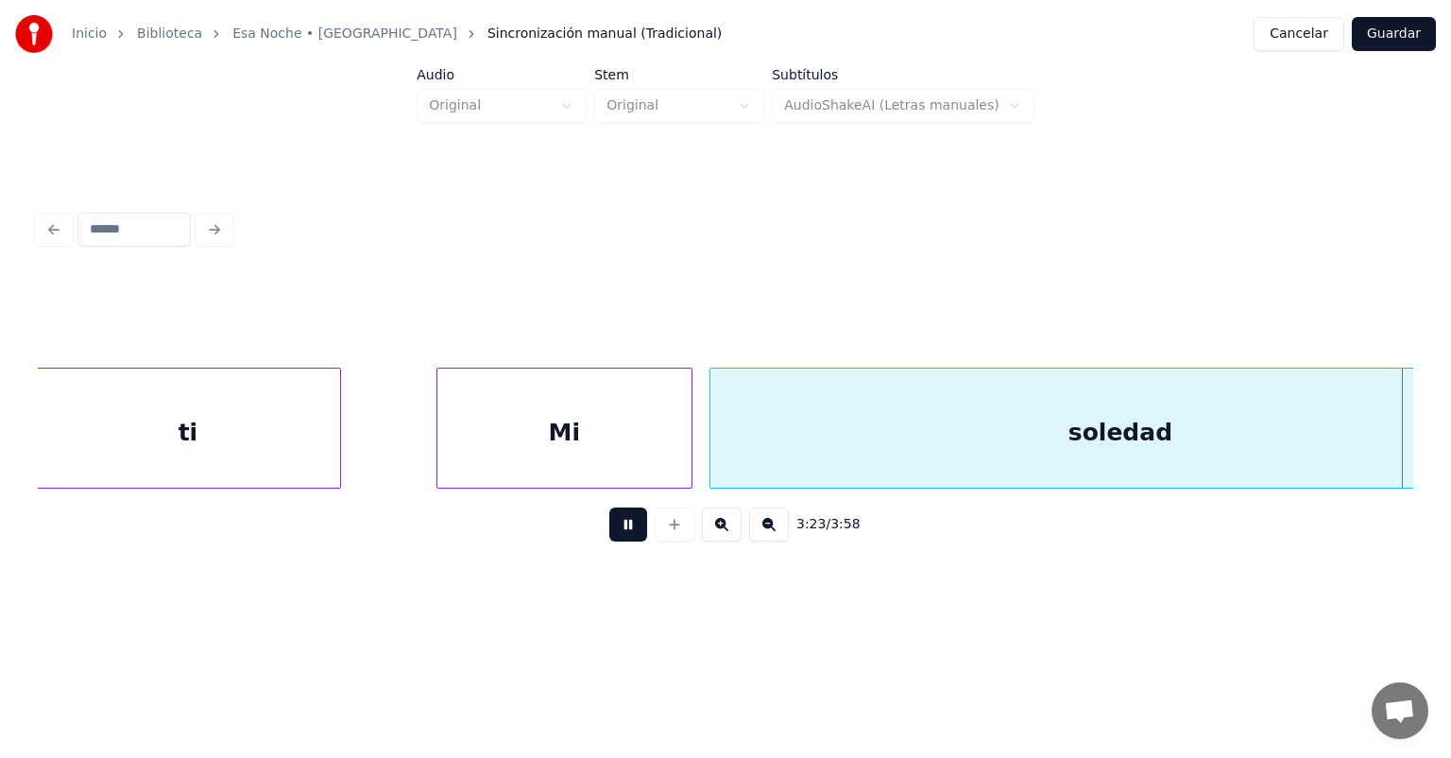
click at [533, 423] on div "Mi" at bounding box center [564, 432] width 254 height 128
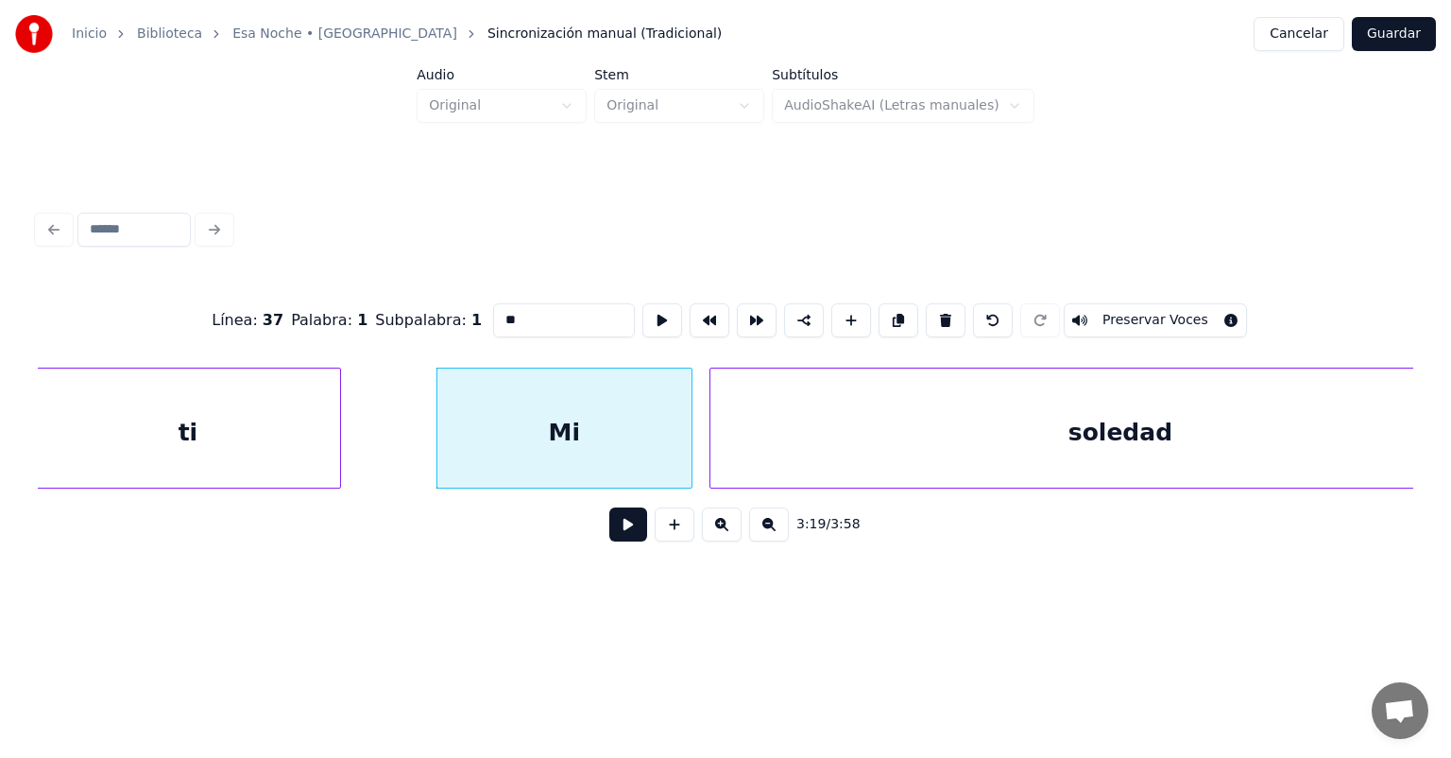
click at [516, 436] on div "Mi" at bounding box center [564, 432] width 254 height 128
click at [493, 316] on input "**" at bounding box center [564, 320] width 142 height 34
type input "**"
click at [627, 534] on button at bounding box center [628, 524] width 38 height 34
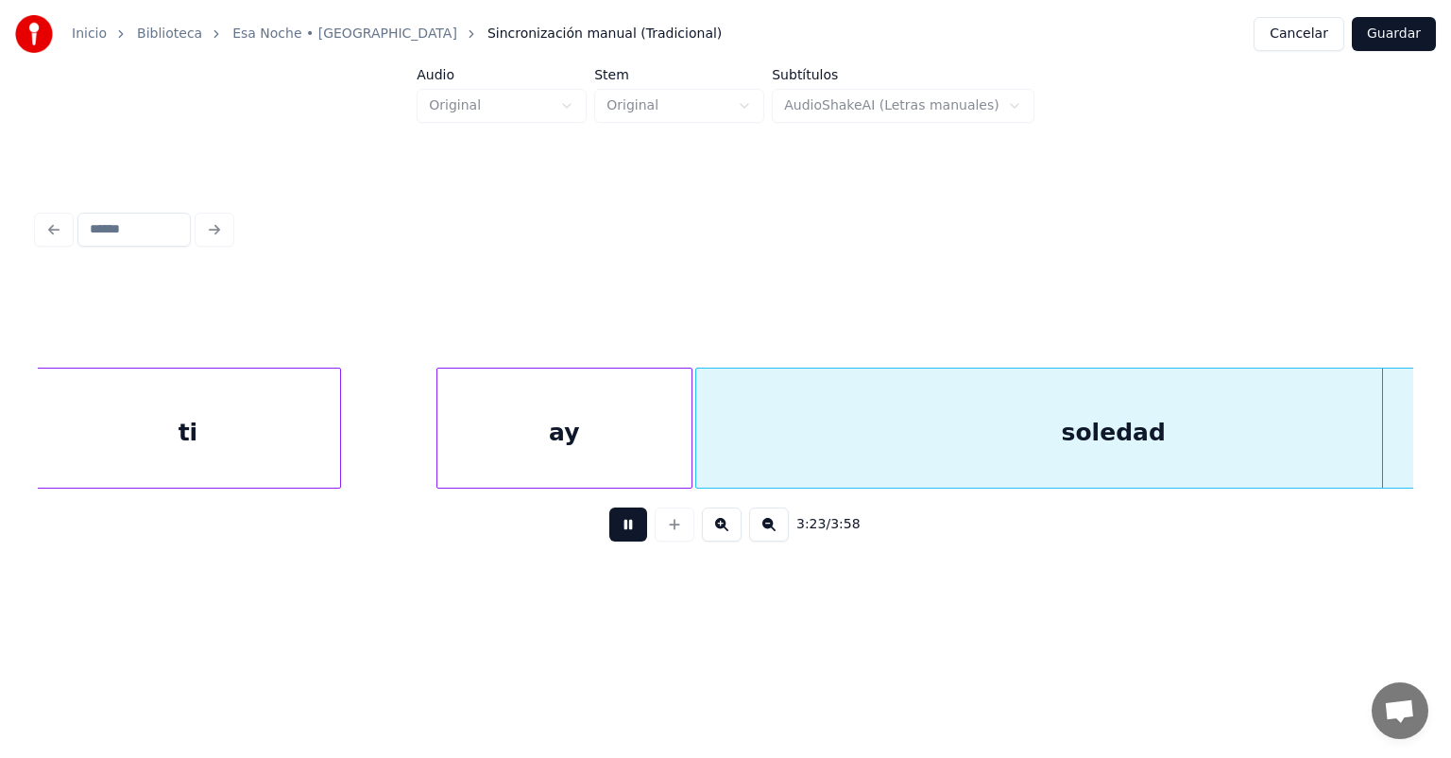
scroll to position [0, 57603]
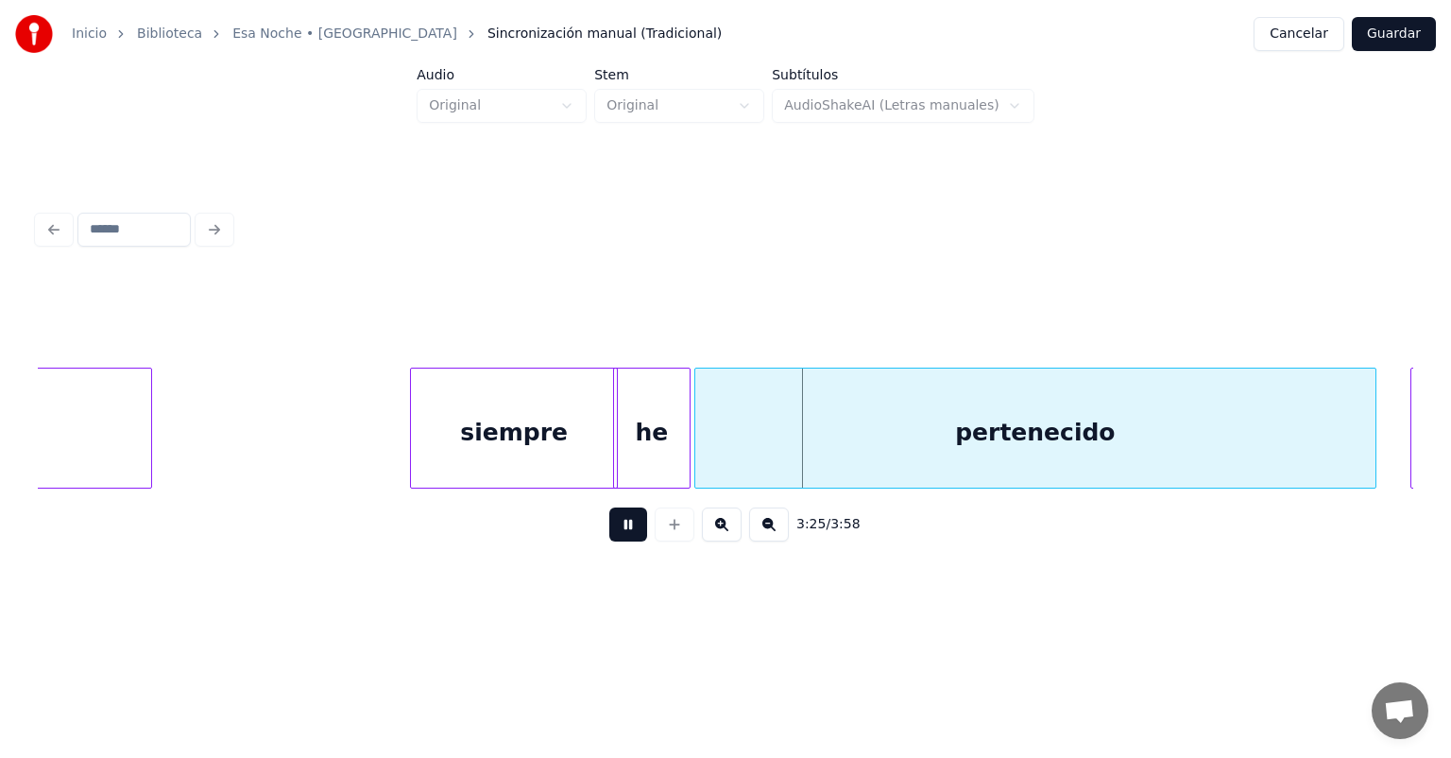
click at [710, 457] on div "pertenecido" at bounding box center [1035, 432] width 680 height 128
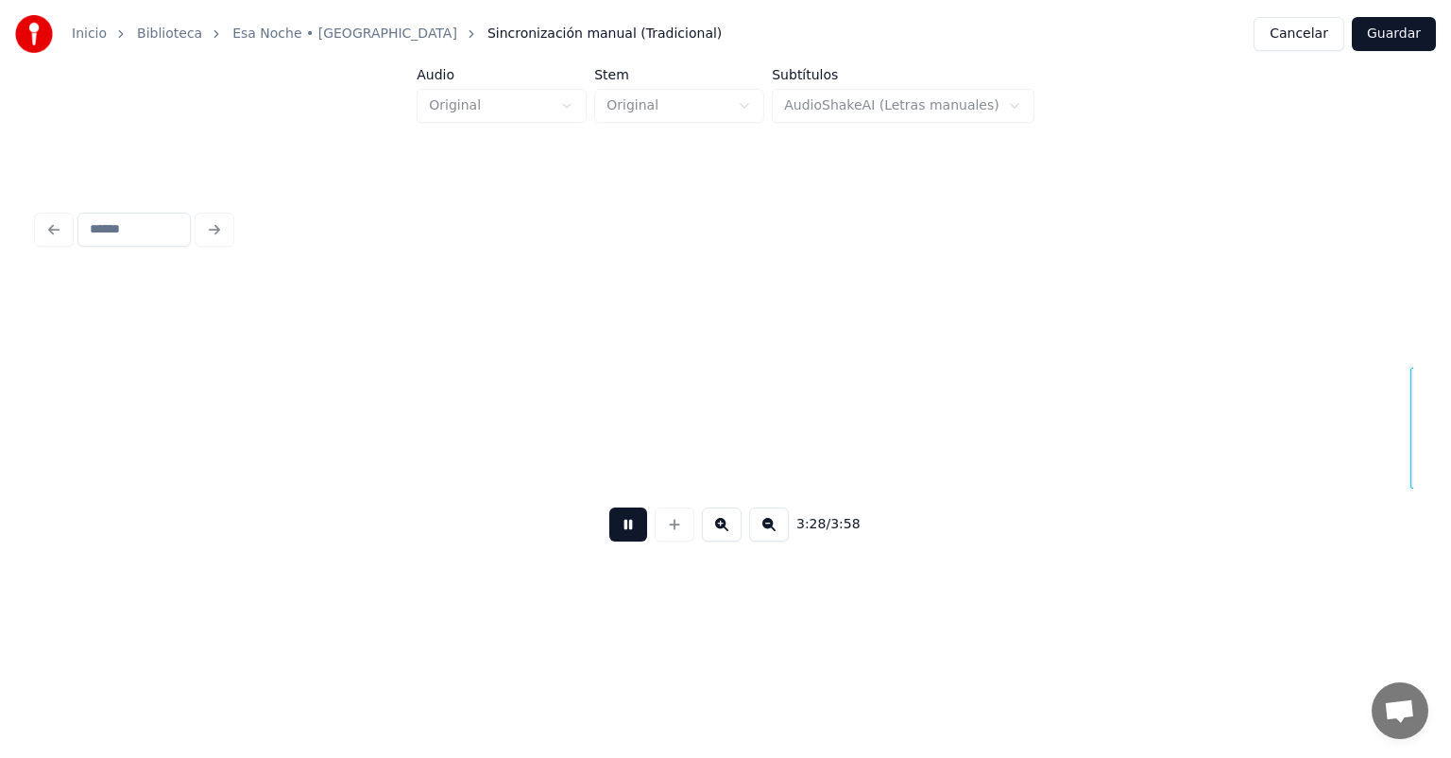
scroll to position [0, 58979]
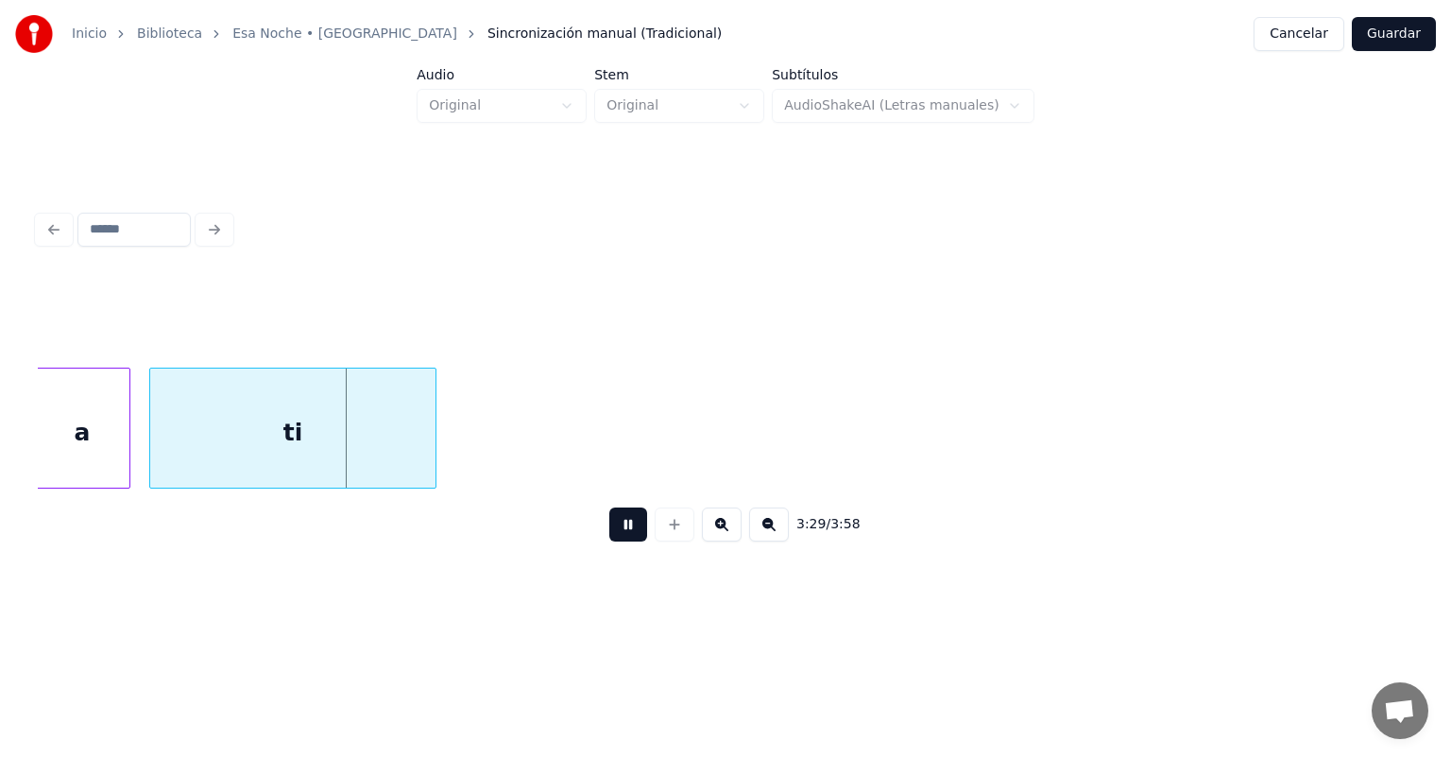
click at [156, 453] on div "ti" at bounding box center [292, 432] width 285 height 128
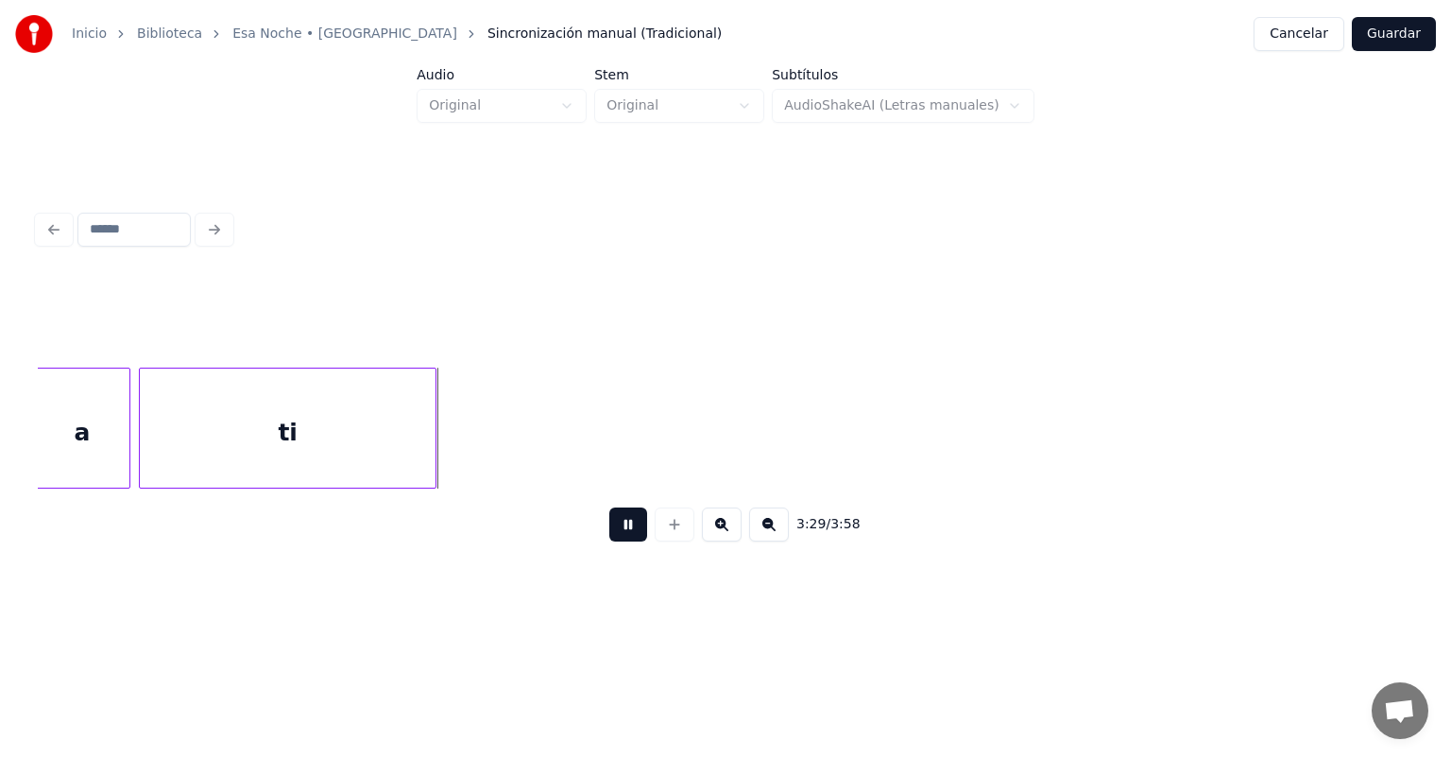
click at [609, 535] on button at bounding box center [628, 524] width 38 height 34
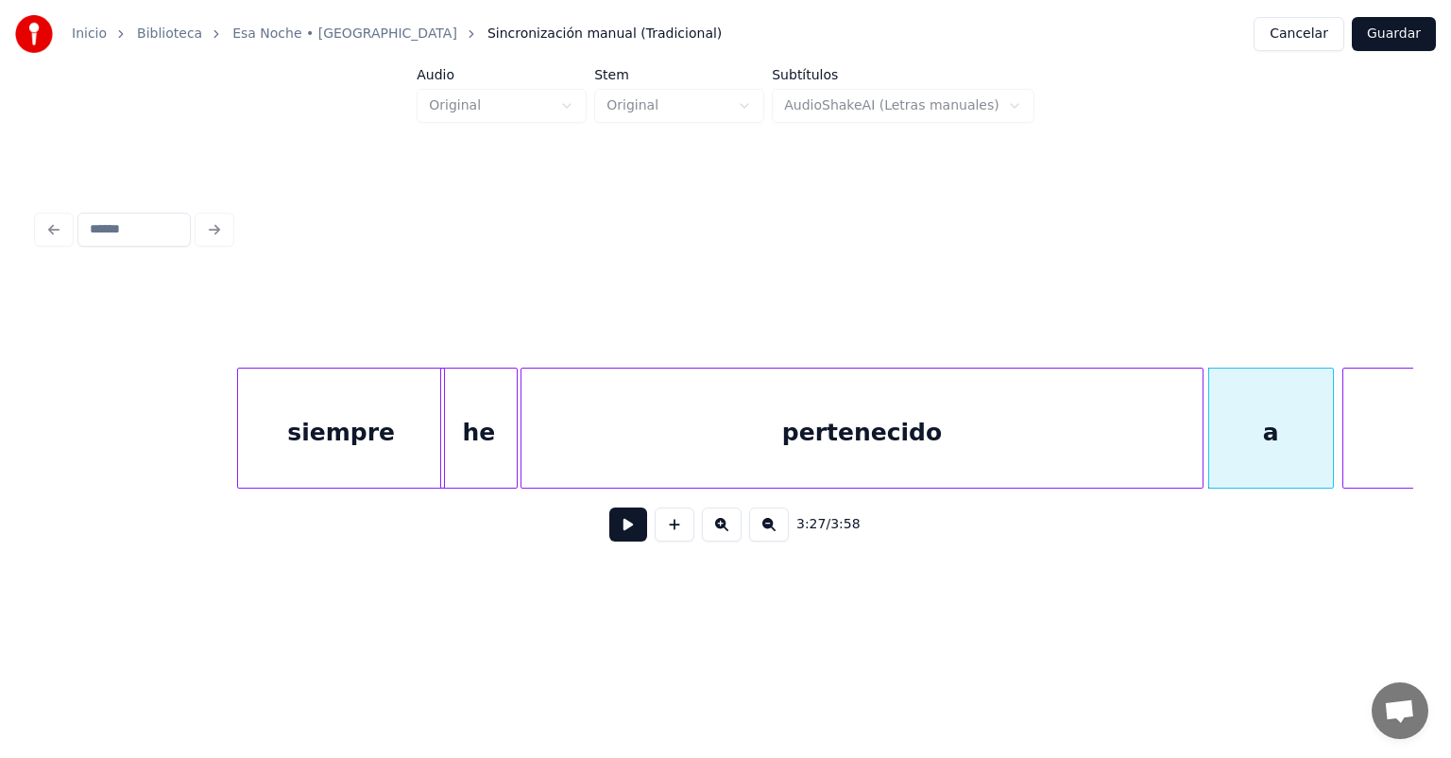
click at [658, 533] on button at bounding box center [675, 524] width 40 height 34
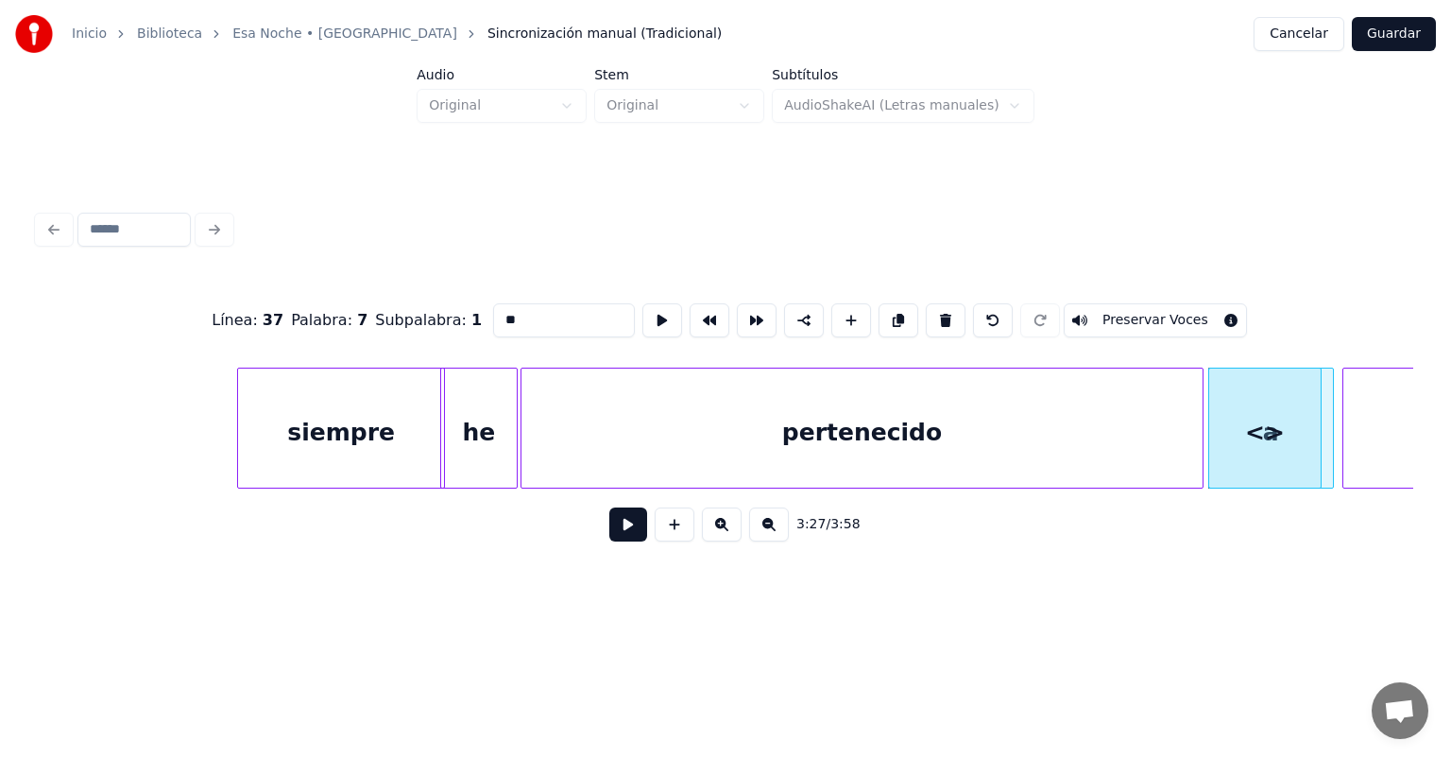
click at [617, 538] on button at bounding box center [628, 524] width 38 height 34
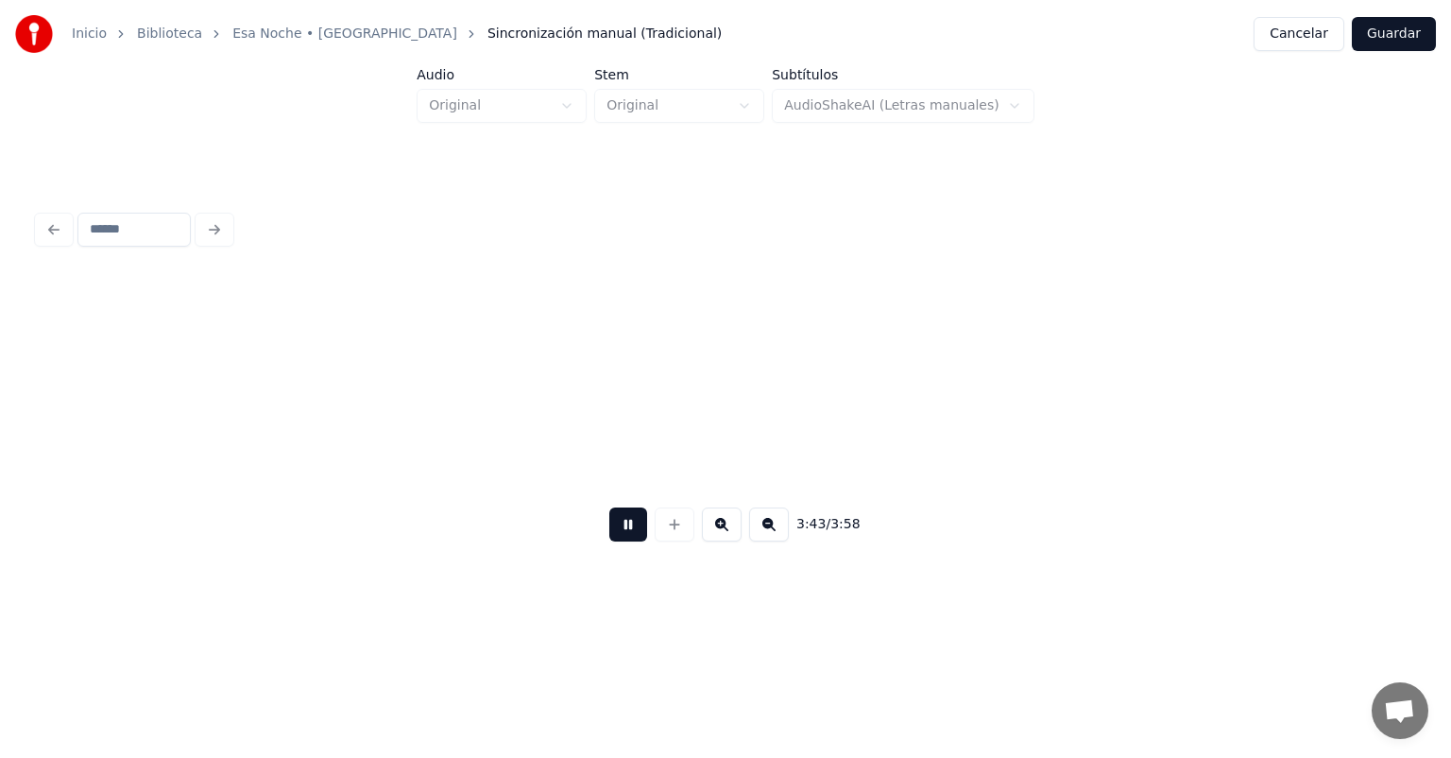
scroll to position [0, 63279]
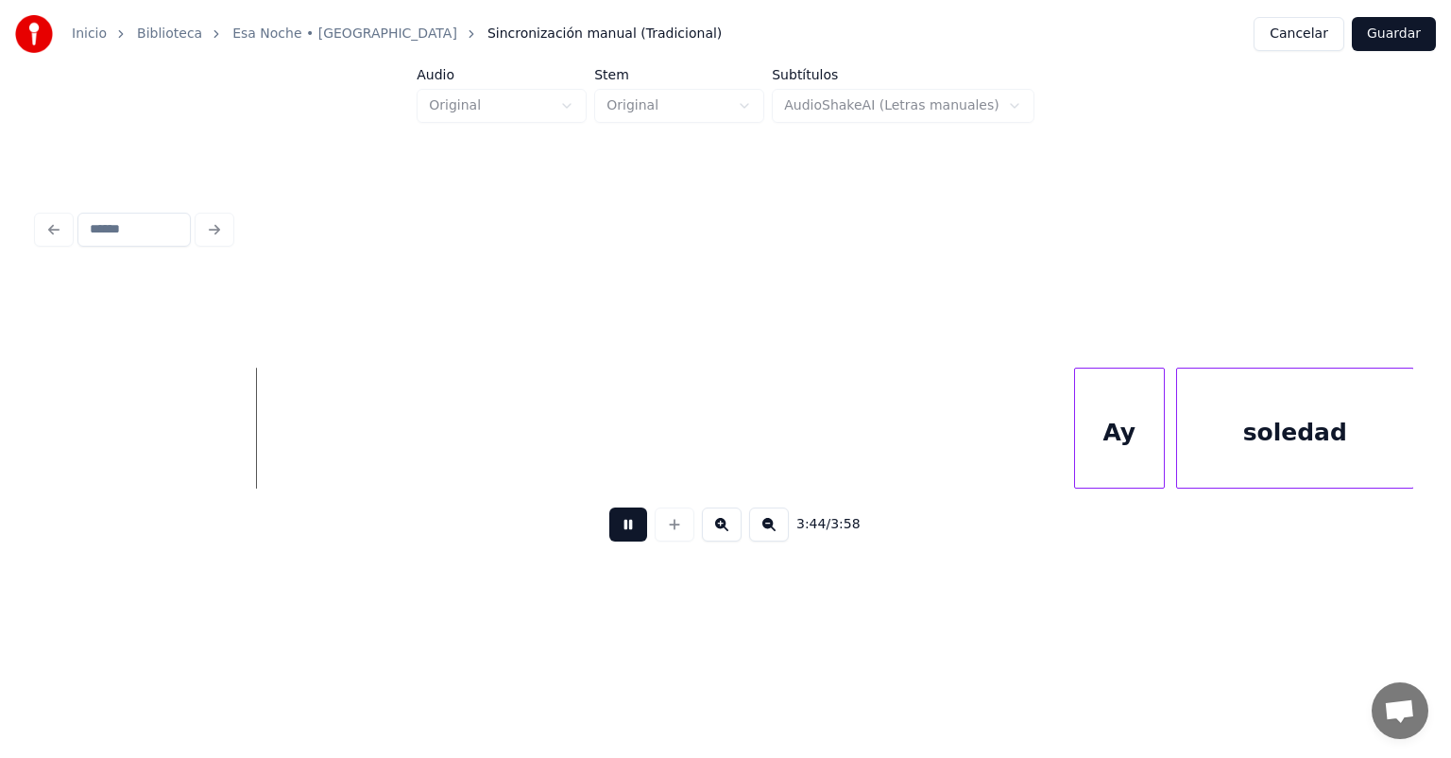
click at [1094, 402] on div "Ay" at bounding box center [1119, 432] width 89 height 128
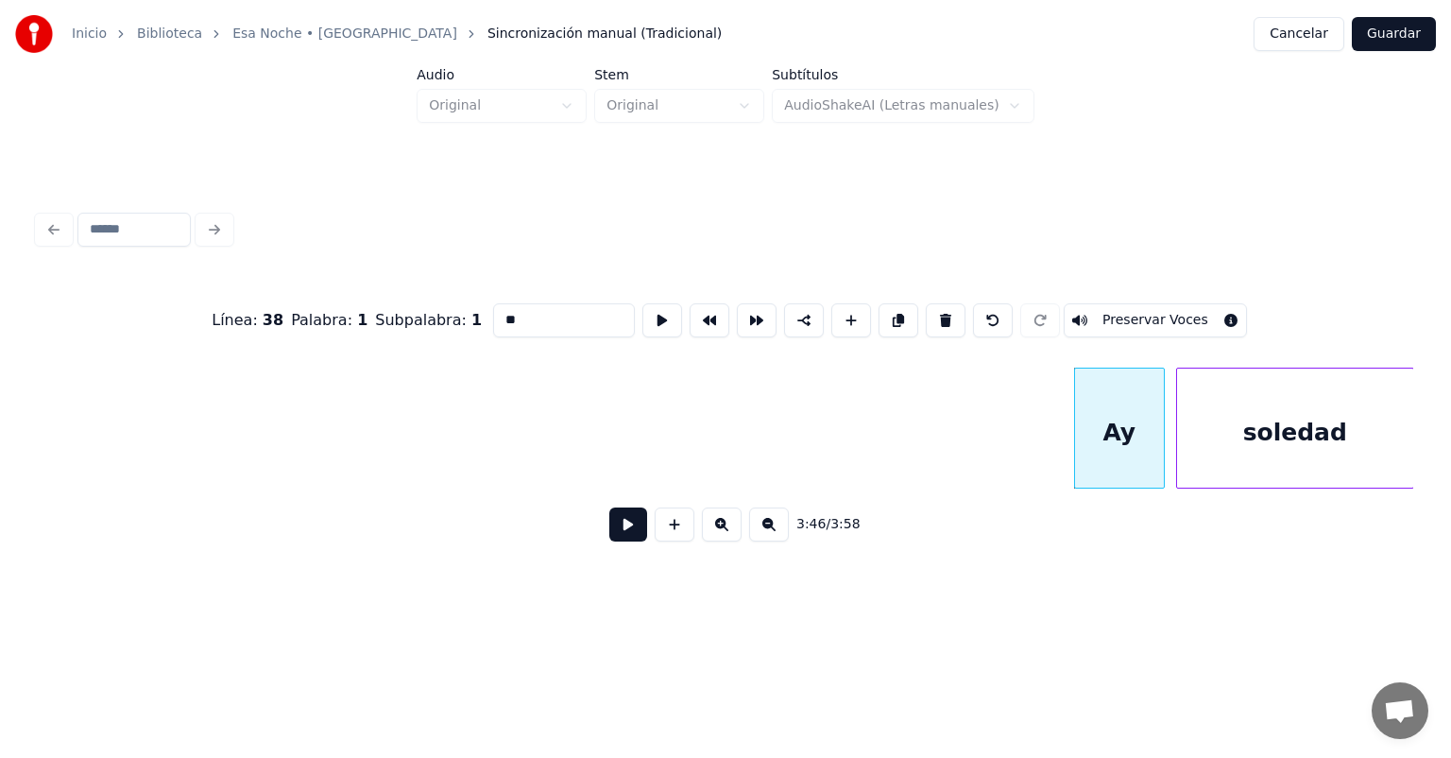
click at [944, 306] on button at bounding box center [946, 320] width 40 height 34
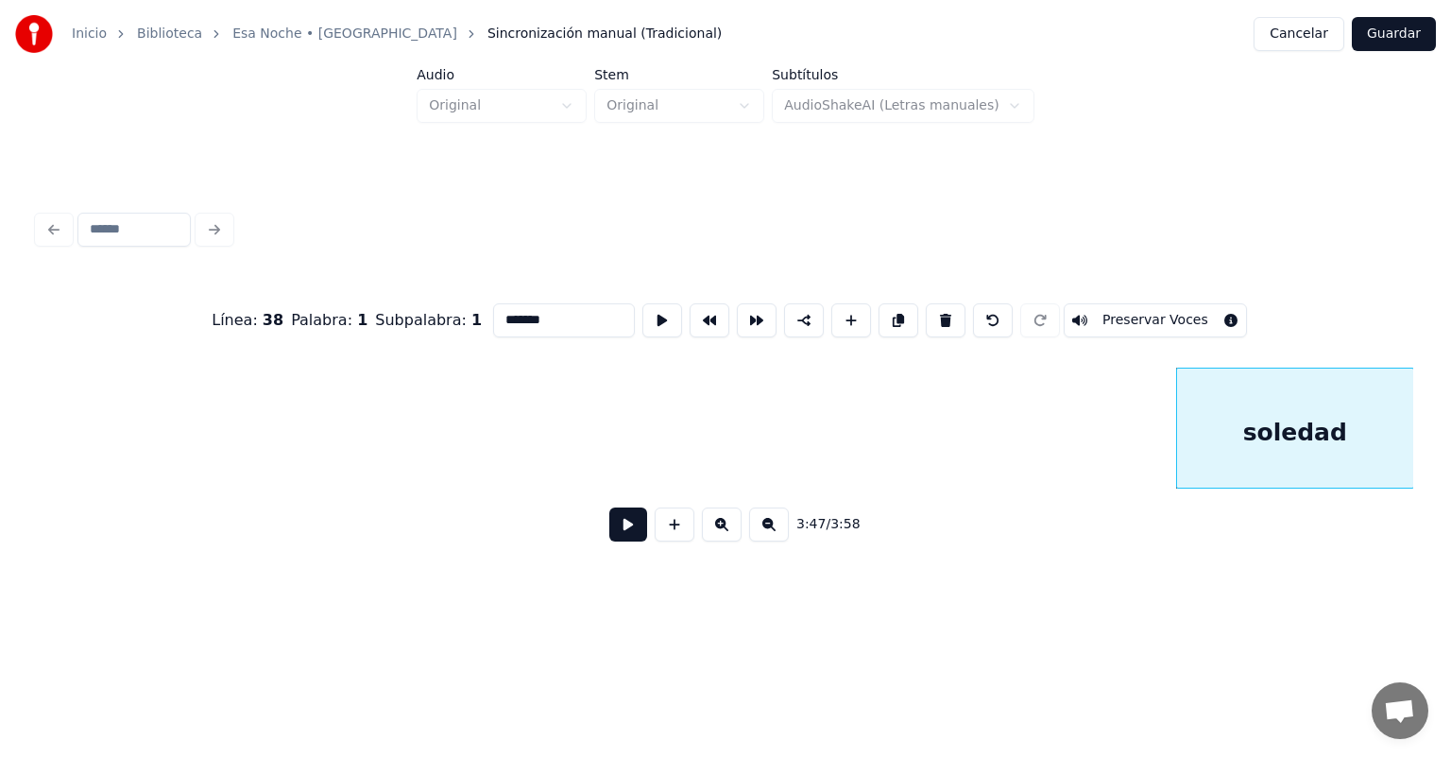
click at [1307, 439] on div "soledad" at bounding box center [1295, 432] width 236 height 128
click at [941, 303] on button at bounding box center [946, 320] width 40 height 34
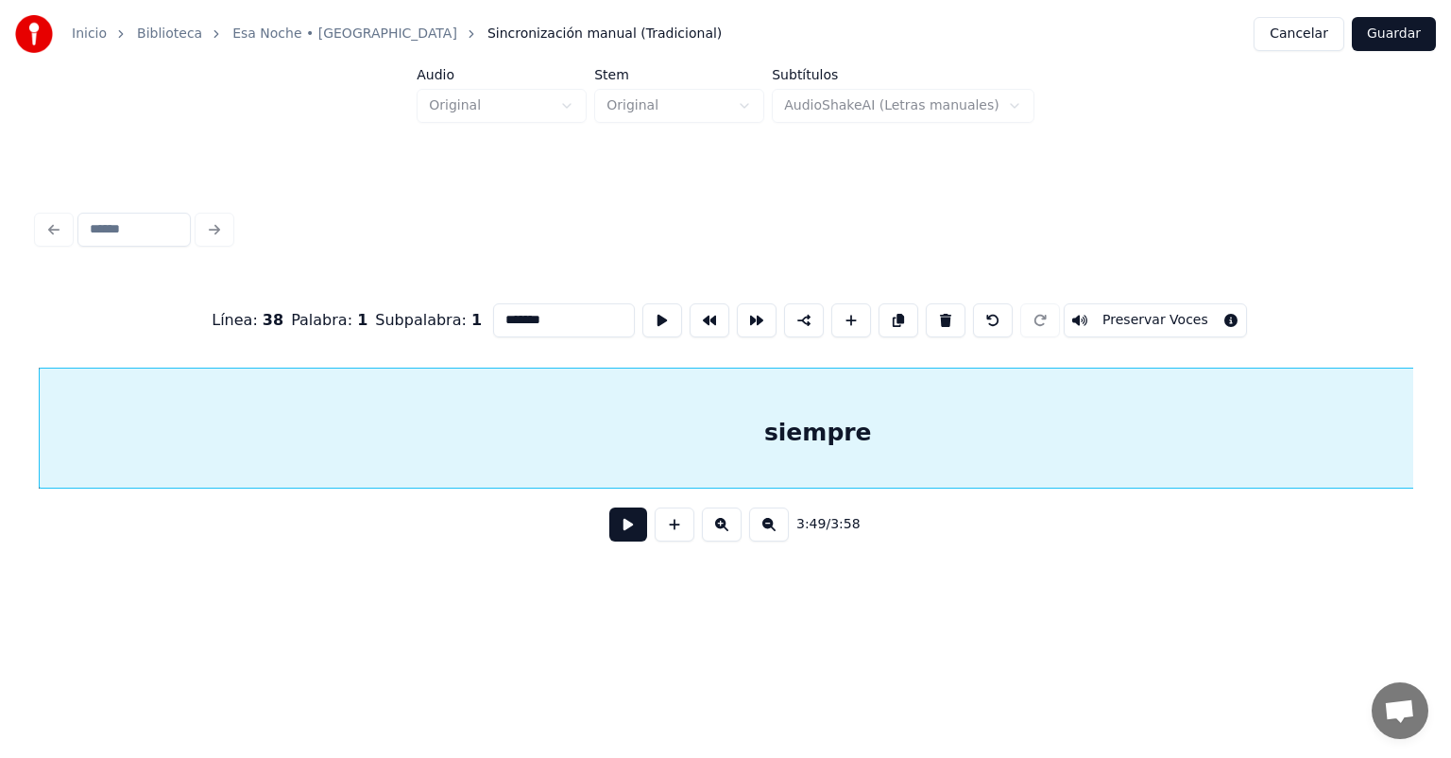
click at [940, 313] on button at bounding box center [946, 320] width 40 height 34
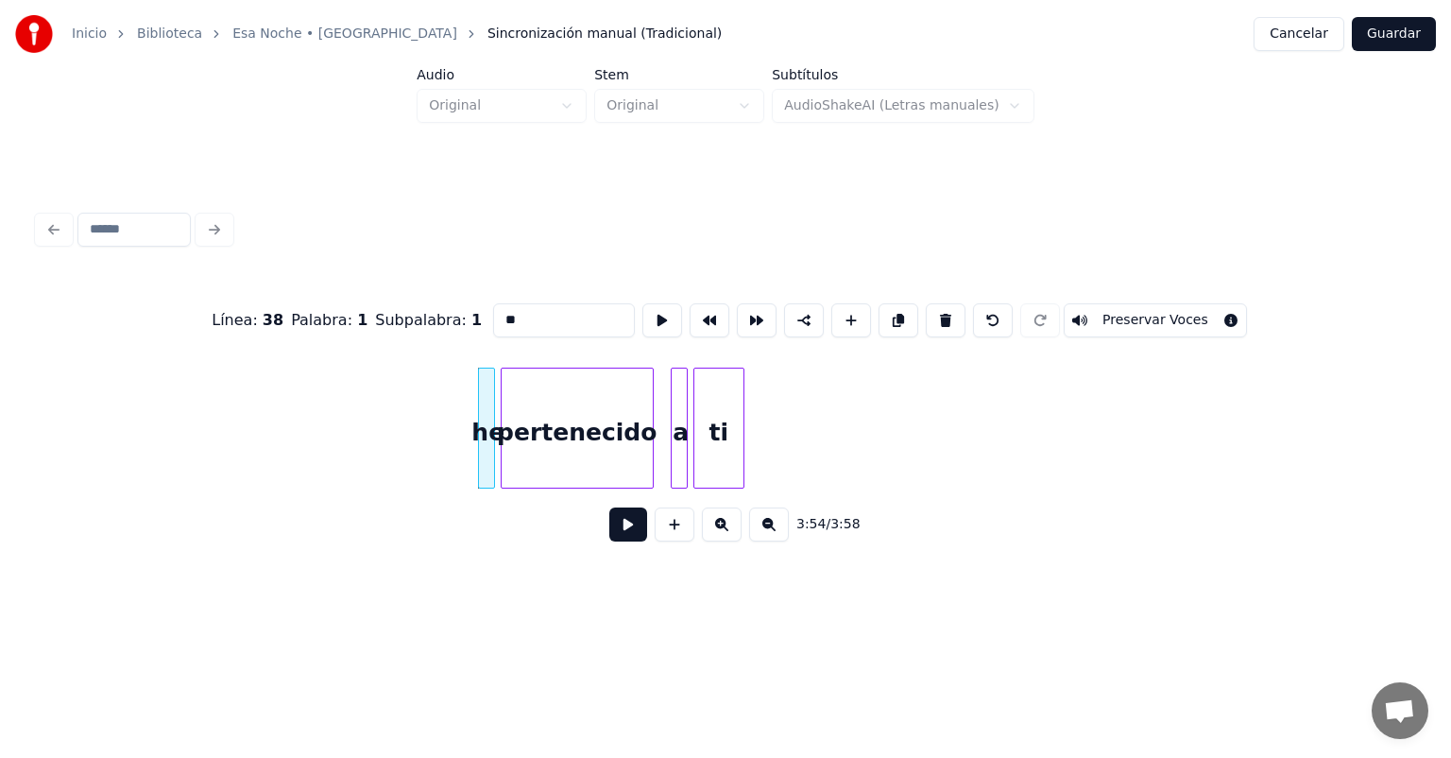
click at [931, 316] on button at bounding box center [946, 320] width 40 height 34
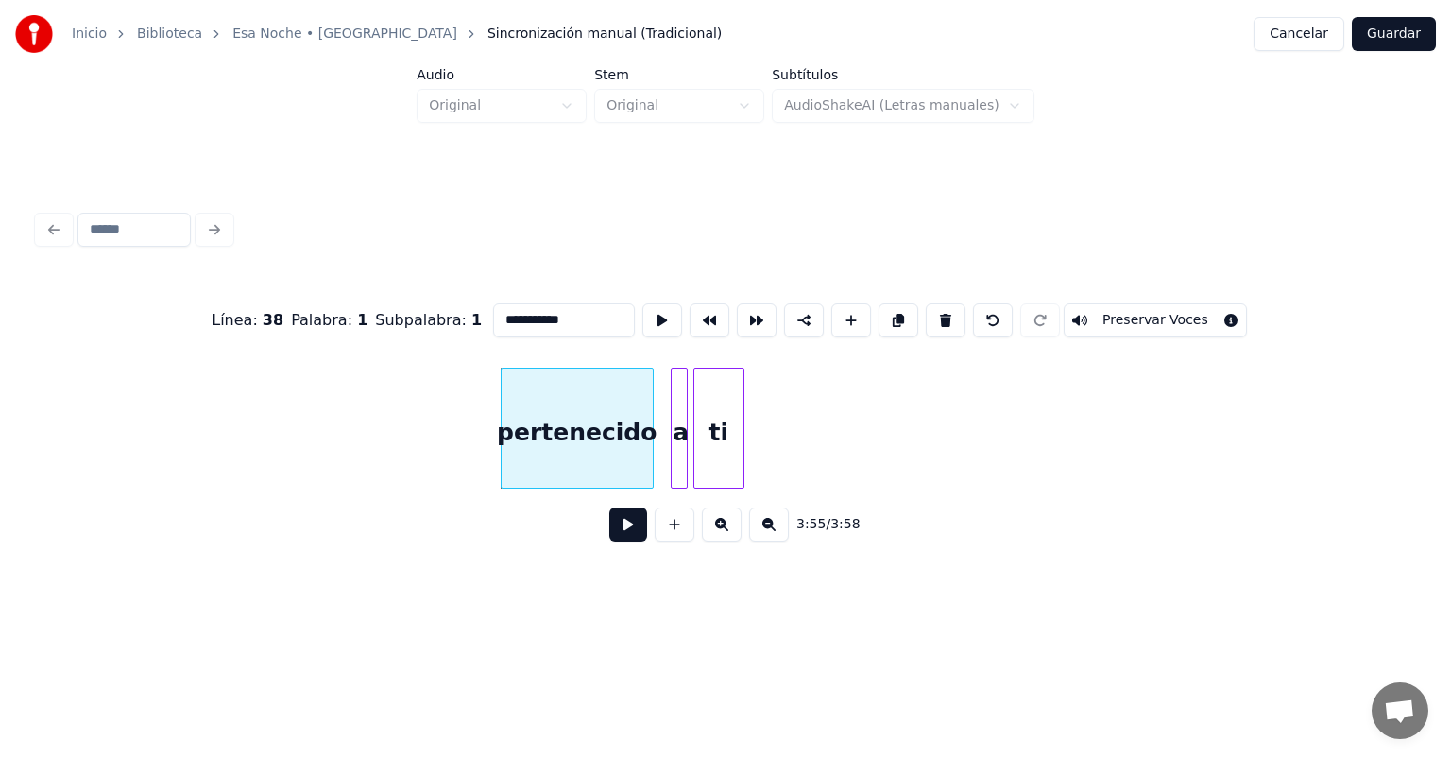
click at [927, 324] on button at bounding box center [946, 320] width 40 height 34
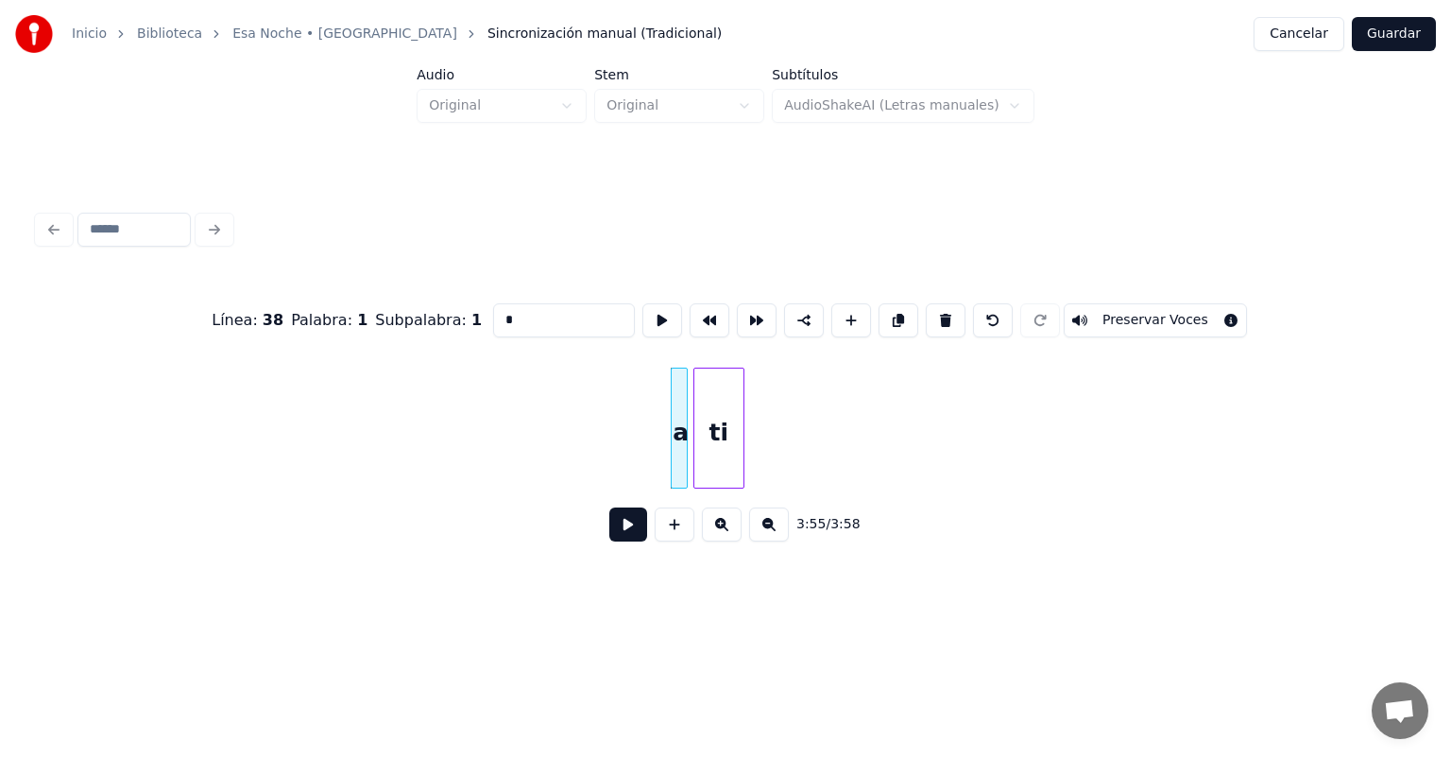
click at [927, 316] on button at bounding box center [946, 320] width 40 height 34
click at [930, 318] on button at bounding box center [946, 320] width 40 height 34
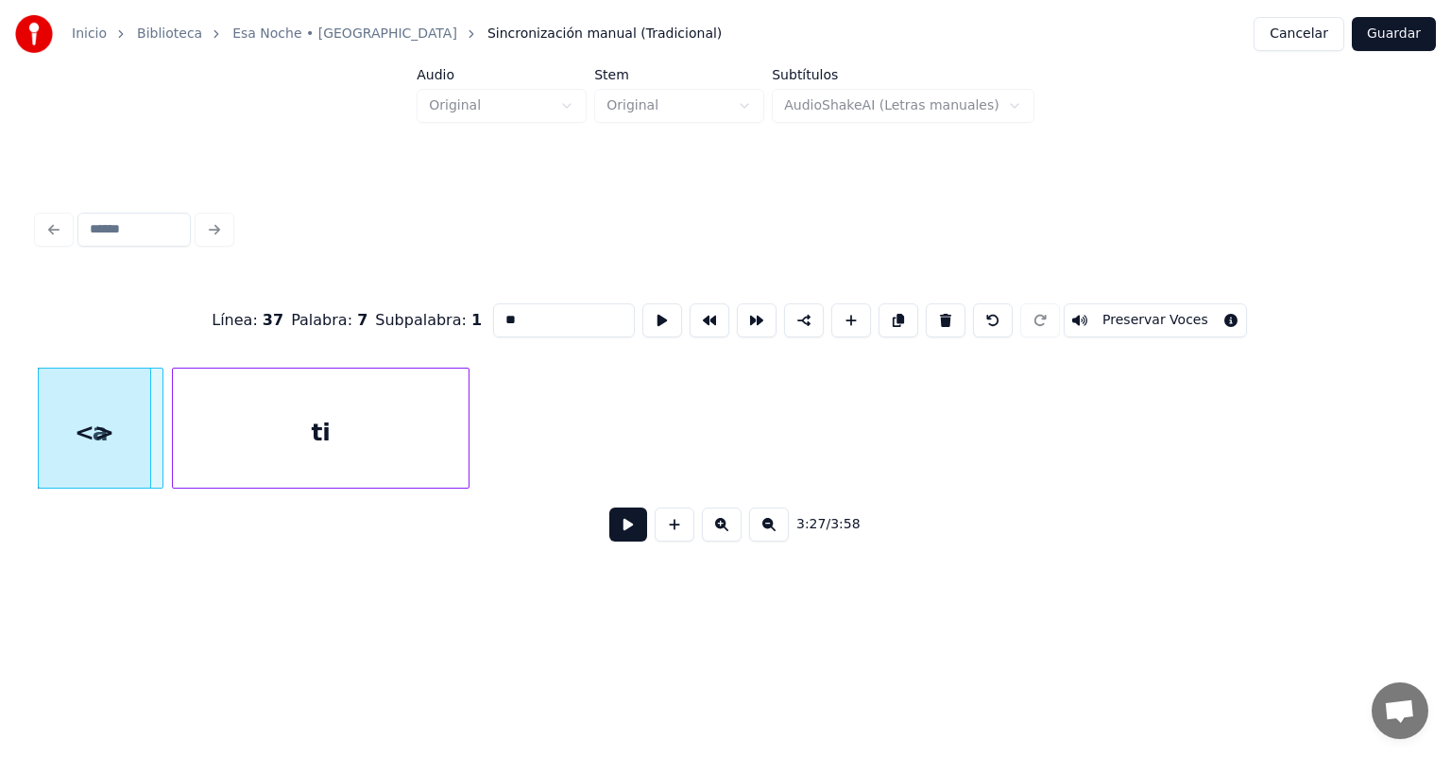
click at [277, 450] on div "ti" at bounding box center [320, 432] width 295 height 128
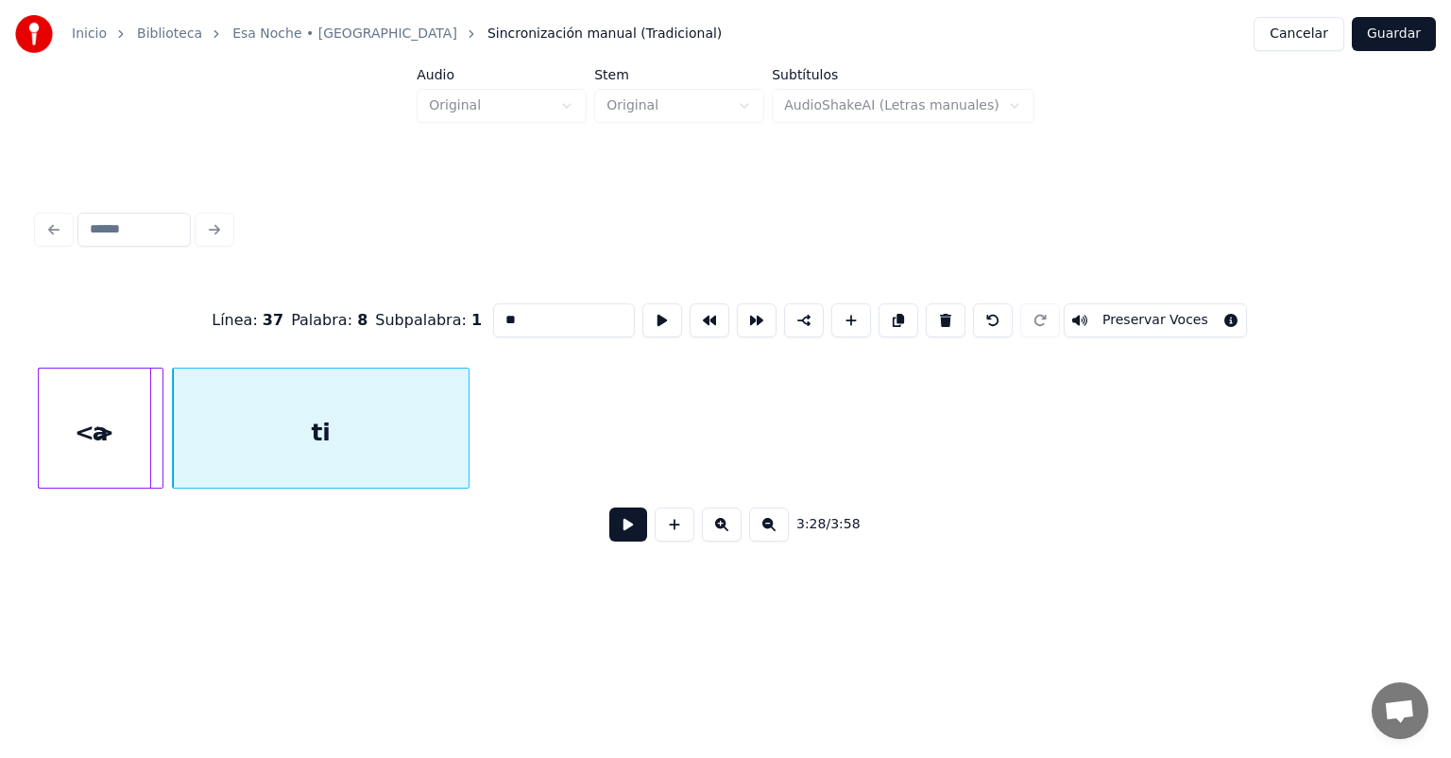
click at [1436, 267] on div "Inicio Biblioteca Esa Noche • Café Tacuba Sincronización manual (Tradicional) C…" at bounding box center [725, 303] width 1451 height 607
click at [101, 419] on div "<>" at bounding box center [94, 432] width 111 height 128
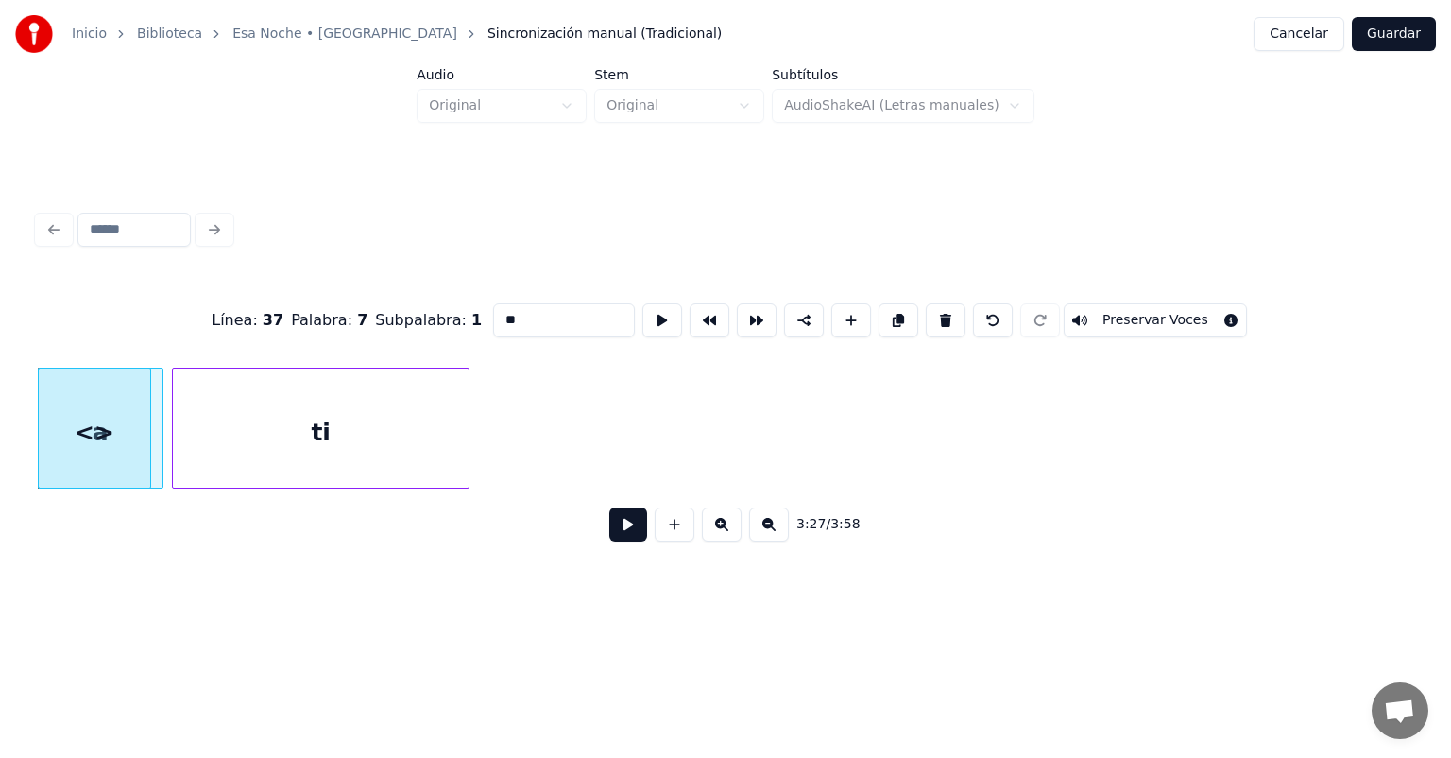
click at [493, 317] on input "**" at bounding box center [564, 320] width 142 height 34
type input "*"
click at [614, 529] on button at bounding box center [628, 524] width 38 height 34
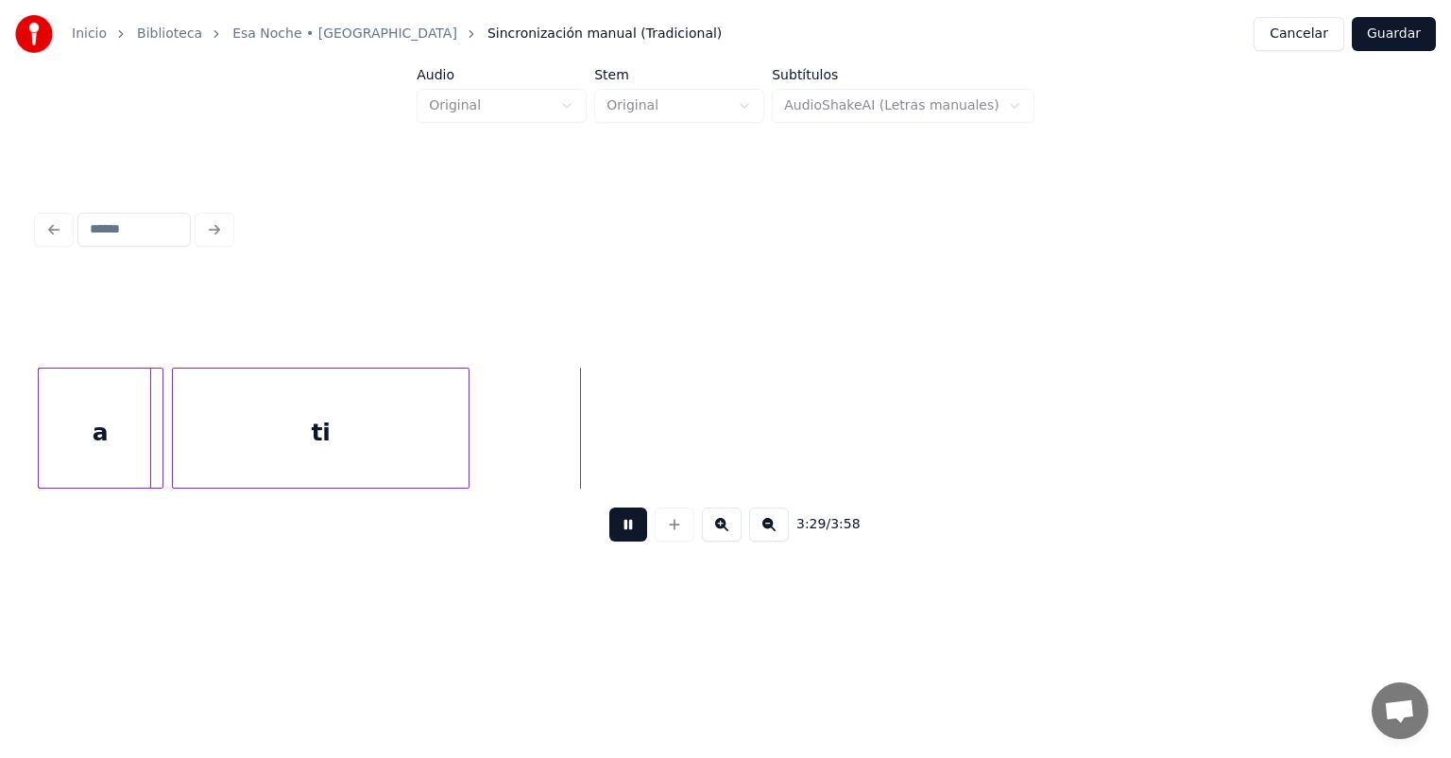
click at [107, 433] on div at bounding box center [94, 432] width 111 height 128
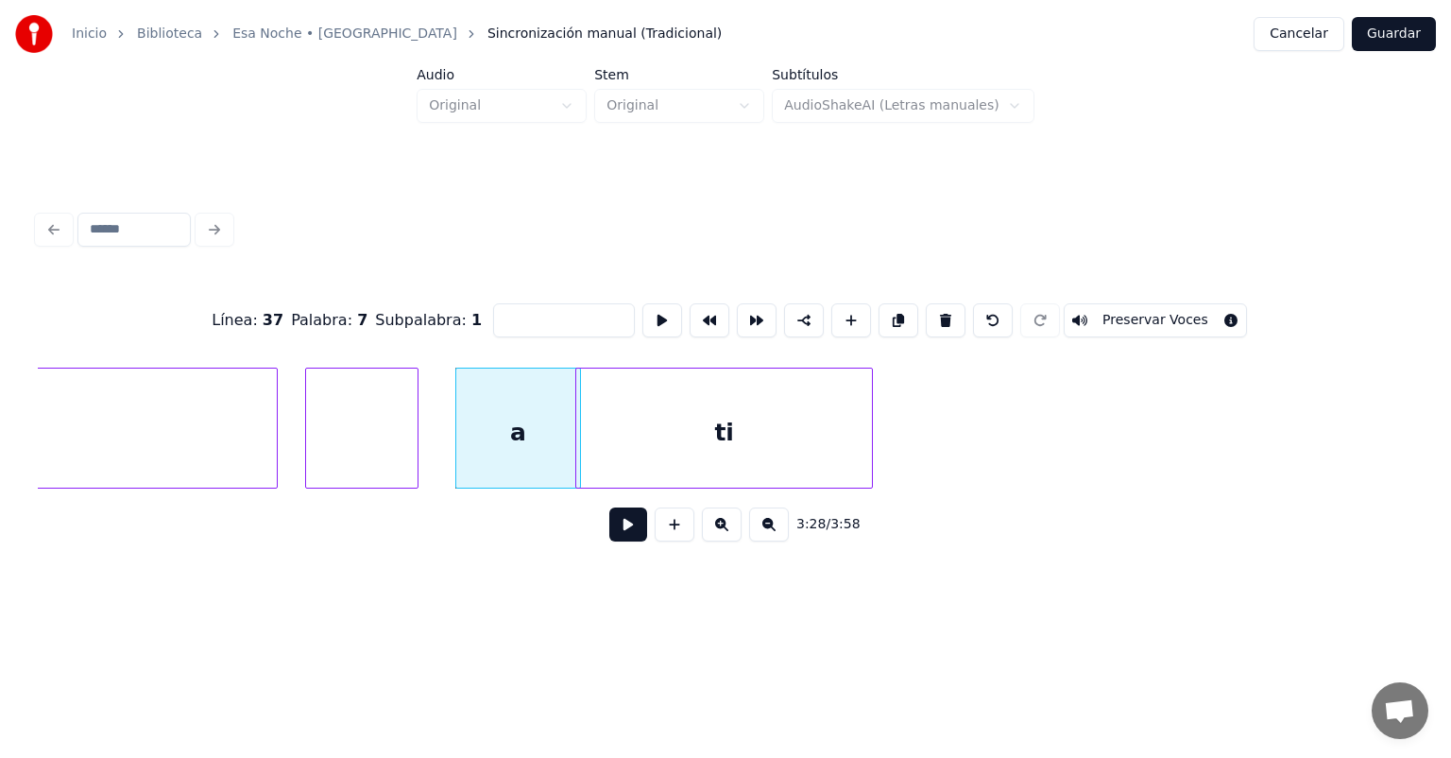
scroll to position [0, 58700]
click at [334, 426] on div at bounding box center [363, 432] width 111 height 128
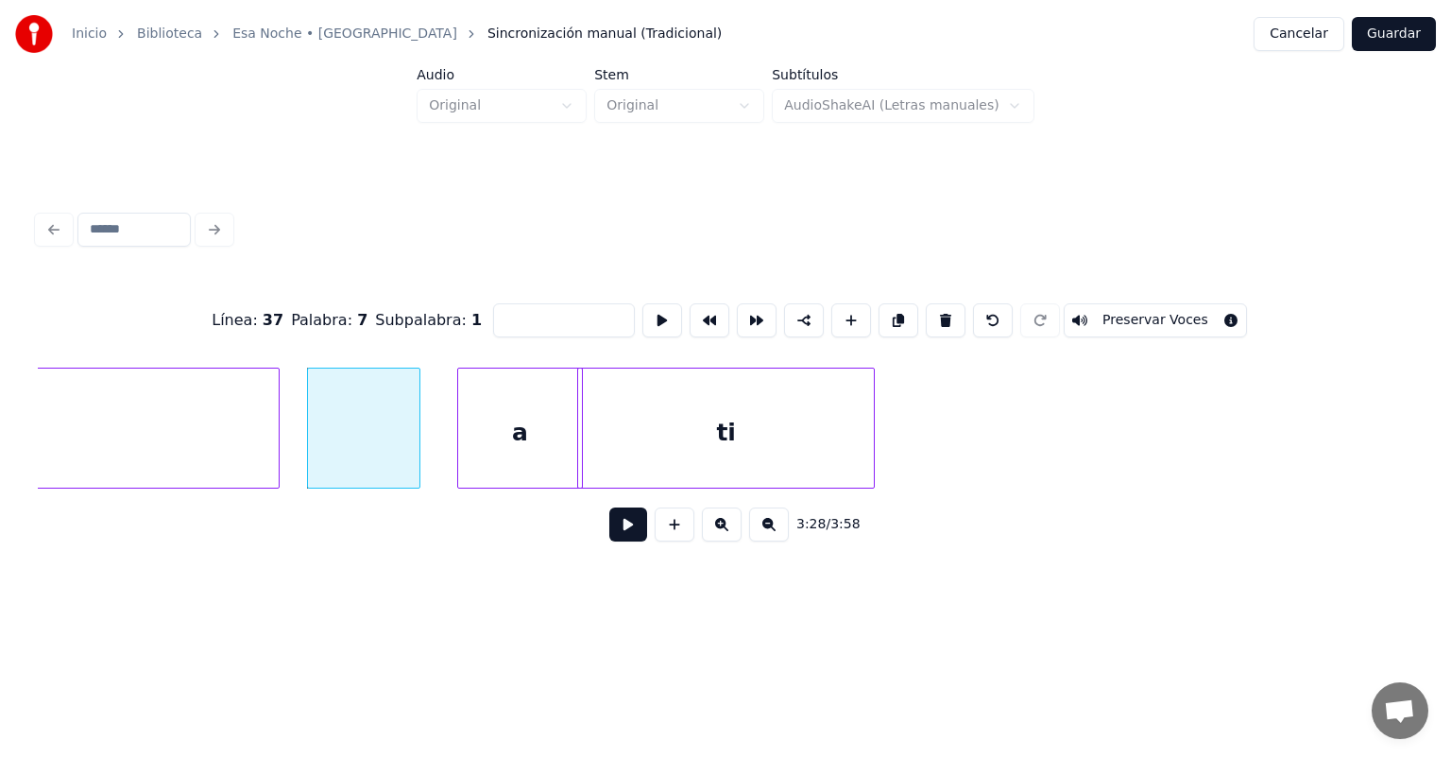
click at [412, 435] on div at bounding box center [363, 432] width 111 height 128
click at [402, 435] on div at bounding box center [363, 432] width 111 height 128
click at [948, 312] on button at bounding box center [946, 320] width 40 height 34
type input "**********"
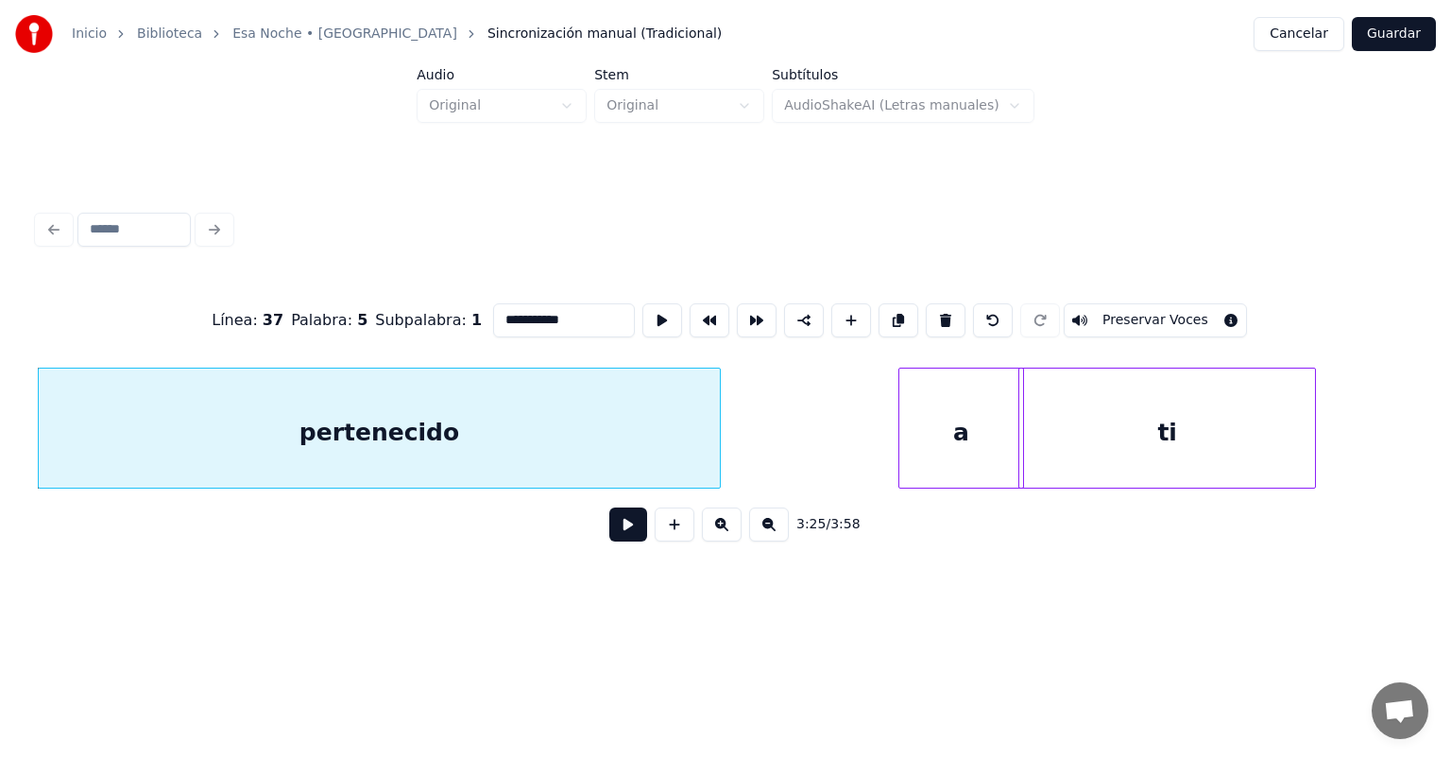
click at [670, 412] on div "pertenecido" at bounding box center [379, 432] width 681 height 128
click at [623, 541] on button at bounding box center [628, 524] width 38 height 34
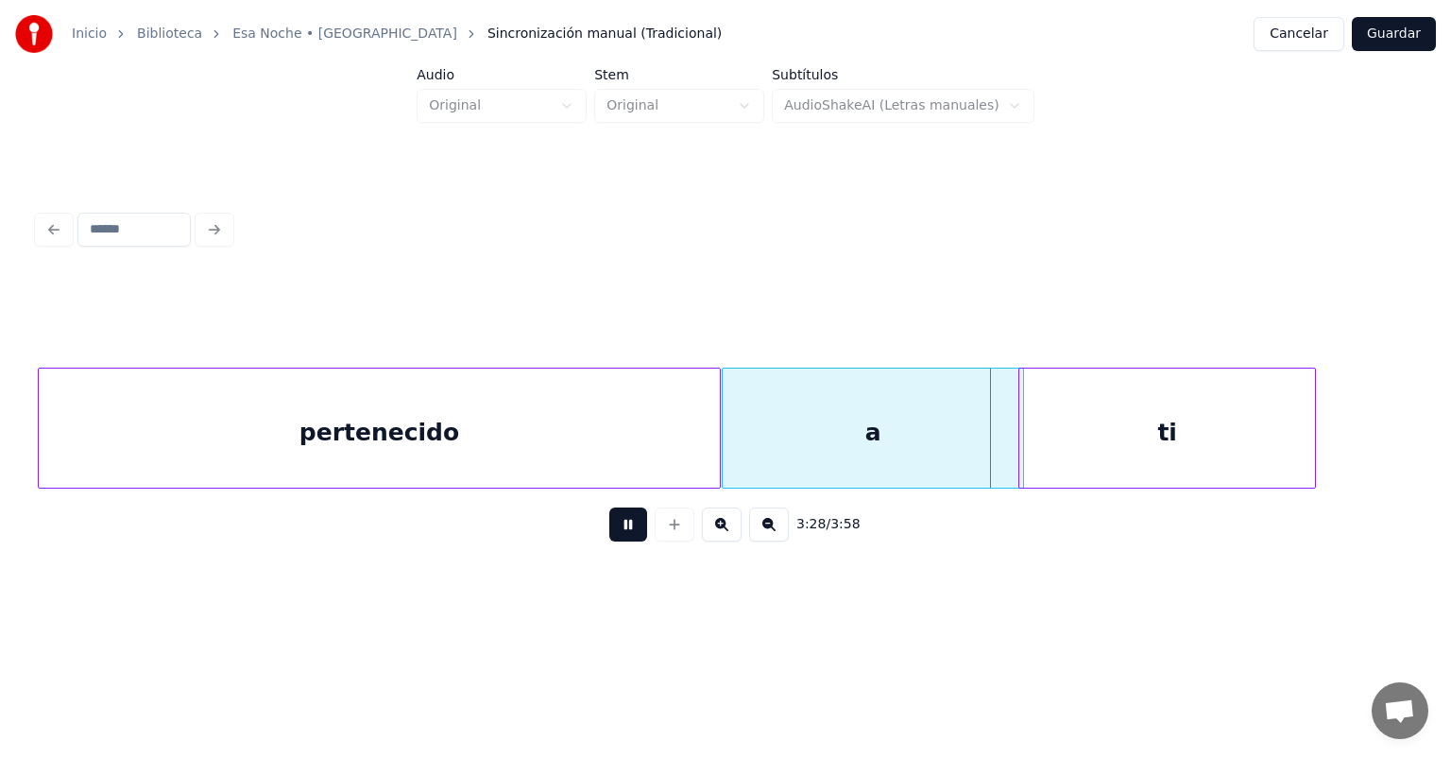
click at [726, 440] on div at bounding box center [726, 427] width 6 height 119
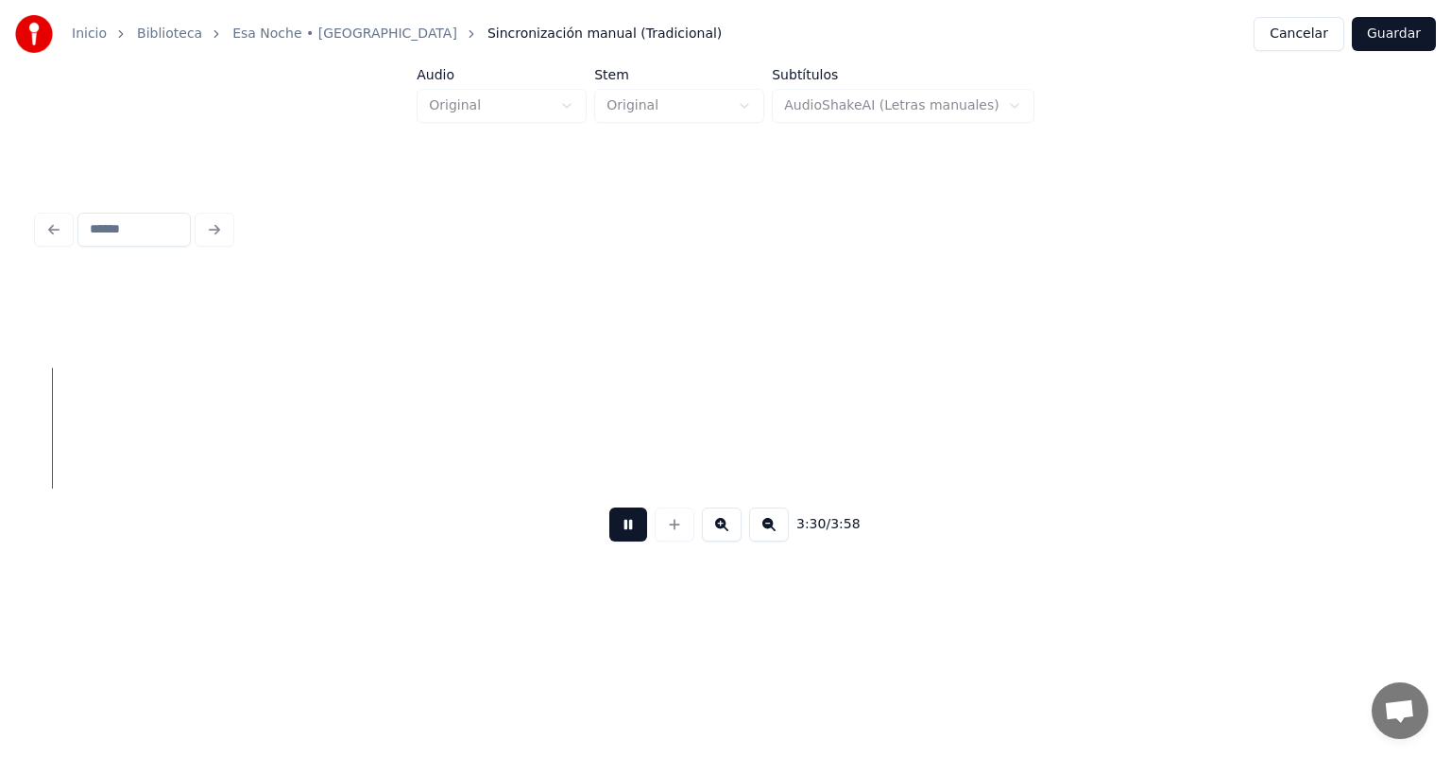
scroll to position [0, 58943]
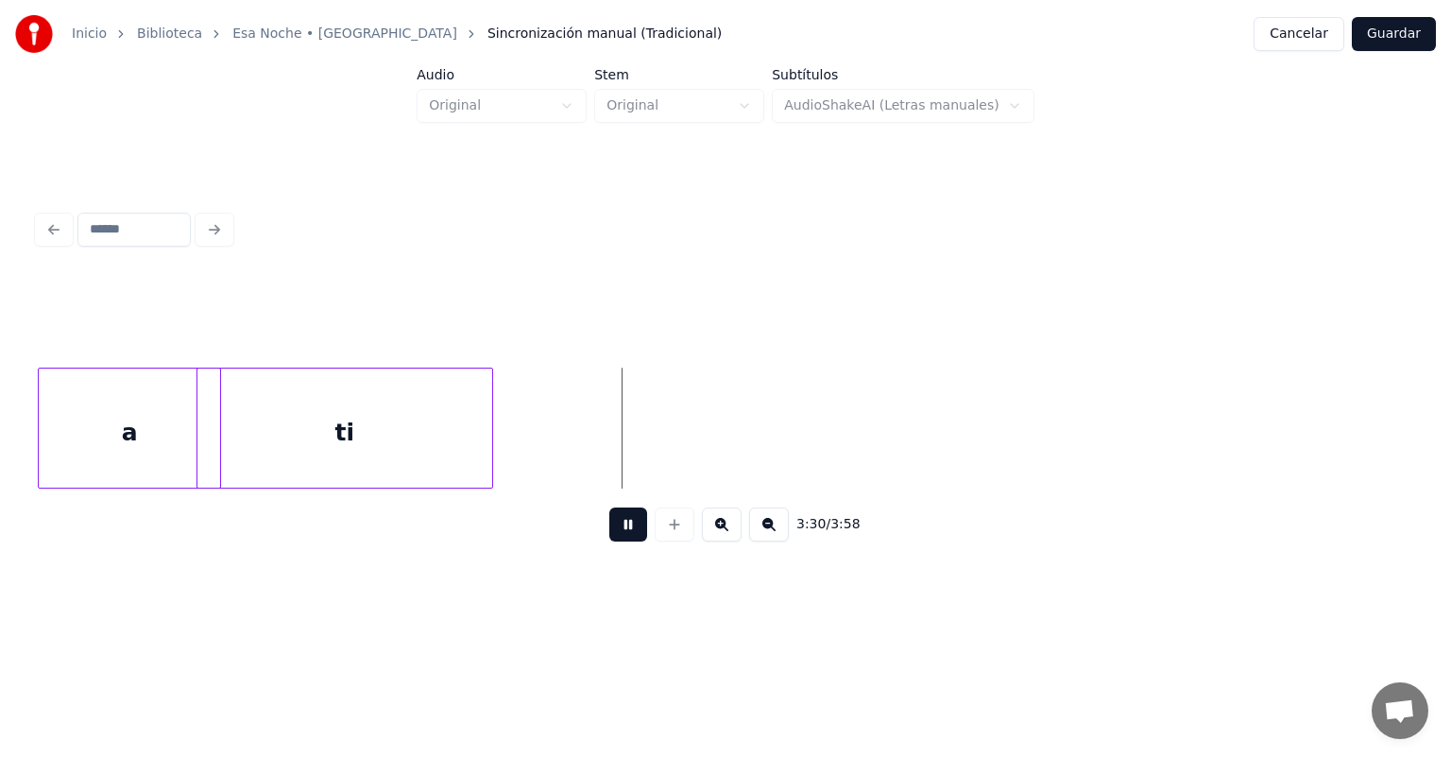
click at [394, 440] on div "ti" at bounding box center [344, 432] width 295 height 128
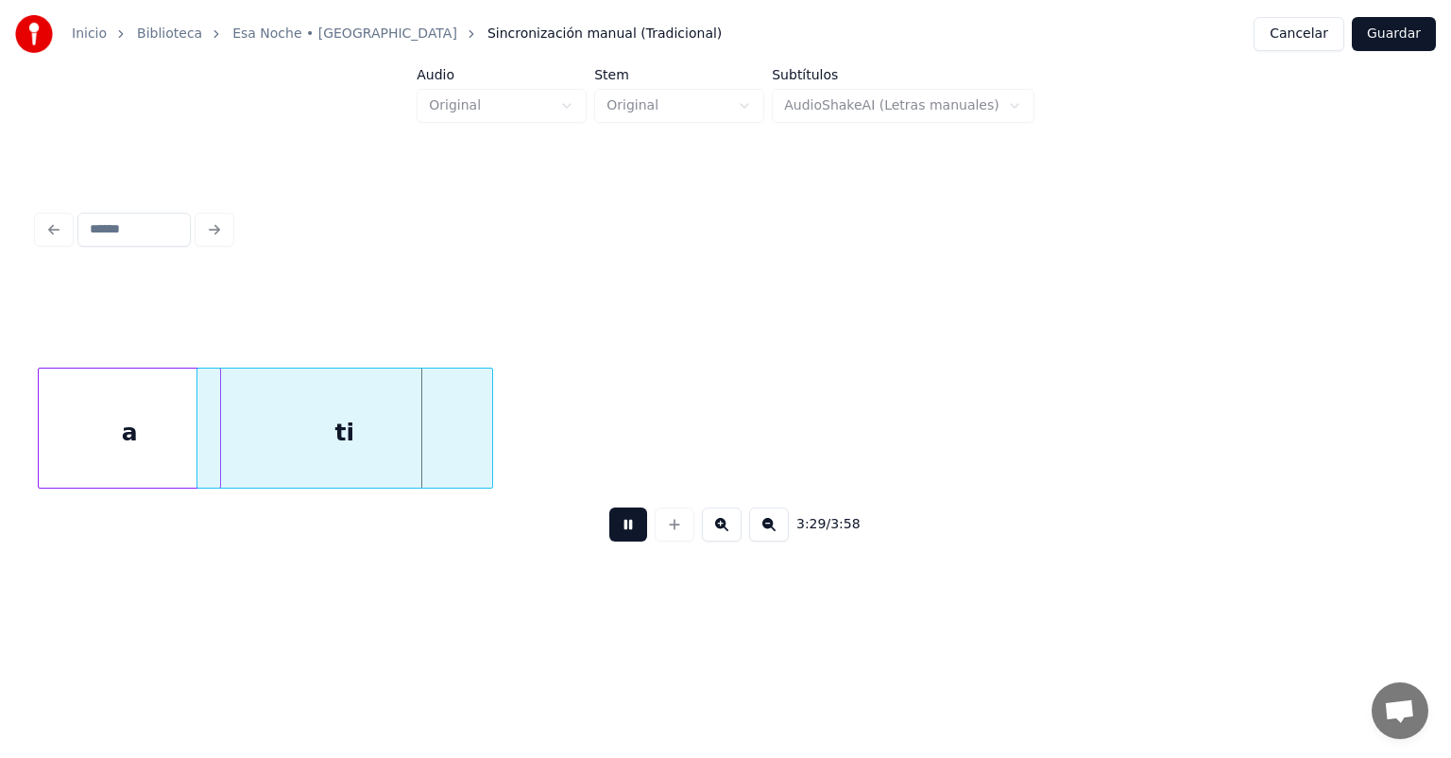
click at [162, 460] on div "a" at bounding box center [129, 432] width 181 height 128
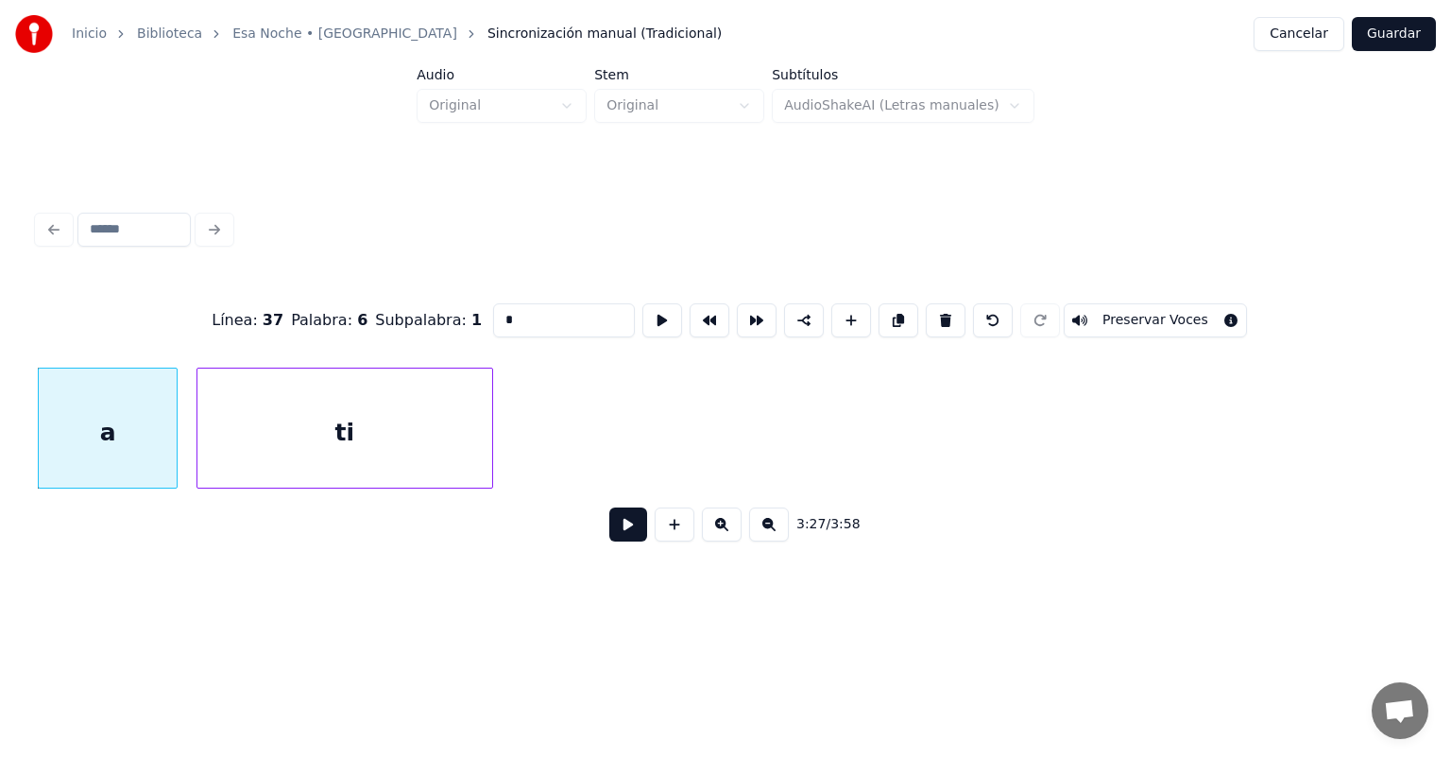
click at [175, 440] on div at bounding box center [174, 427] width 6 height 119
click at [630, 541] on button at bounding box center [628, 524] width 38 height 34
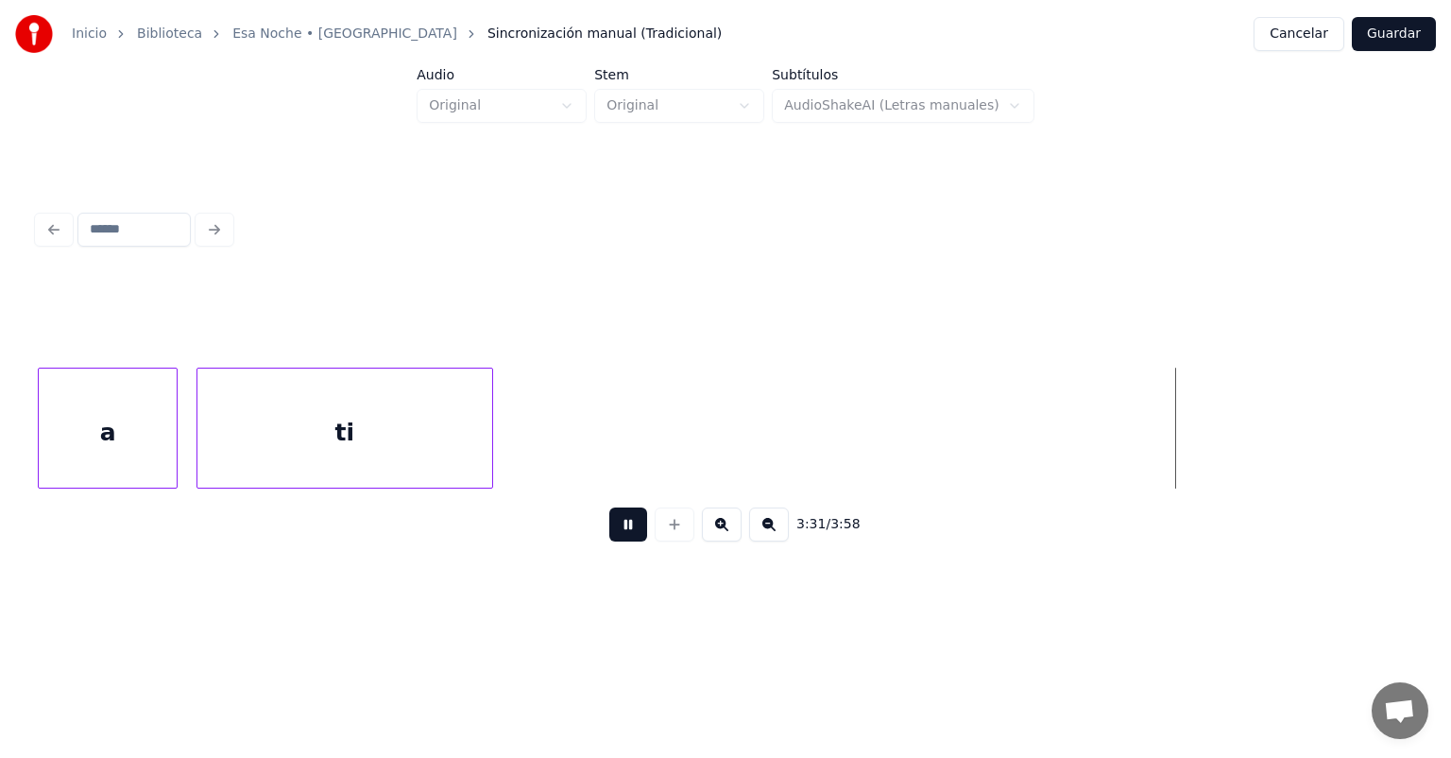
click at [1390, 19] on button "Guardar" at bounding box center [1394, 34] width 84 height 34
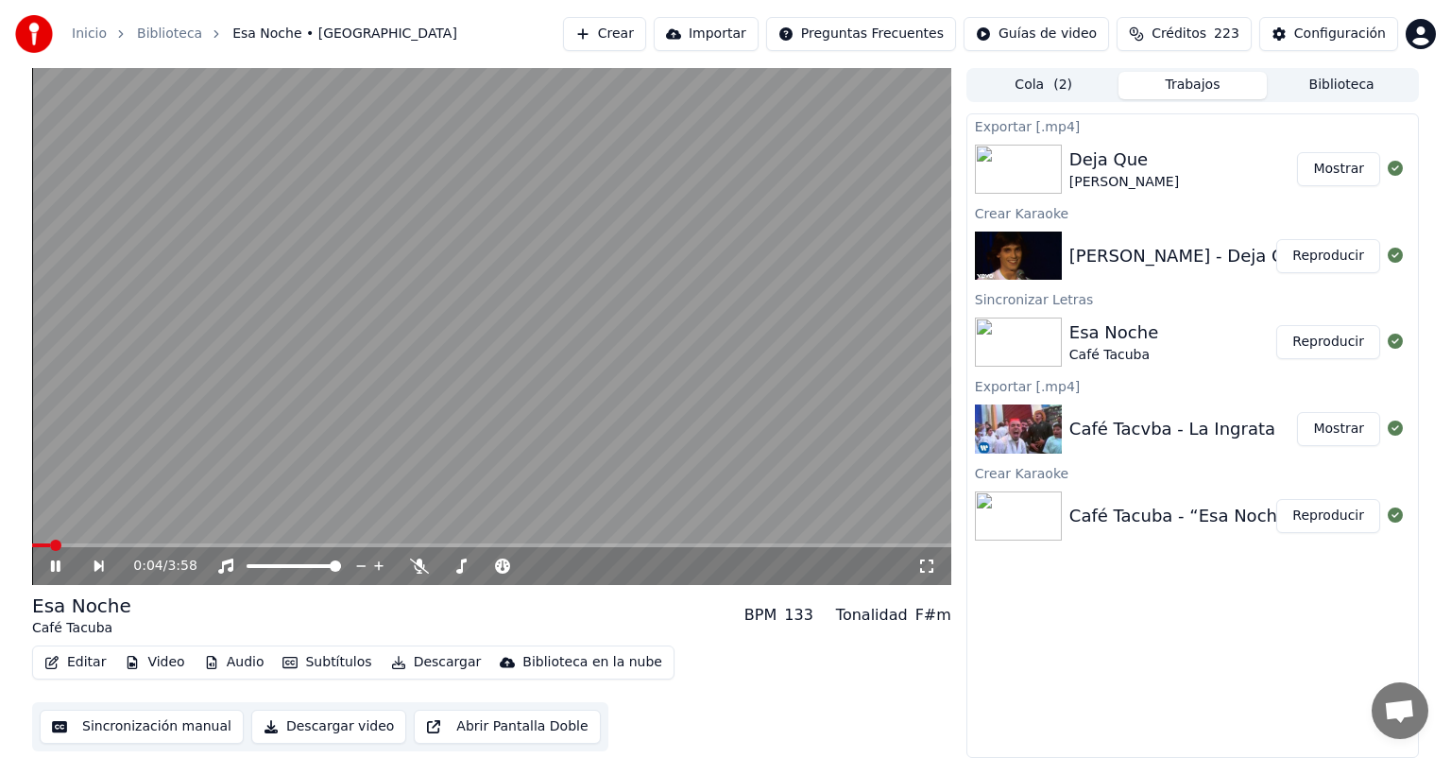
click at [743, 547] on span at bounding box center [491, 545] width 919 height 4
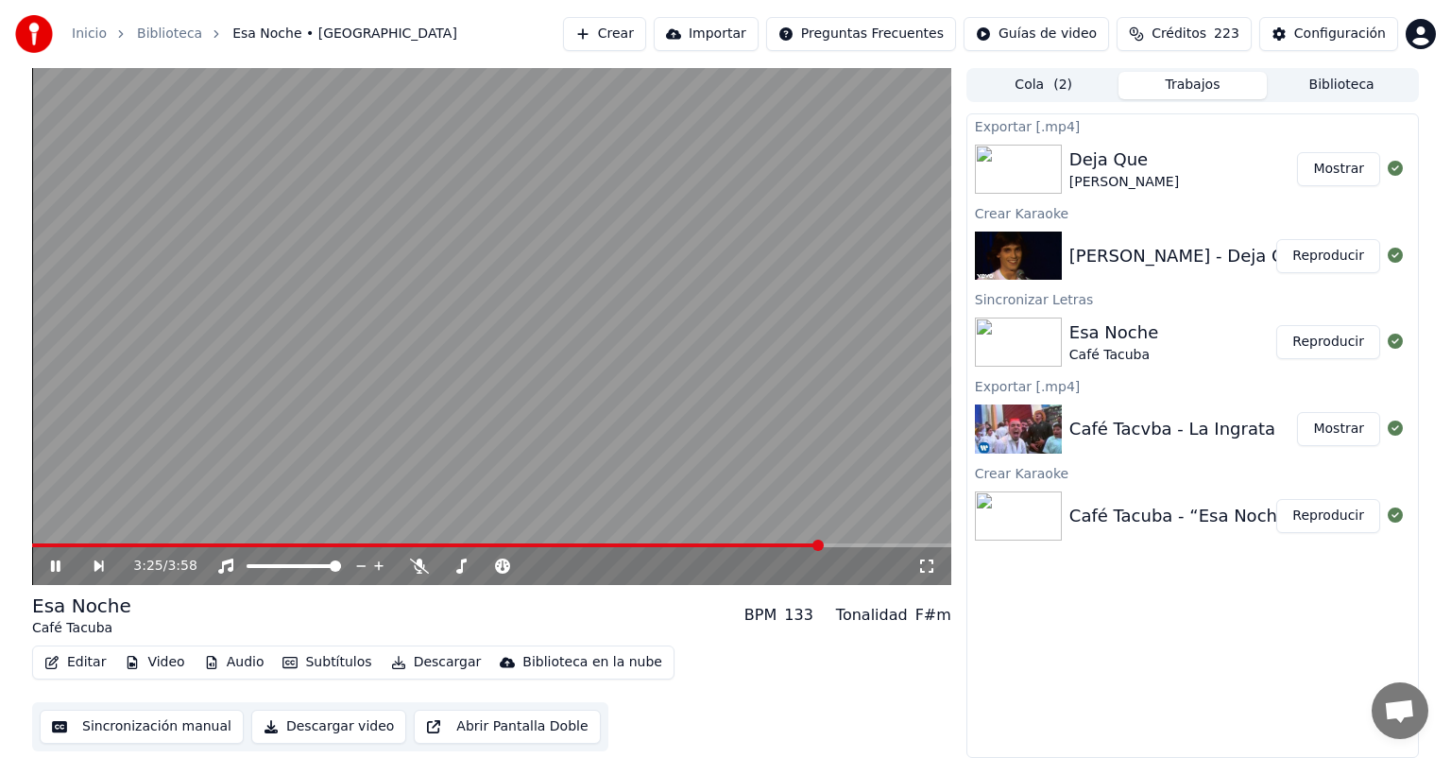
click at [821, 539] on span at bounding box center [817, 544] width 11 height 11
click at [421, 572] on icon at bounding box center [419, 565] width 19 height 15
click at [427, 570] on icon at bounding box center [419, 565] width 19 height 15
click at [408, 660] on button "Descargar" at bounding box center [437, 662] width 106 height 26
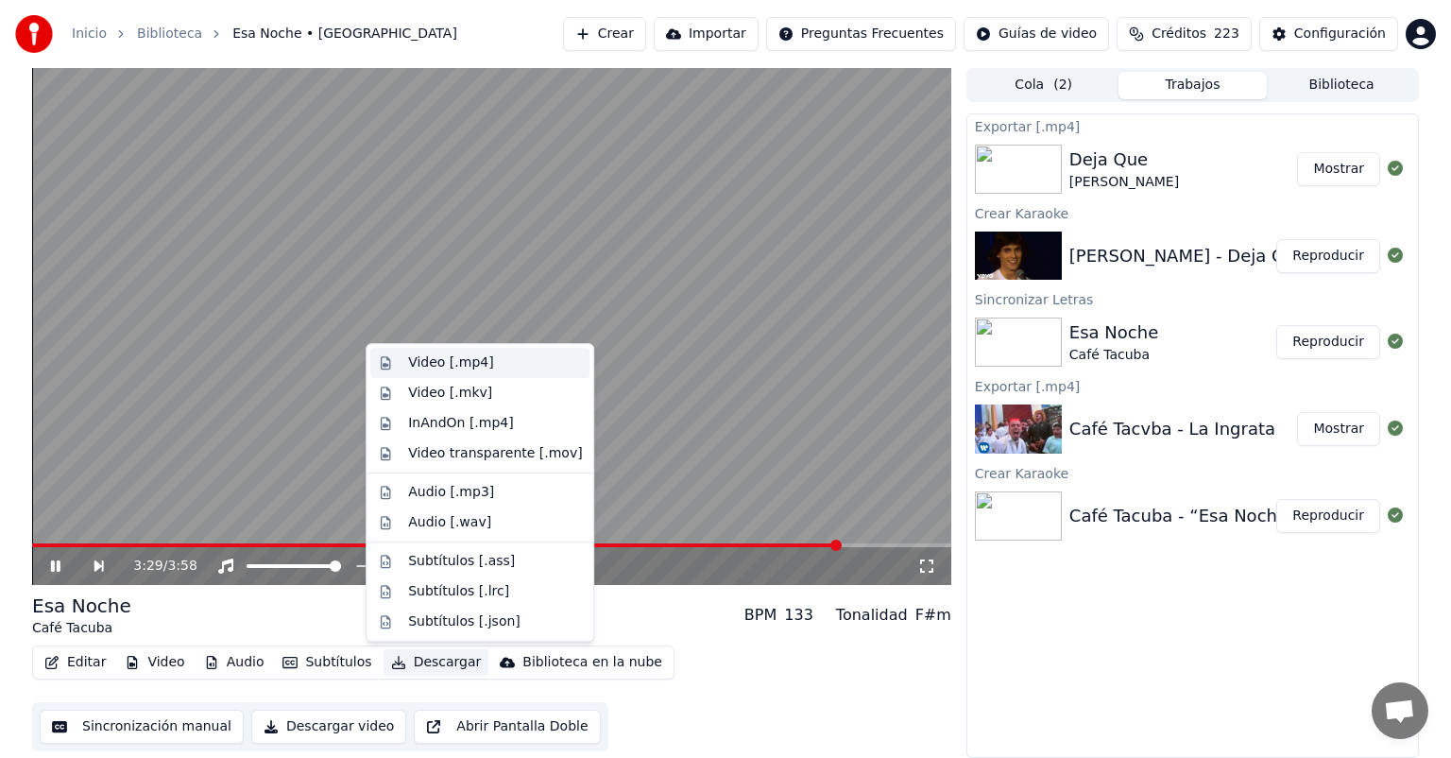
click at [444, 361] on div "Video [.mp4]" at bounding box center [450, 362] width 85 height 19
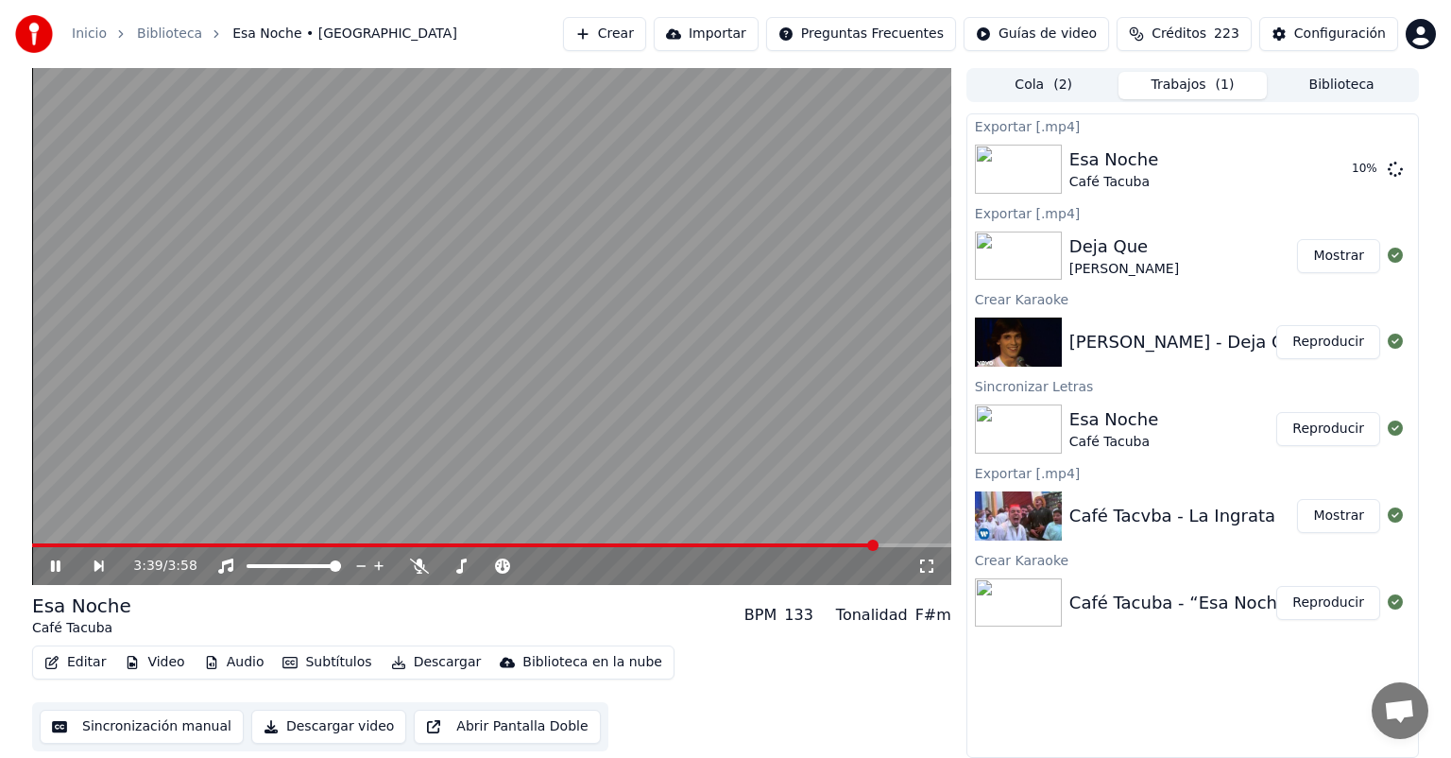
click at [57, 565] on icon at bounding box center [55, 565] width 9 height 11
